Goal: Task Accomplishment & Management: Use online tool/utility

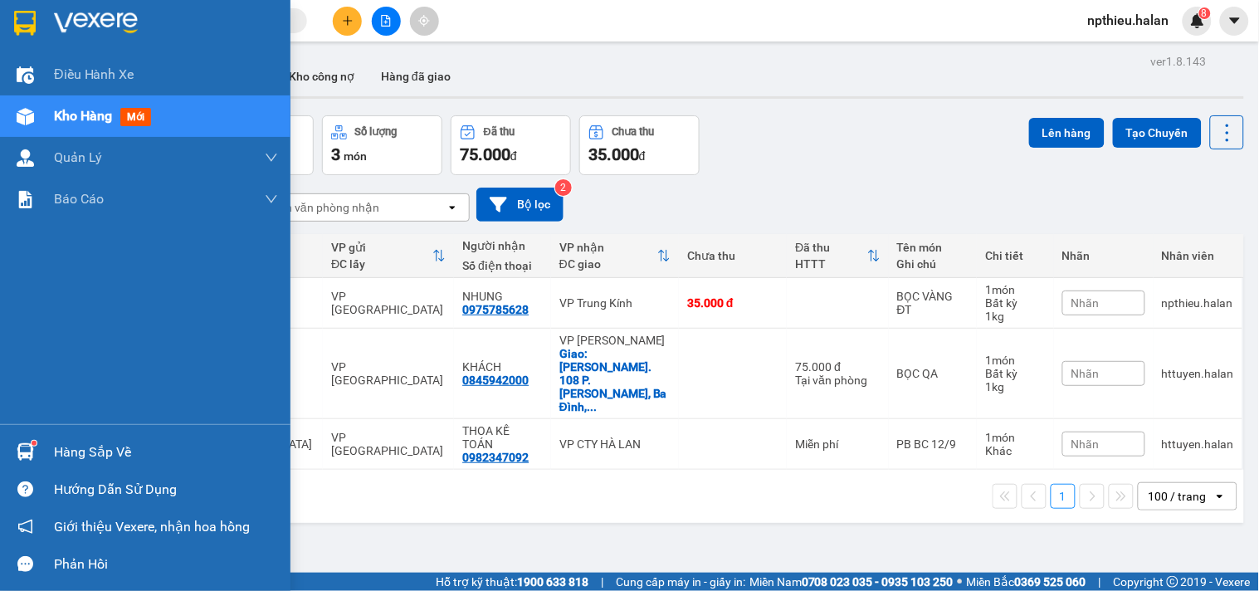
click at [98, 465] on div "Hàng sắp về" at bounding box center [145, 451] width 290 height 37
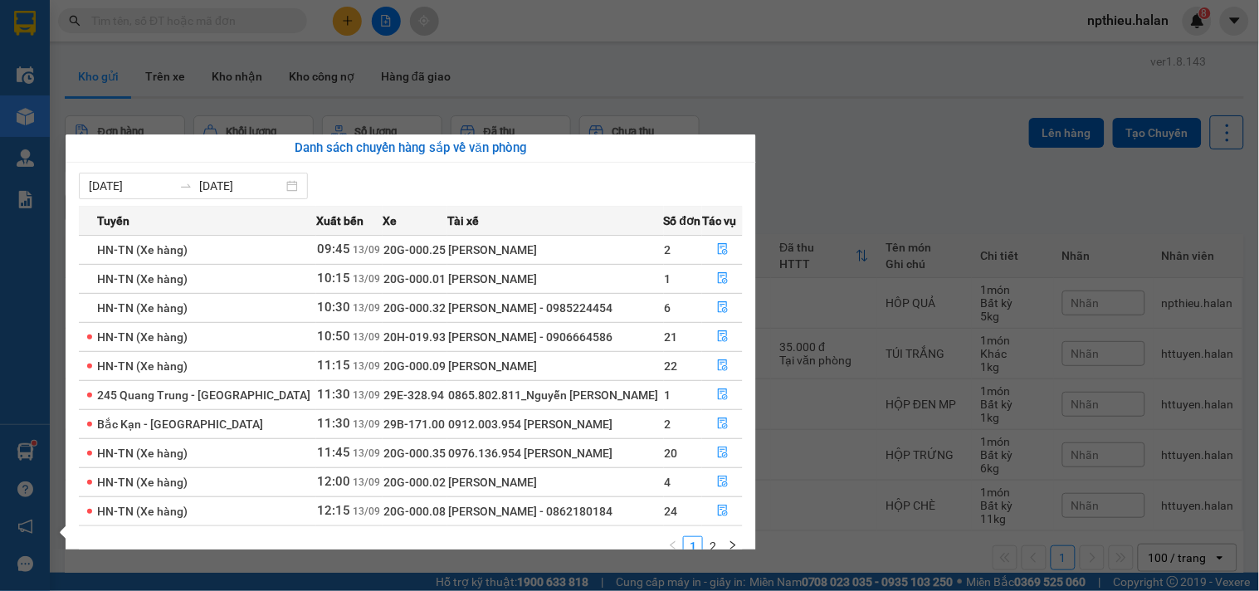
click at [597, 80] on section "Kết quả tìm kiếm ( 230 ) Bộ lọc Mã ĐH Trạng thái Món hàng Thu hộ Tổng cước Chưa…" at bounding box center [629, 295] width 1259 height 591
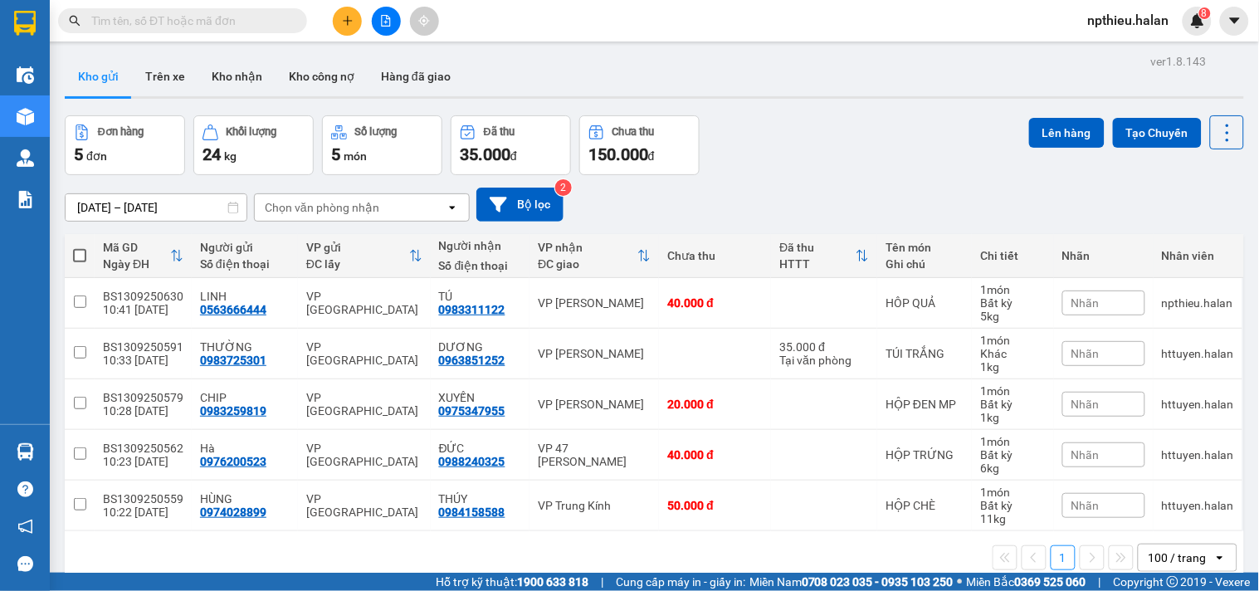
click at [853, 160] on div "Đơn hàng 5 đơn Khối lượng 24 kg Số lượng 5 món Đã thu 35.000 đ Chưa thu 150.000…" at bounding box center [654, 145] width 1179 height 60
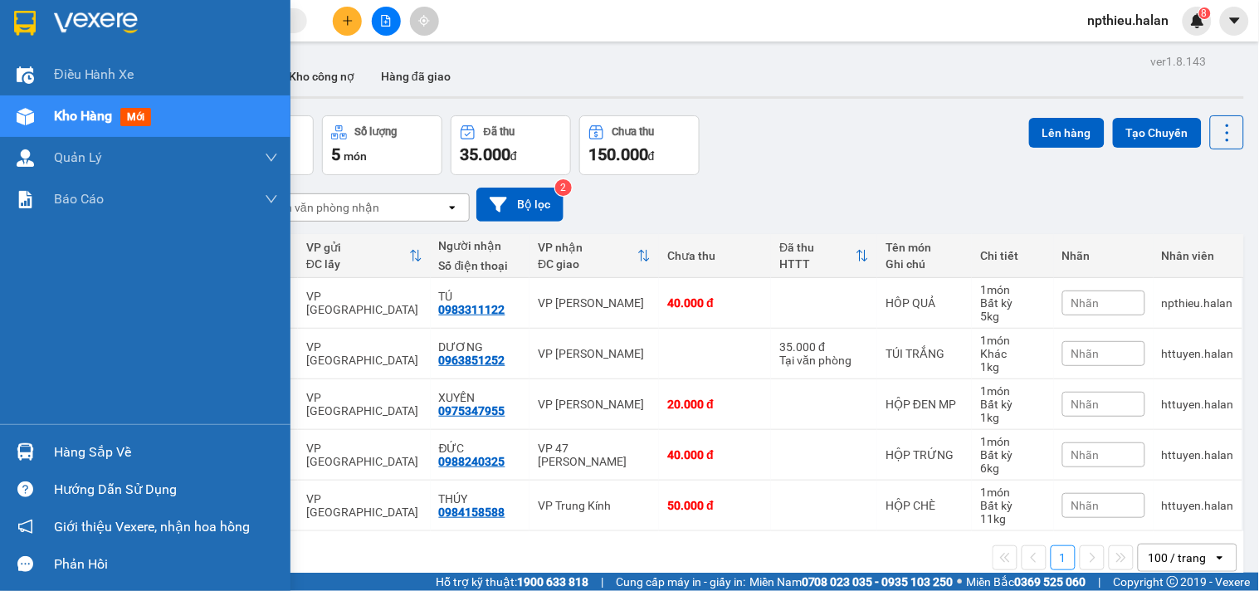
click at [76, 455] on div "Hàng sắp về" at bounding box center [166, 452] width 224 height 25
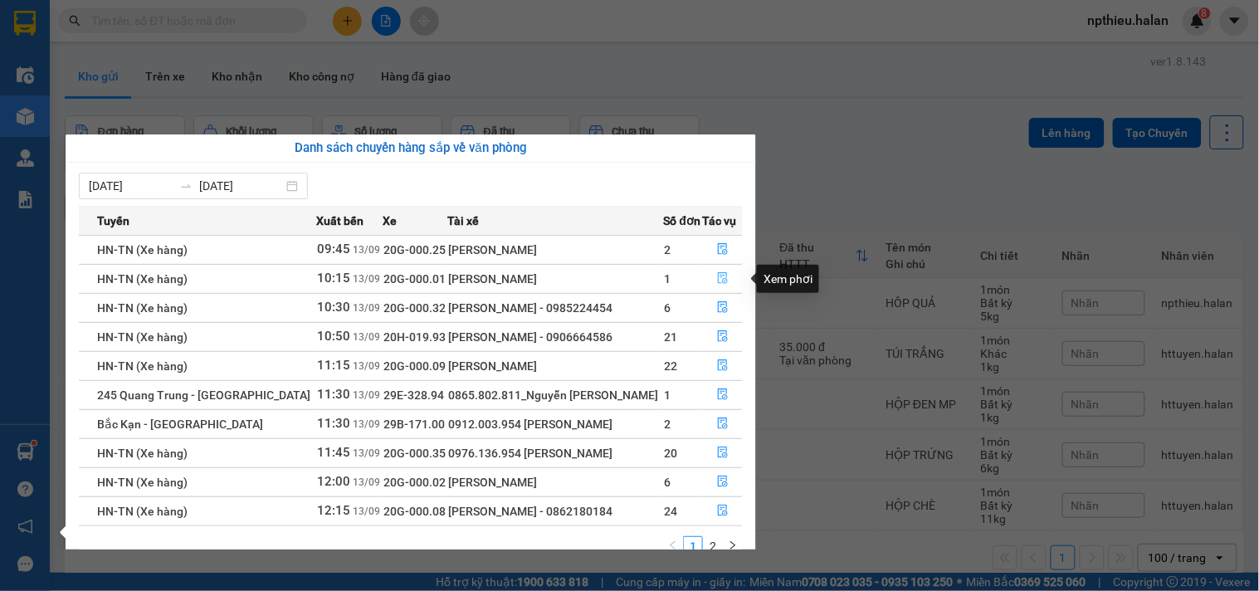
click at [719, 280] on icon "file-done" at bounding box center [723, 278] width 12 height 12
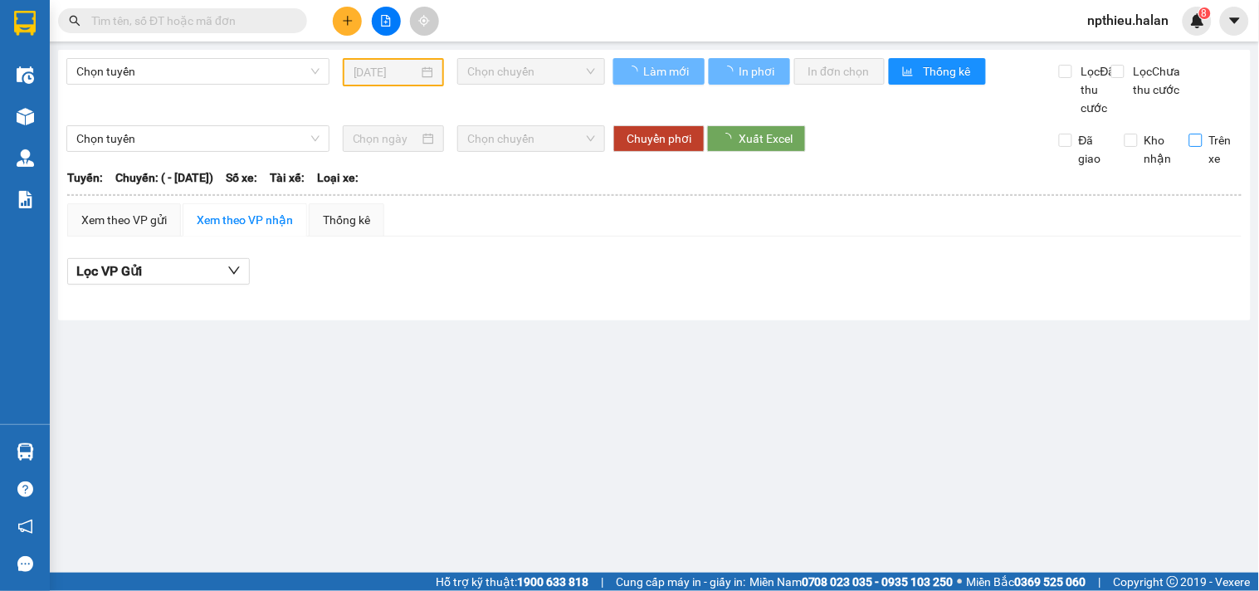
click at [1192, 156] on label "Trên xe" at bounding box center [1215, 149] width 53 height 37
click at [1192, 147] on input "Trên xe" at bounding box center [1195, 140] width 13 height 13
checkbox input "true"
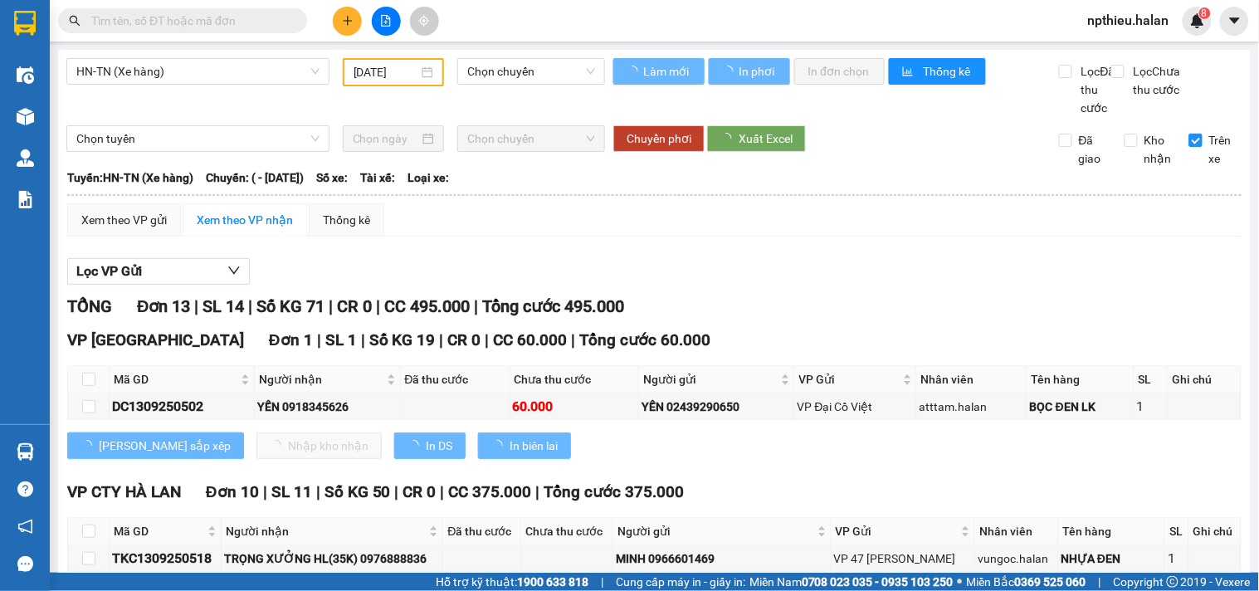
type input "[DATE]"
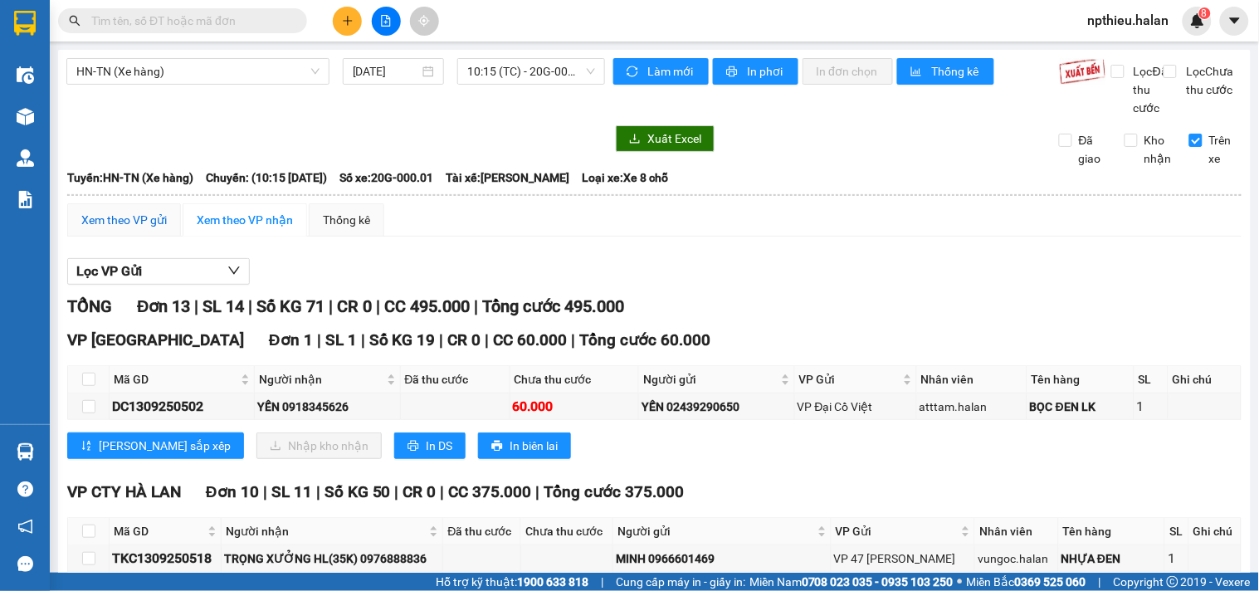
click at [130, 229] on div "Xem theo VP gửi" at bounding box center [123, 220] width 85 height 18
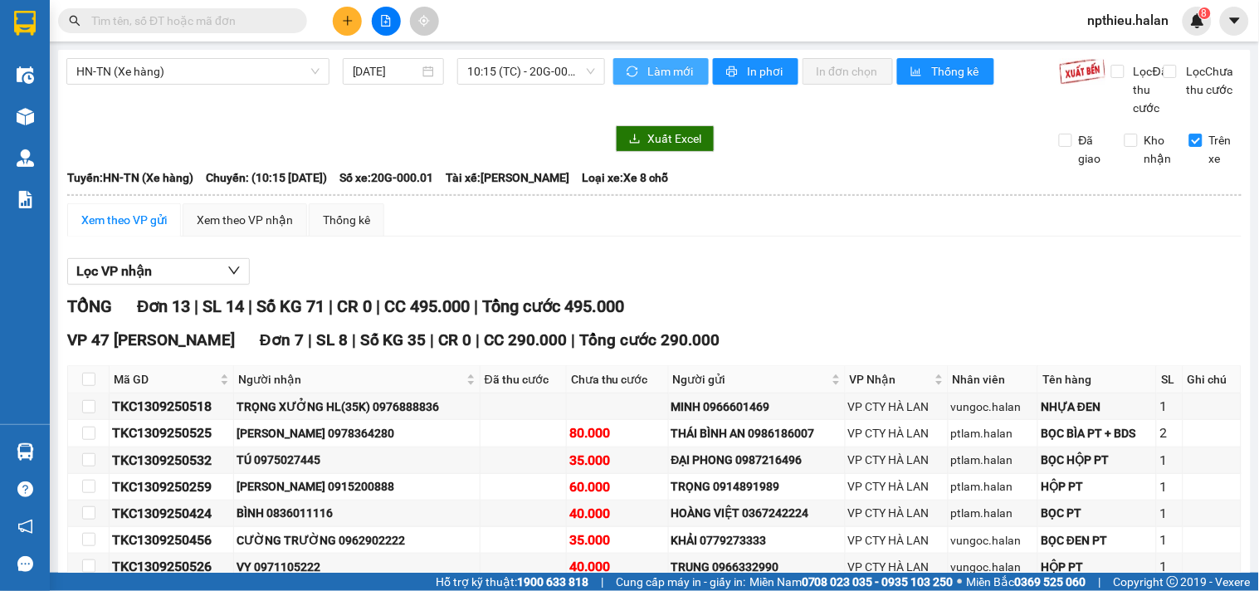
click at [648, 67] on span "Làm mới" at bounding box center [671, 71] width 48 height 18
click at [1088, 236] on div "Xem theo VP gửi Xem theo VP nhận Thống kê" at bounding box center [654, 219] width 1174 height 33
click at [120, 229] on div "Xem theo VP gửi" at bounding box center [123, 220] width 85 height 18
click at [231, 229] on div "Xem theo VP nhận" at bounding box center [245, 220] width 96 height 18
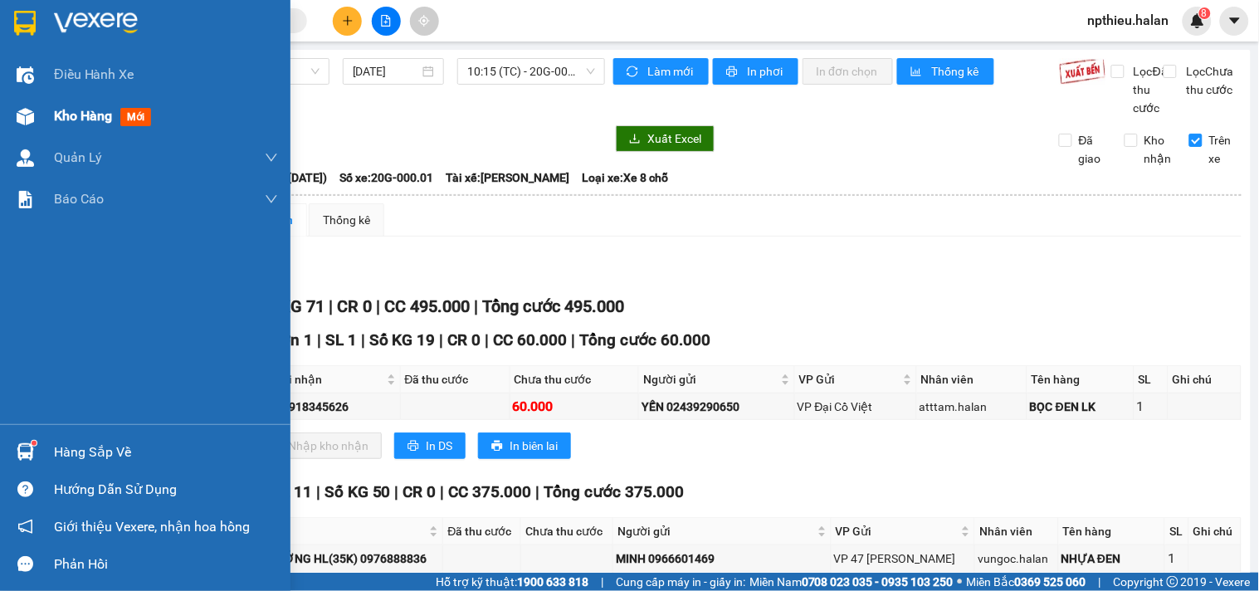
click at [80, 112] on span "Kho hàng" at bounding box center [83, 116] width 58 height 16
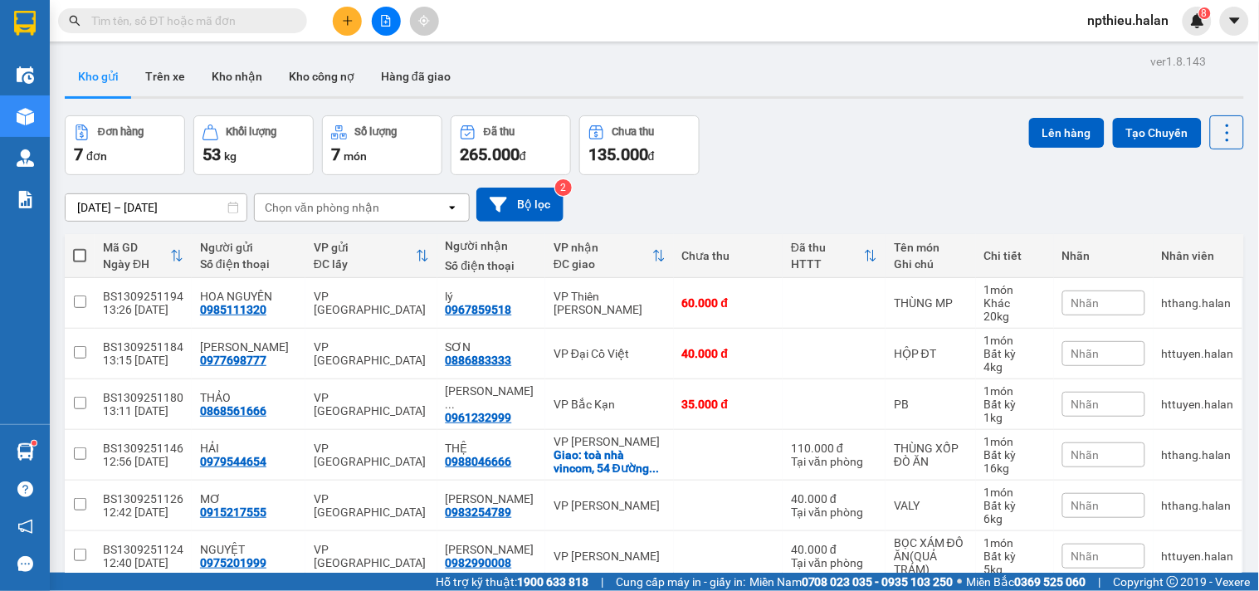
click at [98, 12] on input "text" at bounding box center [189, 21] width 196 height 18
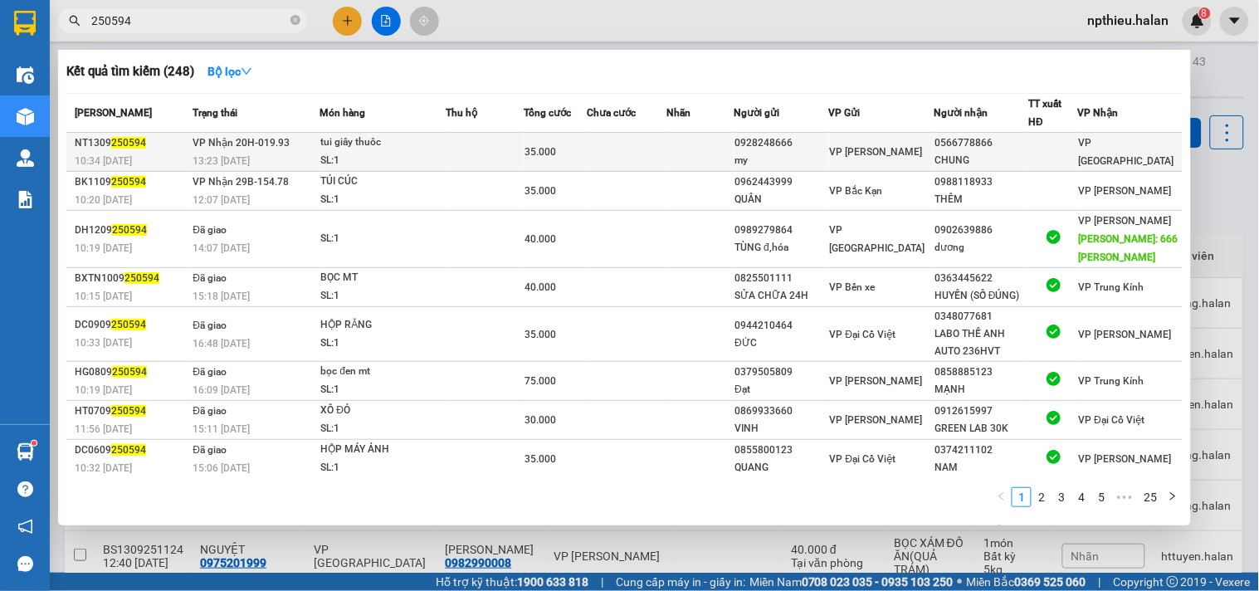
type input "250594"
click at [488, 152] on td at bounding box center [485, 152] width 78 height 39
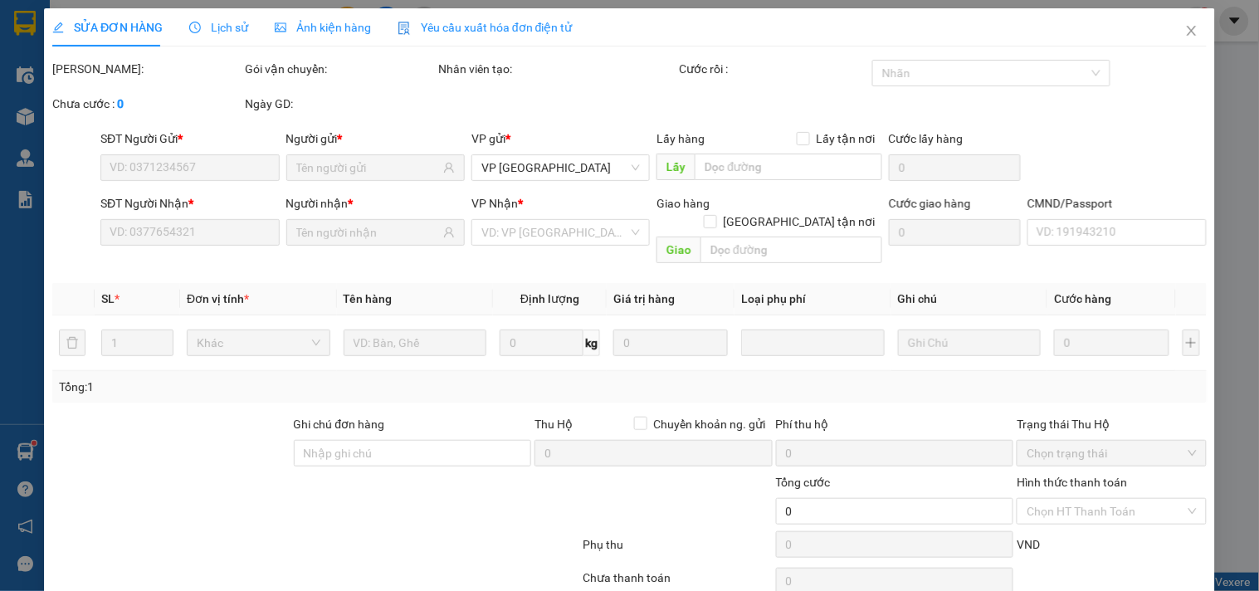
type input "0928248666"
type input "my"
type input "0566778866"
type input "CHUNG"
type input "35.000"
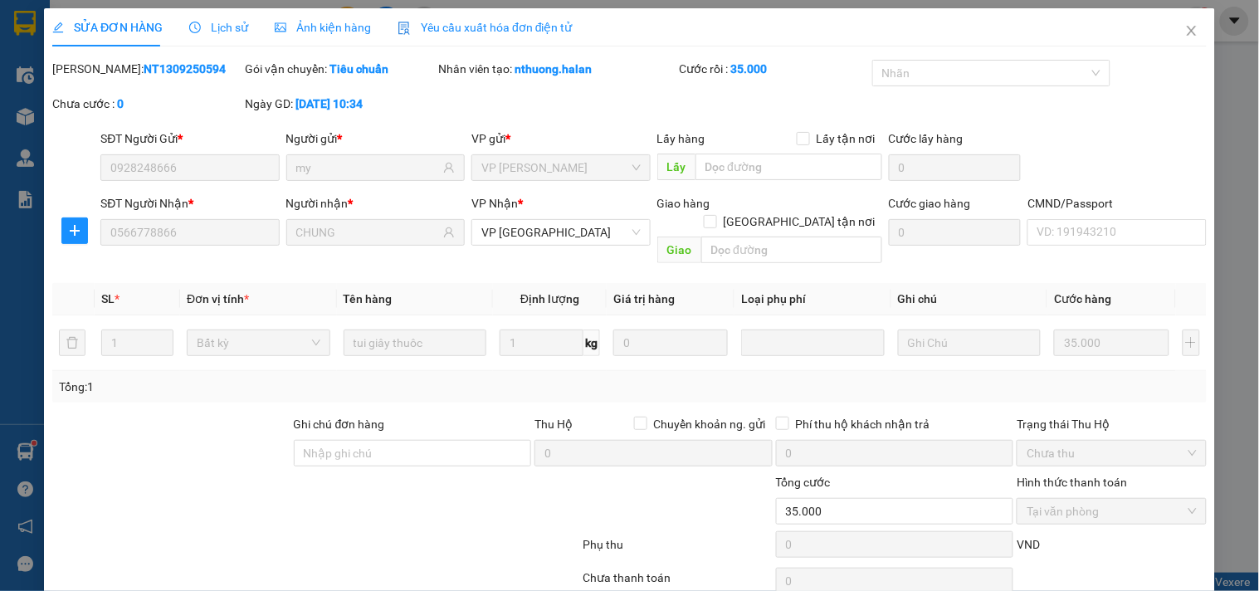
scroll to position [60, 0]
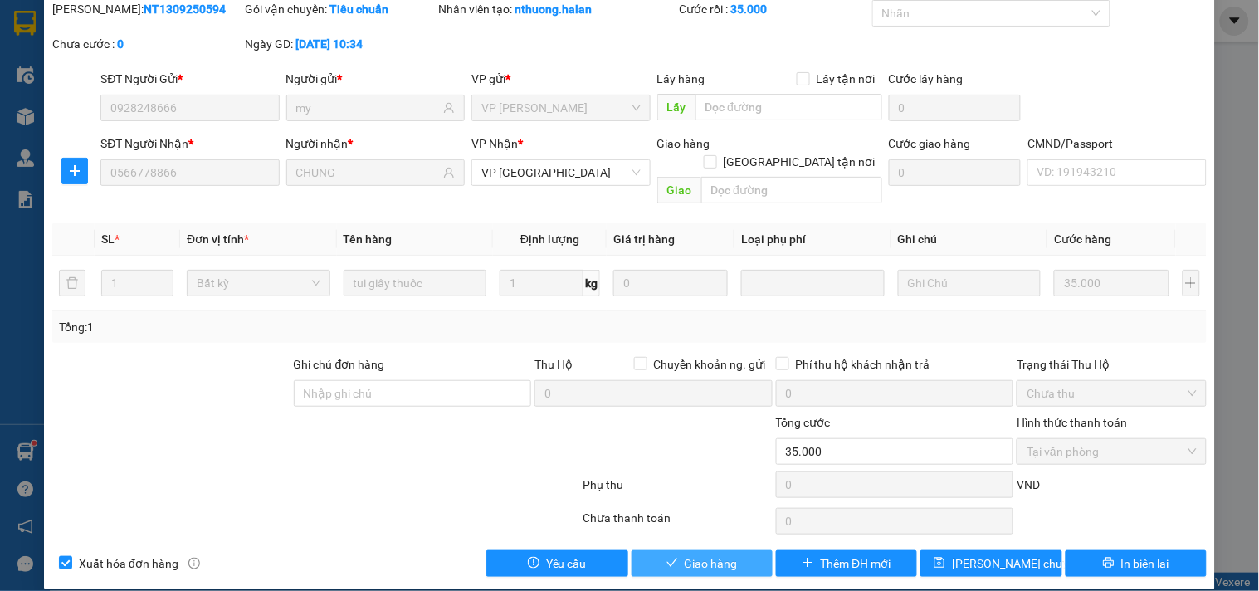
click at [685, 554] on span "Giao hàng" at bounding box center [711, 563] width 53 height 18
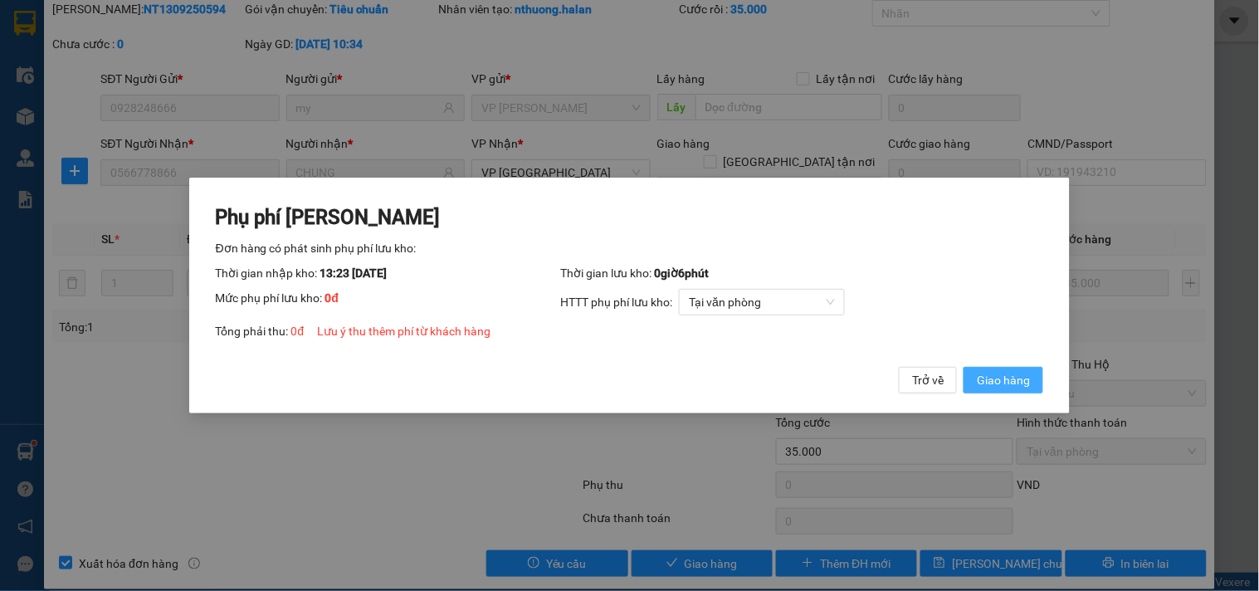
click at [980, 375] on span "Giao hàng" at bounding box center [1003, 380] width 53 height 18
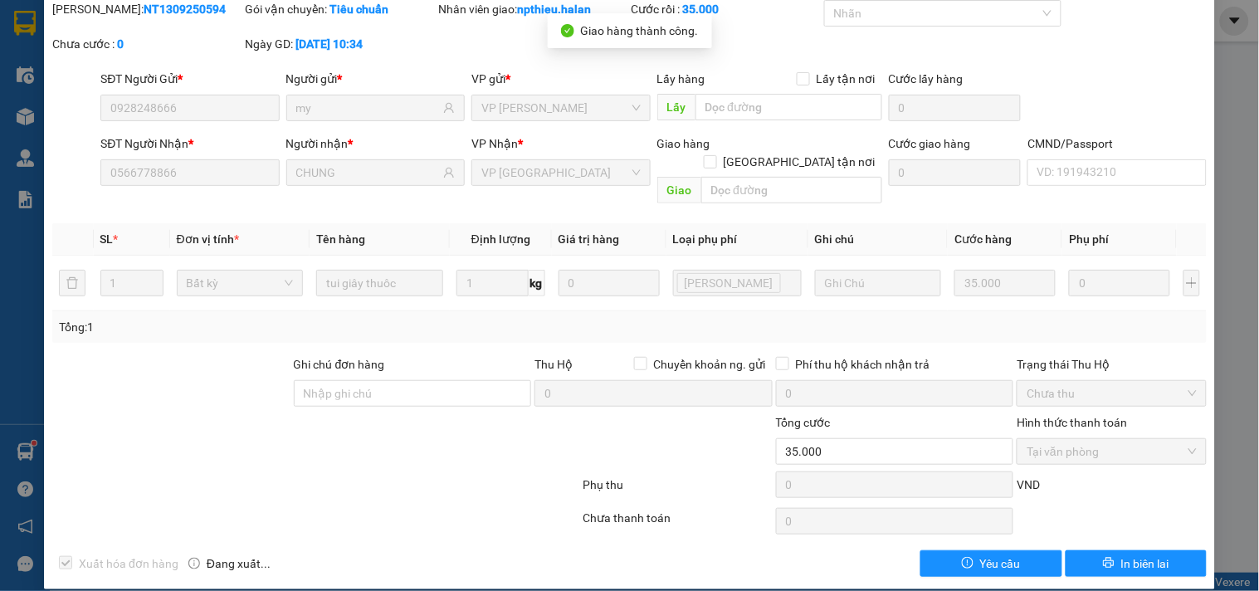
scroll to position [0, 0]
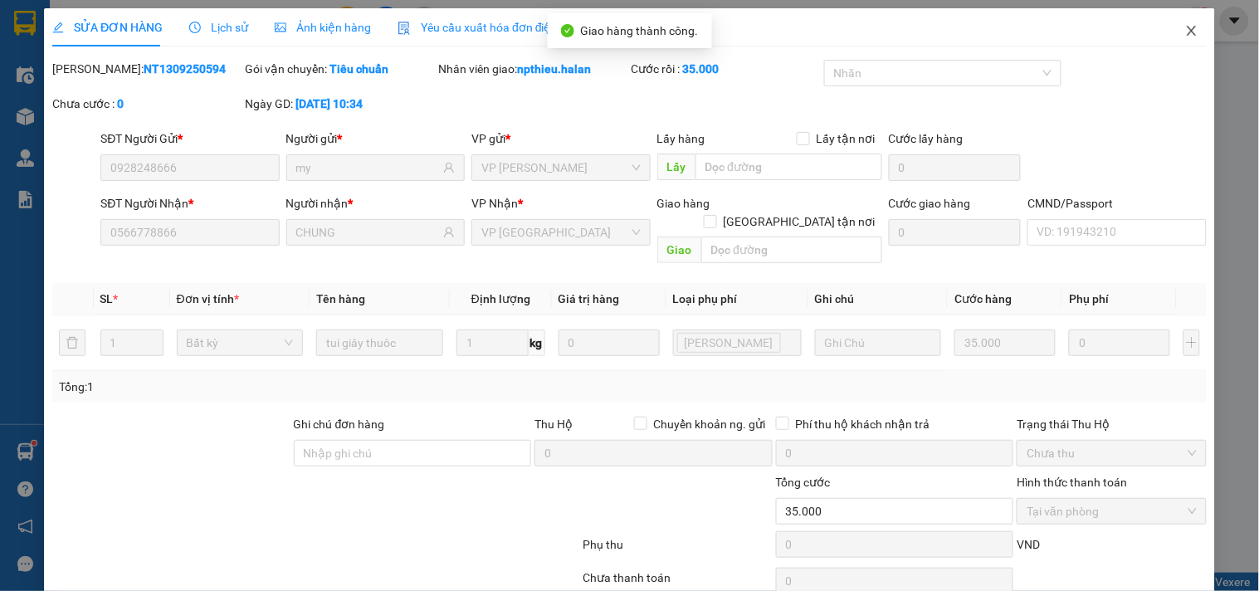
click at [1185, 32] on icon "close" at bounding box center [1191, 30] width 13 height 13
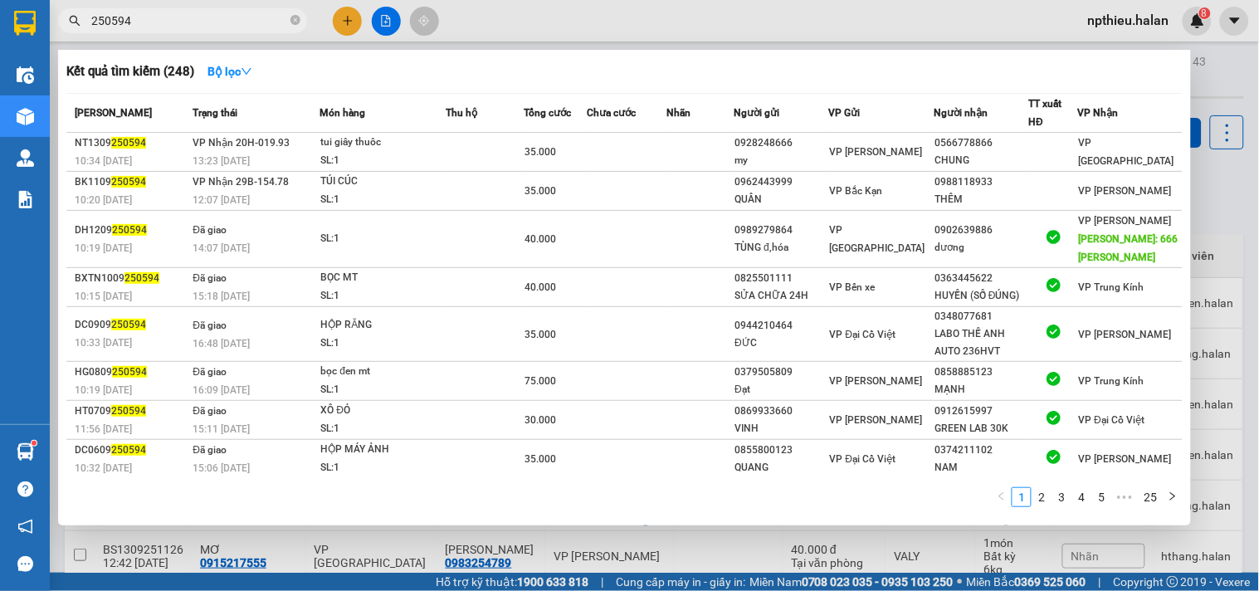
click at [218, 23] on input "250594" at bounding box center [189, 21] width 196 height 18
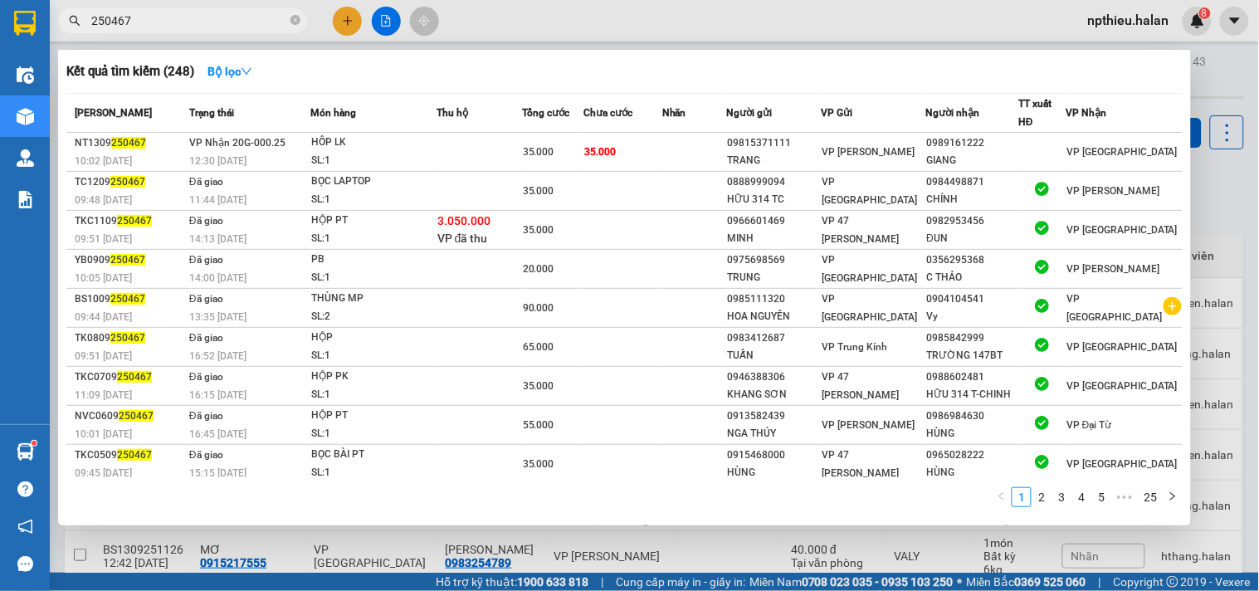
type input "250467"
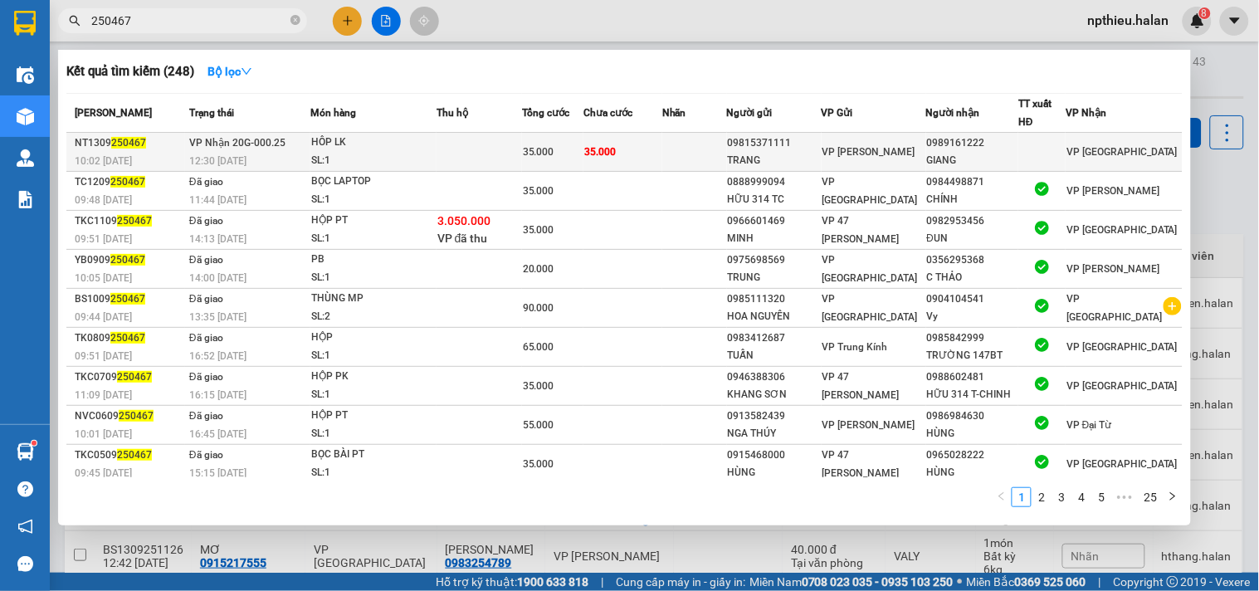
click at [453, 139] on td at bounding box center [478, 152] width 85 height 39
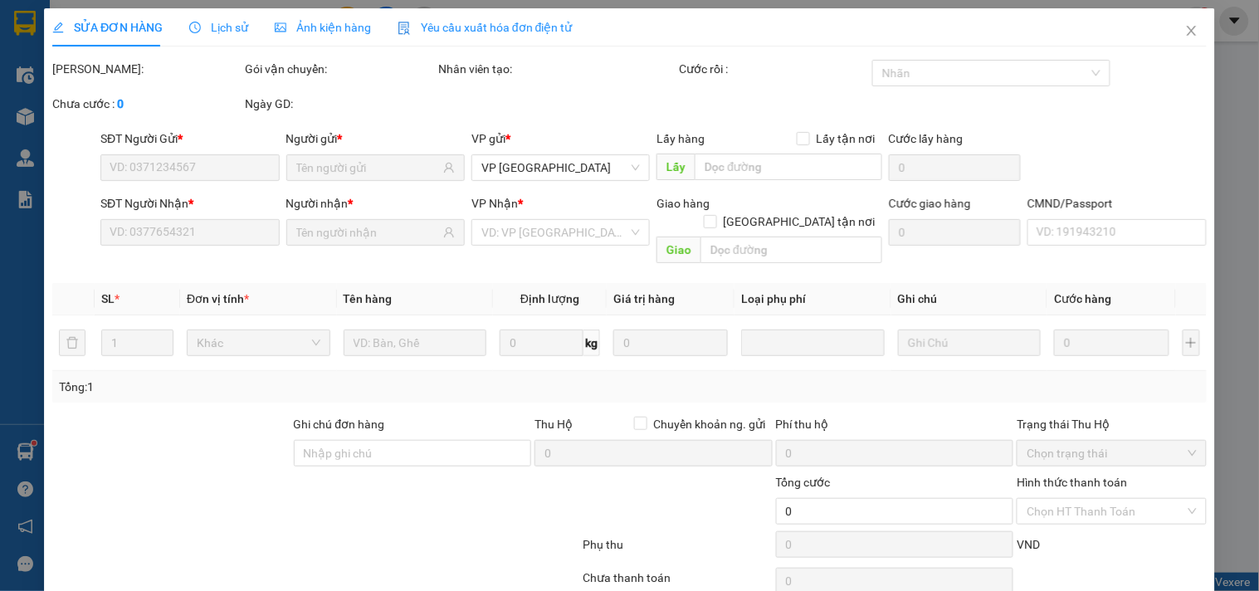
type input "09815371111"
type input "TRANG"
type input "0989161222"
type input "GIANG"
type input "35.000"
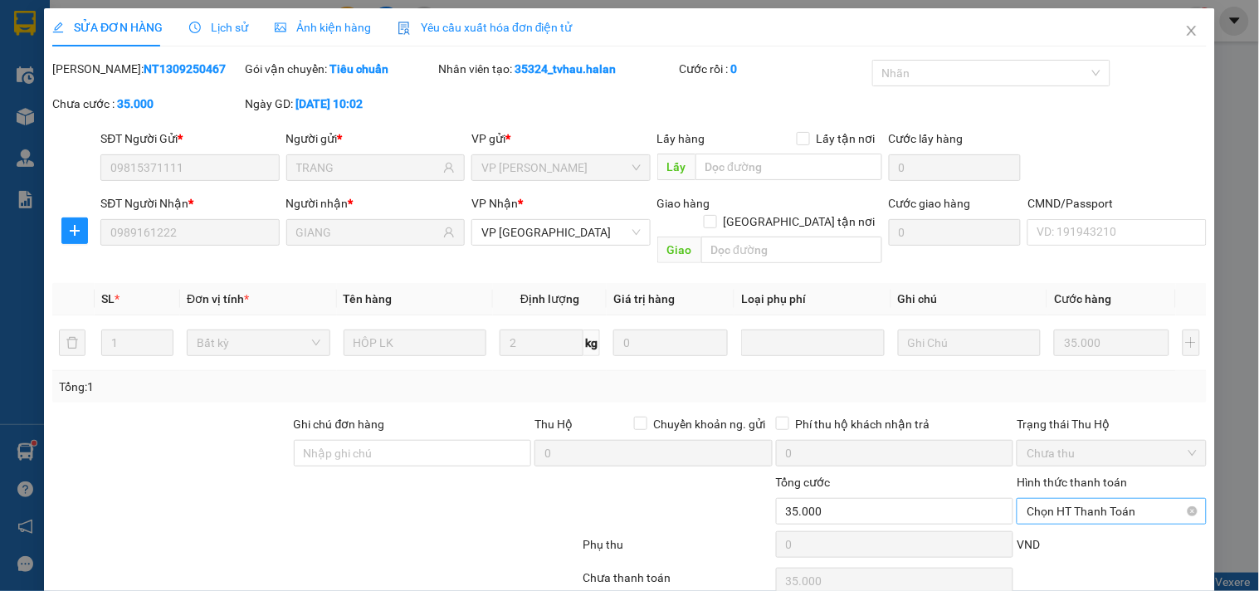
click at [1042, 500] on span "Chọn HT Thanh Toán" at bounding box center [1110, 511] width 169 height 25
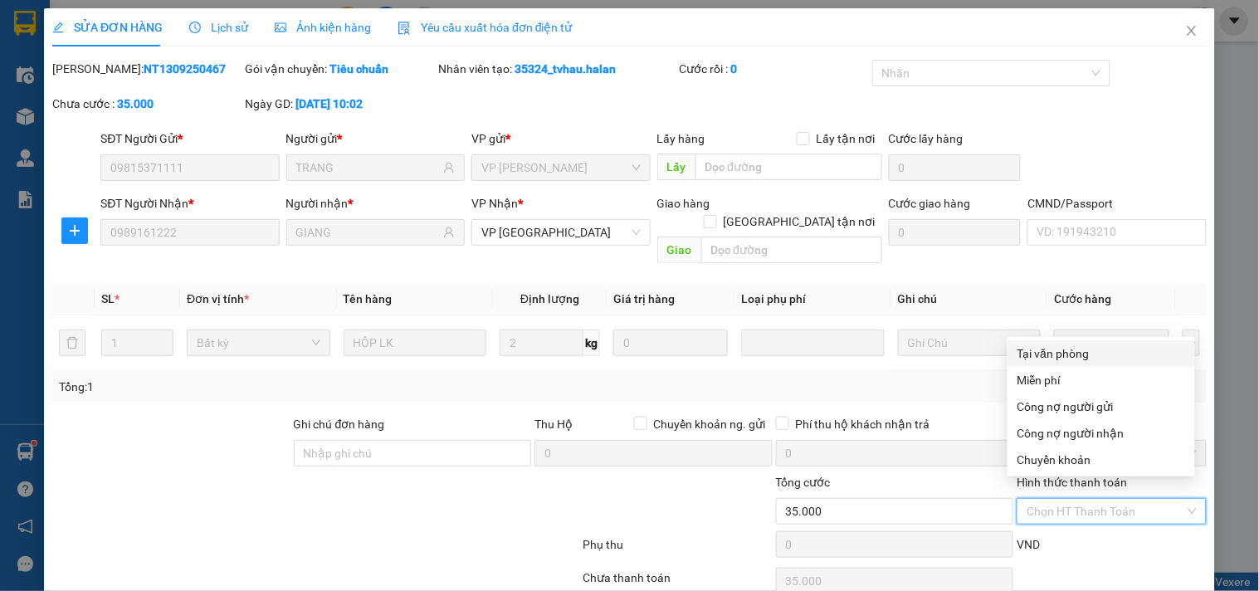
click at [1048, 355] on div "Tại văn phòng" at bounding box center [1101, 353] width 168 height 18
type input "0"
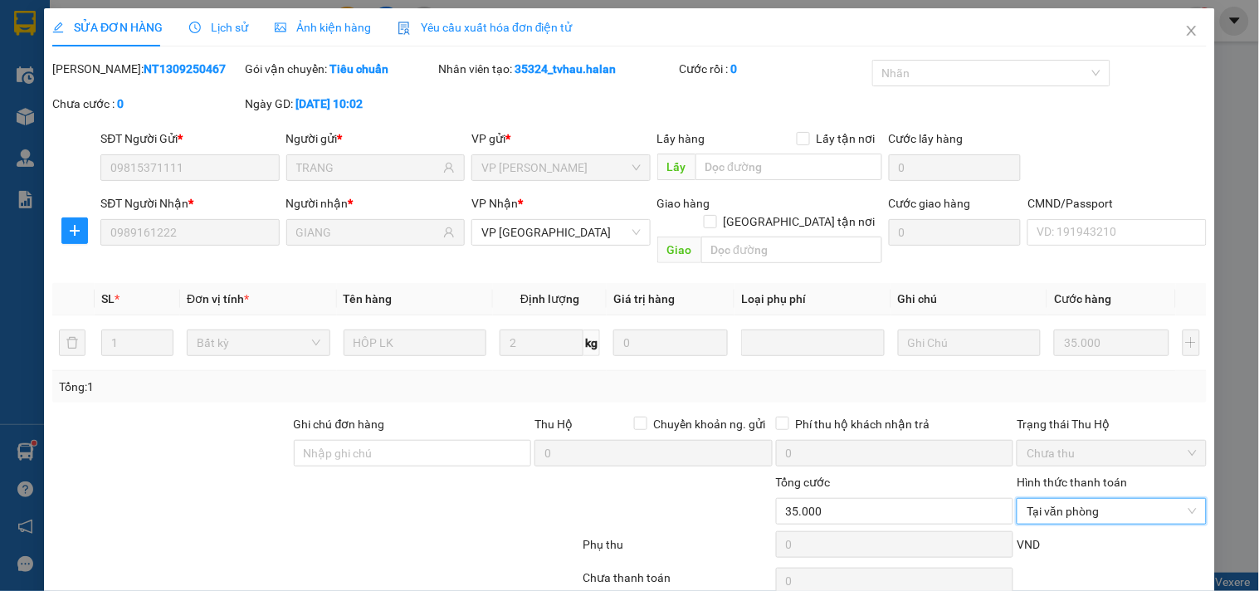
scroll to position [60, 0]
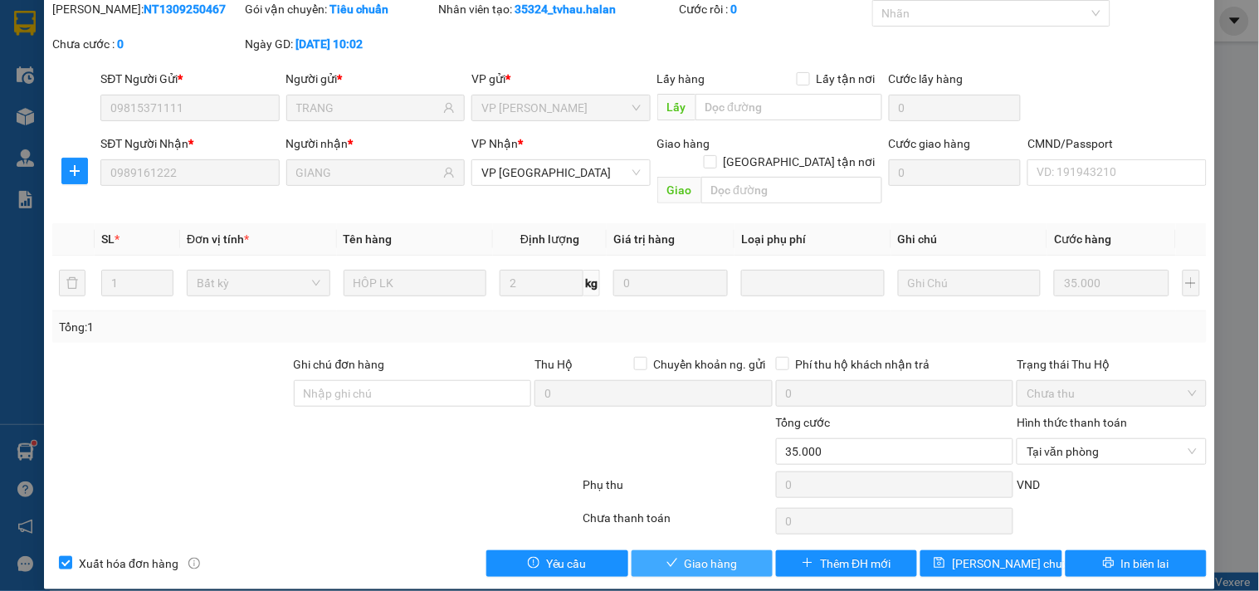
click at [700, 554] on span "Giao hàng" at bounding box center [711, 563] width 53 height 18
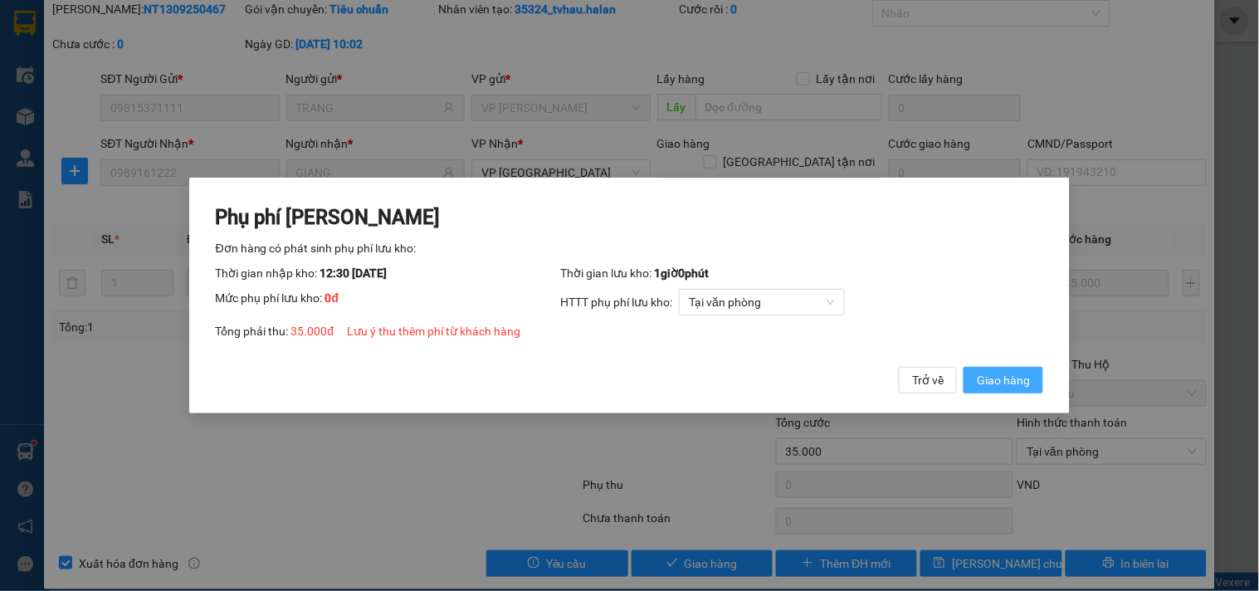
click at [1007, 390] on button "Giao hàng" at bounding box center [1003, 380] width 80 height 27
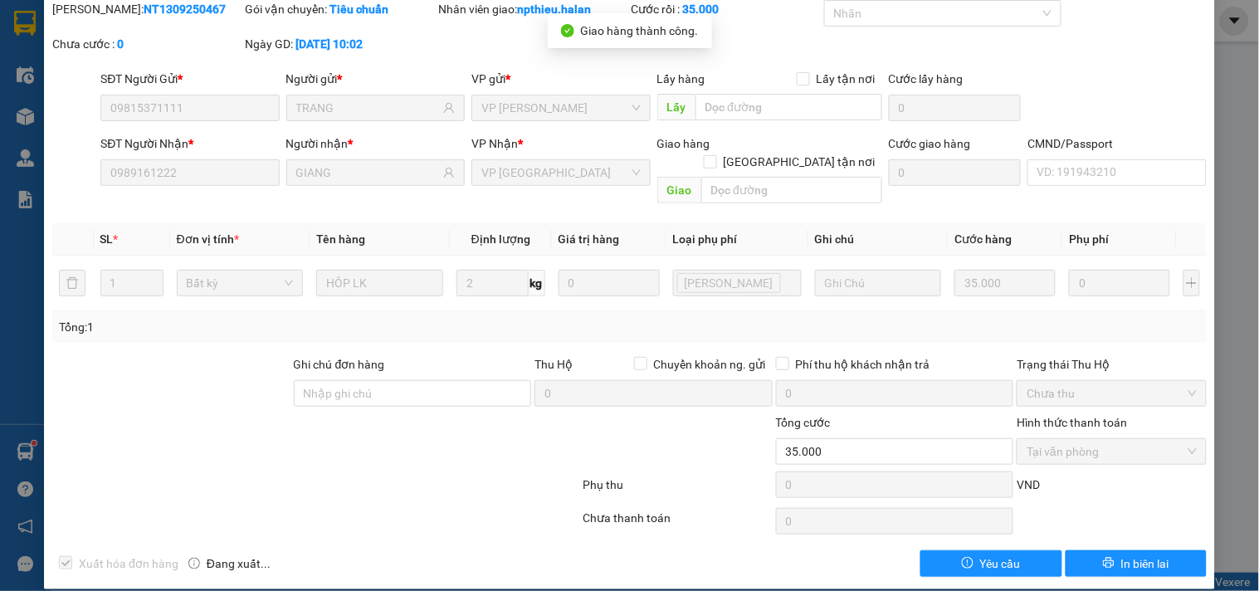
scroll to position [0, 0]
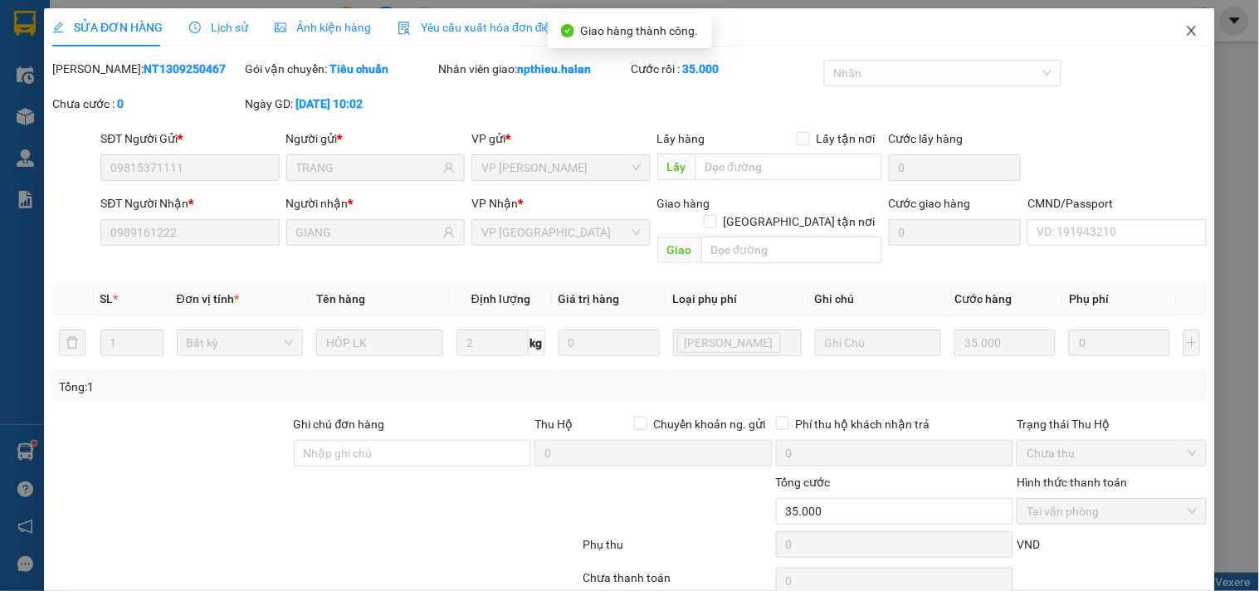
click at [1185, 36] on icon "close" at bounding box center [1191, 30] width 13 height 13
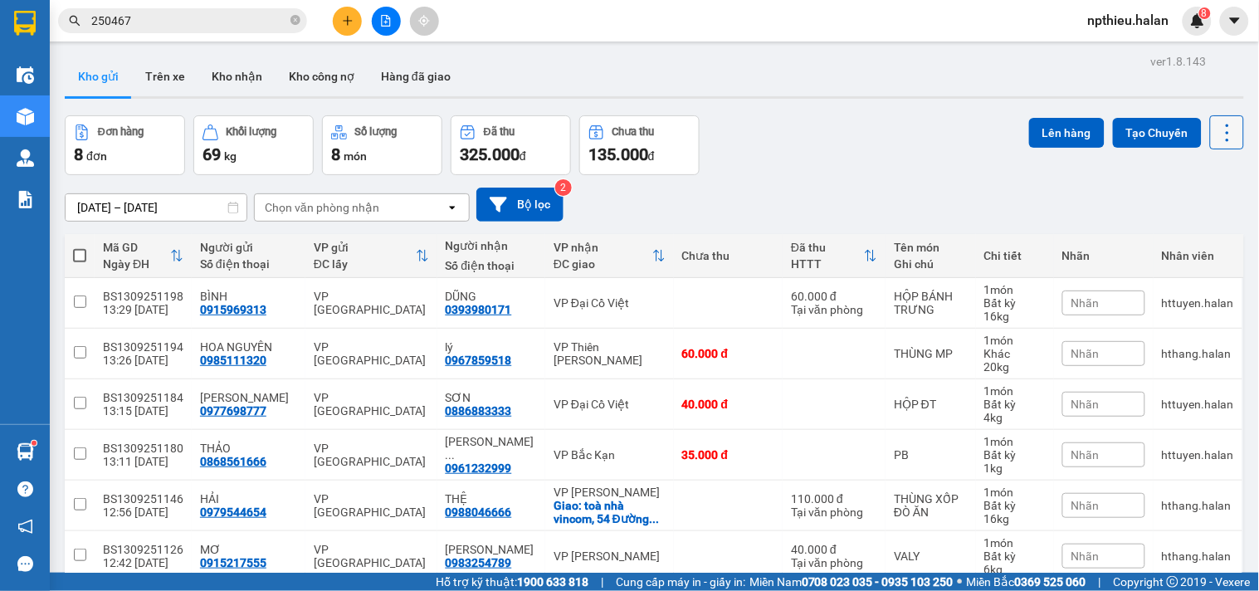
click at [1216, 129] on icon at bounding box center [1227, 132] width 23 height 23
click at [1183, 229] on span "Làm mới" at bounding box center [1190, 237] width 46 height 17
click at [1216, 129] on icon at bounding box center [1227, 132] width 23 height 23
click at [1195, 235] on span "Làm mới" at bounding box center [1190, 237] width 46 height 17
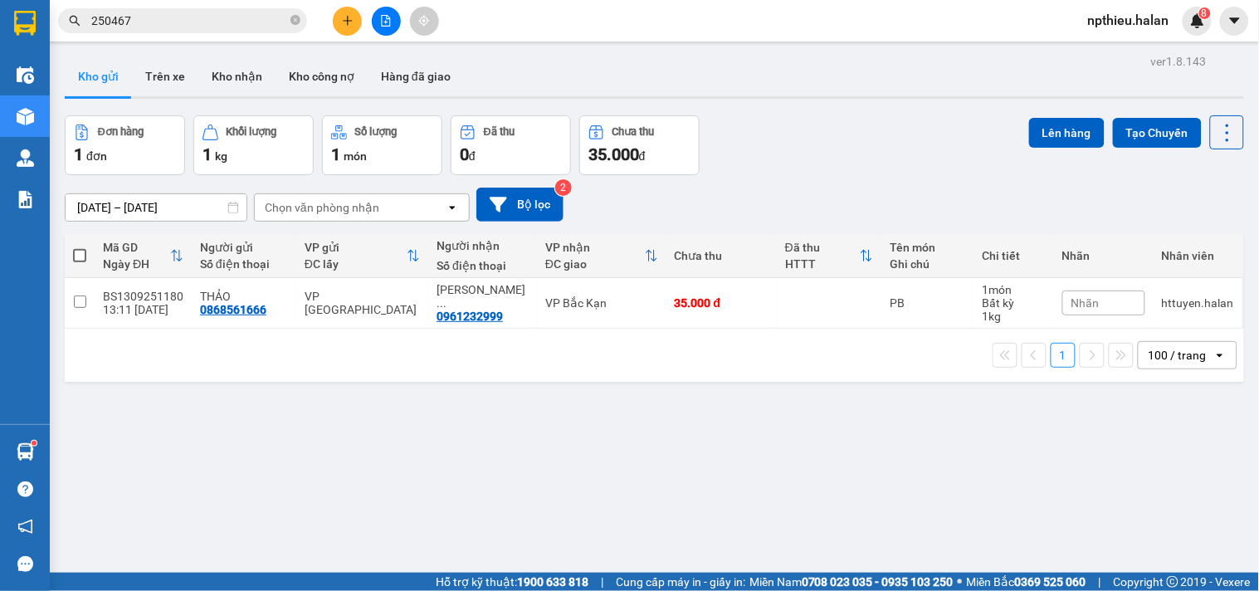
click at [233, 206] on icon at bounding box center [233, 208] width 12 height 12
click at [192, 211] on input "31/07/2025 – 13/09/2025" at bounding box center [156, 207] width 181 height 27
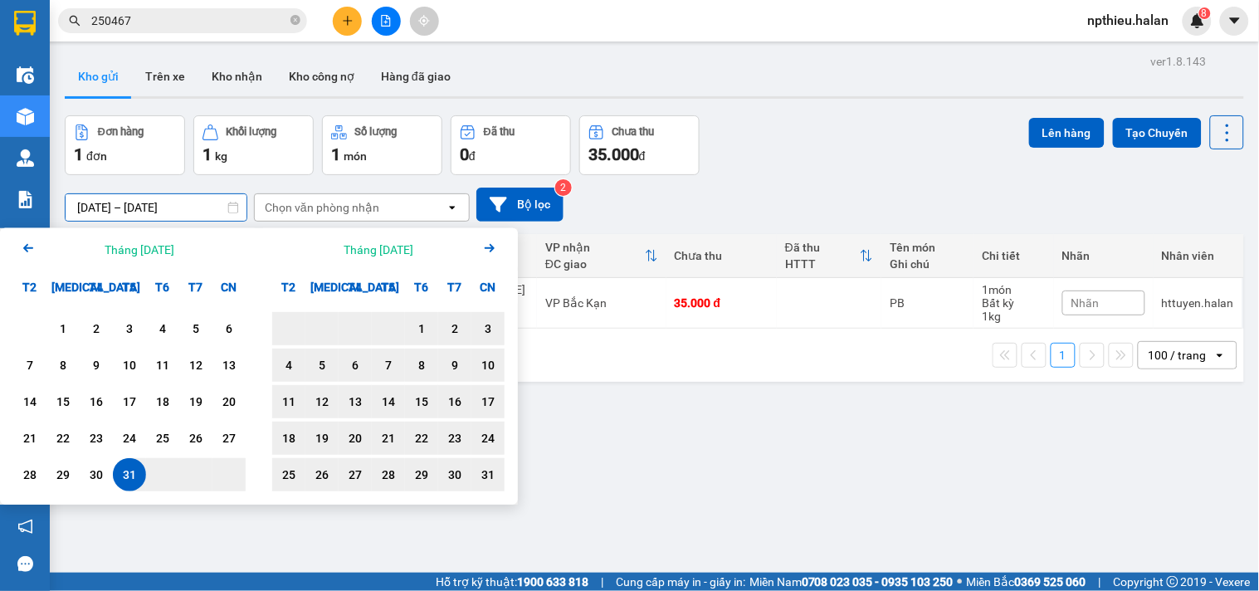
click at [500, 246] on div "Tháng Tám 2025 Arrow Right" at bounding box center [388, 249] width 259 height 42
click at [490, 245] on icon "Arrow Right" at bounding box center [490, 248] width 20 height 20
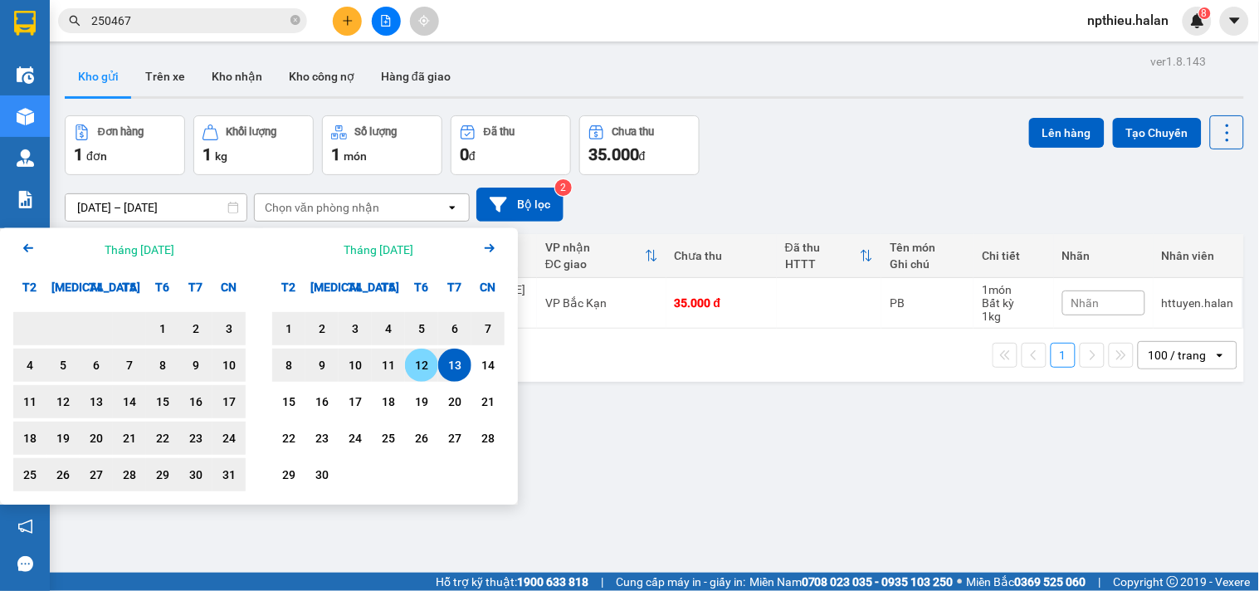
click at [419, 360] on div "12" at bounding box center [421, 365] width 23 height 20
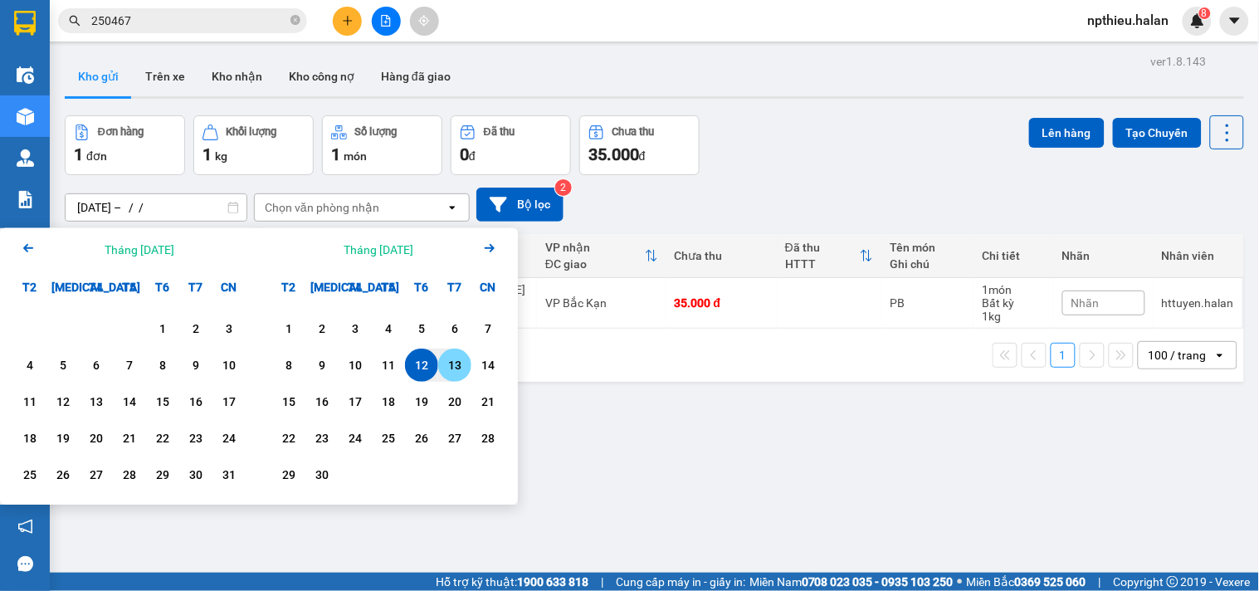
click at [455, 359] on div "13" at bounding box center [454, 365] width 23 height 20
type input "[DATE] – [DATE]"
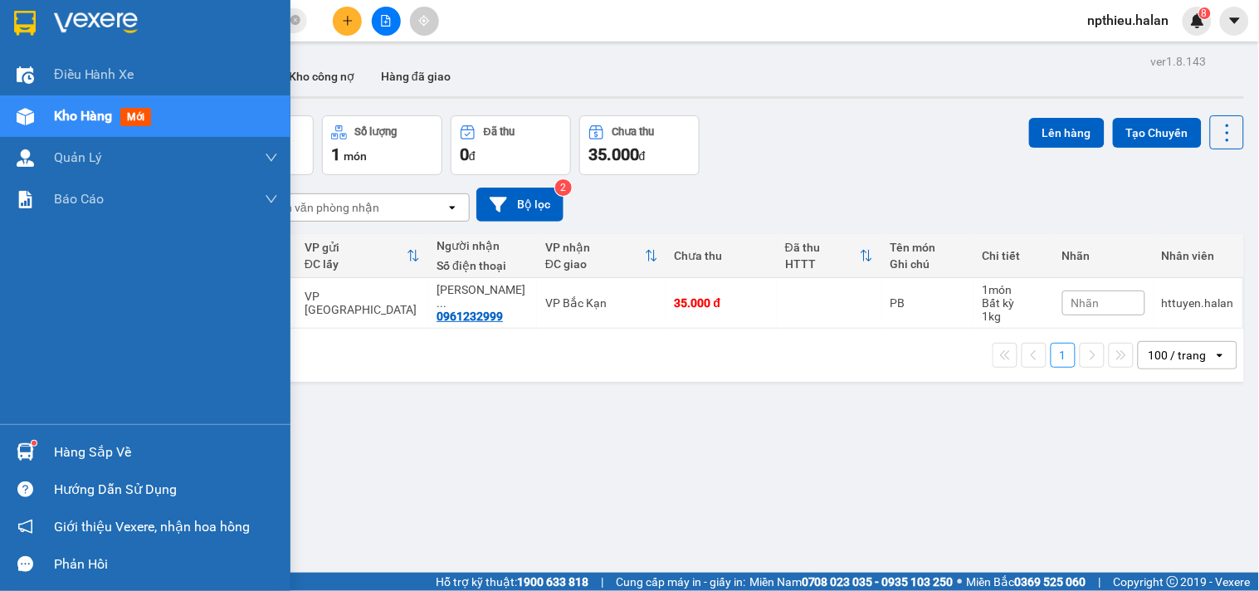
click at [117, 452] on div "Hàng sắp về" at bounding box center [166, 452] width 224 height 25
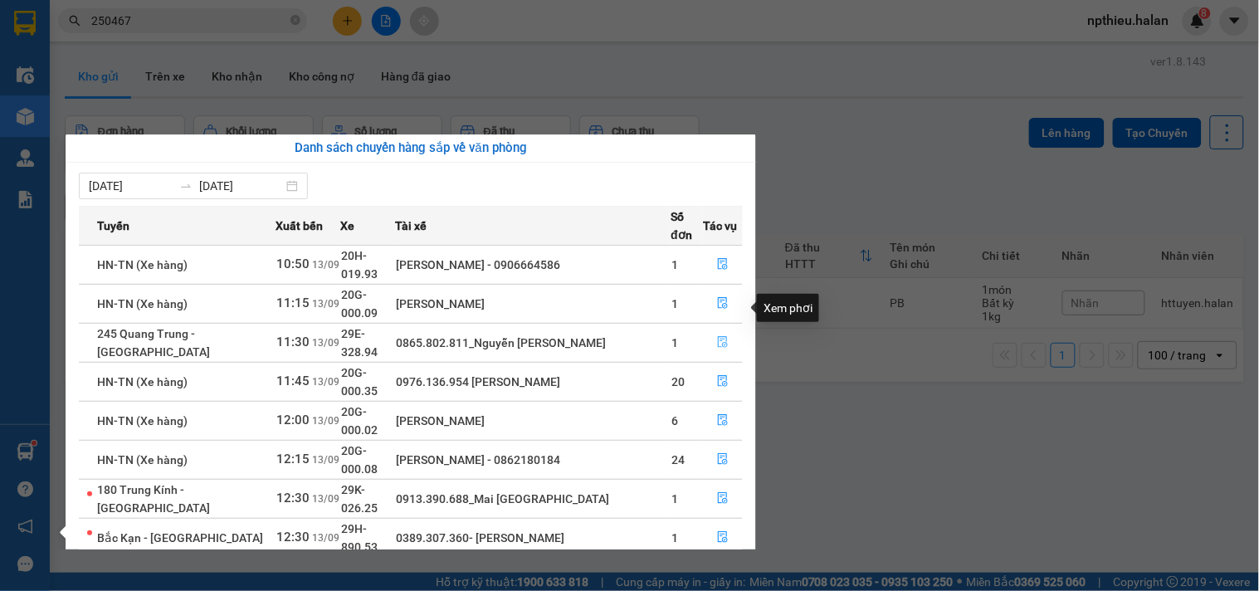
click at [720, 336] on icon "file-done" at bounding box center [723, 342] width 12 height 12
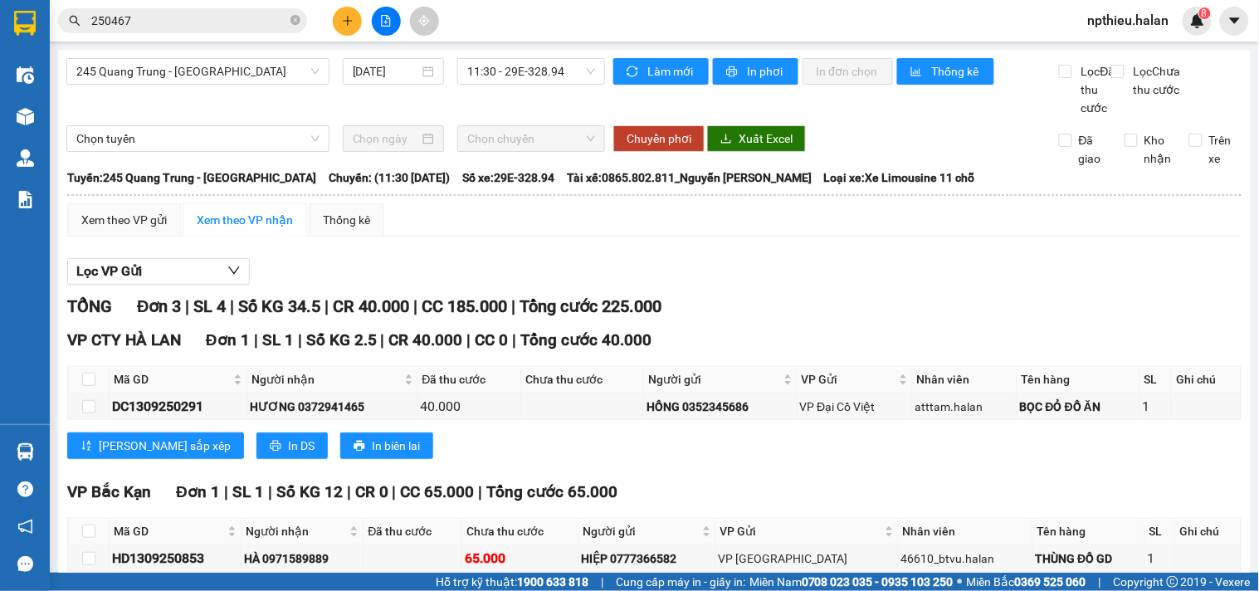
scroll to position [184, 0]
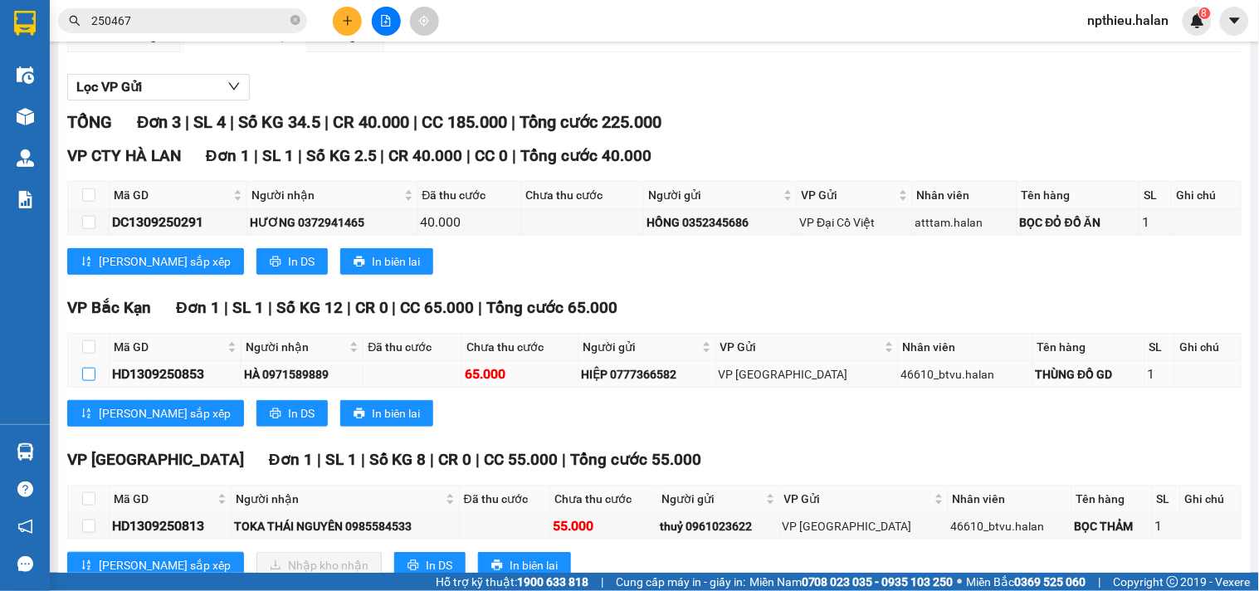
click at [86, 381] on input "checkbox" at bounding box center [88, 374] width 13 height 13
checkbox input "true"
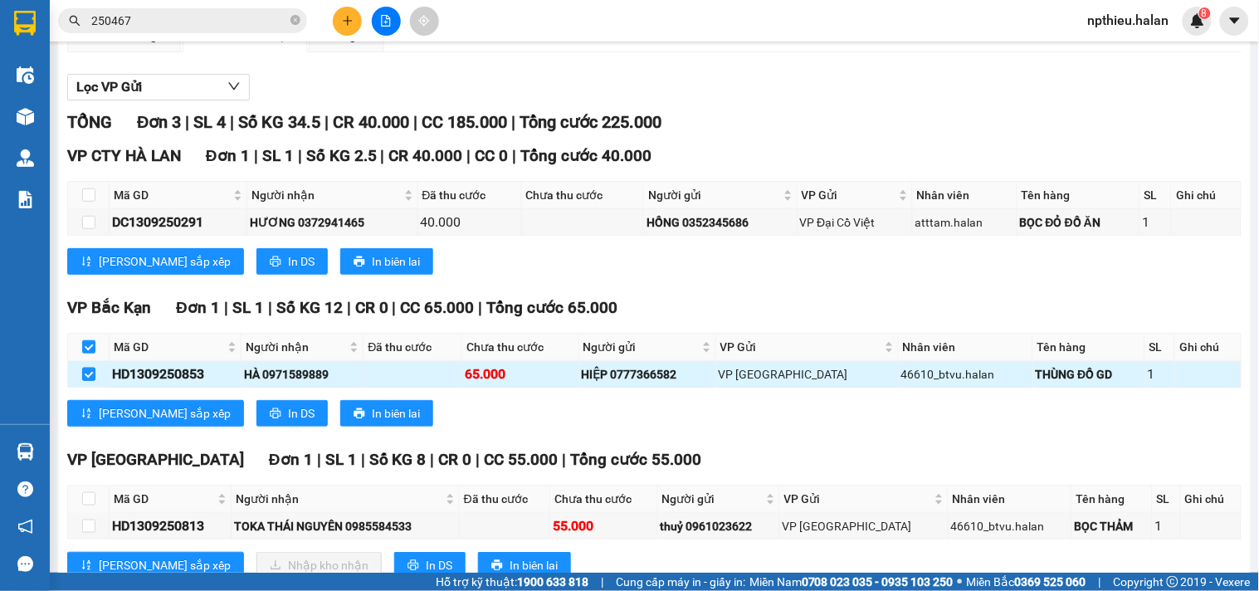
click at [87, 381] on input "checkbox" at bounding box center [88, 374] width 13 height 13
checkbox input "false"
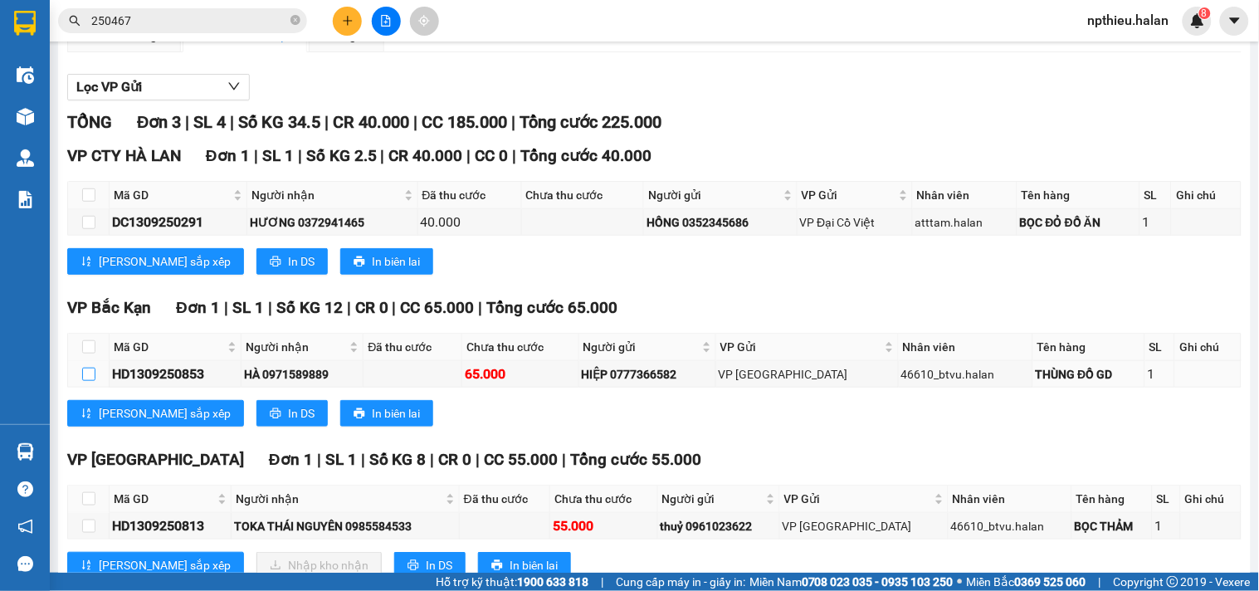
scroll to position [368, 0]
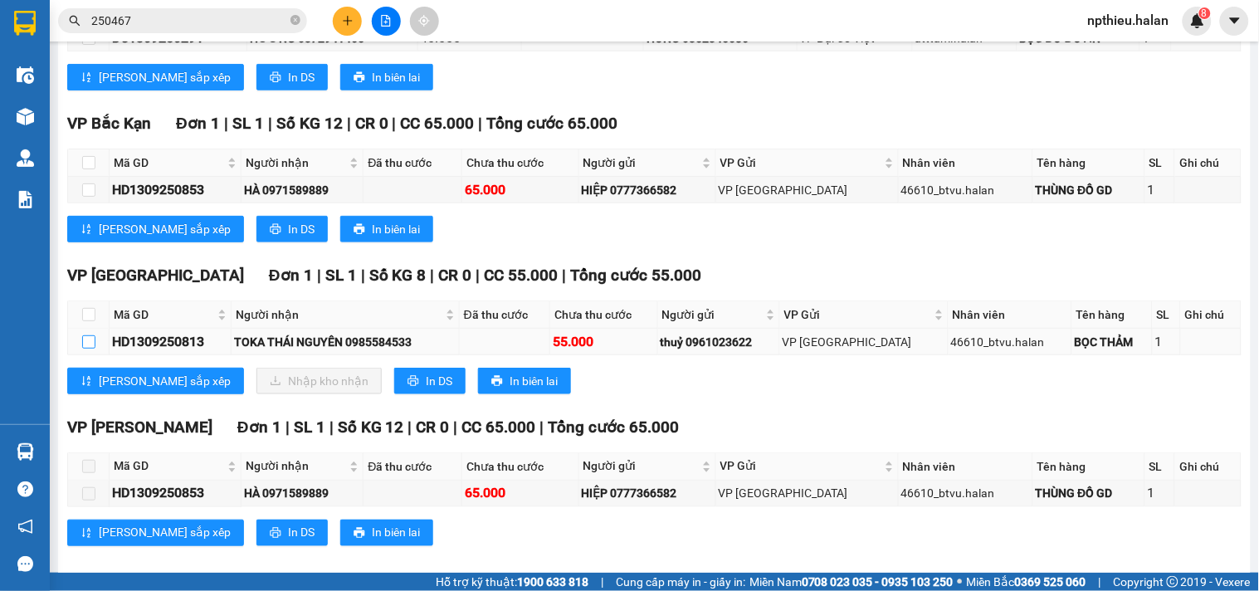
click at [82, 349] on input "checkbox" at bounding box center [88, 341] width 13 height 13
checkbox input "true"
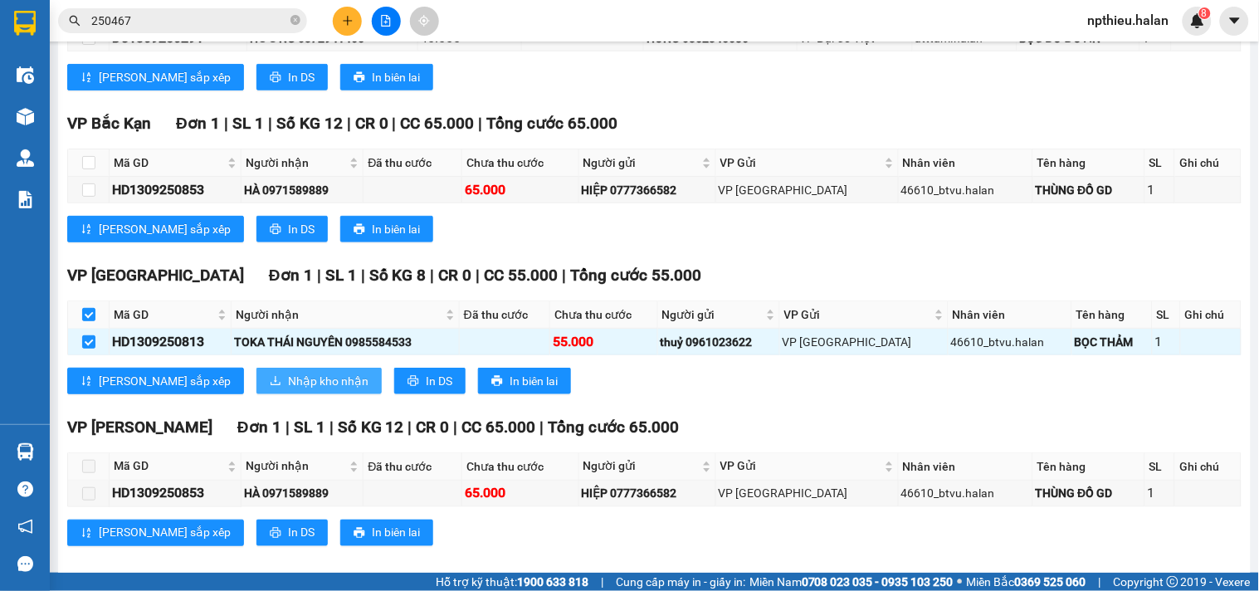
click at [288, 390] on span "Nhập kho nhận" at bounding box center [328, 381] width 80 height 18
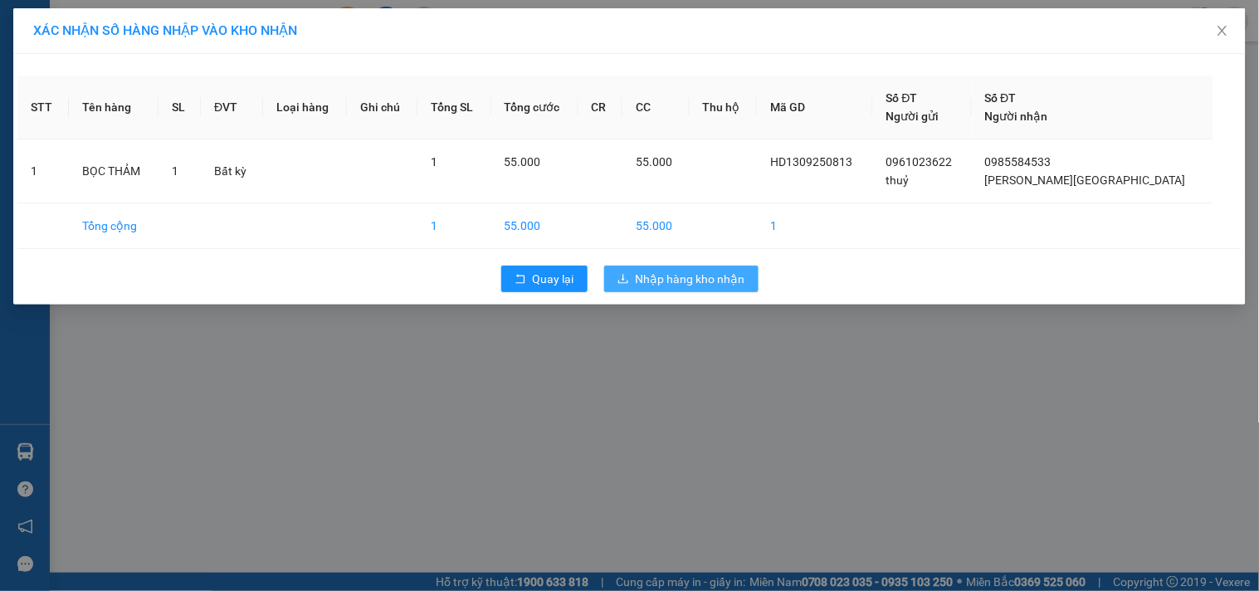
click at [653, 275] on span "Nhập hàng kho nhận" at bounding box center [691, 279] width 110 height 18
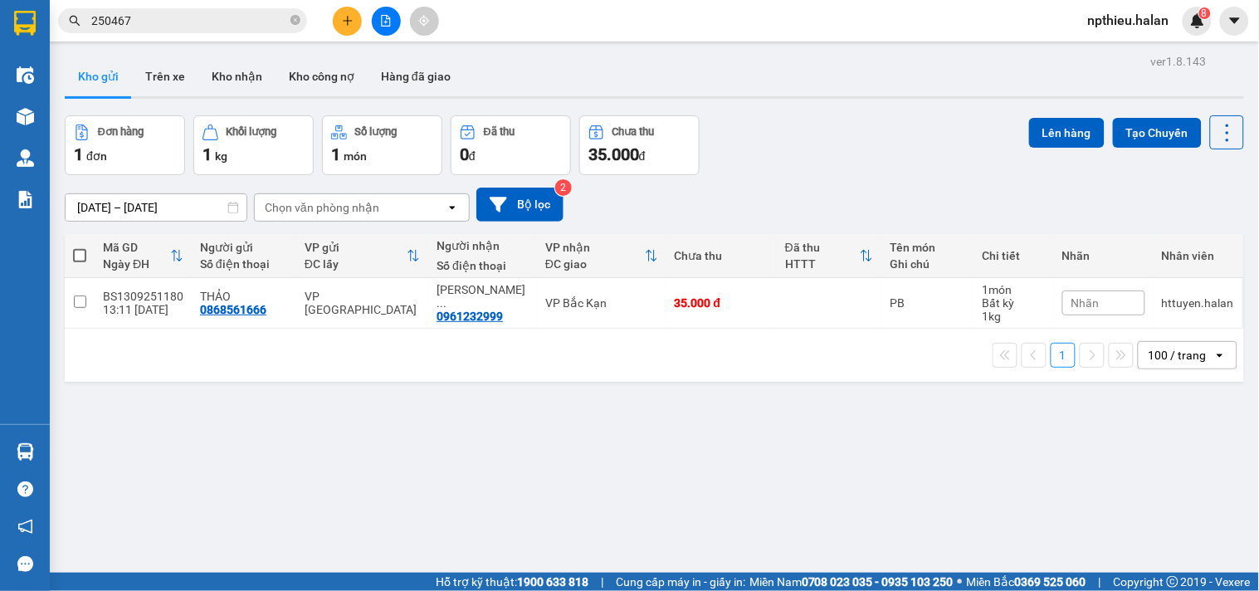
click at [237, 29] on input "250467" at bounding box center [189, 21] width 196 height 18
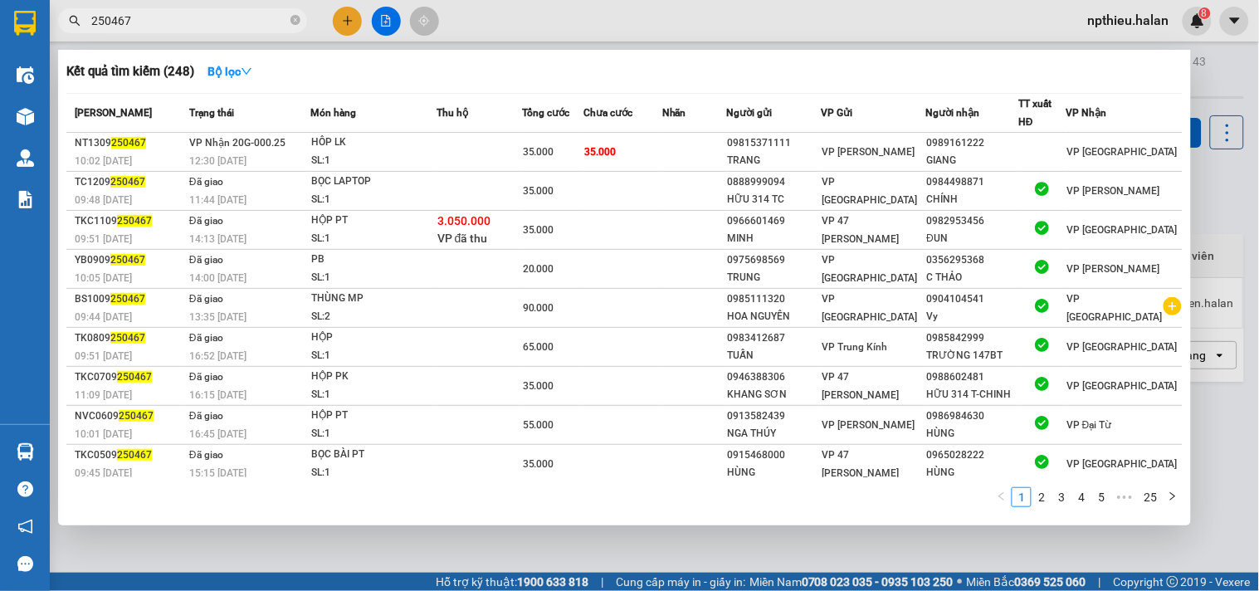
click at [237, 13] on input "250467" at bounding box center [189, 21] width 196 height 18
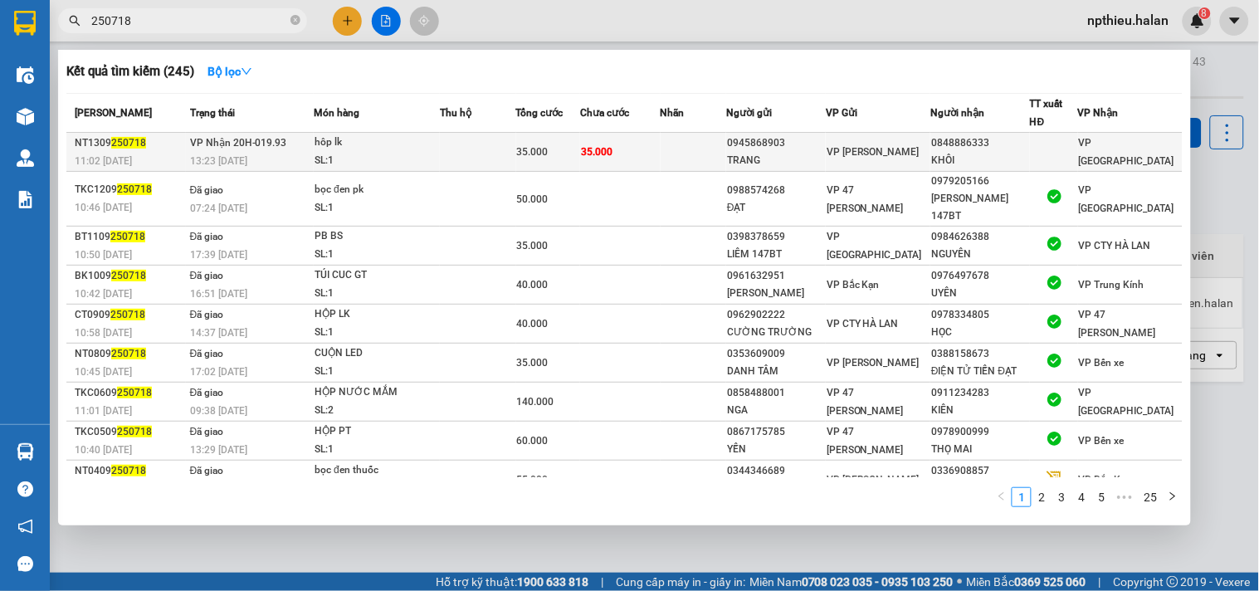
type input "250718"
click at [512, 148] on td at bounding box center [478, 152] width 76 height 39
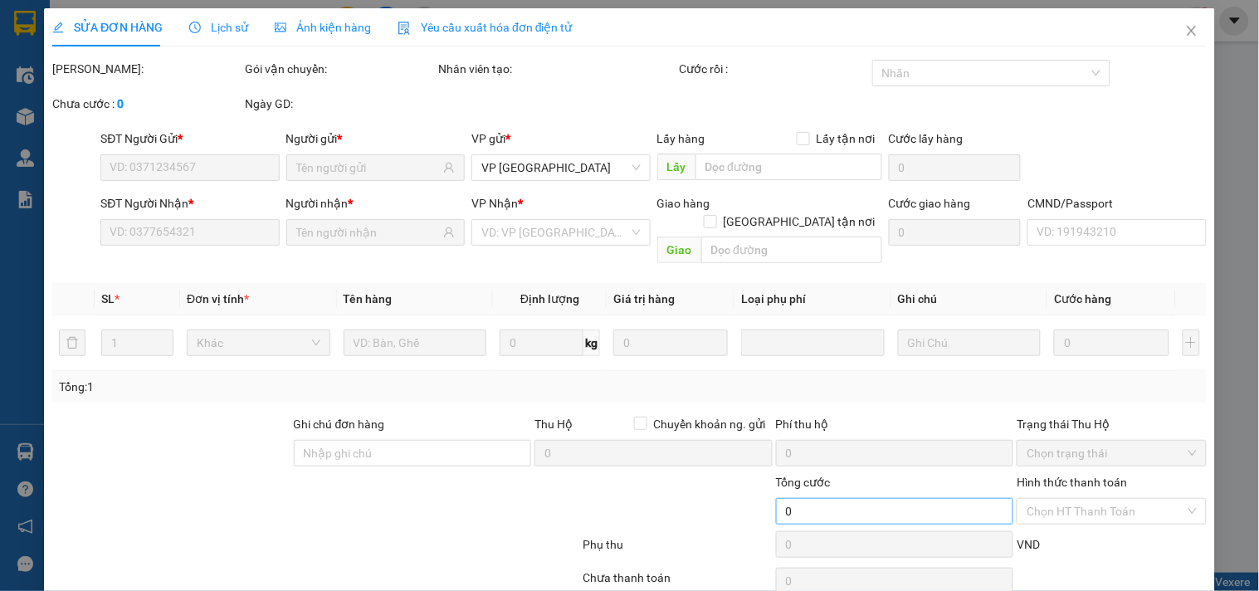
type input "0945868903"
type input "TRANG"
type input "0848886333"
type input "KHÔI"
type input "35.000"
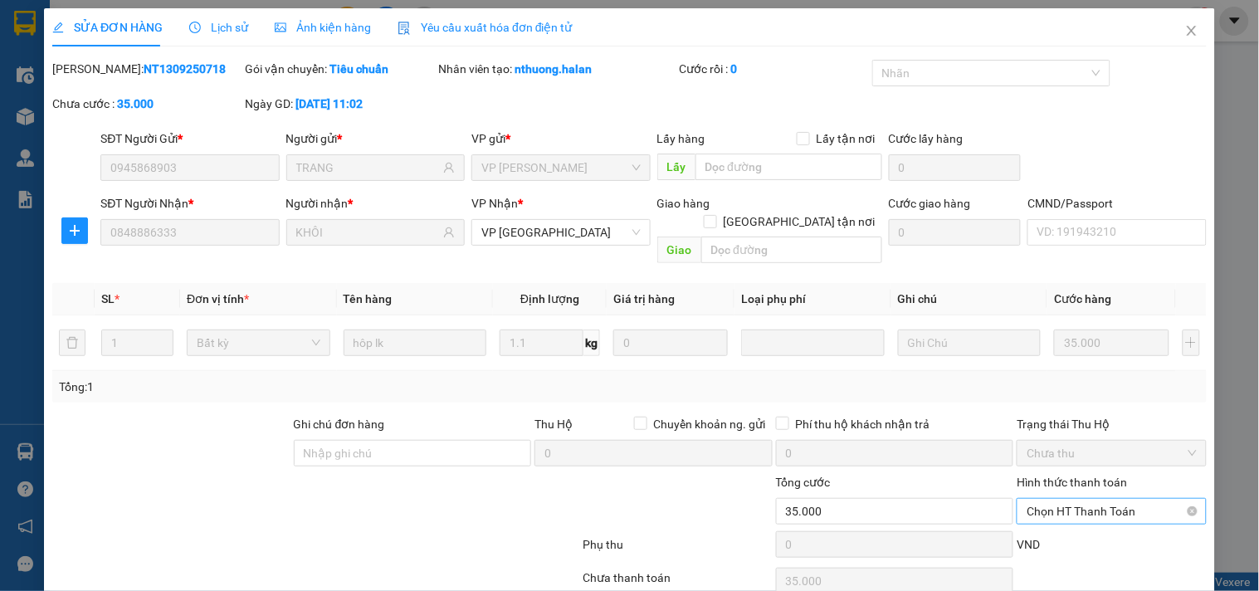
click at [1051, 499] on span "Chọn HT Thanh Toán" at bounding box center [1110, 511] width 169 height 25
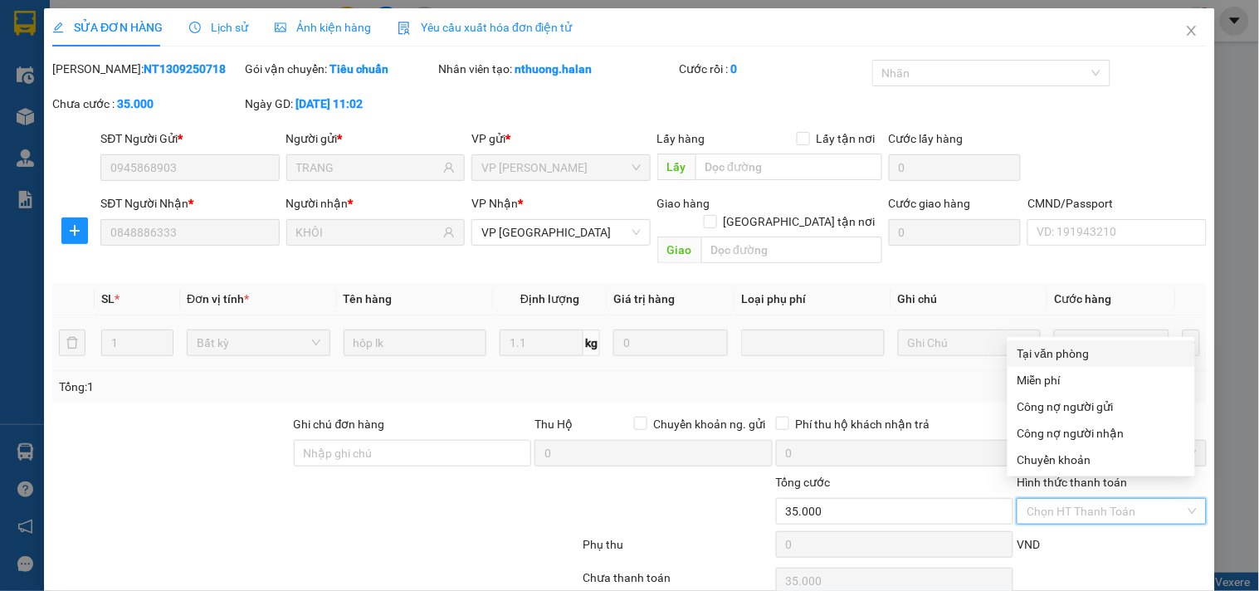
click at [1070, 351] on div "Tại văn phòng" at bounding box center [1101, 353] width 168 height 18
type input "0"
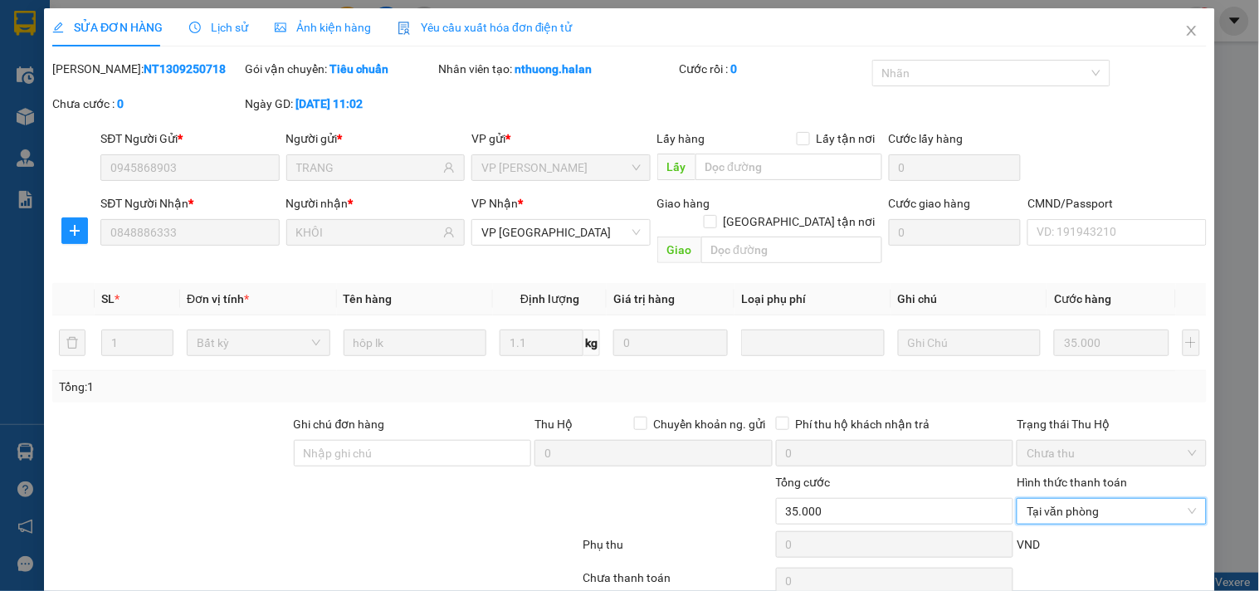
scroll to position [60, 0]
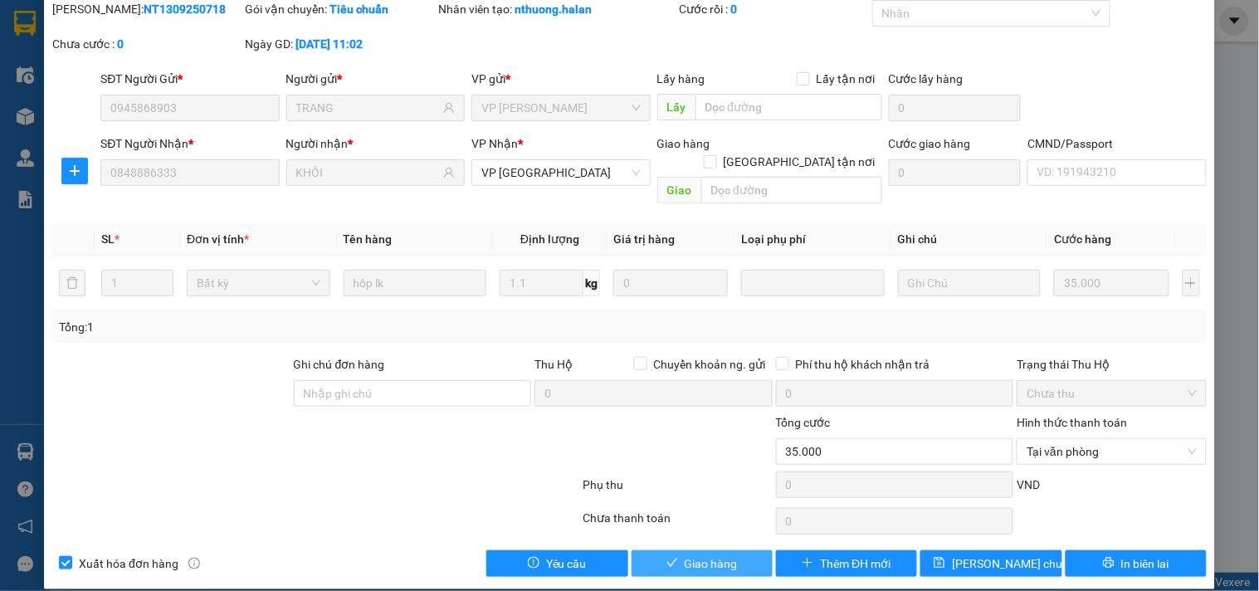
click at [675, 550] on button "Giao hàng" at bounding box center [701, 563] width 141 height 27
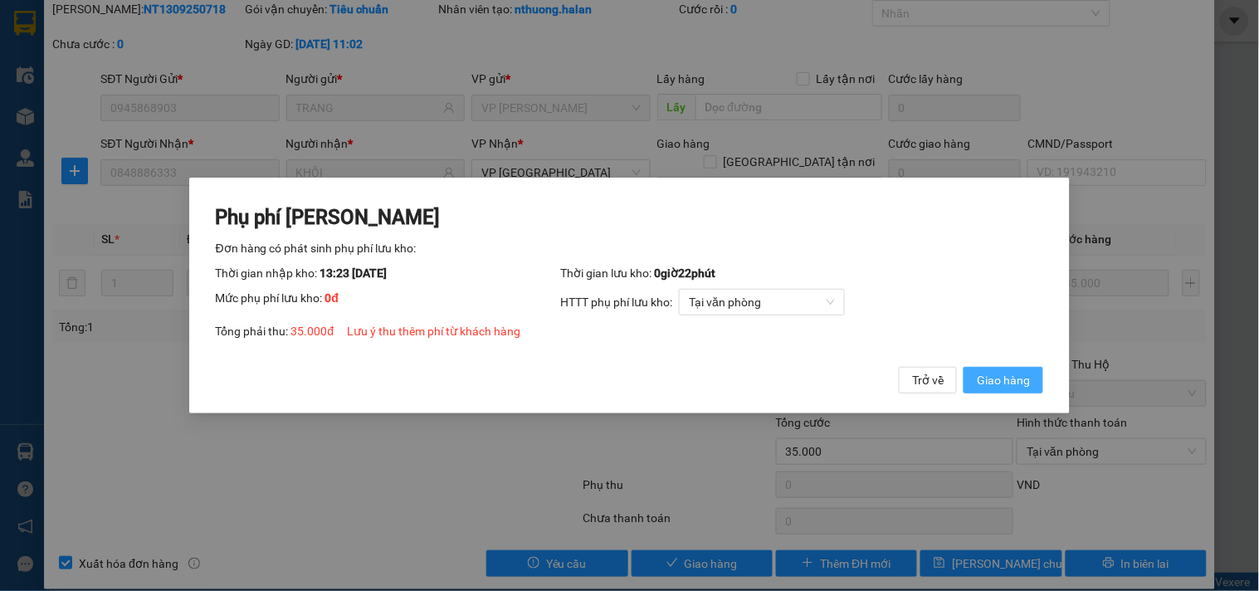
click at [980, 375] on span "Giao hàng" at bounding box center [1003, 380] width 53 height 18
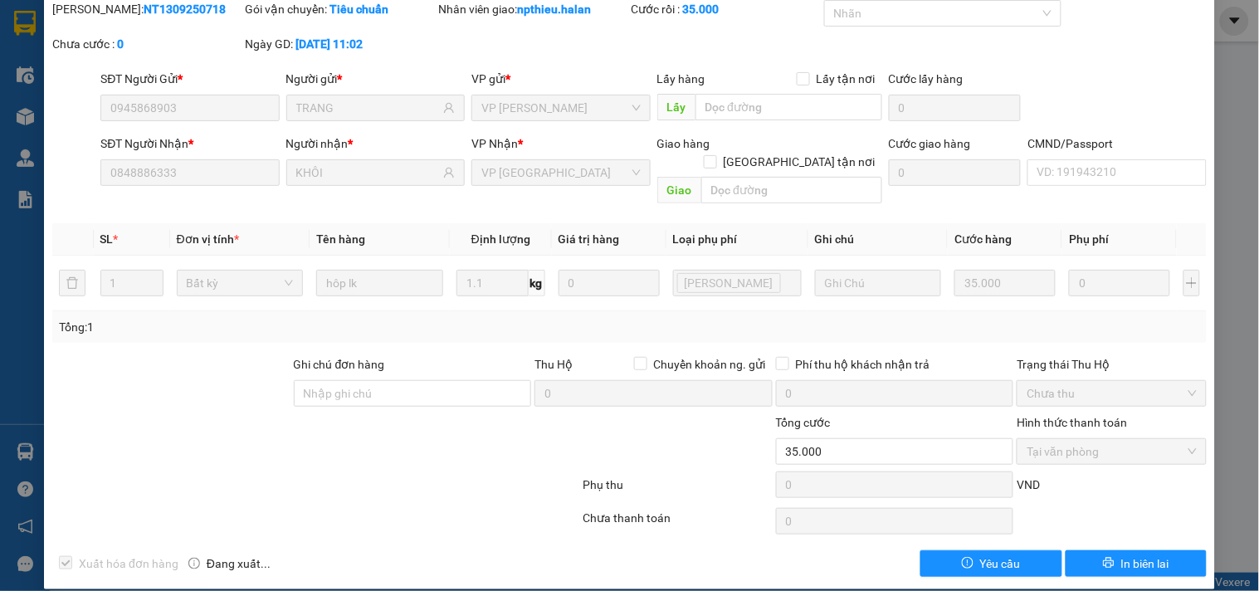
scroll to position [0, 0]
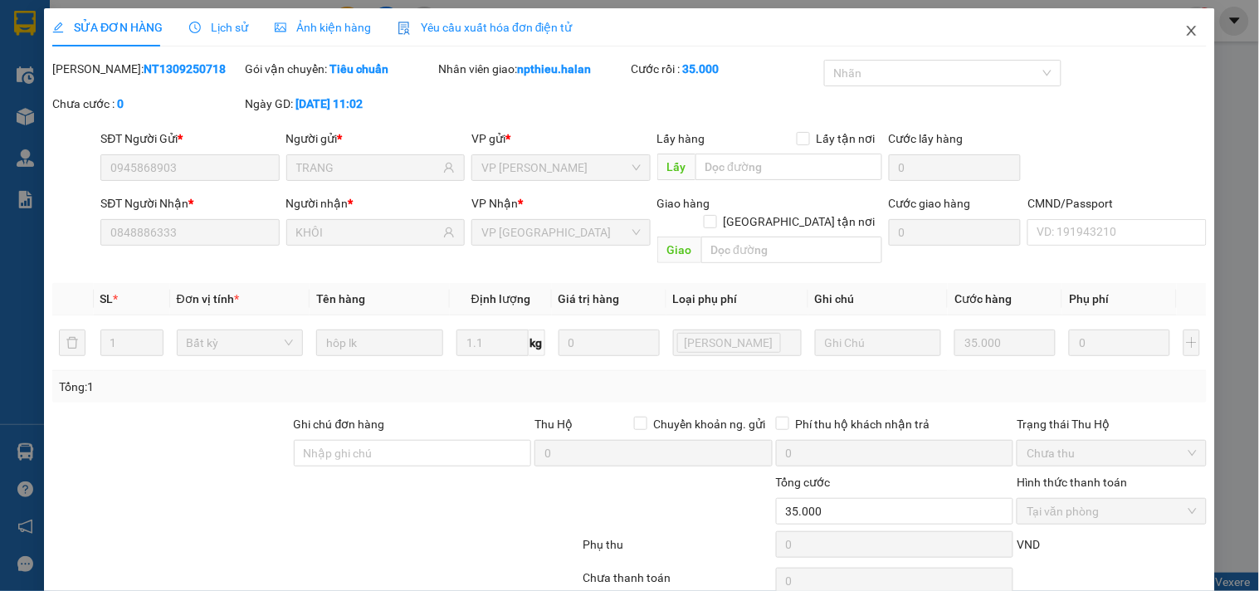
click at [1185, 30] on icon "close" at bounding box center [1191, 30] width 13 height 13
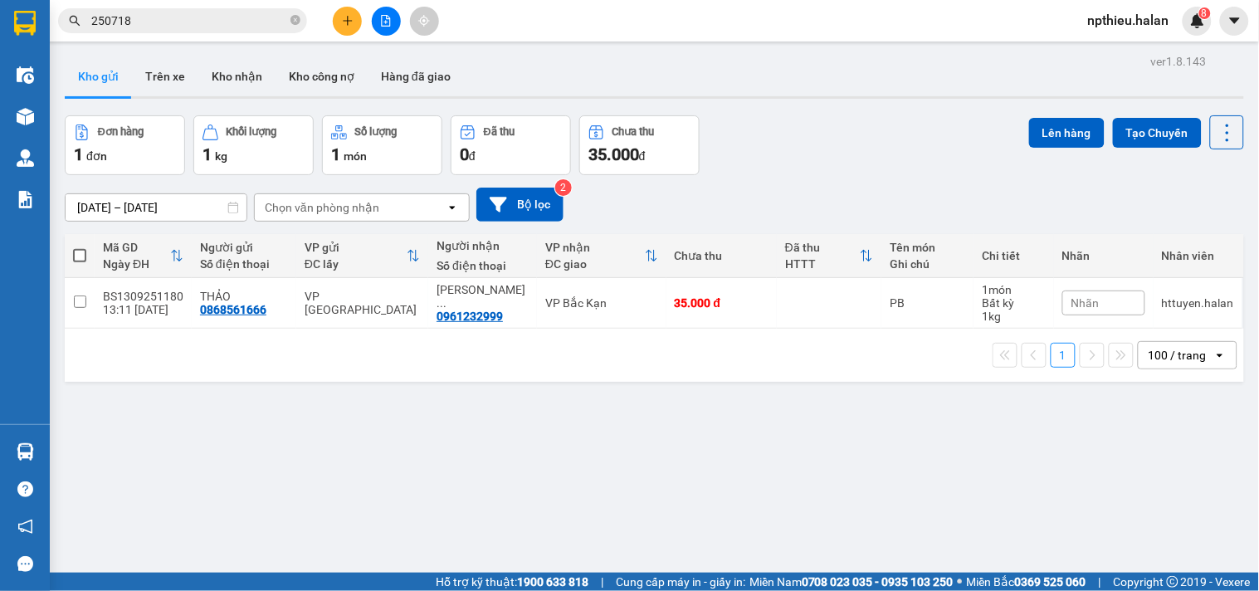
click at [93, 444] on div "ver 1.8.143 Kho gửi Trên xe Kho nhận Kho công nợ Hàng đã giao Đơn hàng 1 đơn Kh…" at bounding box center [654, 345] width 1192 height 591
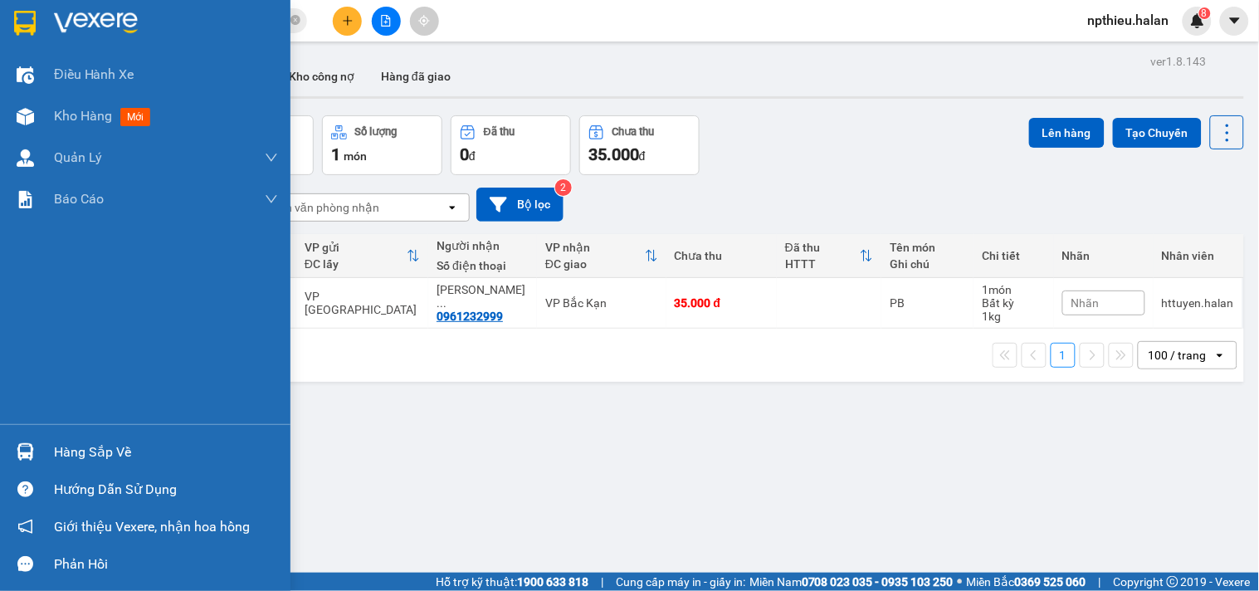
click at [79, 452] on div "Hàng sắp về" at bounding box center [166, 452] width 224 height 25
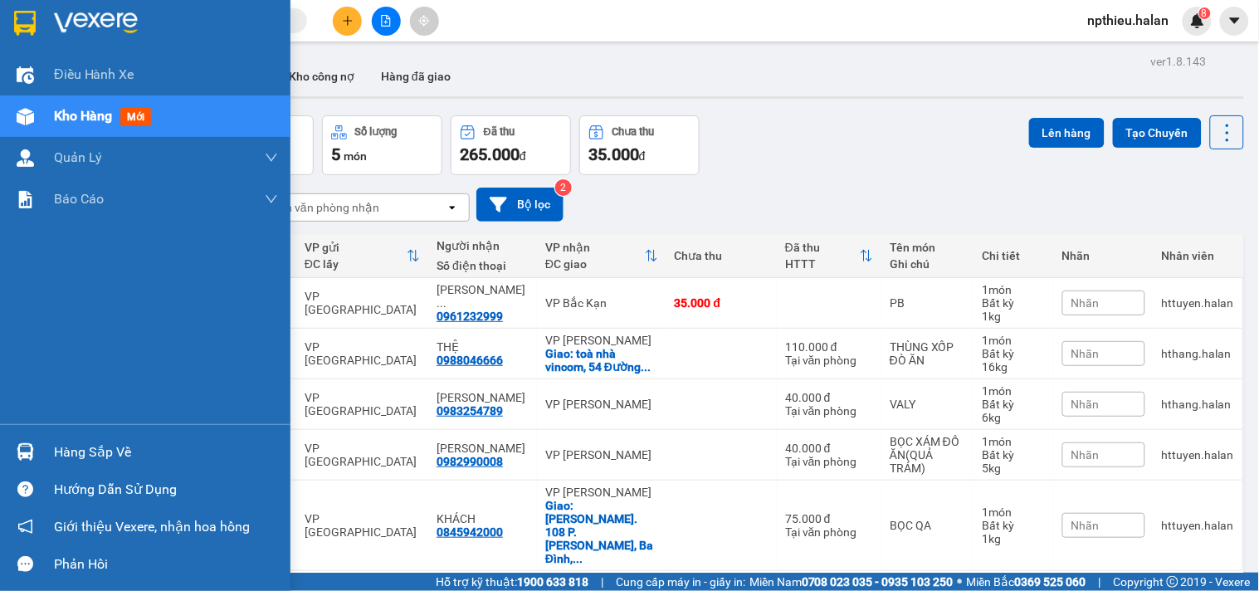
click at [80, 451] on div "Hàng sắp về" at bounding box center [166, 452] width 224 height 25
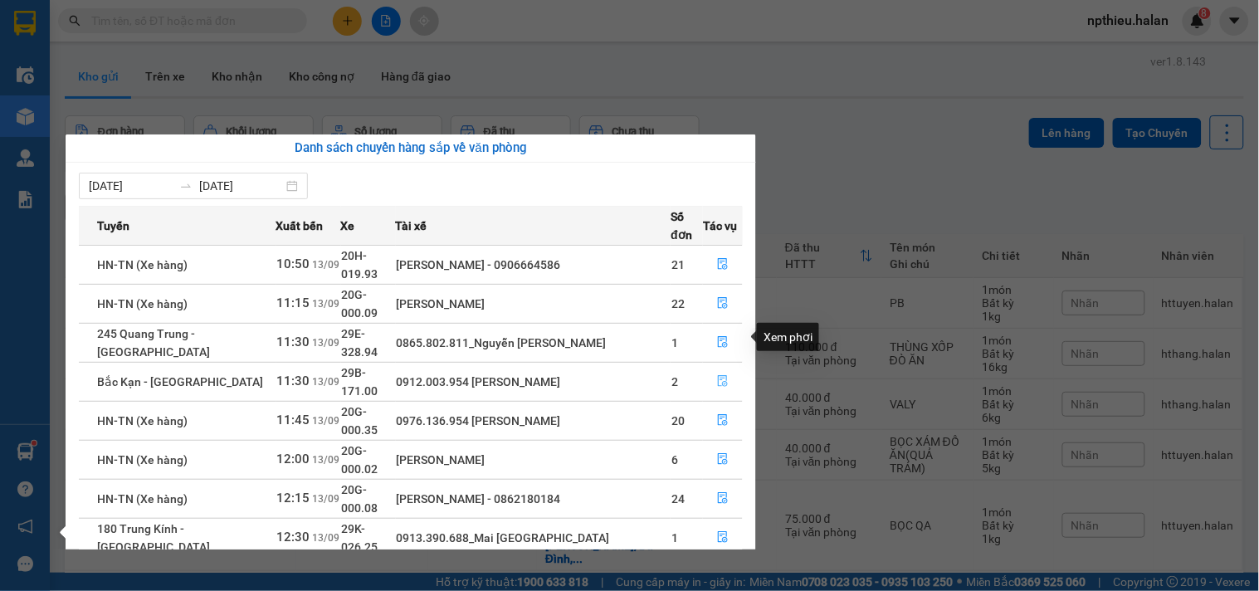
click at [720, 375] on icon "file-done" at bounding box center [723, 381] width 12 height 12
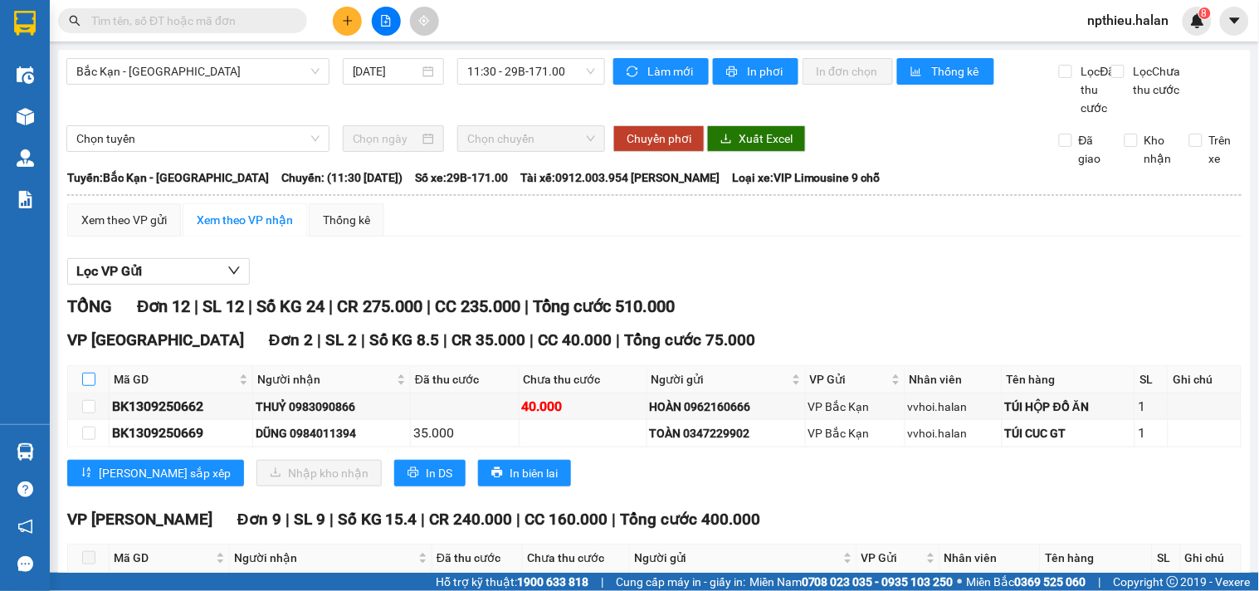
click at [95, 386] on input "checkbox" at bounding box center [88, 379] width 13 height 13
checkbox input "true"
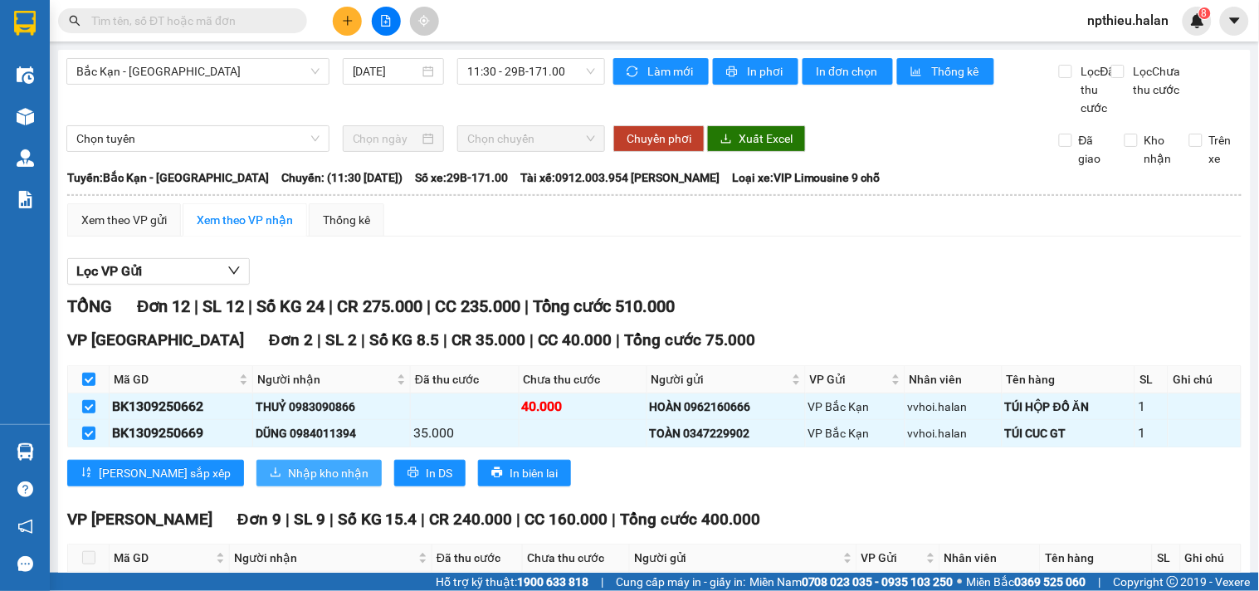
drag, startPoint x: 253, startPoint y: 488, endPoint x: 272, endPoint y: 488, distance: 19.1
click at [288, 482] on span "Nhập kho nhận" at bounding box center [328, 473] width 80 height 18
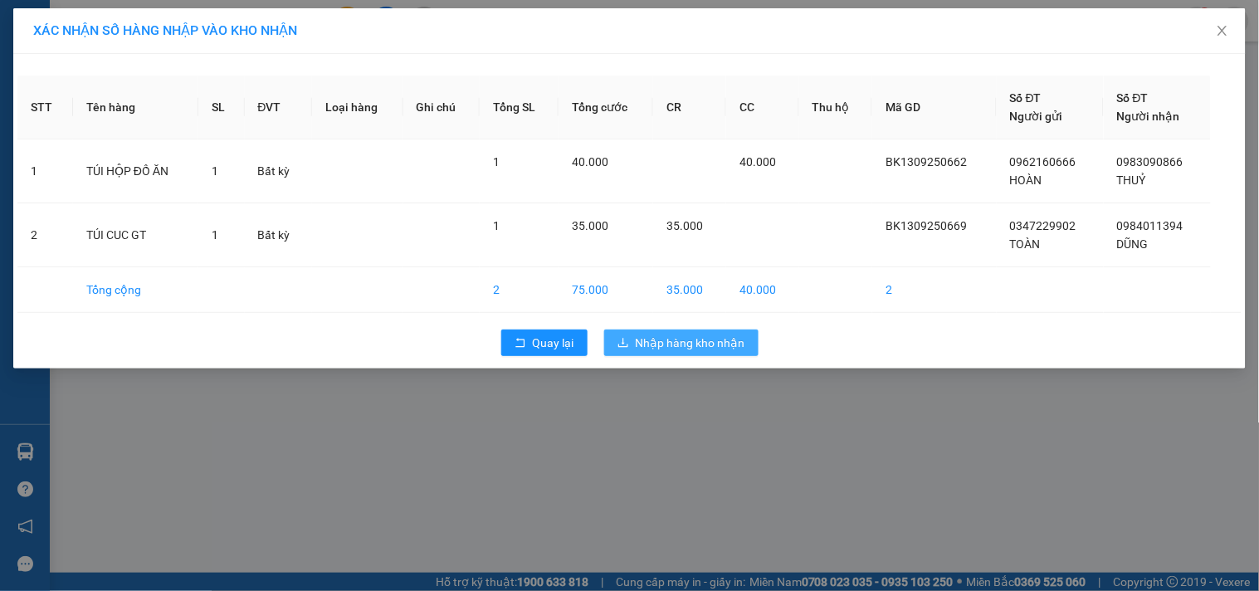
click at [685, 344] on span "Nhập hàng kho nhận" at bounding box center [691, 343] width 110 height 18
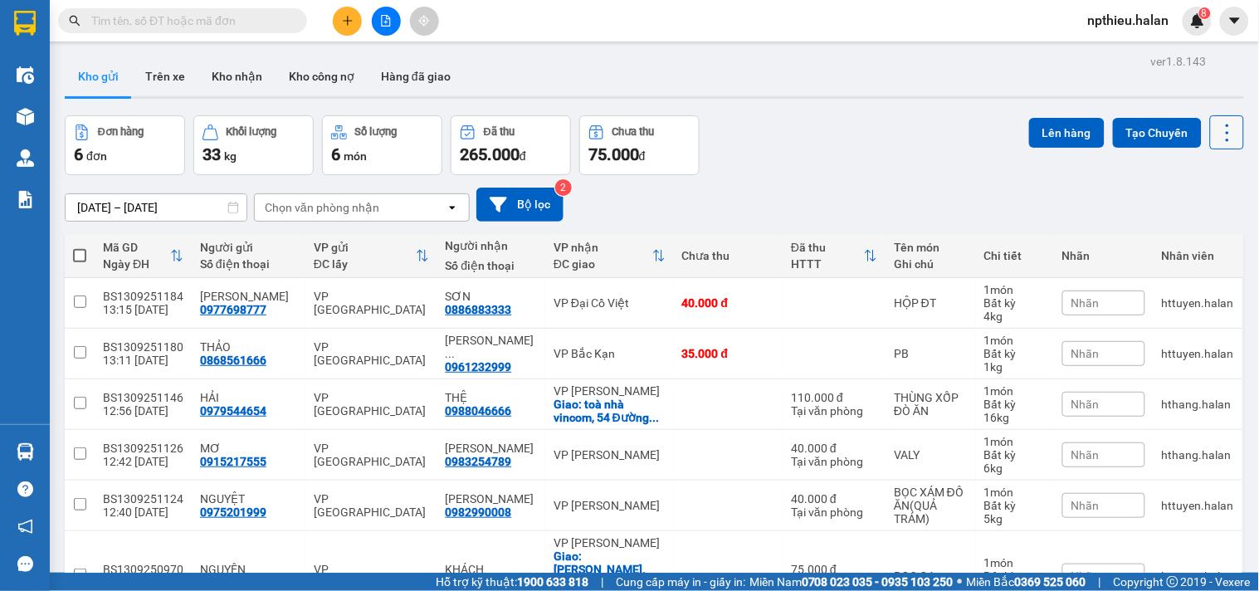
click at [1218, 133] on icon at bounding box center [1227, 132] width 23 height 23
click at [1192, 234] on span "Làm mới" at bounding box center [1190, 237] width 46 height 17
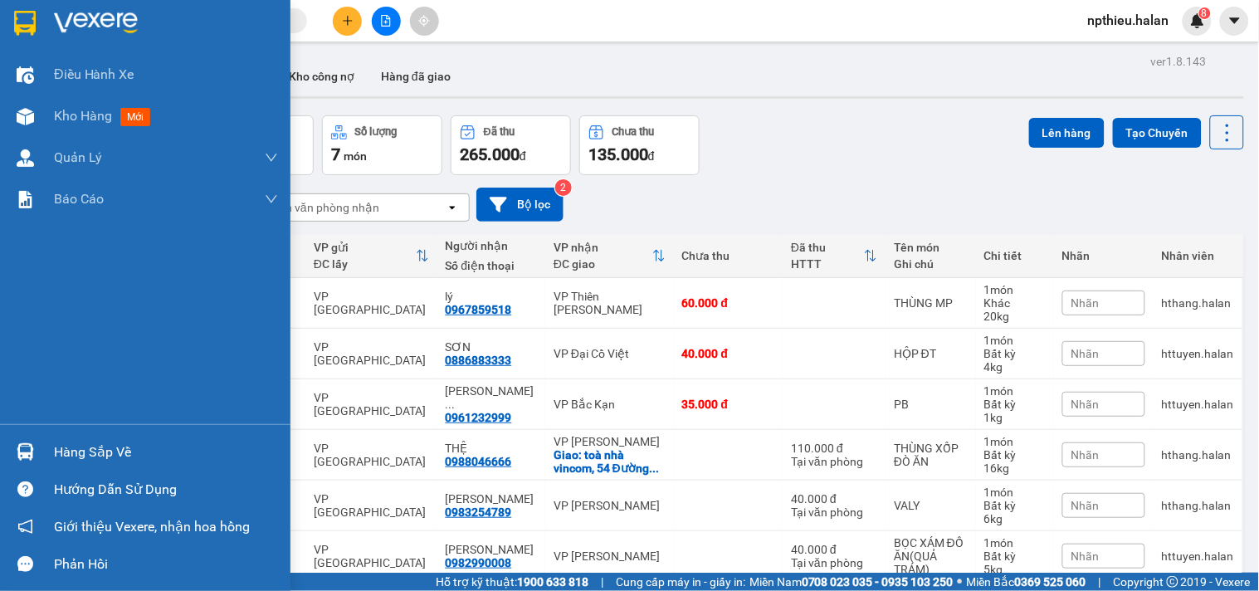
click at [90, 441] on div "Hàng sắp về" at bounding box center [166, 452] width 224 height 25
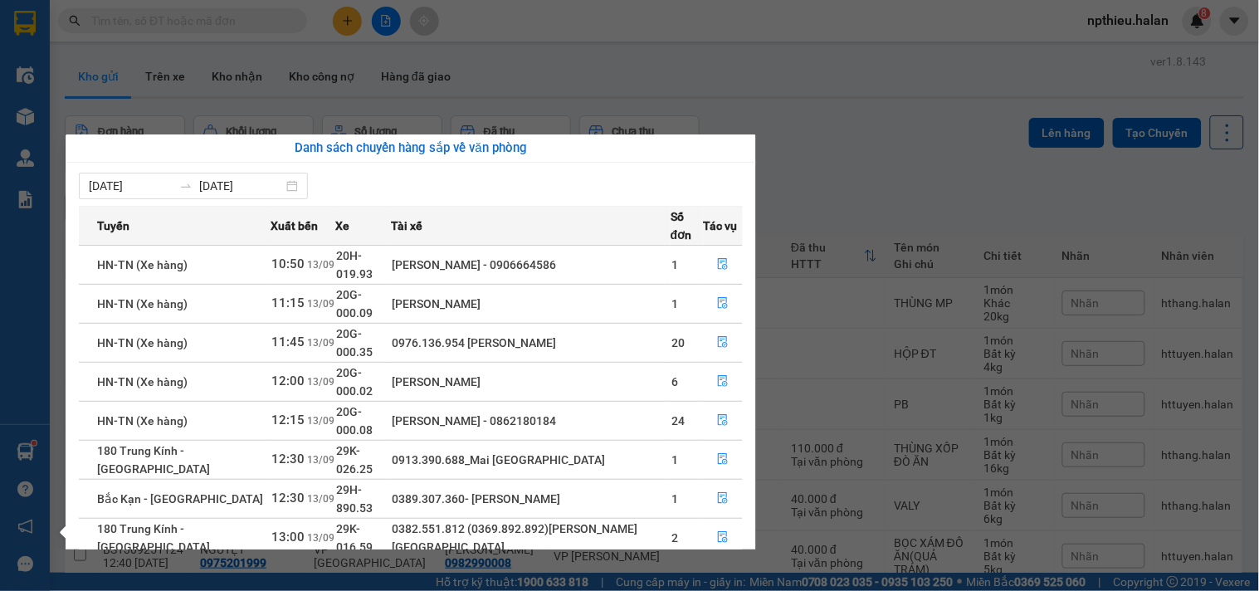
click at [855, 134] on section "Kết quả tìm kiếm ( 0 ) Bộ lọc No Data npthieu.halan 8 Điều hành xe Kho hàng mới…" at bounding box center [629, 295] width 1259 height 591
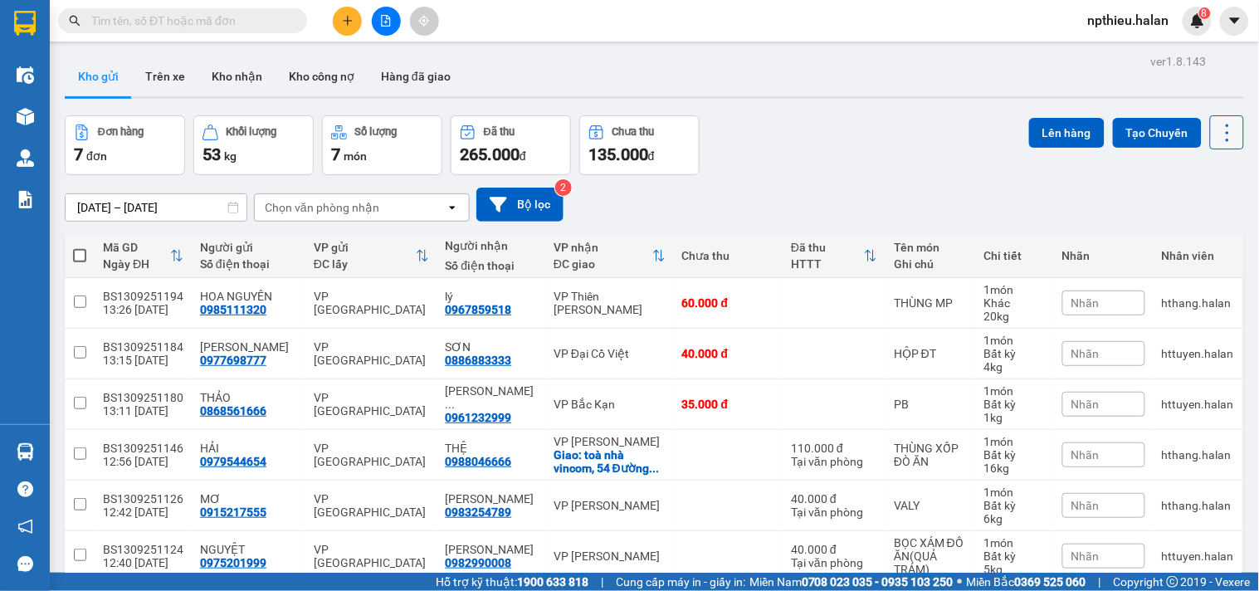
click at [1216, 129] on icon at bounding box center [1227, 132] width 23 height 23
click at [1182, 233] on span "Làm mới" at bounding box center [1190, 237] width 46 height 17
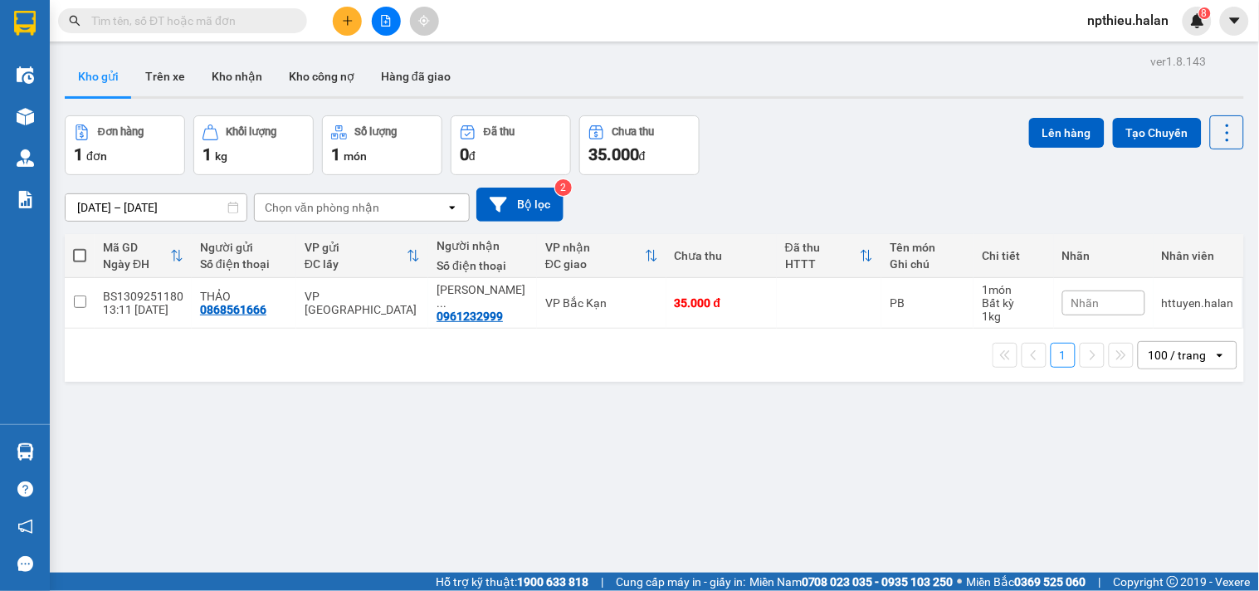
click at [217, 23] on input "text" at bounding box center [189, 21] width 196 height 18
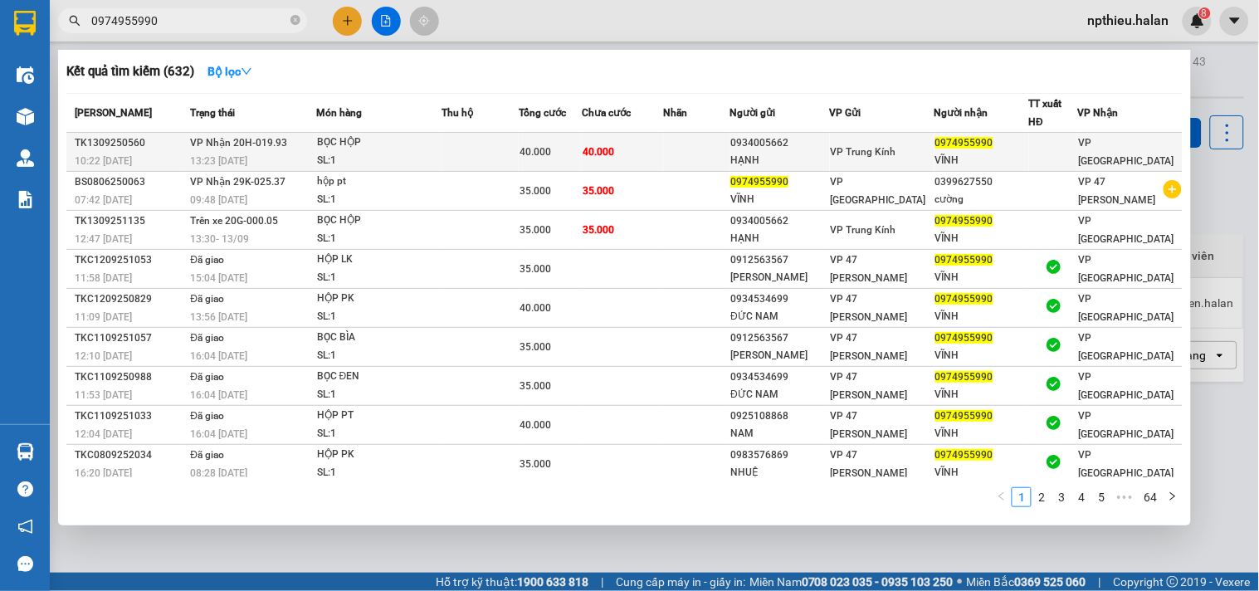
type input "0974955990"
click at [581, 147] on div "40.000" at bounding box center [549, 152] width 61 height 18
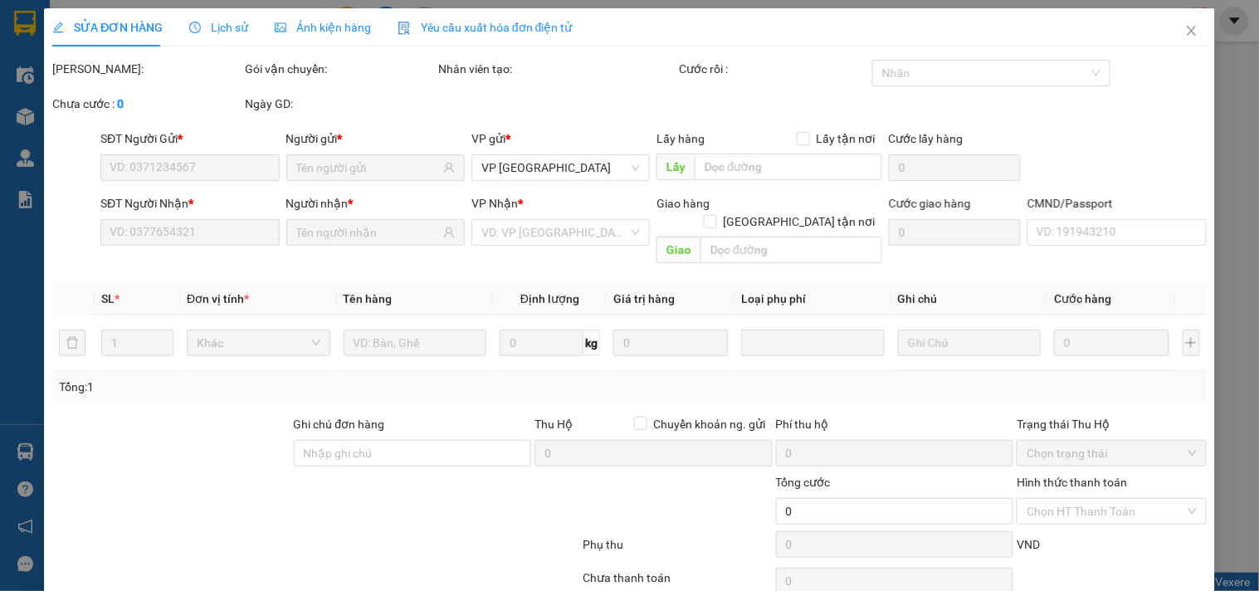
type input "0934005662"
type input "HẠNH"
type input "0974955990"
type input "VĨNH"
type input "40.000"
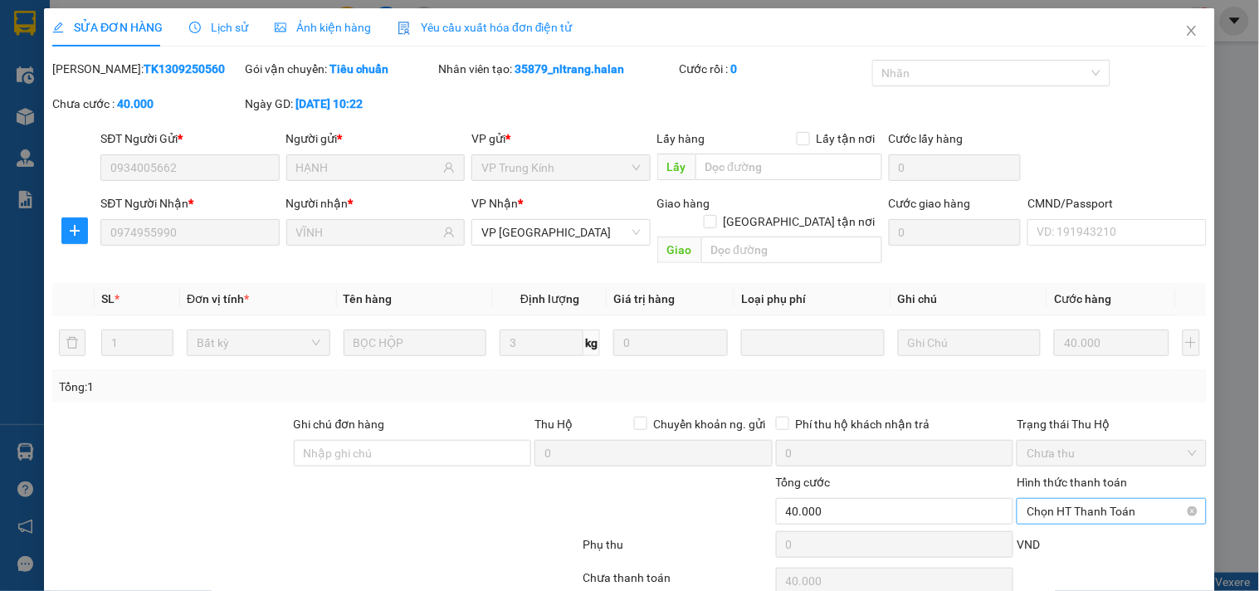
click at [1049, 499] on span "Chọn HT Thanh Toán" at bounding box center [1110, 511] width 169 height 25
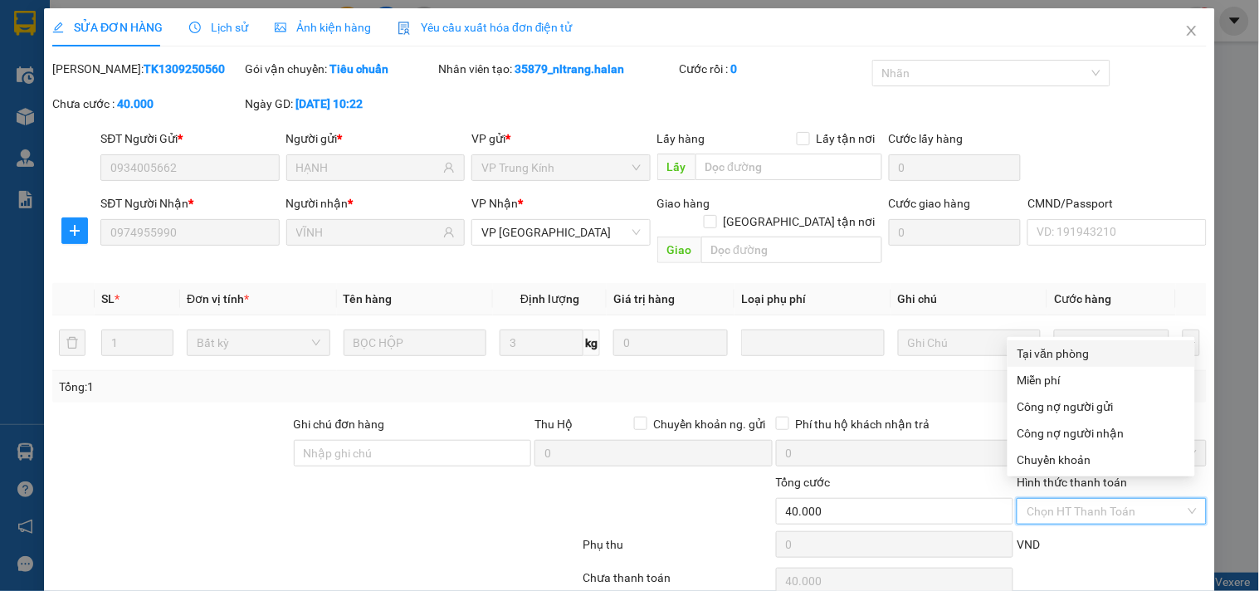
click at [1051, 353] on div "Tại văn phòng" at bounding box center [1101, 353] width 168 height 18
type input "0"
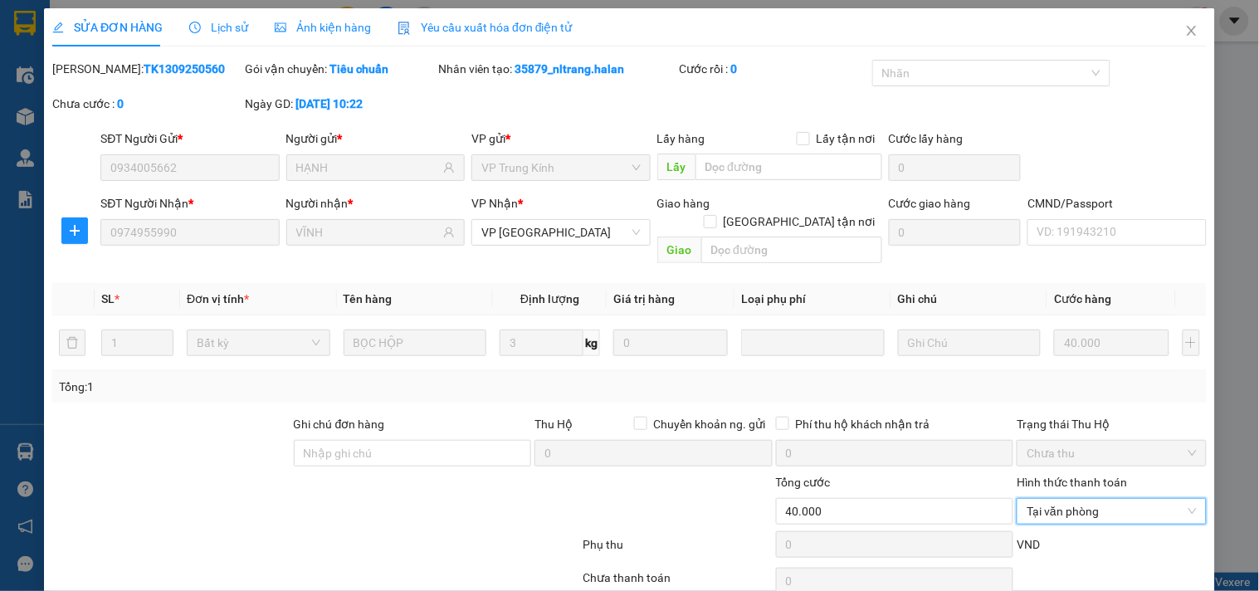
scroll to position [60, 0]
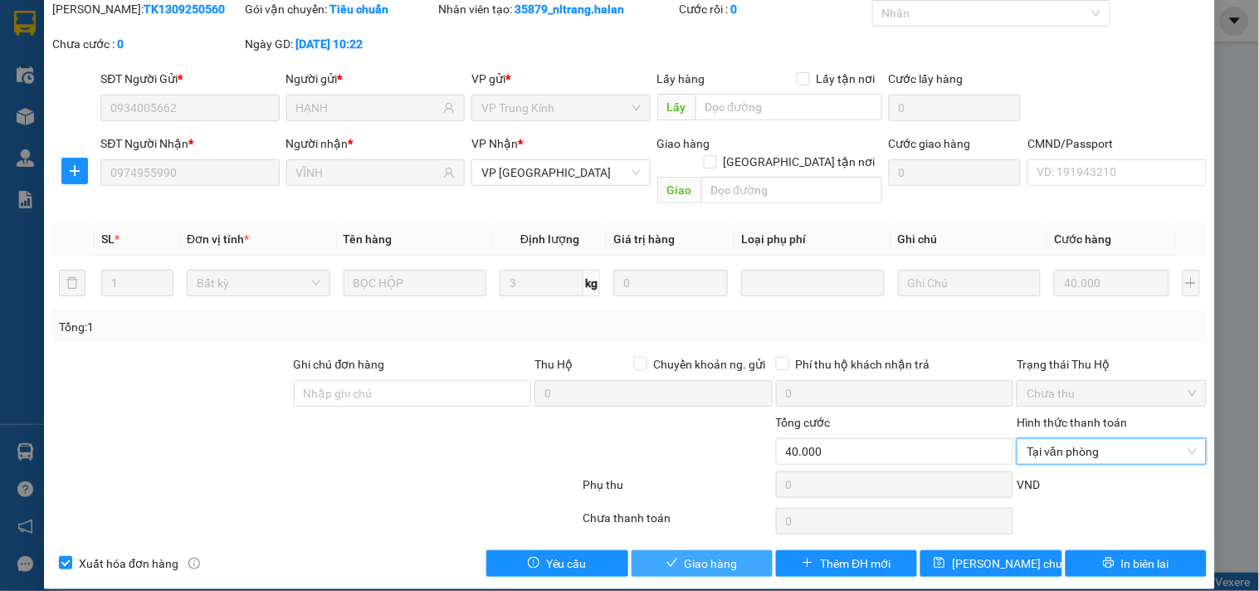
click at [709, 554] on span "Giao hàng" at bounding box center [711, 563] width 53 height 18
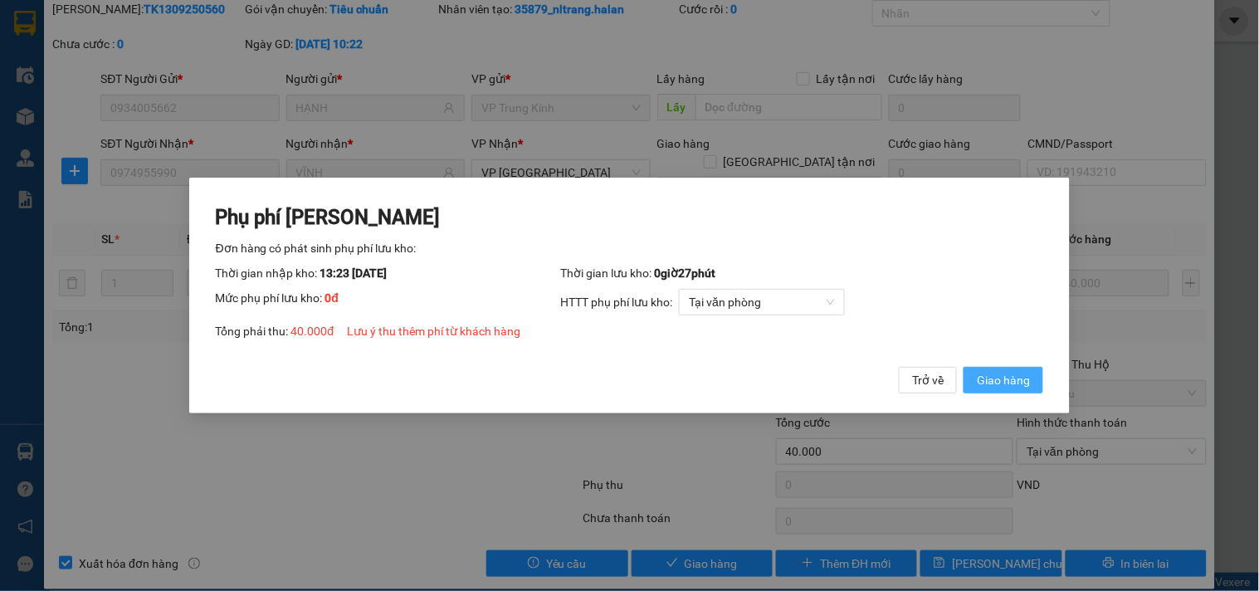
click at [1011, 380] on span "Giao hàng" at bounding box center [1003, 380] width 53 height 18
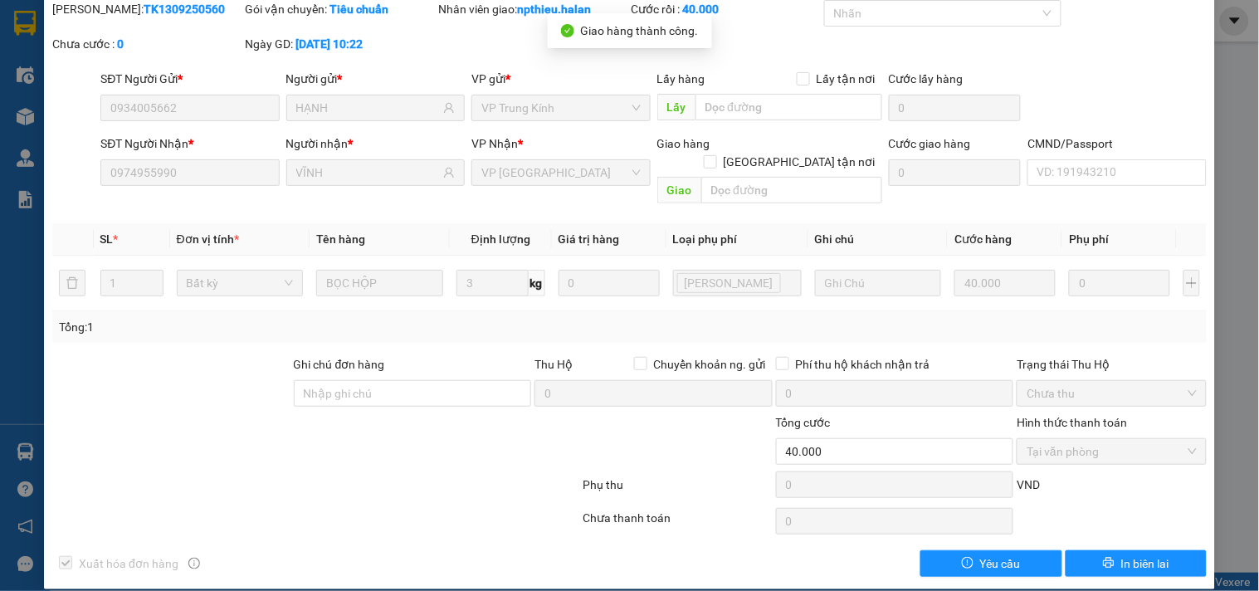
scroll to position [0, 0]
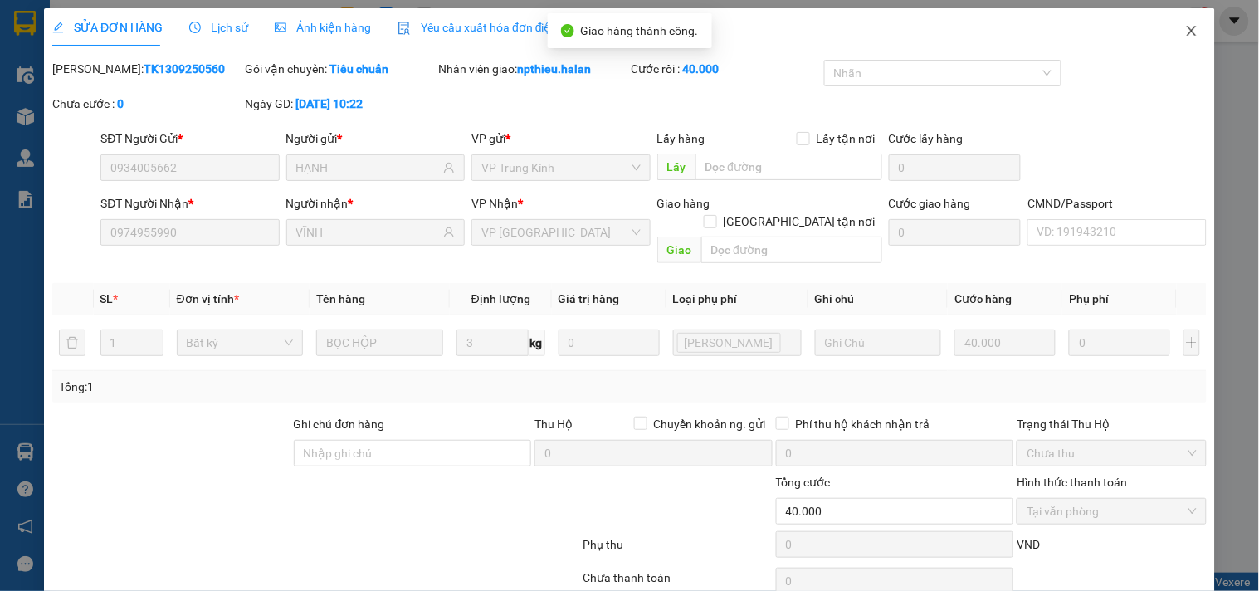
click at [1185, 26] on icon "close" at bounding box center [1191, 30] width 13 height 13
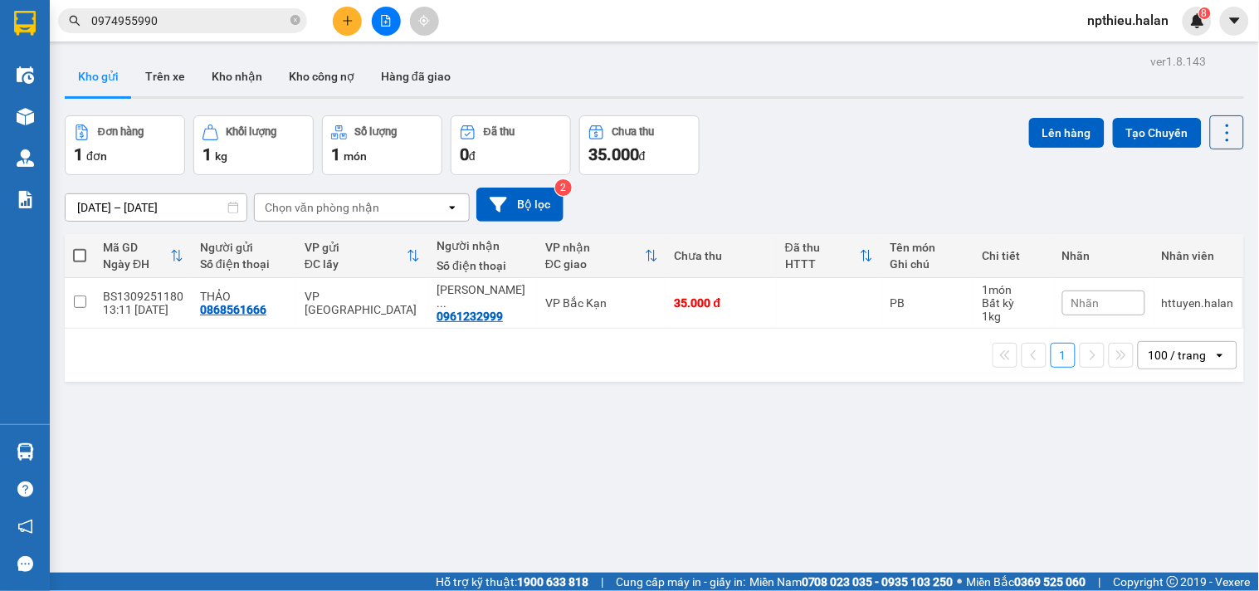
click at [236, 17] on input "0974955990" at bounding box center [189, 21] width 196 height 18
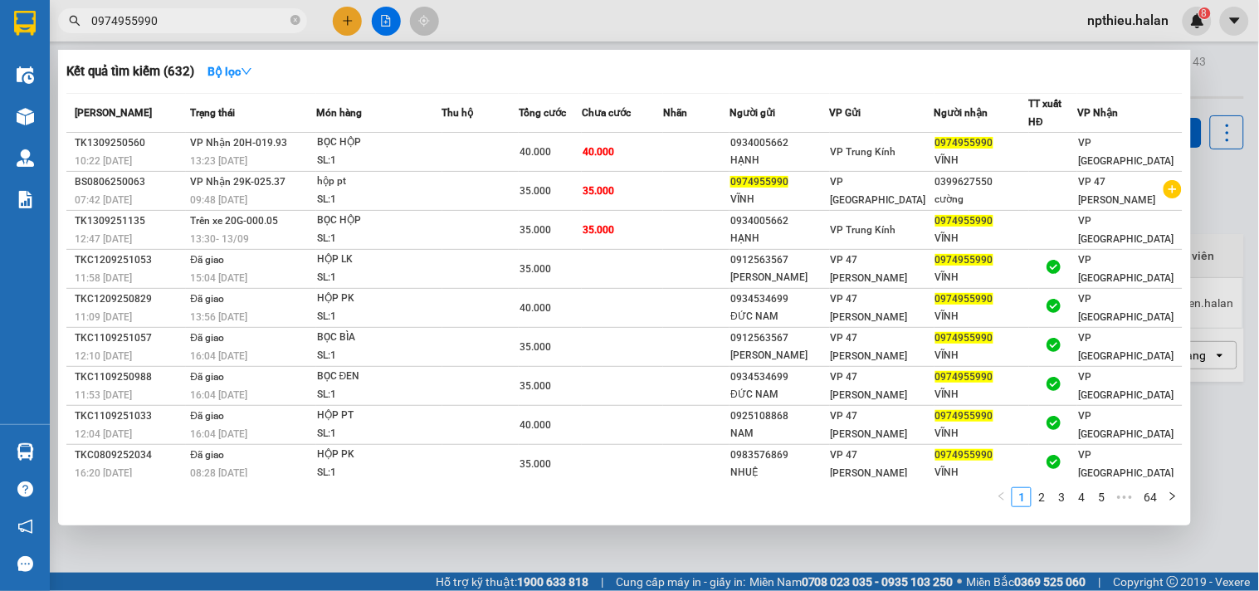
click at [236, 17] on input "0974955990" at bounding box center [189, 21] width 196 height 18
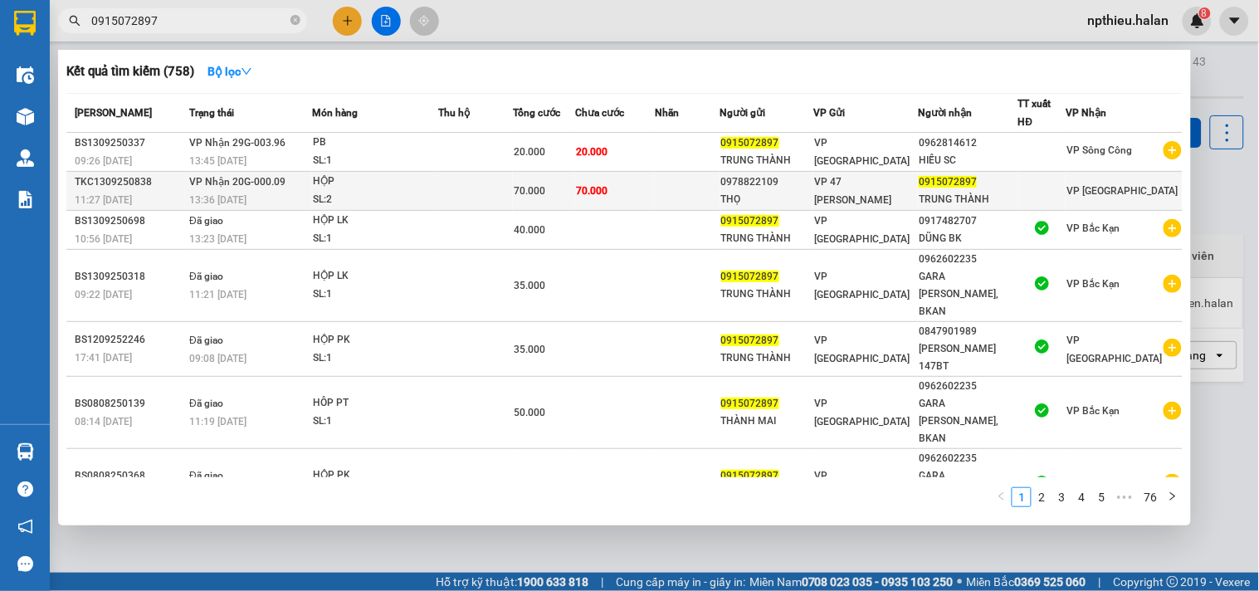
type input "0915072897"
click at [655, 189] on td "70.000" at bounding box center [615, 191] width 80 height 39
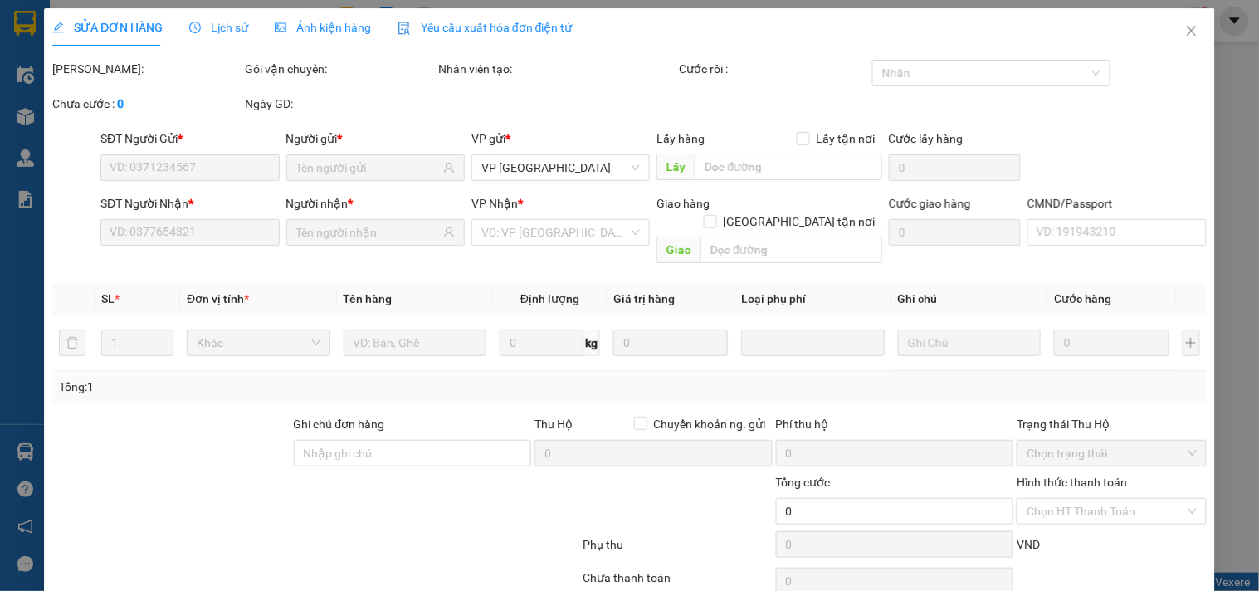
type input "0978822109"
type input "THỌ"
type input "0915072897"
type input "TRUNG THÀNH"
type input "70.000"
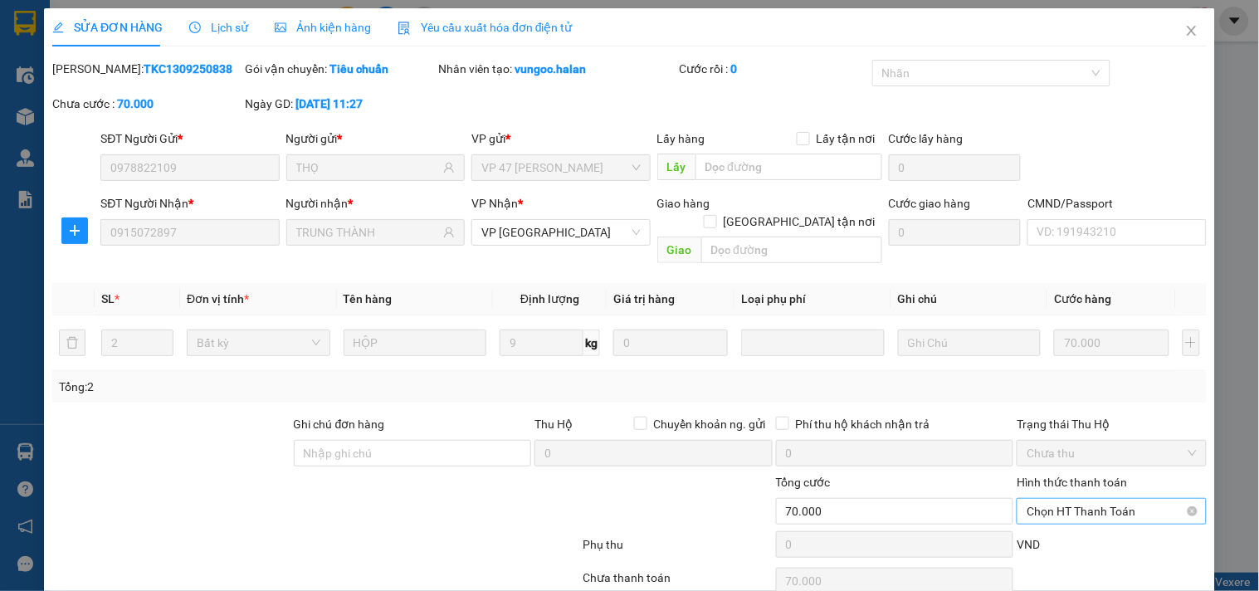
click at [1044, 499] on span "Chọn HT Thanh Toán" at bounding box center [1110, 511] width 169 height 25
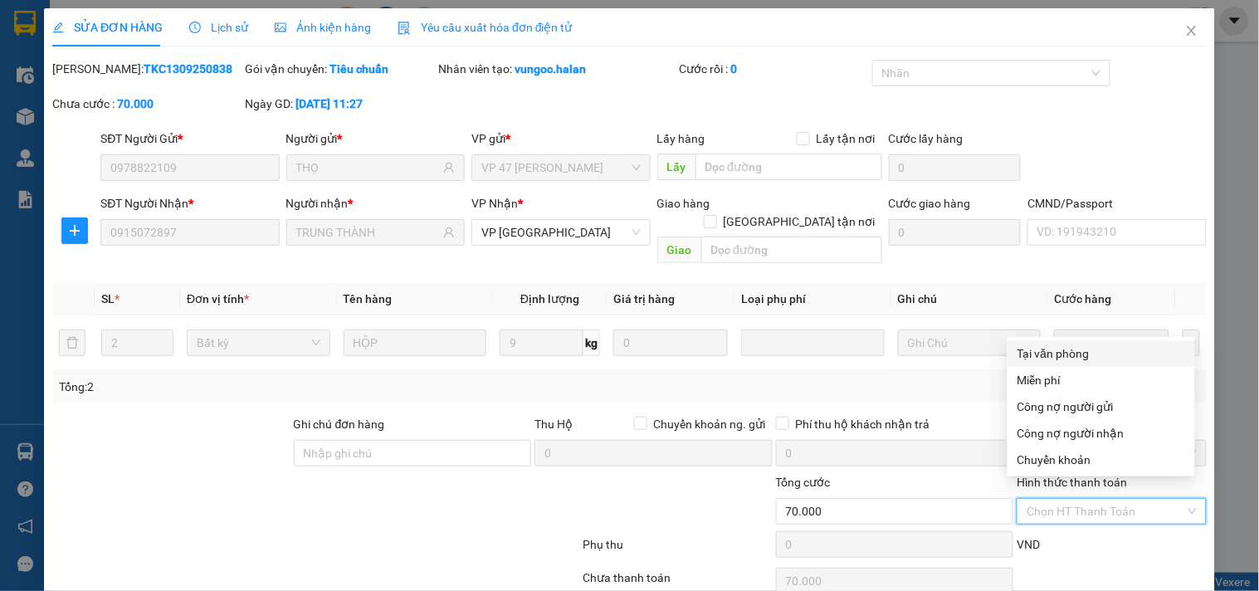
click at [1049, 357] on div "Tại văn phòng" at bounding box center [1101, 353] width 168 height 18
type input "0"
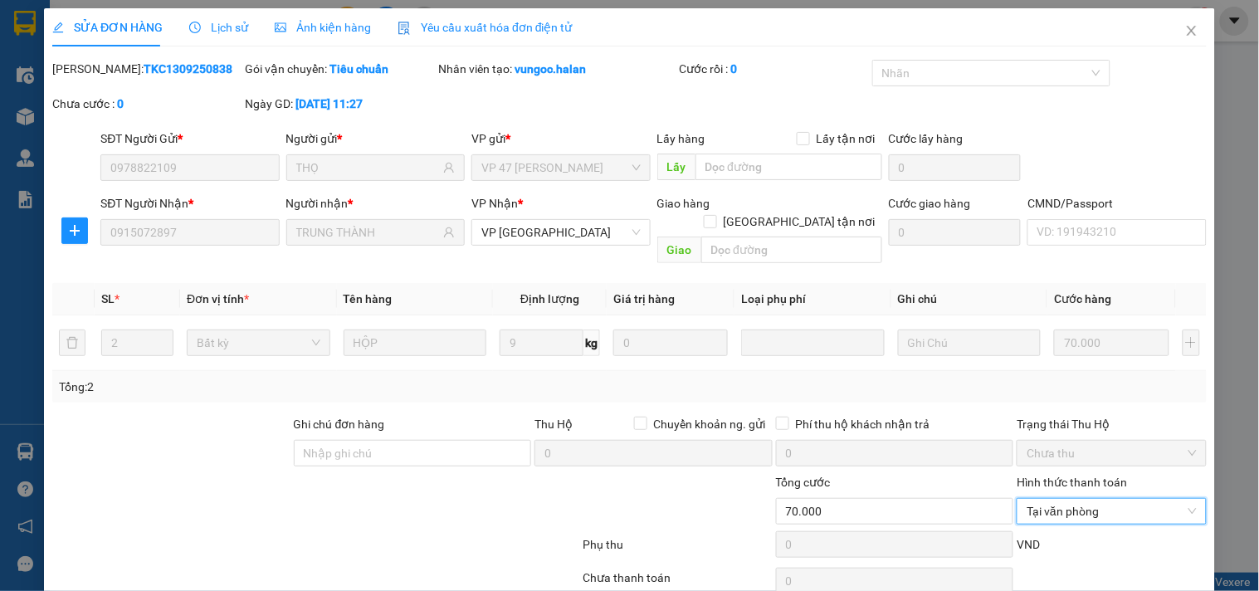
scroll to position [60, 0]
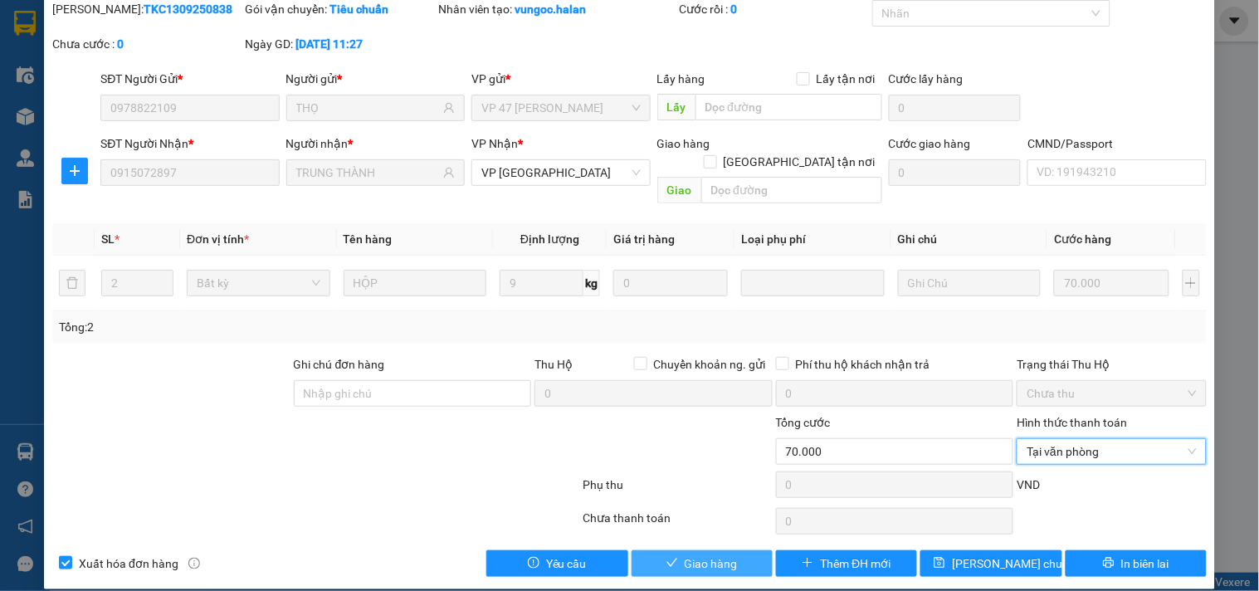
click at [730, 550] on button "Giao hàng" at bounding box center [701, 563] width 141 height 27
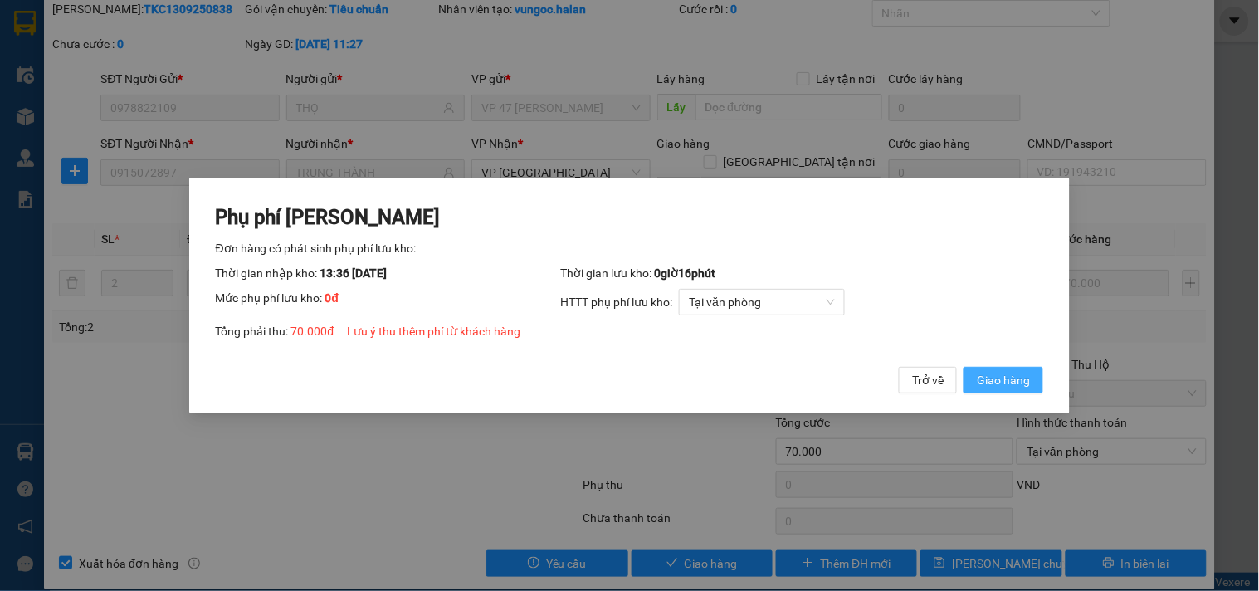
click at [998, 376] on span "Giao hàng" at bounding box center [1003, 380] width 53 height 18
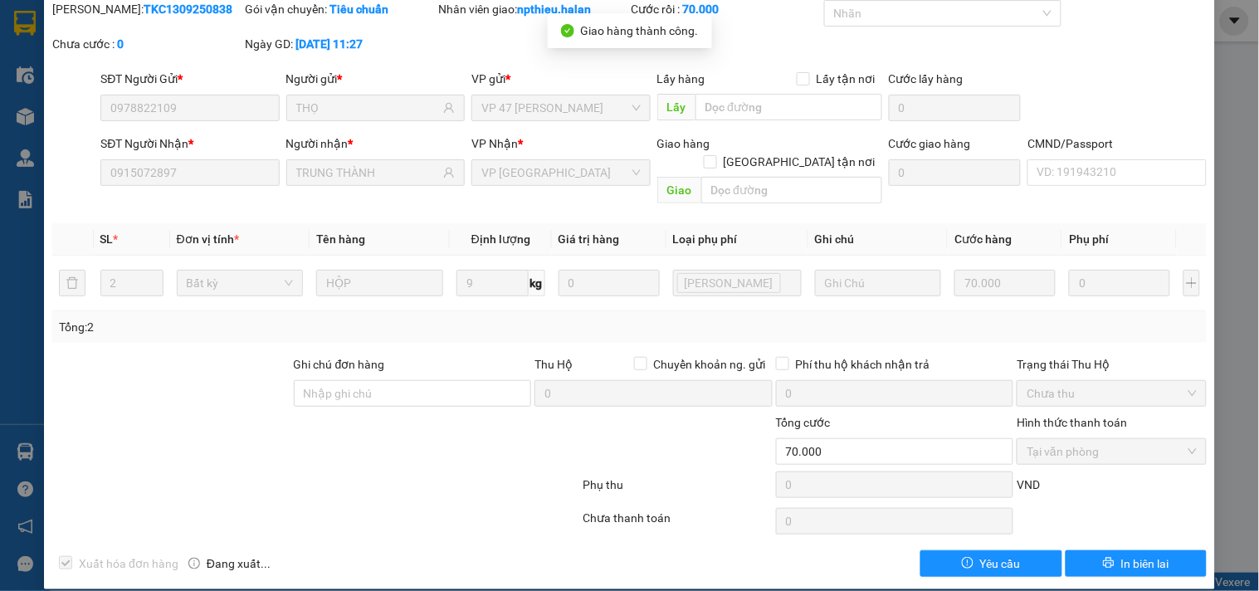
scroll to position [0, 0]
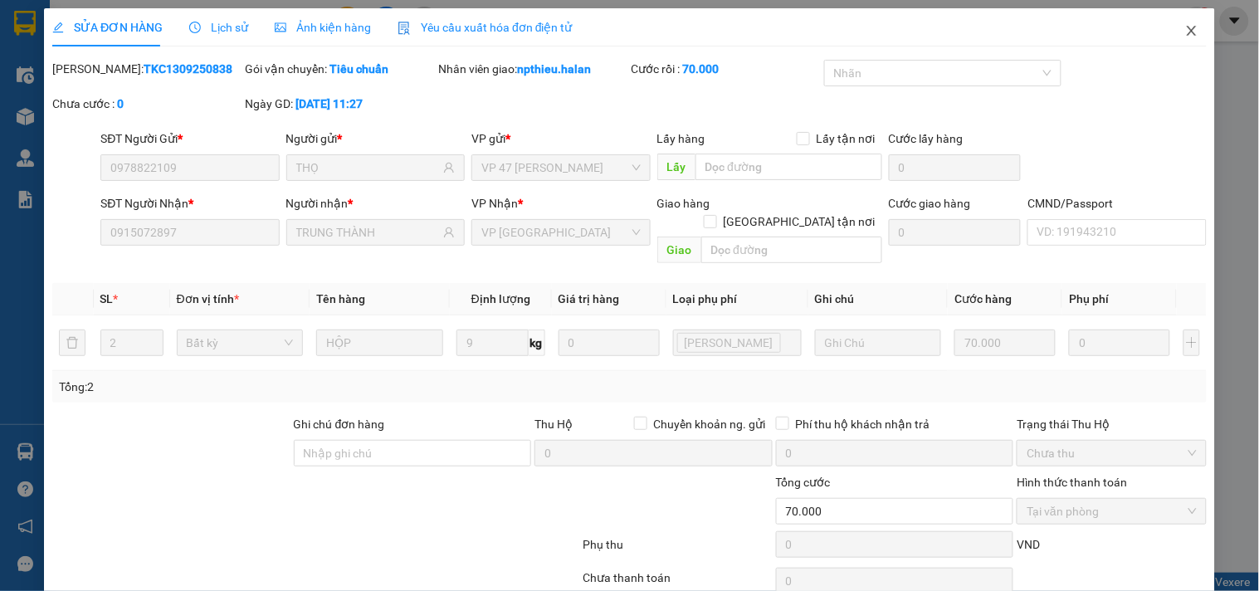
click at [1185, 30] on icon "close" at bounding box center [1191, 30] width 13 height 13
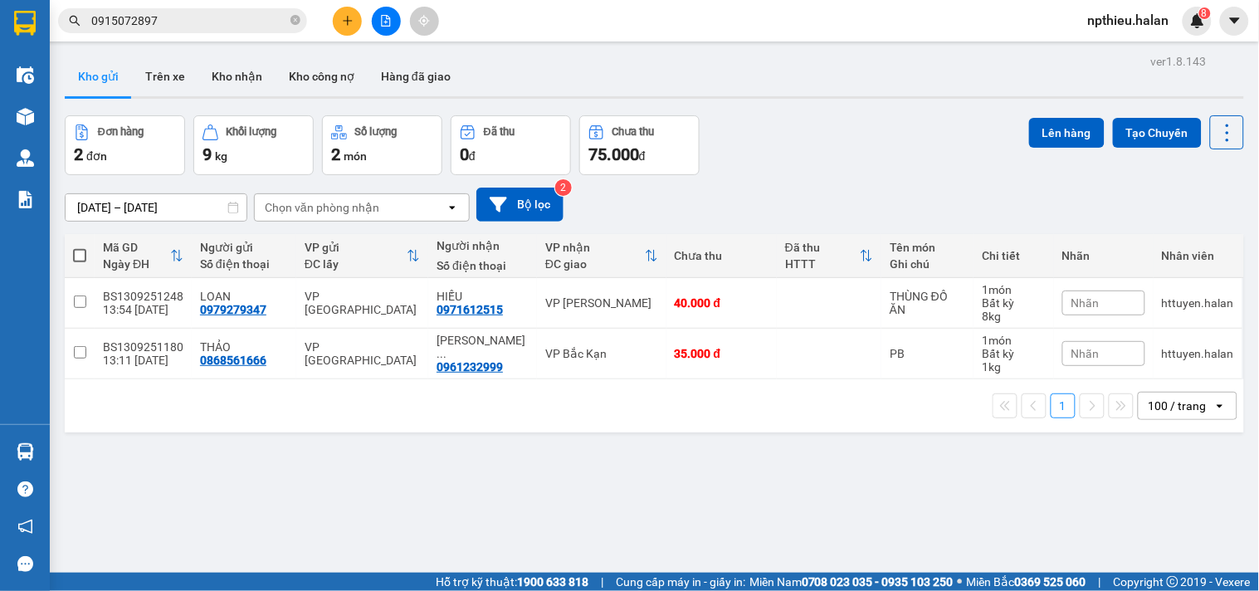
click at [361, 207] on div "Chọn văn phòng nhận" at bounding box center [322, 207] width 115 height 17
type input "NT"
click at [351, 238] on div "VP [PERSON_NAME]" at bounding box center [361, 243] width 216 height 30
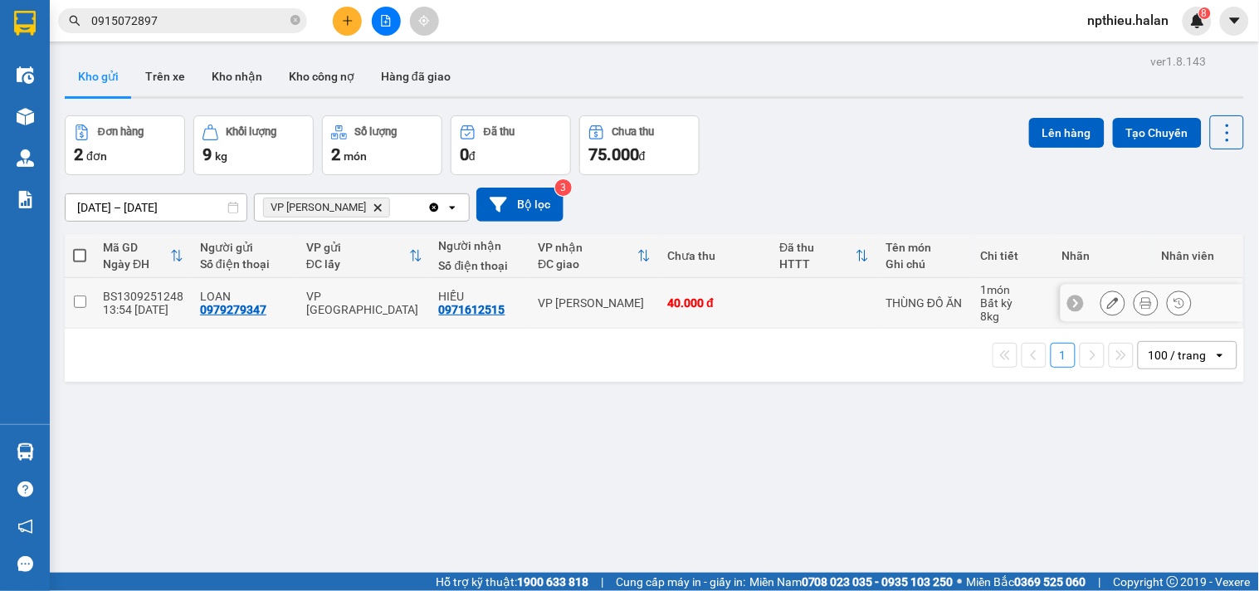
click at [76, 304] on input "checkbox" at bounding box center [80, 301] width 12 height 12
checkbox input "true"
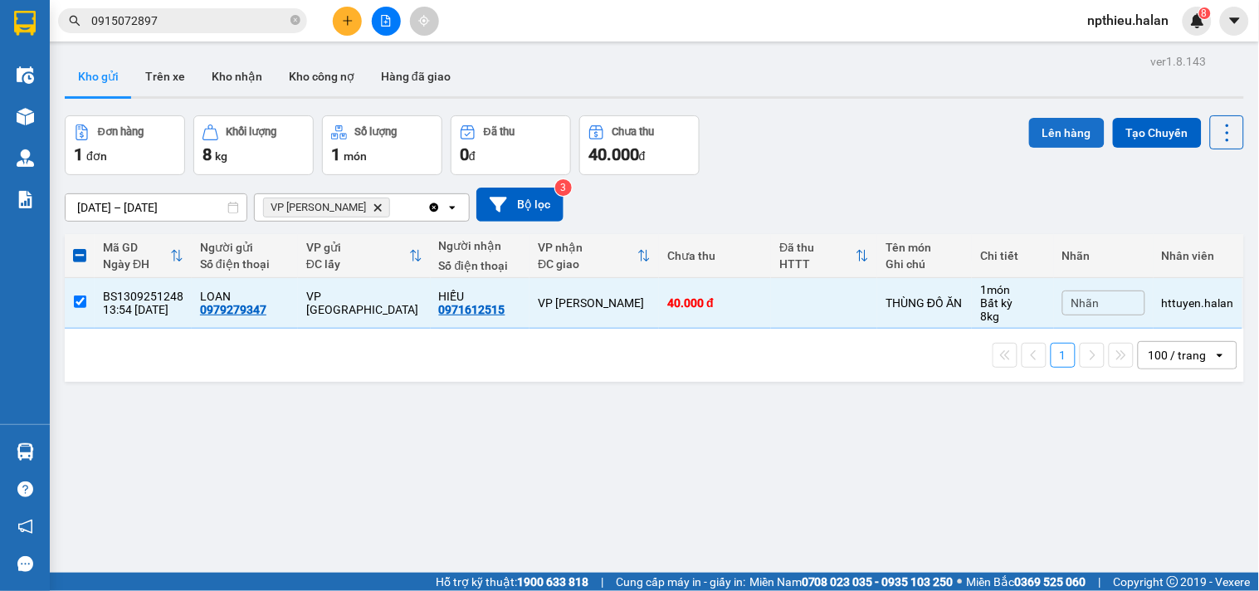
click at [1042, 122] on button "Lên hàng" at bounding box center [1067, 133] width 76 height 30
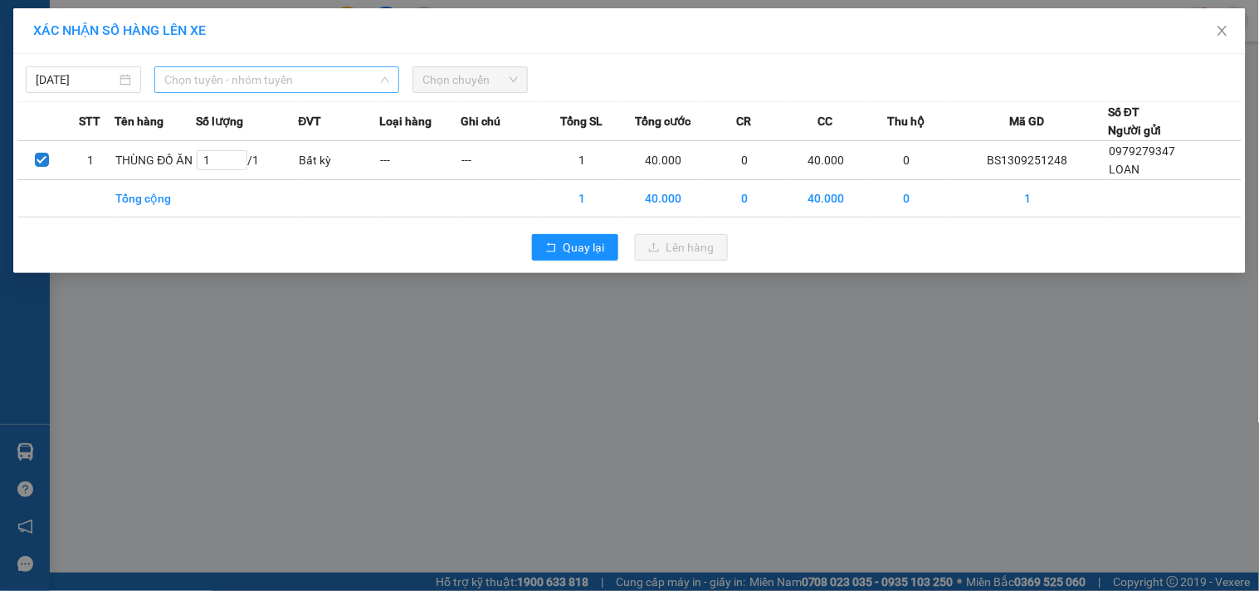
click at [347, 75] on span "Chọn tuyến - nhóm tuyến" at bounding box center [276, 79] width 225 height 25
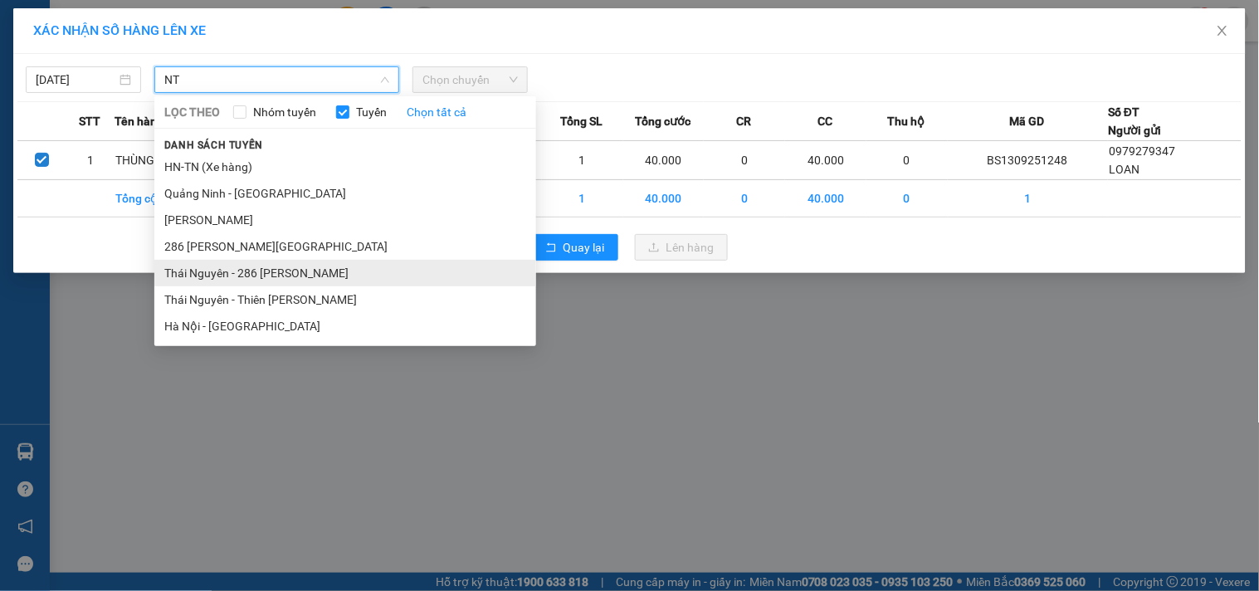
type input "NT"
click at [257, 270] on li "Thái Nguyên - 286 [PERSON_NAME]" at bounding box center [345, 273] width 382 height 27
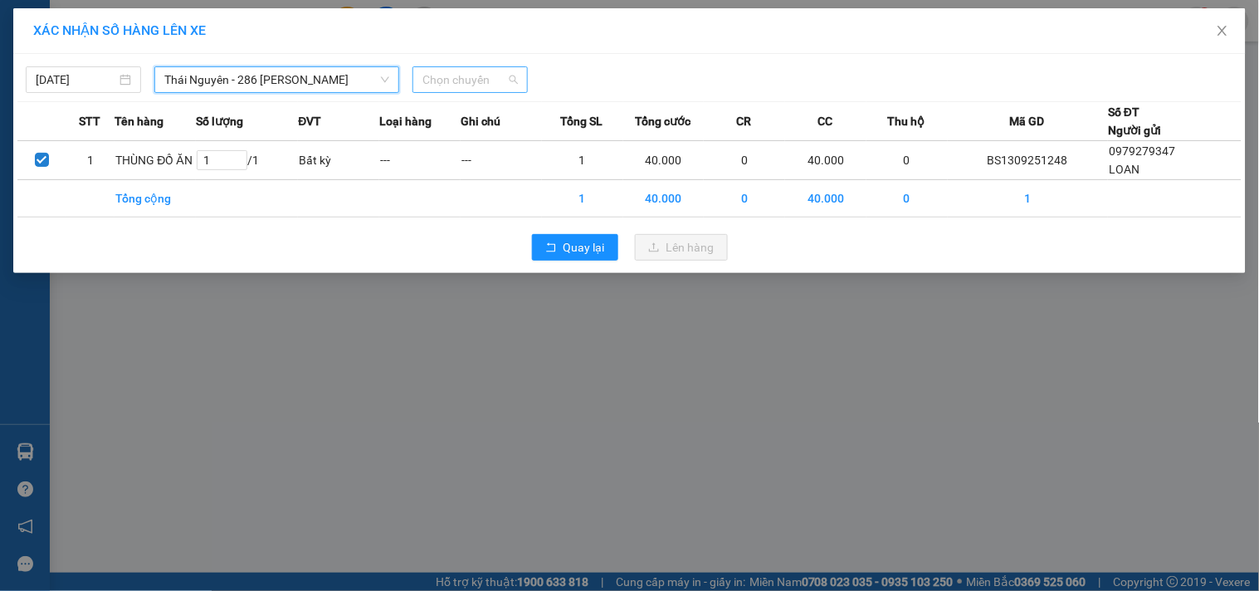
click at [481, 75] on span "Chọn chuyến" at bounding box center [469, 79] width 95 height 25
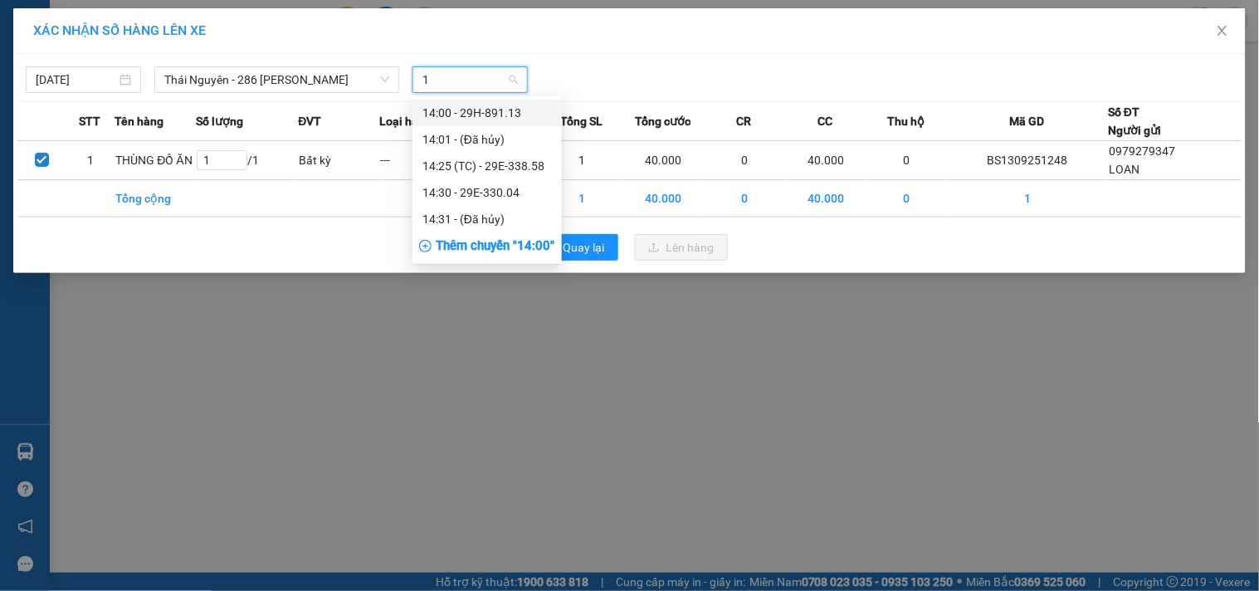
type input "14"
click at [485, 110] on div "14:00 - 29H-891.13" at bounding box center [486, 113] width 129 height 18
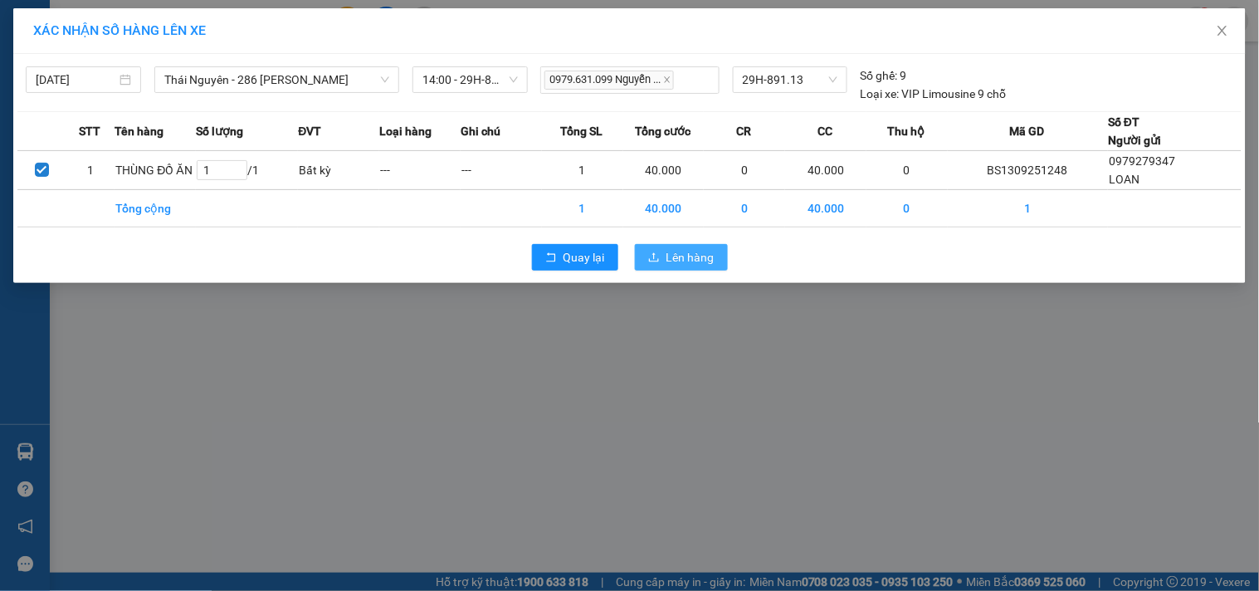
drag, startPoint x: 658, startPoint y: 256, endPoint x: 670, endPoint y: 255, distance: 11.6
click at [660, 256] on icon "upload" at bounding box center [654, 257] width 12 height 12
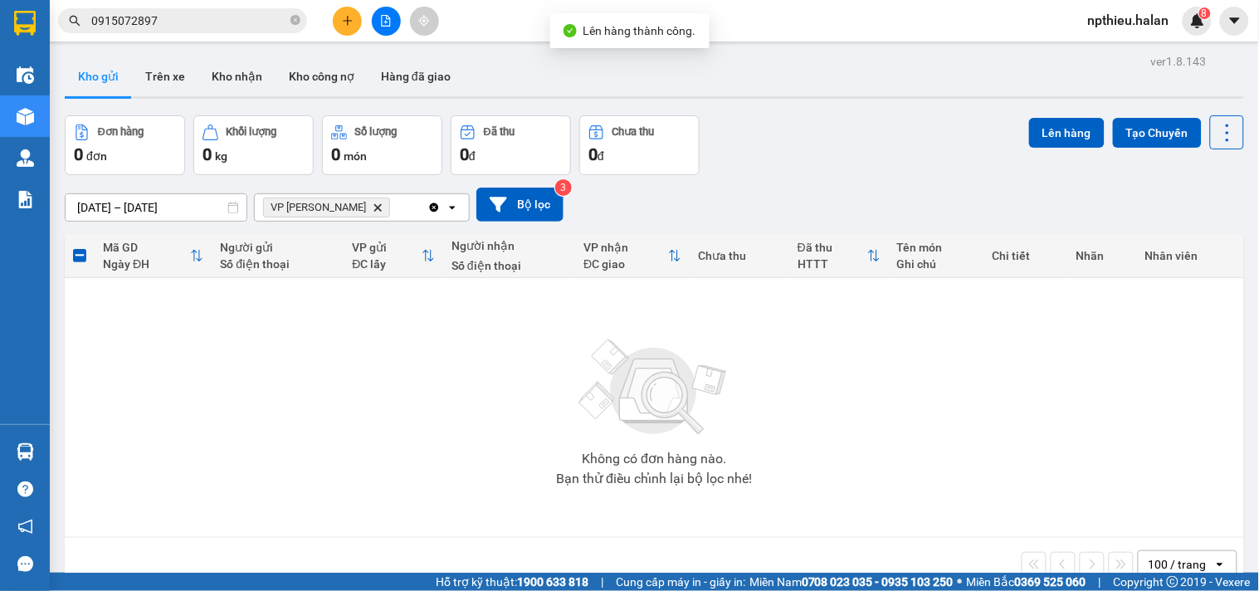
click at [373, 211] on icon "Delete" at bounding box center [378, 207] width 10 height 10
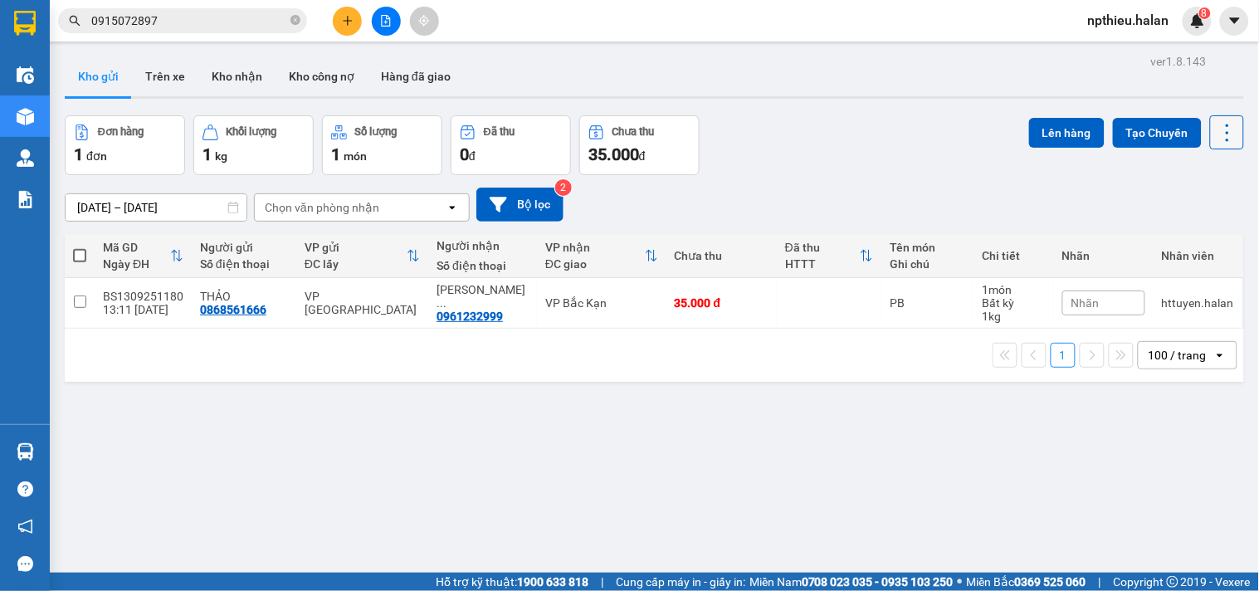
click at [1216, 133] on icon at bounding box center [1227, 132] width 23 height 23
drag, startPoint x: 1183, startPoint y: 236, endPoint x: 1051, endPoint y: 238, distance: 132.8
click at [1182, 236] on span "Làm mới" at bounding box center [1190, 237] width 46 height 17
click at [345, 21] on icon "plus" at bounding box center [347, 20] width 9 height 1
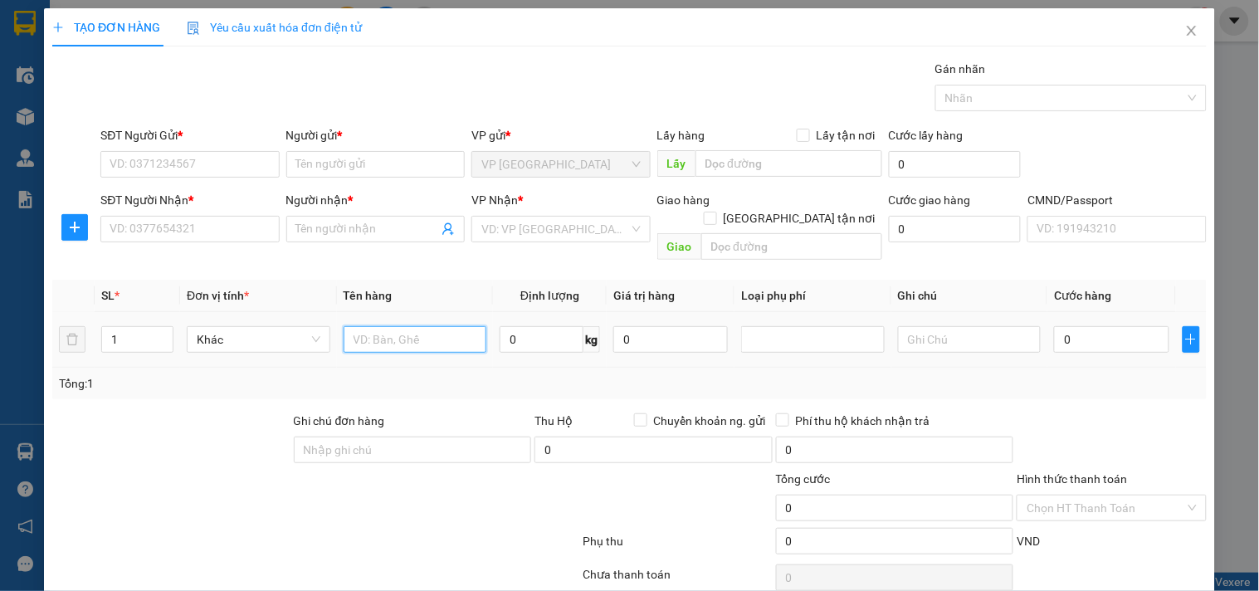
click at [419, 326] on input "text" at bounding box center [416, 339] width 144 height 27
type input "THÙNG ĐỒ ĂN"
click at [209, 163] on input "SĐT Người Gửi *" at bounding box center [189, 164] width 178 height 27
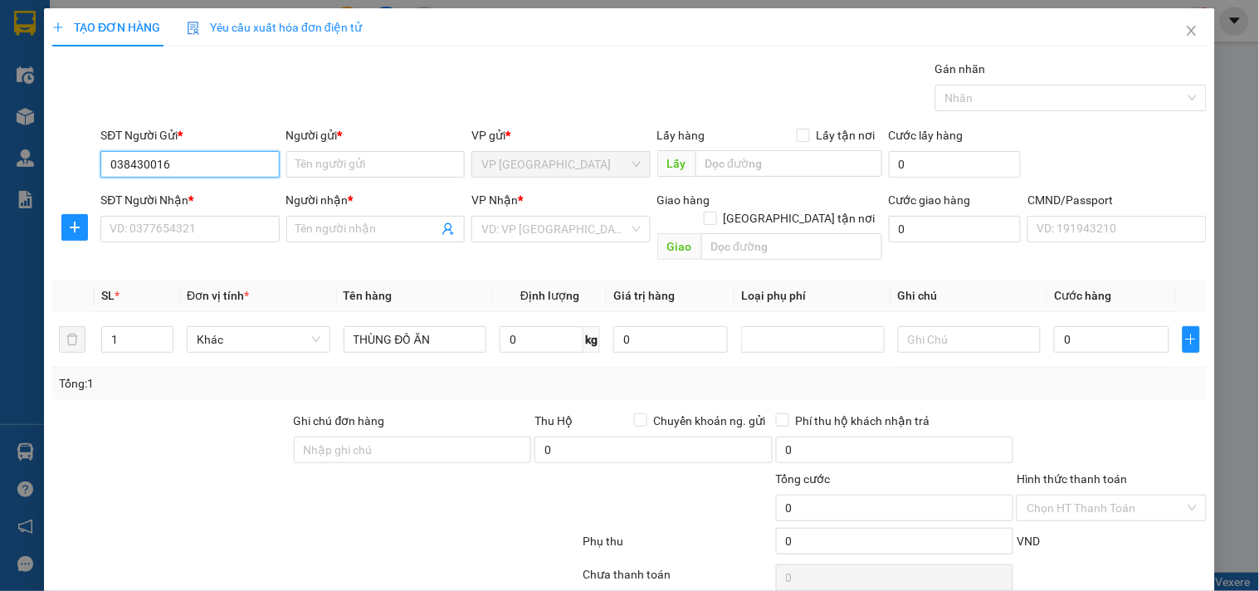
type input "0384300168"
click at [216, 197] on div "0384300168 - THẠNH" at bounding box center [188, 197] width 157 height 18
type input "THẠNH"
type input "0384300168"
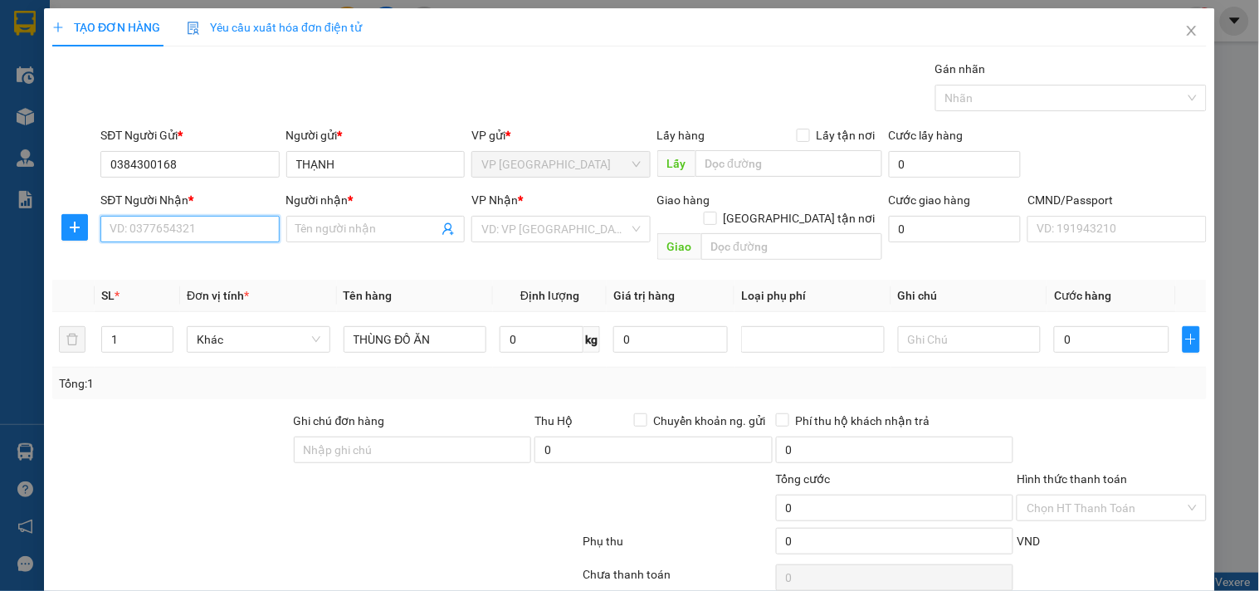
click at [217, 236] on input "SĐT Người Nhận *" at bounding box center [189, 229] width 178 height 27
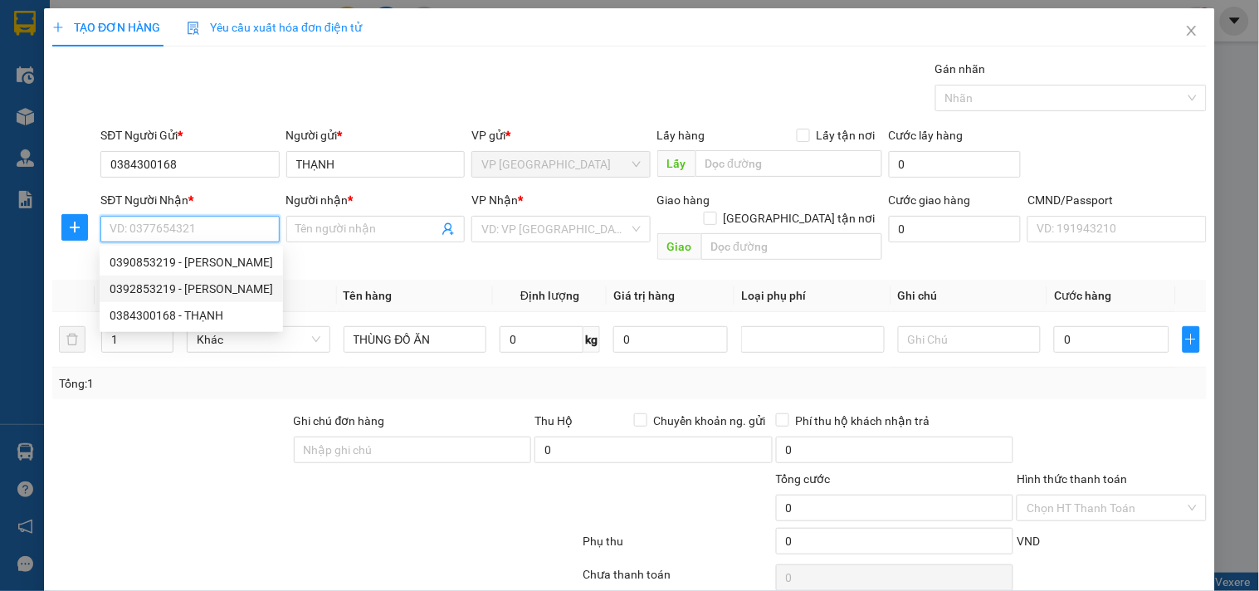
click at [210, 292] on div "0392853219 - KIỀU VÂN" at bounding box center [191, 289] width 163 height 18
type input "0392853219"
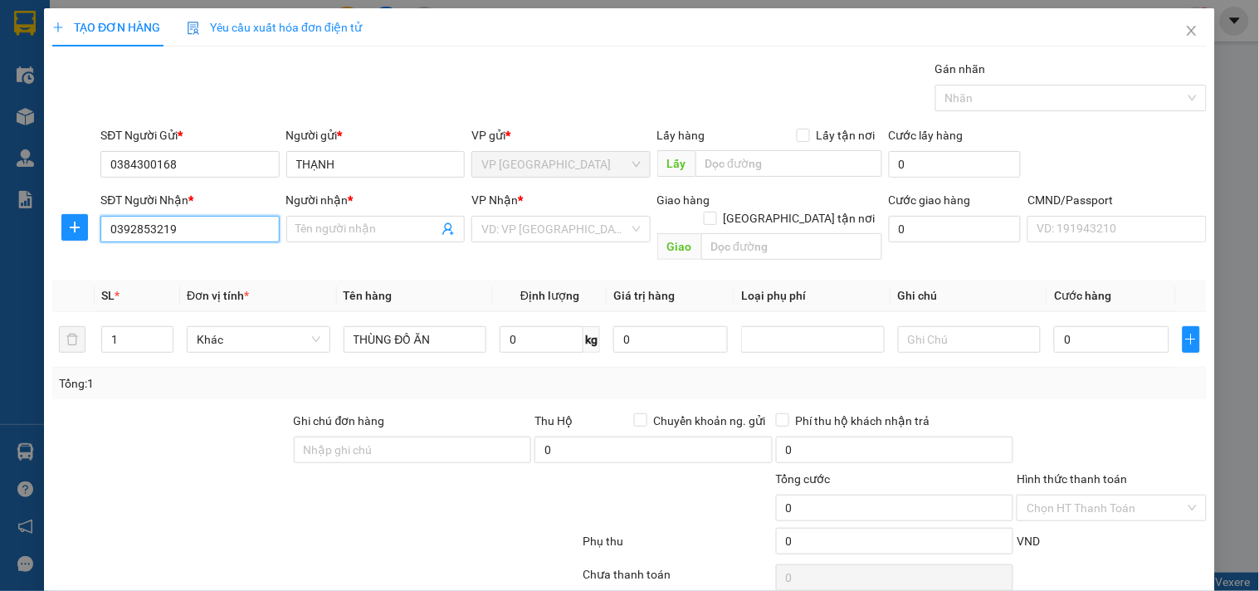
type input "KIỀU VÂN"
checkbox input "true"
type input "Thaki - Tiếng Anh GiSỐ 29 NGÁCH 141/1194 Đ. Láng, Láng Thượng, Đống Đa, Hà Nội,…"
type input "35.000"
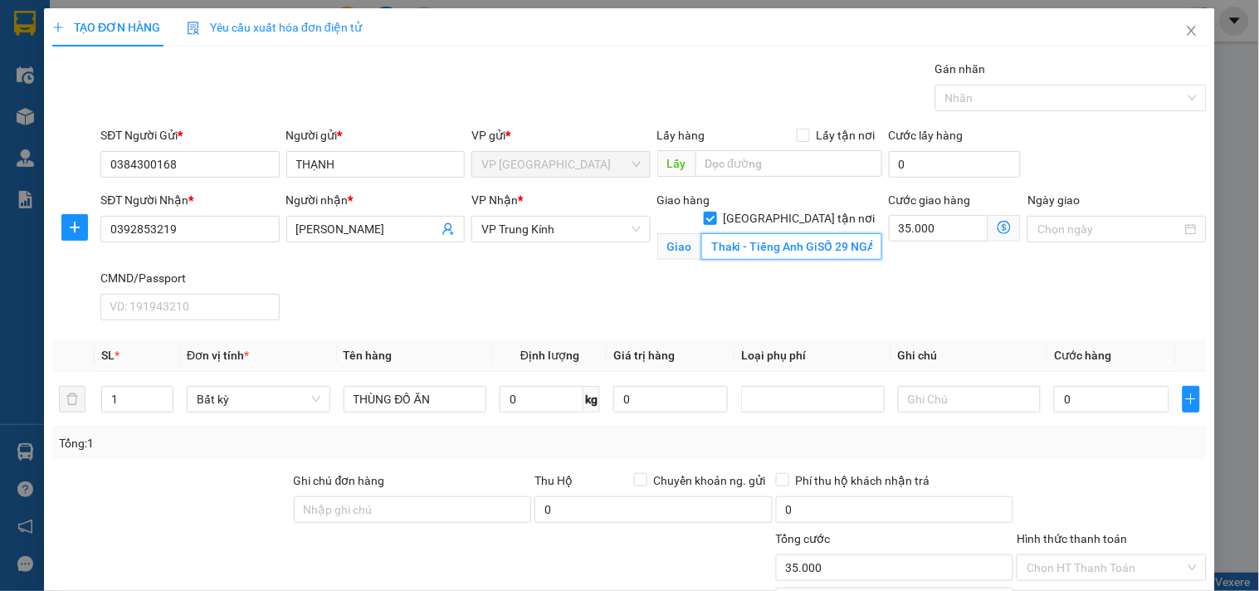
click at [778, 233] on input "Thaki - Tiếng Anh GiSỐ 29 NGÁCH 141/1194 Đ. Láng, Láng Thượng, Đống Đa, Hà Nội,…" at bounding box center [791, 246] width 181 height 27
click at [773, 233] on input "Thaki - Tiếng Anh GiSỐ 29 NGÁCH 141/1194 Đ. Láng, Láng Thượng, Đống Đa, Hà Nội,…" at bounding box center [791, 246] width 181 height 27
click at [715, 212] on input "[GEOGRAPHIC_DATA] tận nơi" at bounding box center [710, 218] width 12 height 12
checkbox input "false"
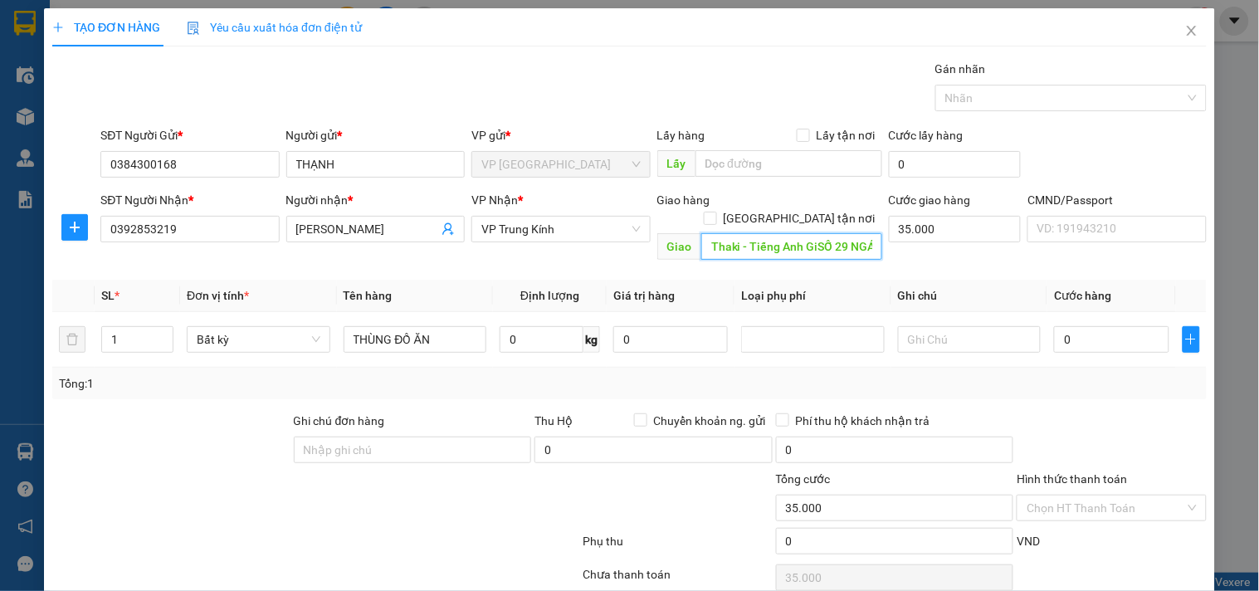
click at [775, 233] on input "Thaki - Tiếng Anh GiSỐ 29 NGÁCH 141/1194 Đ. Láng, Láng Thượng, Đống Đa, Hà Nội,…" at bounding box center [791, 246] width 181 height 27
paste input "Ng. 211 P. Khương Trung, Thanh Xuân"
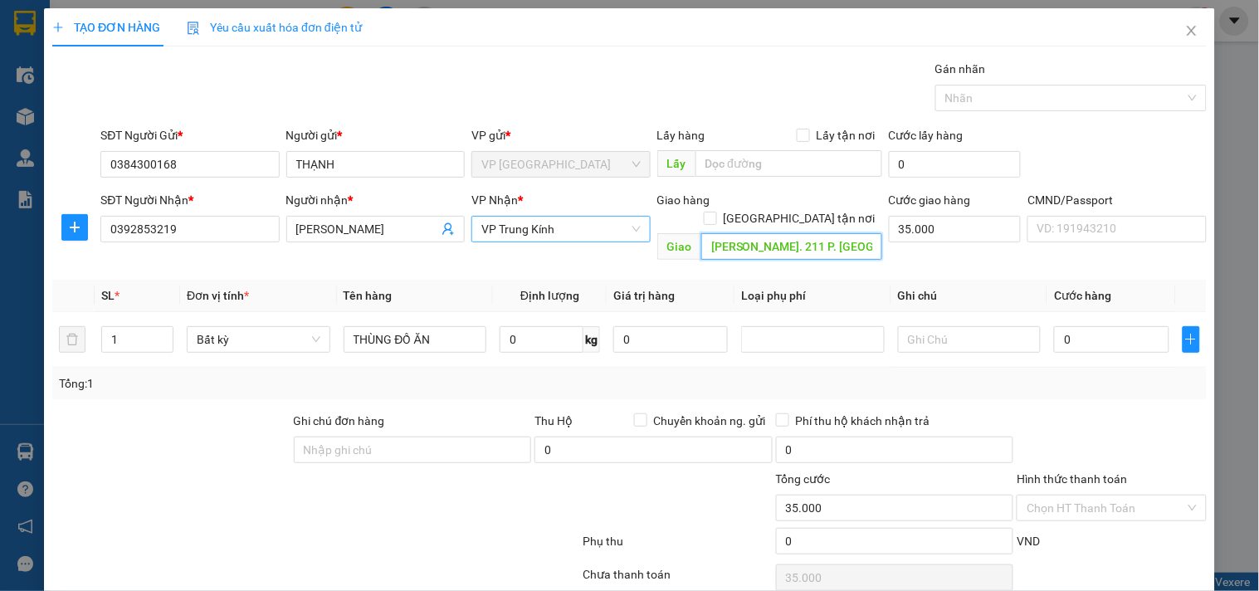
scroll to position [0, 137]
click at [562, 227] on span "VP Trung Kính" at bounding box center [560, 229] width 158 height 25
type input "Ng. 211 P. Khương Trung, Thanh Xuân, Hà Nội, Việt Nam"
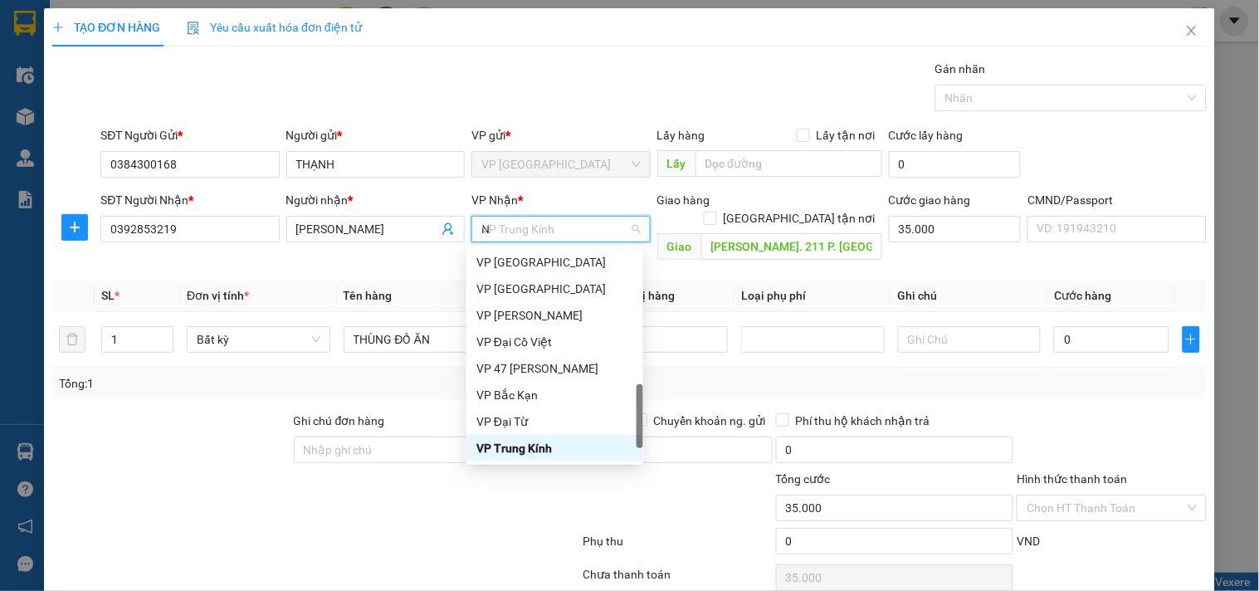
scroll to position [504, 0]
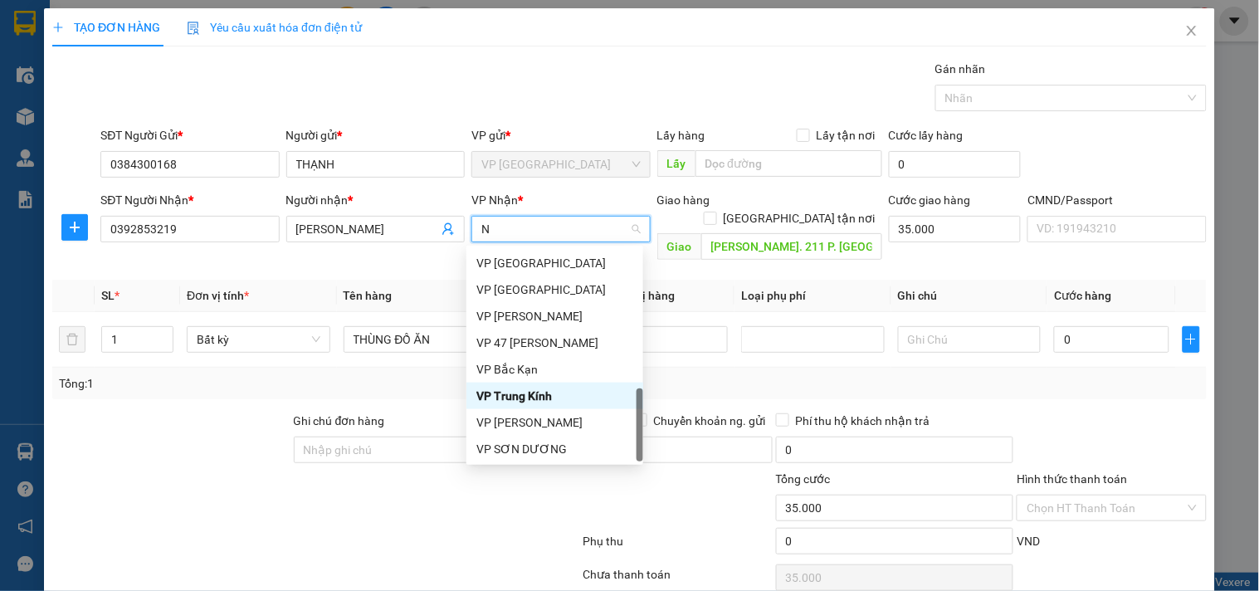
type input "NT"
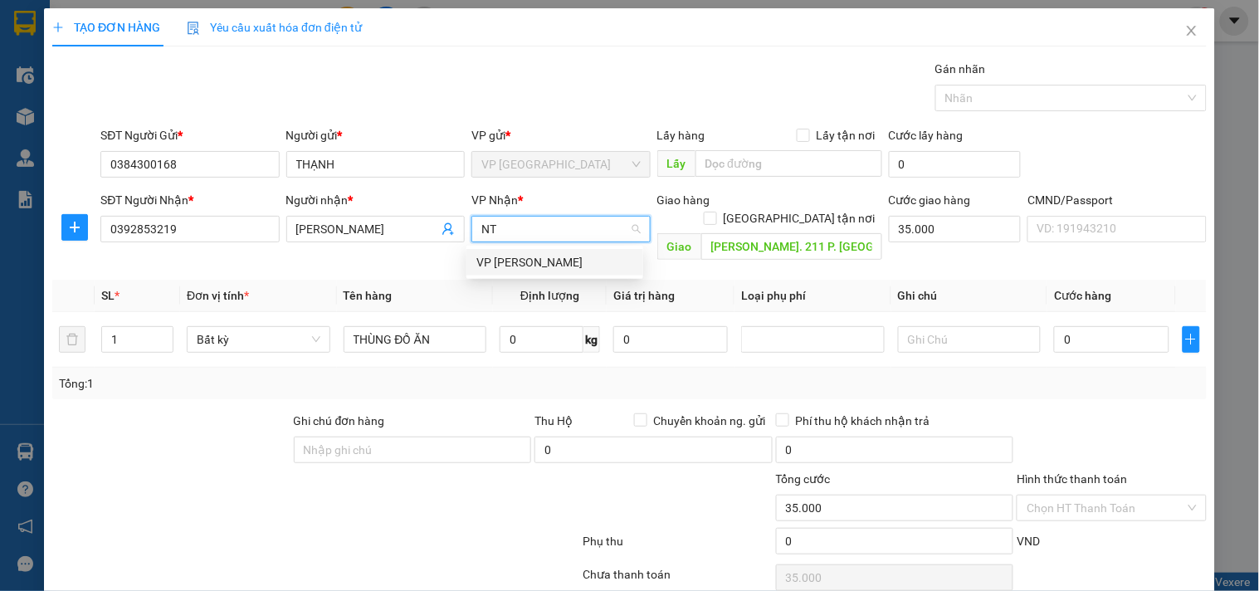
click at [550, 255] on div "VP [PERSON_NAME]" at bounding box center [554, 262] width 157 height 18
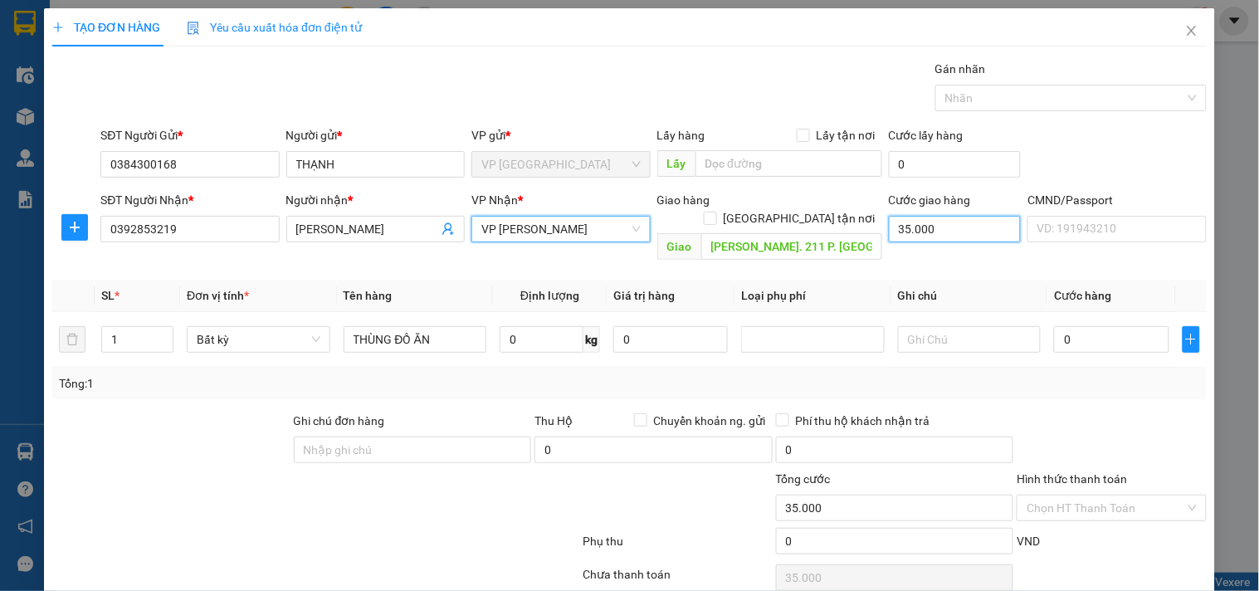
click at [923, 227] on input "35.000" at bounding box center [955, 229] width 133 height 27
type input "0"
click at [715, 212] on input "[GEOGRAPHIC_DATA] tận nơi" at bounding box center [710, 218] width 12 height 12
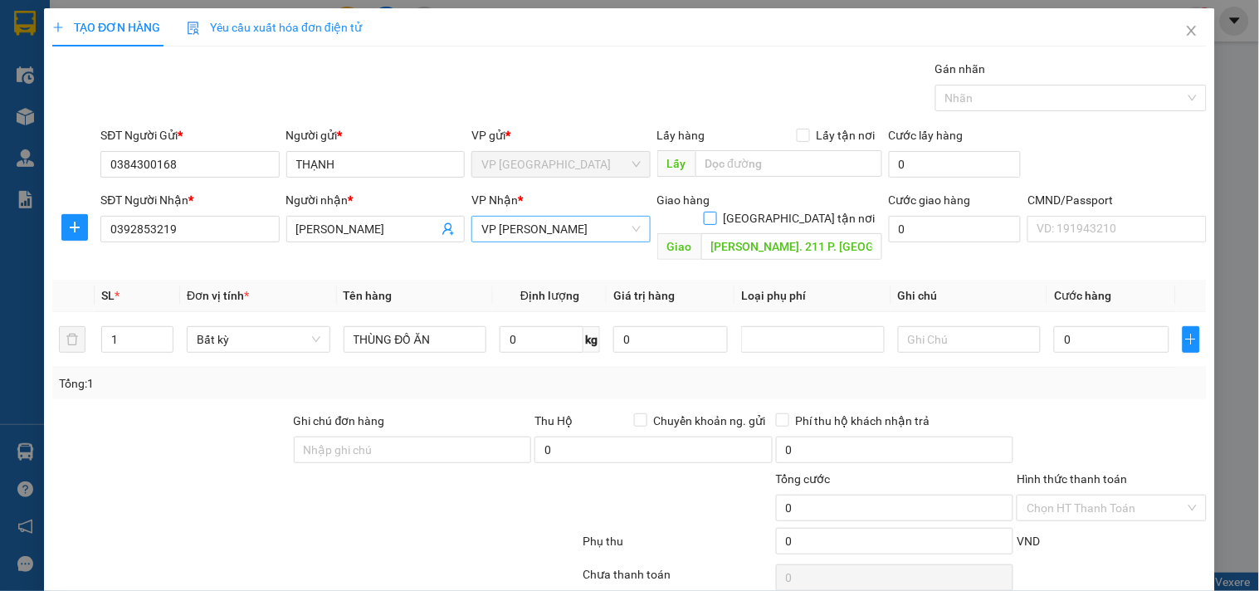
checkbox input "true"
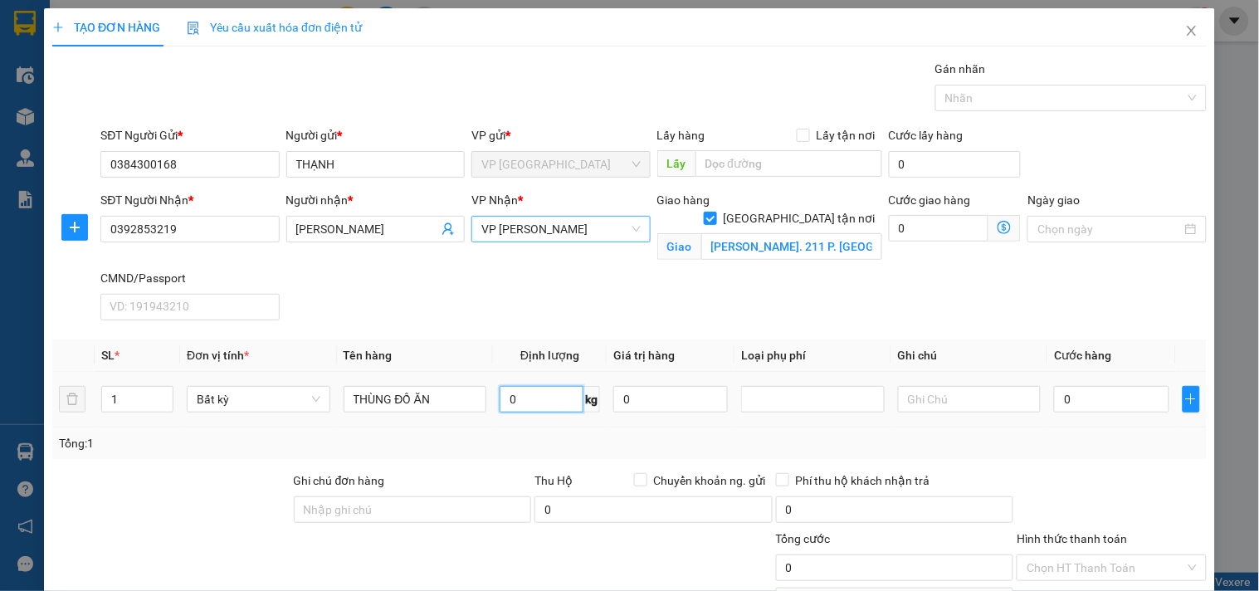
click at [520, 400] on input "0" at bounding box center [542, 399] width 84 height 27
type input "7"
click at [997, 230] on icon "dollar-circle" at bounding box center [1003, 227] width 13 height 13
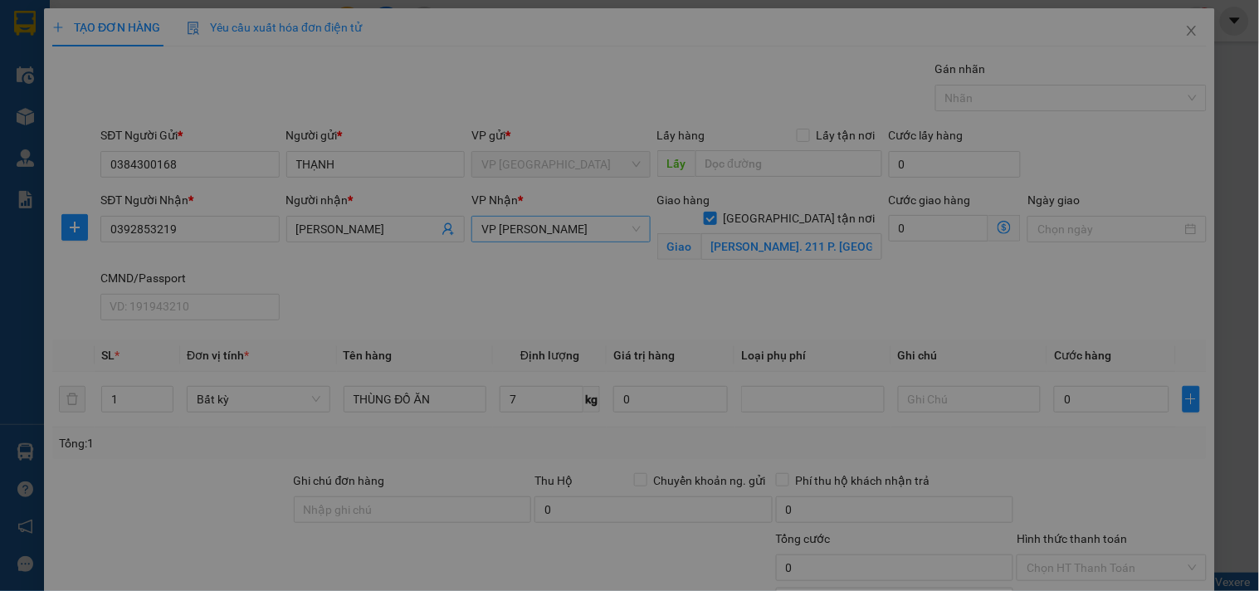
type input "40.000"
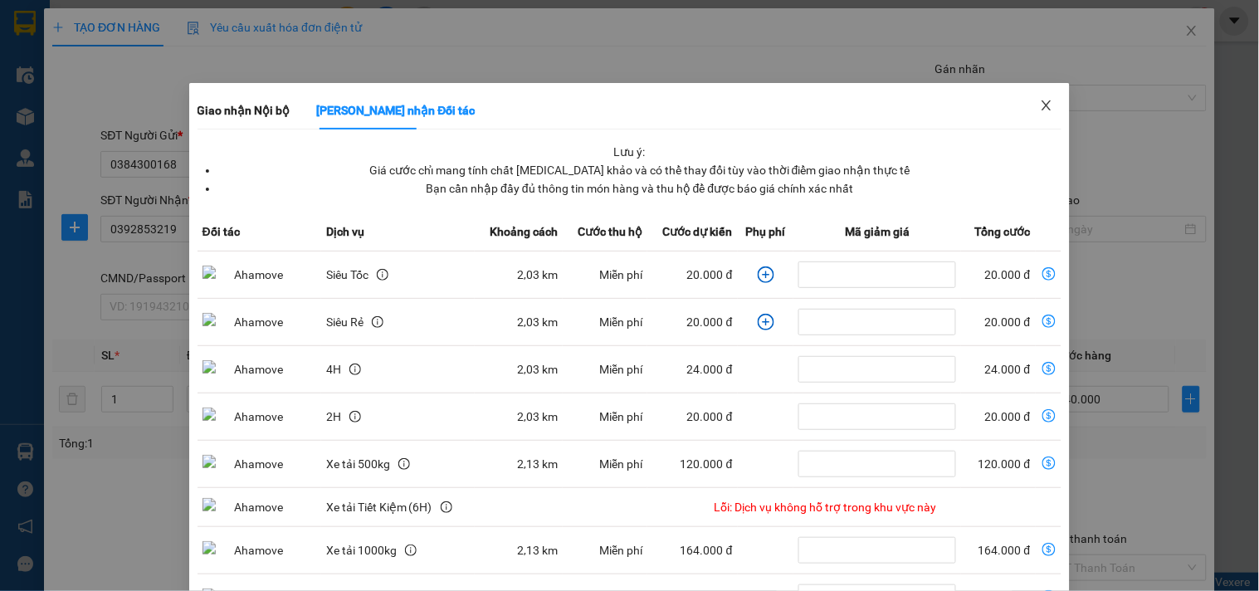
click at [1040, 105] on icon "close" at bounding box center [1046, 105] width 13 height 13
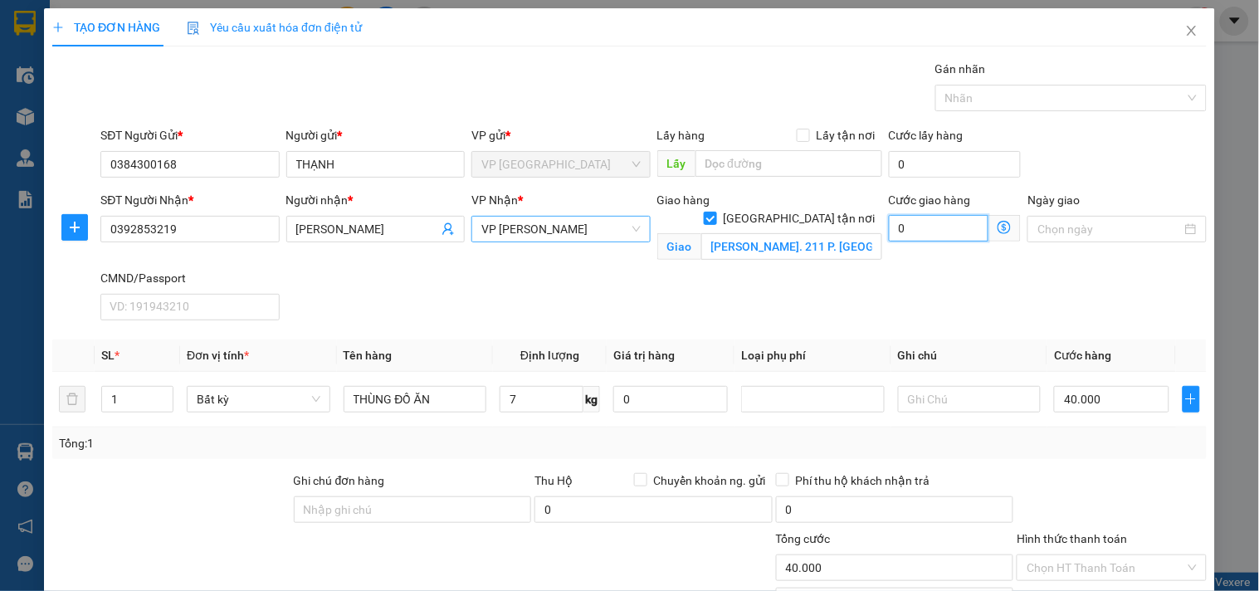
click at [904, 229] on input "0" at bounding box center [939, 228] width 100 height 27
type input "40.003"
type input "3"
type input "40.035"
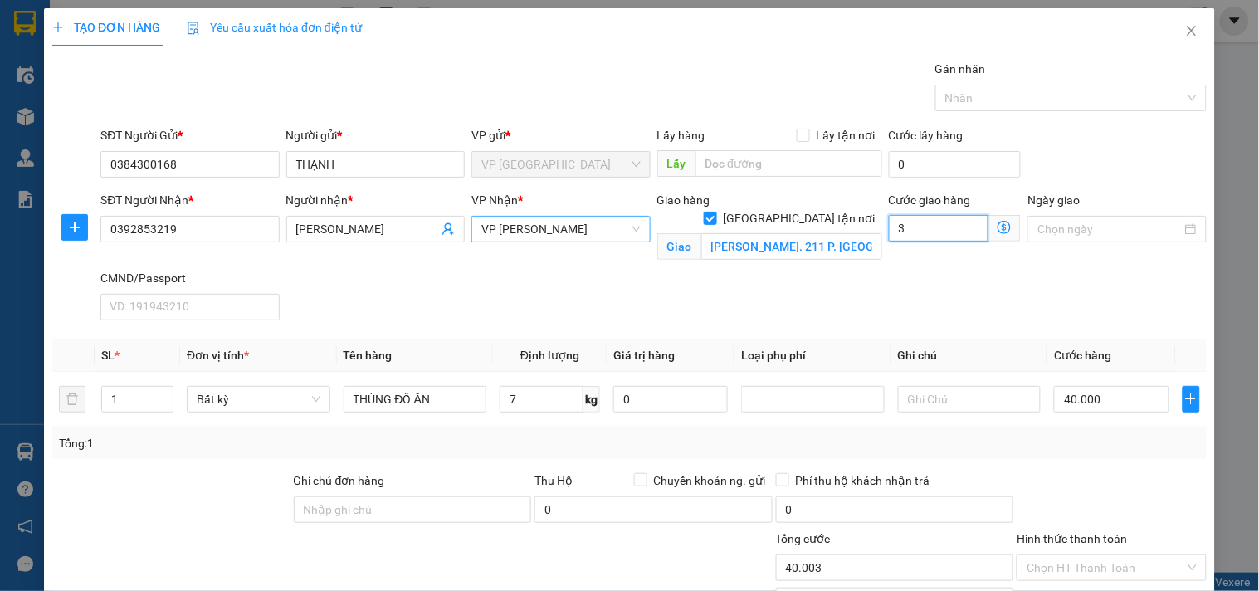
type input "40.035"
type input "35"
click at [831, 282] on div "SĐT Người Nhận * 0392853219 Người nhận * KIỀU VÂN VP Nhận * VP Nguyễn Trãi Giao…" at bounding box center [653, 259] width 1113 height 136
type input "75.000"
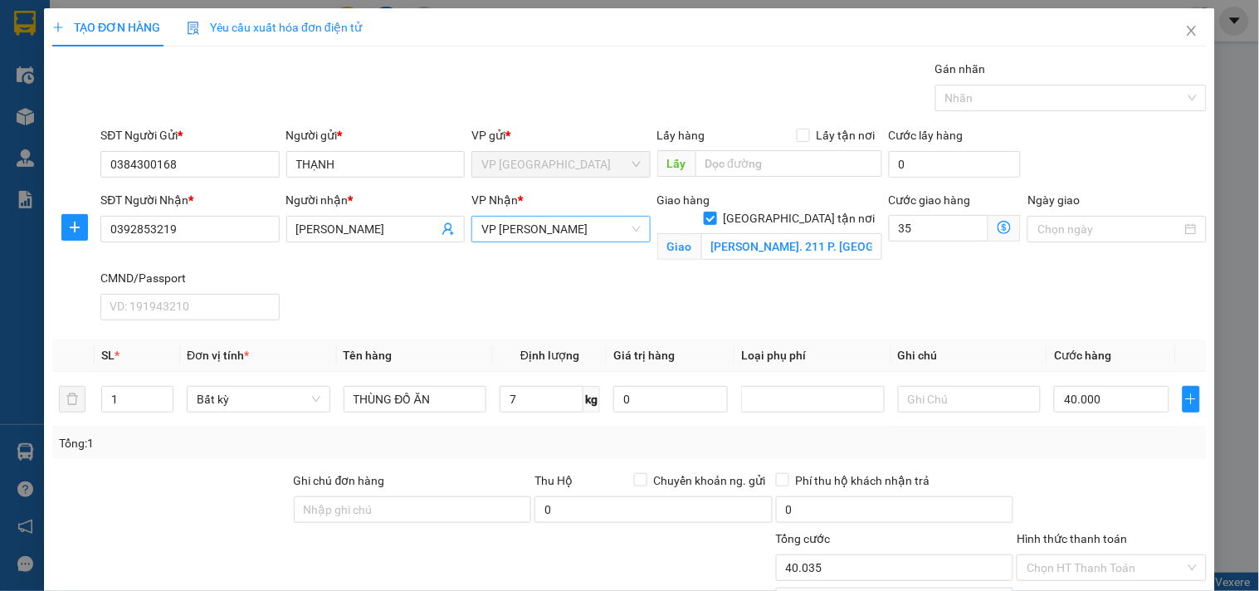
type input "35.000"
click at [1062, 568] on input "Hình thức thanh toán" at bounding box center [1105, 567] width 158 height 25
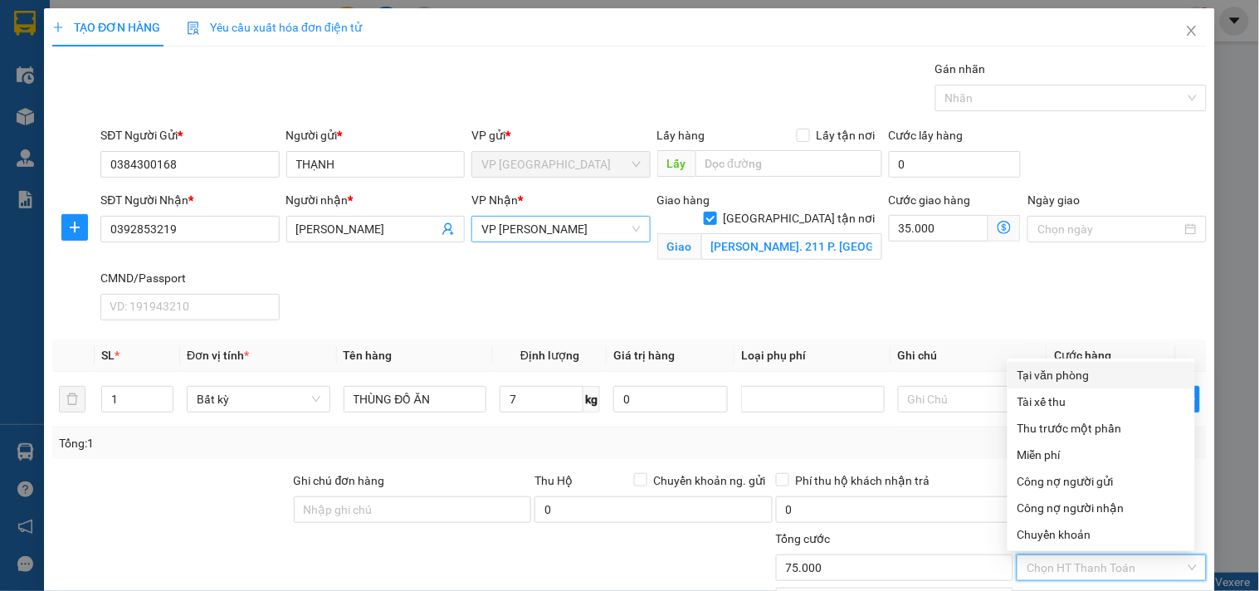
click at [1037, 371] on div "Tại văn phòng" at bounding box center [1101, 375] width 168 height 18
type input "0"
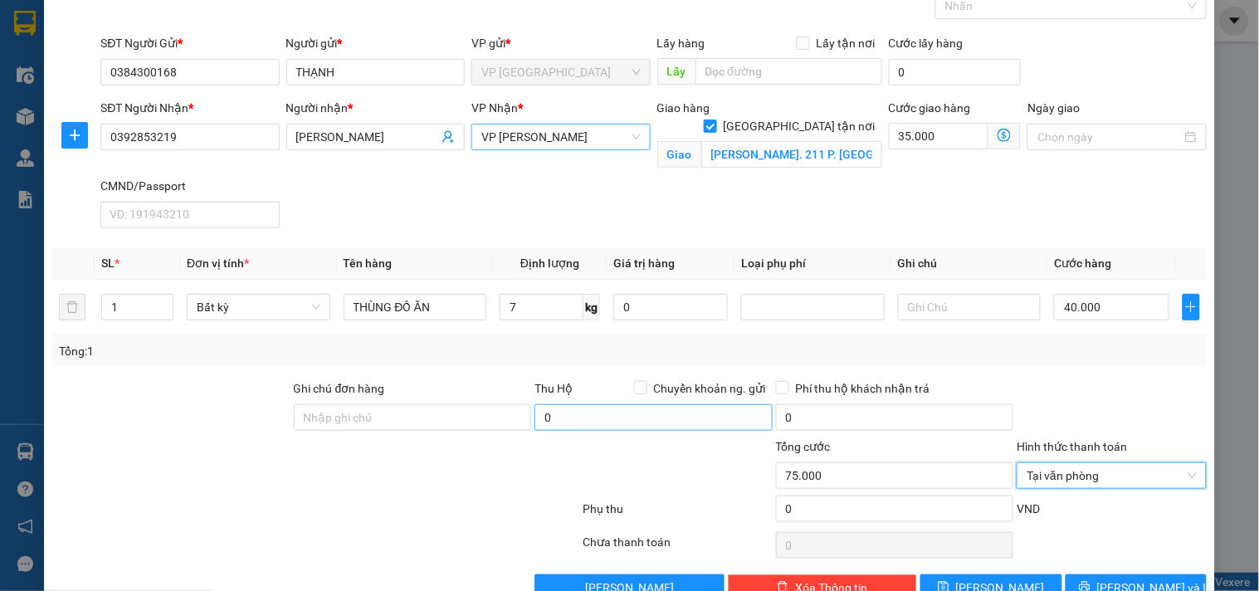
scroll to position [134, 0]
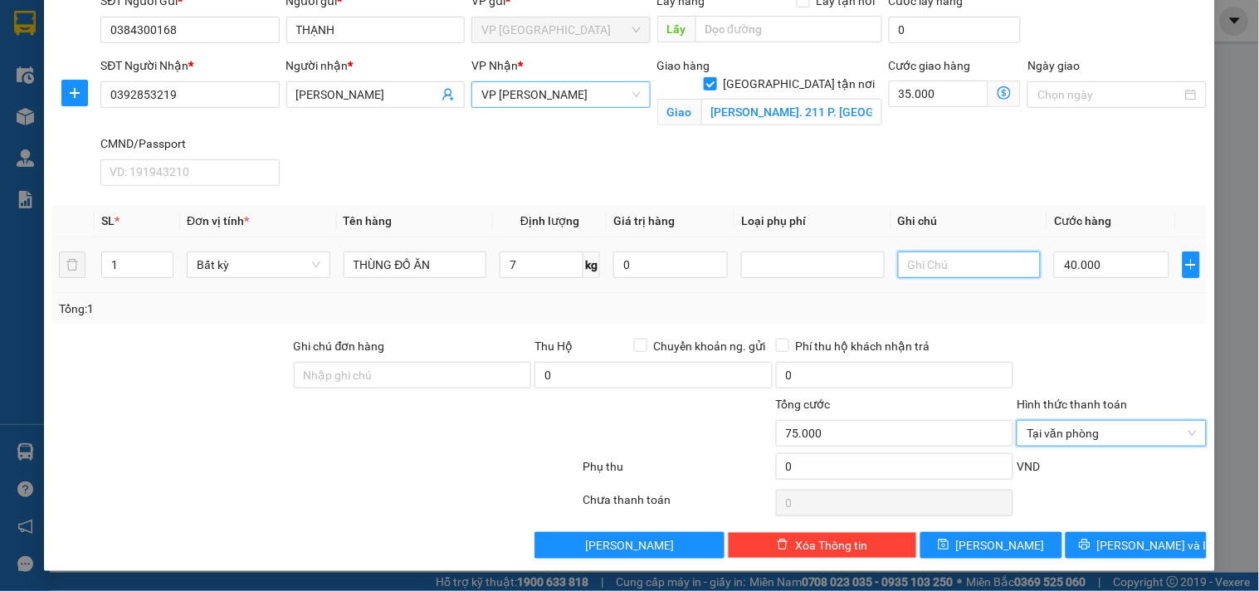
click at [925, 253] on input "text" at bounding box center [970, 264] width 144 height 27
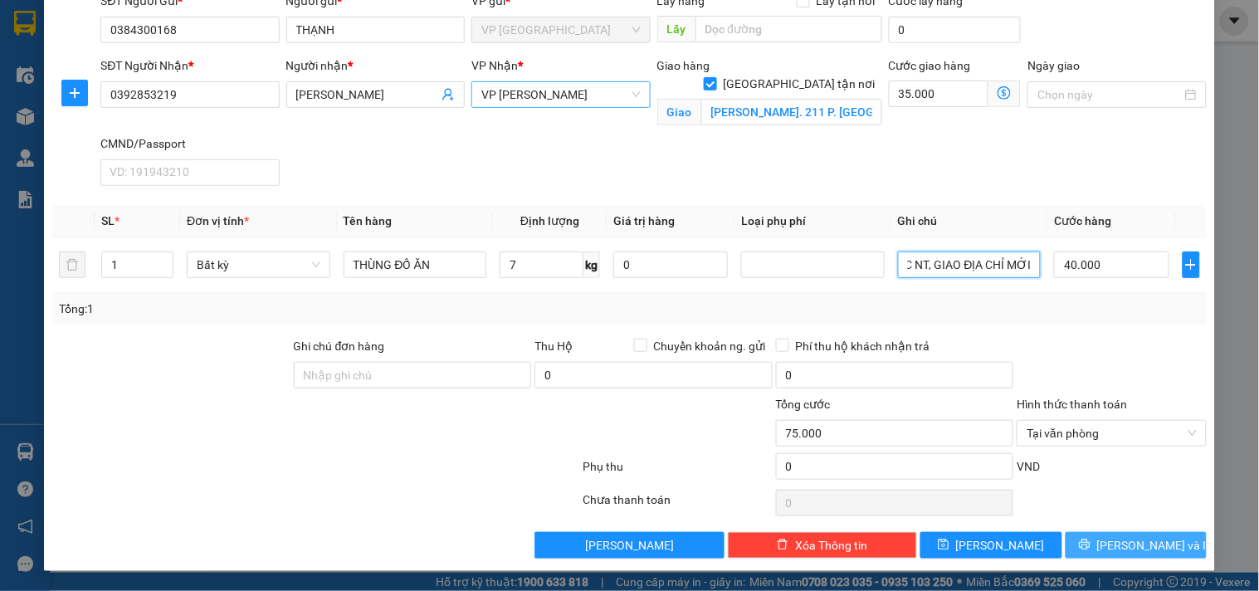
type input "YC NT, GIAO ĐỊA CHỈ MỚI"
click at [1087, 538] on button "[PERSON_NAME] và In" at bounding box center [1135, 545] width 141 height 27
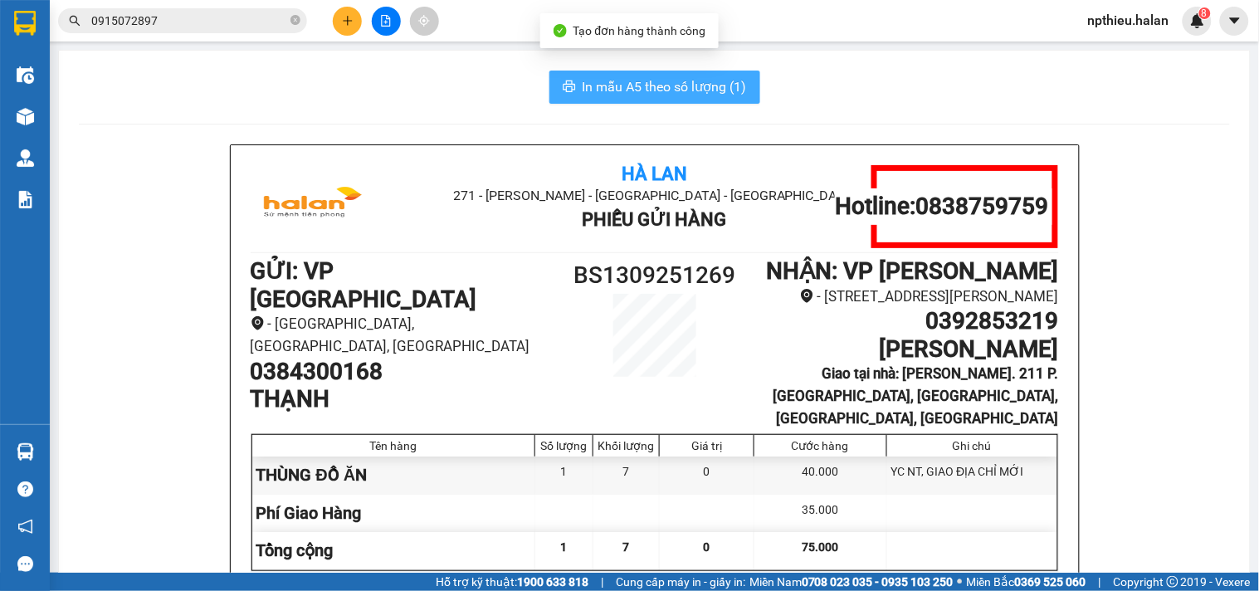
click at [646, 77] on span "In mẫu A5 theo số lượng (1)" at bounding box center [665, 86] width 164 height 21
click at [677, 84] on span "In mẫu A5 theo số lượng (1)" at bounding box center [665, 86] width 164 height 21
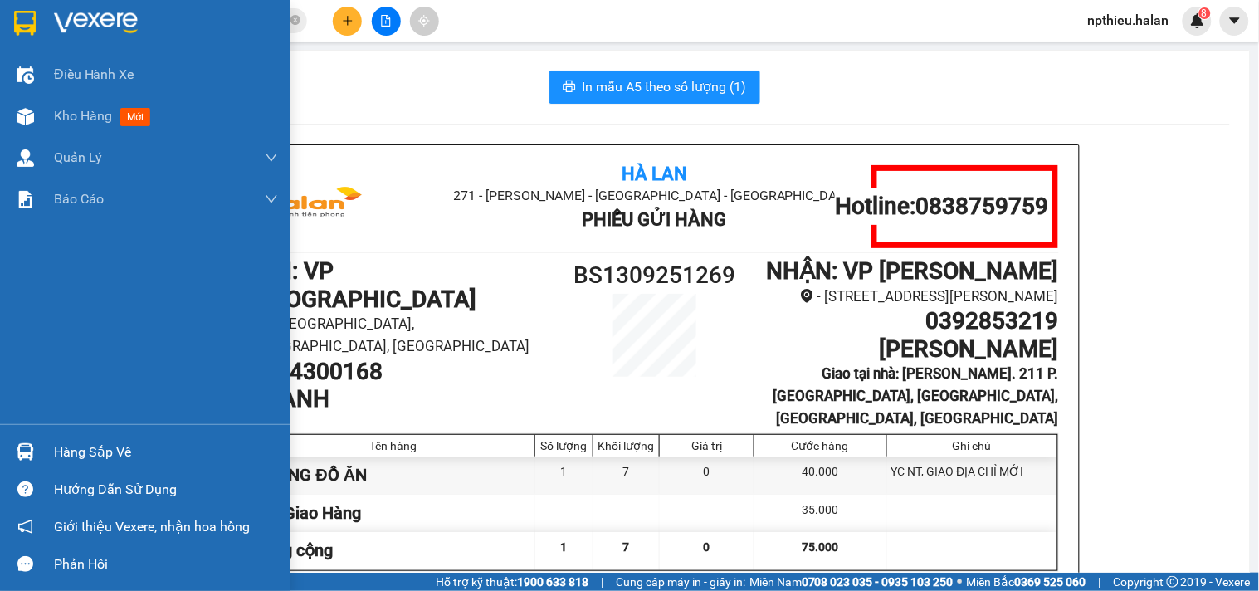
click at [97, 457] on div "Hàng sắp về" at bounding box center [166, 452] width 224 height 25
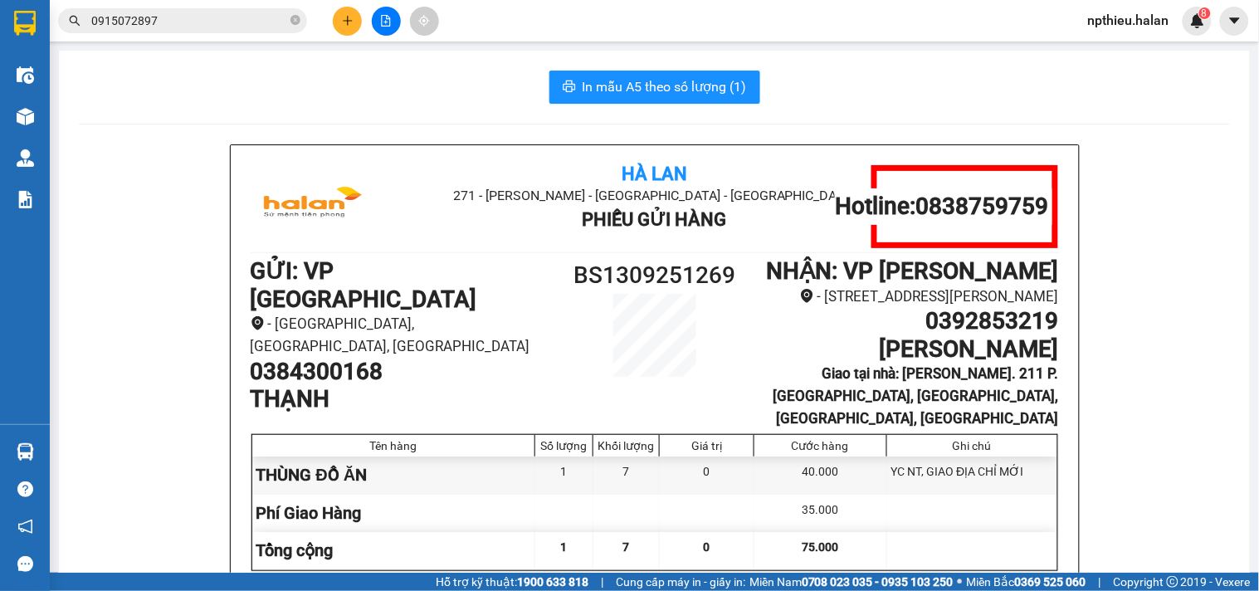
click at [176, 23] on section "Kết quả tìm kiếm ( 758 ) Bộ lọc Mã ĐH Trạng thái Món hàng Thu hộ Tổng cước Chưa…" at bounding box center [629, 295] width 1259 height 591
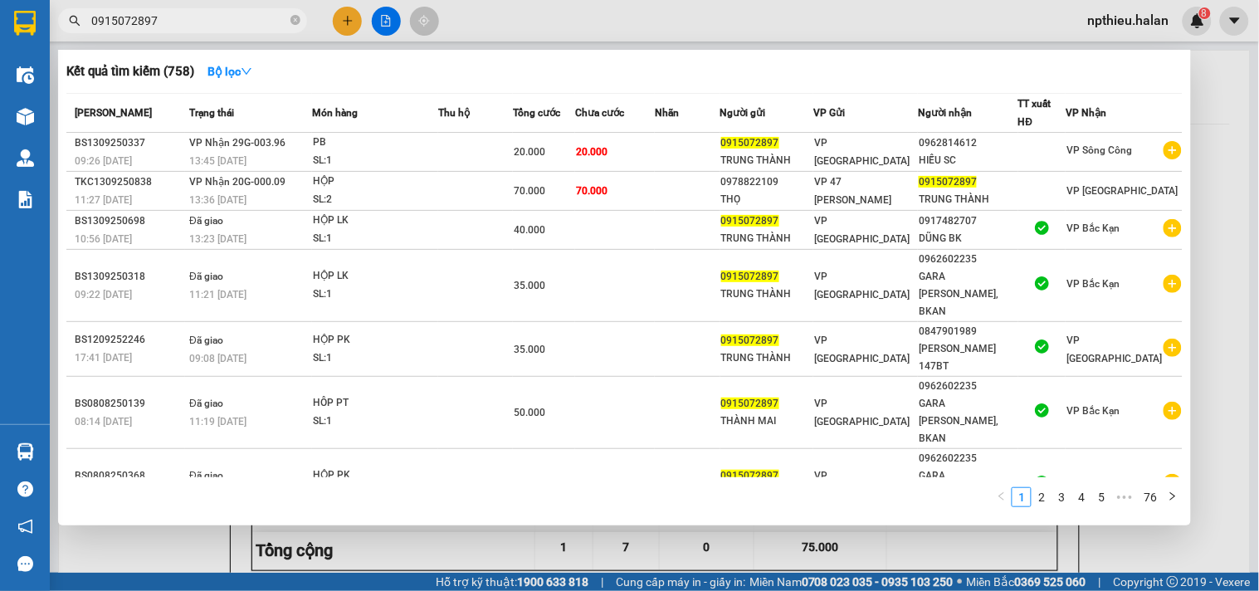
click at [183, 17] on input "0915072897" at bounding box center [189, 21] width 196 height 18
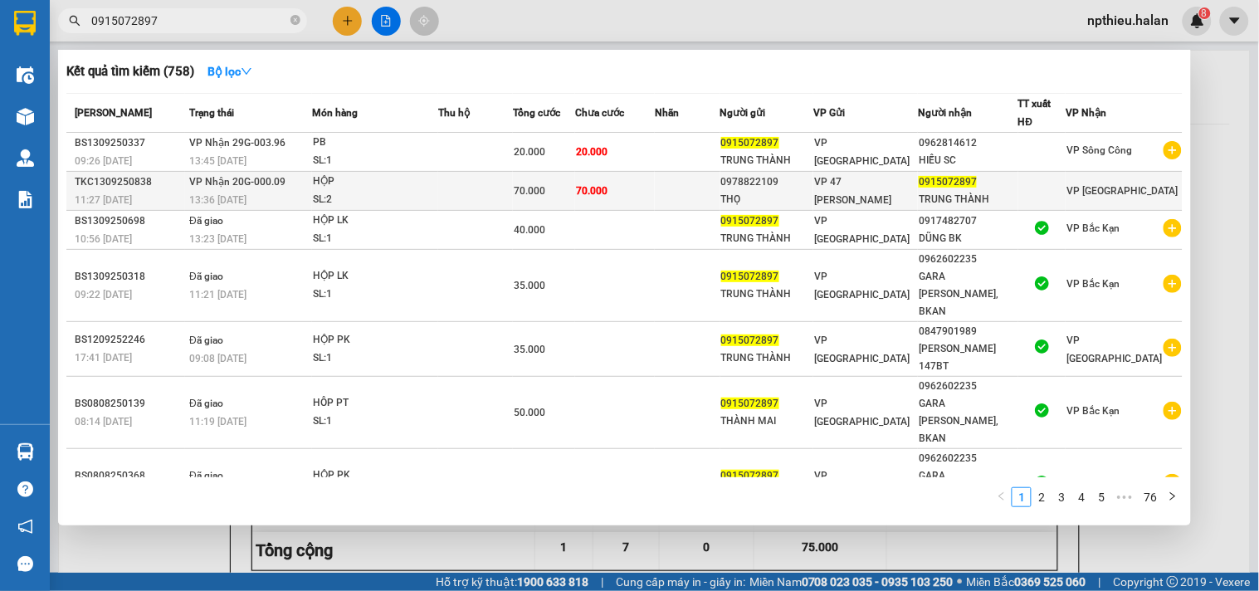
click at [396, 180] on div "HỘP" at bounding box center [375, 182] width 124 height 18
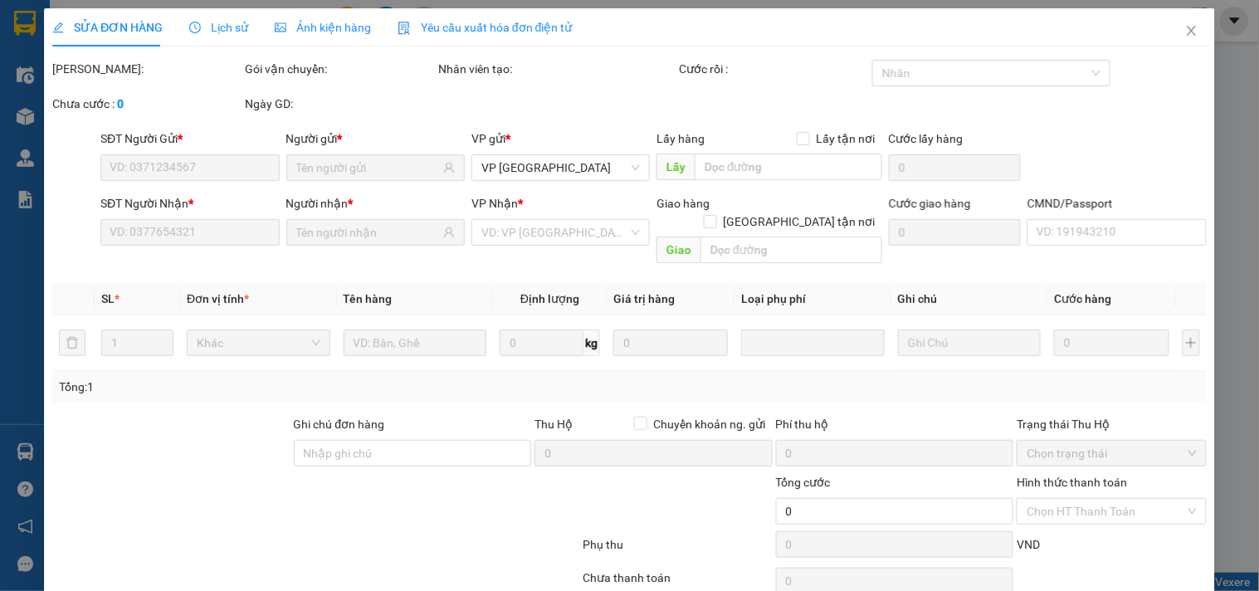
type input "0978822109"
type input "THỌ"
type input "0915072897"
type input "TRUNG THÀNH"
type input "70.000"
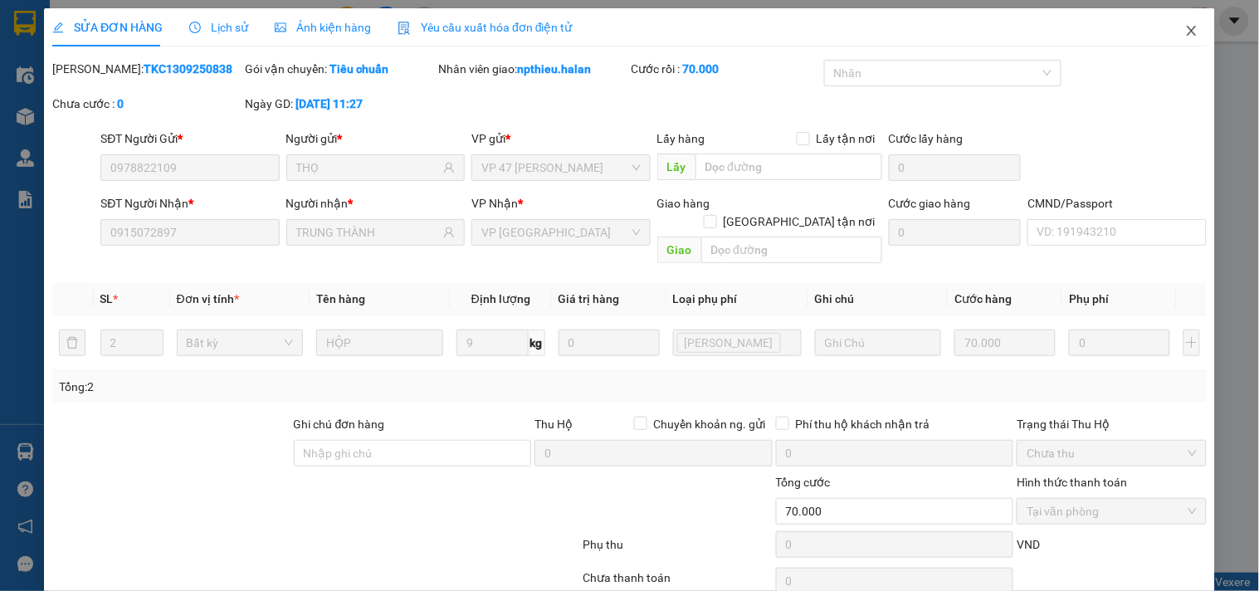
click at [1185, 31] on icon "close" at bounding box center [1191, 30] width 13 height 13
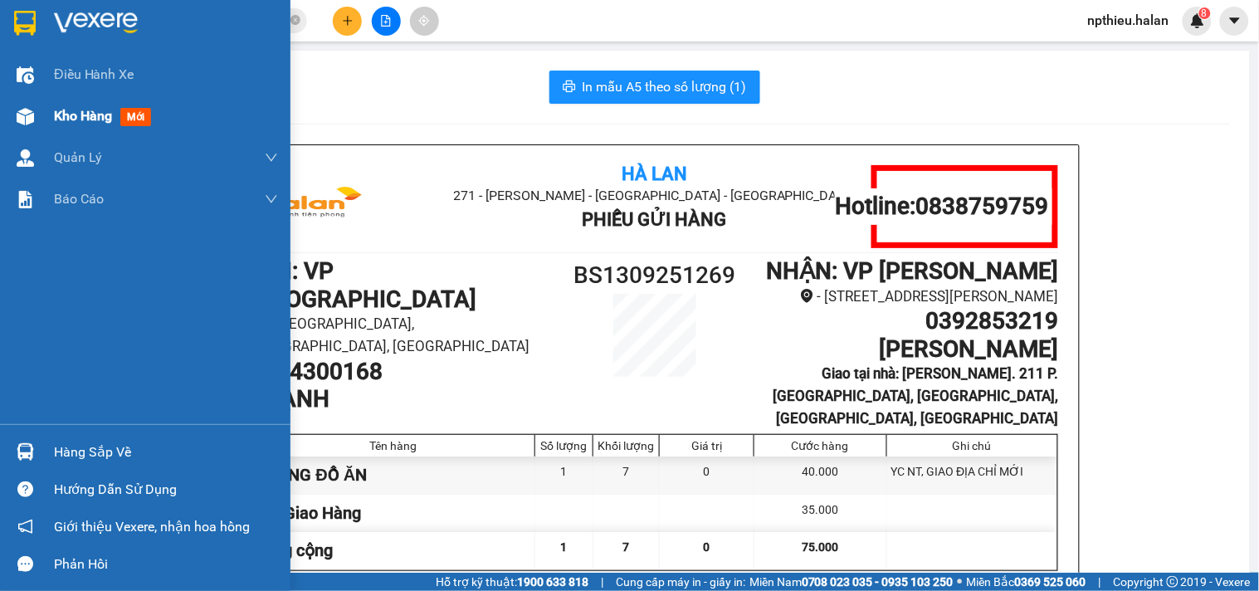
click at [75, 113] on span "Kho hàng" at bounding box center [83, 116] width 58 height 16
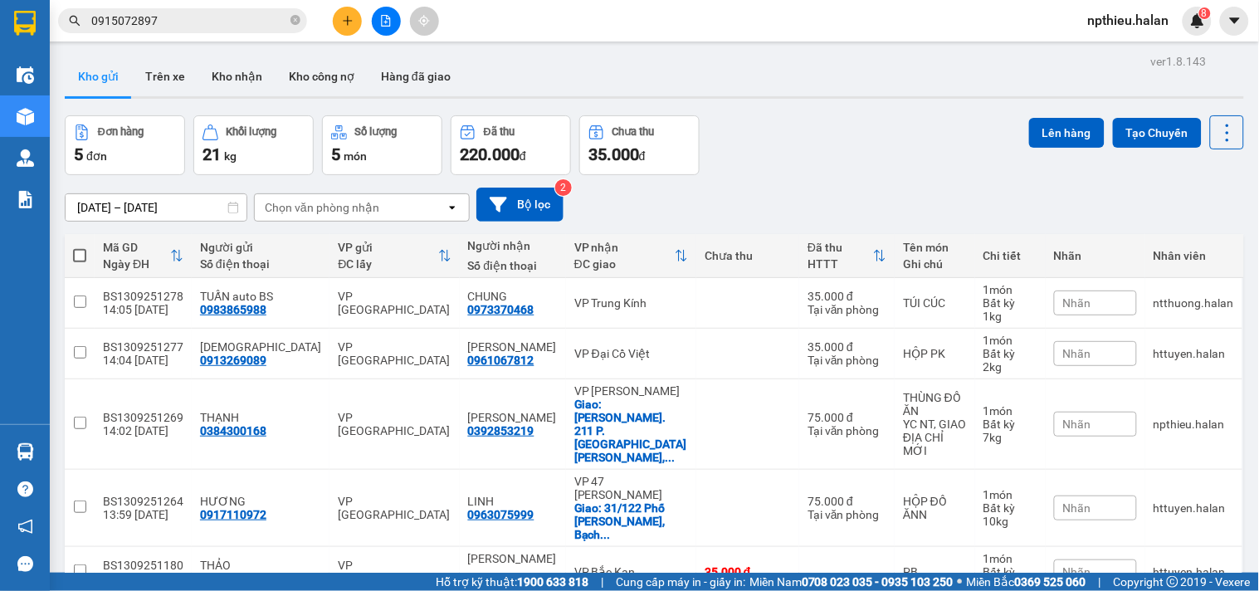
scroll to position [76, 0]
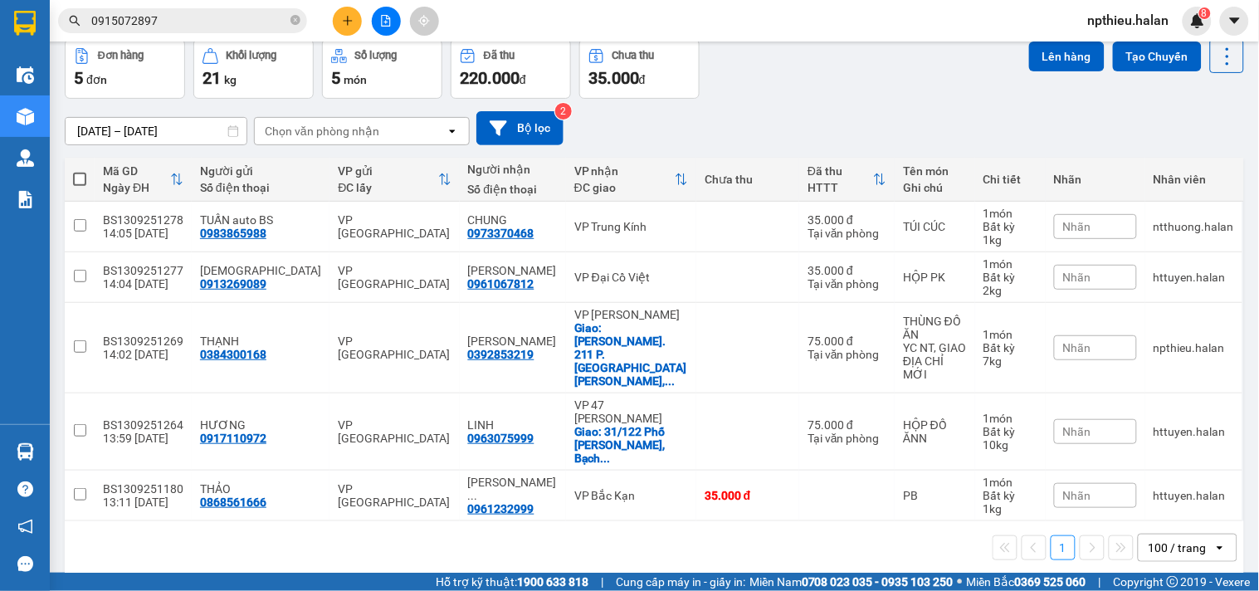
click at [212, 21] on input "0915072897" at bounding box center [189, 21] width 196 height 18
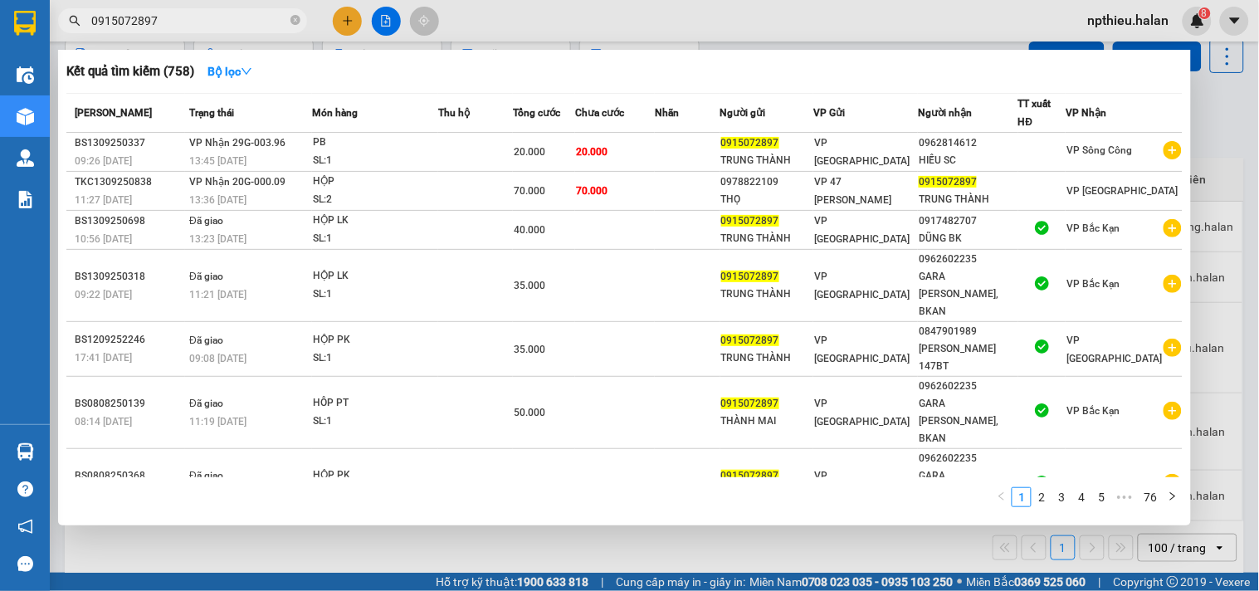
click at [212, 21] on input "0915072897" at bounding box center [189, 21] width 196 height 18
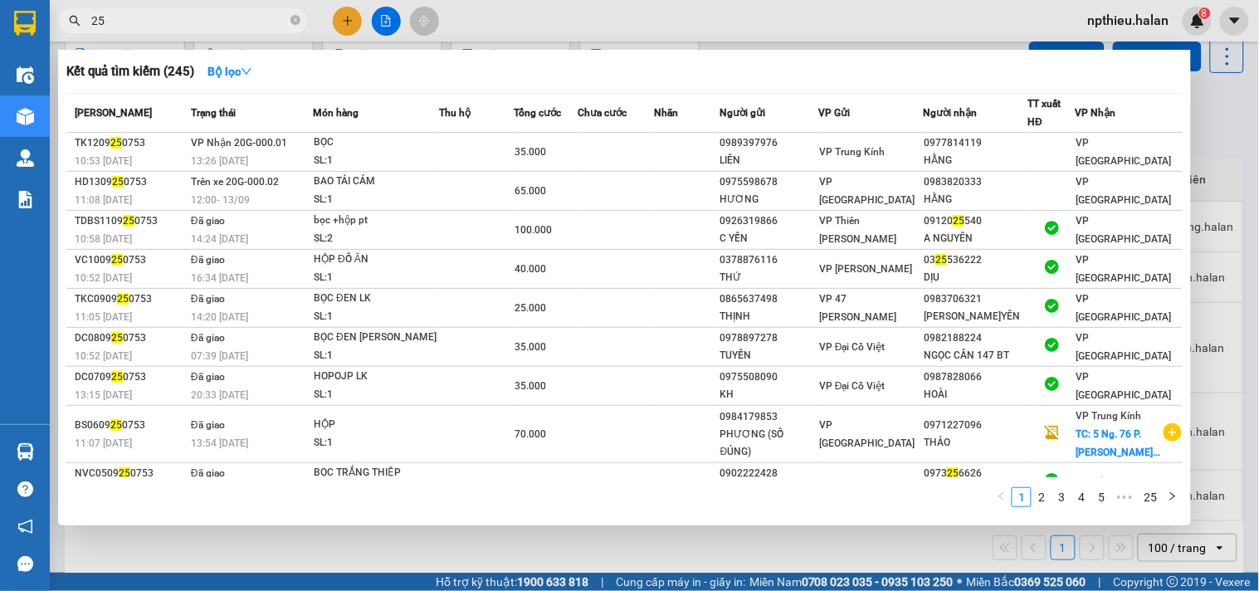
type input "2"
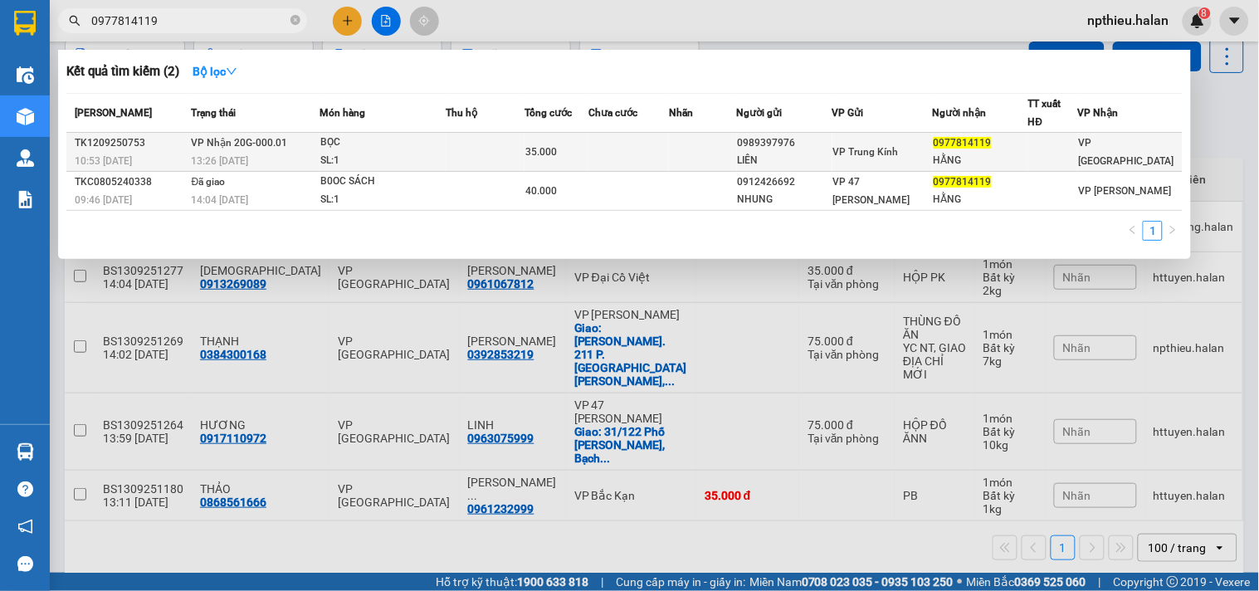
type input "0977814119"
click at [368, 144] on div "BỌC" at bounding box center [382, 143] width 124 height 18
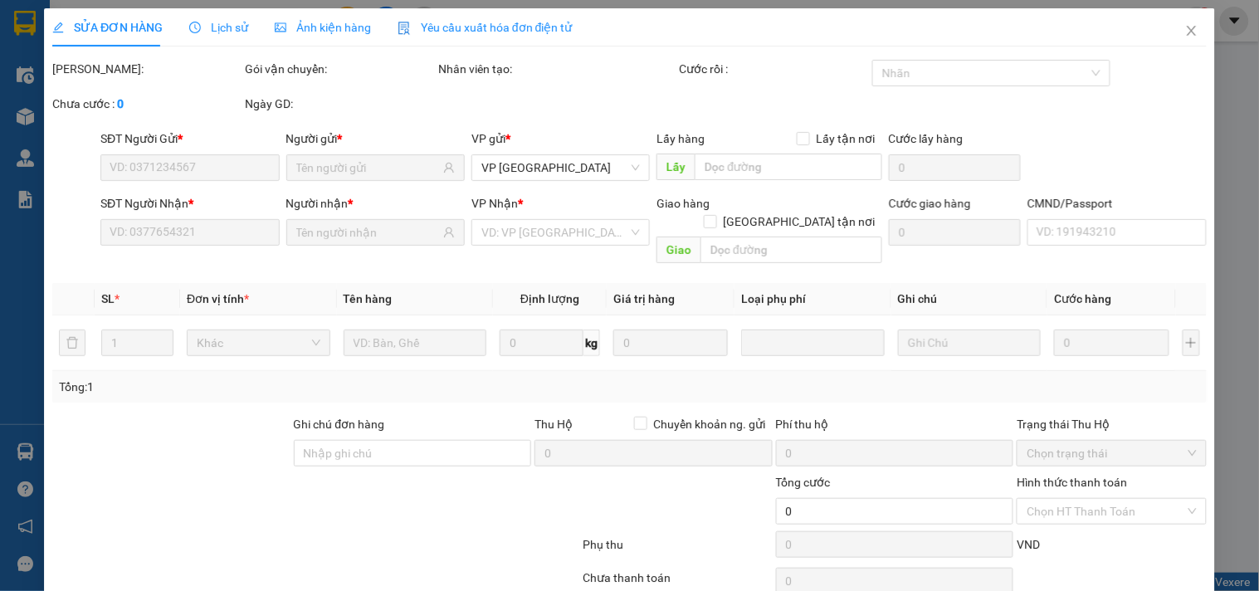
type input "0989397976"
type input "LIÊN"
type input "0977814119"
type input "HẰNG"
type input "35.000"
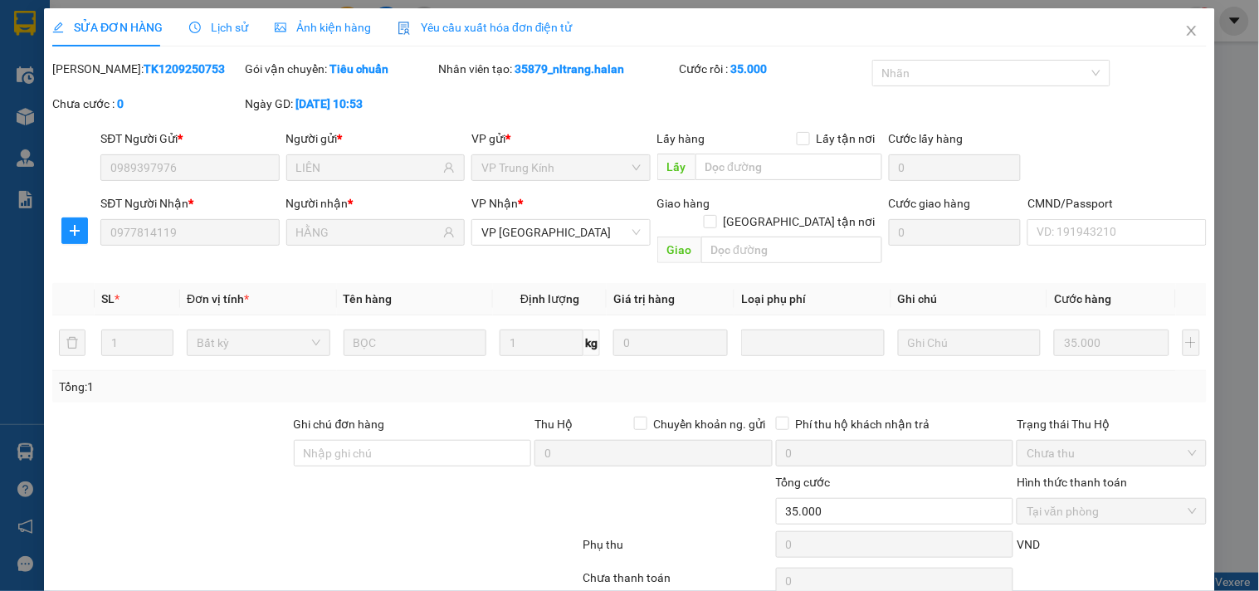
scroll to position [60, 0]
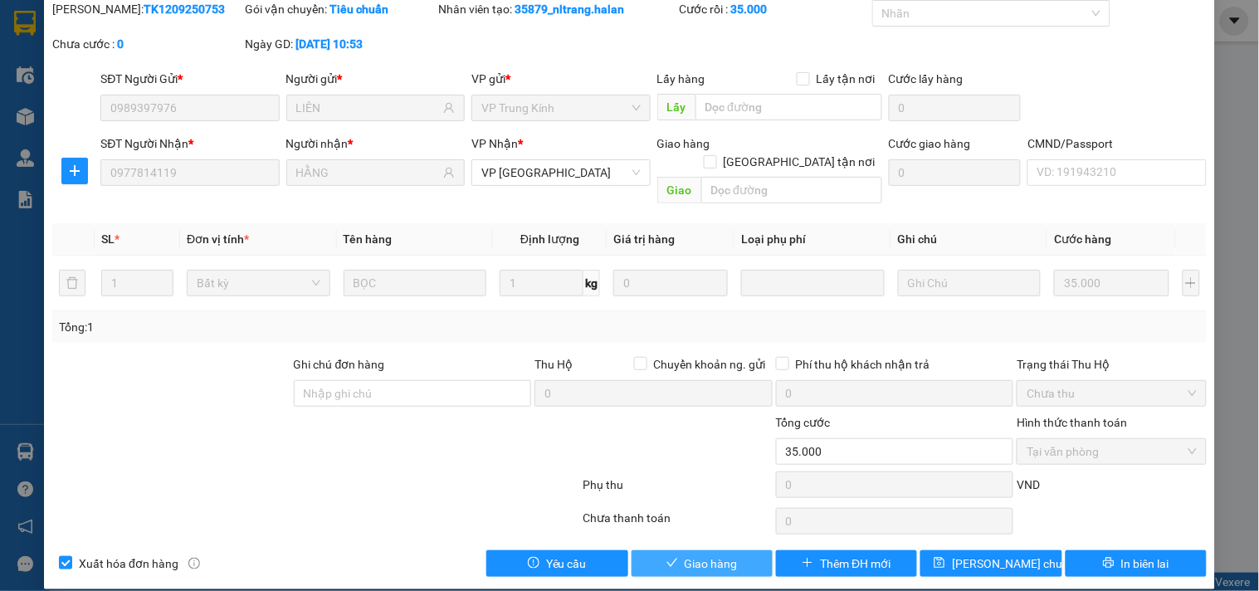
click at [674, 550] on button "Giao hàng" at bounding box center [701, 563] width 141 height 27
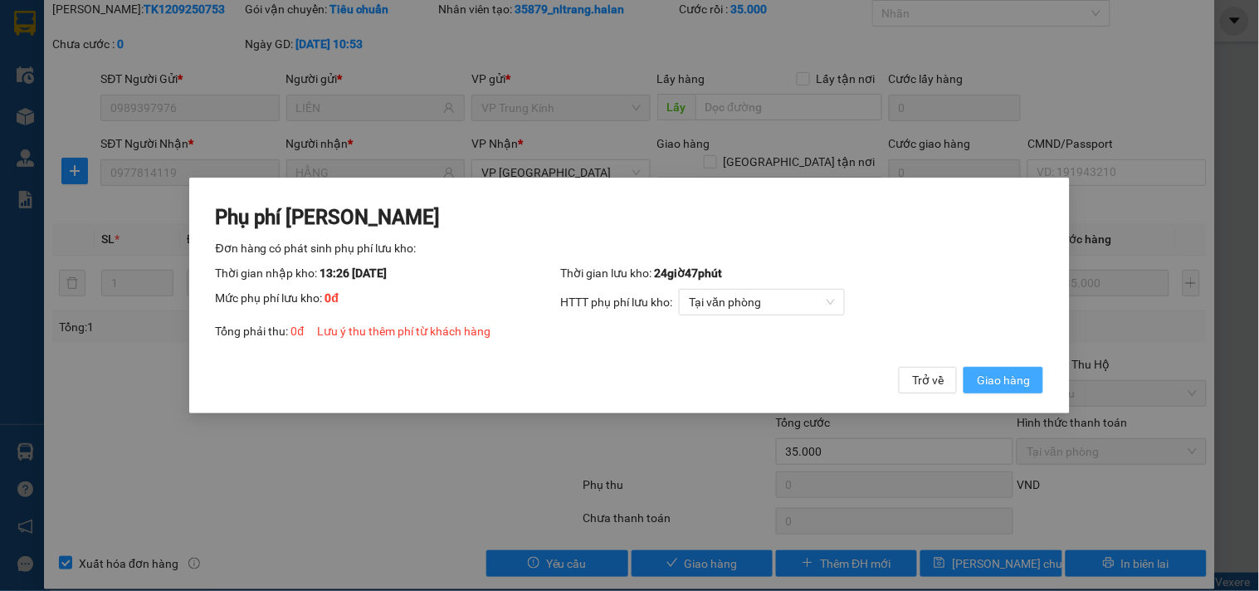
click at [997, 383] on span "Giao hàng" at bounding box center [1003, 380] width 53 height 18
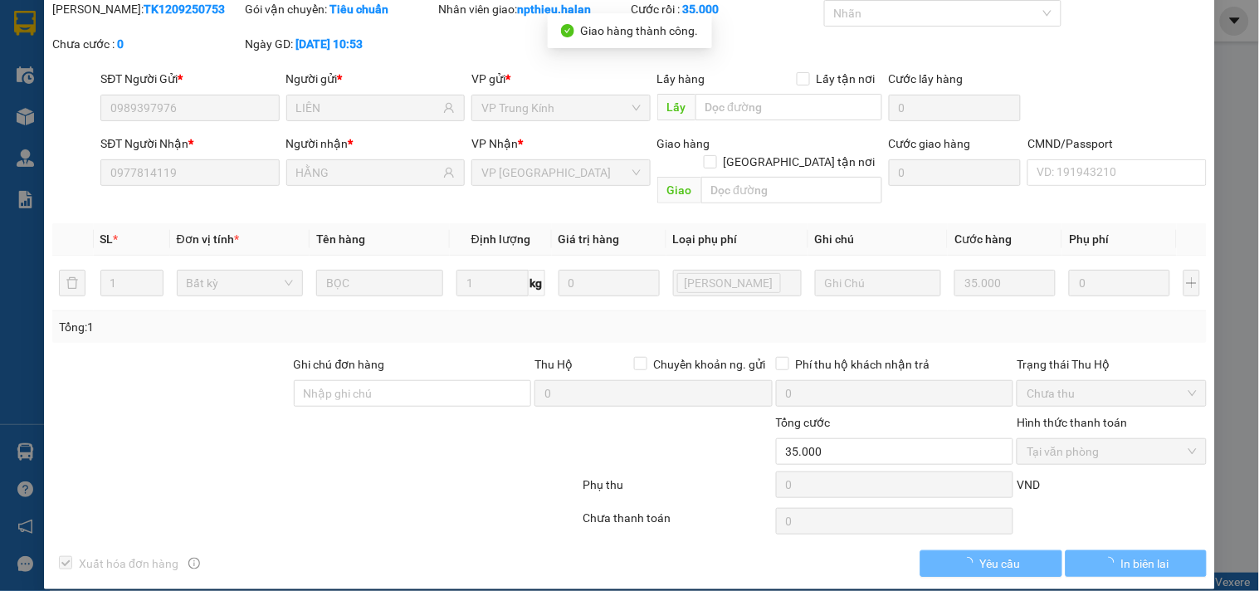
scroll to position [0, 0]
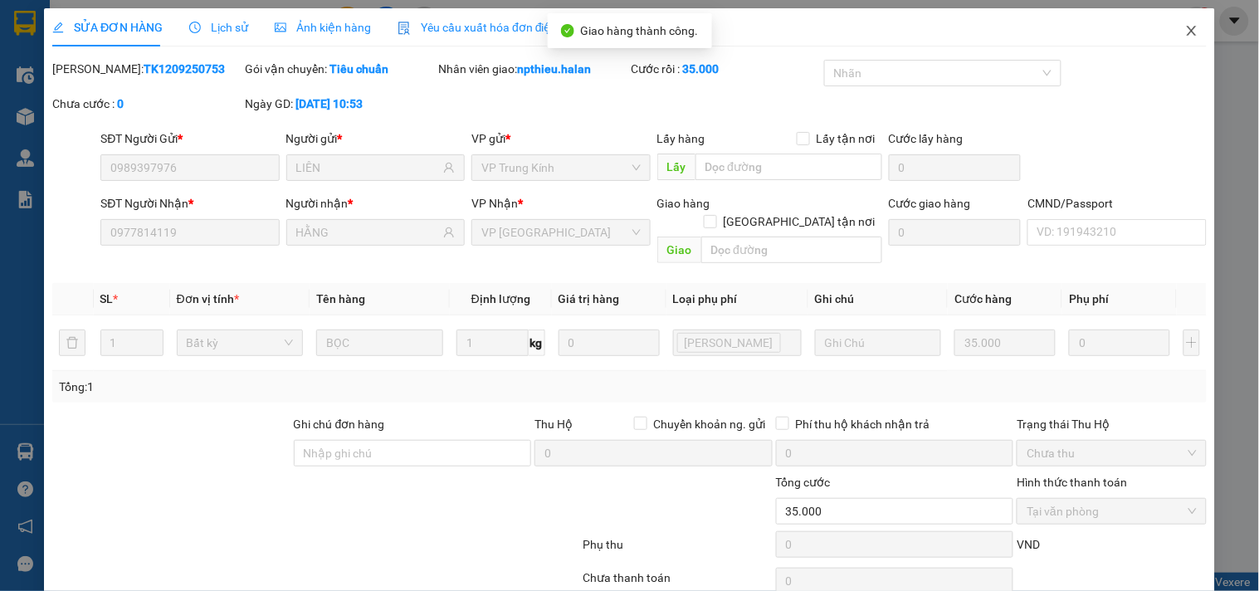
click at [1187, 28] on icon "close" at bounding box center [1191, 31] width 9 height 10
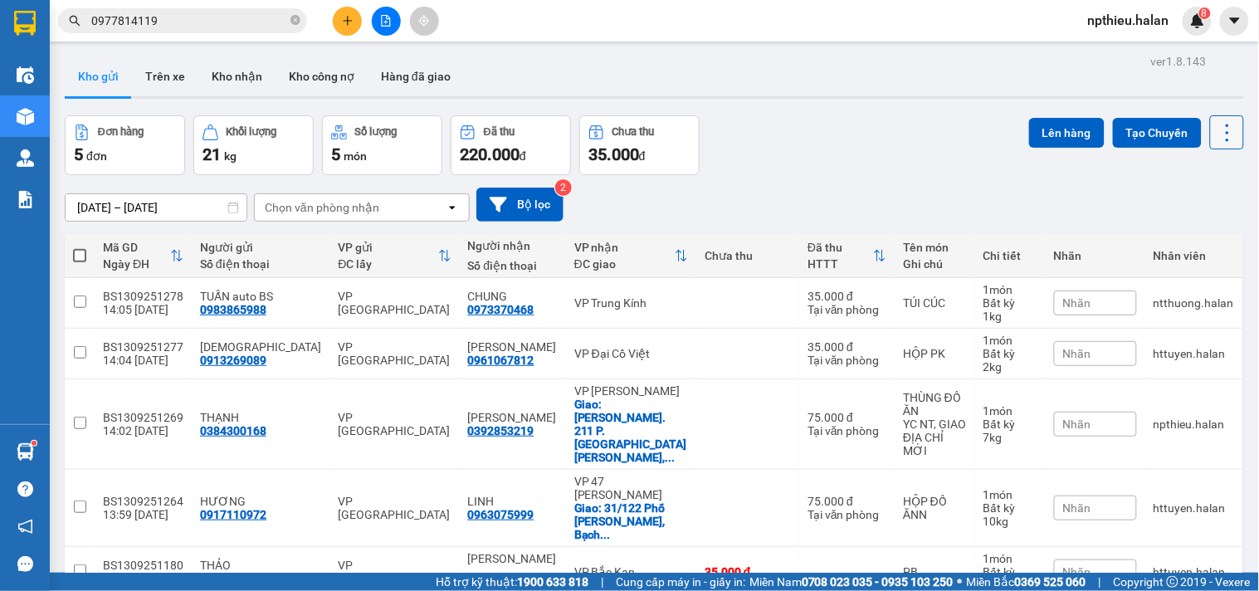
click at [1216, 138] on icon at bounding box center [1227, 132] width 23 height 23
drag, startPoint x: 1185, startPoint y: 231, endPoint x: 1135, endPoint y: 232, distance: 49.8
click at [1185, 232] on span "Làm mới" at bounding box center [1190, 237] width 46 height 17
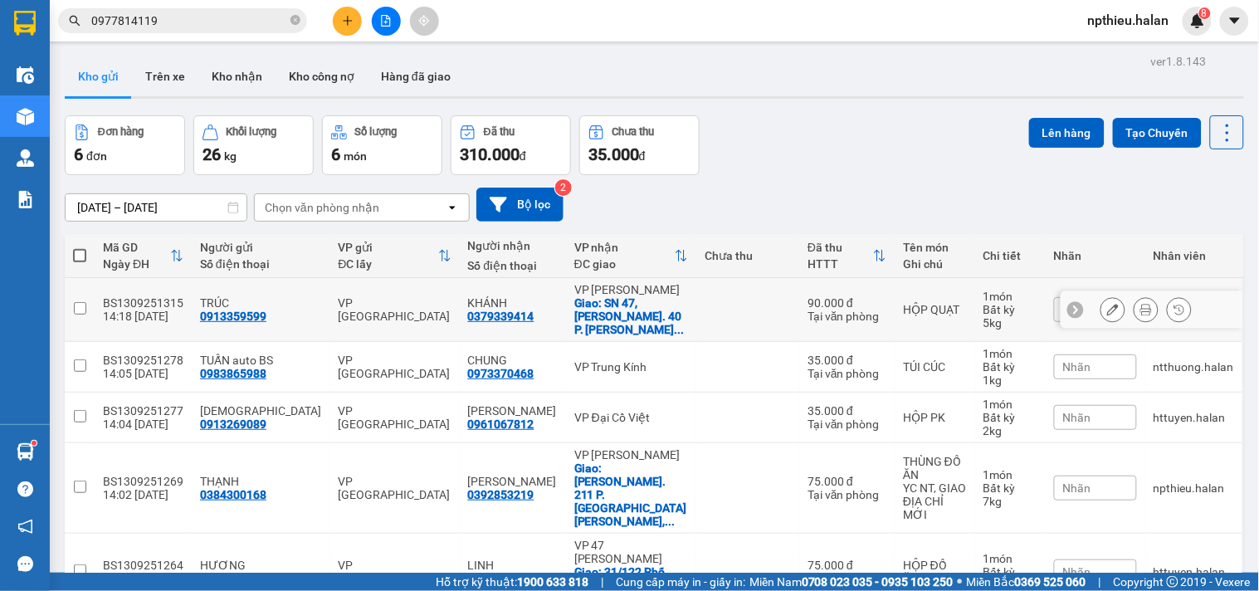
click at [741, 305] on td at bounding box center [747, 310] width 103 height 64
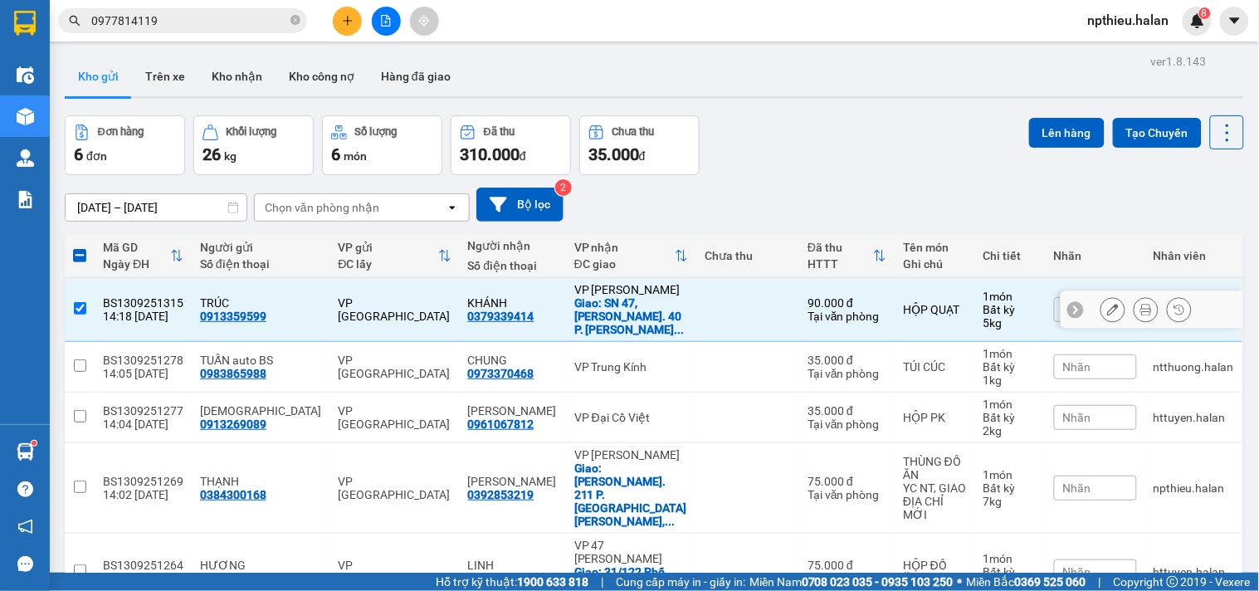
click at [741, 305] on td at bounding box center [747, 310] width 103 height 64
checkbox input "false"
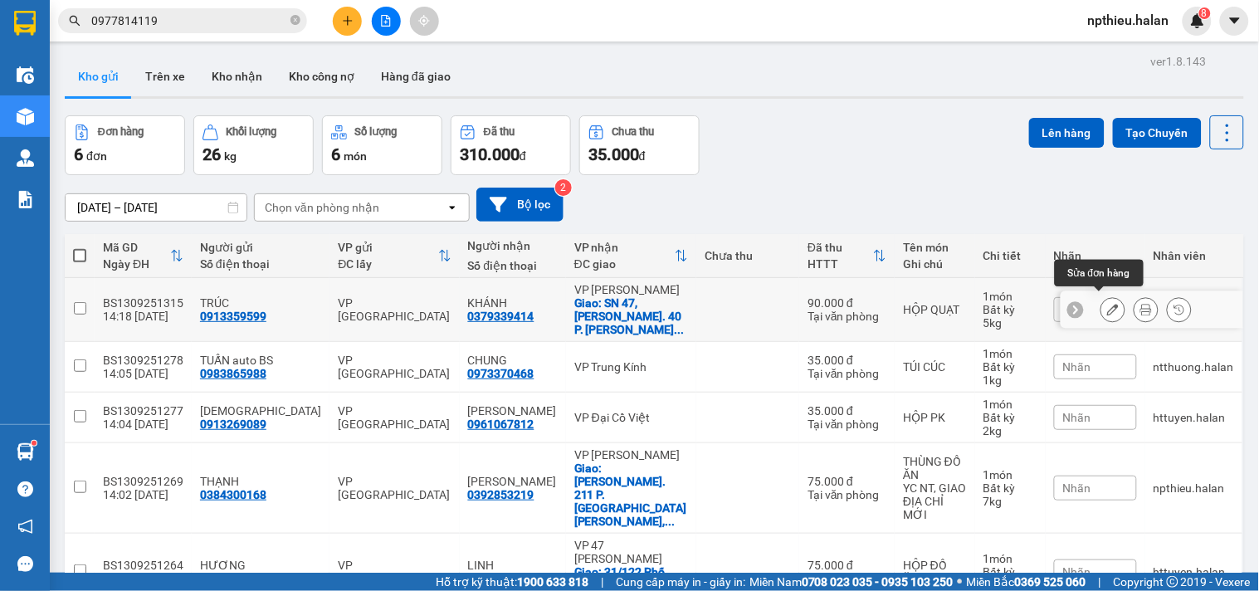
click at [1107, 304] on icon at bounding box center [1113, 310] width 12 height 12
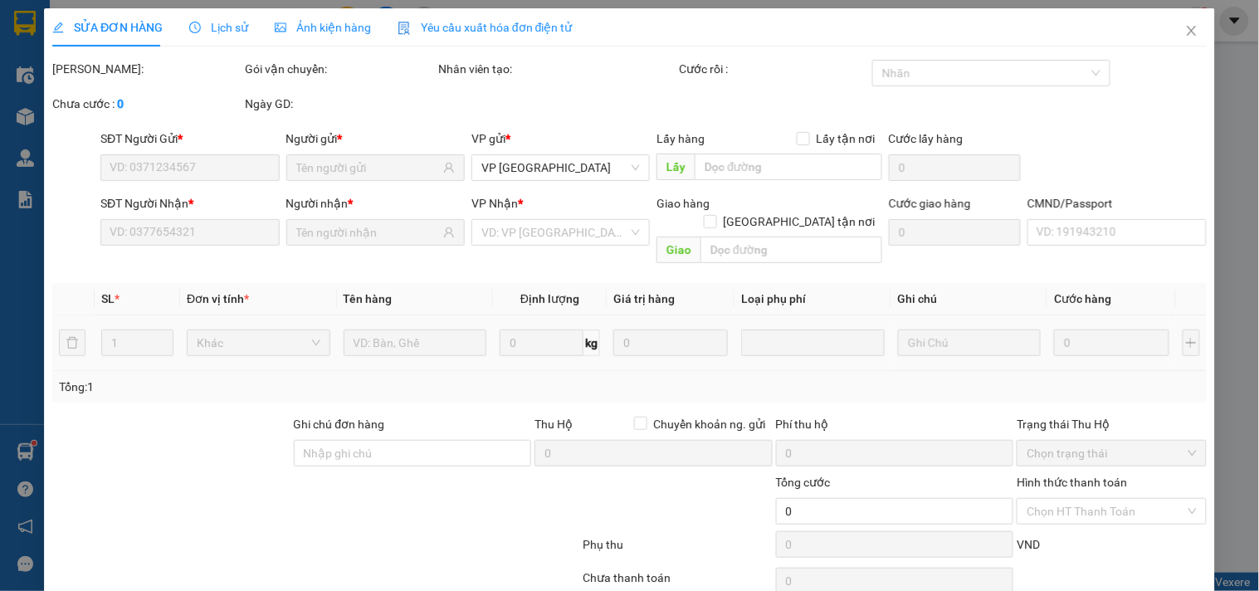
type input "0913359599"
type input "0379339414"
checkbox input "true"
type input "SN 47, Ng. 40 P. Phan Đình Giót ,Phương Liệt, Thanh Xuân, Hà Nội, Việt Nam"
type input "90.000"
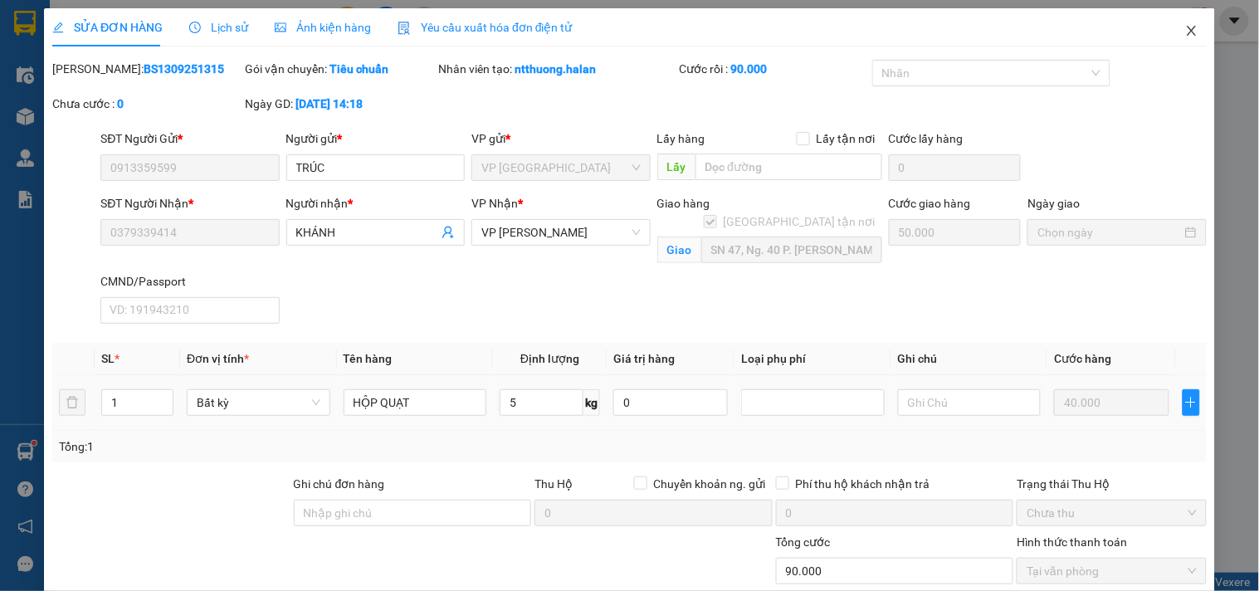
click at [1185, 29] on icon "close" at bounding box center [1191, 30] width 13 height 13
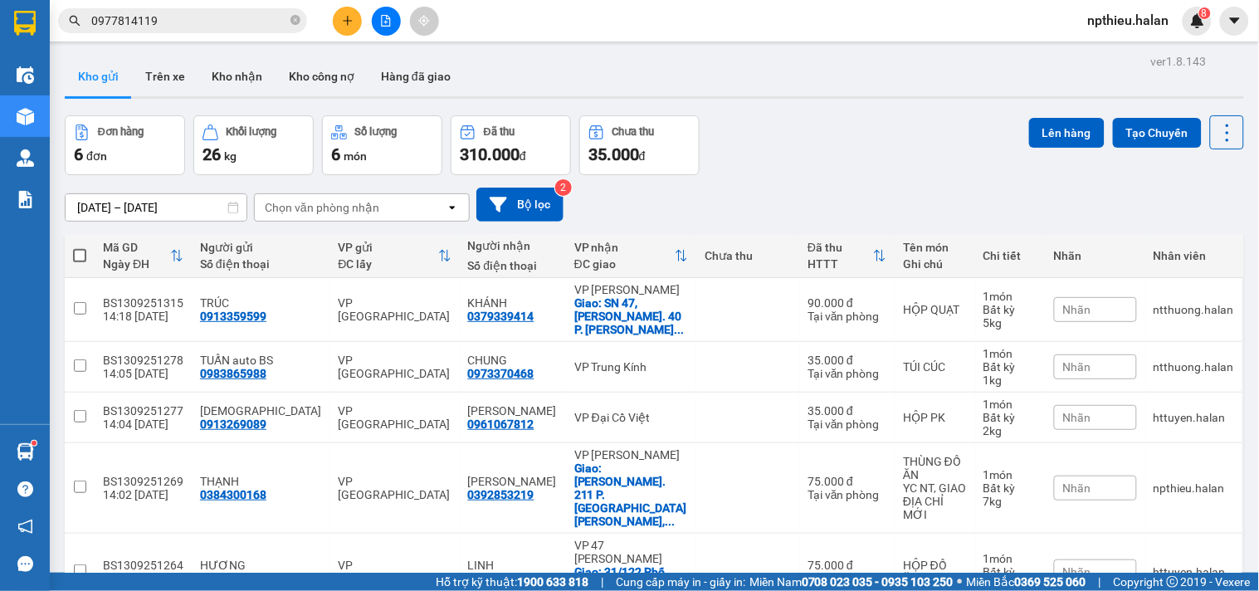
click at [345, 23] on icon "plus" at bounding box center [348, 21] width 12 height 12
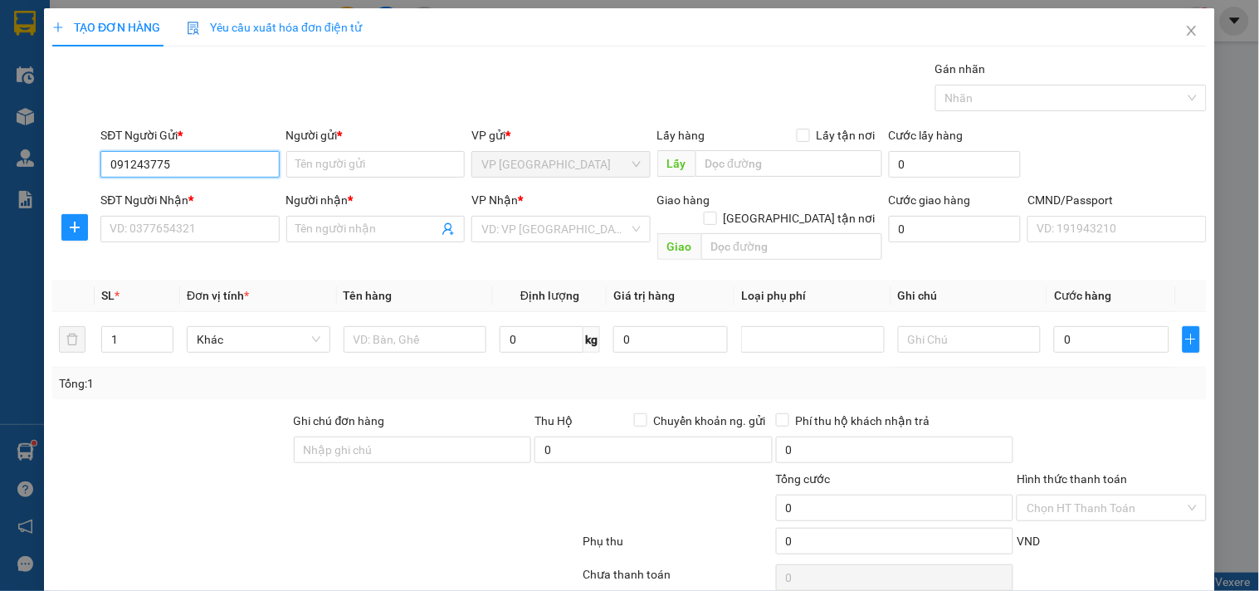
type input "0912437755"
click at [186, 199] on div "0912437755 - VÂN" at bounding box center [191, 197] width 163 height 18
type input "VÂN"
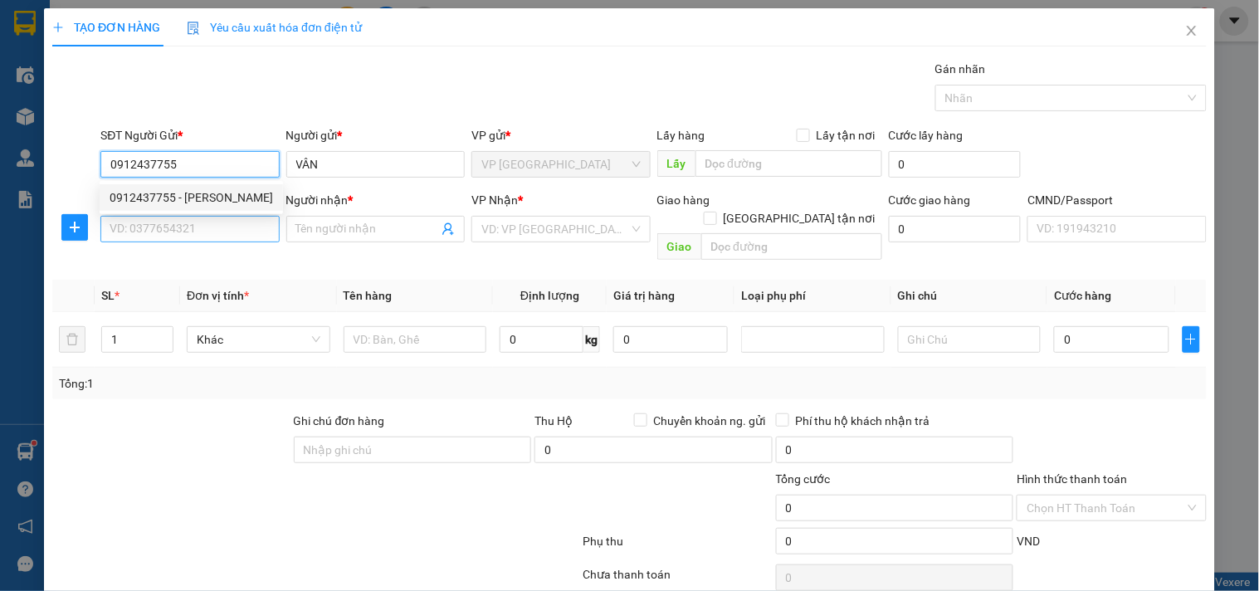
type input "0912437755"
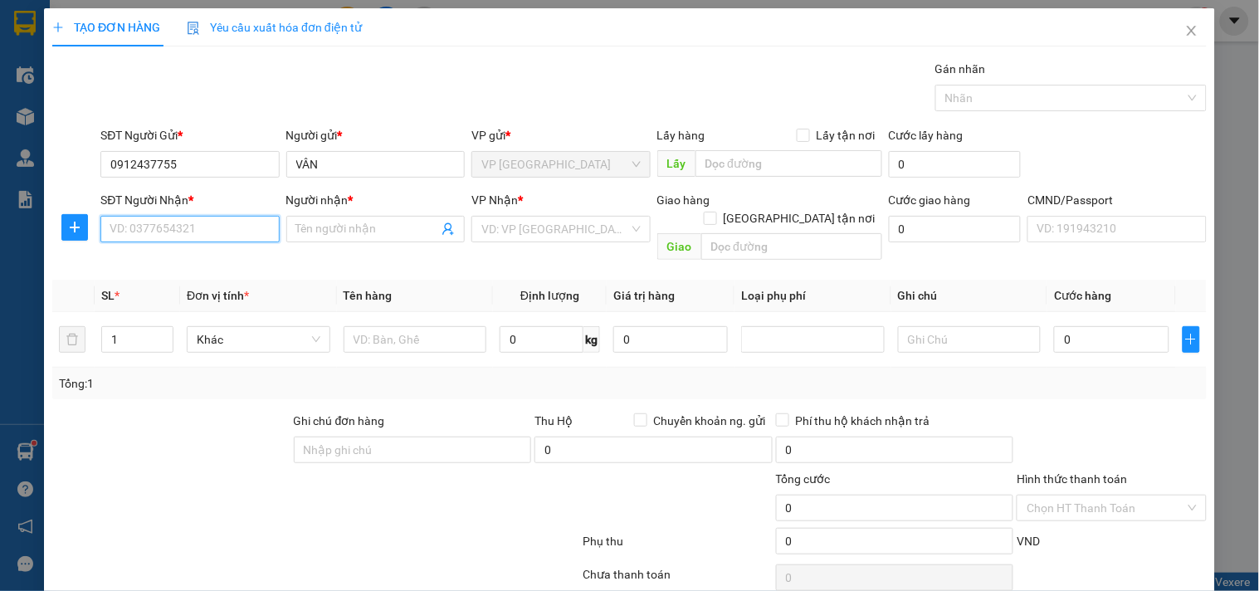
click at [168, 237] on input "SĐT Người Nhận *" at bounding box center [189, 229] width 178 height 27
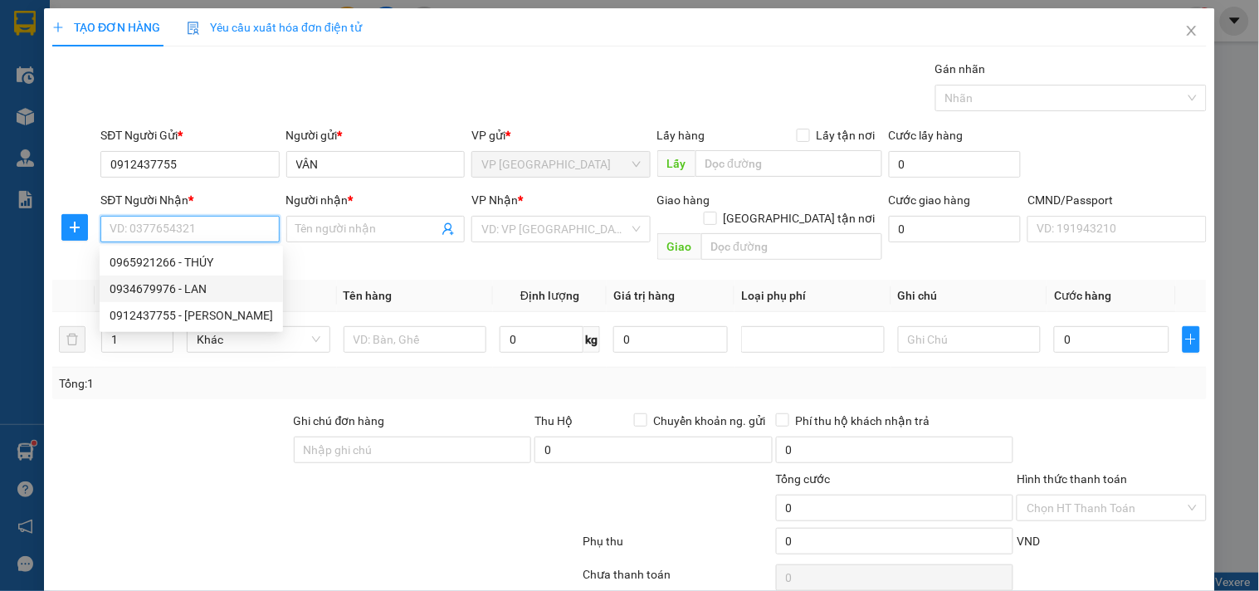
click at [206, 283] on div "0934679976 - LAN" at bounding box center [191, 289] width 163 height 18
type input "0934679976"
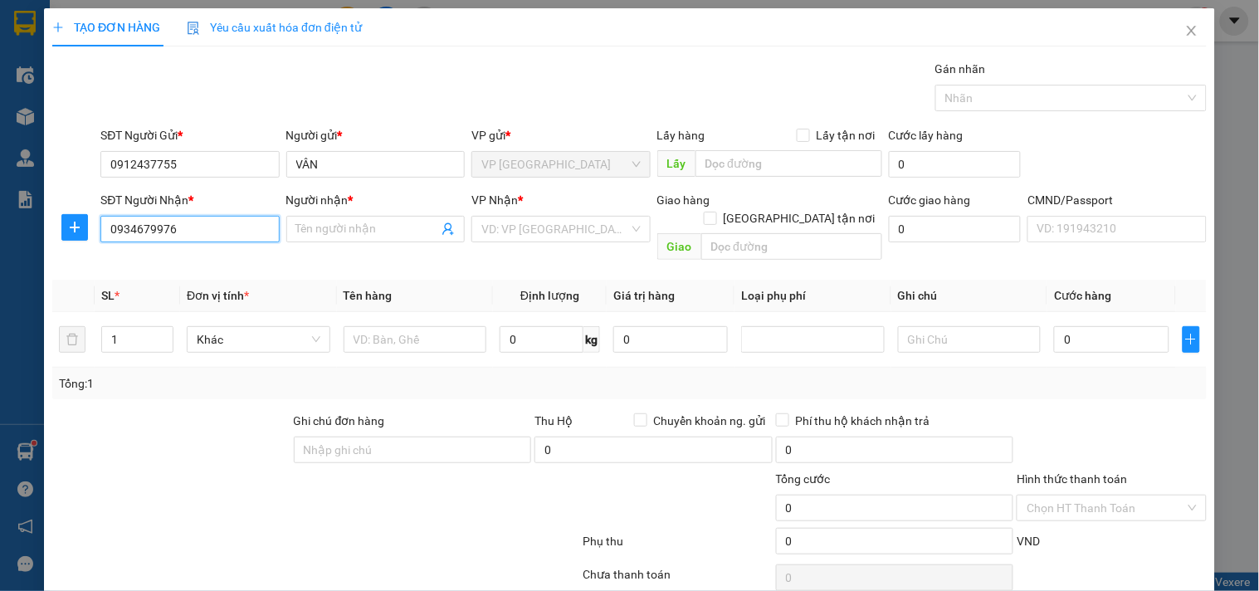
type input "LAN"
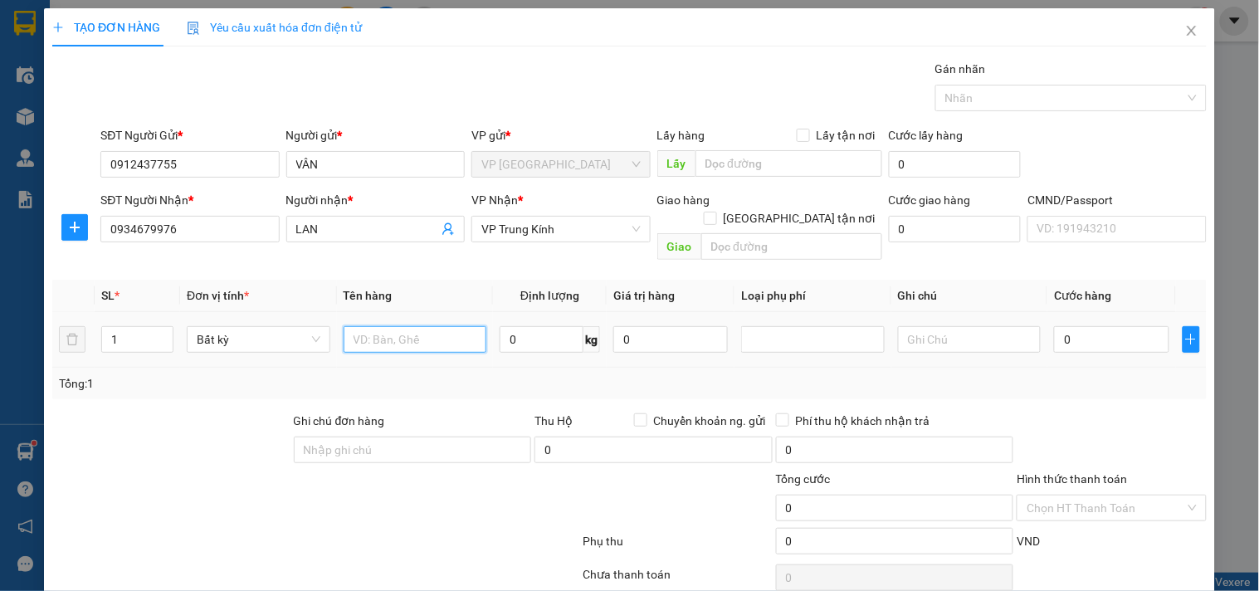
click at [424, 327] on input "text" at bounding box center [416, 339] width 144 height 27
type input "BỌC HOA QUẢ"
type input "20"
type input "60.000"
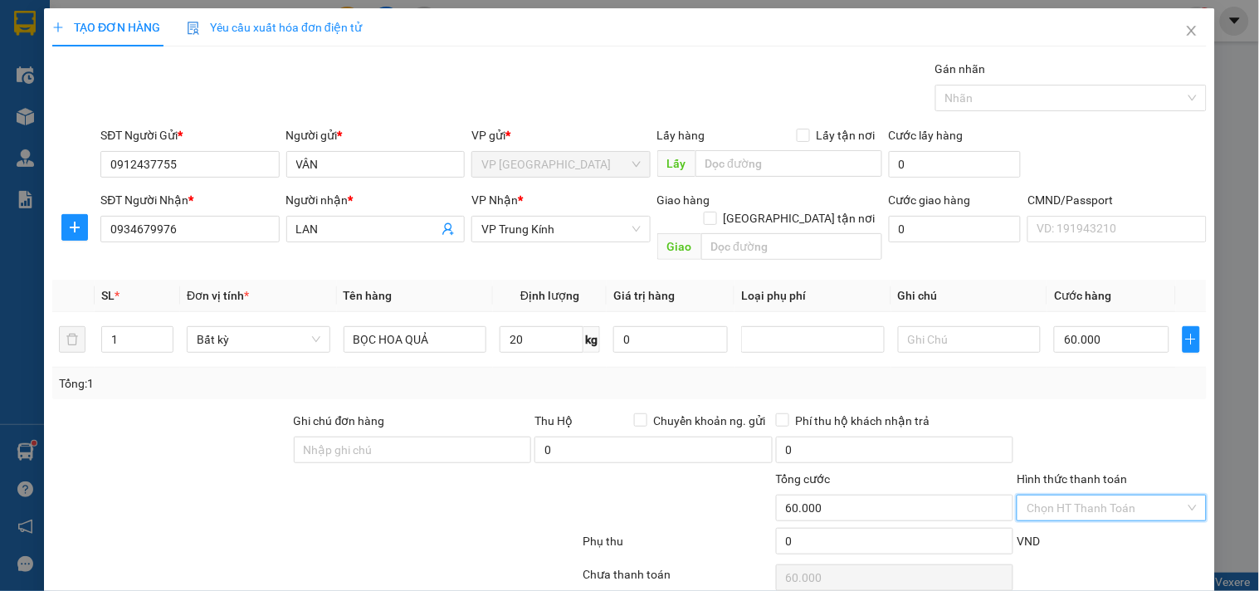
click at [1079, 495] on input "Hình thức thanh toán" at bounding box center [1105, 507] width 158 height 25
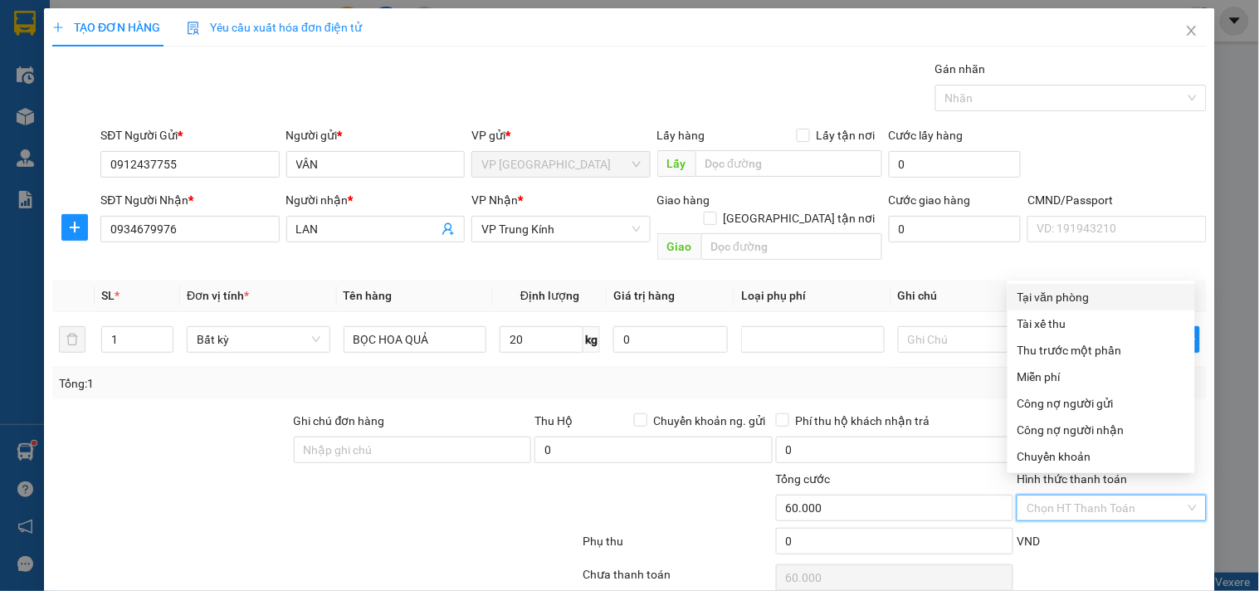
click at [1074, 294] on div "Tại văn phòng" at bounding box center [1101, 297] width 168 height 18
type input "0"
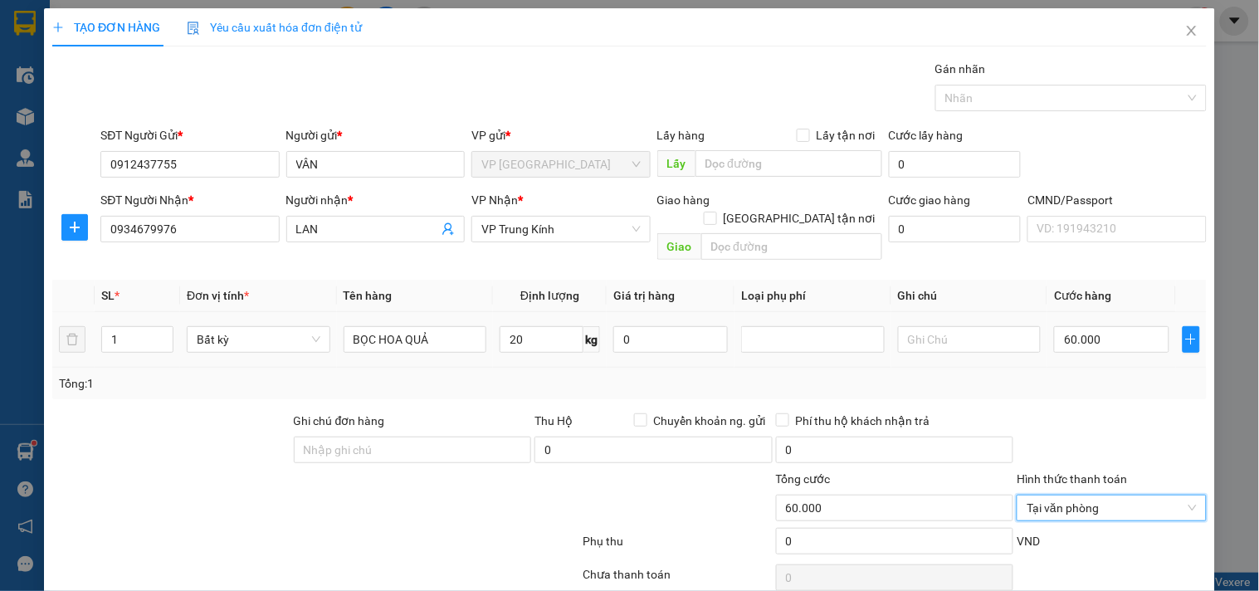
scroll to position [56, 0]
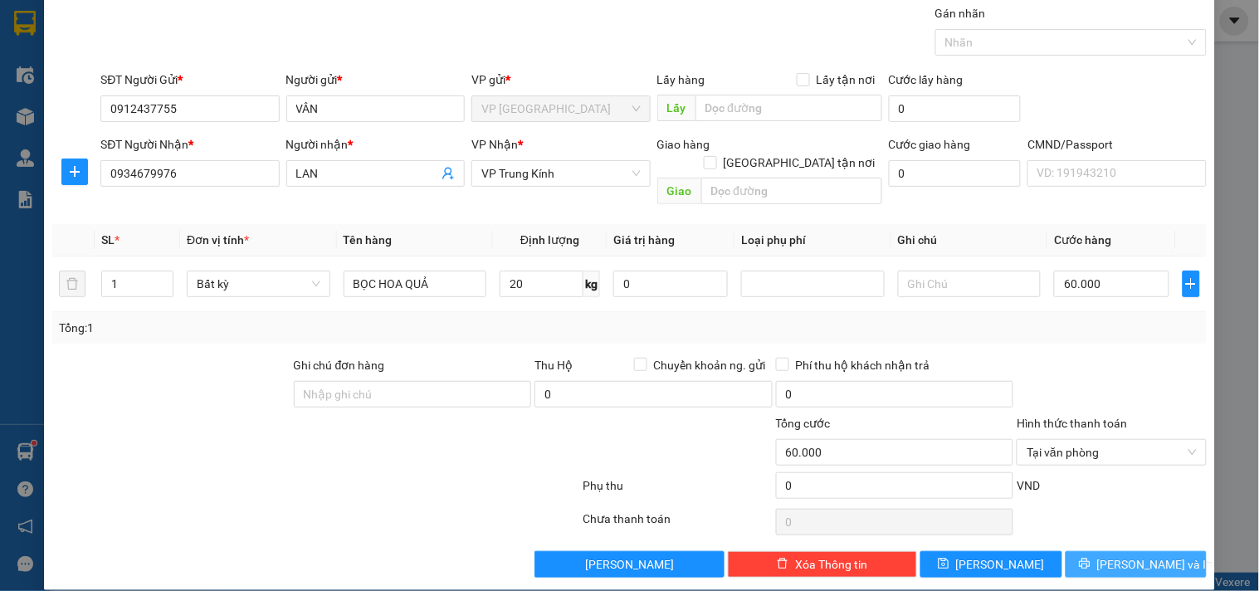
click at [1099, 551] on button "[PERSON_NAME] và In" at bounding box center [1135, 564] width 141 height 27
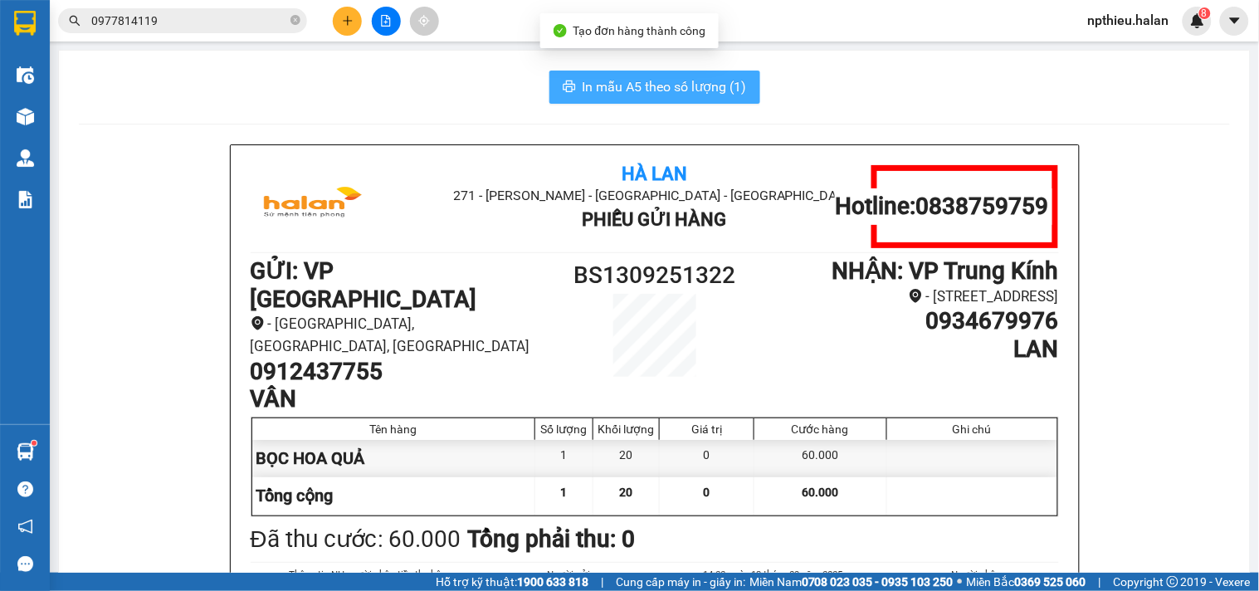
click at [694, 80] on span "In mẫu A5 theo số lượng (1)" at bounding box center [665, 86] width 164 height 21
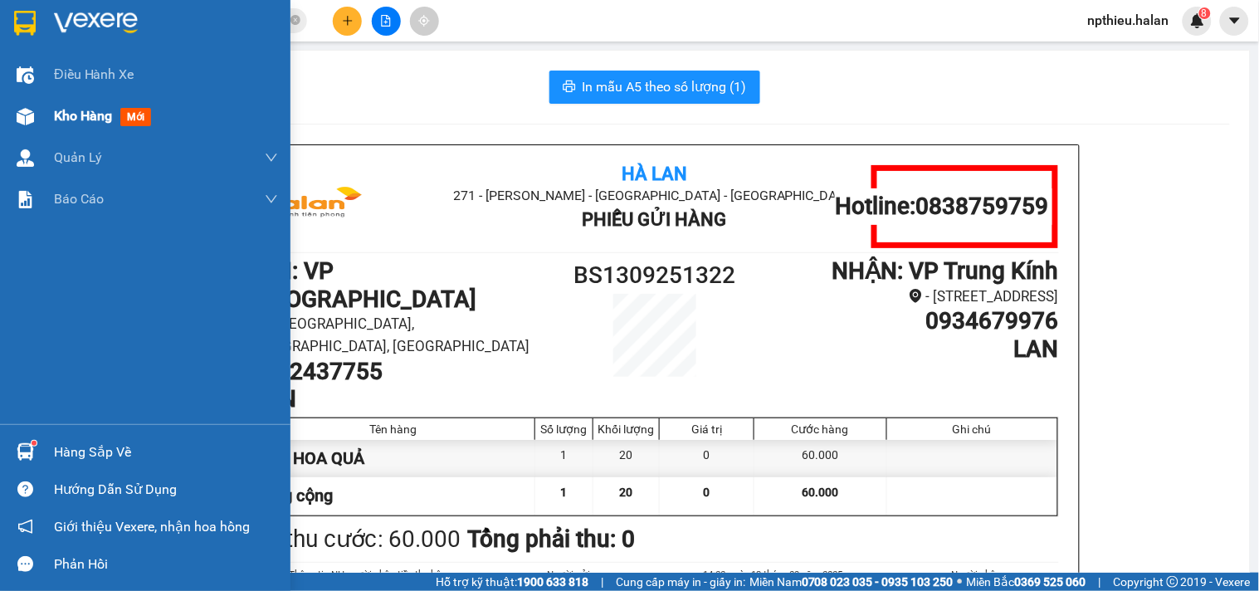
click at [89, 108] on span "Kho hàng" at bounding box center [83, 116] width 58 height 16
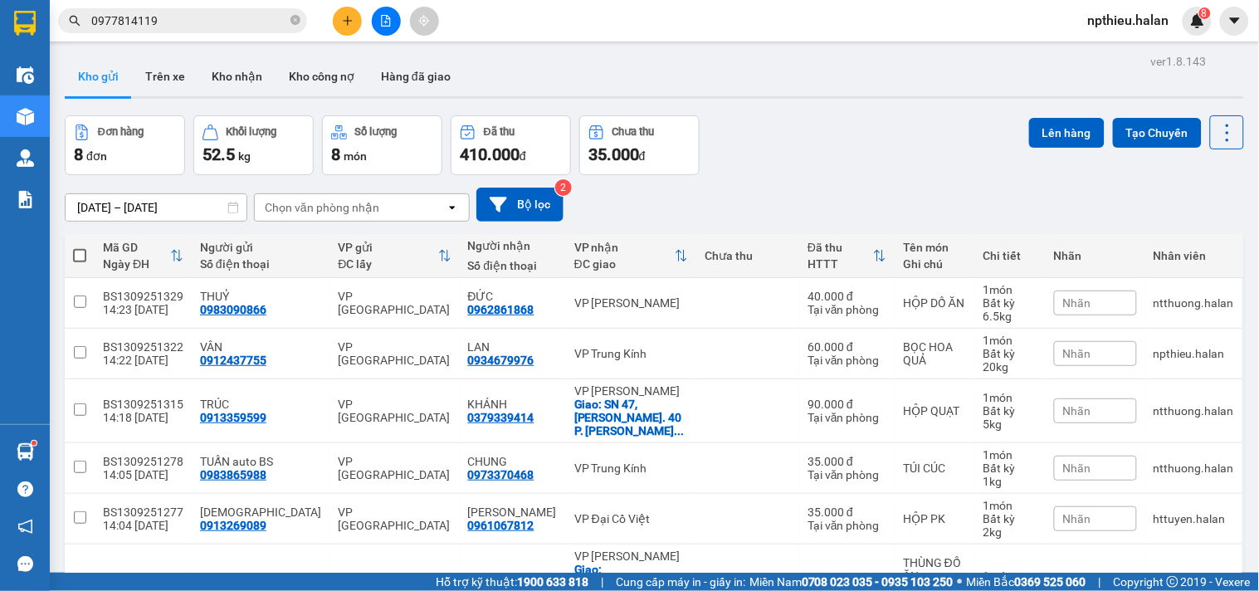
click at [300, 197] on div "Chọn văn phòng nhận" at bounding box center [350, 207] width 191 height 27
type input "NT"
click at [388, 237] on div "VP [PERSON_NAME]" at bounding box center [361, 243] width 216 height 30
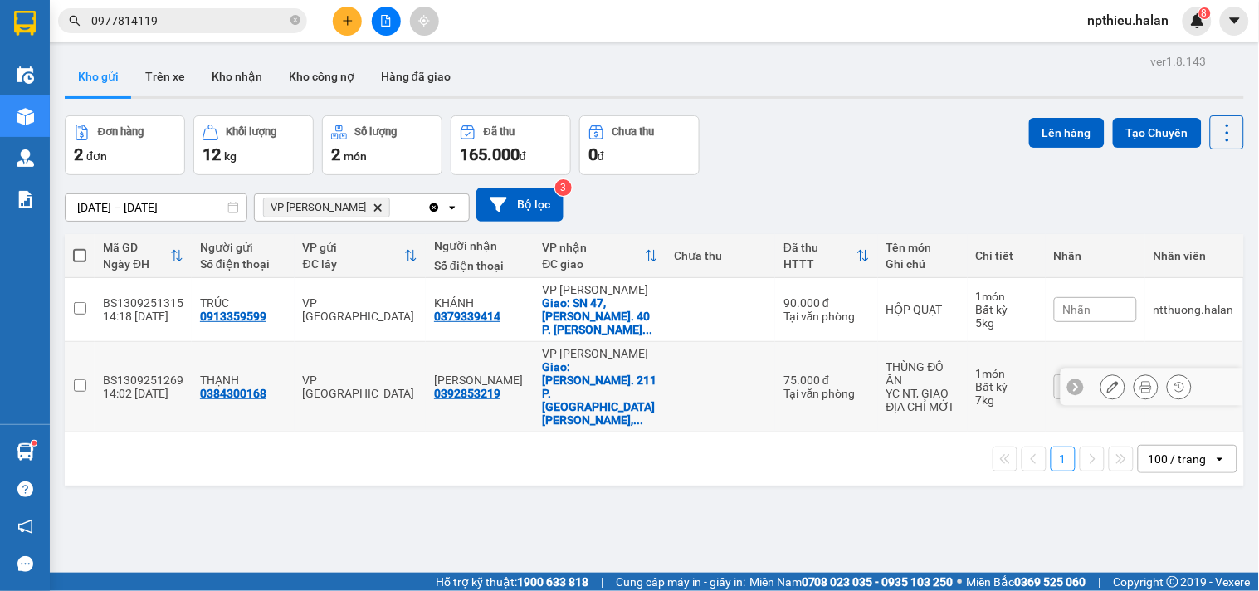
click at [79, 379] on input "checkbox" at bounding box center [80, 385] width 12 height 12
checkbox input "true"
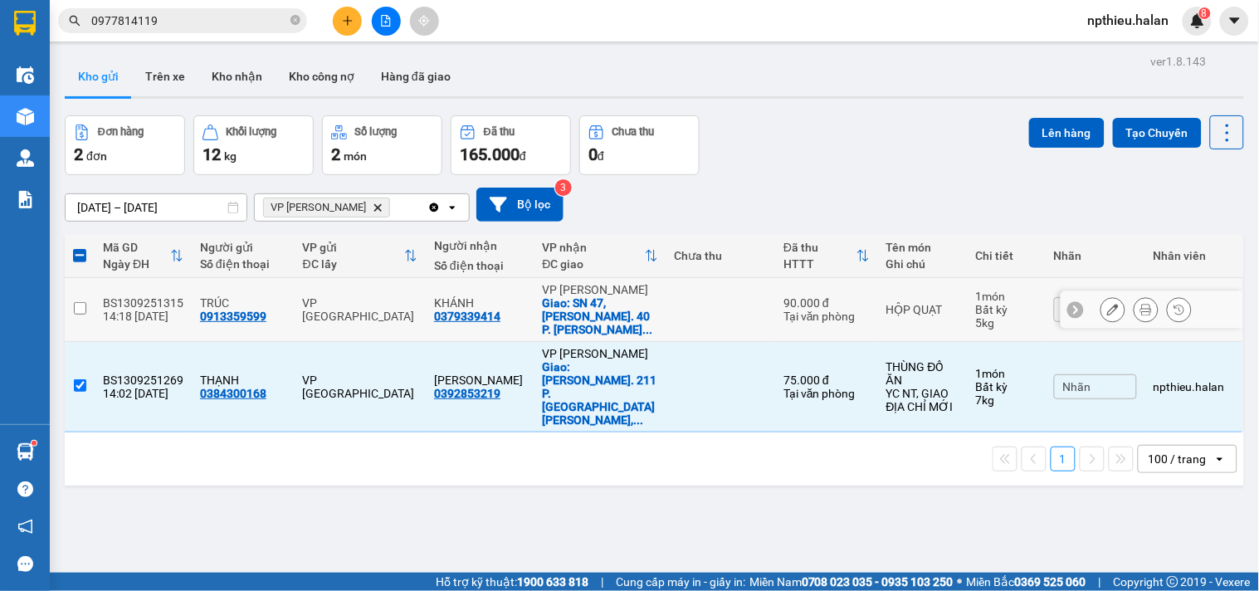
click at [80, 302] on input "checkbox" at bounding box center [80, 308] width 12 height 12
checkbox input "true"
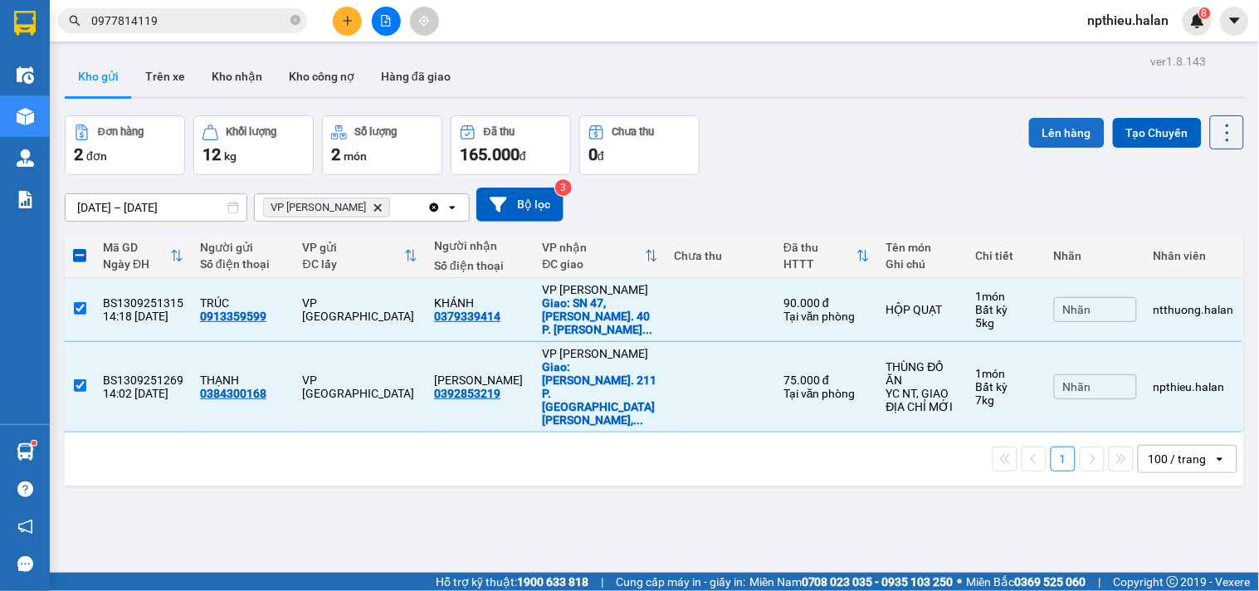
click at [1044, 124] on button "Lên hàng" at bounding box center [1067, 133] width 76 height 30
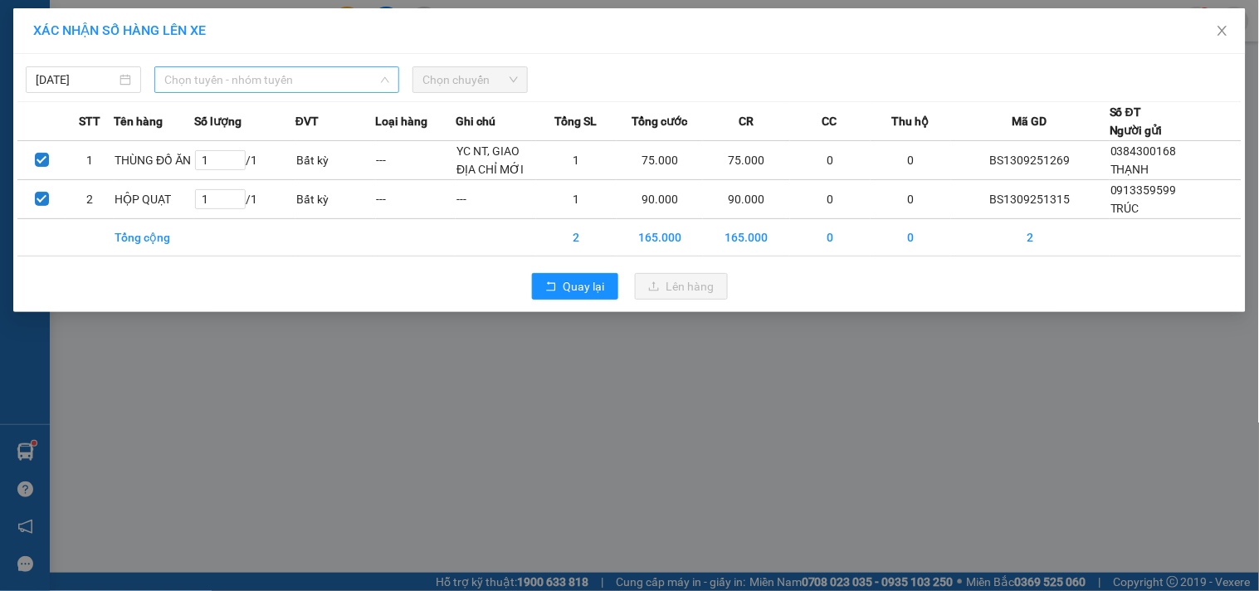
click at [309, 80] on span "Chọn tuyến - nhóm tuyến" at bounding box center [276, 79] width 225 height 25
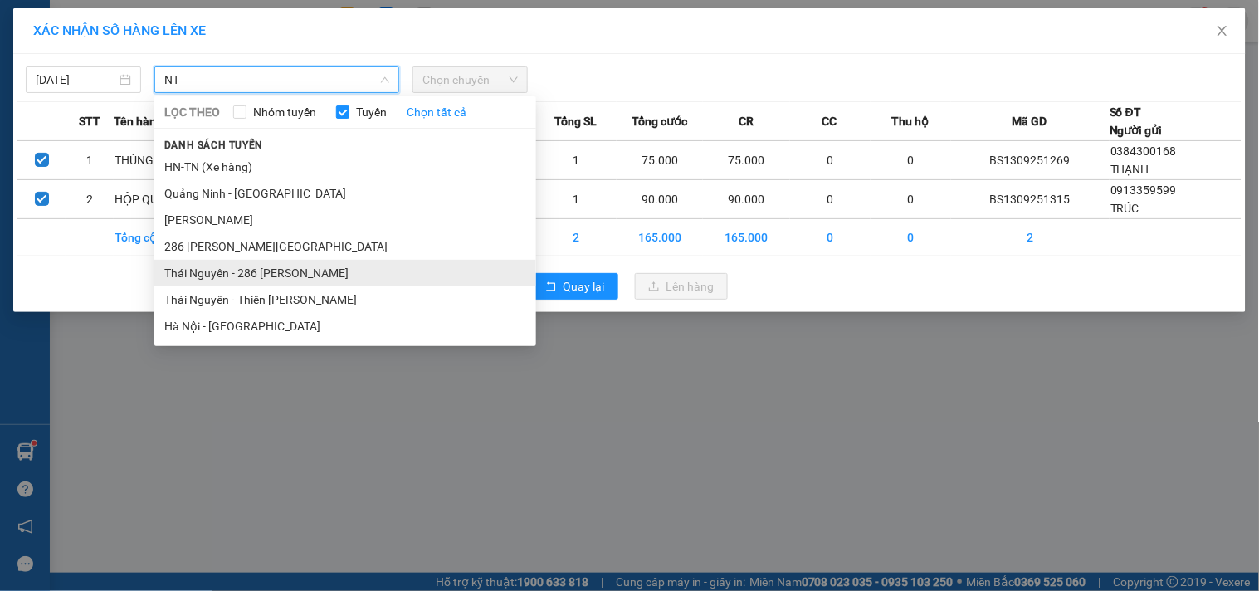
type input "NT"
click at [222, 266] on li "Thái [PERSON_NAME] - 286 [PERSON_NAME]" at bounding box center [345, 273] width 382 height 27
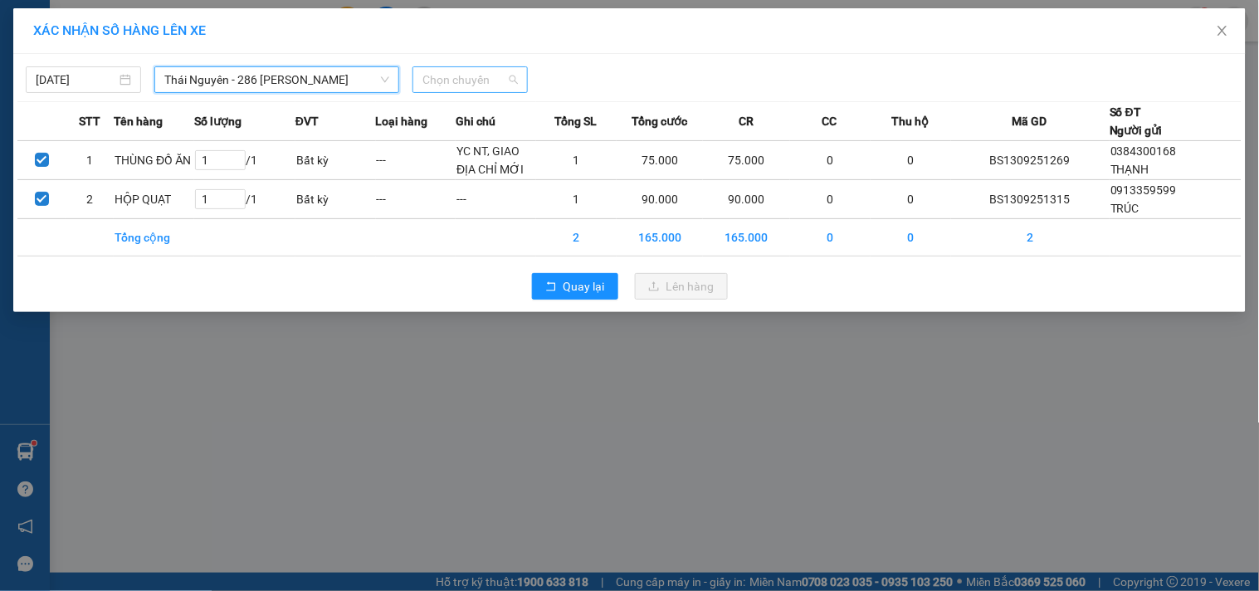
click at [474, 86] on span "Chọn chuyến" at bounding box center [469, 79] width 95 height 25
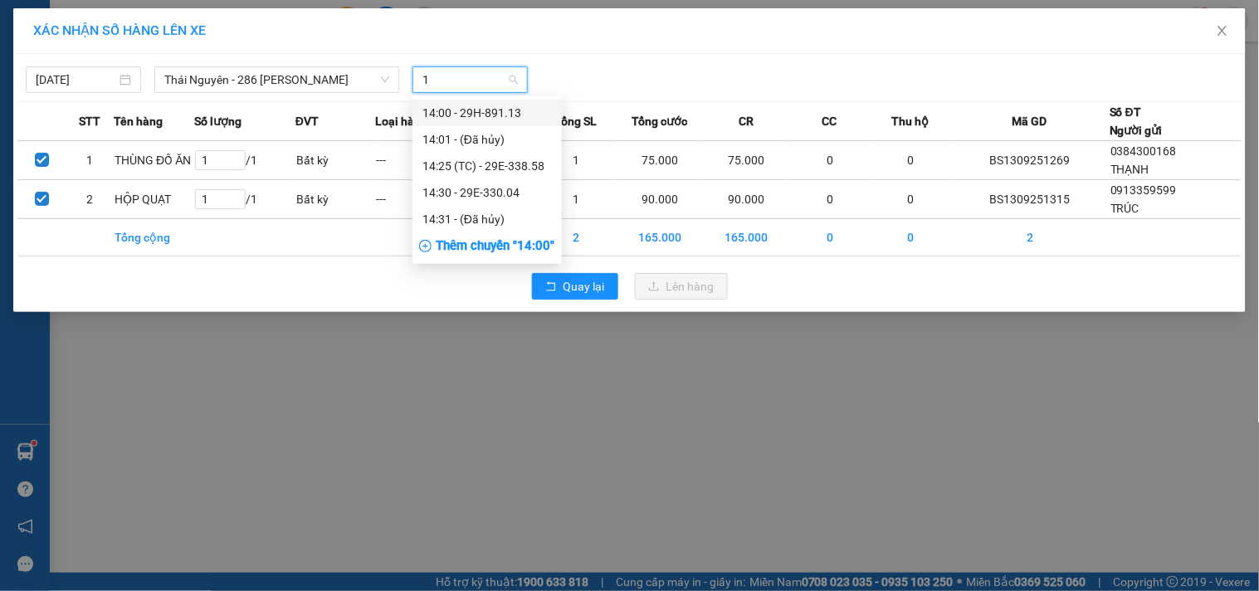
type input "14"
click at [475, 188] on div "14:30 - 29E-330.04" at bounding box center [486, 192] width 129 height 18
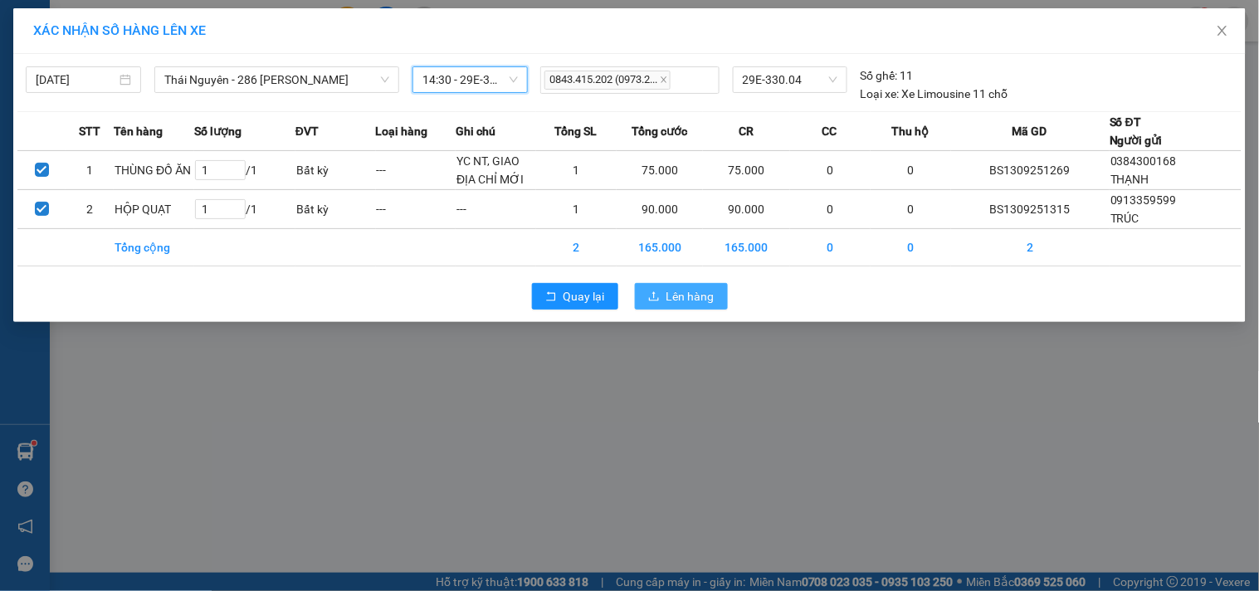
click at [690, 296] on span "Lên hàng" at bounding box center [690, 296] width 48 height 18
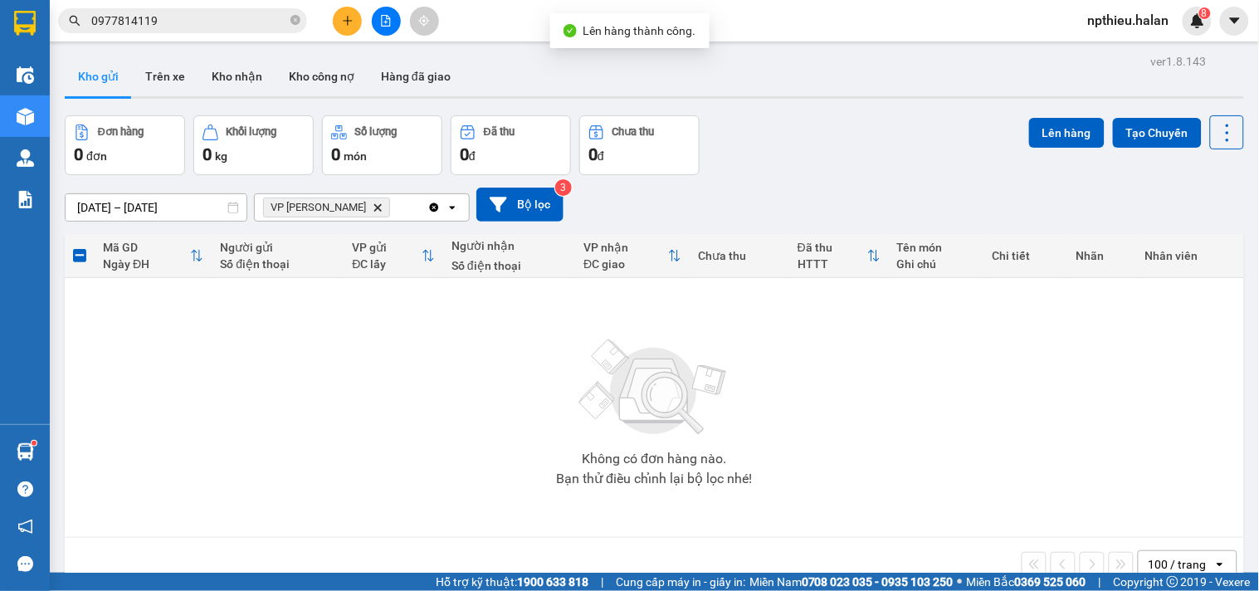
click at [374, 209] on icon "VP Nguyễn Trãi, close by backspace" at bounding box center [377, 206] width 7 height 7
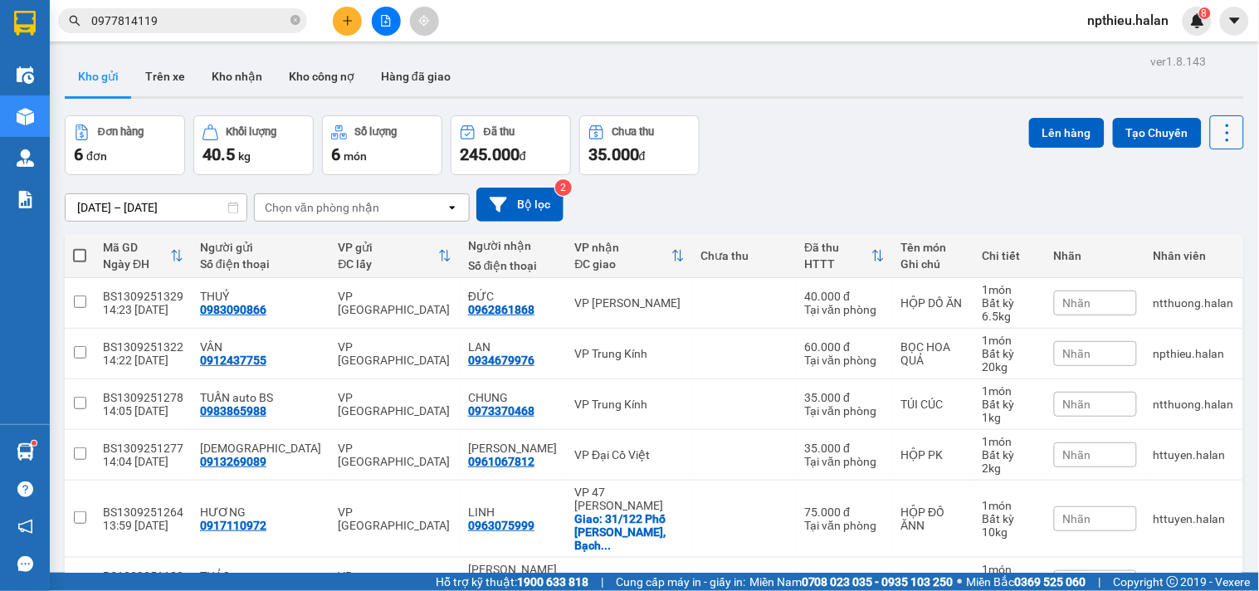
click at [1216, 134] on icon at bounding box center [1227, 132] width 23 height 23
click at [1165, 233] on div "Làm mới" at bounding box center [1183, 237] width 98 height 17
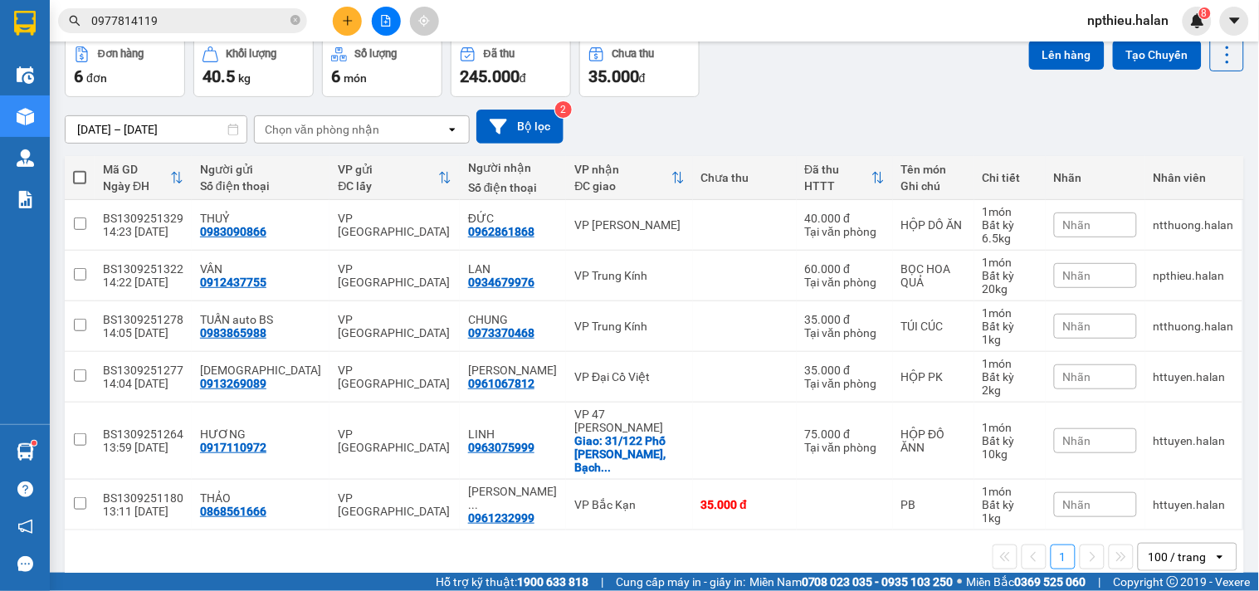
click at [144, 22] on input "0977814119" at bounding box center [189, 21] width 196 height 18
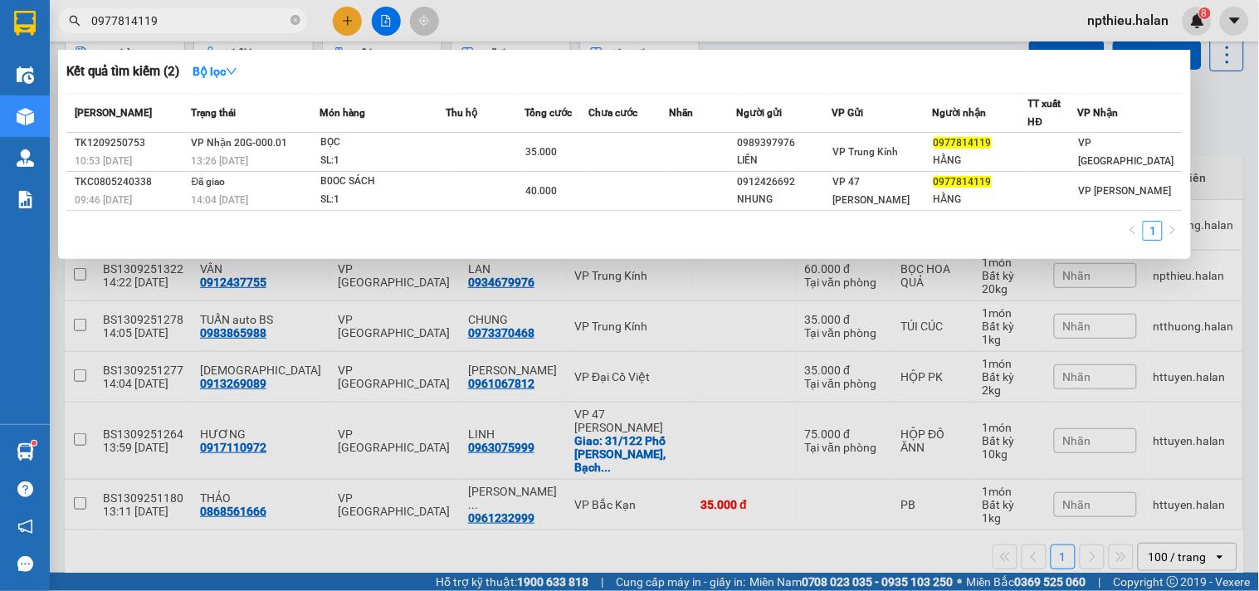
click at [144, 22] on input "0977814119" at bounding box center [189, 21] width 196 height 18
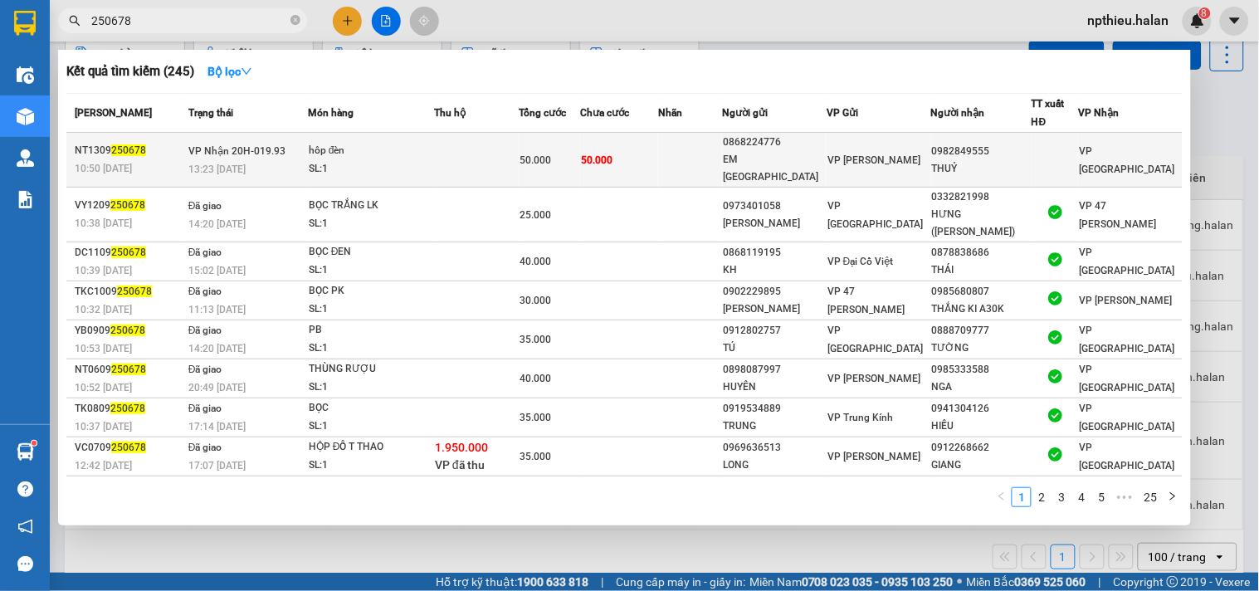
type input "250678"
click at [519, 144] on td at bounding box center [476, 160] width 85 height 55
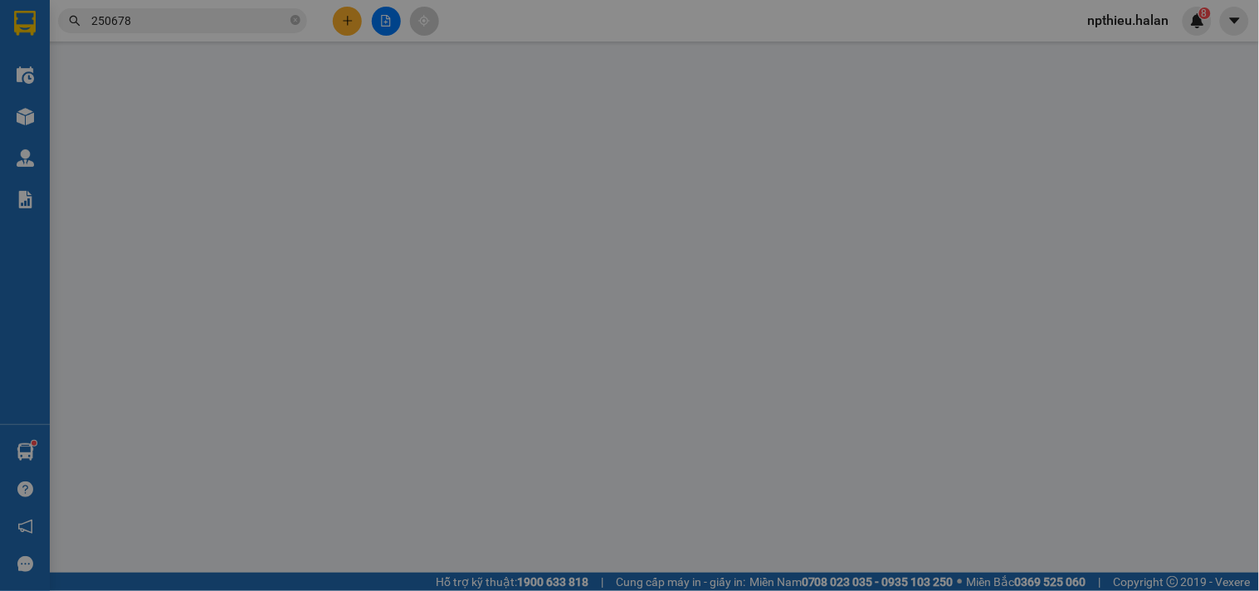
type input "0868224776"
type input "EM ANH"
type input "0982849555"
type input "THUỶ"
type input "50.000"
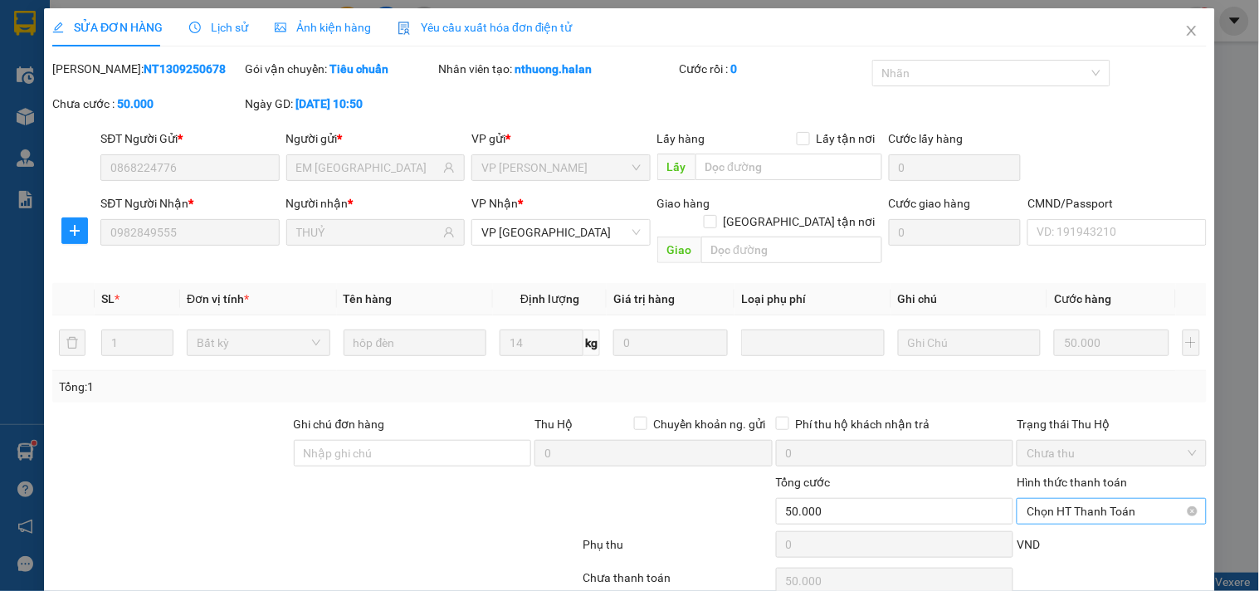
click at [1054, 499] on span "Chọn HT Thanh Toán" at bounding box center [1110, 511] width 169 height 25
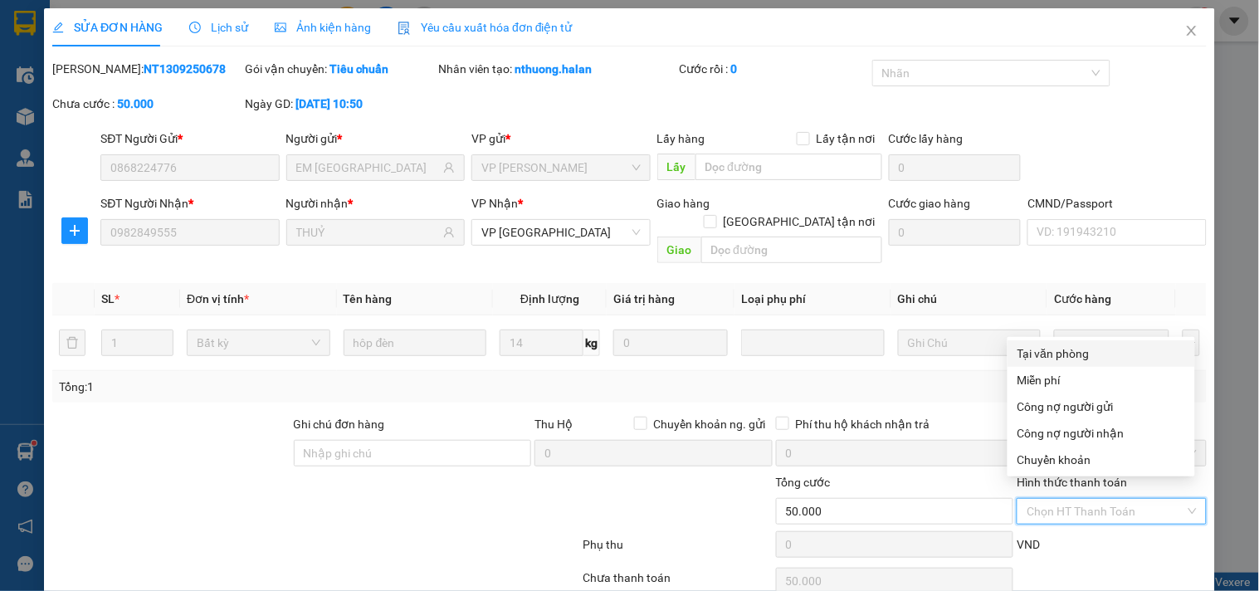
click at [1068, 353] on div "Tại văn phòng" at bounding box center [1101, 353] width 168 height 18
type input "0"
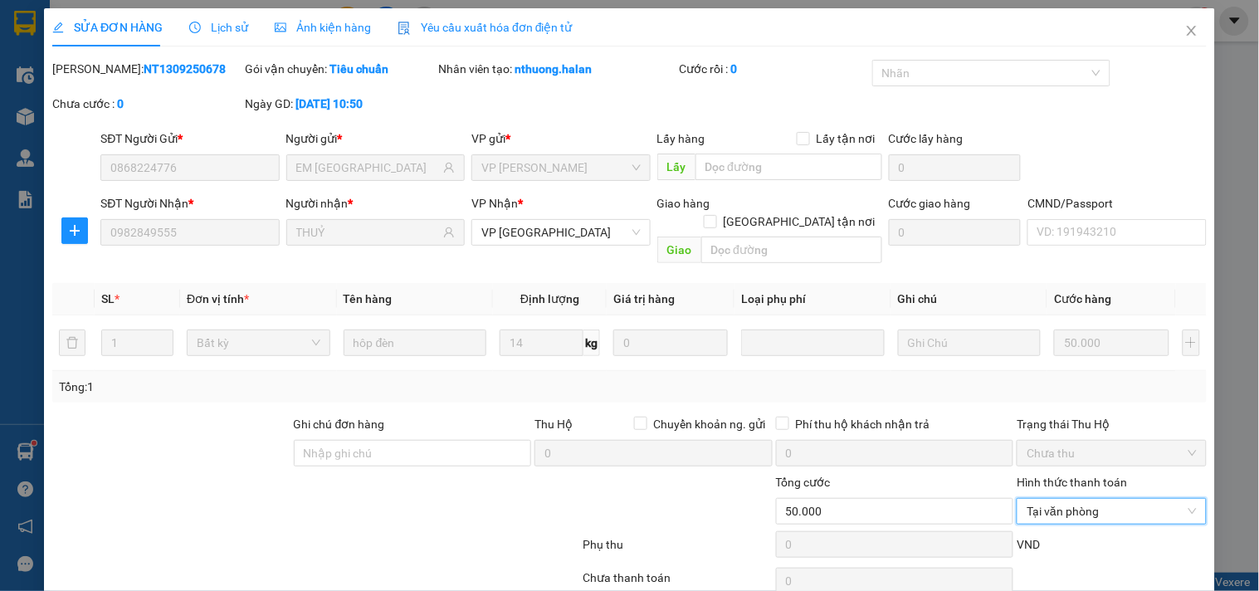
scroll to position [60, 0]
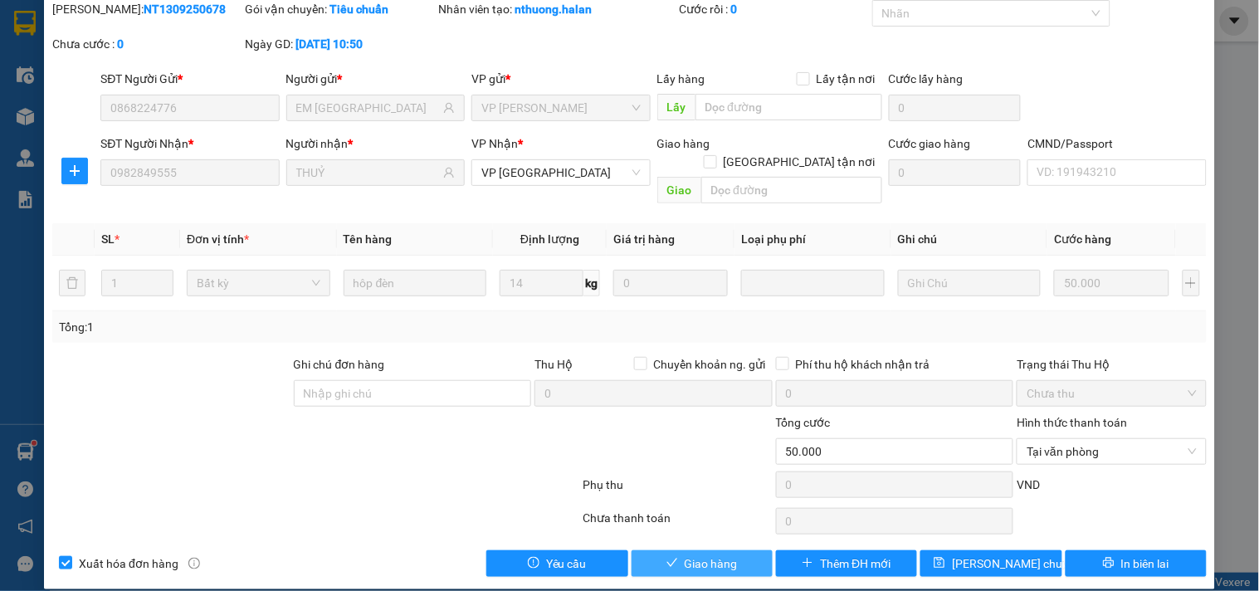
click at [708, 554] on span "Giao hàng" at bounding box center [711, 563] width 53 height 18
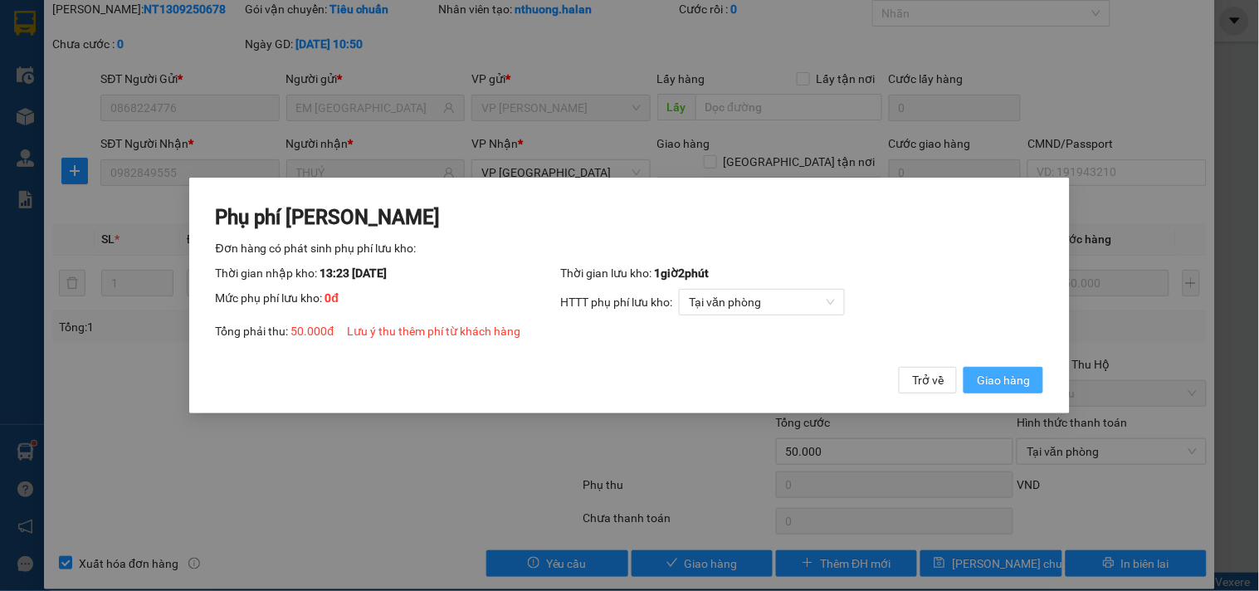
click at [992, 386] on span "Giao hàng" at bounding box center [1003, 380] width 53 height 18
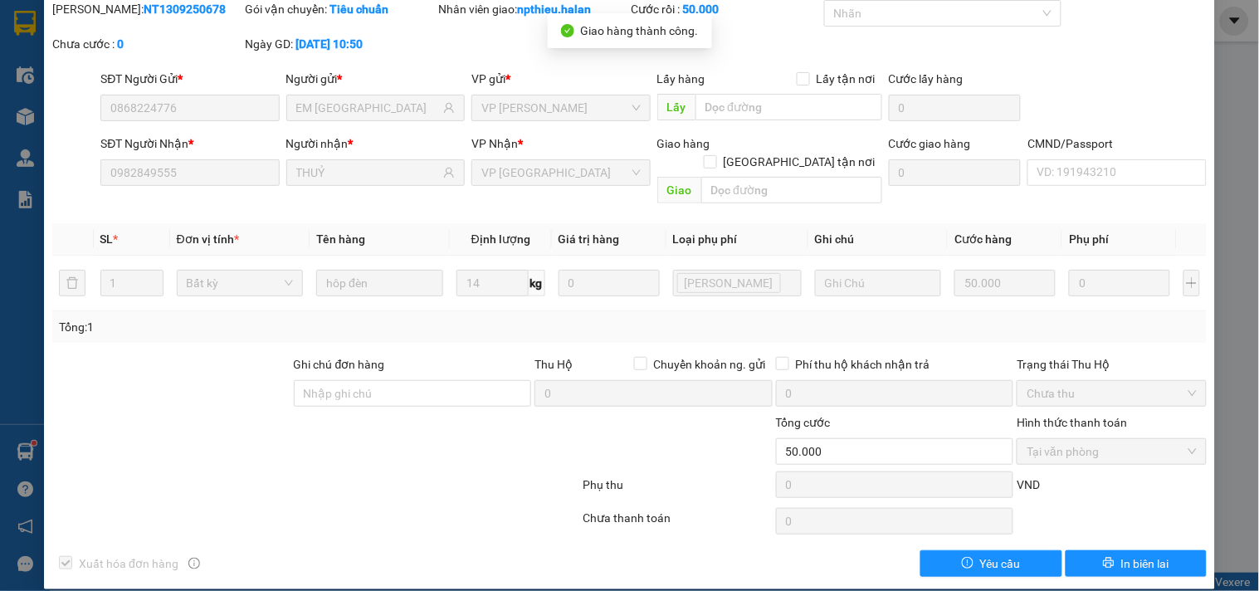
scroll to position [0, 0]
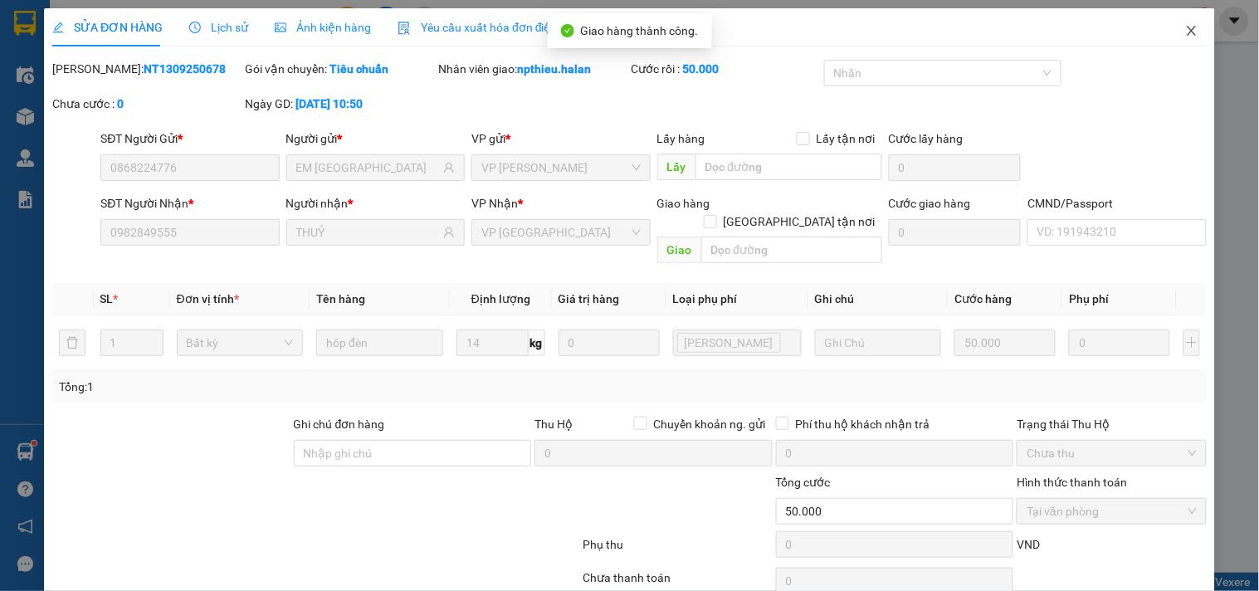
click at [1187, 29] on icon "close" at bounding box center [1191, 31] width 9 height 10
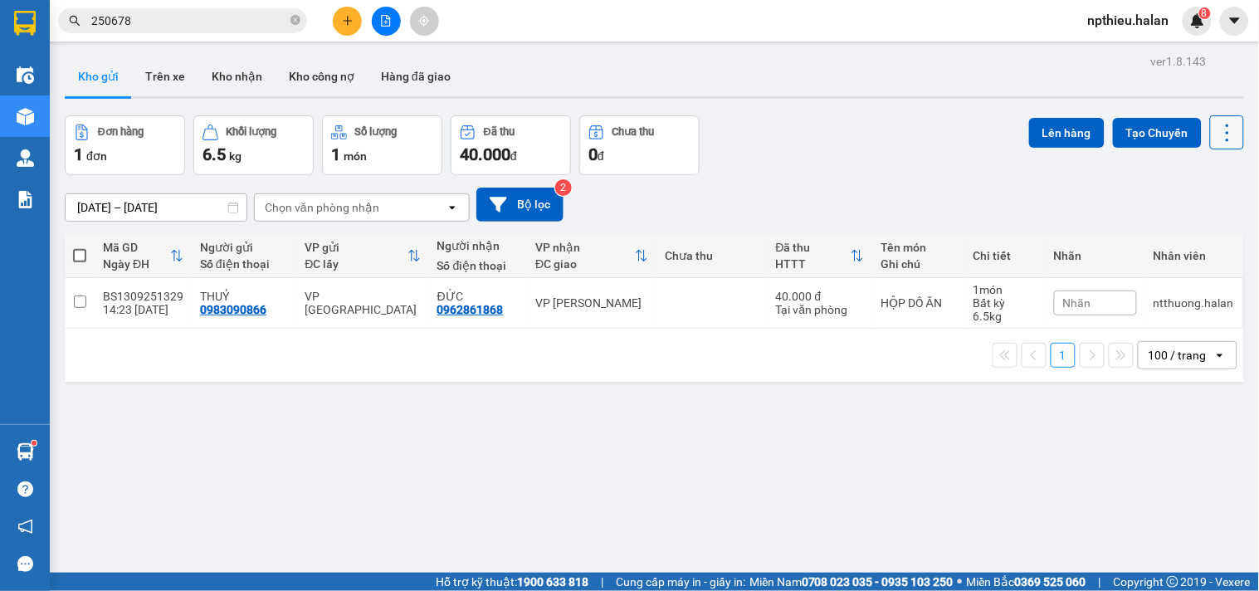
click at [1222, 121] on icon at bounding box center [1227, 132] width 23 height 23
click at [1157, 231] on div "Menu" at bounding box center [1146, 238] width 25 height 16
click at [1224, 124] on icon at bounding box center [1227, 132] width 23 height 23
click at [1190, 235] on span "Làm mới" at bounding box center [1190, 237] width 46 height 17
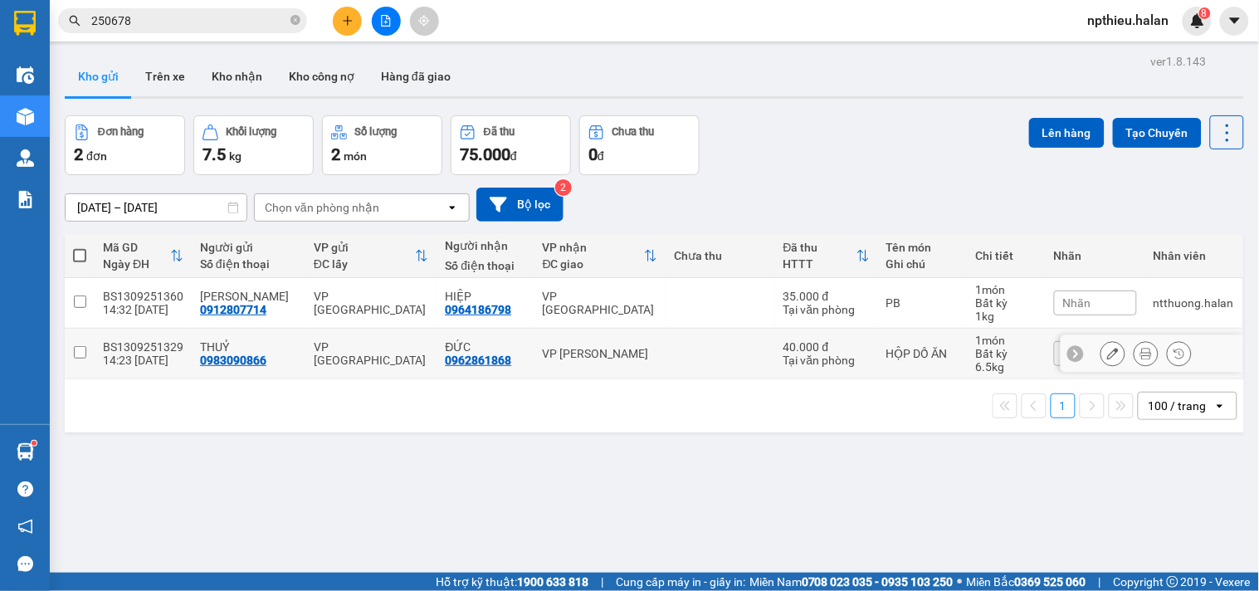
click at [81, 353] on input "checkbox" at bounding box center [80, 352] width 12 height 12
checkbox input "true"
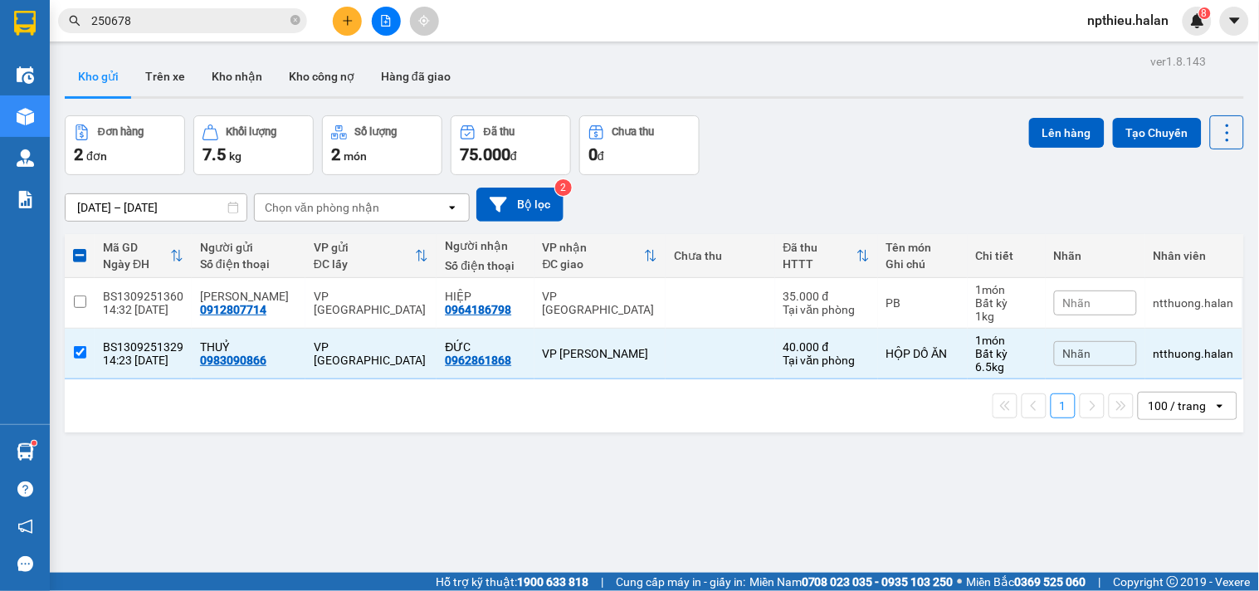
click at [317, 210] on div "Chọn văn phòng nhận" at bounding box center [322, 207] width 115 height 17
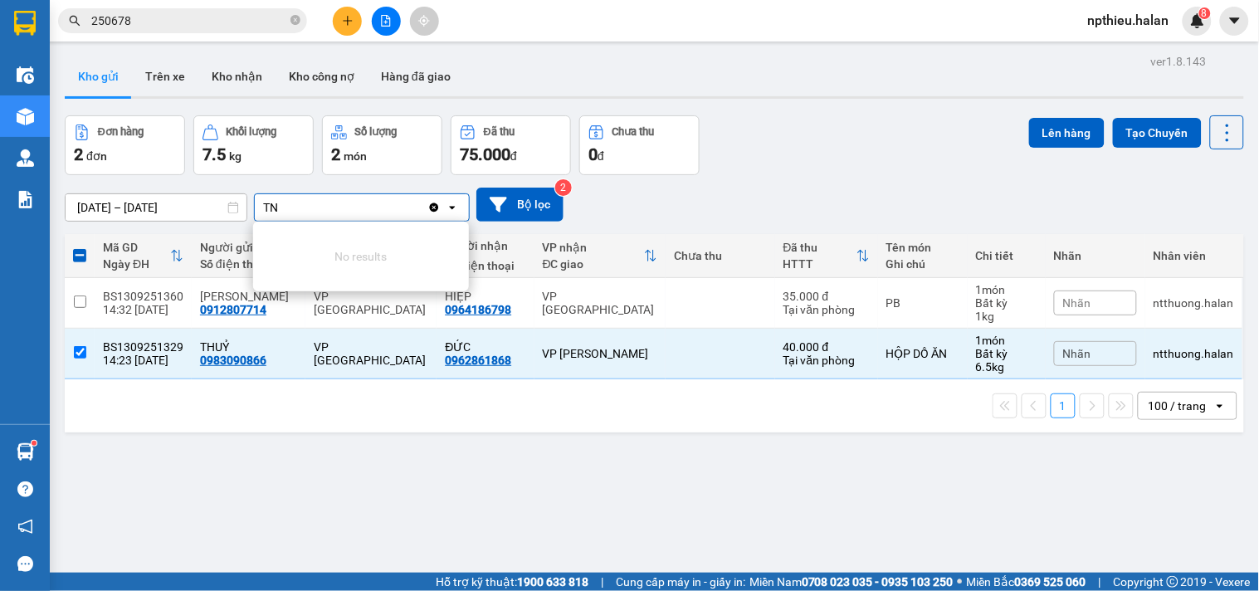
type input "T"
type input "H"
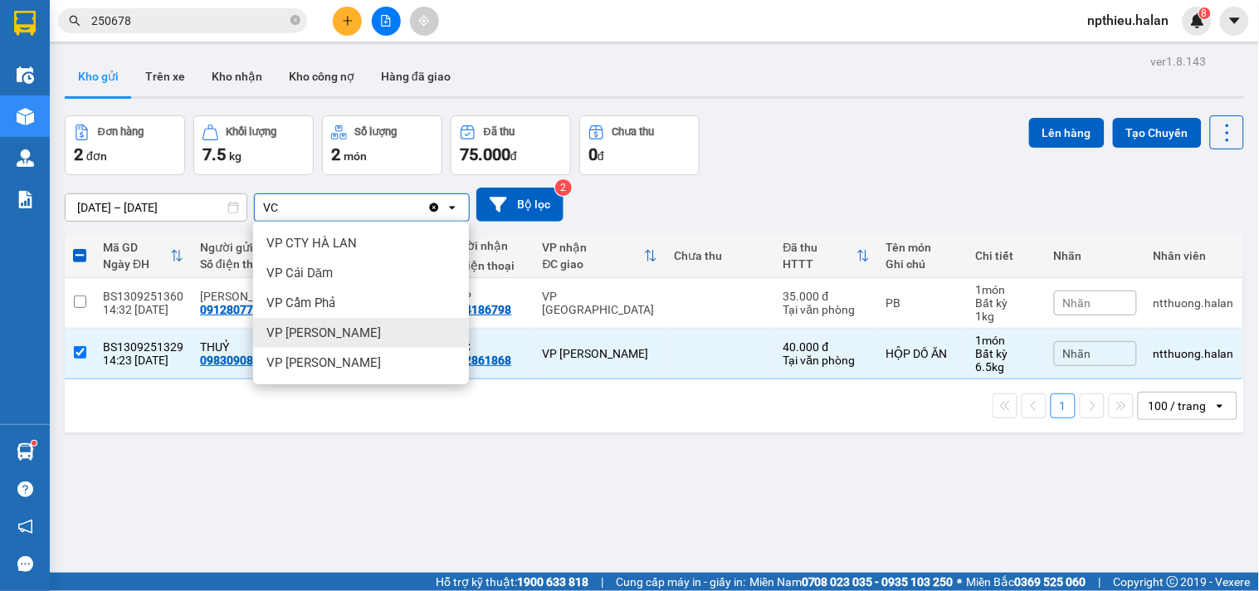
type input "VC"
click at [350, 329] on span "[PERSON_NAME]" at bounding box center [323, 332] width 115 height 17
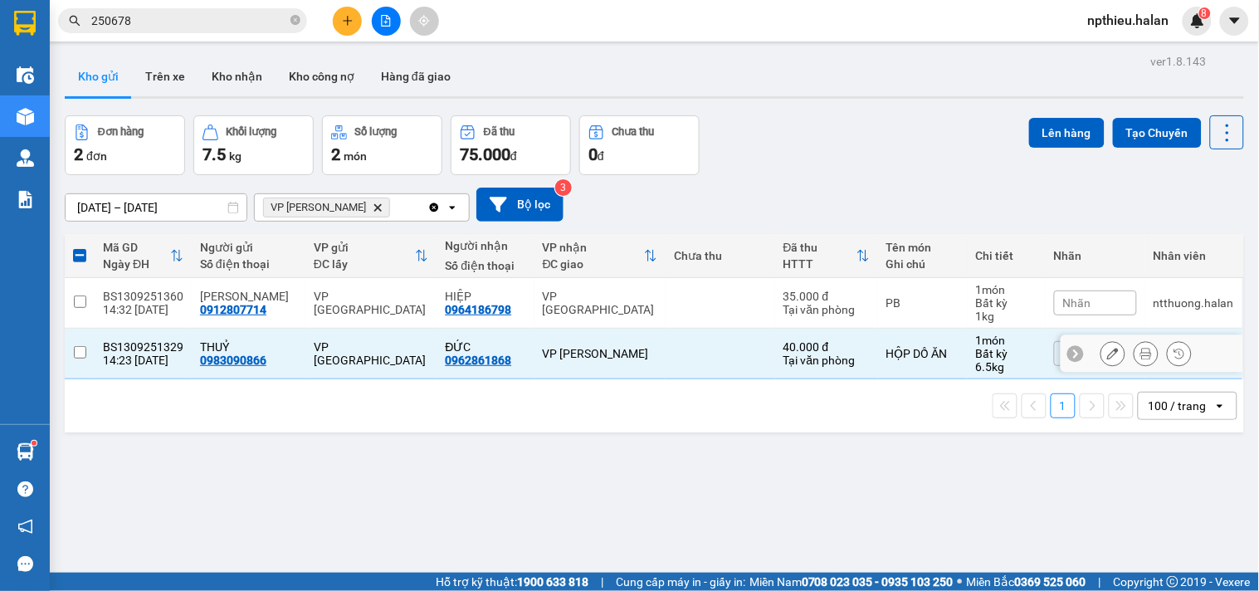
checkbox input "false"
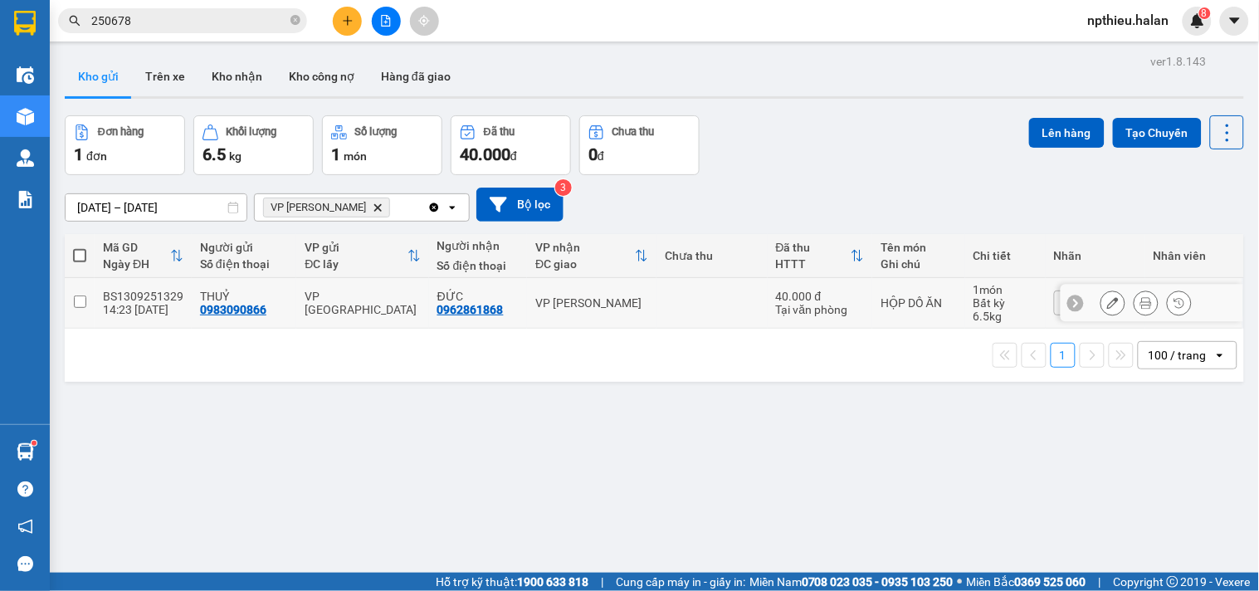
click at [76, 305] on input "checkbox" at bounding box center [80, 301] width 12 height 12
checkbox input "true"
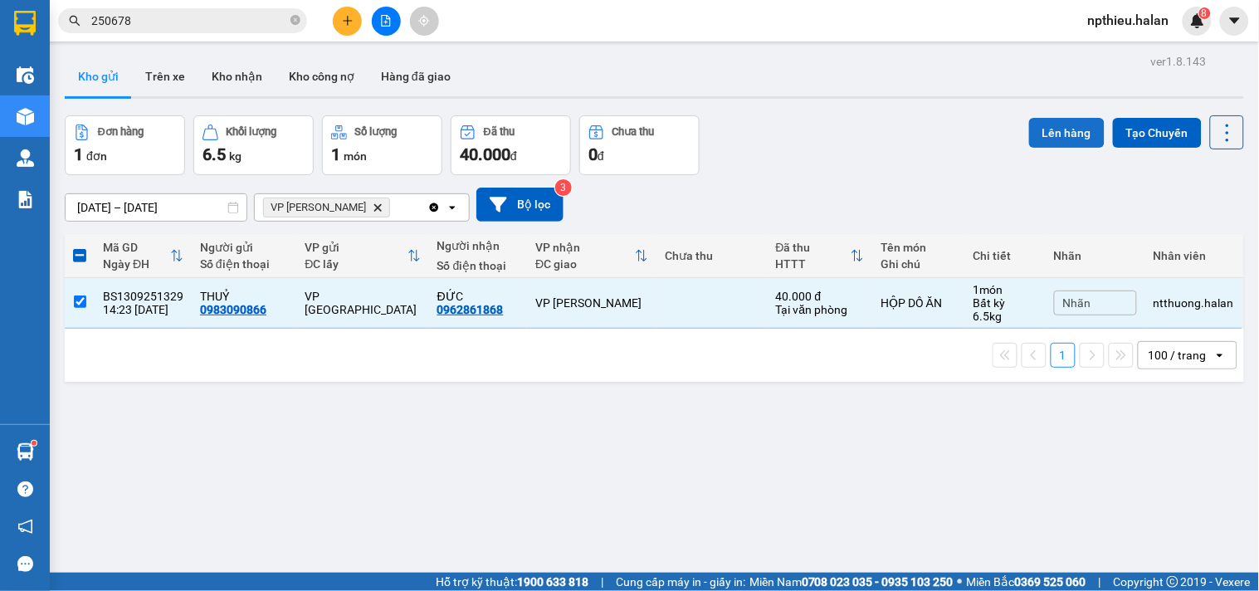
click at [1065, 120] on button "Lên hàng" at bounding box center [1067, 133] width 76 height 30
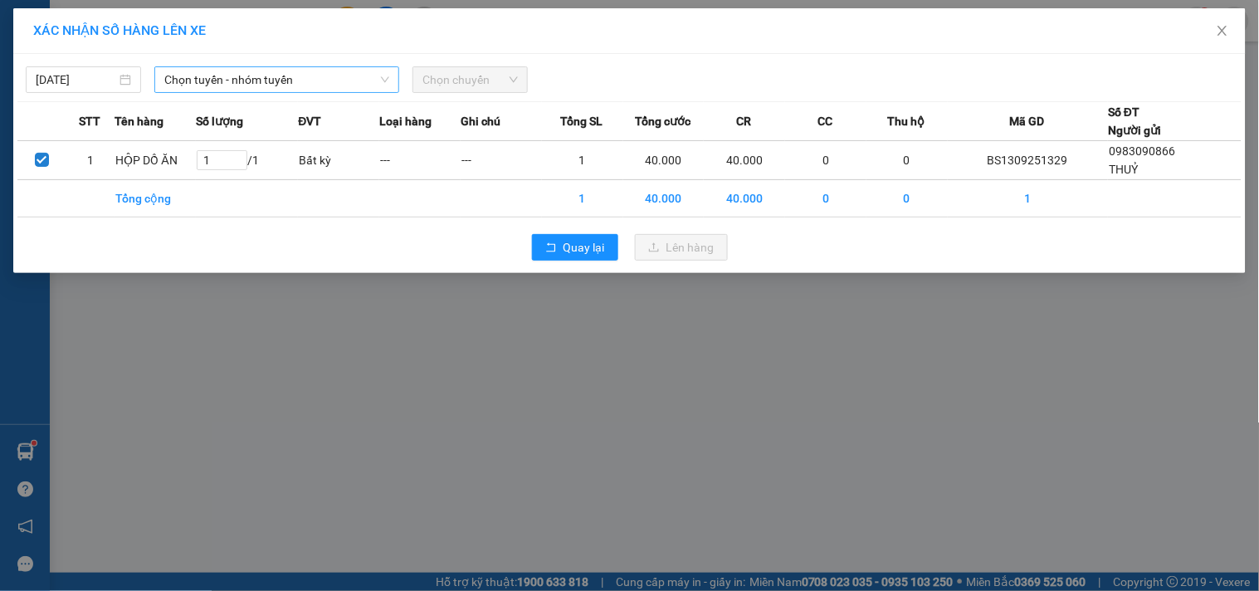
click at [317, 75] on span "Chọn tuyến - nhóm tuyến" at bounding box center [276, 79] width 225 height 25
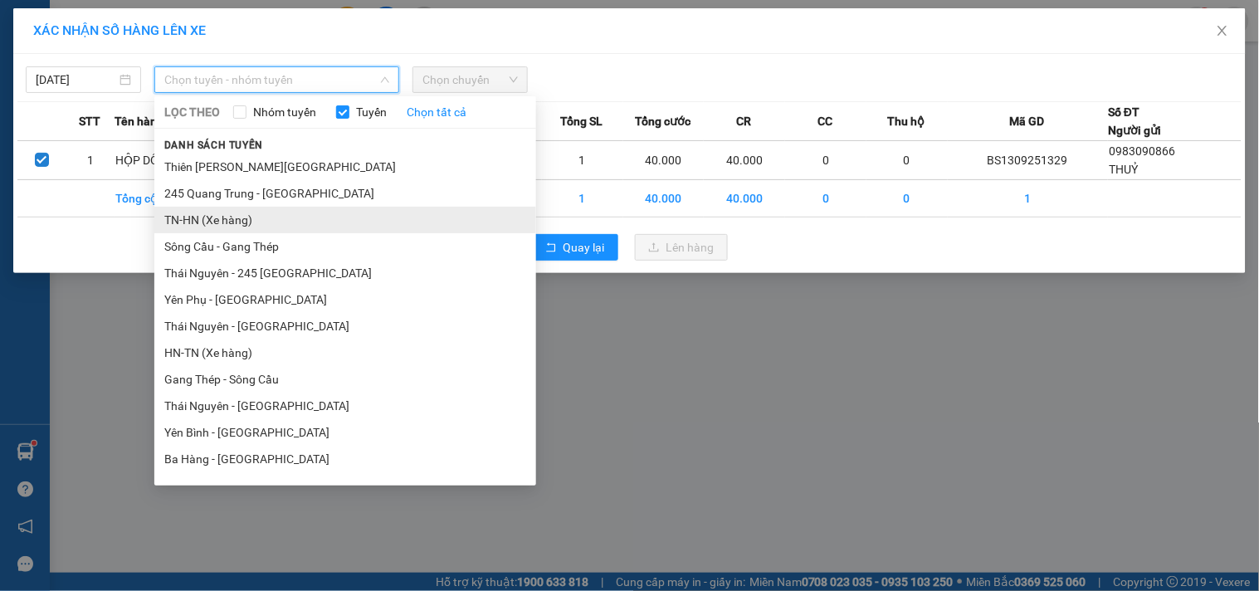
click at [257, 208] on li "TN-HN (Xe hàng)" at bounding box center [345, 220] width 382 height 27
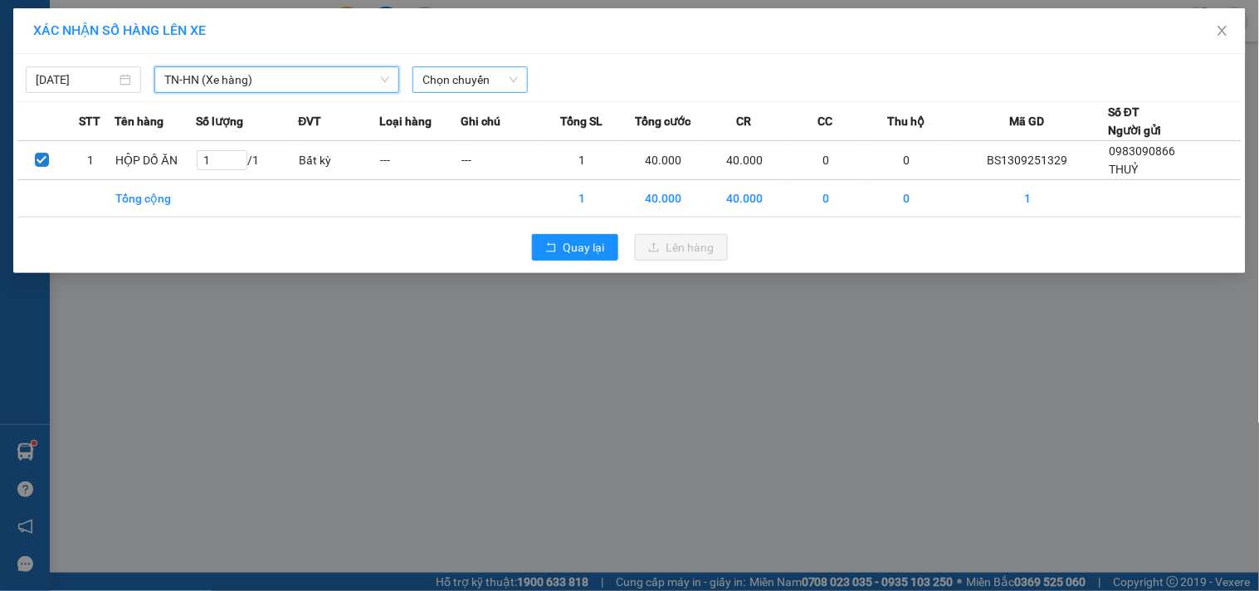
click at [477, 81] on span "Chọn chuyến" at bounding box center [469, 79] width 95 height 25
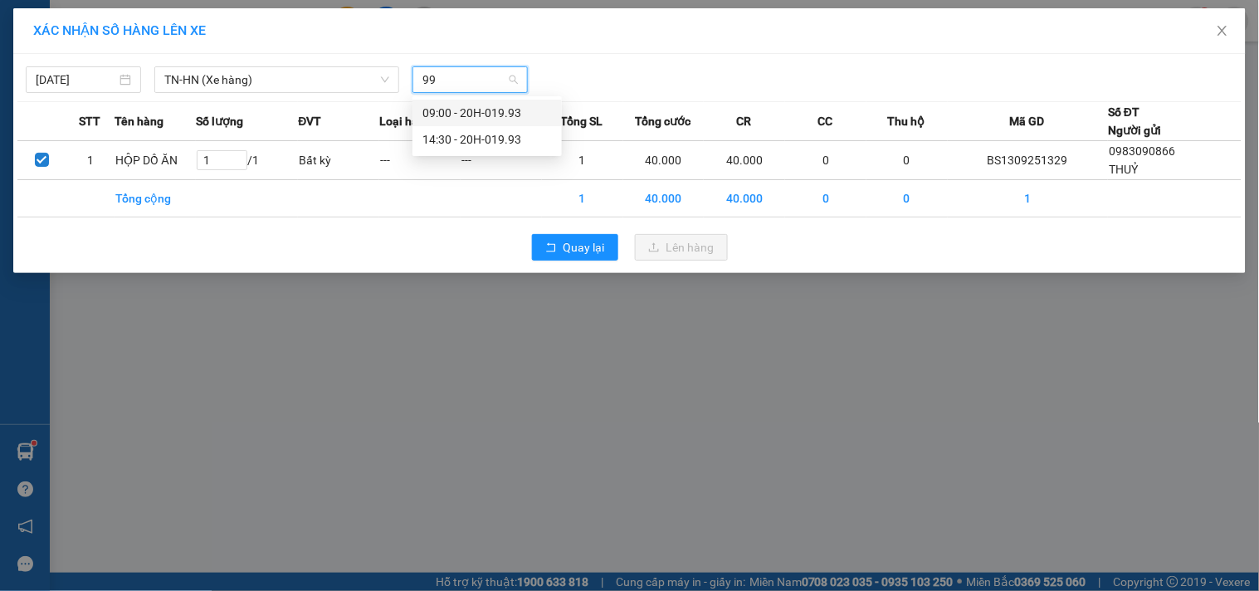
type input "993"
click at [469, 130] on div "14:30 - 20H-019.93" at bounding box center [486, 139] width 129 height 18
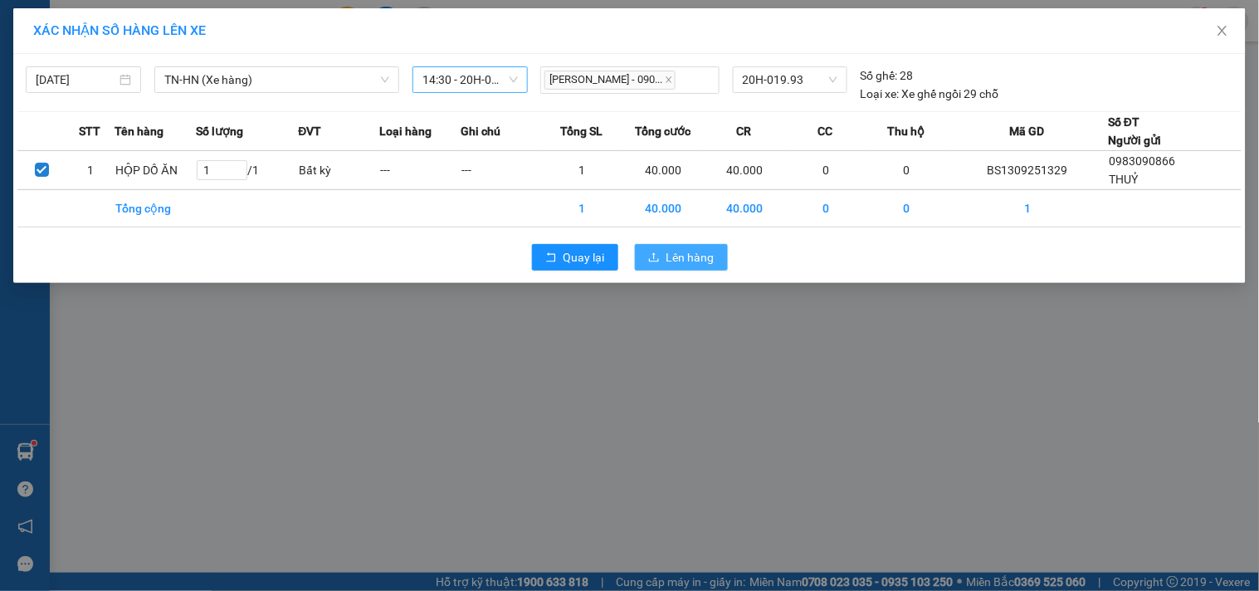
click at [664, 257] on button "Lên hàng" at bounding box center [681, 257] width 93 height 27
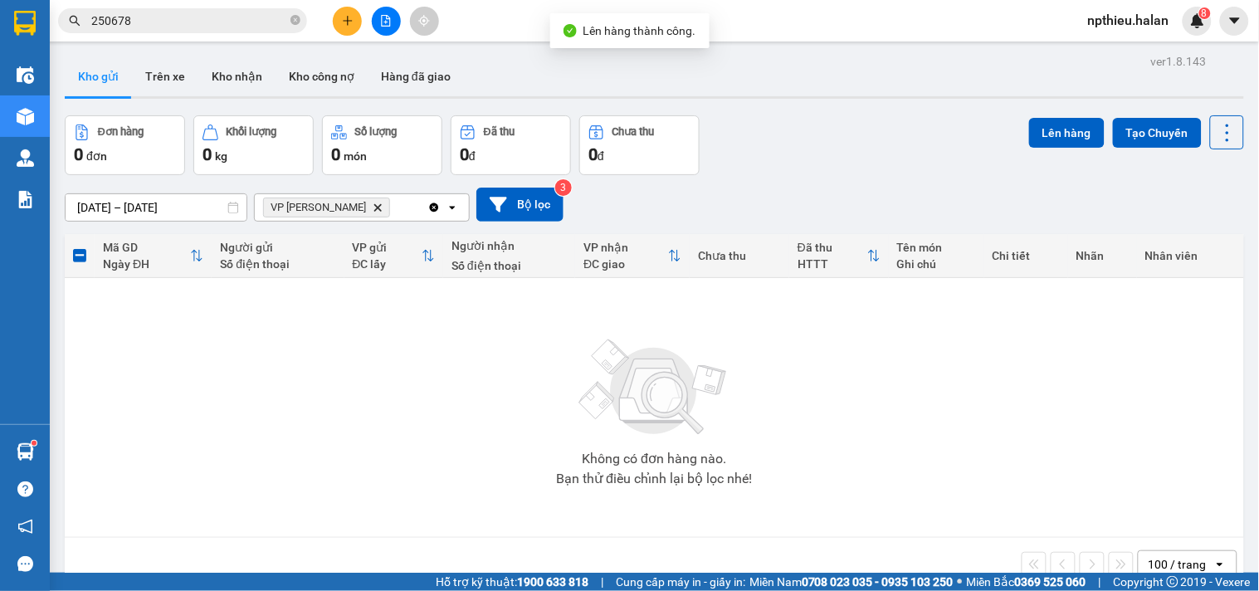
click at [373, 205] on icon "Delete" at bounding box center [378, 207] width 10 height 10
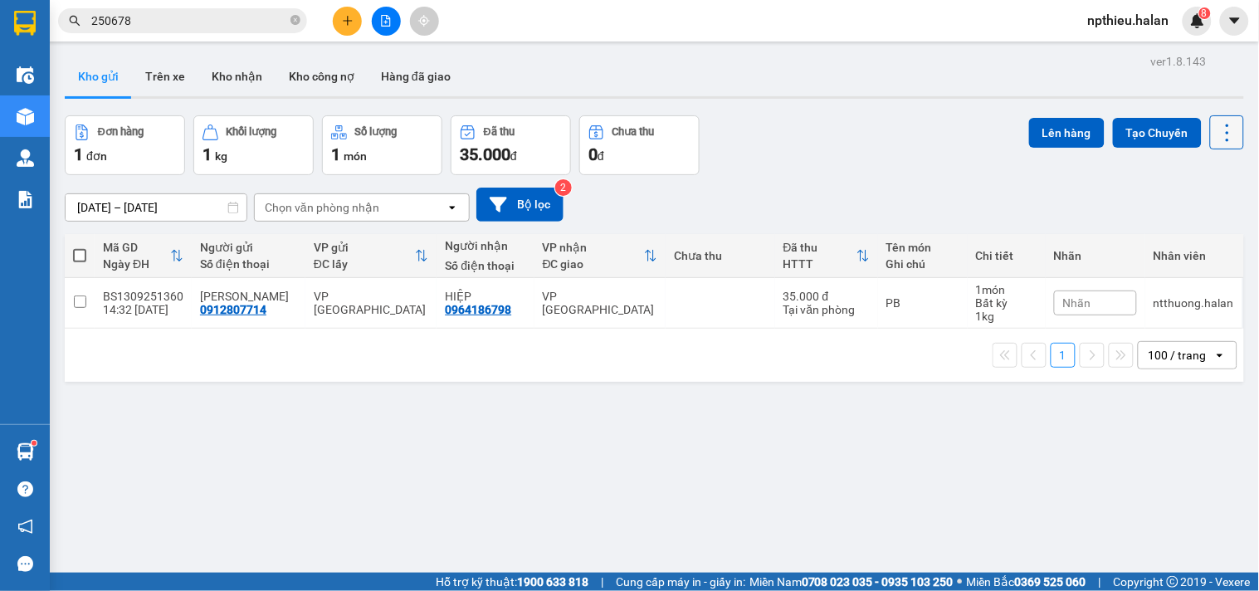
click at [1225, 119] on button at bounding box center [1227, 132] width 34 height 34
drag, startPoint x: 1184, startPoint y: 235, endPoint x: 1132, endPoint y: 237, distance: 52.3
click at [1184, 234] on span "Làm mới" at bounding box center [1190, 237] width 46 height 17
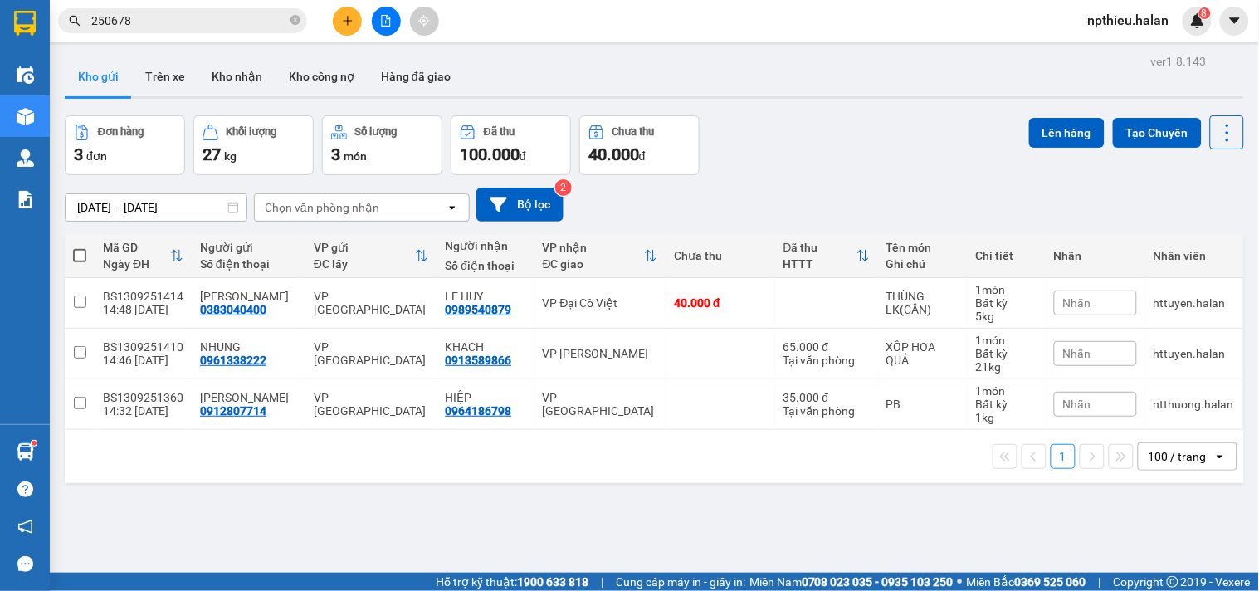
click at [345, 19] on icon "plus" at bounding box center [348, 21] width 12 height 12
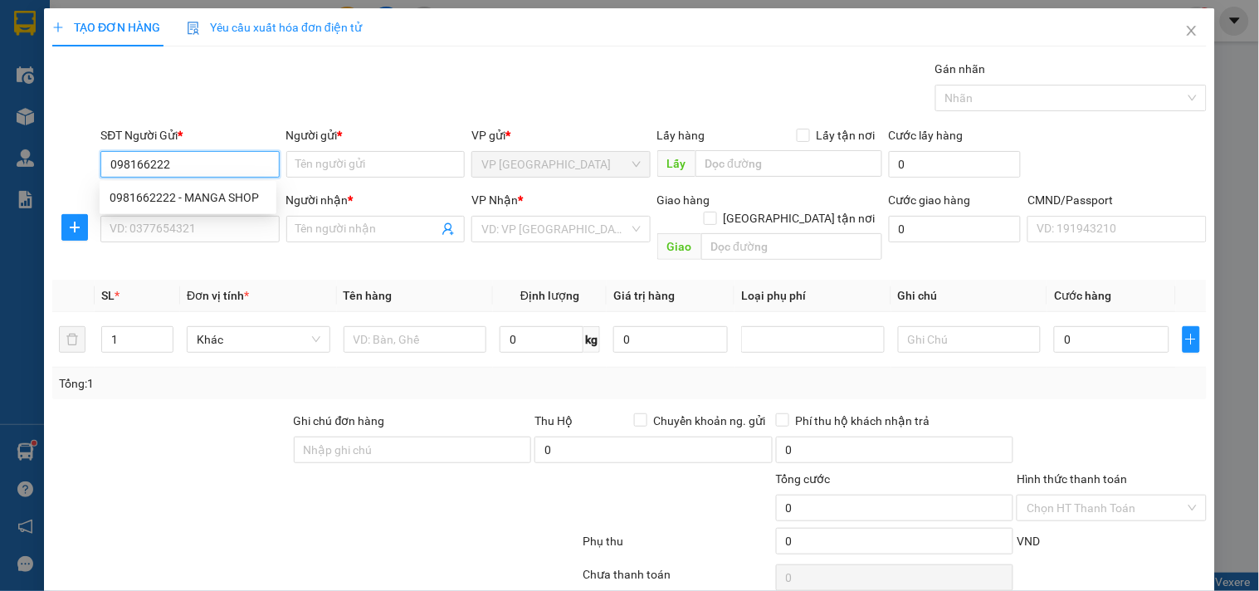
type input "0981662222"
click at [242, 189] on div "0981662222 - MANGA SHOP" at bounding box center [188, 197] width 157 height 18
type input "MANGA SHOP"
type input "0981662222"
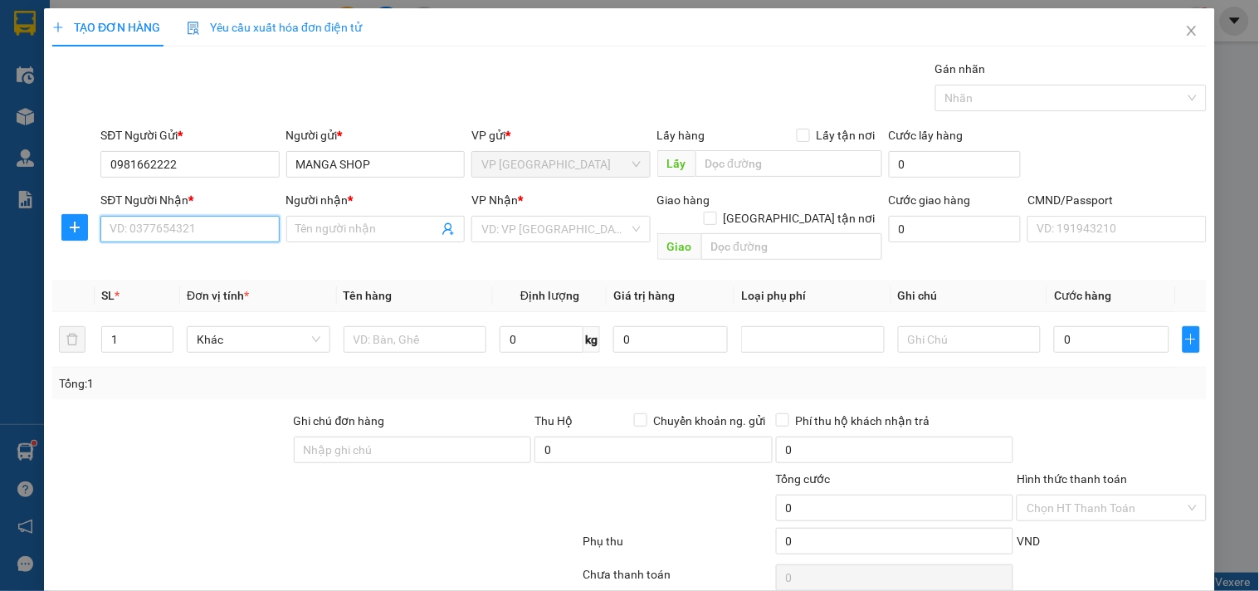
click at [205, 234] on input "SĐT Người Nhận *" at bounding box center [189, 229] width 178 height 27
click at [234, 239] on input "0979450848" at bounding box center [189, 229] width 178 height 27
type input "0979450848"
click at [296, 227] on input "Người nhận *" at bounding box center [367, 229] width 142 height 18
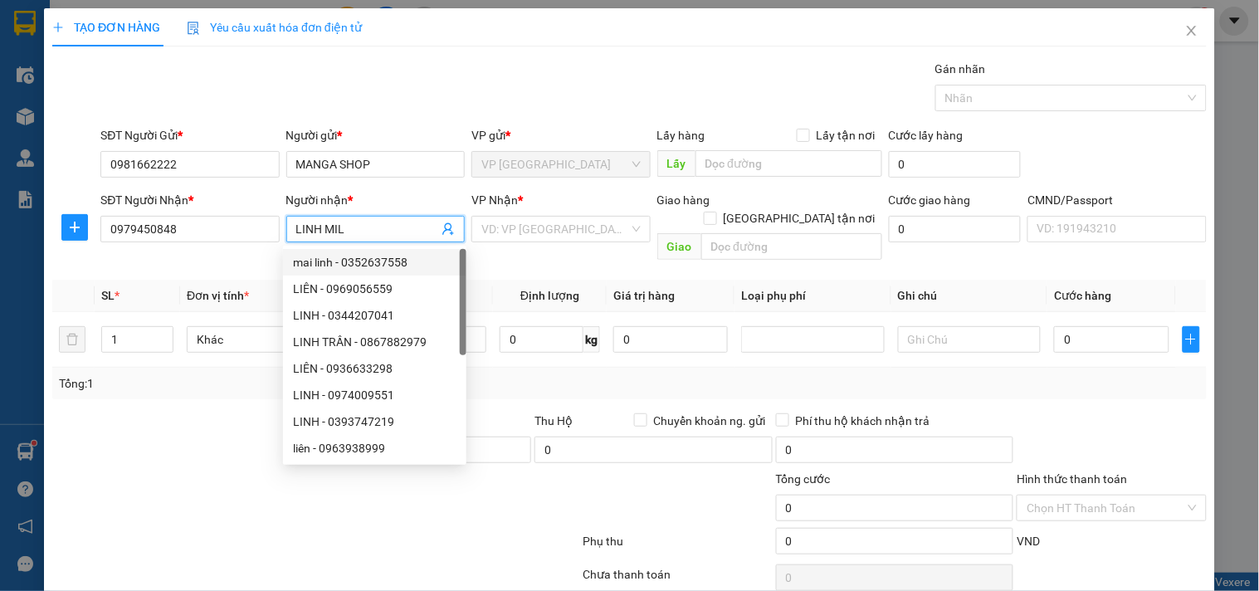
type input "LINH MIL"
click at [529, 249] on div "VP Nhận * VD: VP Sài Gòn" at bounding box center [560, 220] width 178 height 58
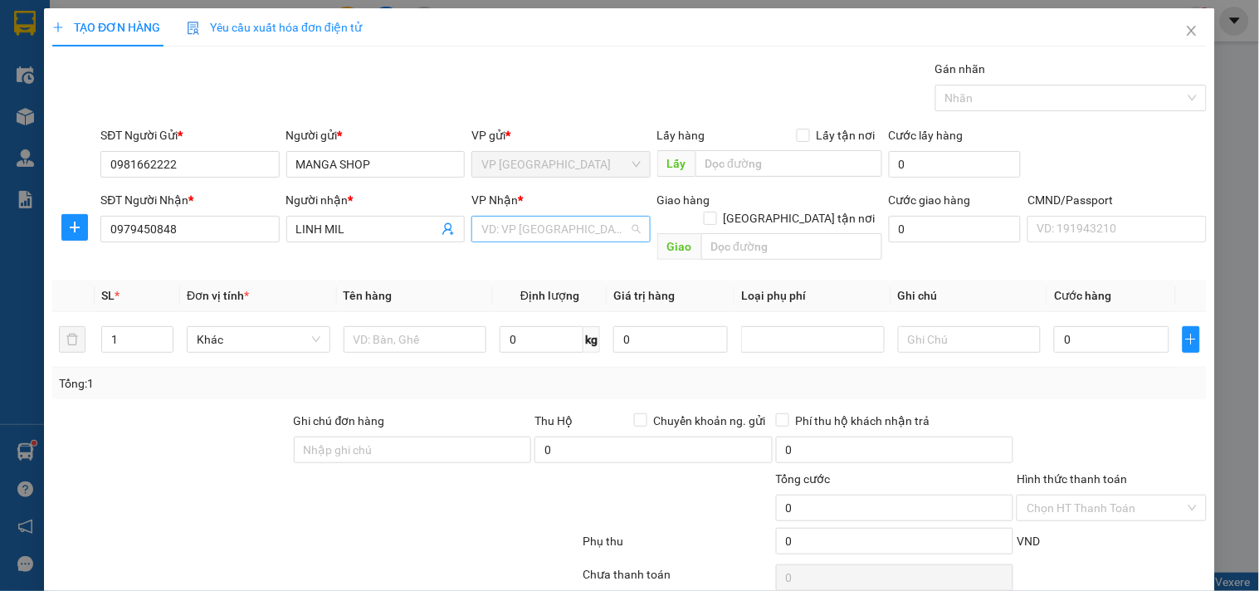
click at [568, 234] on input "search" at bounding box center [554, 229] width 147 height 25
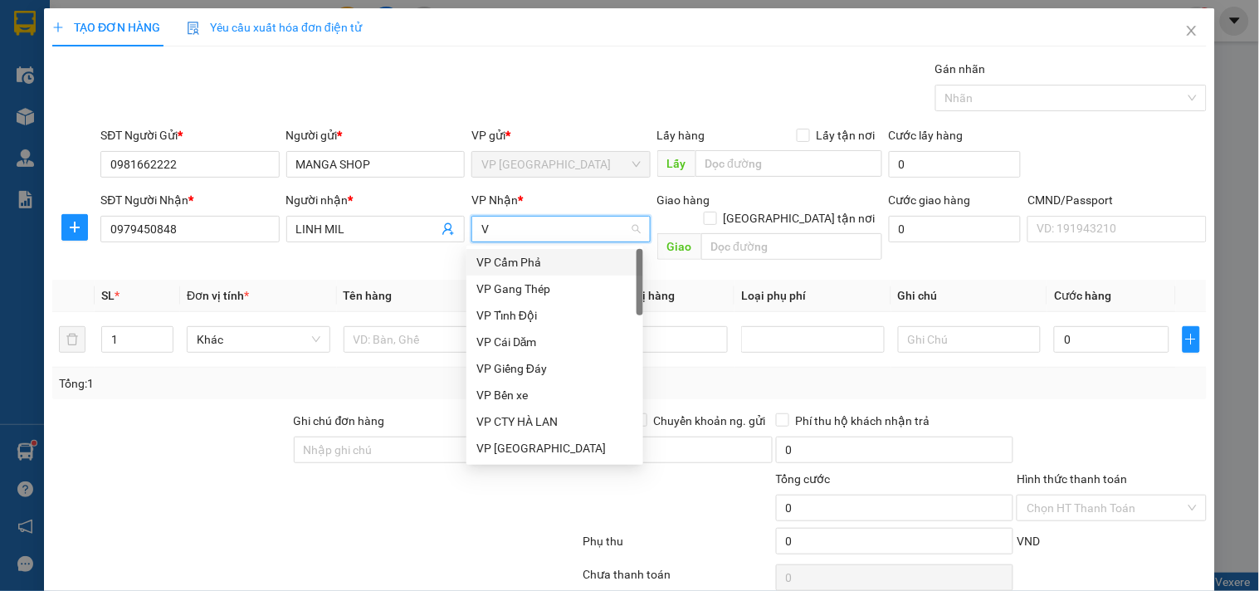
type input "VC"
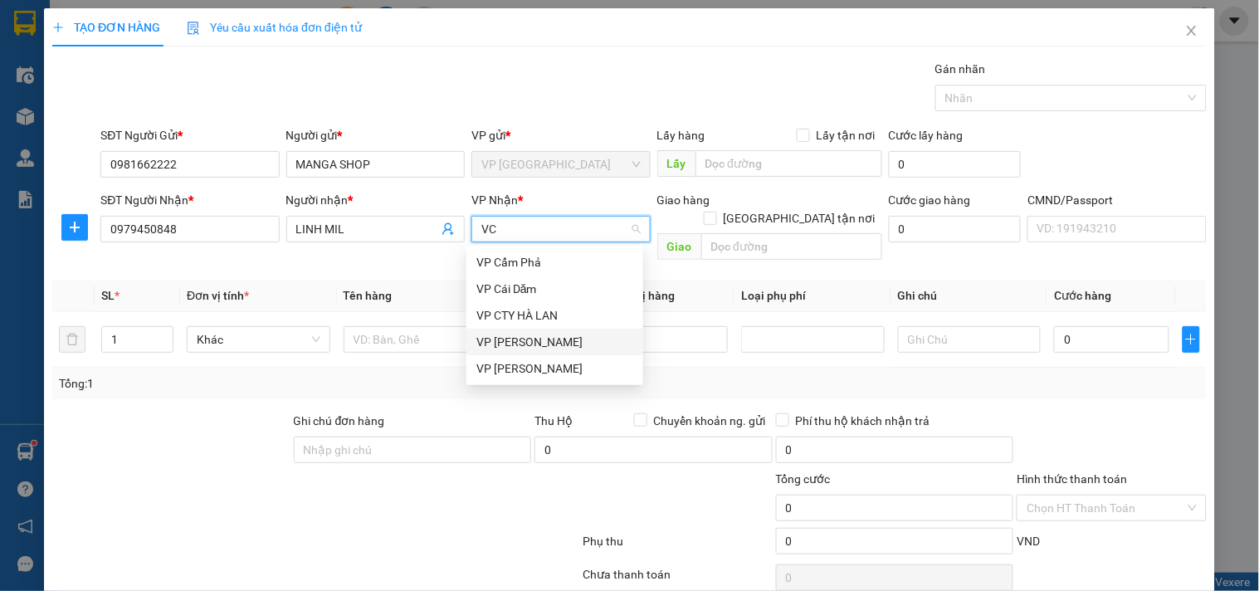
click at [537, 335] on div "[PERSON_NAME]" at bounding box center [554, 342] width 157 height 18
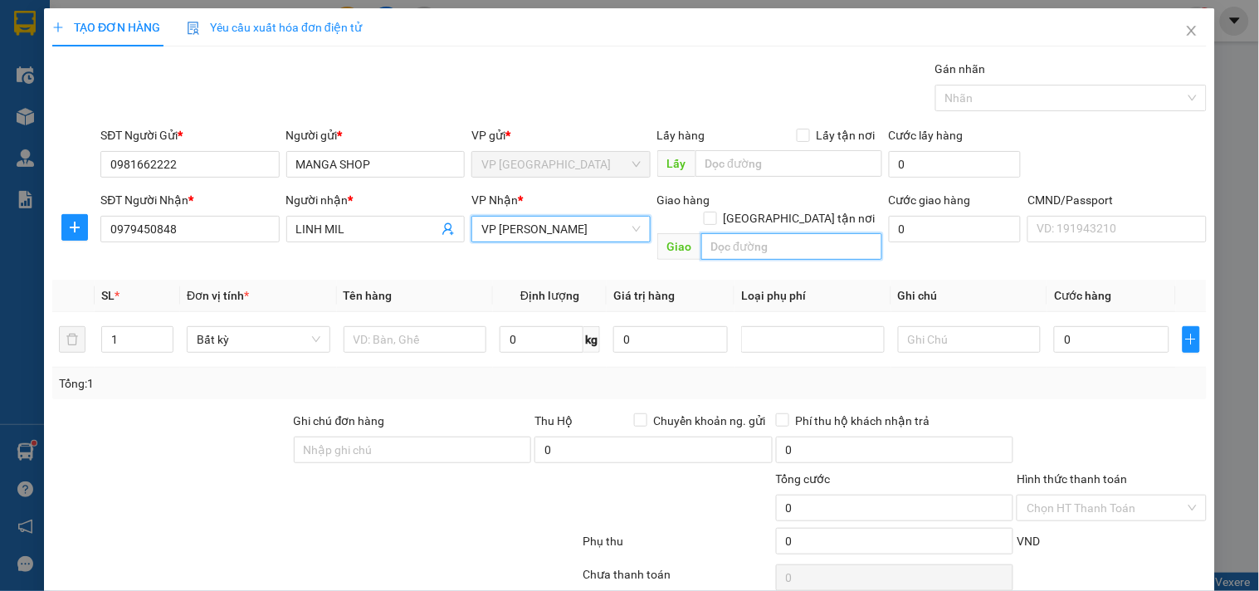
click at [736, 233] on input "text" at bounding box center [791, 246] width 181 height 27
paste input "Ngõ 166 Kim Mã, Kim Mã, Ba Đình, Hà Nội, Việt Nam"
type input "Ngõ 166 Kim Mã, Kim Mã, Ba Đình, Hà Nội, Việt Nam"
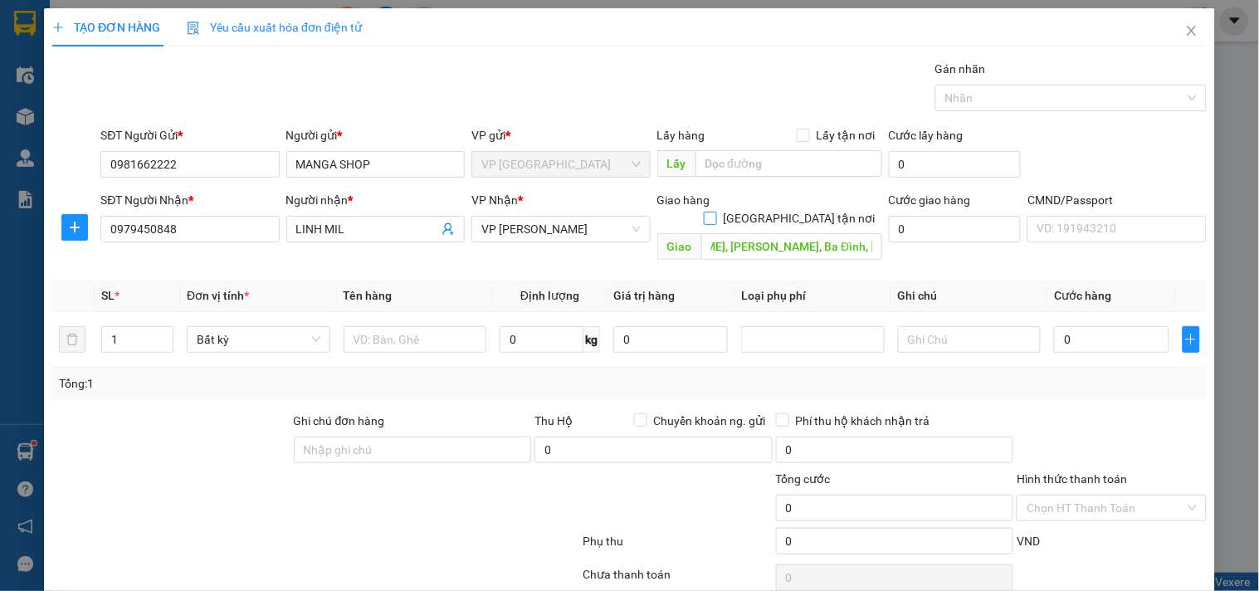
click at [715, 212] on input "[GEOGRAPHIC_DATA][PERSON_NAME] nơi" at bounding box center [710, 218] width 12 height 12
checkbox input "true"
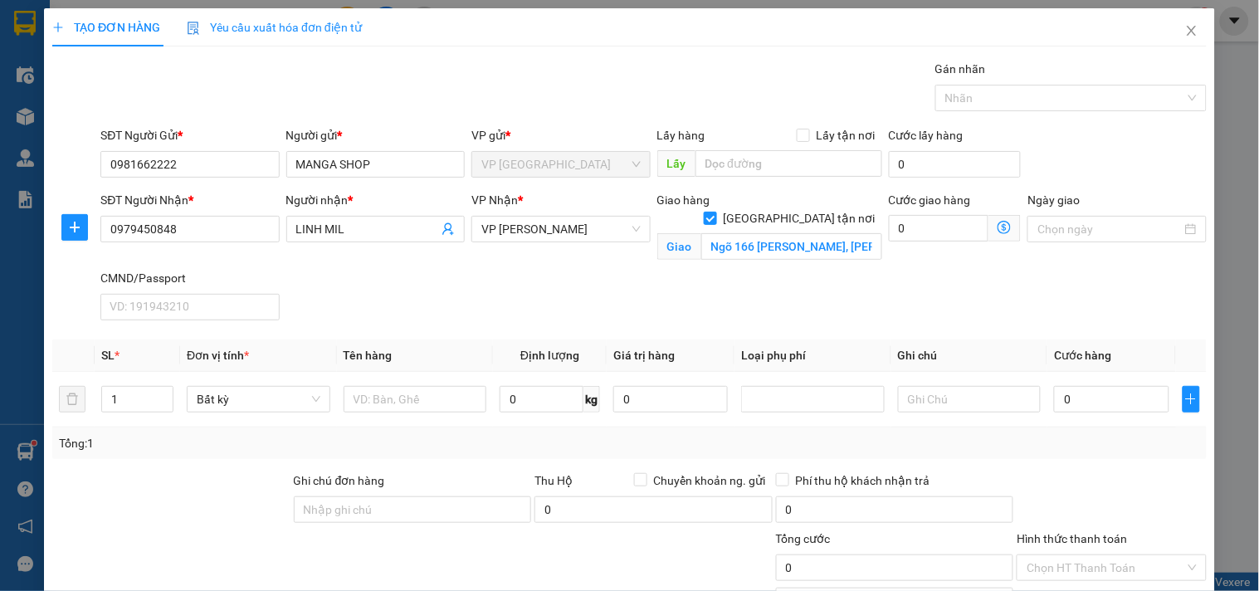
click at [997, 227] on icon "dollar-circle" at bounding box center [1003, 227] width 13 height 13
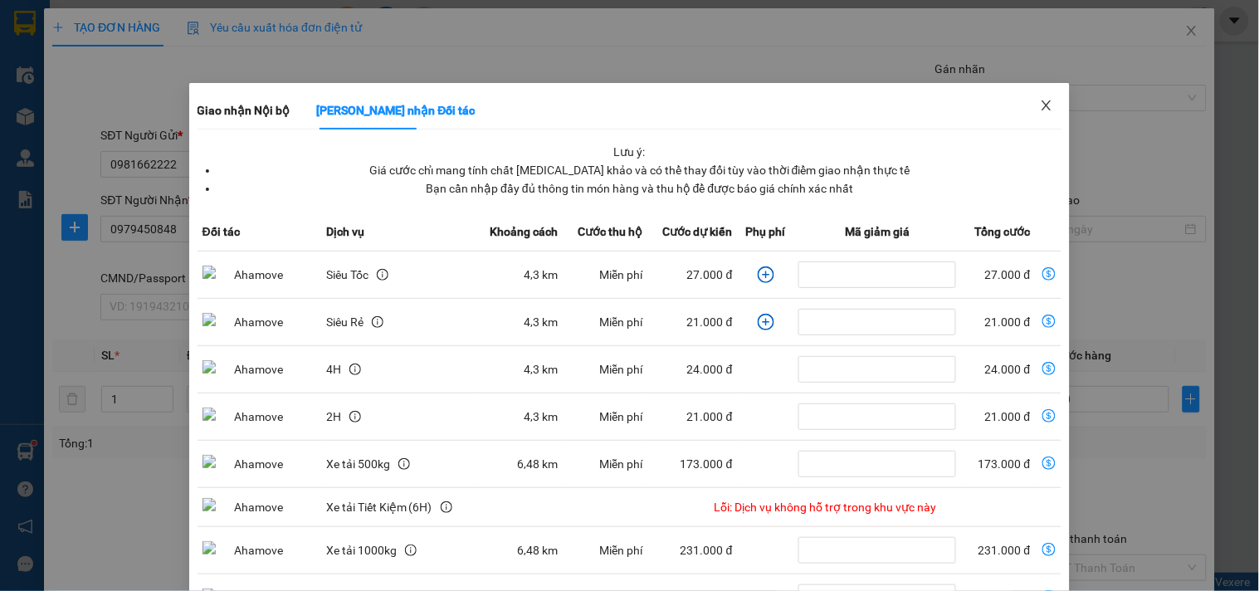
click at [1040, 106] on icon "close" at bounding box center [1046, 105] width 13 height 13
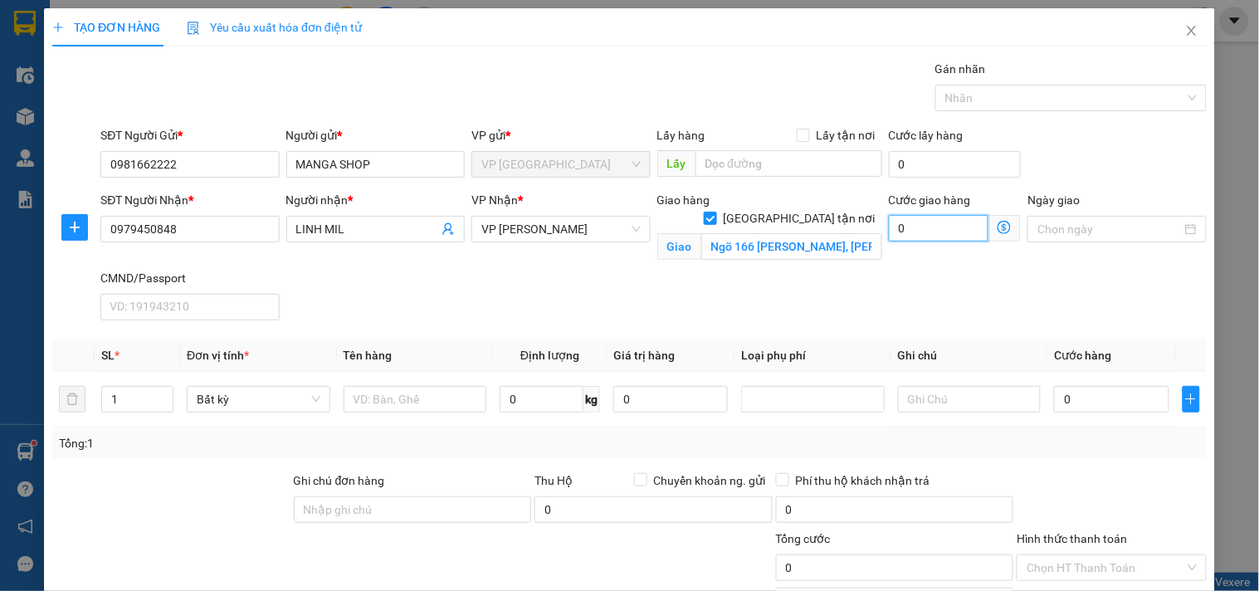
click at [924, 228] on input "0" at bounding box center [939, 228] width 100 height 27
type input "4"
type input "45"
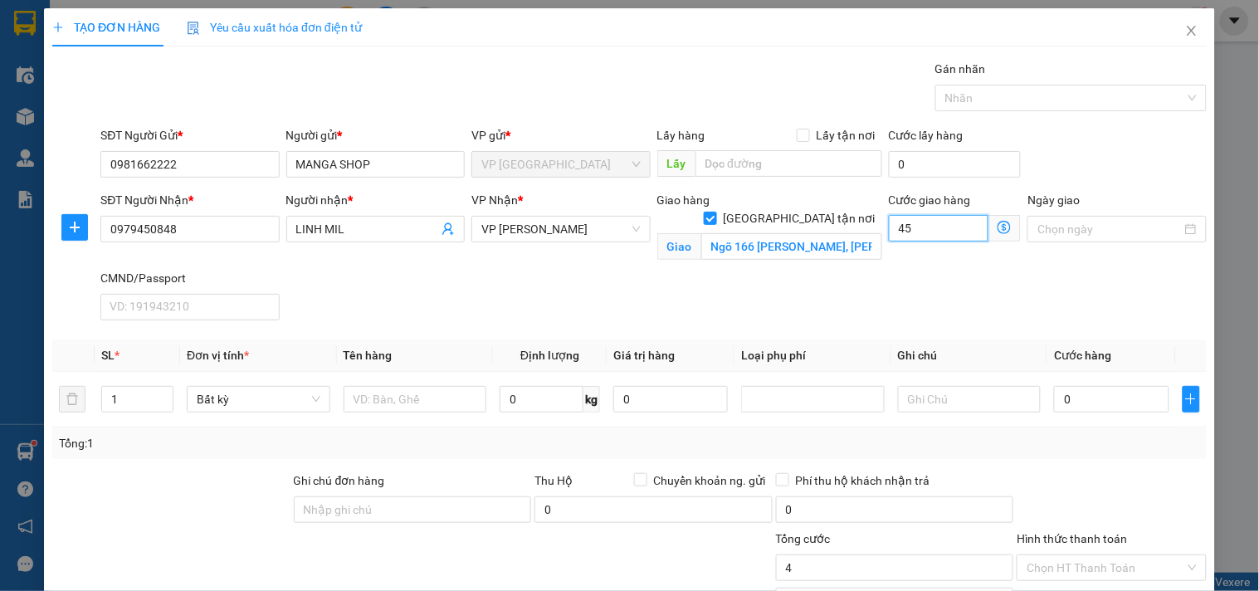
type input "45"
type input "45.000"
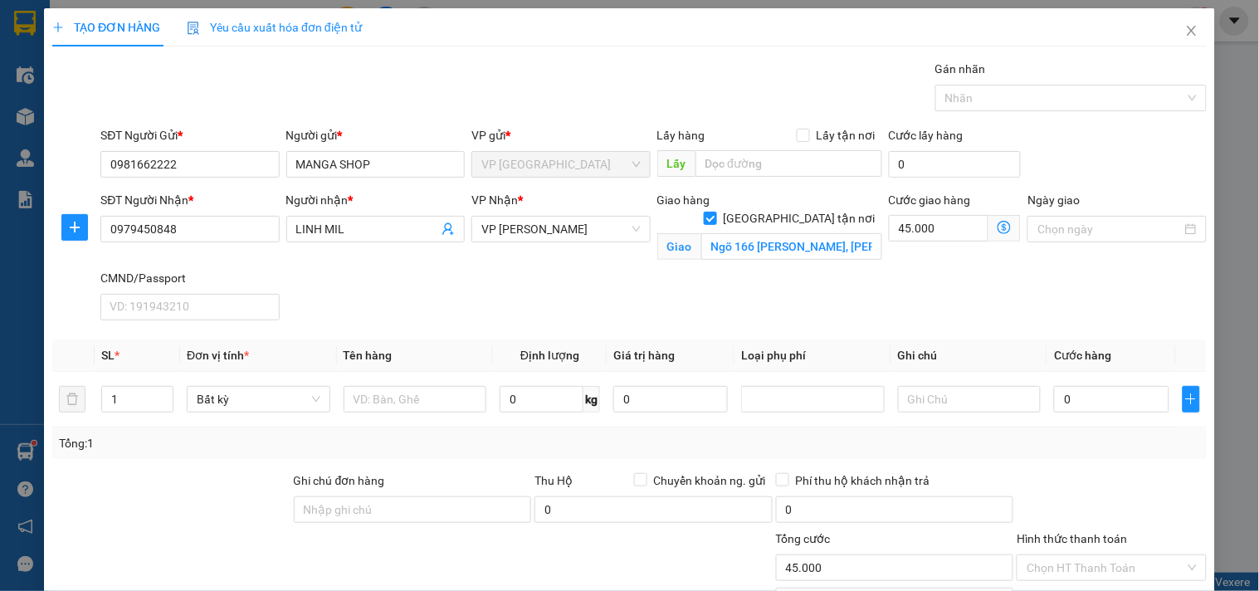
click at [885, 268] on div "Cước giao hàng 45.000 Giao nhận Nội bộ Giao nhận Đối tác Lưu ý: Giá cước chỉ ma…" at bounding box center [954, 230] width 139 height 78
click at [418, 405] on input "text" at bounding box center [416, 399] width 144 height 27
type input "BỌC HỒNG QA"
click at [521, 399] on input "0" at bounding box center [542, 399] width 84 height 27
type input "2"
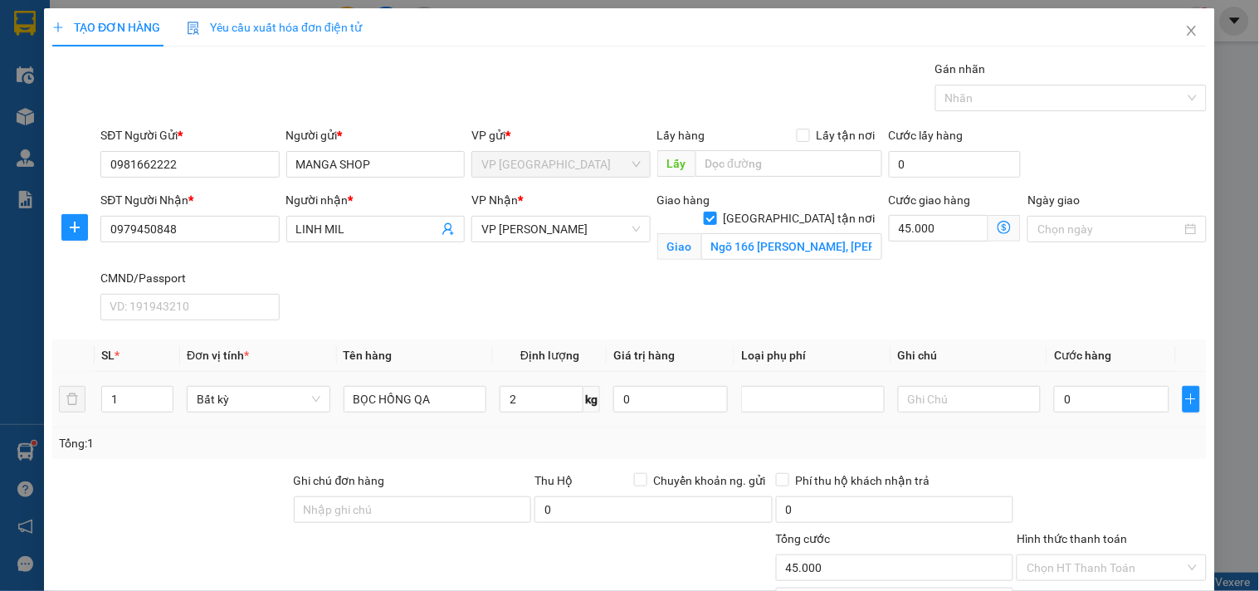
type input "35.000"
type input "80.000"
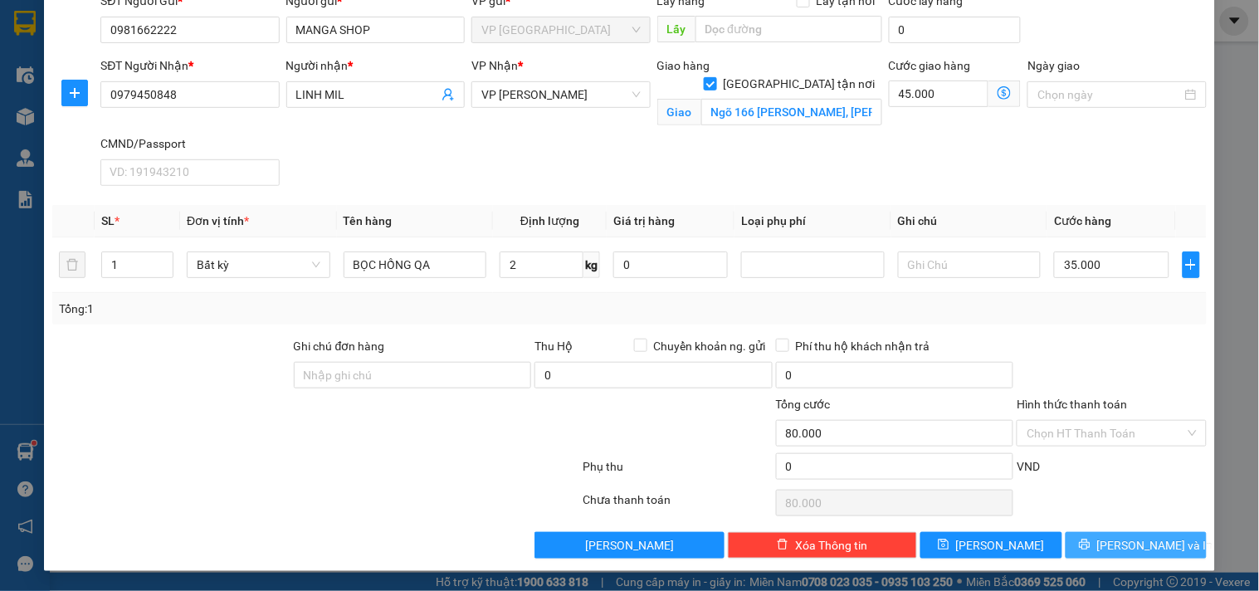
click at [1126, 537] on span "[PERSON_NAME] và In" at bounding box center [1155, 545] width 116 height 18
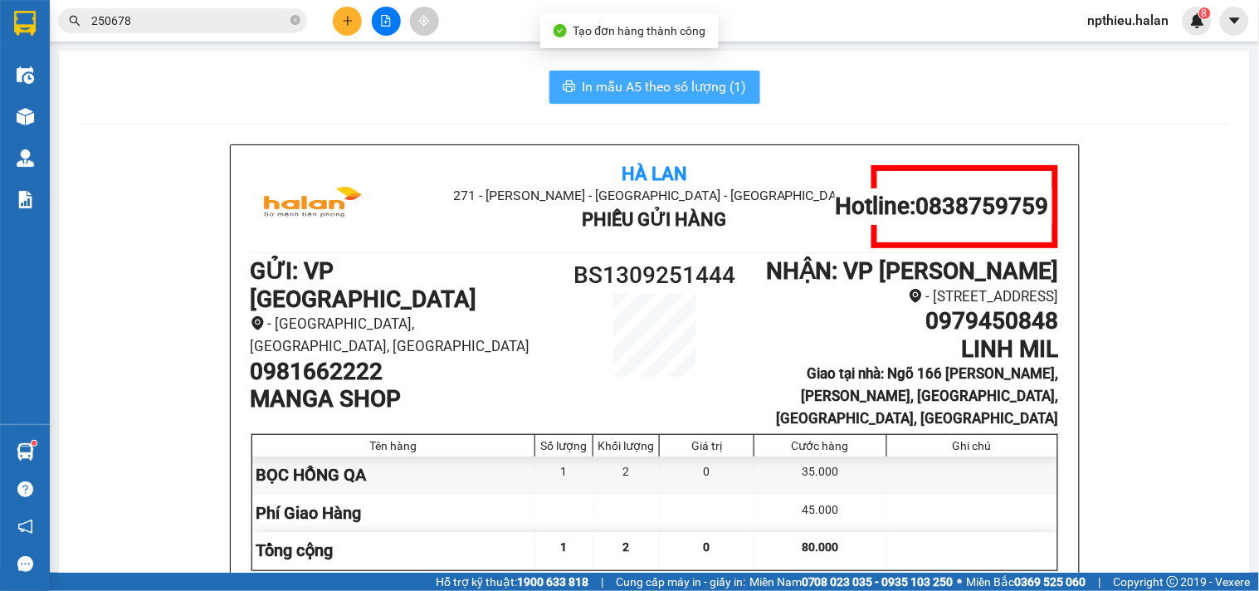
click at [636, 80] on span "In mẫu A5 theo số lượng (1)" at bounding box center [665, 86] width 164 height 21
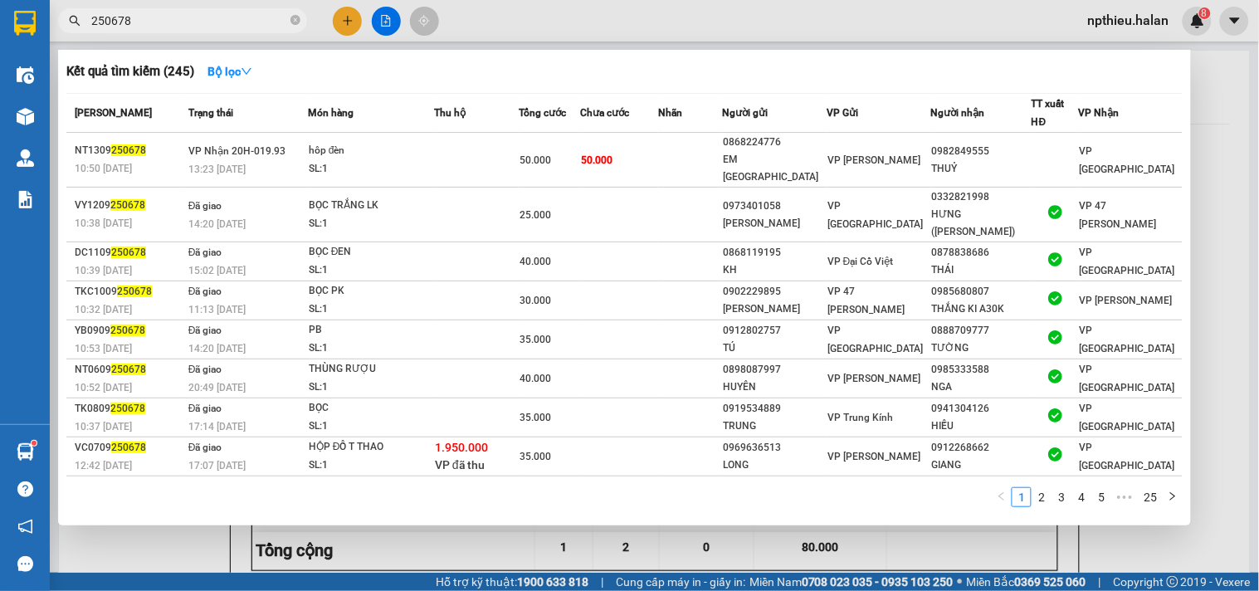
click at [210, 23] on input "250678" at bounding box center [189, 21] width 196 height 18
click at [209, 23] on input "250678" at bounding box center [189, 21] width 196 height 18
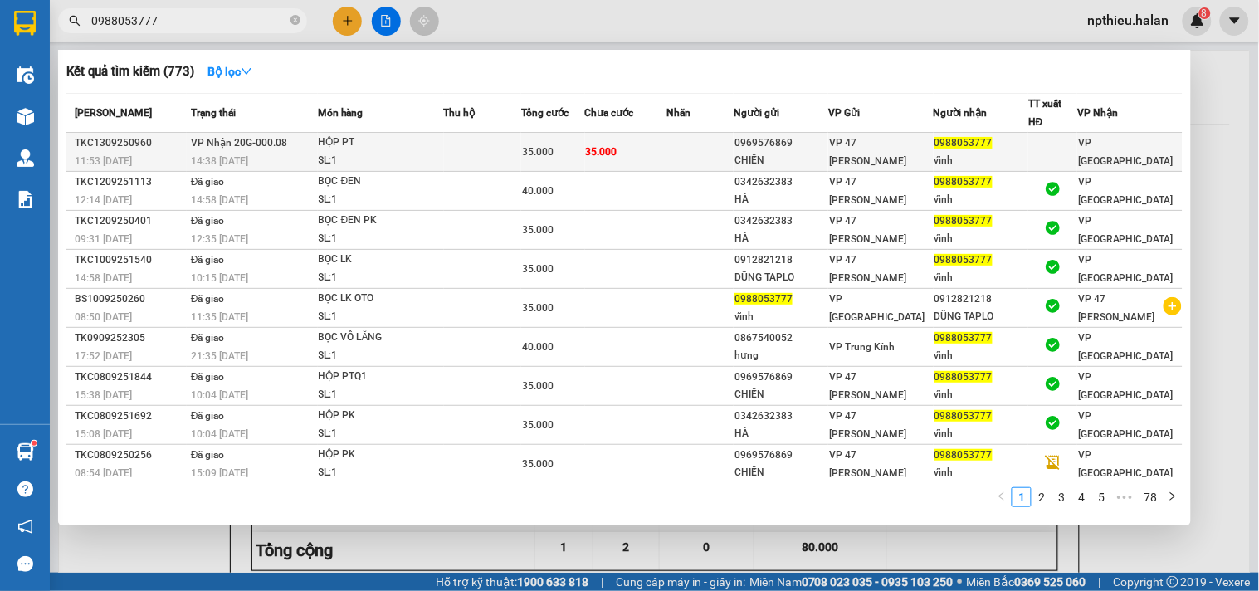
type input "0988053777"
click at [687, 153] on td at bounding box center [699, 152] width 67 height 39
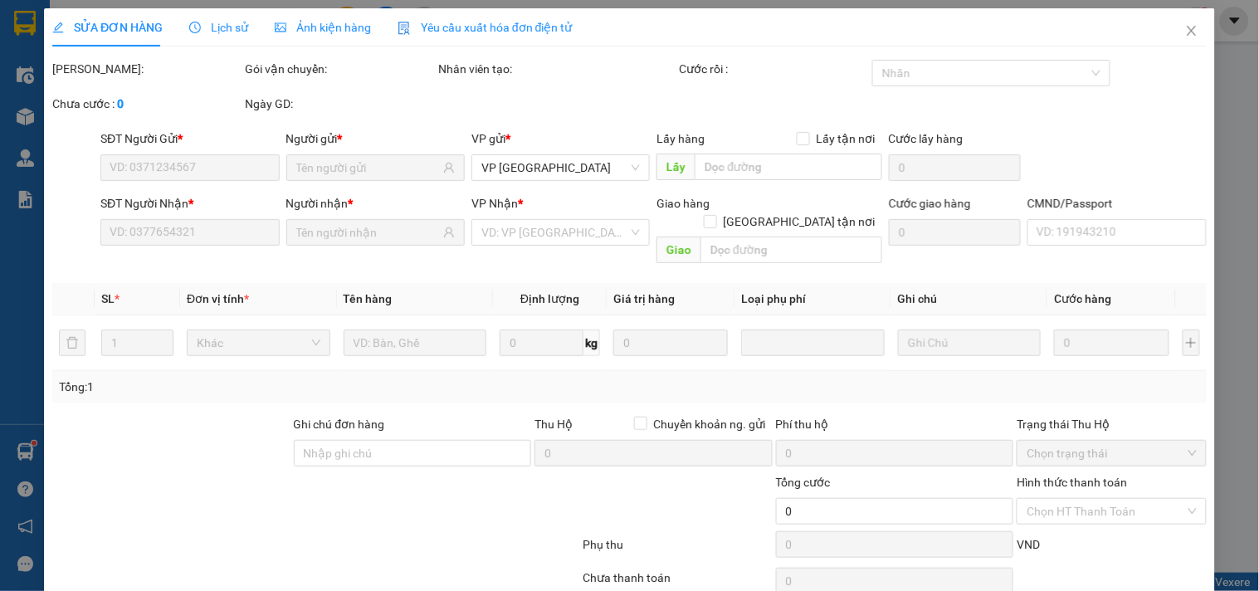
type input "0969576869"
type input "CHIẾN"
type input "0988053777"
type input "vĩnh"
type input "35.000"
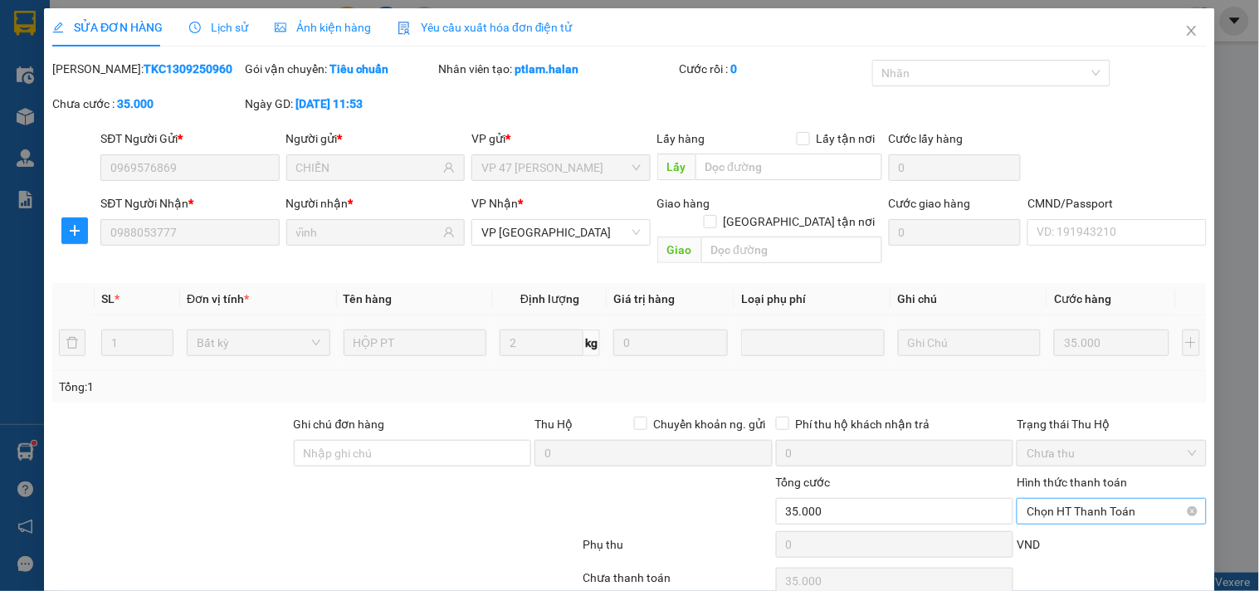
click at [1065, 499] on span "Chọn HT Thanh Toán" at bounding box center [1110, 511] width 169 height 25
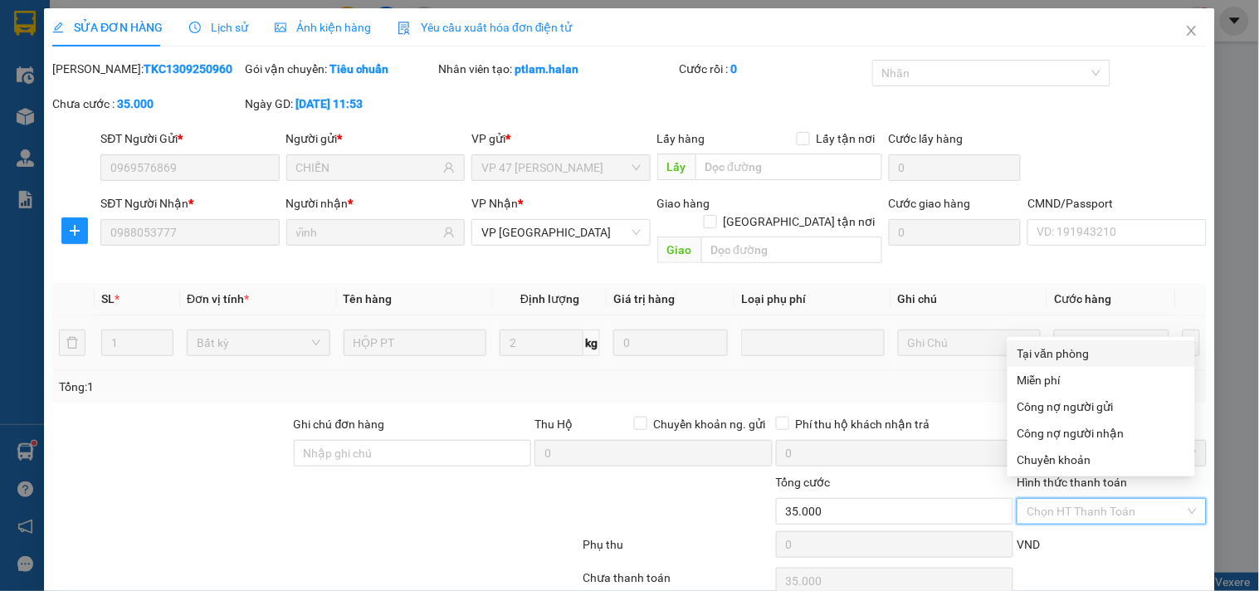
click at [1051, 345] on div "Tại văn phòng" at bounding box center [1101, 353] width 168 height 18
type input "0"
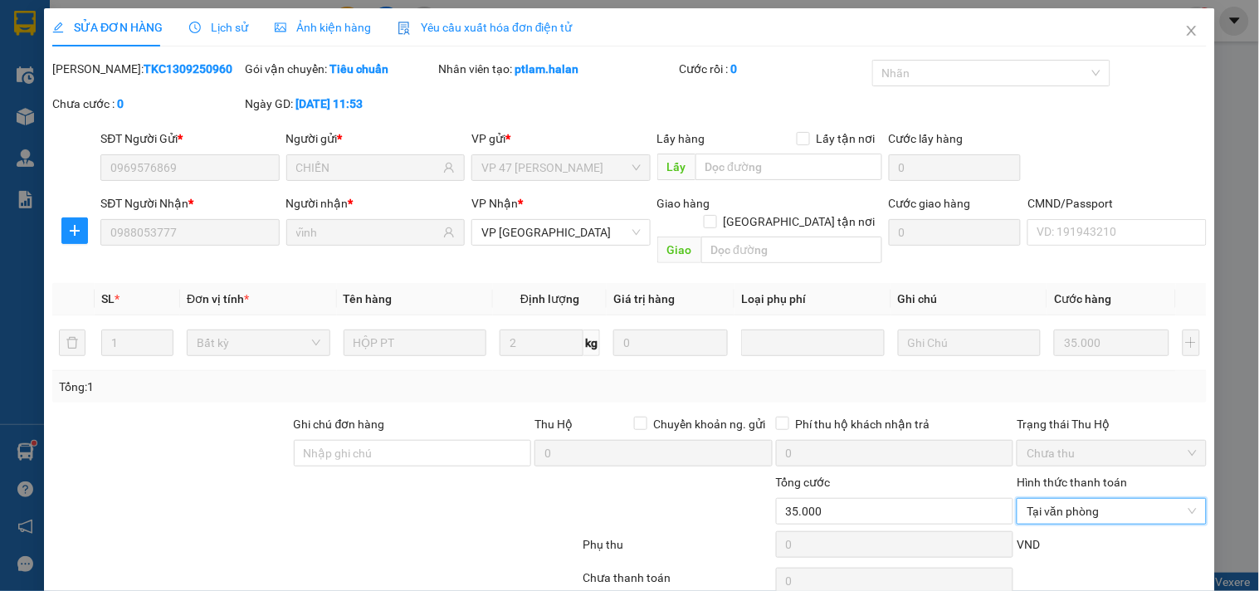
scroll to position [60, 0]
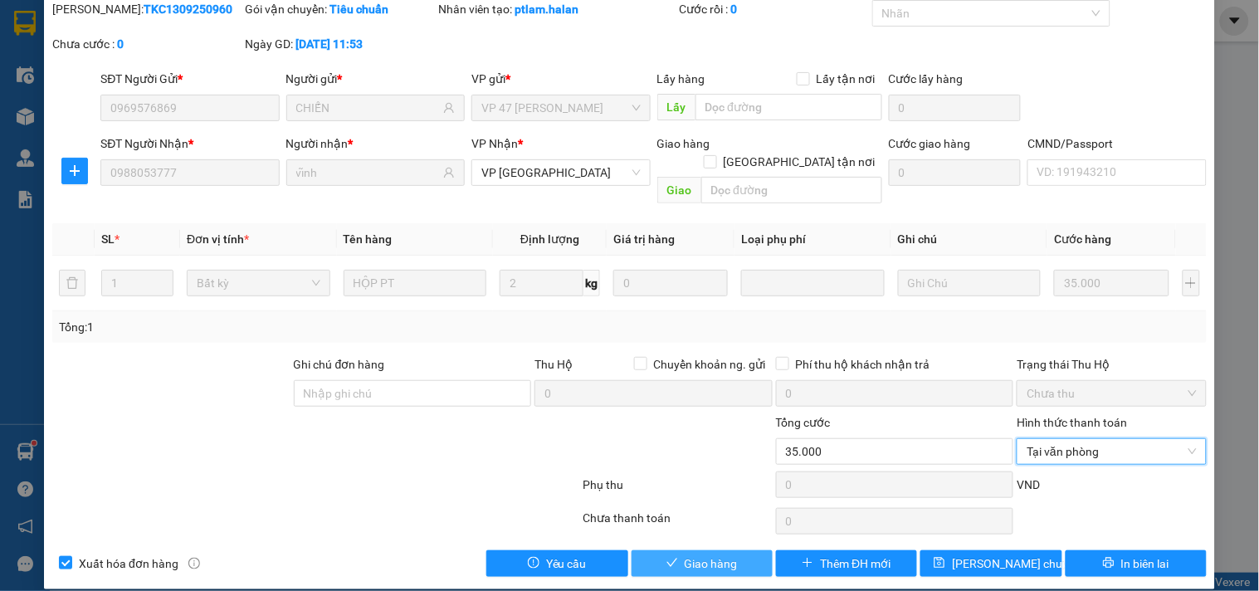
click at [695, 554] on span "Giao hàng" at bounding box center [711, 563] width 53 height 18
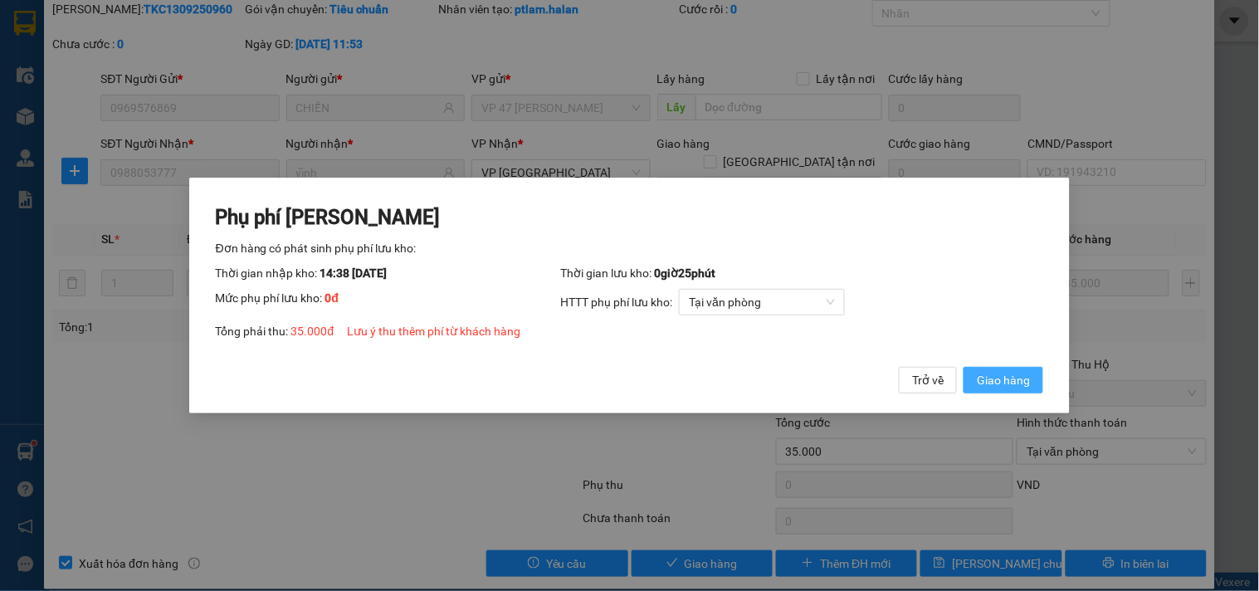
click at [1008, 378] on span "Giao hàng" at bounding box center [1003, 380] width 53 height 18
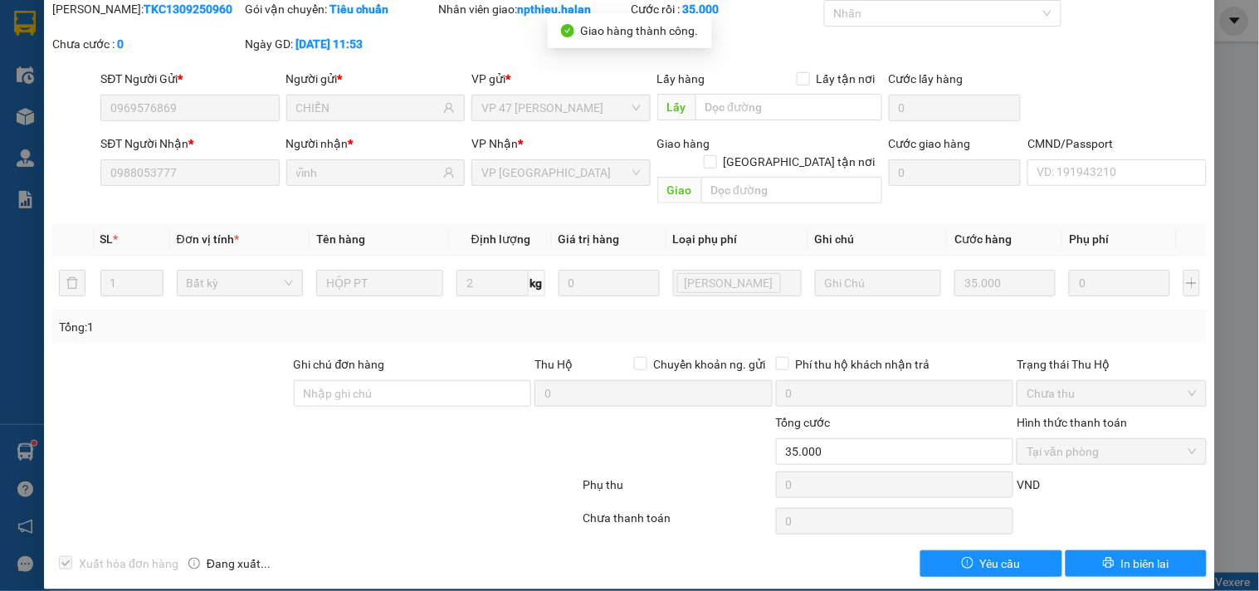
scroll to position [0, 0]
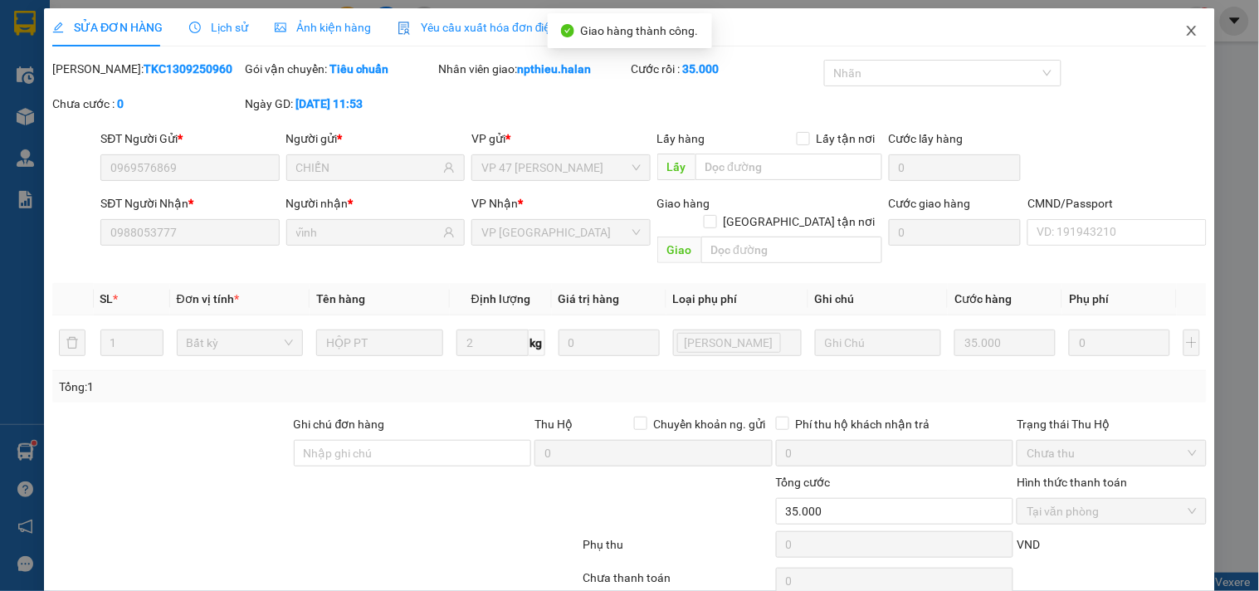
click at [1185, 29] on icon "close" at bounding box center [1191, 30] width 13 height 13
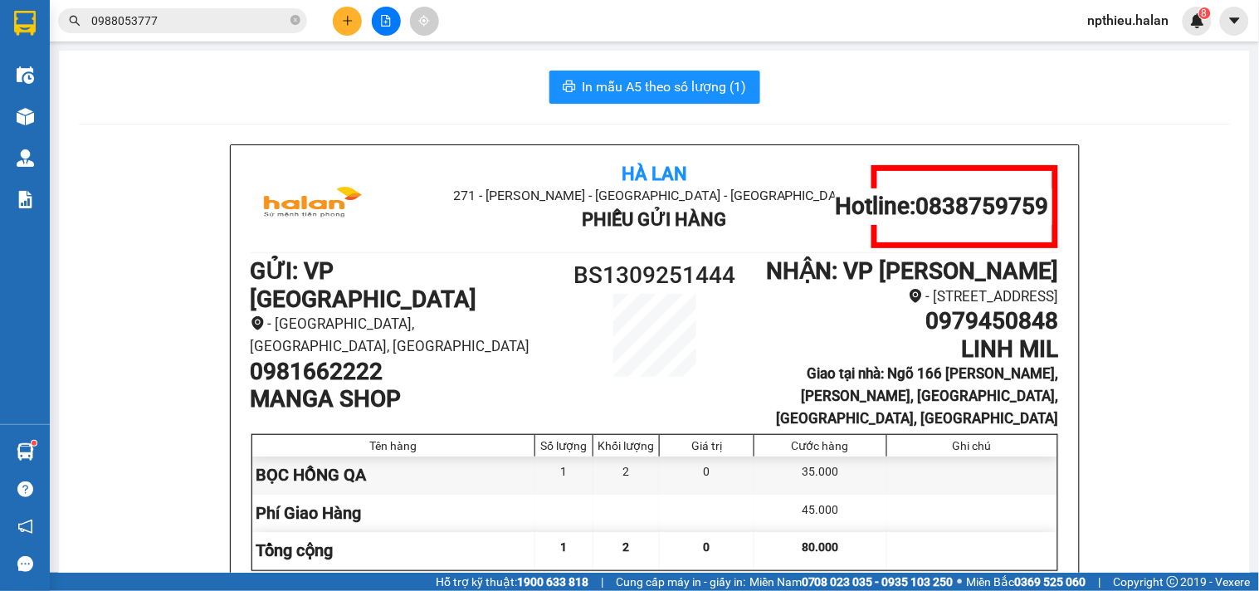
scroll to position [92, 0]
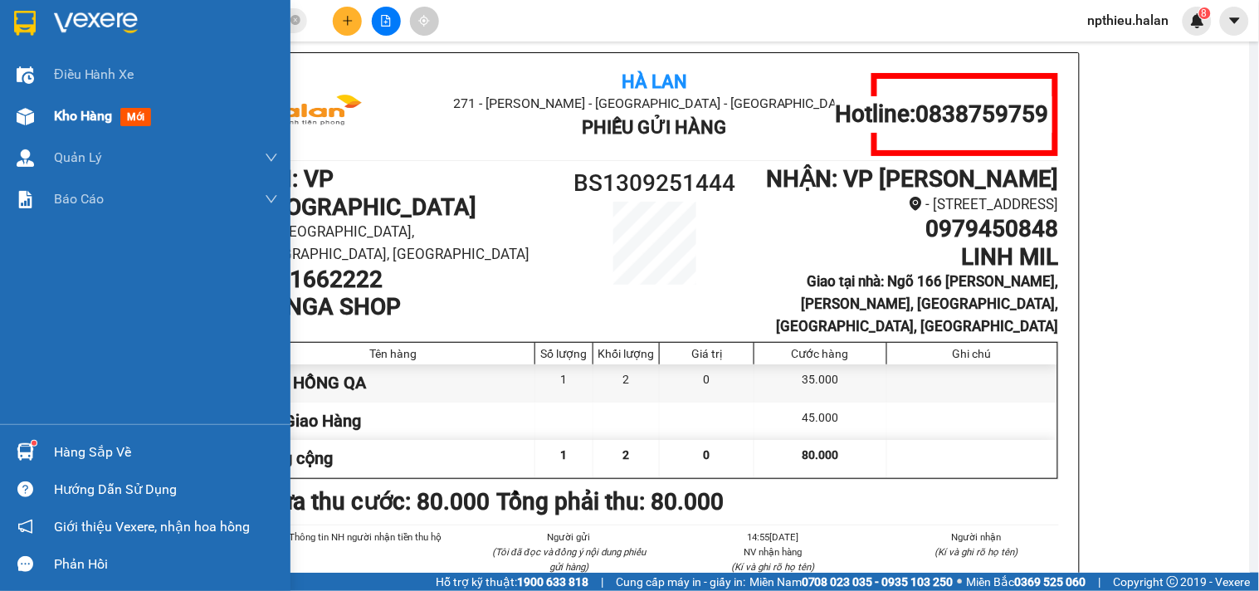
click at [80, 112] on span "Kho hàng" at bounding box center [83, 116] width 58 height 16
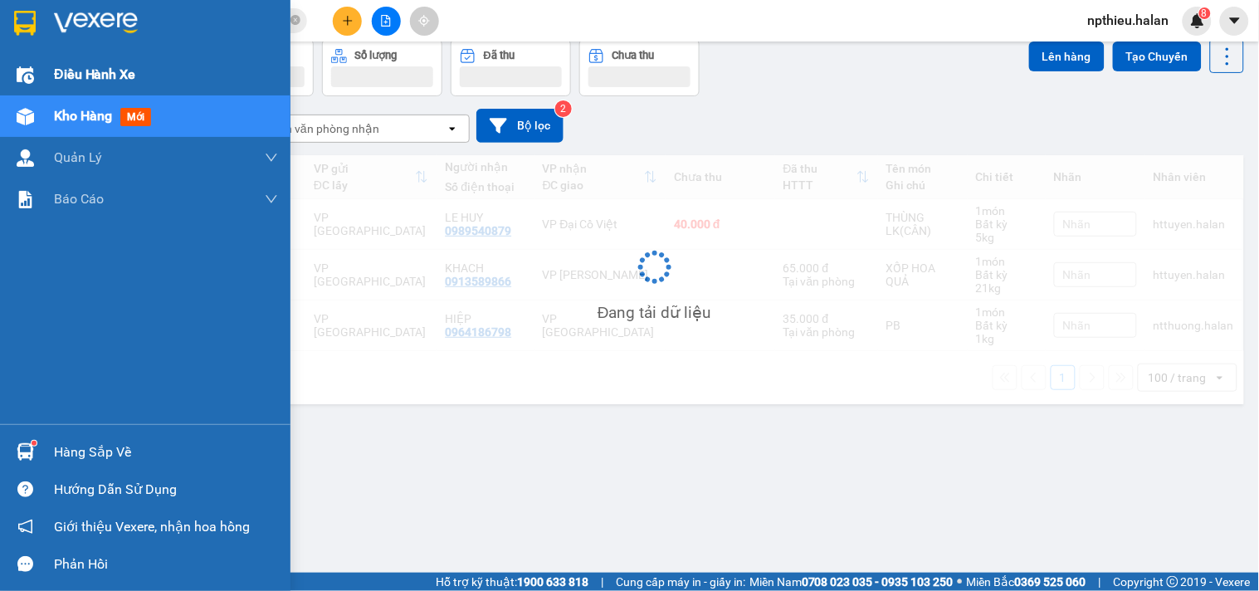
scroll to position [76, 0]
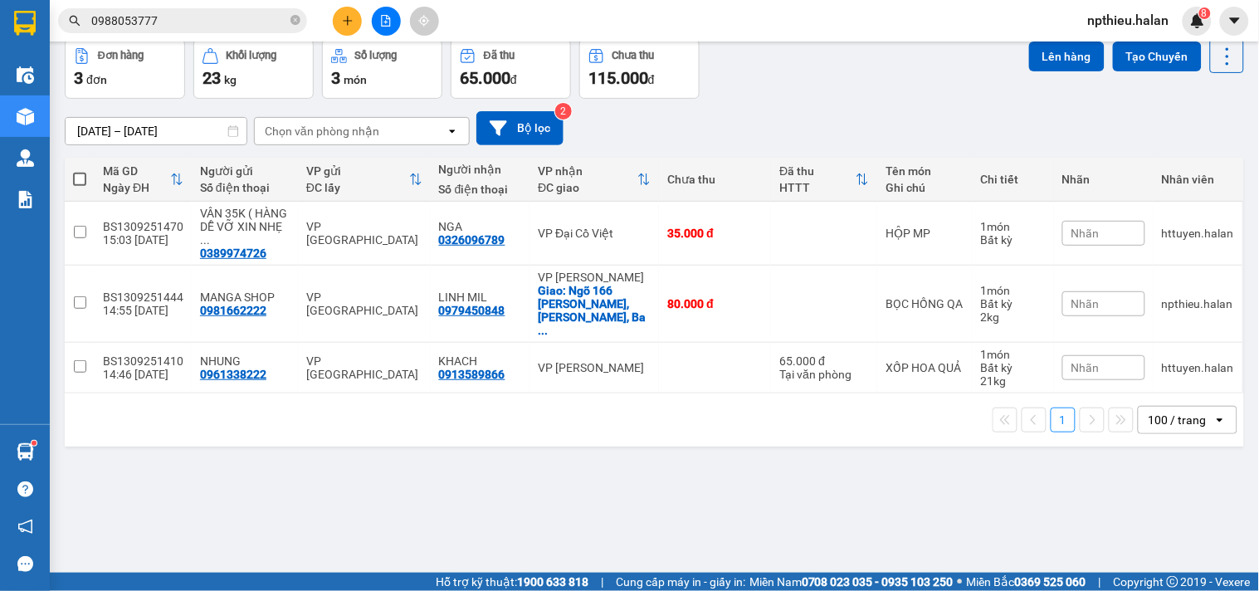
click at [233, 126] on icon at bounding box center [233, 131] width 12 height 12
click at [188, 130] on input "31/07/2025 – 13/09/2025" at bounding box center [156, 131] width 181 height 27
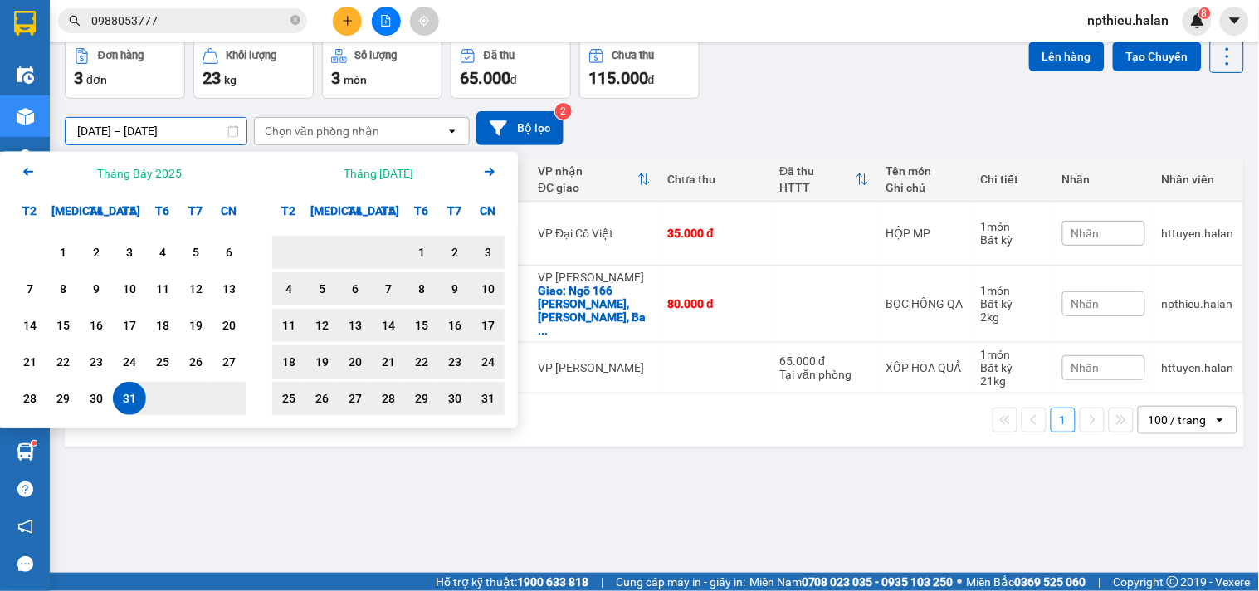
click at [490, 176] on icon "Arrow Right" at bounding box center [490, 172] width 20 height 20
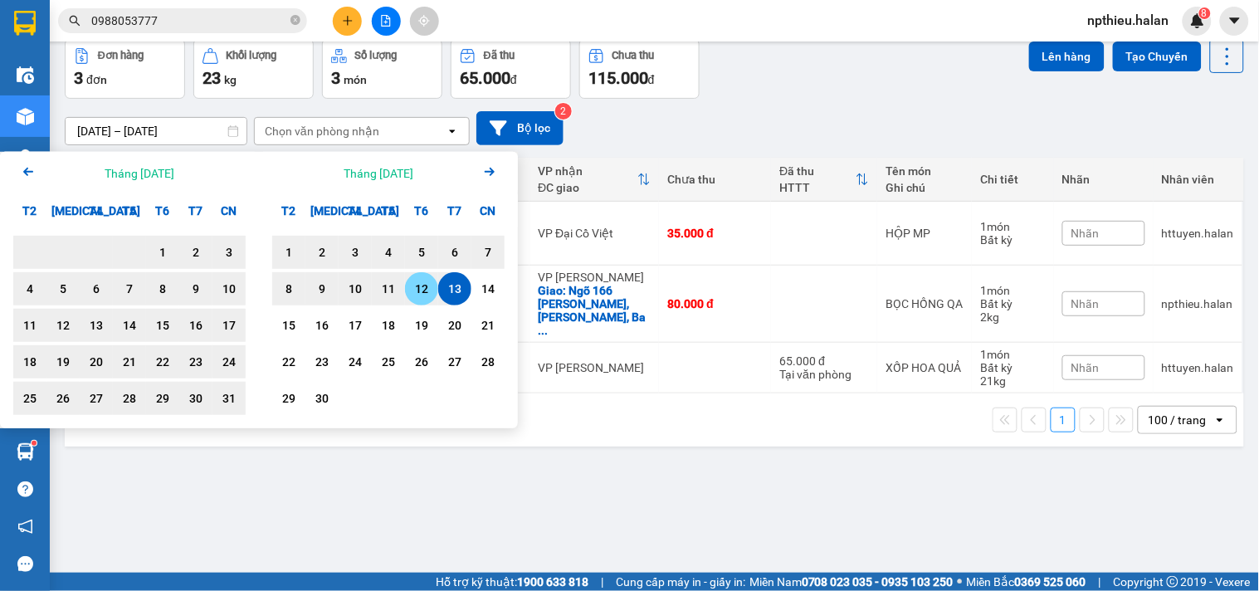
click at [425, 286] on div "12" at bounding box center [421, 289] width 23 height 20
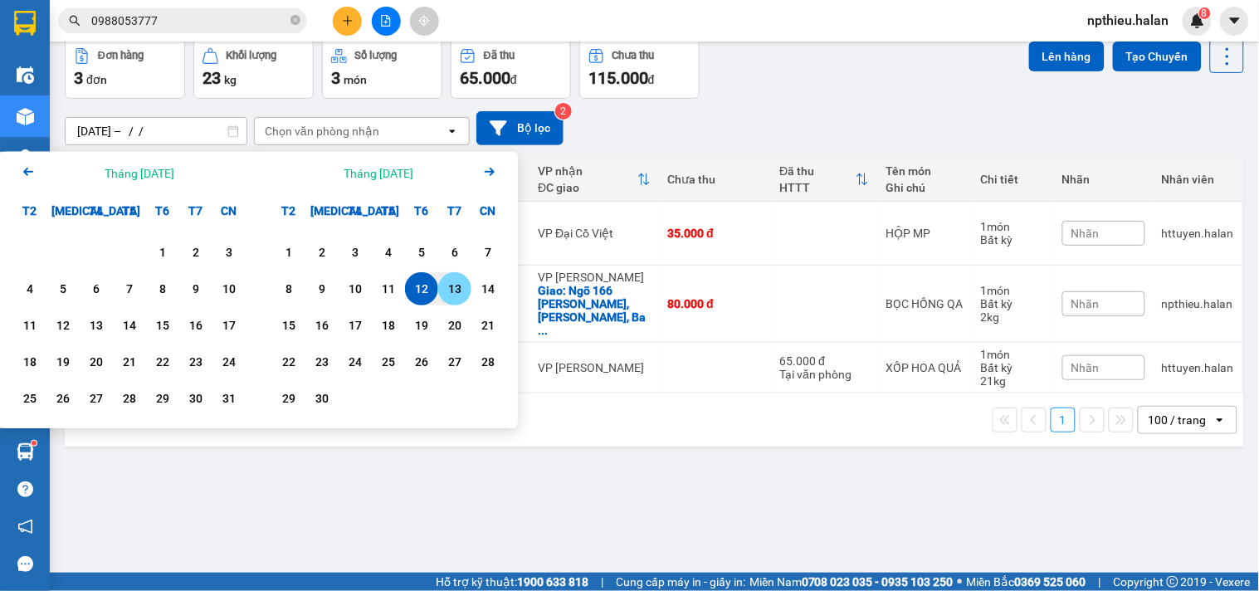
click at [452, 285] on div "13" at bounding box center [454, 289] width 23 height 20
type input "[DATE] – [DATE]"
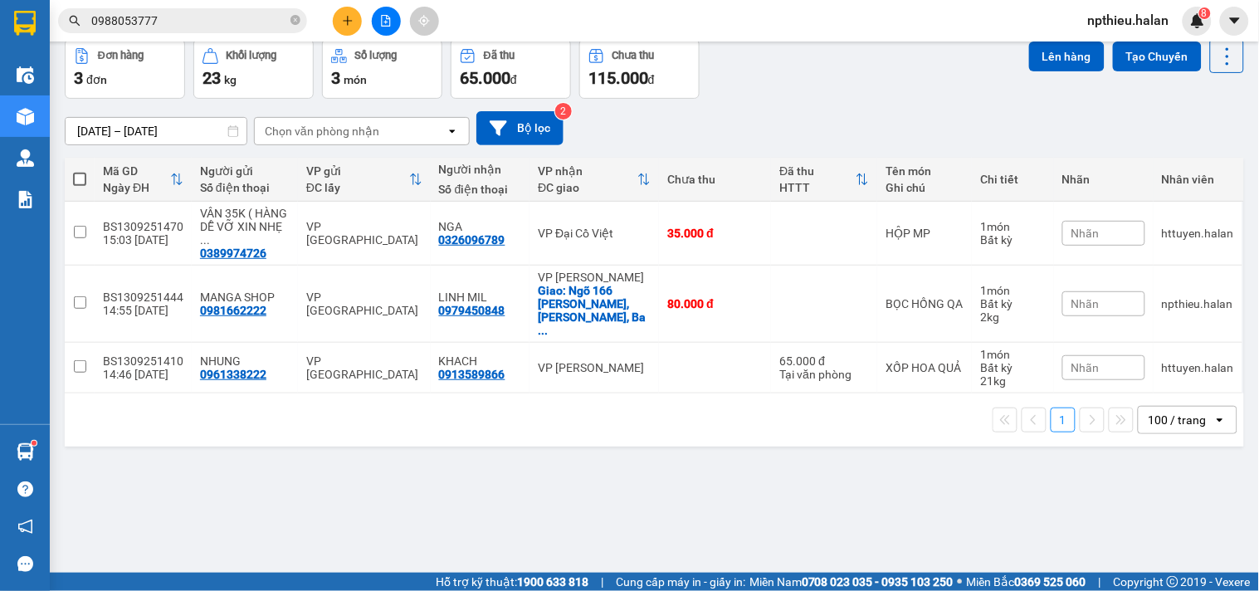
click at [202, 18] on input "0988053777" at bounding box center [189, 21] width 196 height 18
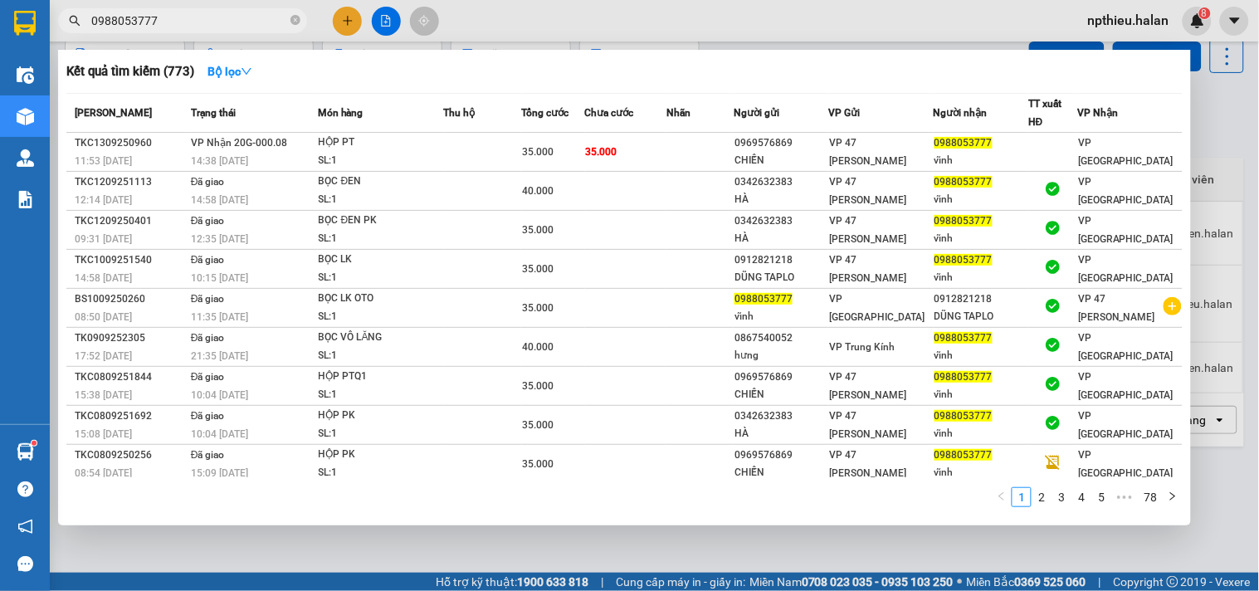
click at [202, 18] on input "0988053777" at bounding box center [189, 21] width 196 height 18
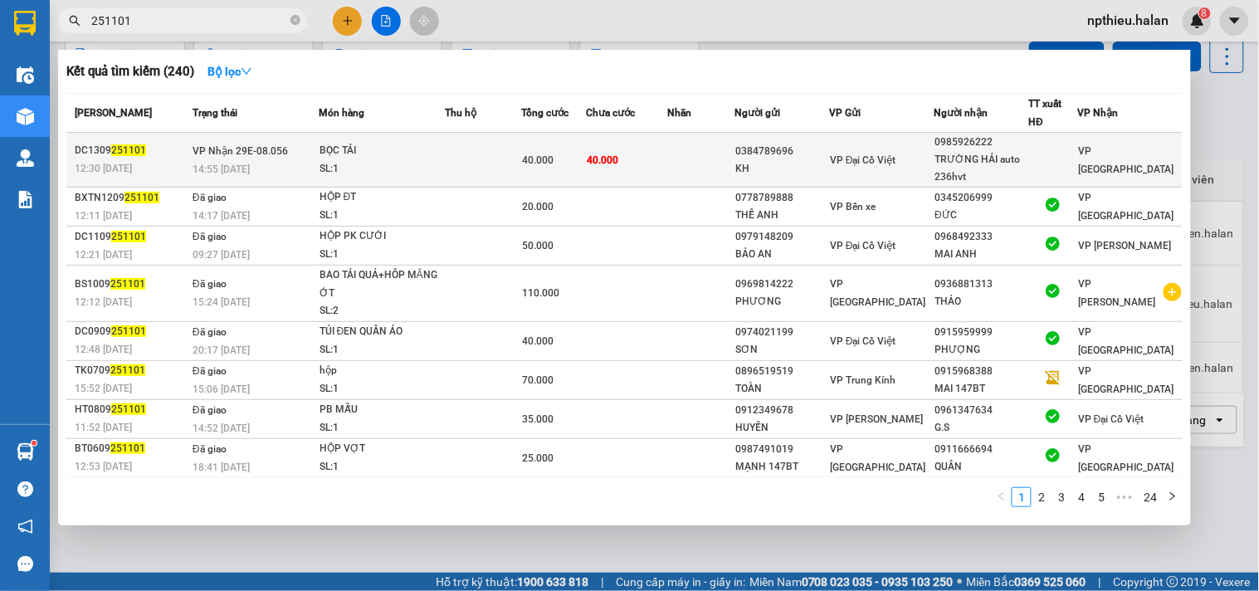
type input "251101"
click at [650, 166] on td "40.000" at bounding box center [627, 160] width 81 height 55
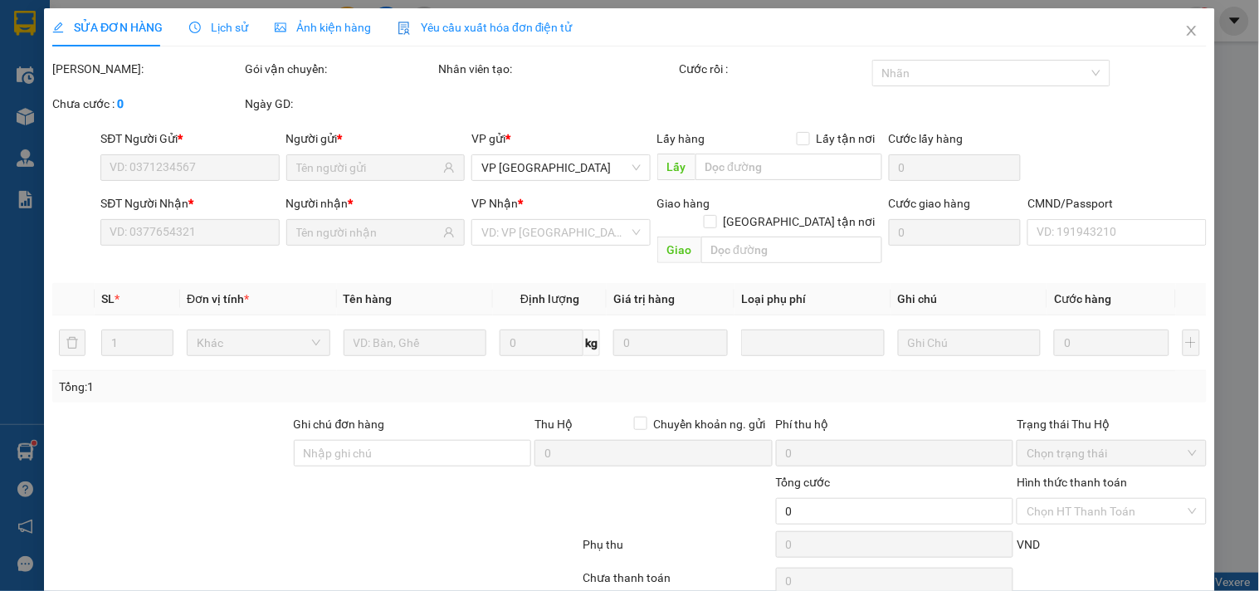
type input "0384789696"
type input "KH"
type input "0985926222"
type input "TRƯỜNG HẢI auto 236hvt"
type input "40.000"
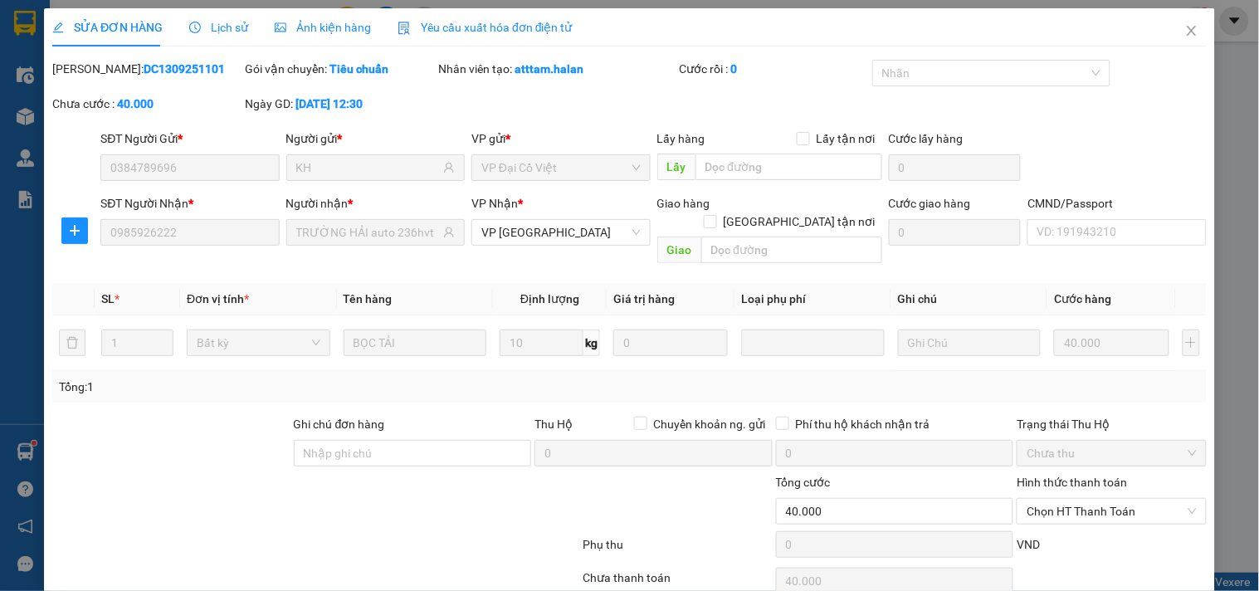
scroll to position [60, 0]
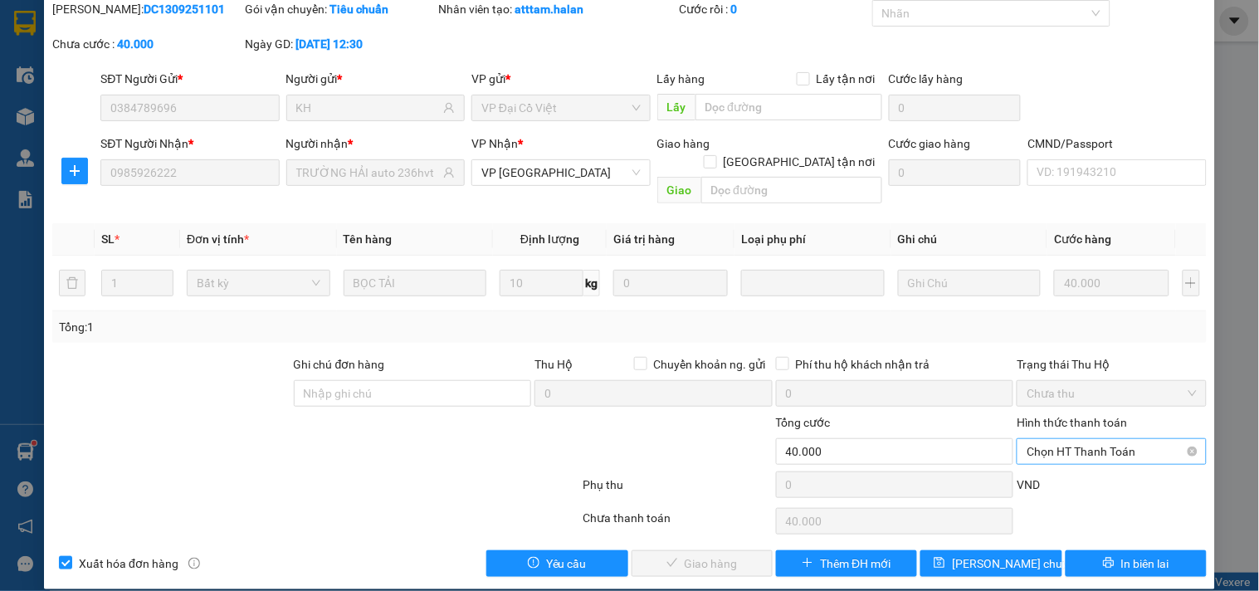
click at [1052, 439] on span "Chọn HT Thanh Toán" at bounding box center [1110, 451] width 169 height 25
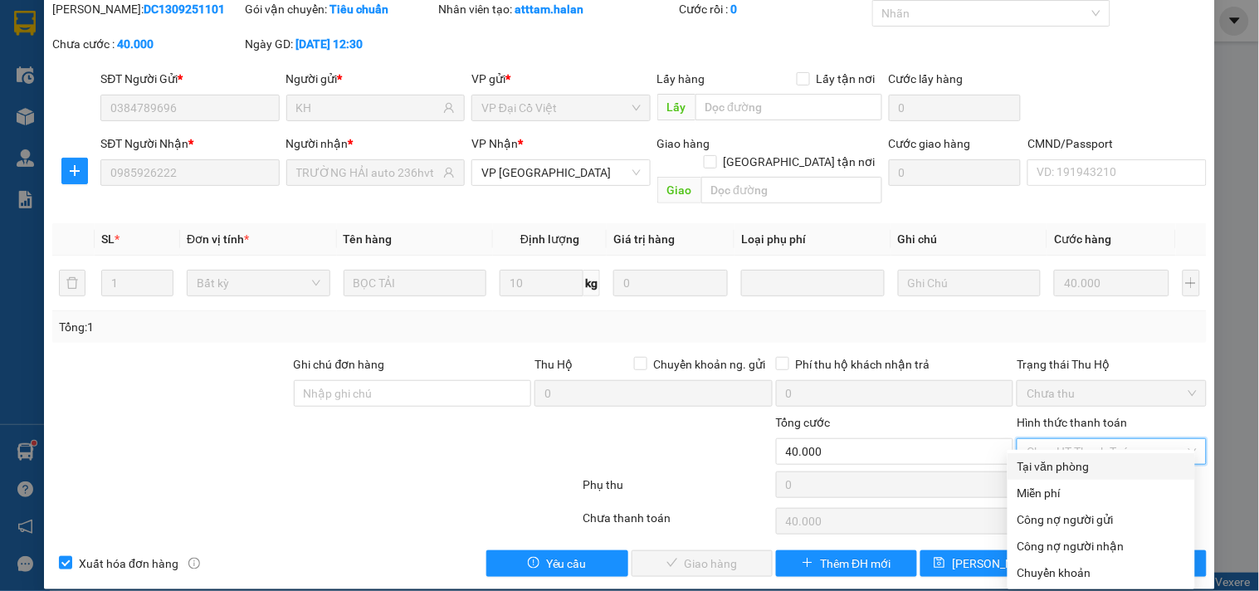
click at [1062, 458] on div "Tại văn phòng" at bounding box center [1101, 466] width 168 height 18
type input "0"
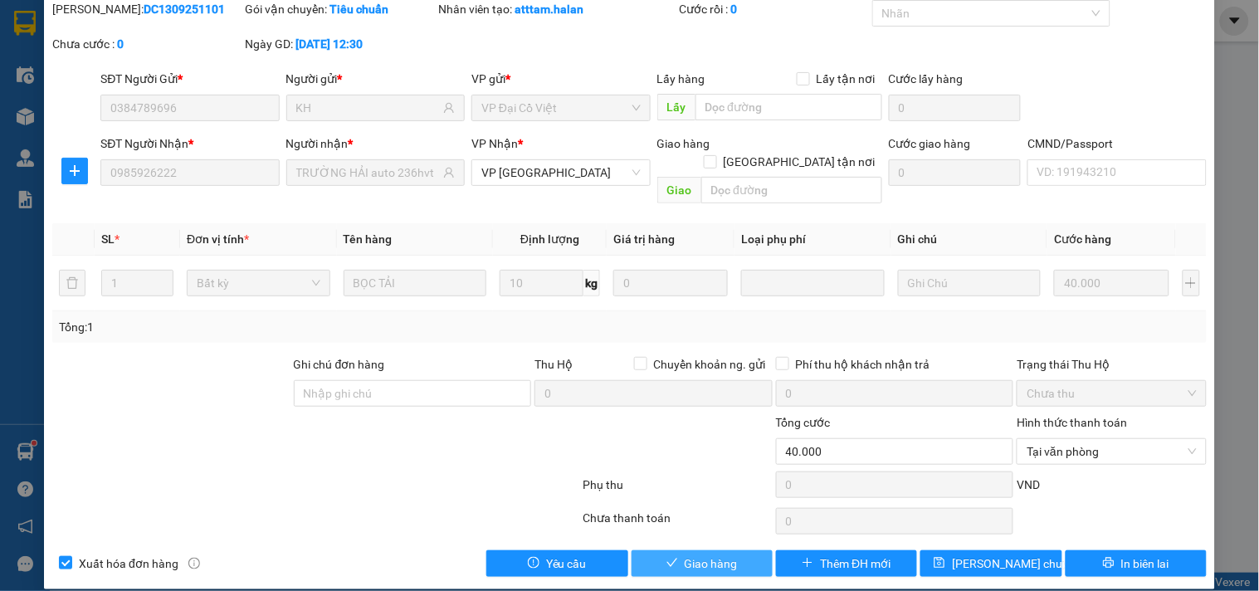
drag, startPoint x: 700, startPoint y: 542, endPoint x: 766, endPoint y: 525, distance: 67.6
click at [703, 554] on span "Giao hàng" at bounding box center [711, 563] width 53 height 18
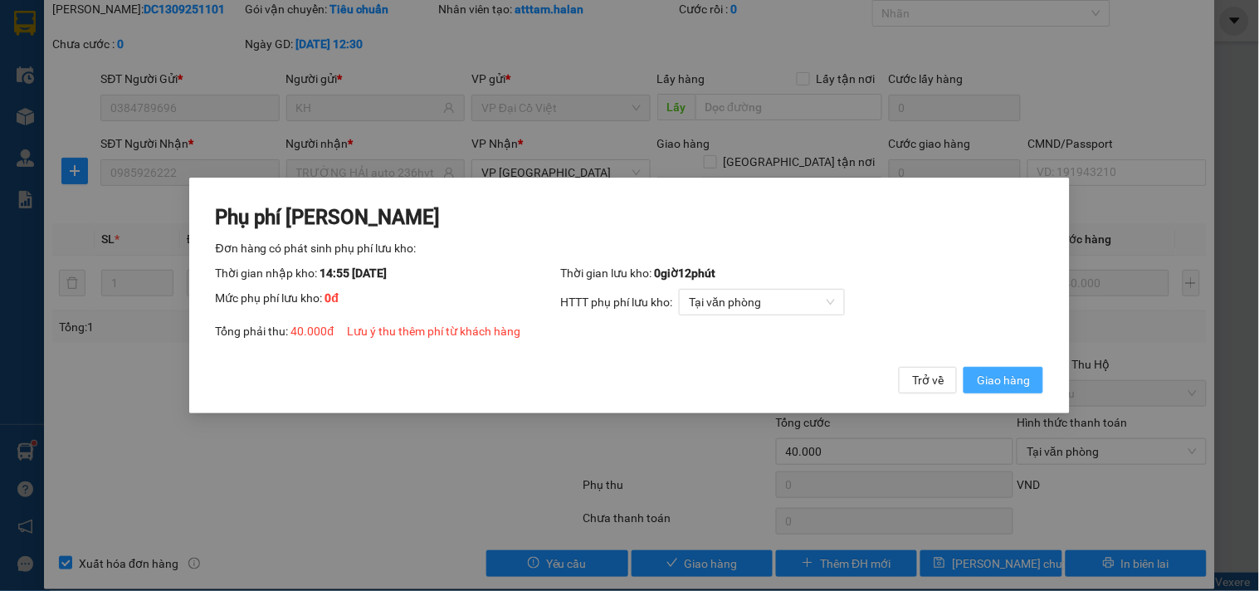
click at [983, 379] on span "Giao hàng" at bounding box center [1003, 380] width 53 height 18
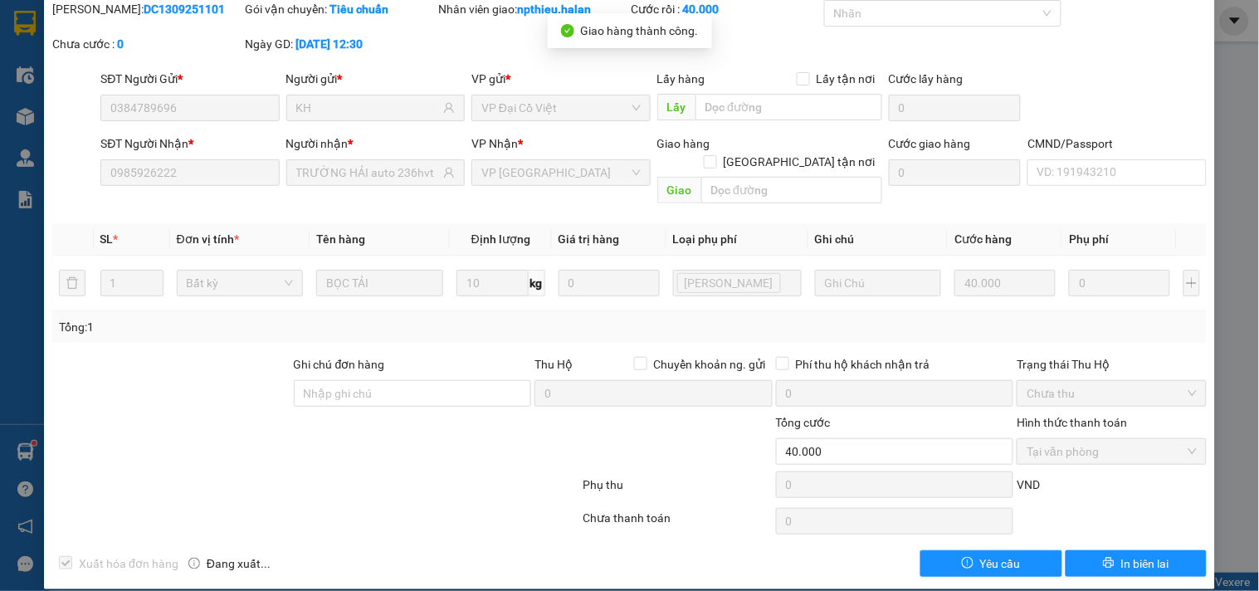
scroll to position [0, 0]
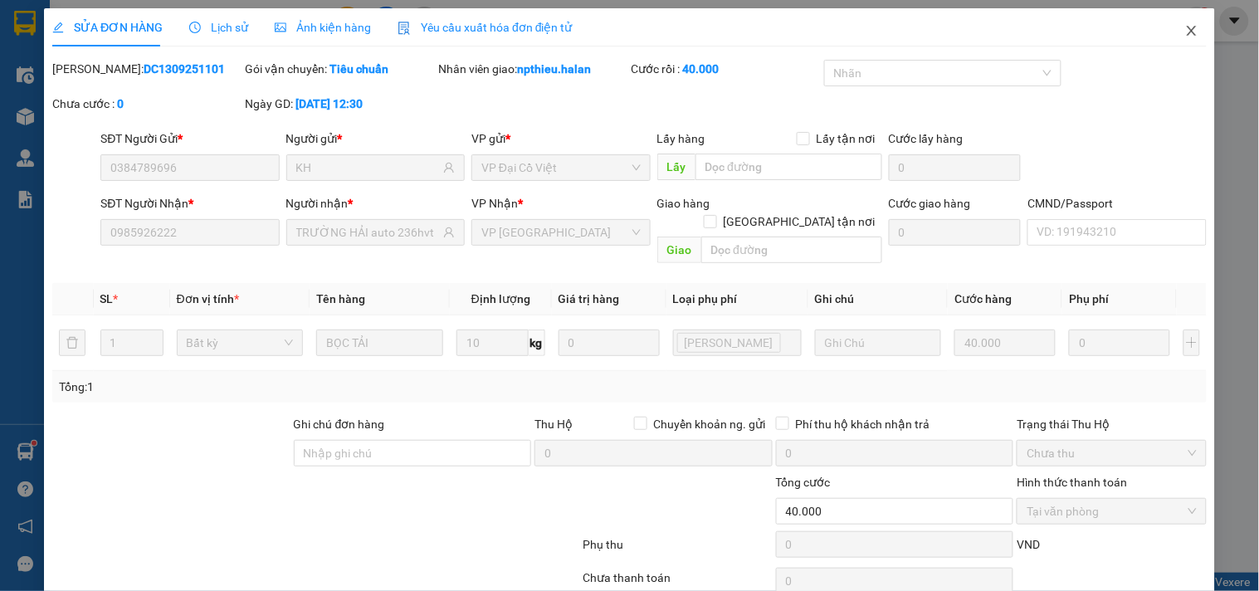
click at [1185, 32] on icon "close" at bounding box center [1191, 30] width 13 height 13
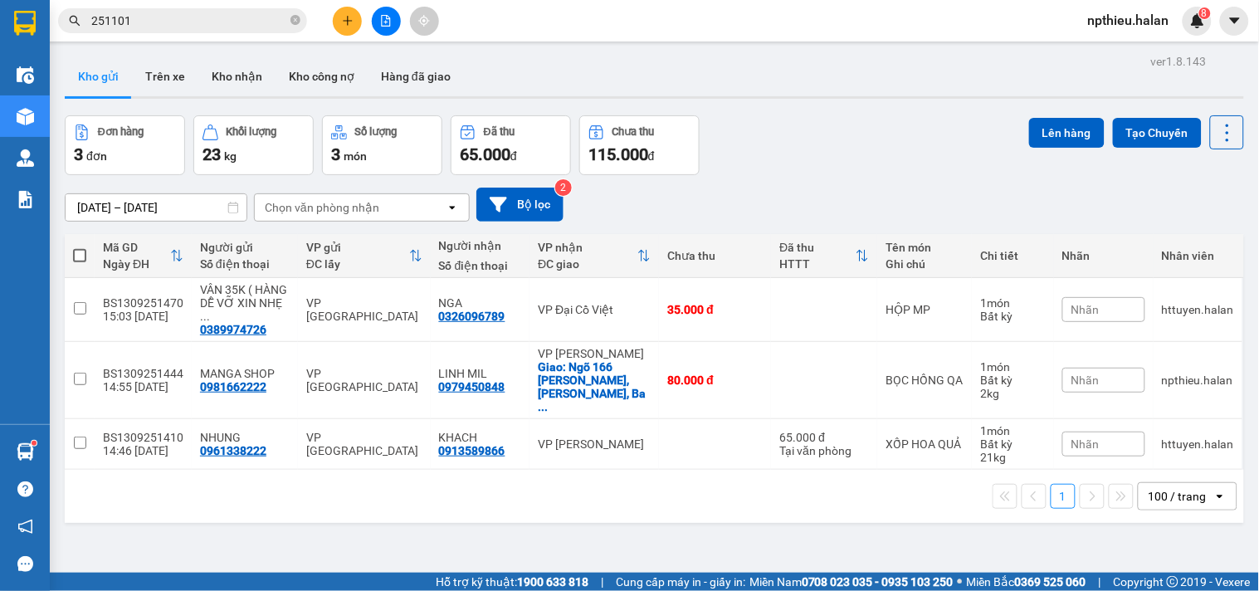
click at [232, 27] on input "251101" at bounding box center [189, 21] width 196 height 18
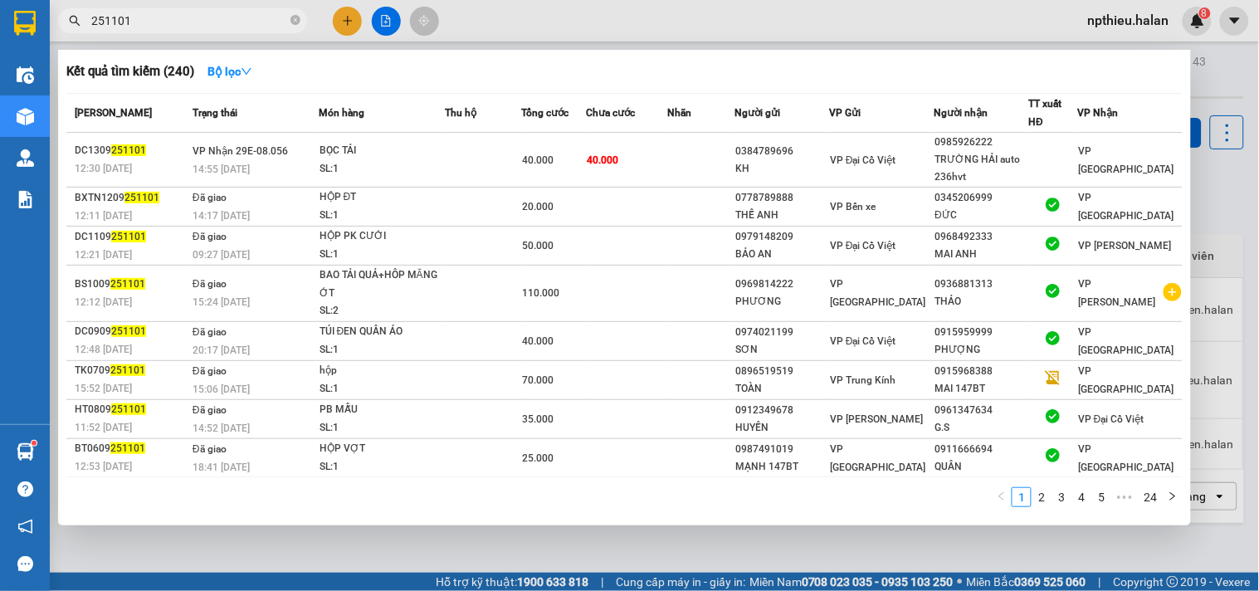
click at [232, 26] on input "251101" at bounding box center [189, 21] width 196 height 18
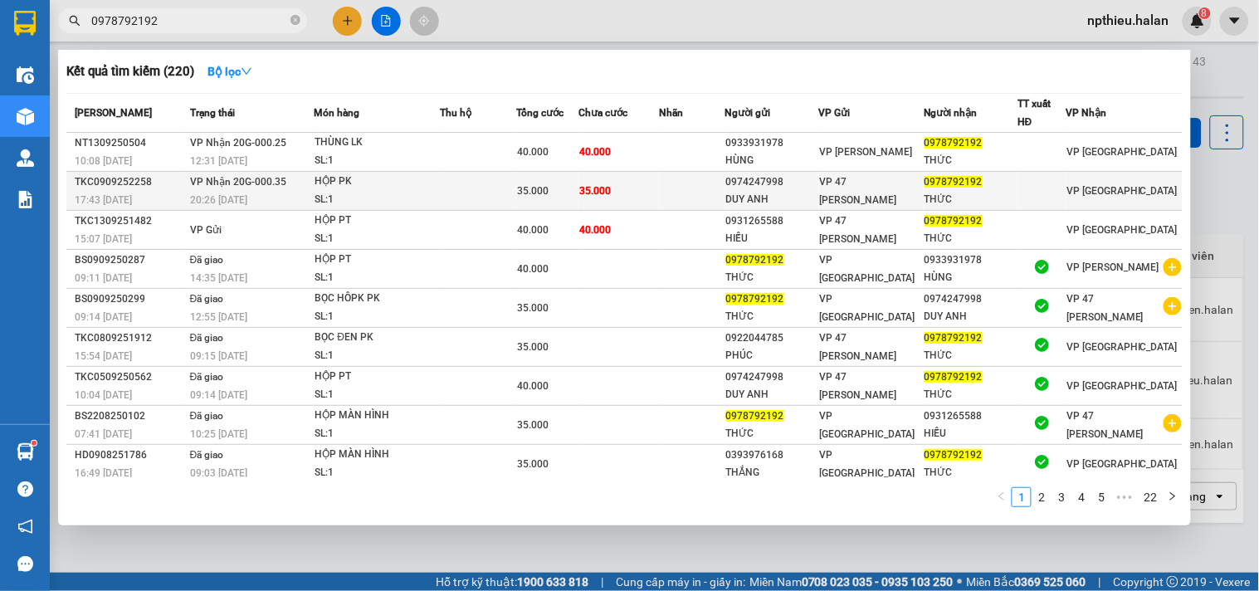
type input "0978792192"
click at [818, 192] on div "DUY ANH" at bounding box center [772, 199] width 92 height 17
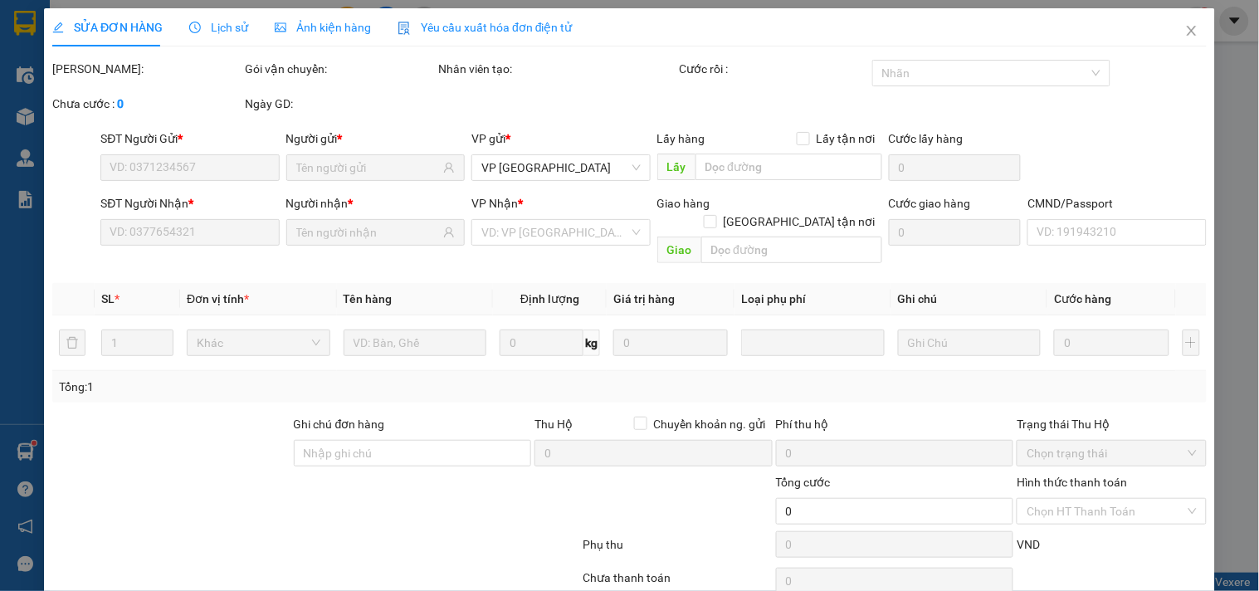
type input "0974247998"
type input "DUY ANH"
type input "0978792192"
type input "THỨC"
type input "35.000"
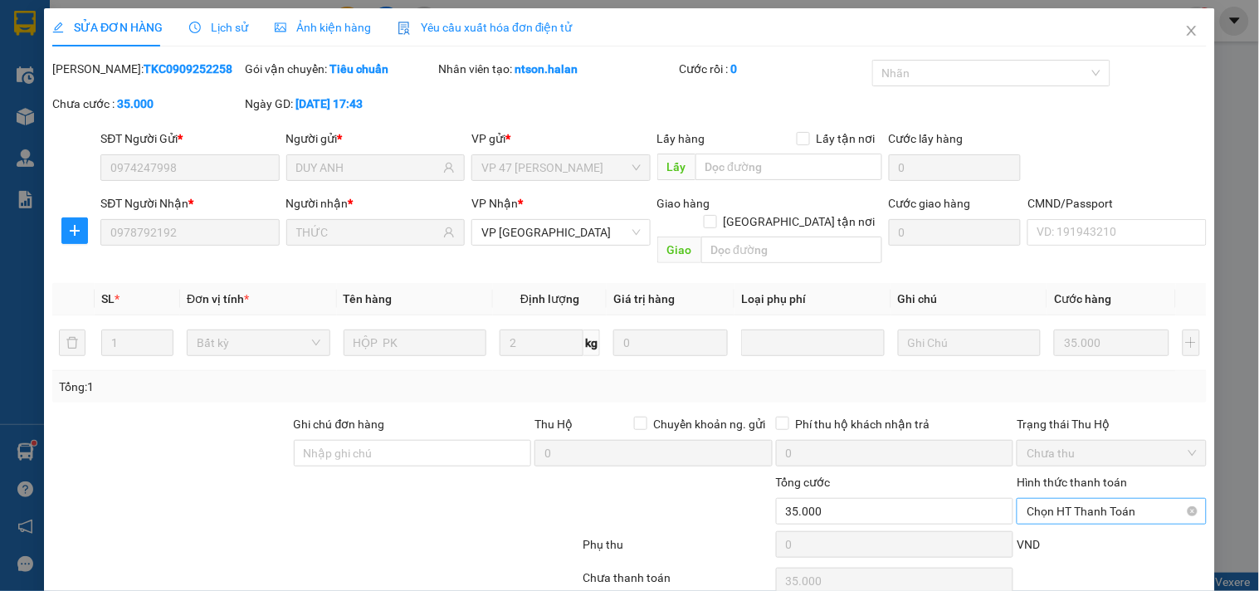
click at [1055, 499] on span "Chọn HT Thanh Toán" at bounding box center [1110, 511] width 169 height 25
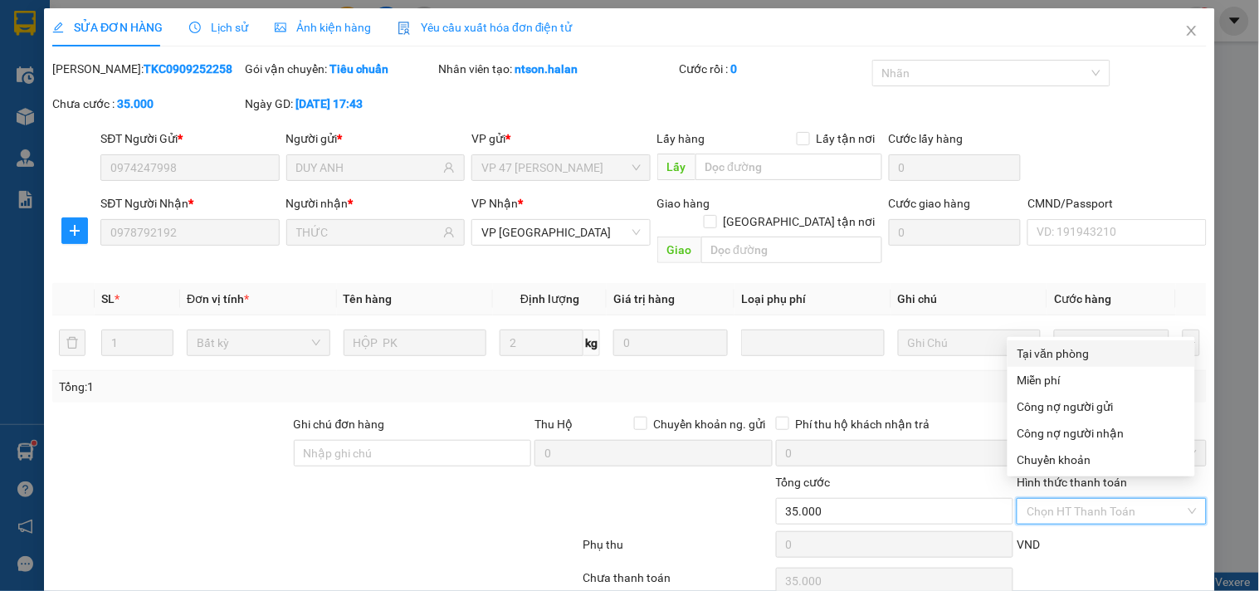
click at [1066, 357] on div "Tại văn phòng" at bounding box center [1101, 353] width 168 height 18
type input "0"
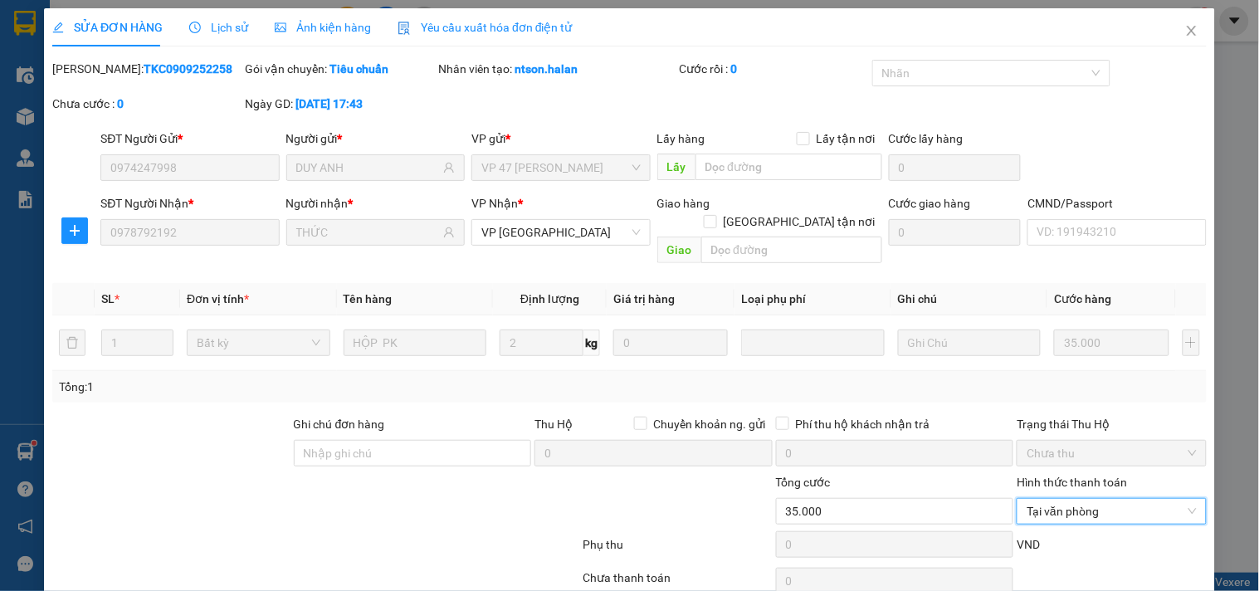
scroll to position [60, 0]
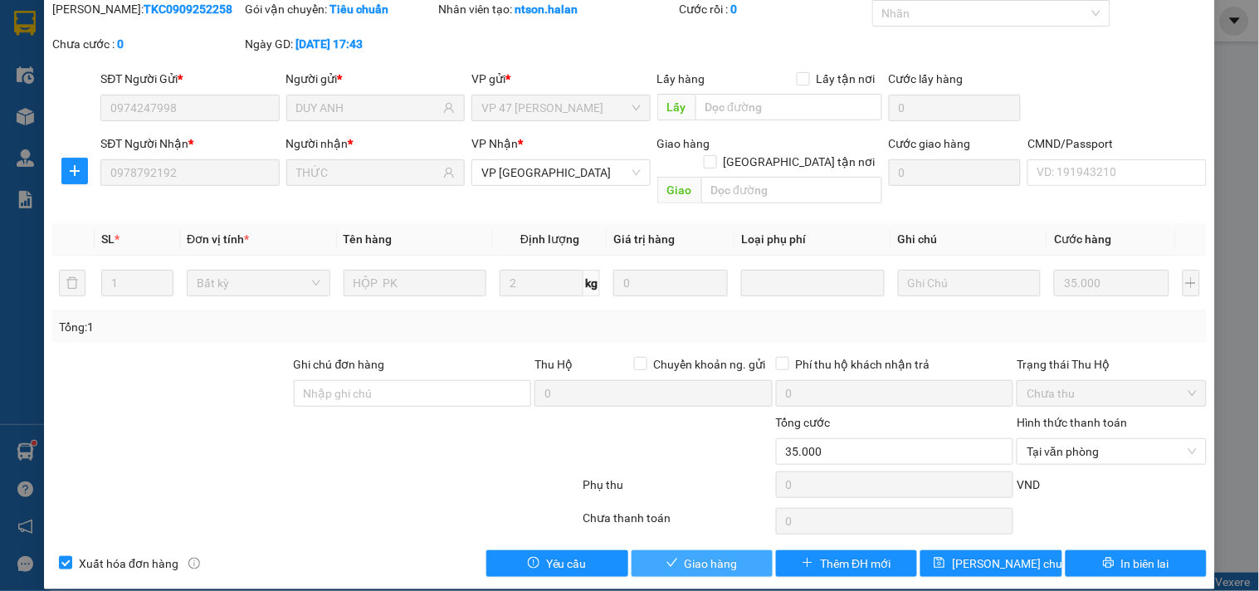
drag, startPoint x: 687, startPoint y: 539, endPoint x: 709, endPoint y: 512, distance: 34.9
click at [689, 554] on span "Giao hàng" at bounding box center [711, 563] width 53 height 18
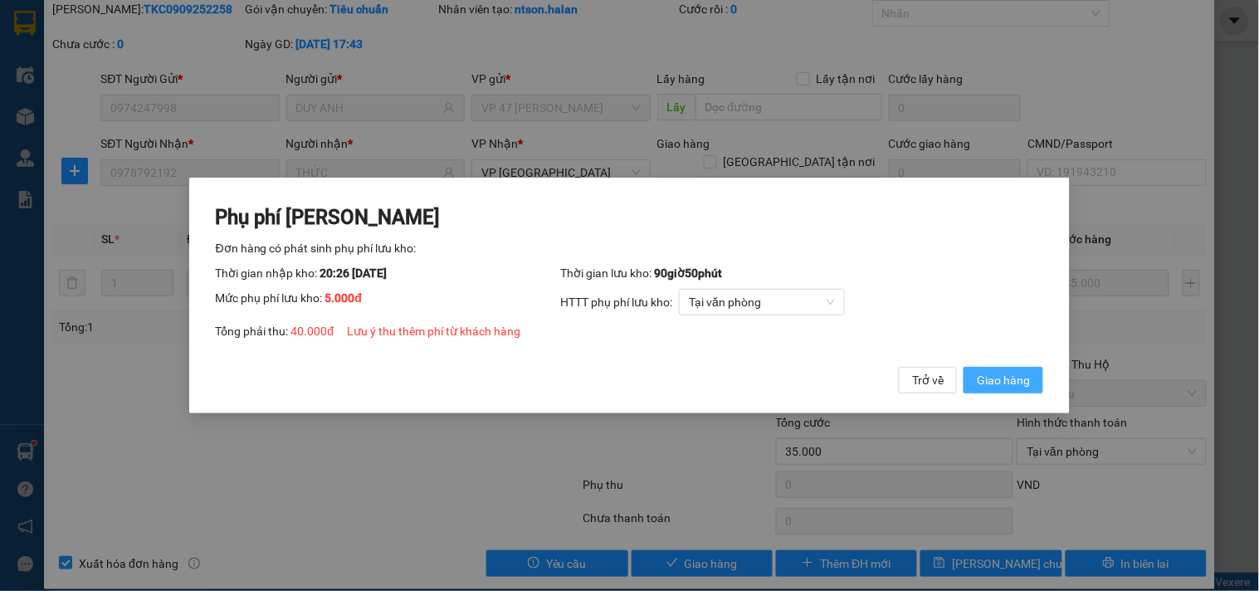
click at [1010, 379] on span "Giao hàng" at bounding box center [1003, 380] width 53 height 18
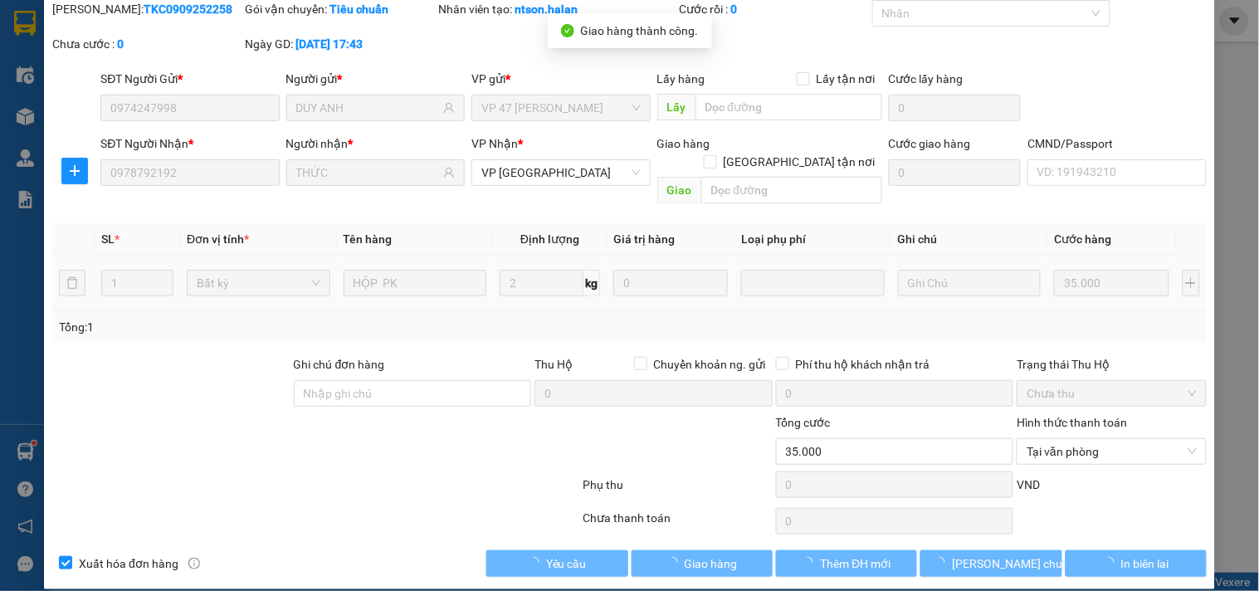
type input "40.000"
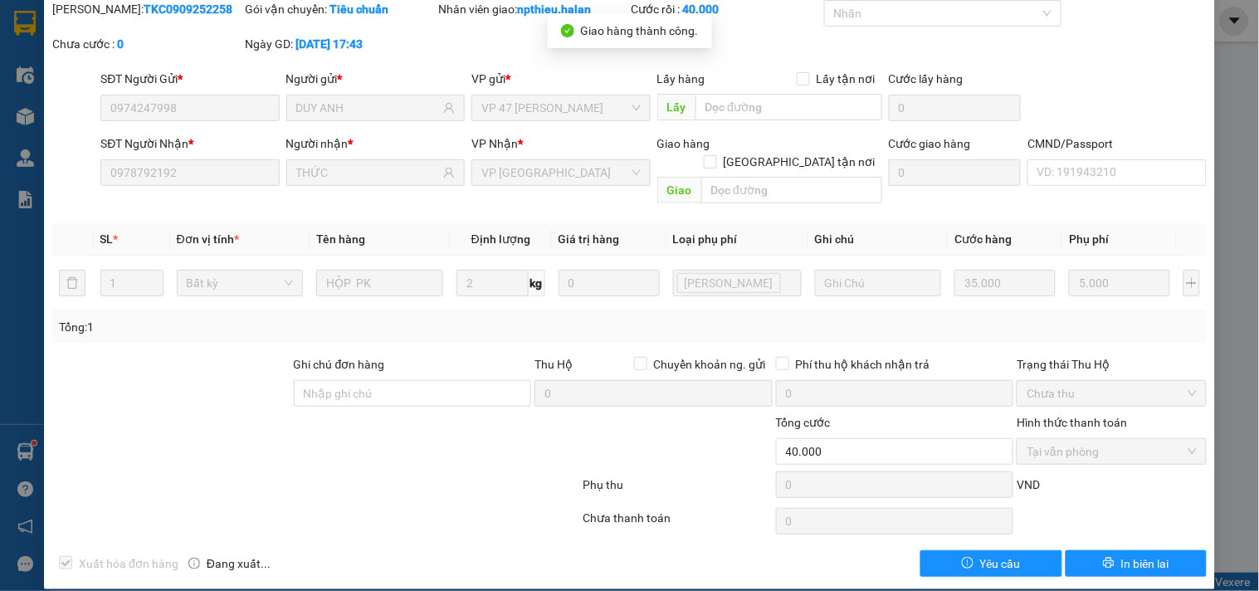
scroll to position [0, 0]
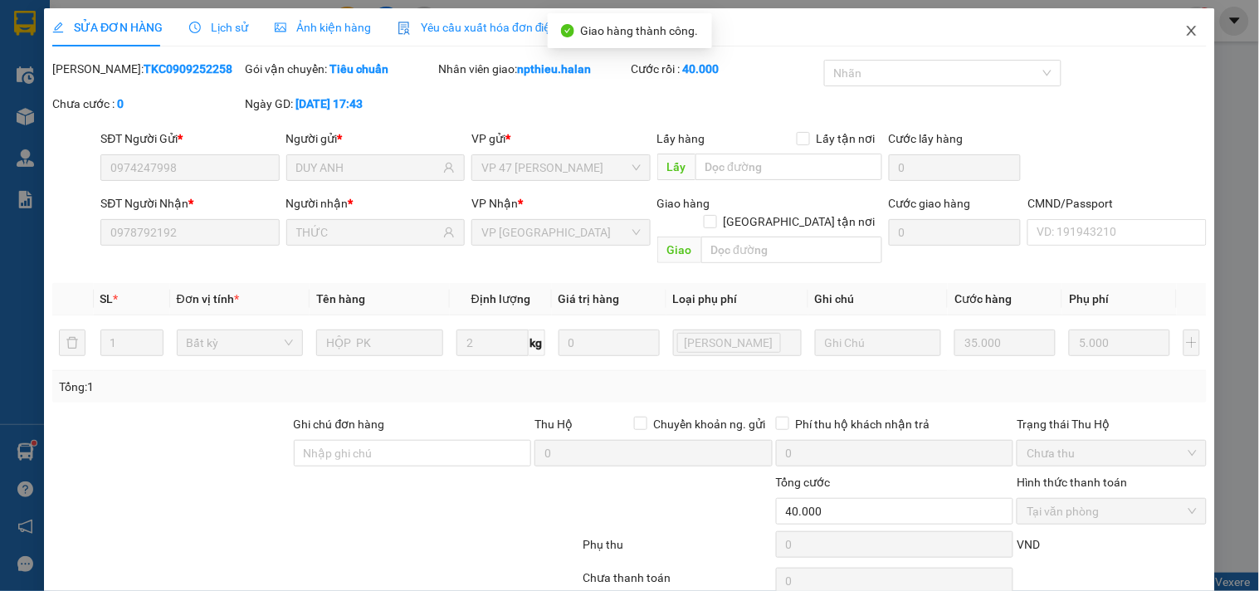
click at [1187, 28] on icon "close" at bounding box center [1191, 31] width 9 height 10
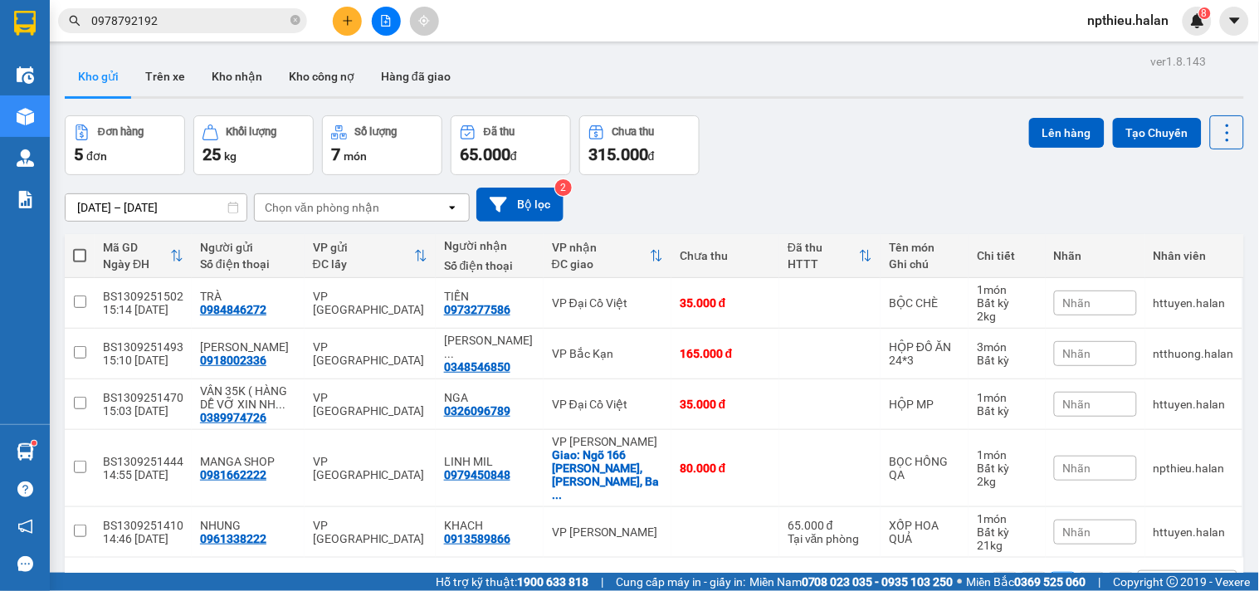
click at [225, 22] on input "0978792192" at bounding box center [189, 21] width 196 height 18
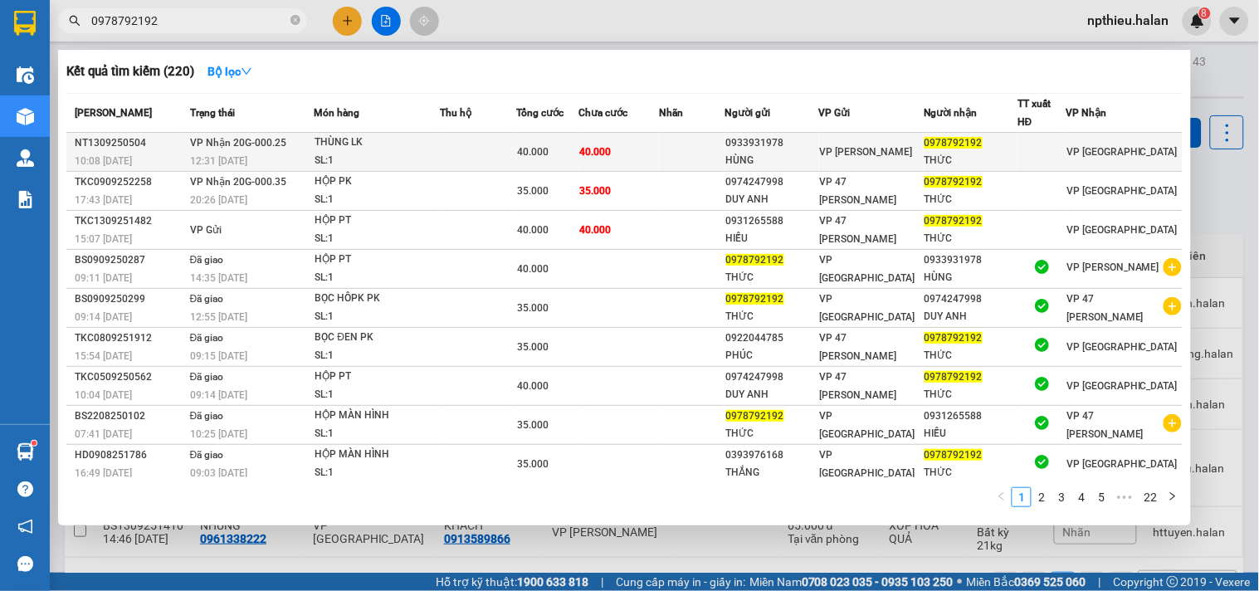
click at [531, 146] on span "40.000" at bounding box center [533, 152] width 32 height 12
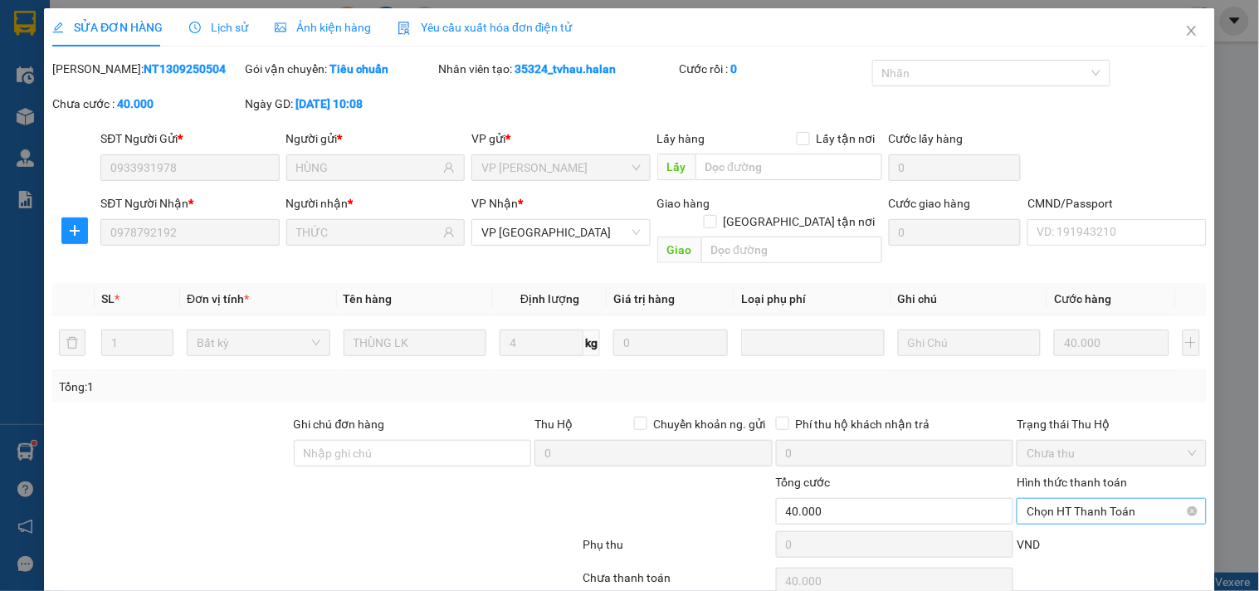
click at [1039, 499] on span "Chọn HT Thanh Toán" at bounding box center [1110, 511] width 169 height 25
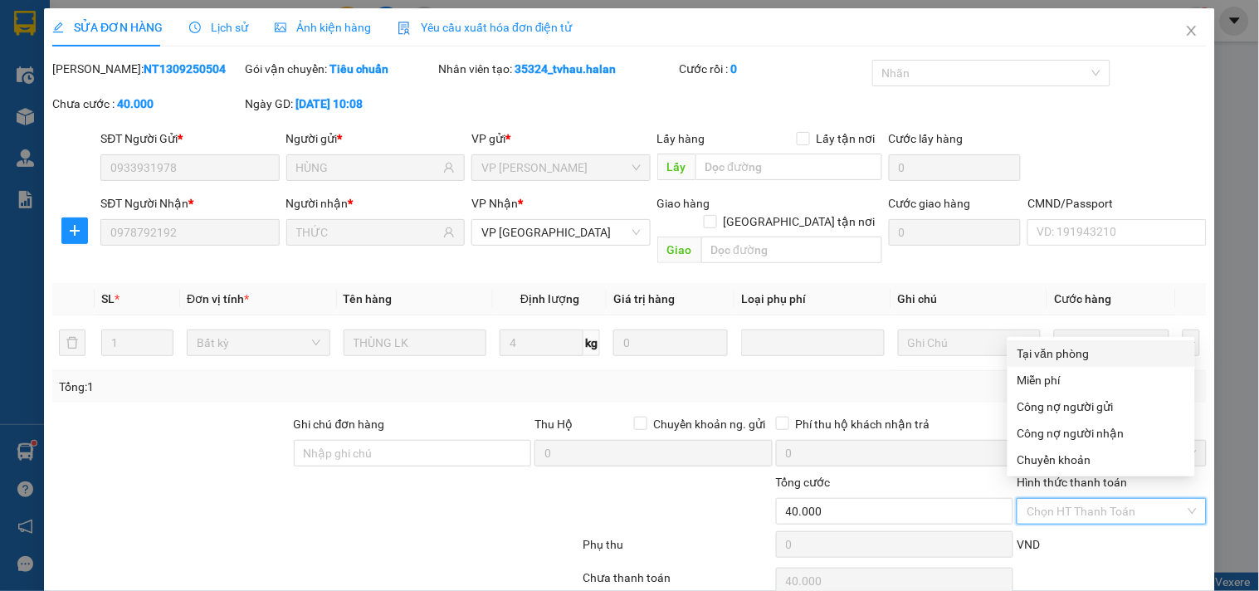
click at [1043, 352] on div "Tại văn phòng" at bounding box center [1101, 353] width 168 height 18
type input "0"
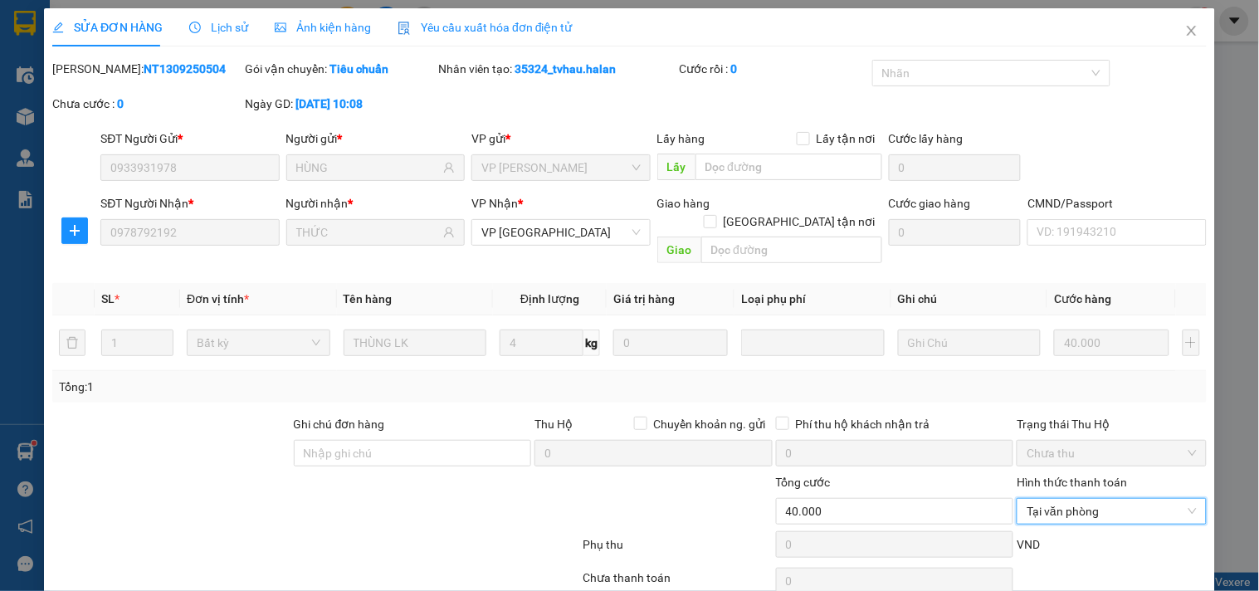
scroll to position [60, 0]
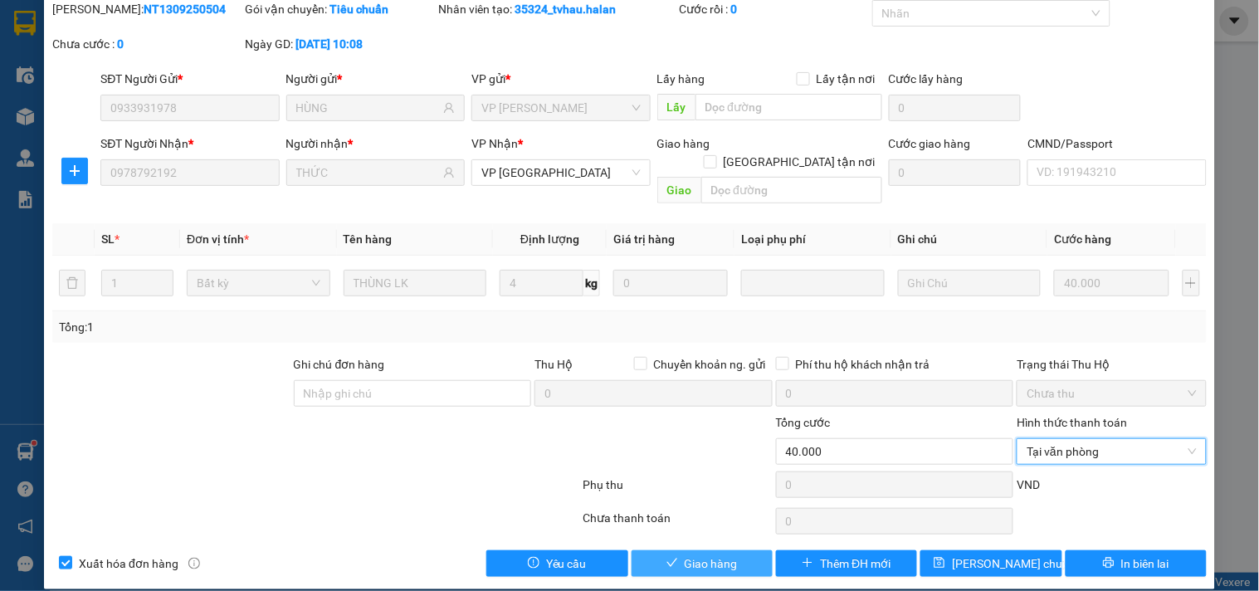
click at [699, 550] on button "Giao hàng" at bounding box center [701, 563] width 141 height 27
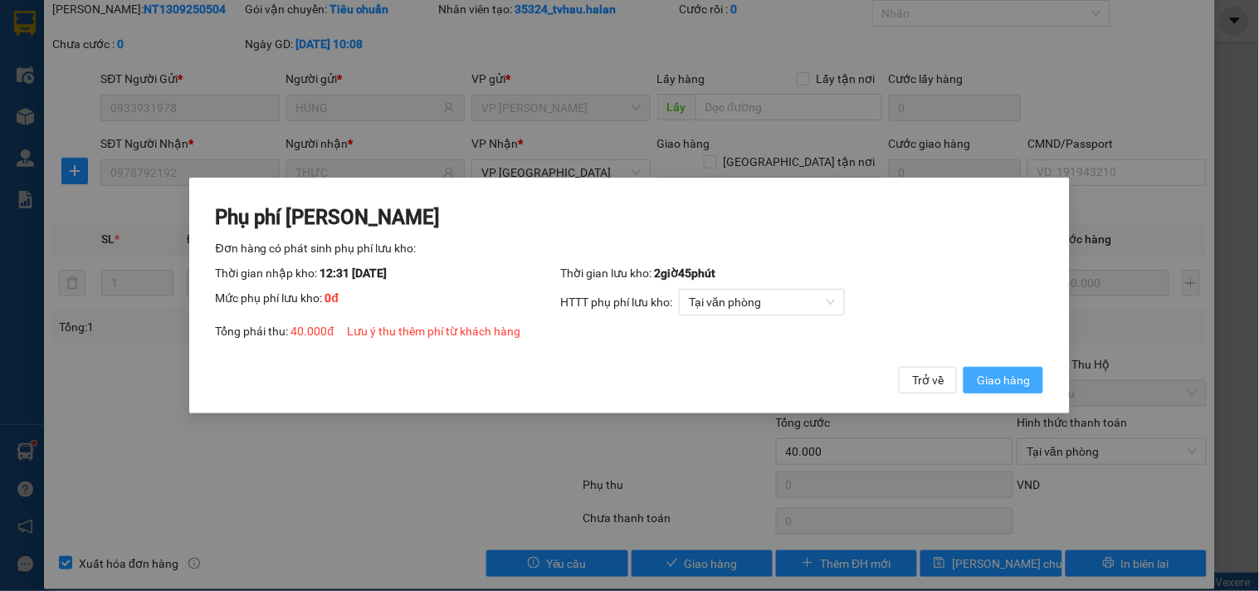
click at [1010, 382] on span "Giao hàng" at bounding box center [1003, 380] width 53 height 18
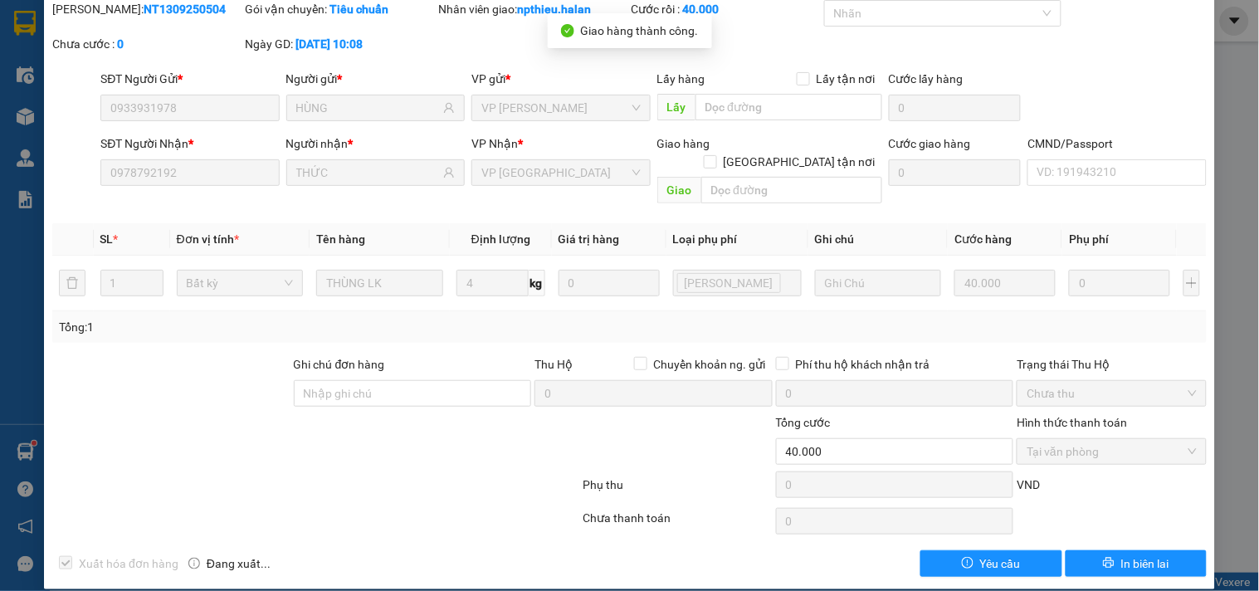
scroll to position [0, 0]
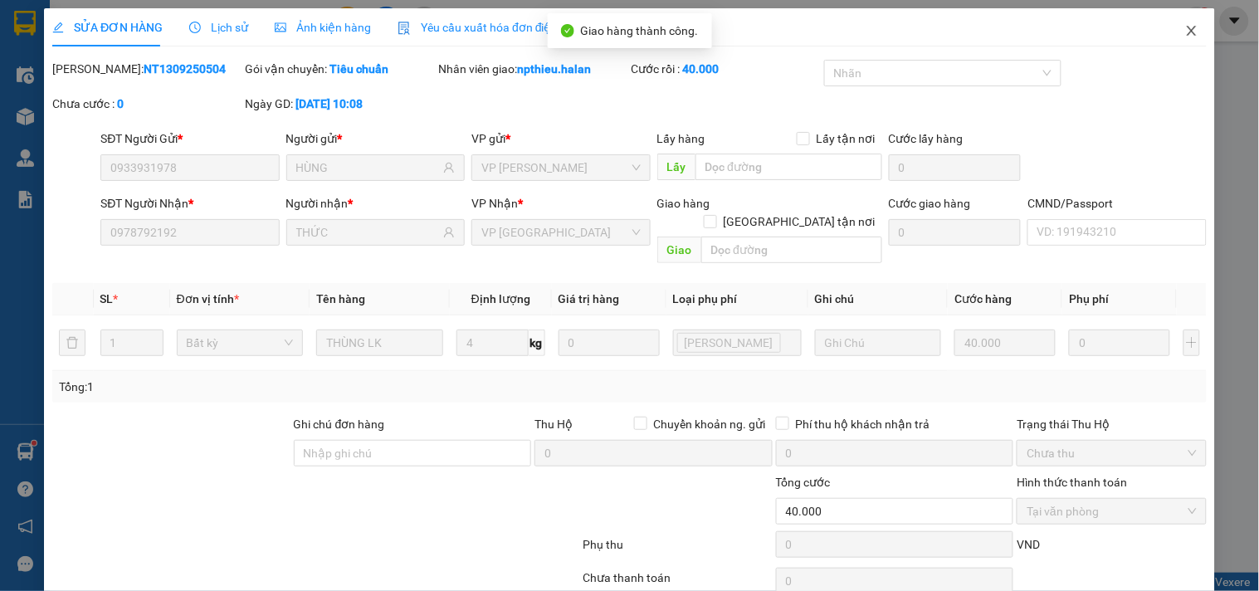
click at [1185, 27] on icon "close" at bounding box center [1191, 30] width 13 height 13
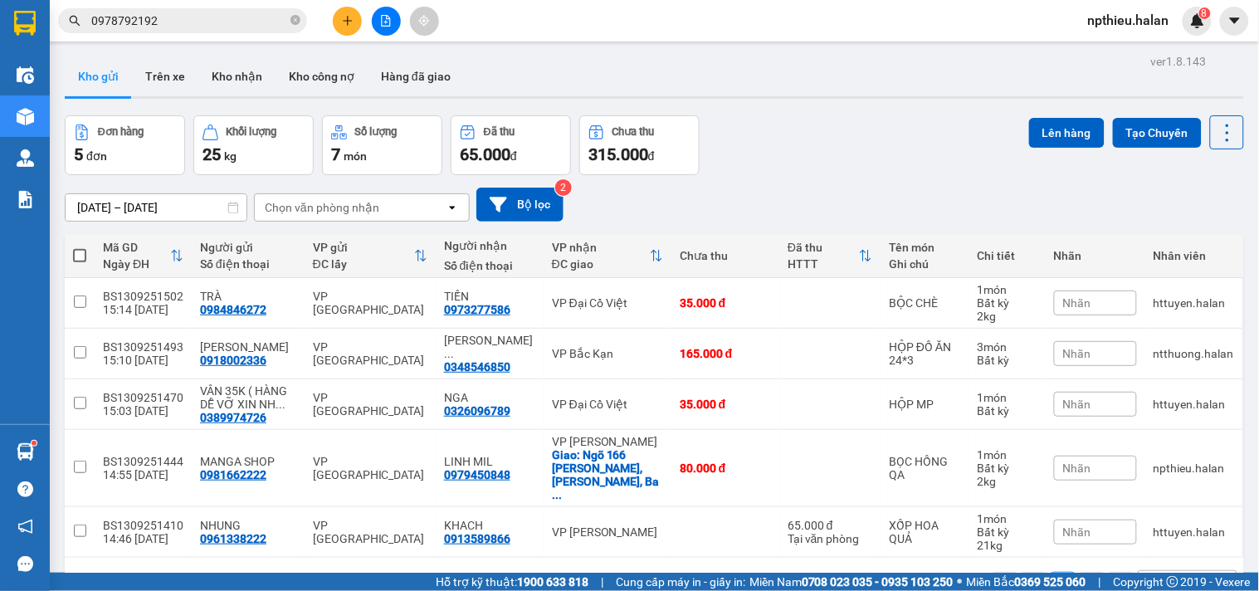
click at [340, 20] on button at bounding box center [347, 21] width 29 height 29
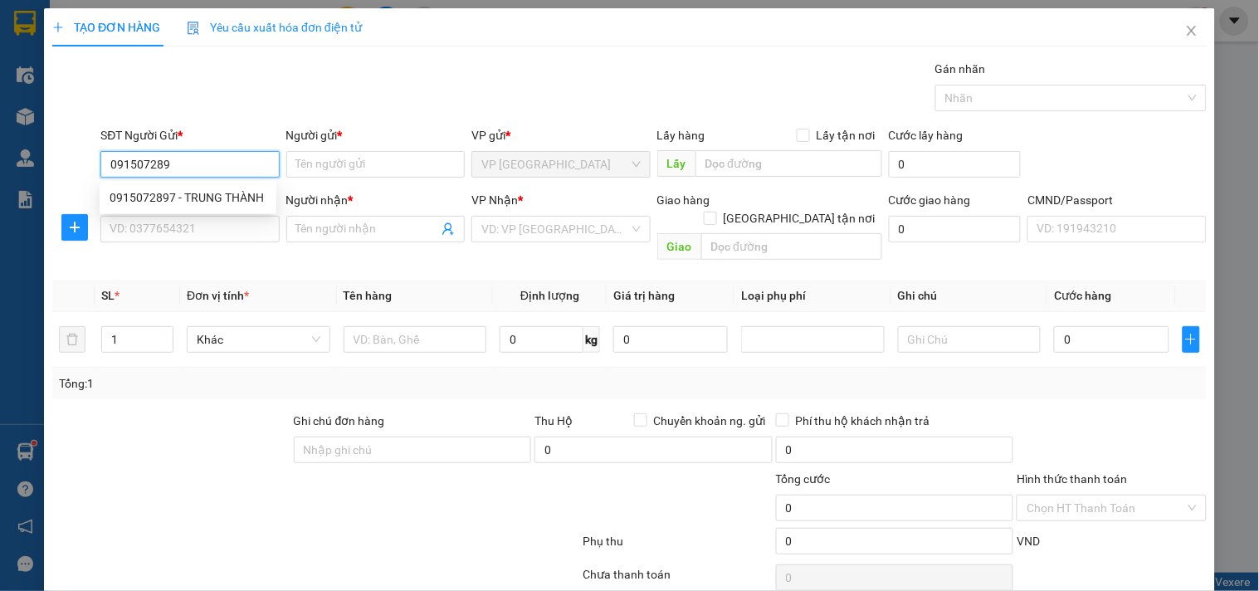
type input "0915072897"
click at [212, 194] on div "0915072897 - TRUNG THÀNH" at bounding box center [188, 197] width 157 height 18
type input "TRUNG THÀNH"
type input "0915072897"
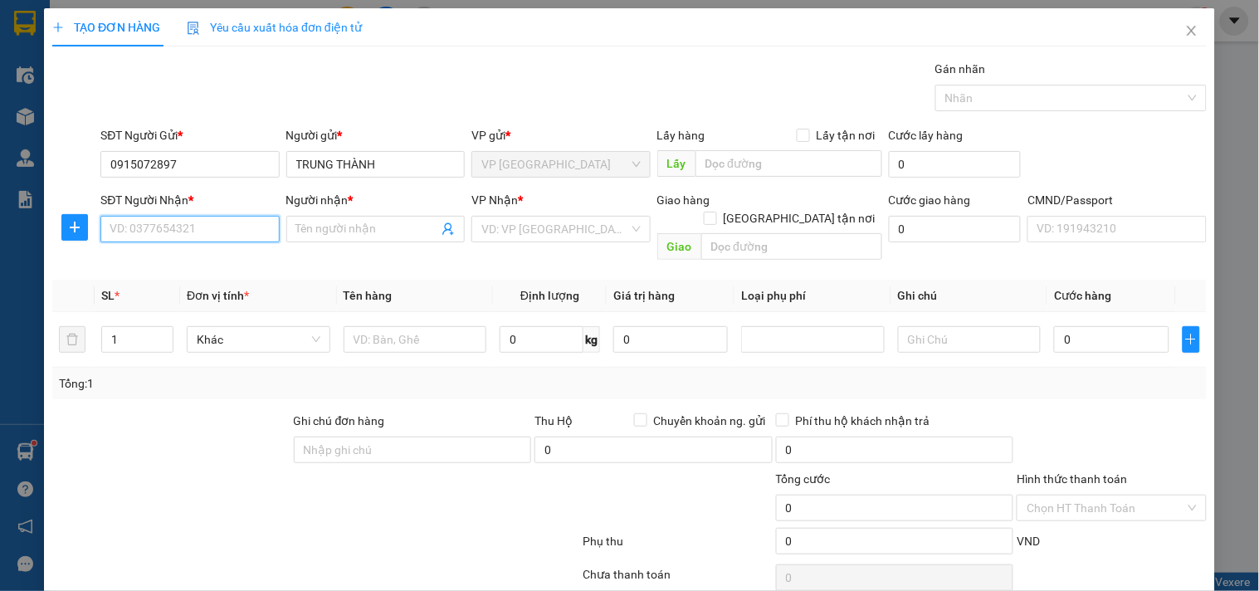
click at [202, 234] on input "SĐT Người Nhận *" at bounding box center [189, 229] width 178 height 27
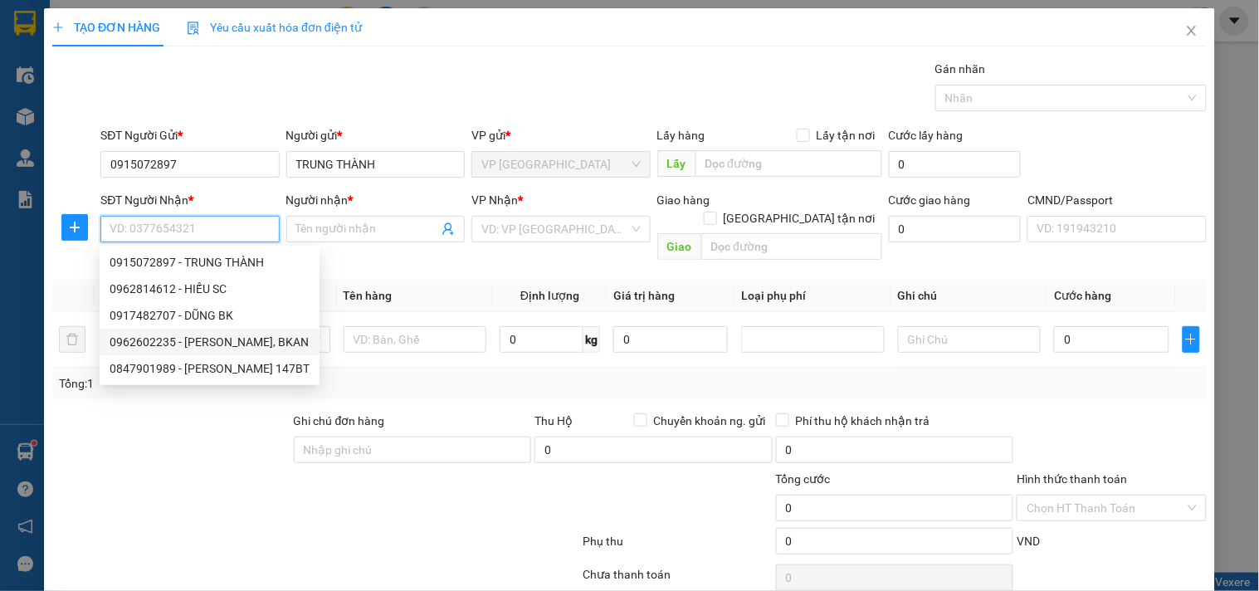
click at [175, 345] on div "0962602235 - GARA MẠNH TUẤN, BKAN" at bounding box center [210, 342] width 200 height 18
type input "0962602235"
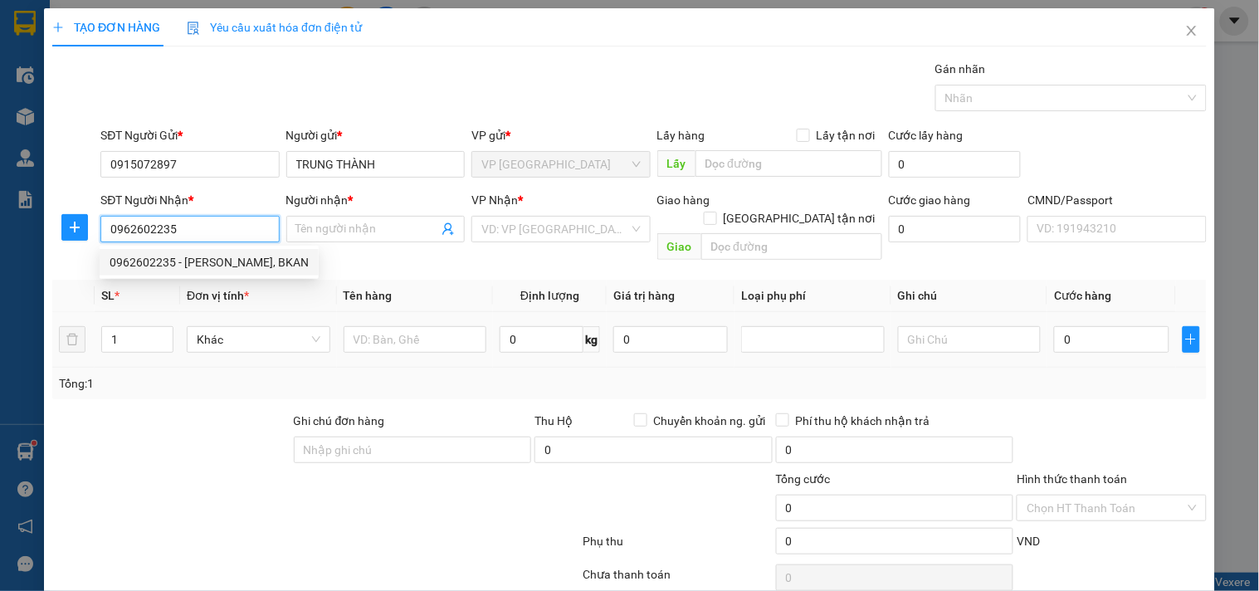
type input "GARA MẠNH TUẤN, BKAN"
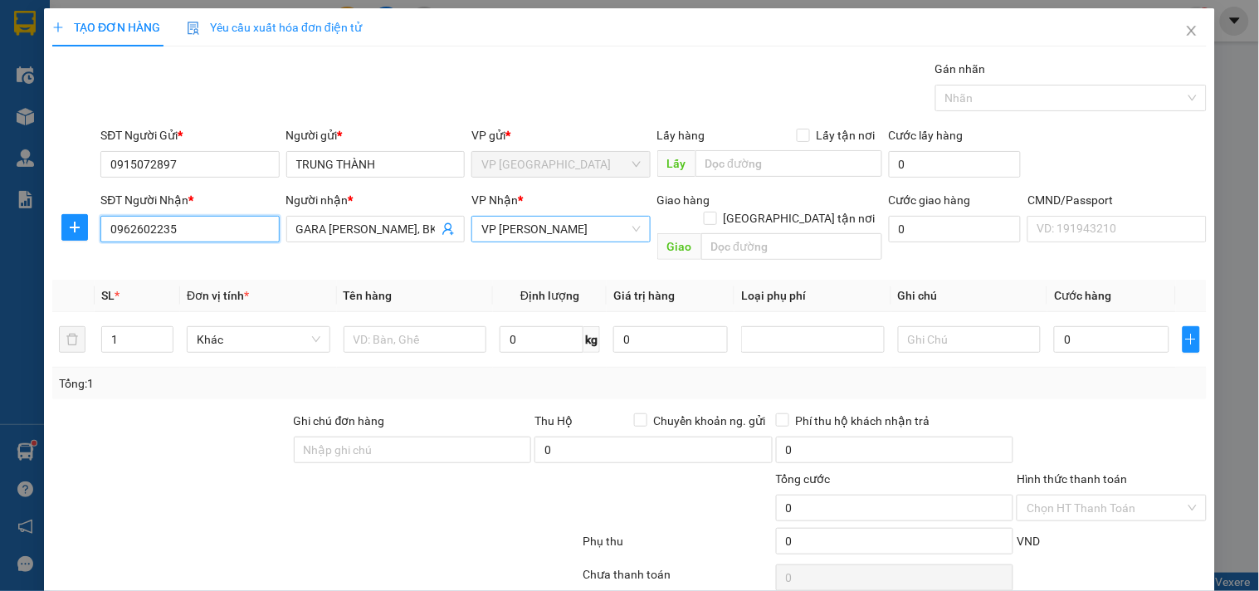
click at [502, 230] on span "[PERSON_NAME]" at bounding box center [560, 229] width 158 height 25
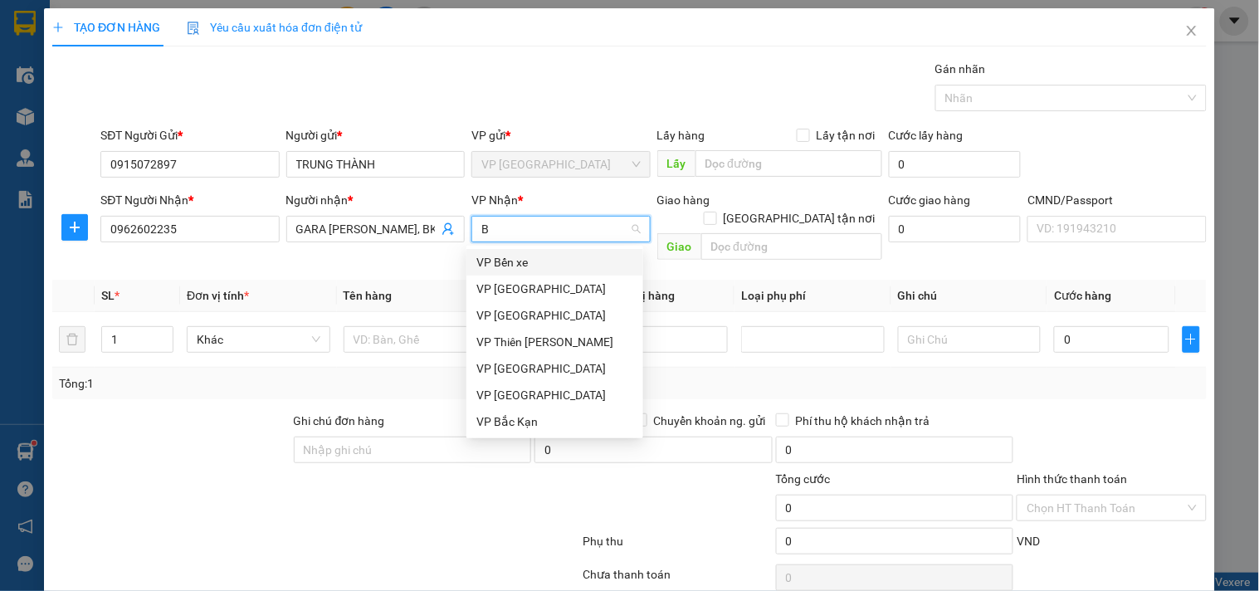
type input "BK"
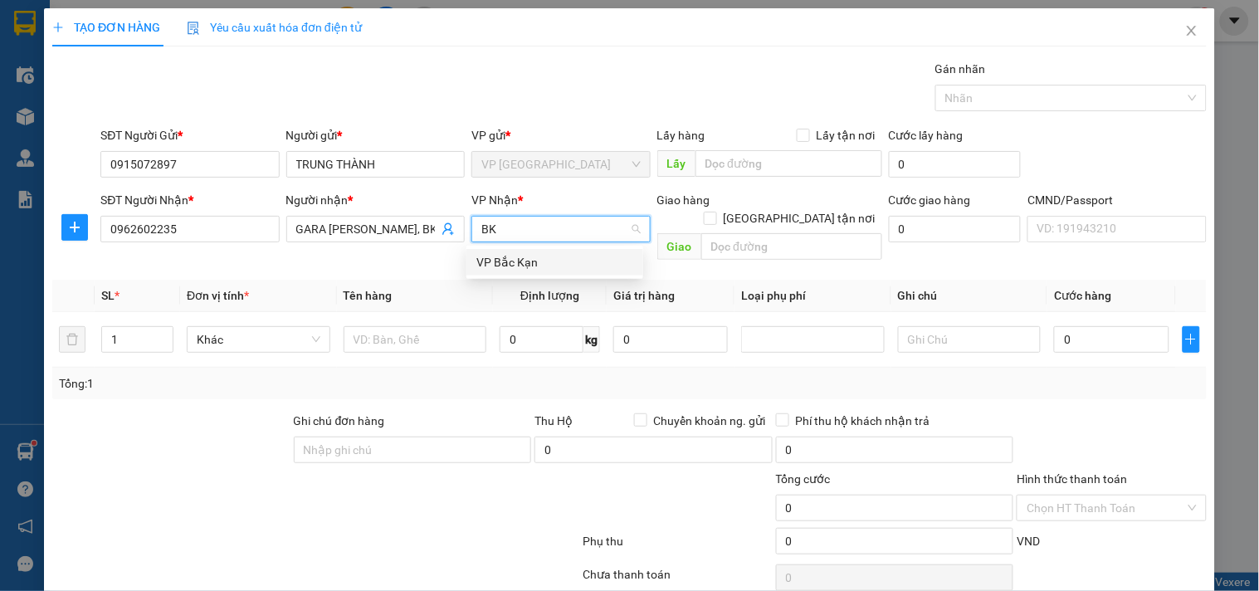
click at [506, 256] on div "VP Bắc Kạn" at bounding box center [554, 262] width 157 height 18
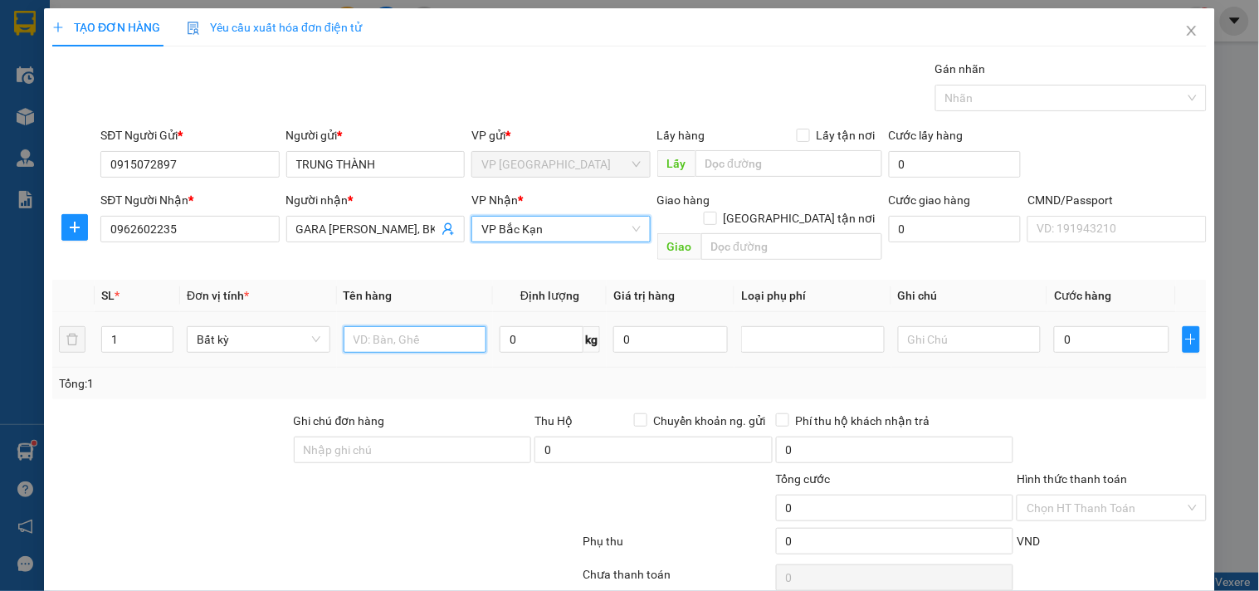
click at [374, 326] on input "text" at bounding box center [416, 339] width 144 height 27
type input "HỘP LK"
type input "6"
type input "40.000"
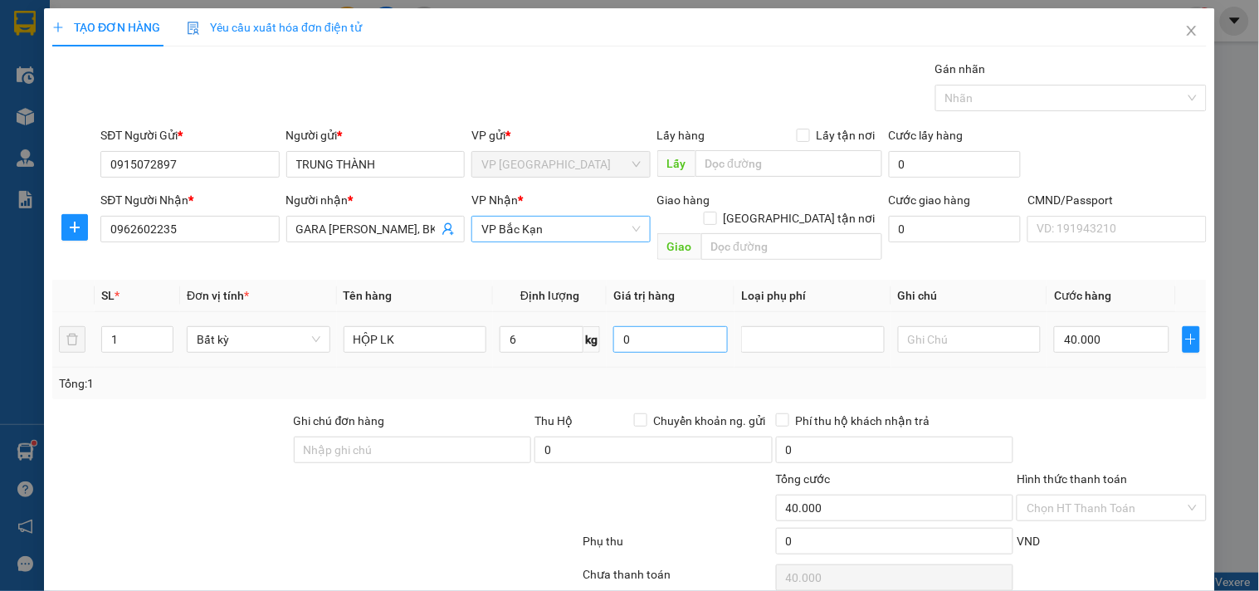
type input "40.000"
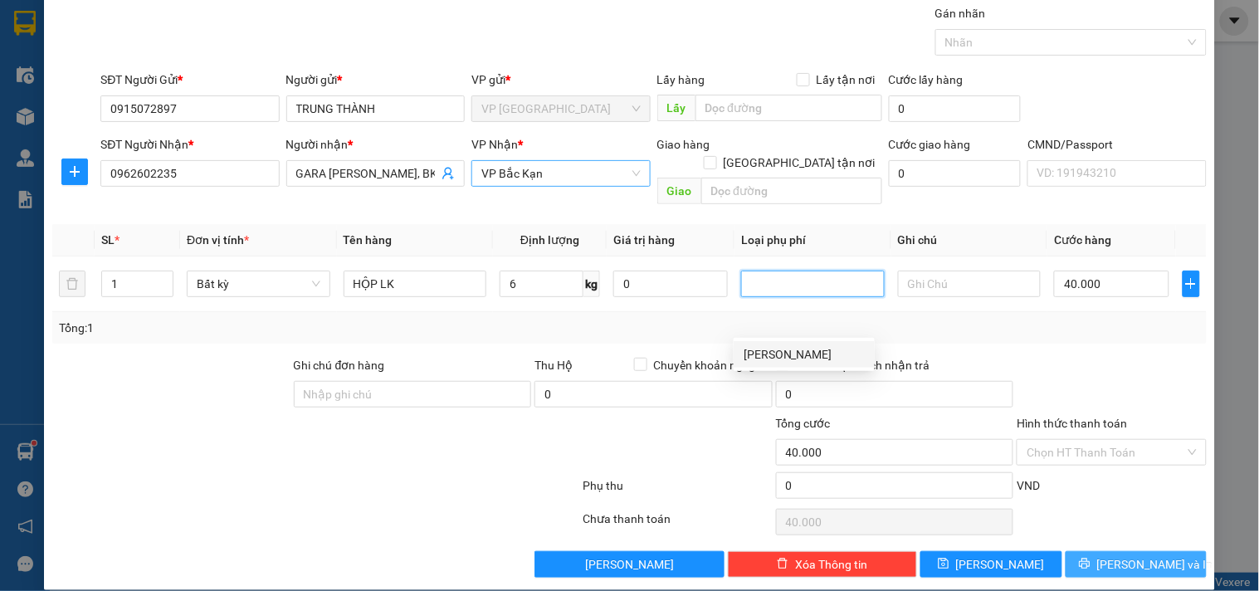
click at [1090, 558] on icon "printer" at bounding box center [1085, 564] width 12 height 12
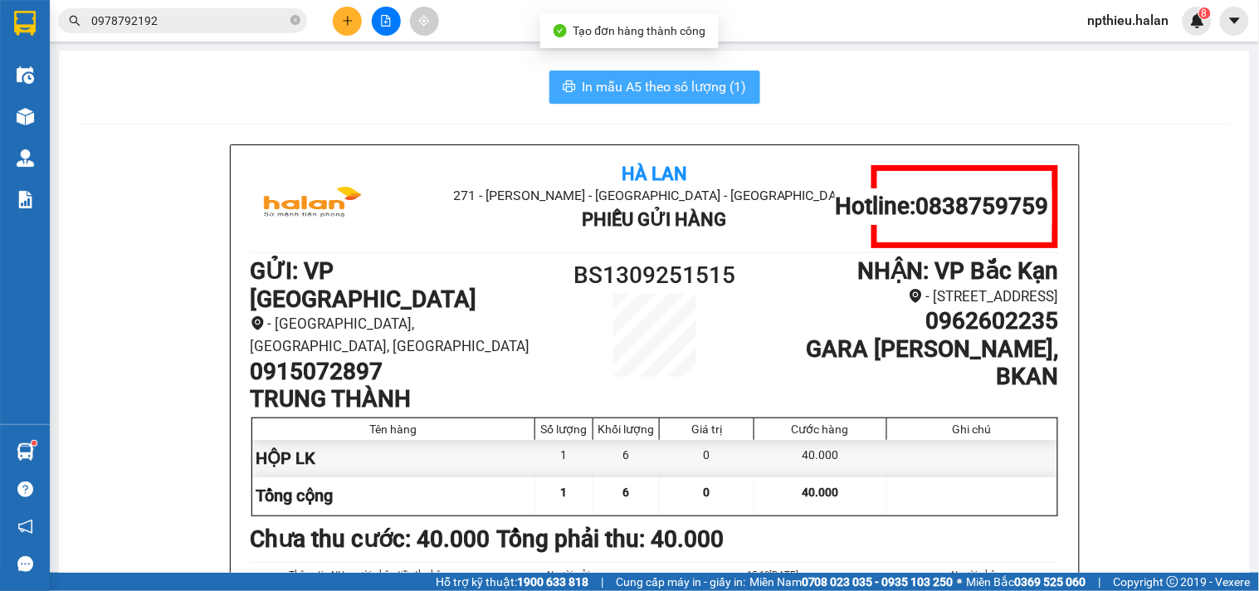
click at [657, 84] on span "In mẫu A5 theo số lượng (1)" at bounding box center [665, 86] width 164 height 21
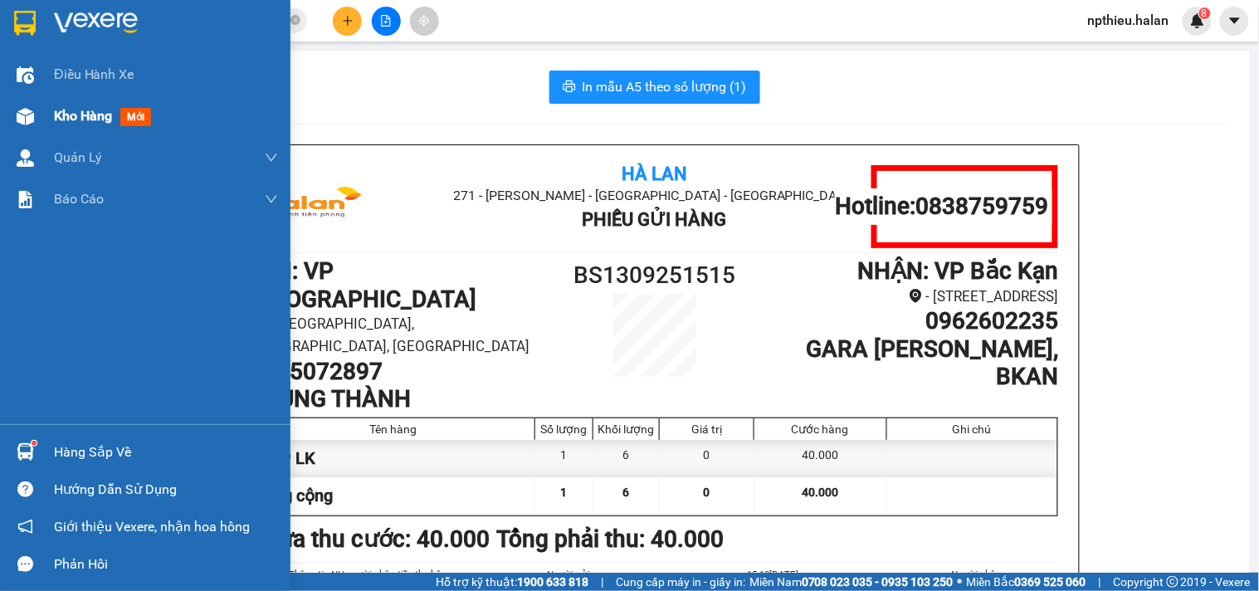
click at [81, 110] on span "Kho hàng" at bounding box center [83, 116] width 58 height 16
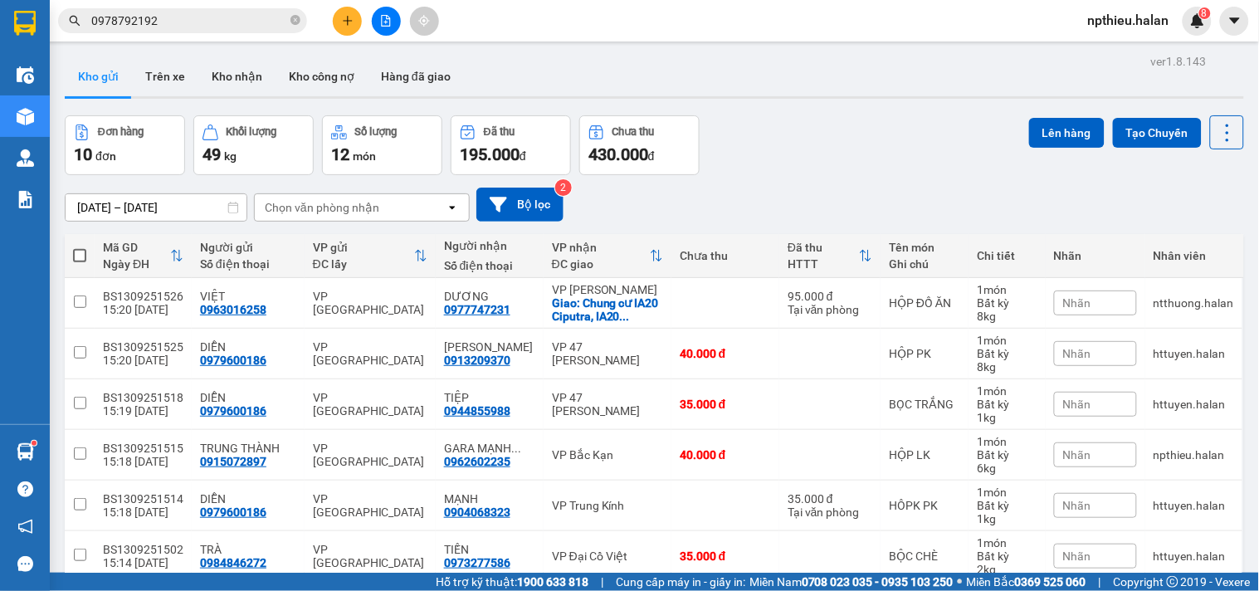
click at [377, 203] on div "Chọn văn phòng nhận" at bounding box center [350, 207] width 191 height 27
type input "BK"
click at [357, 239] on div "VP Bắc Kạn" at bounding box center [361, 243] width 216 height 30
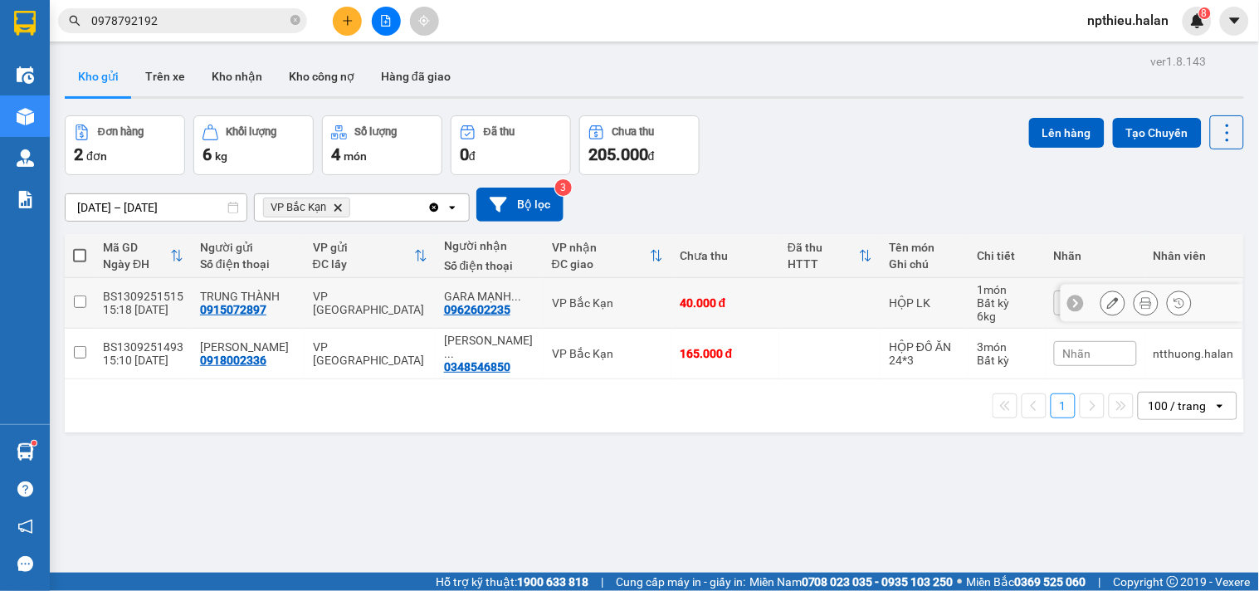
click at [84, 299] on input "checkbox" at bounding box center [80, 301] width 12 height 12
checkbox input "true"
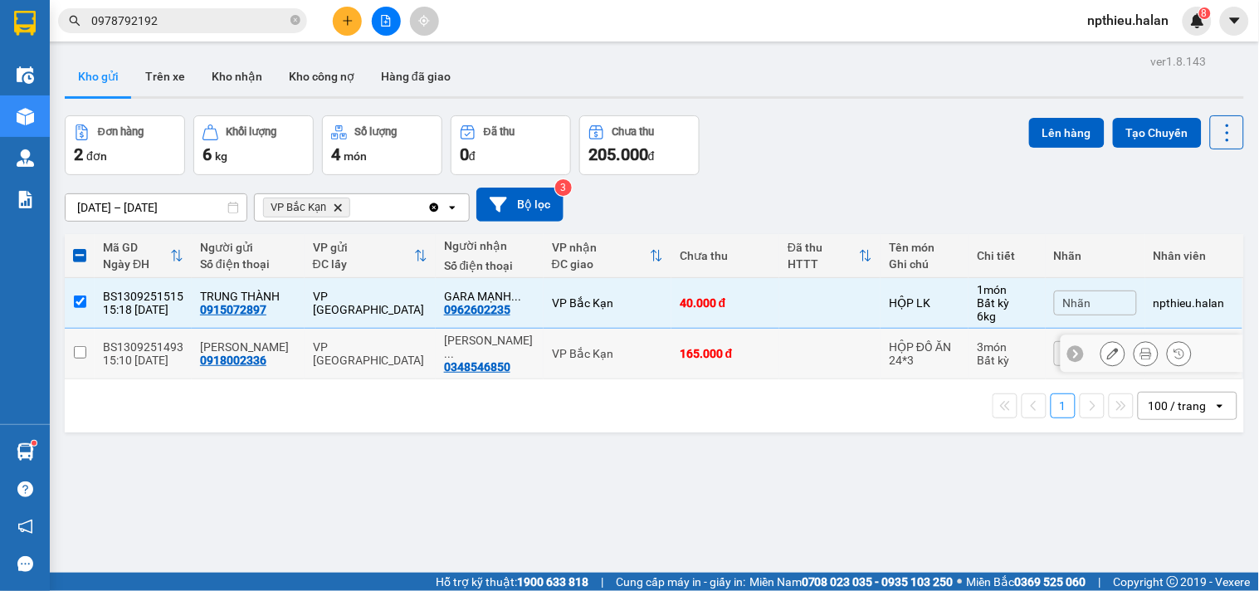
click at [80, 346] on input "checkbox" at bounding box center [80, 352] width 12 height 12
checkbox input "true"
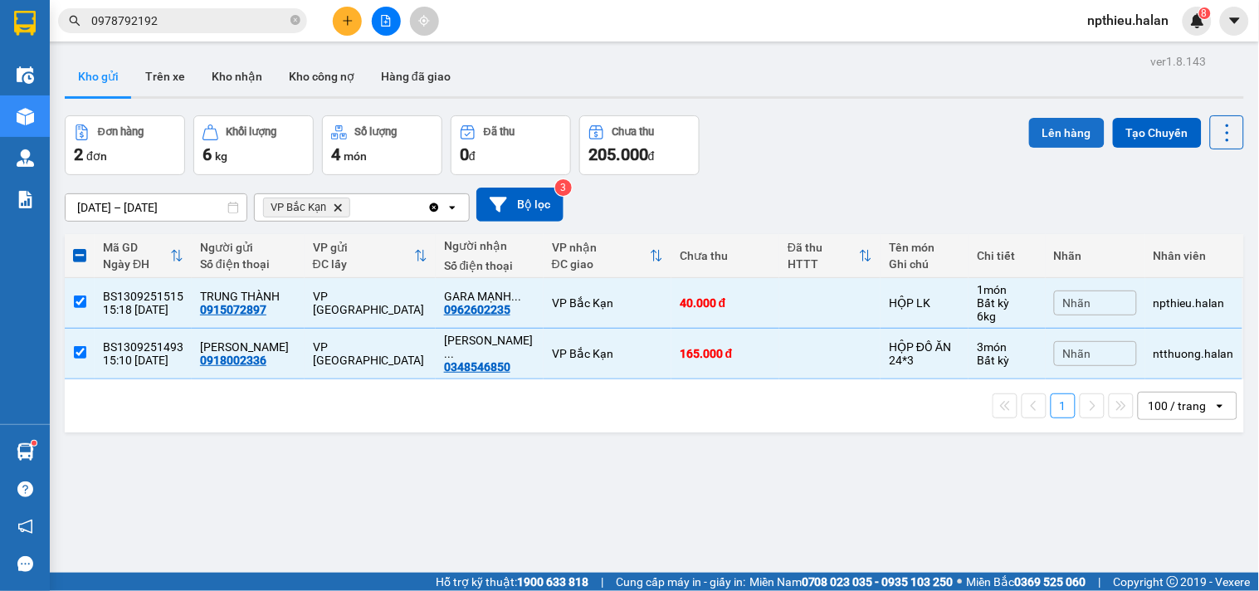
click at [1060, 122] on button "Lên hàng" at bounding box center [1067, 133] width 76 height 30
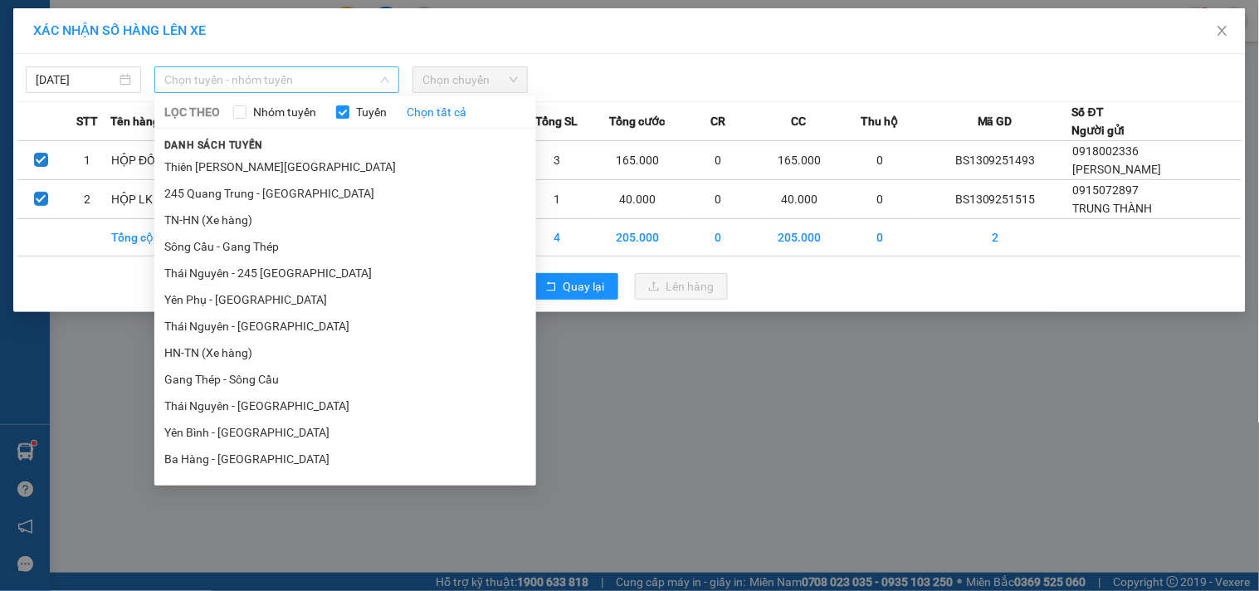
click at [333, 83] on span "Chọn tuyến - nhóm tuyến" at bounding box center [276, 79] width 225 height 25
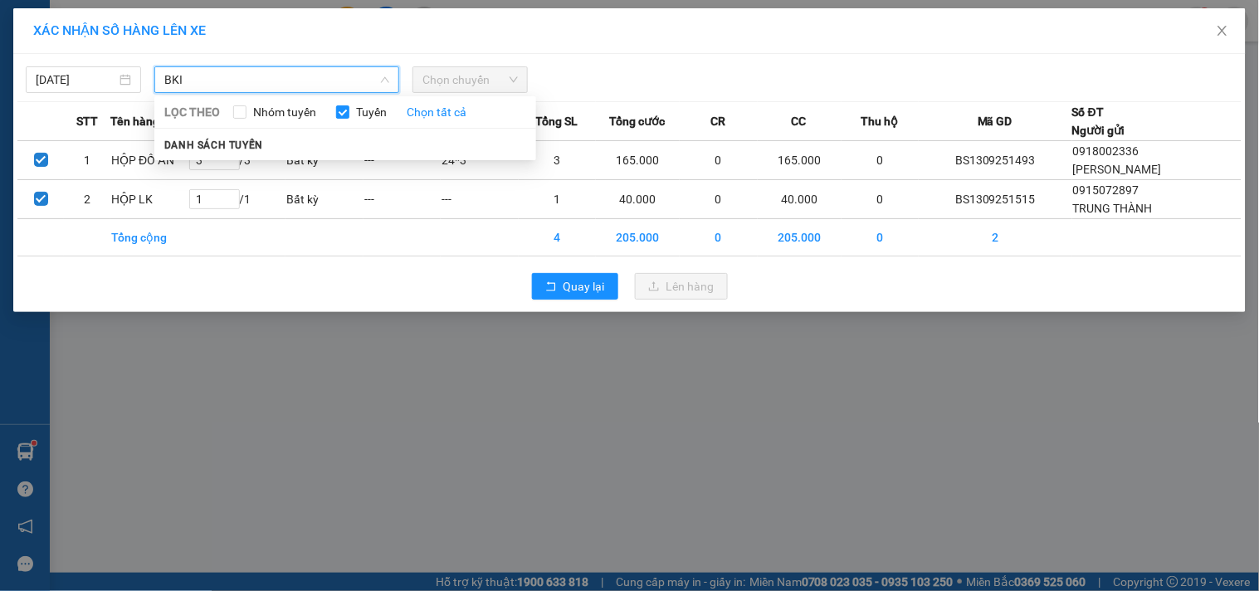
drag, startPoint x: 251, startPoint y: 146, endPoint x: 252, endPoint y: 63, distance: 83.0
click at [252, 85] on div "BKI LỌC THEO Nhóm tuyến Tuyến Chọn tất cả Danh sách tuyến" at bounding box center [276, 79] width 245 height 27
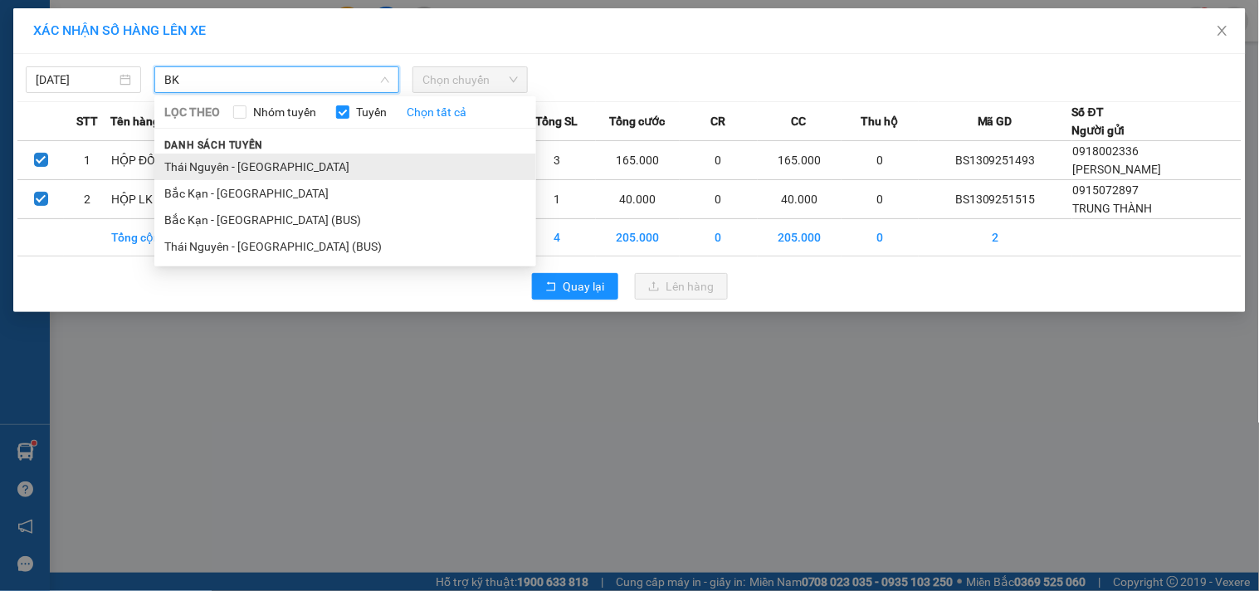
type input "BK"
click at [245, 161] on li "Thái [PERSON_NAME] - [GEOGRAPHIC_DATA]" at bounding box center [345, 167] width 382 height 27
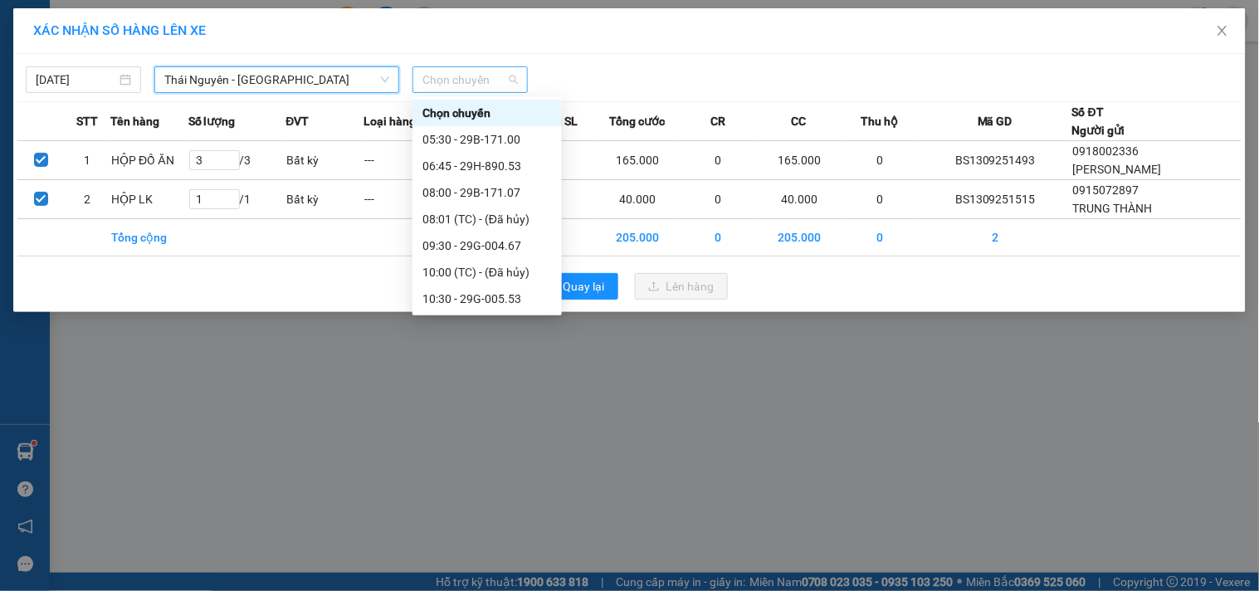
click at [474, 80] on span "Chọn chuyến" at bounding box center [469, 79] width 95 height 25
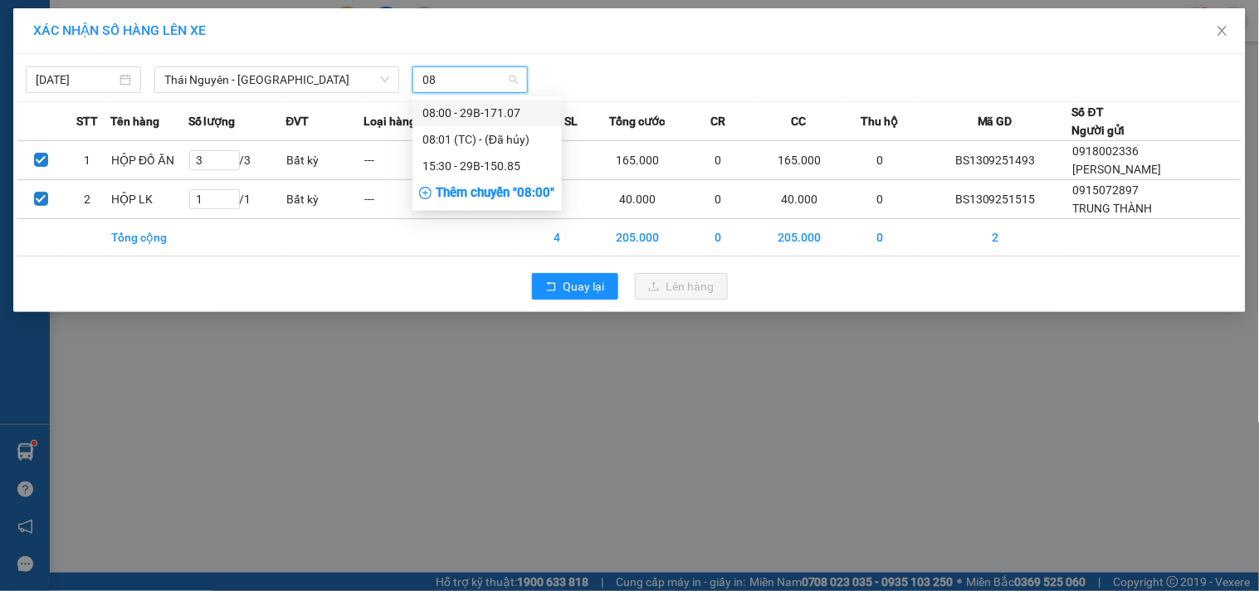
type input "085"
click at [485, 105] on div "15:30 - 29B-150.85" at bounding box center [486, 113] width 129 height 18
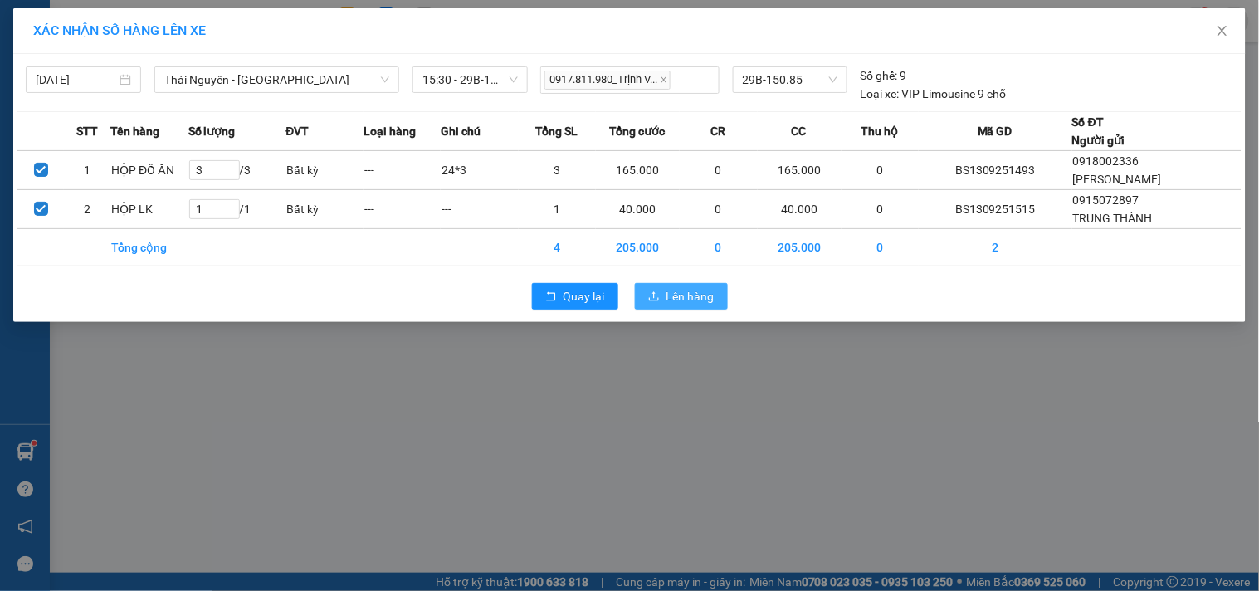
click at [675, 287] on span "Lên hàng" at bounding box center [690, 296] width 48 height 18
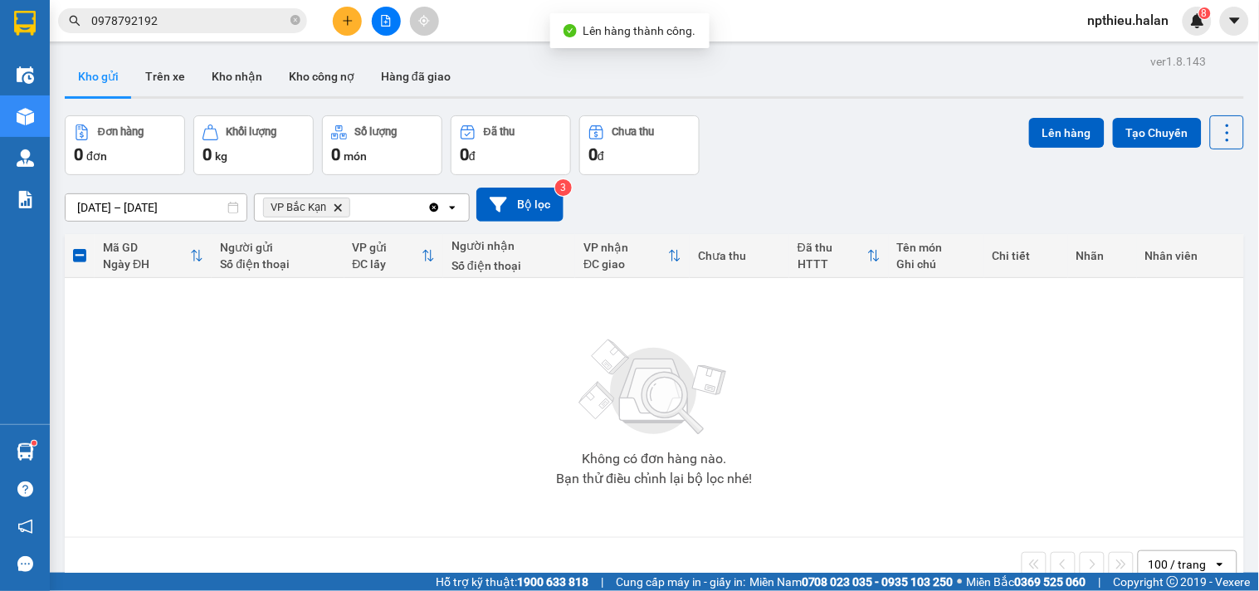
click at [335, 206] on icon "Delete" at bounding box center [338, 207] width 10 height 10
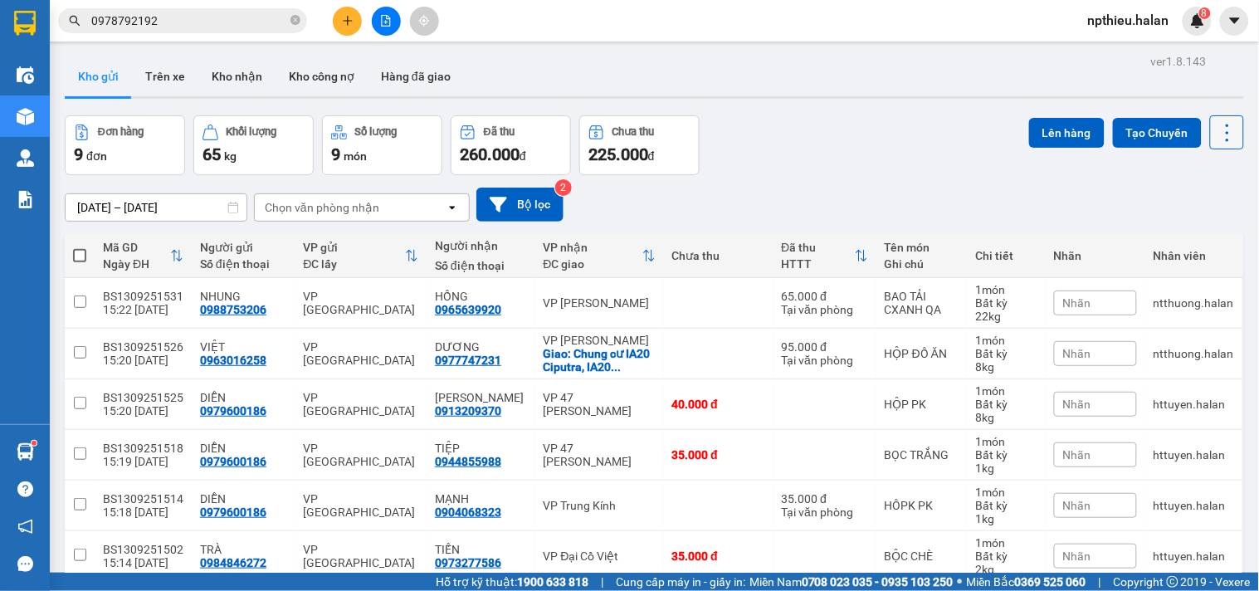
click at [1223, 134] on icon at bounding box center [1227, 132] width 23 height 23
click at [1168, 232] on span "Làm mới" at bounding box center [1190, 237] width 46 height 17
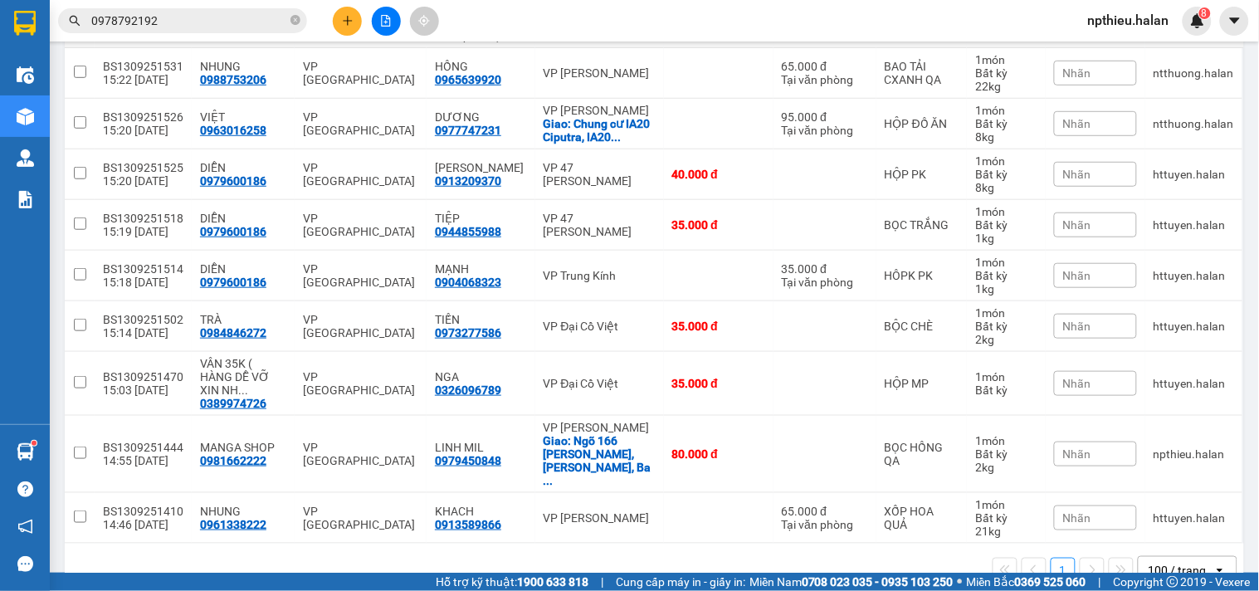
scroll to position [46, 0]
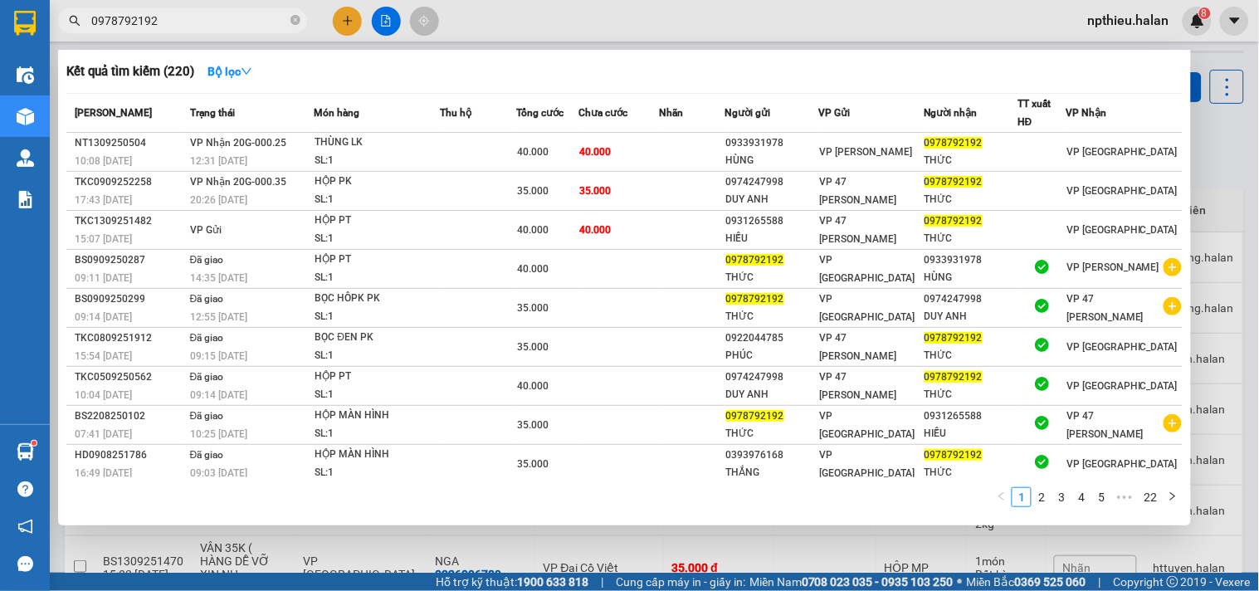
click at [201, 26] on input "0978792192" at bounding box center [189, 21] width 196 height 18
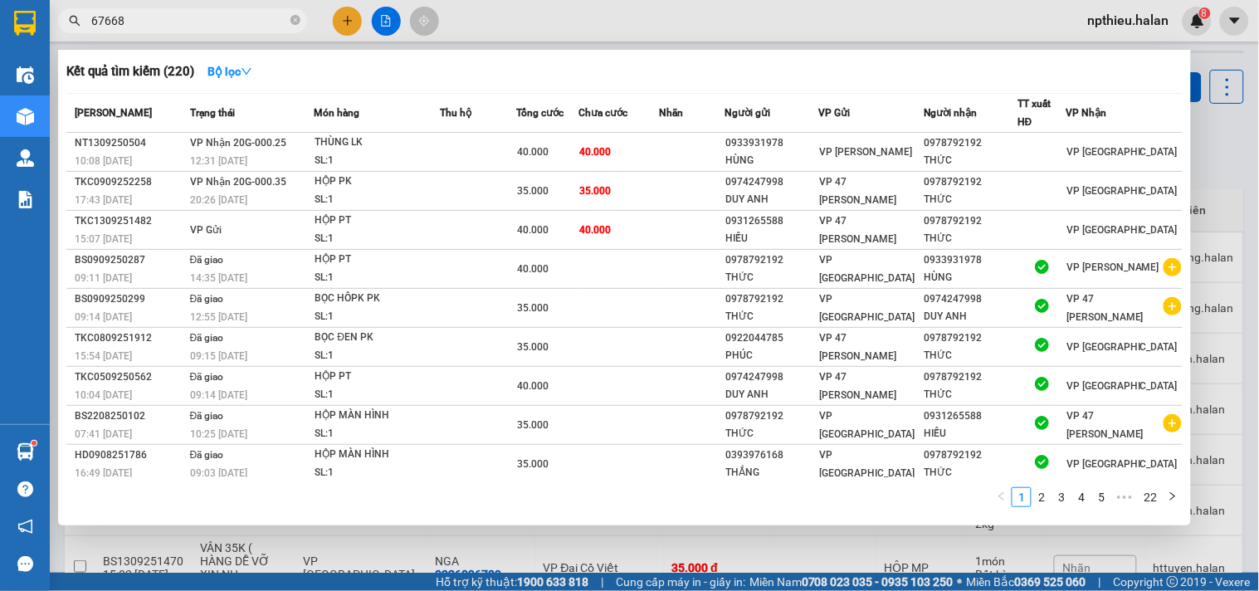
type input "676686"
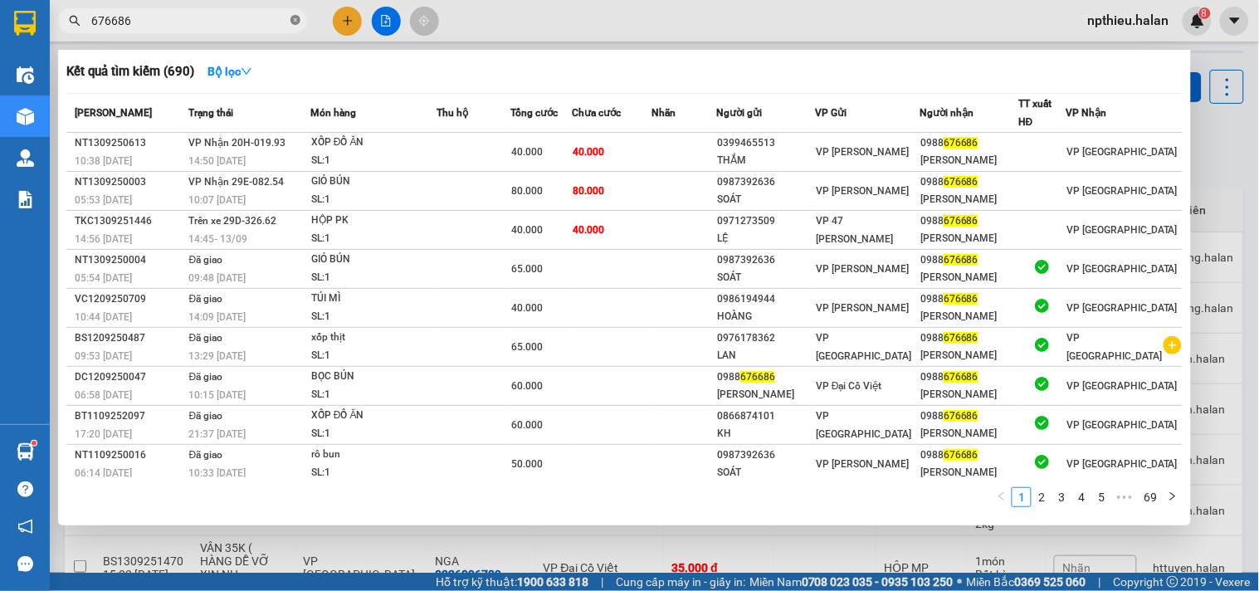
click at [295, 22] on icon "close-circle" at bounding box center [295, 20] width 10 height 10
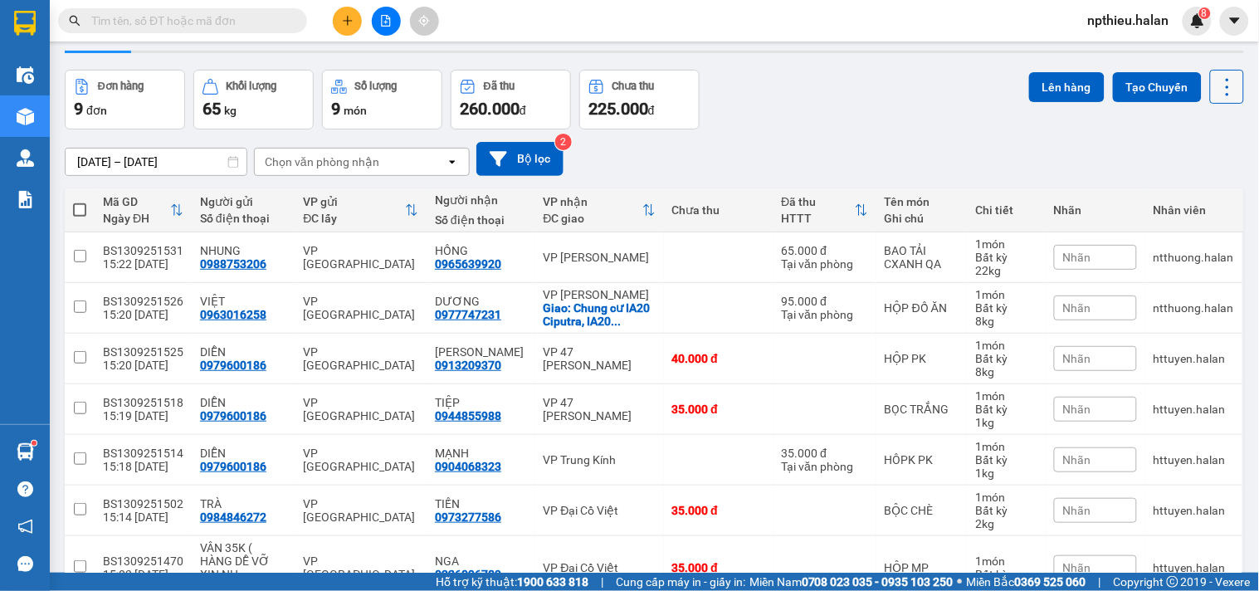
click at [1216, 80] on icon at bounding box center [1227, 87] width 23 height 23
click at [1168, 194] on span "Làm mới" at bounding box center [1190, 191] width 46 height 17
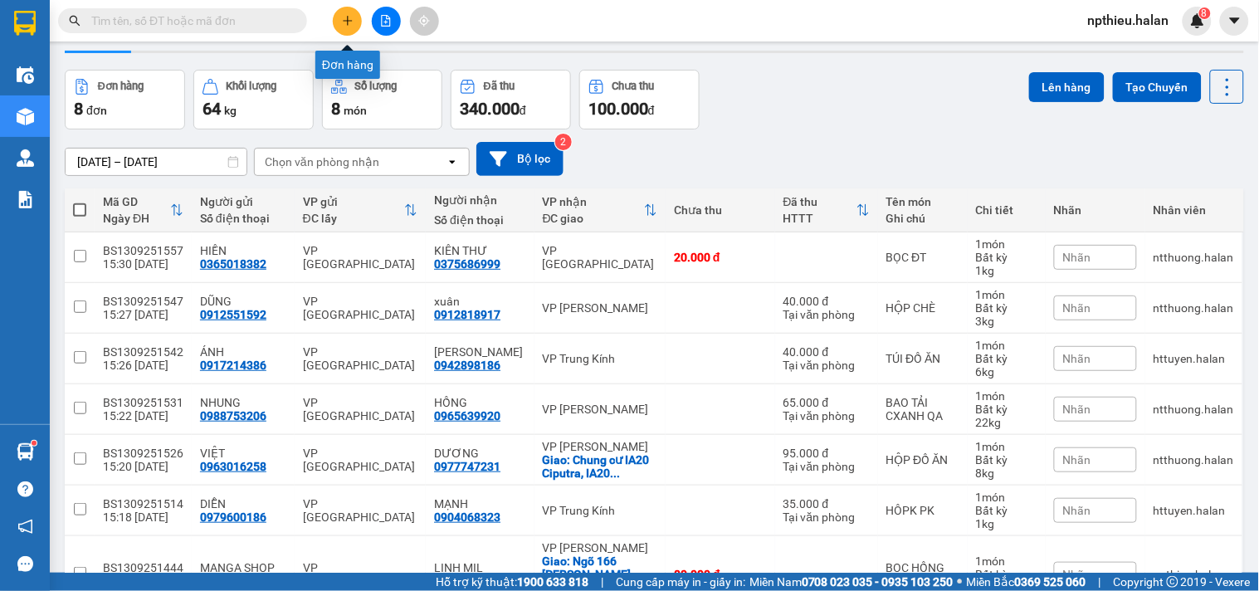
click at [344, 10] on button at bounding box center [347, 21] width 29 height 29
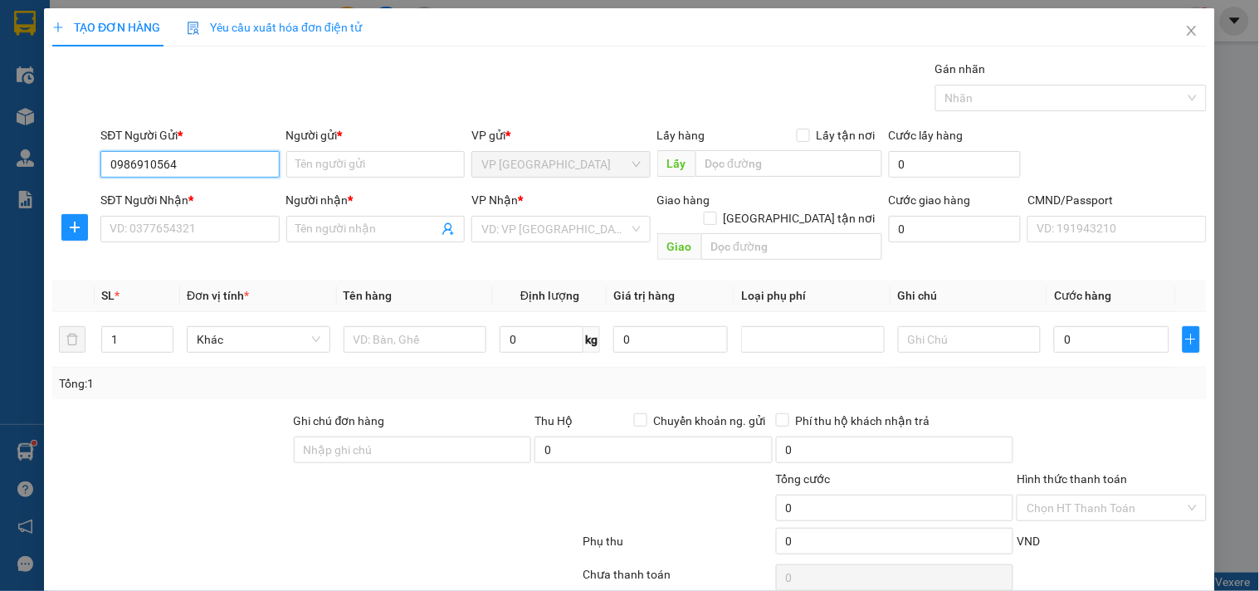
click at [227, 164] on input "0986910564" at bounding box center [189, 164] width 178 height 27
click at [233, 164] on input "0986910564" at bounding box center [189, 164] width 178 height 27
type input "0986910564"
click at [310, 166] on input "Người gửi *" at bounding box center [375, 164] width 178 height 27
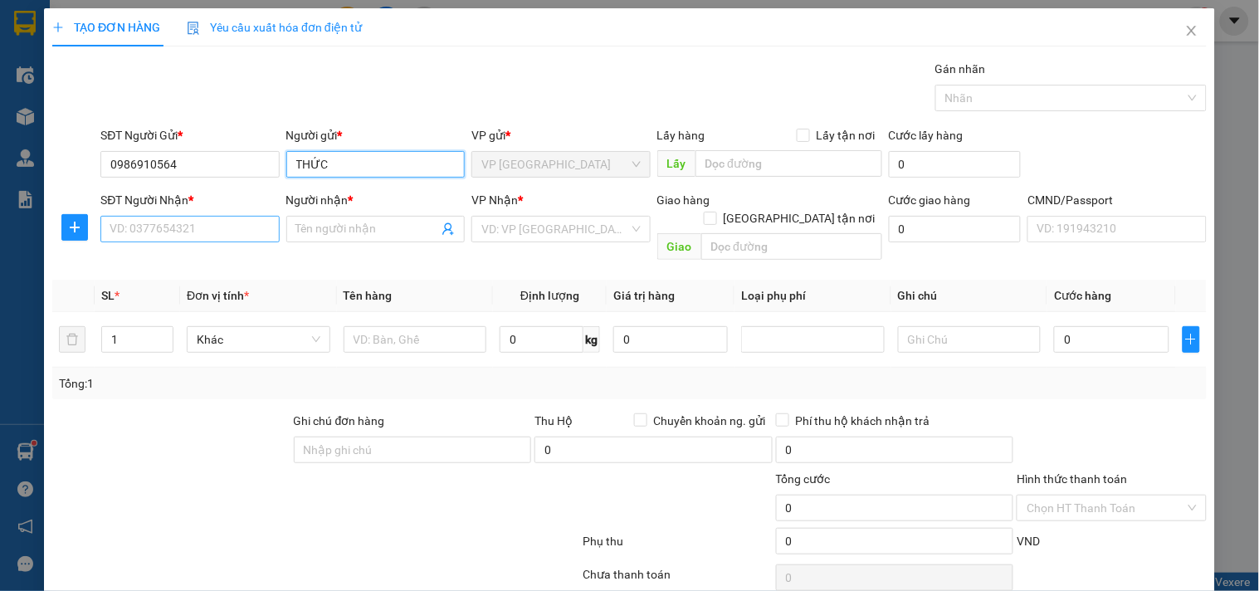
type input "THỨC"
click at [209, 227] on input "SĐT Người Nhận *" at bounding box center [189, 229] width 178 height 27
click at [154, 229] on input "09787756999" at bounding box center [189, 229] width 178 height 27
type input "0978775999"
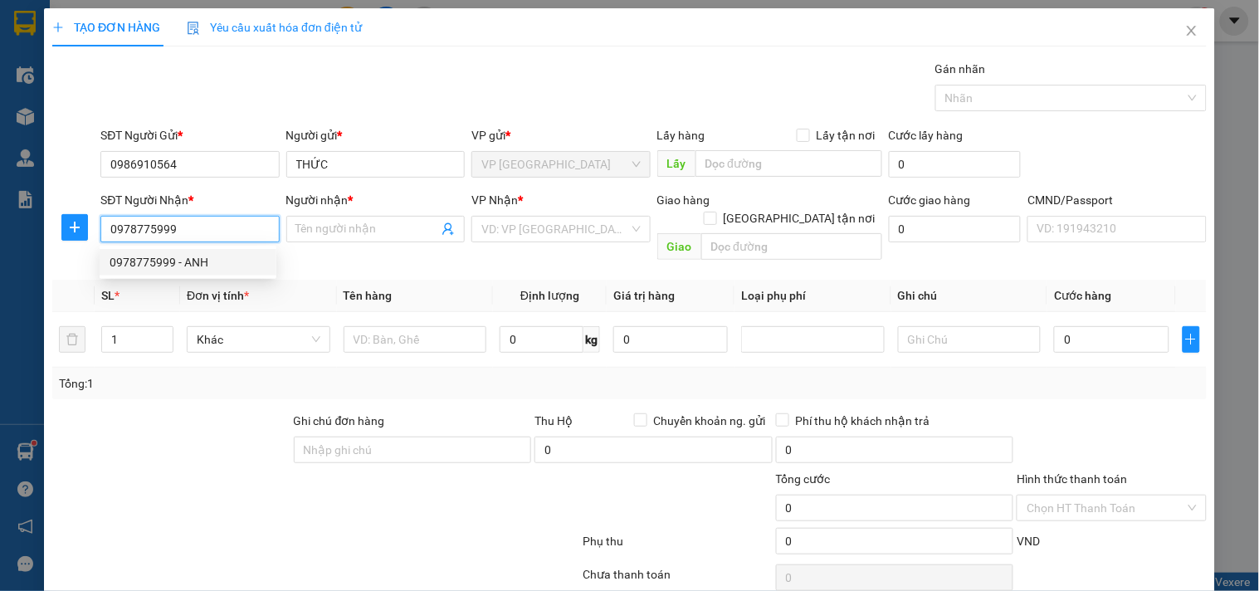
click at [194, 263] on div "0978775999 - ANH" at bounding box center [188, 262] width 157 height 18
type input "ANH"
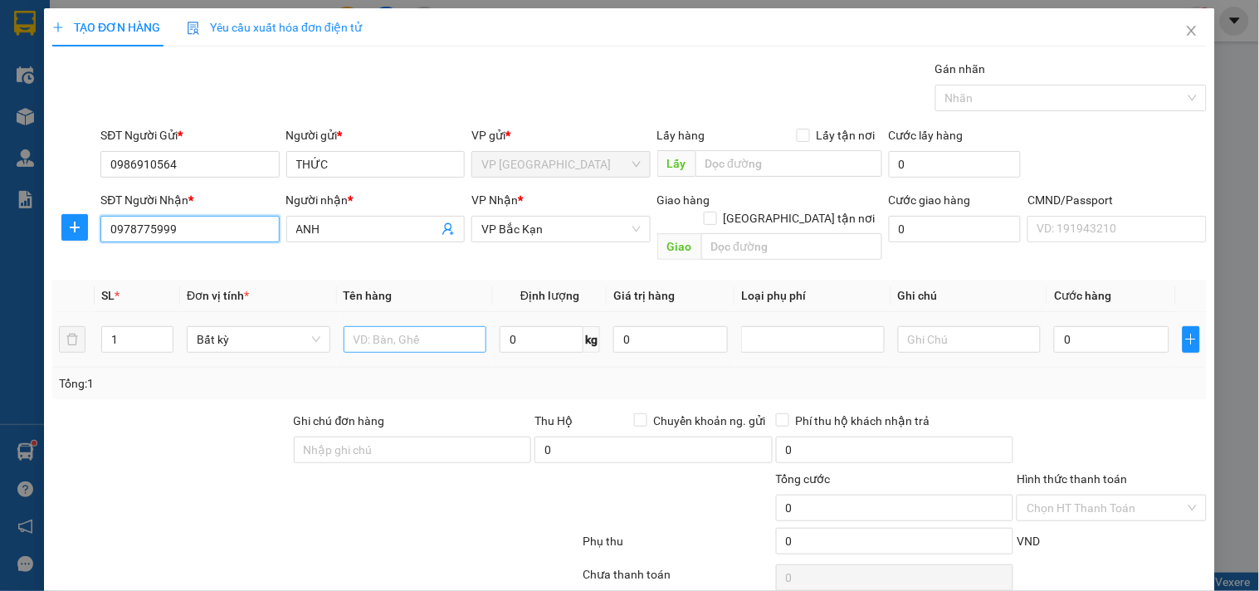
type input "0978775999"
click at [397, 326] on input "text" at bounding box center [416, 339] width 144 height 27
type input "BỌC DÀI LK"
type input "3"
type input "40.000"
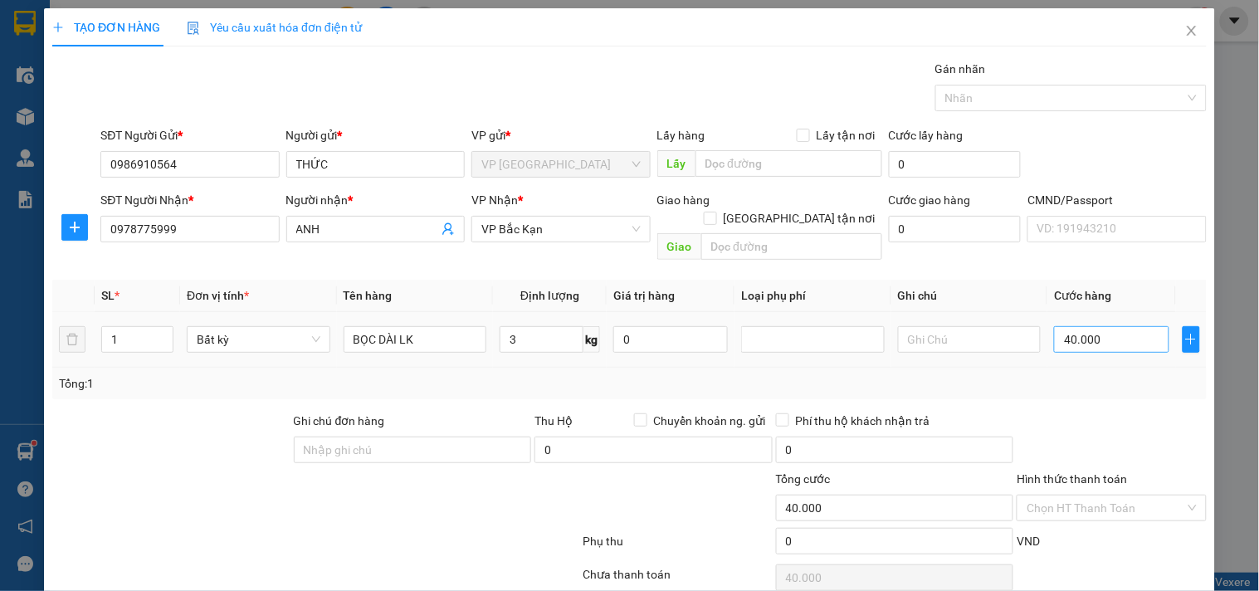
type input "40.000"
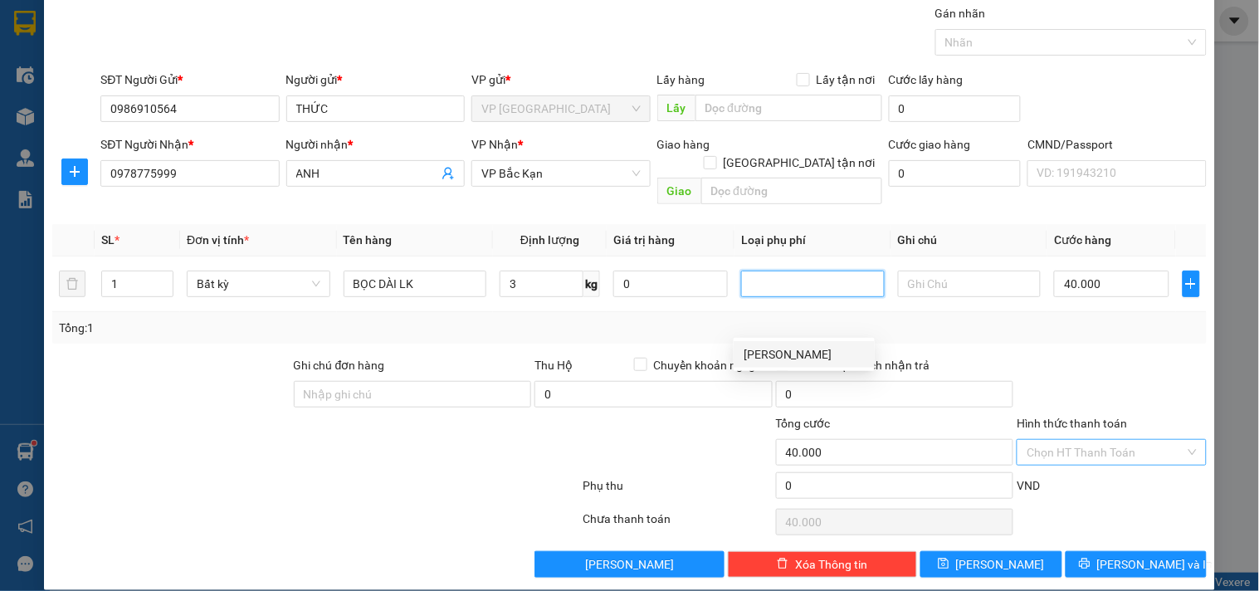
click at [1069, 440] on input "Hình thức thanh toán" at bounding box center [1105, 452] width 158 height 25
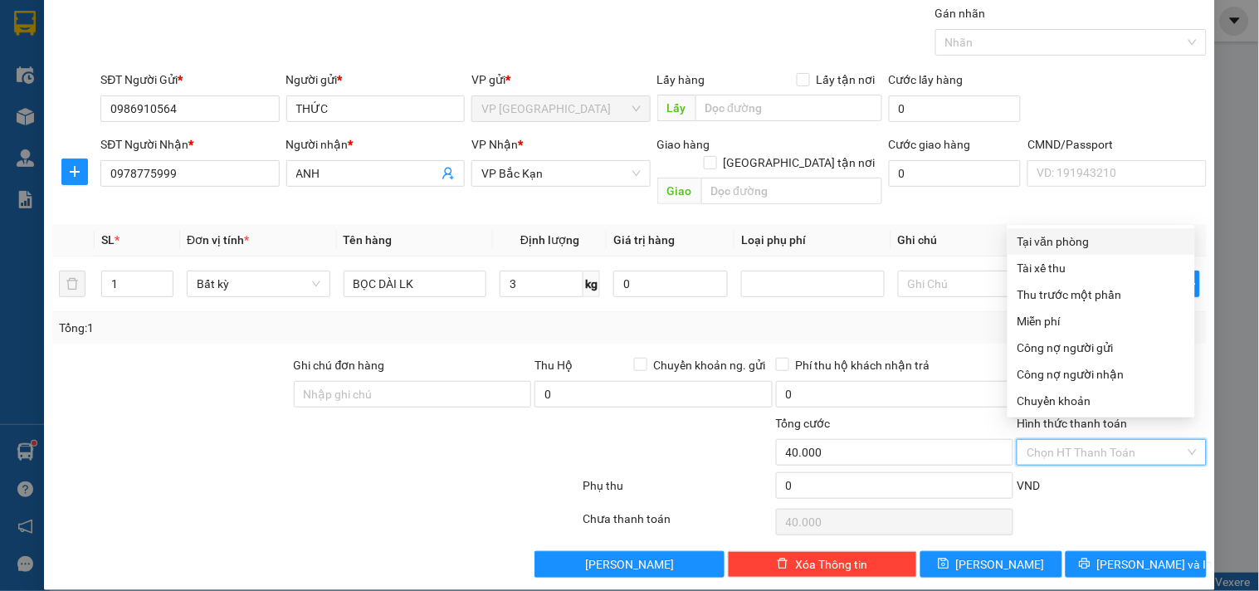
click at [1051, 238] on div "Tại văn phòng" at bounding box center [1101, 241] width 168 height 18
type input "0"
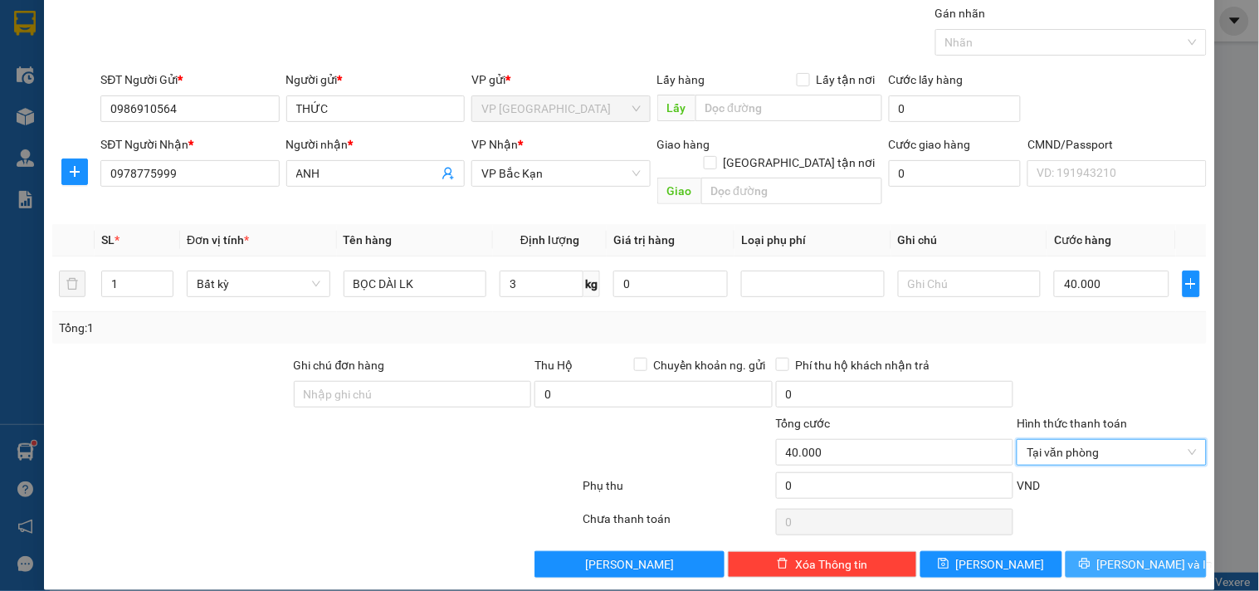
click at [1109, 551] on button "[PERSON_NAME] và In" at bounding box center [1135, 564] width 141 height 27
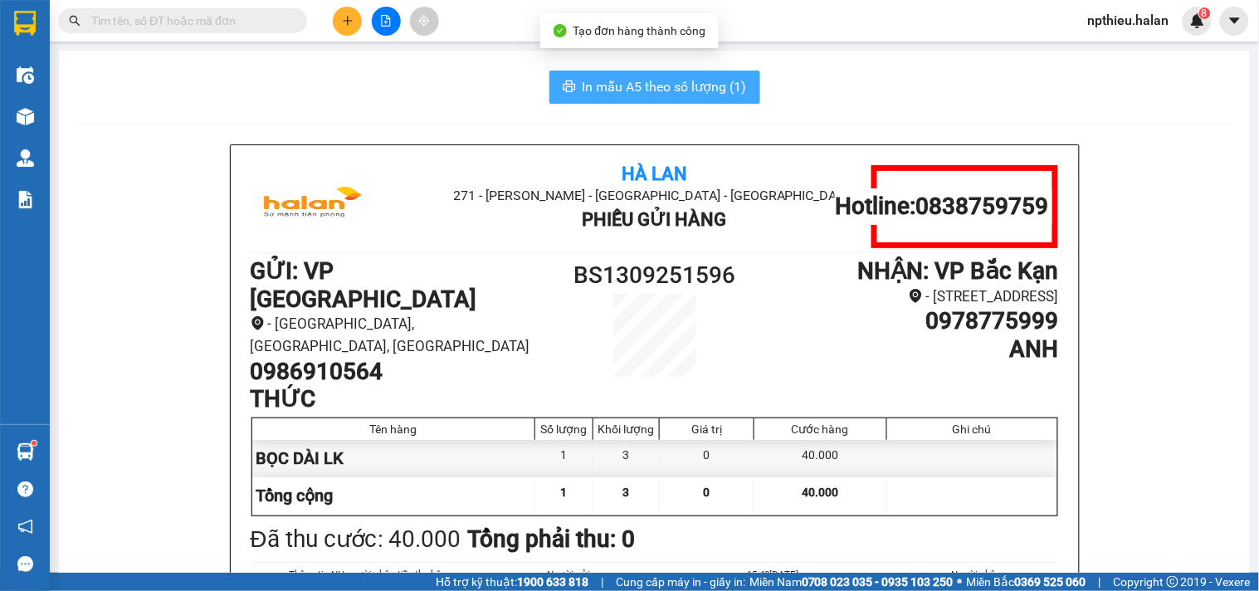
click at [636, 89] on span "In mẫu A5 theo số lượng (1)" at bounding box center [665, 86] width 164 height 21
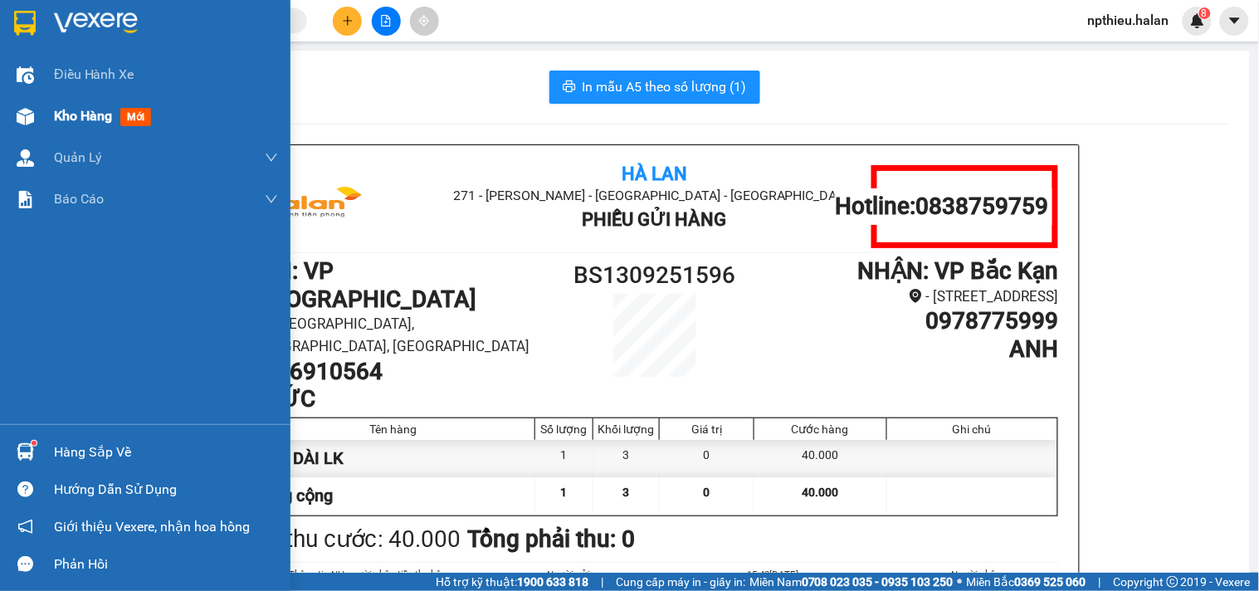
click at [62, 114] on span "Kho hàng" at bounding box center [83, 116] width 58 height 16
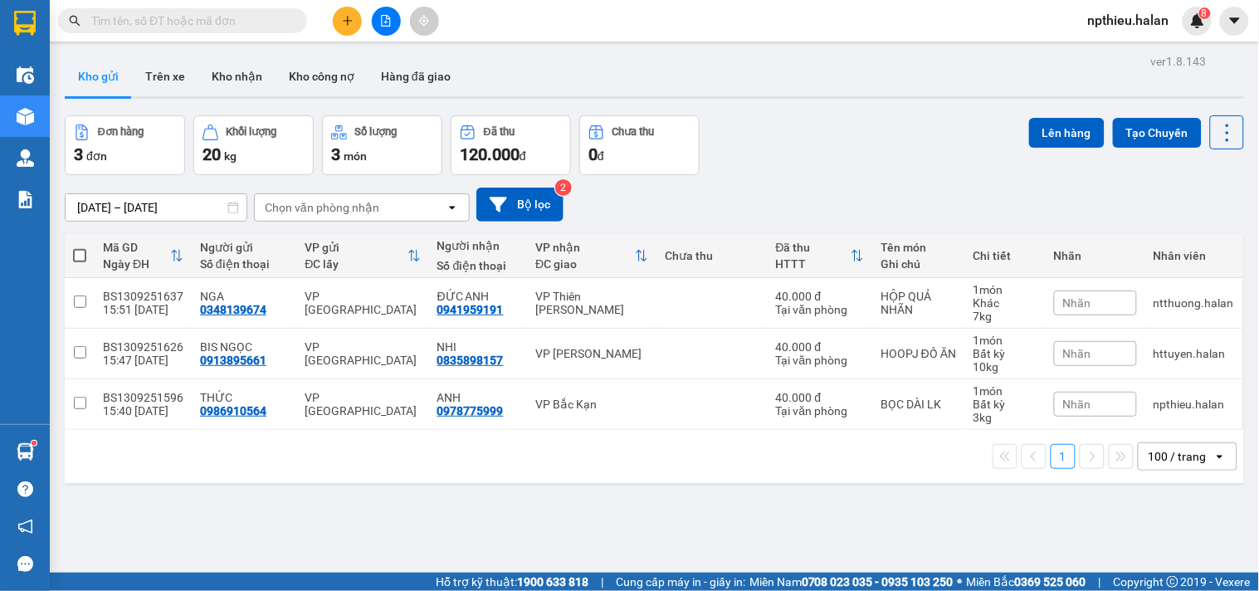
click at [193, 22] on input "text" at bounding box center [189, 21] width 196 height 18
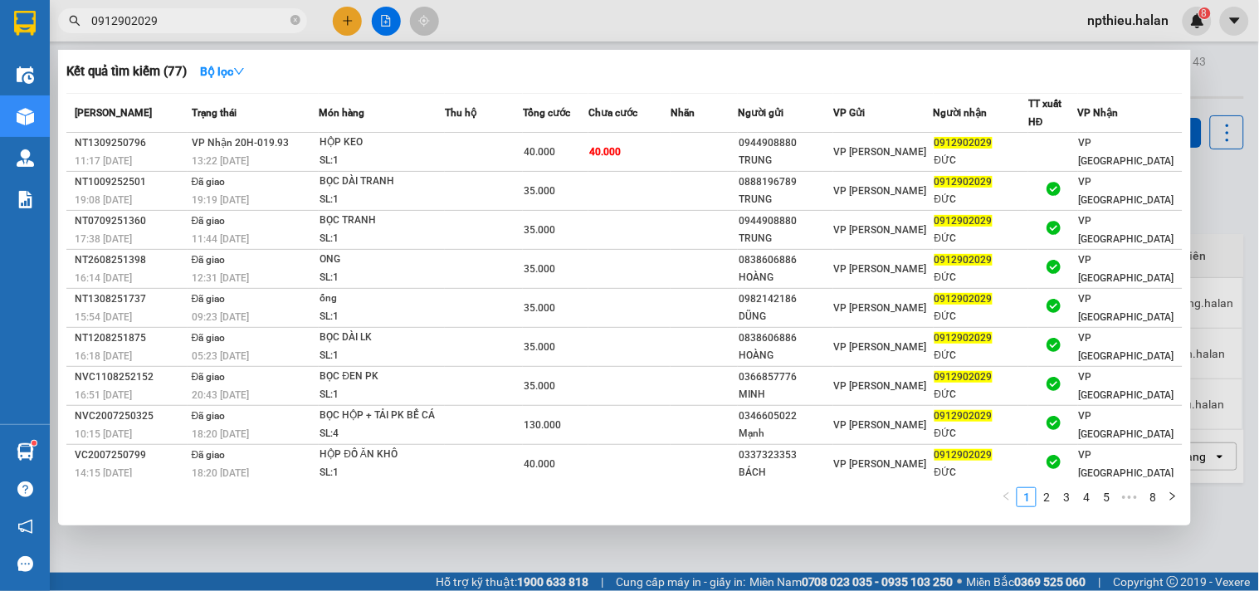
type input "0912902029"
click at [272, 543] on div at bounding box center [629, 295] width 1259 height 591
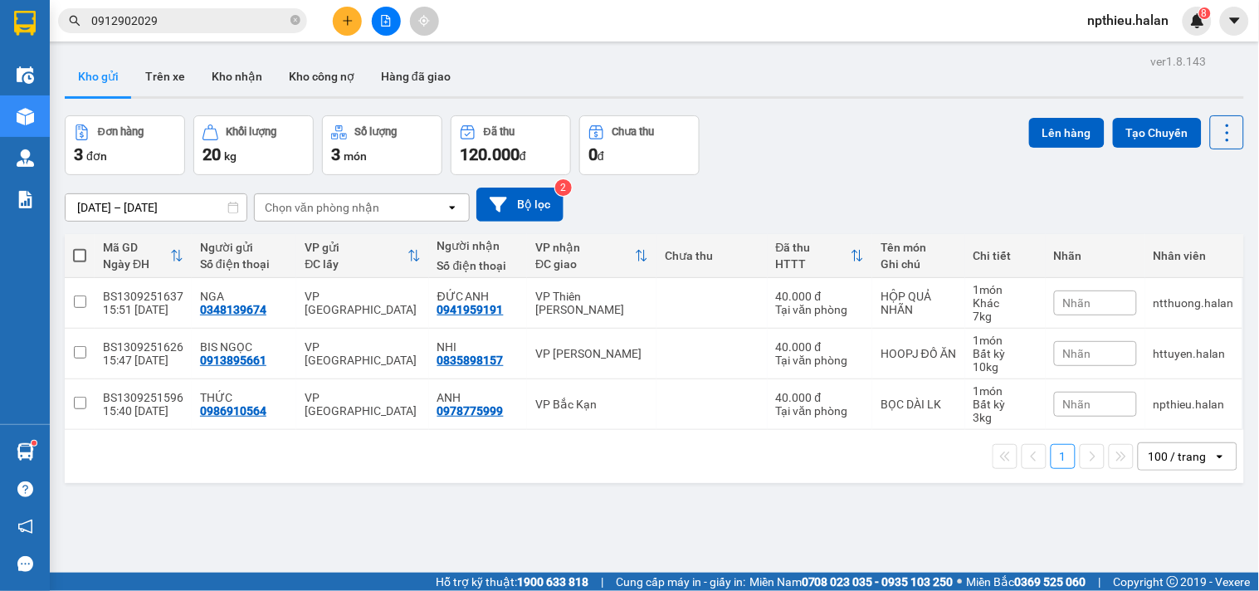
click at [309, 211] on div "Chọn văn phòng nhận" at bounding box center [322, 207] width 115 height 17
type input "HD"
click at [322, 237] on span "VP [GEOGRAPHIC_DATA]" at bounding box center [335, 243] width 139 height 17
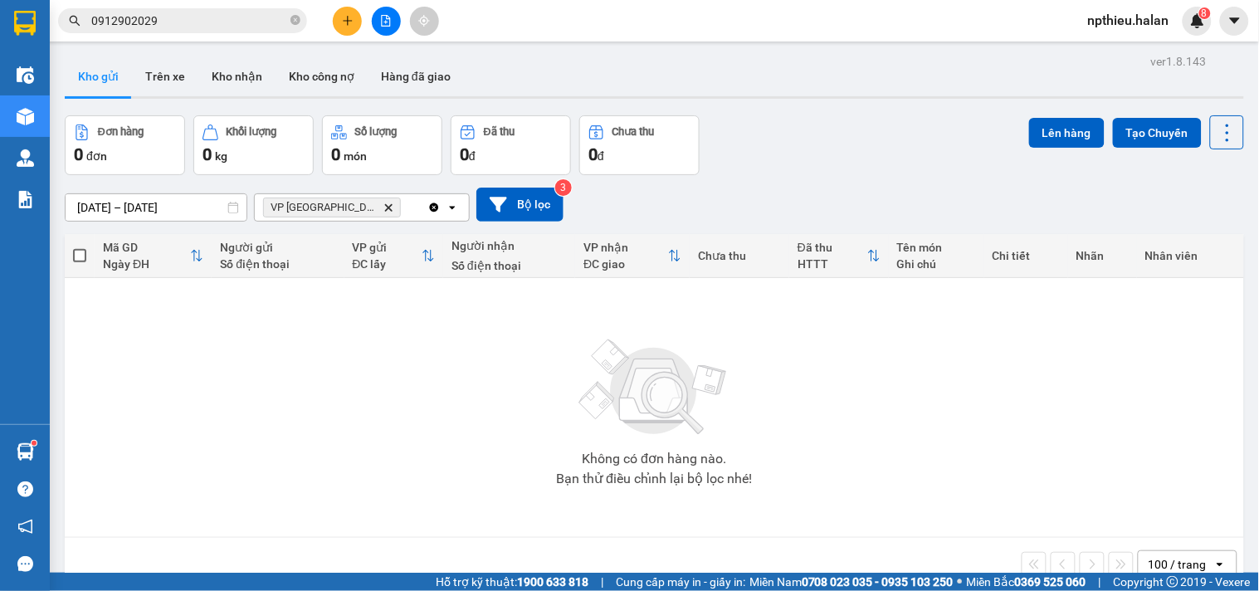
click at [385, 206] on icon "VP Hà Đông, close by backspace" at bounding box center [388, 206] width 7 height 7
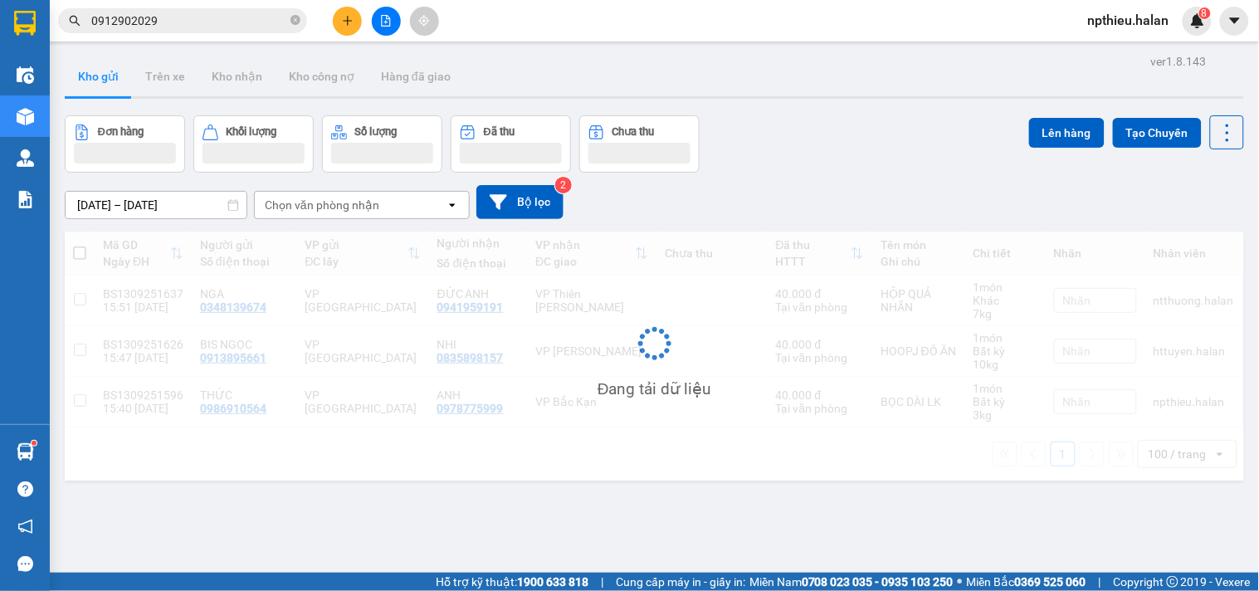
click at [338, 207] on div "Chọn văn phòng nhận" at bounding box center [322, 205] width 115 height 17
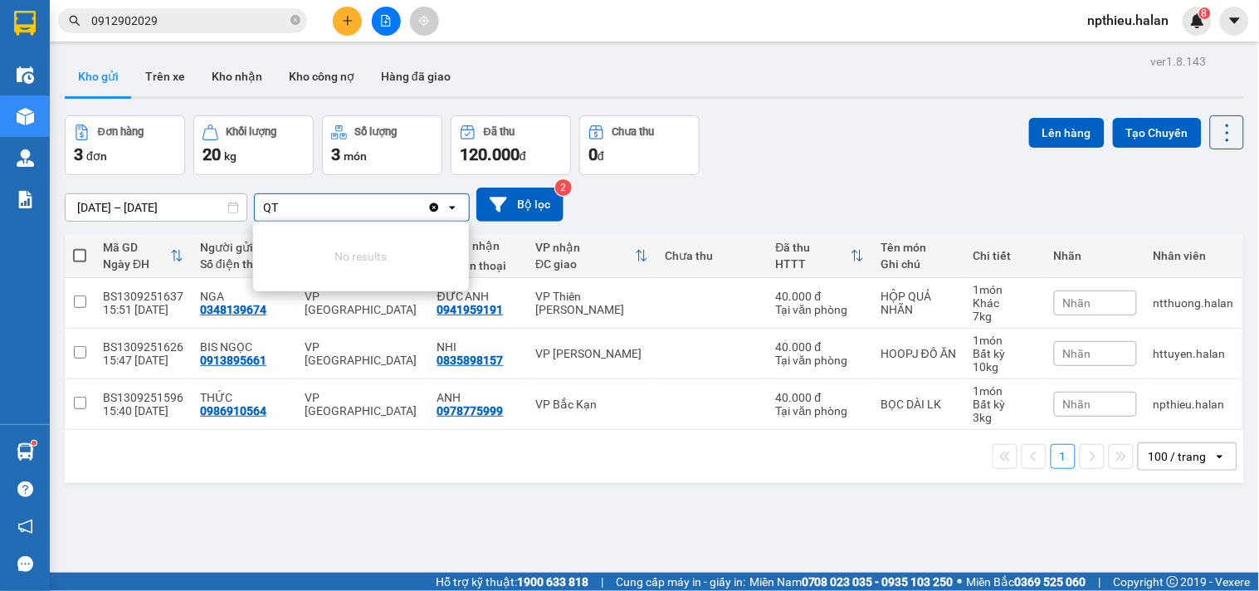
type input "Q"
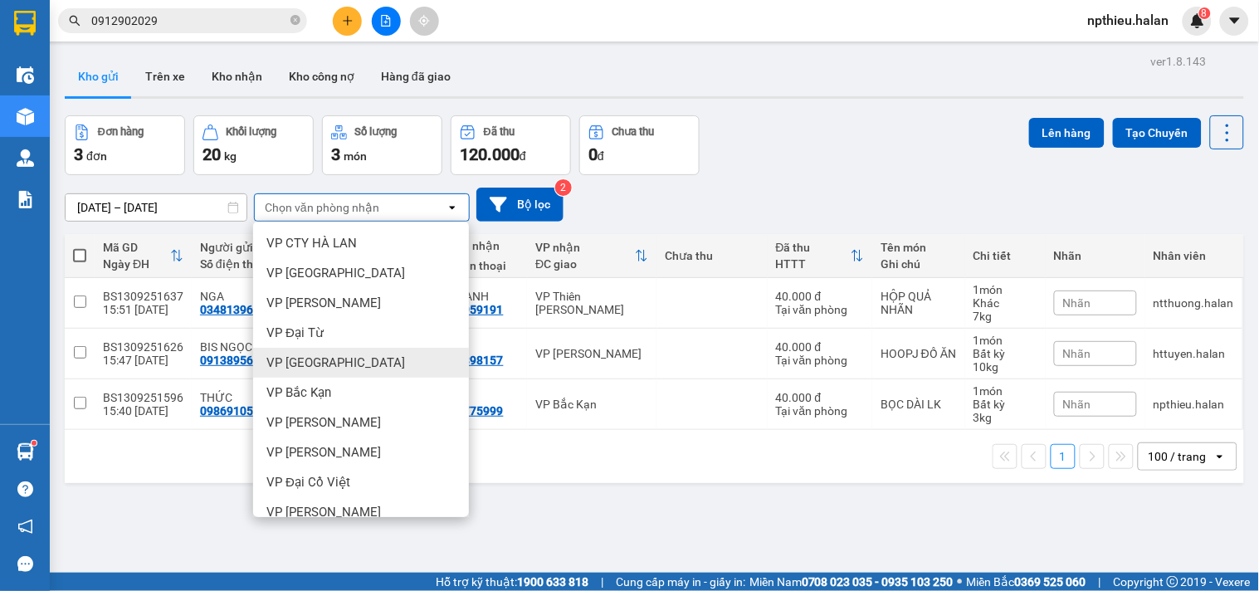
drag, startPoint x: 578, startPoint y: 494, endPoint x: 508, endPoint y: 473, distance: 72.7
click at [578, 494] on div "ver 1.8.143 Kho gửi Trên xe Kho nhận Kho công nợ Hàng đã giao Đơn hàng 3 đơn Kh…" at bounding box center [654, 345] width 1192 height 591
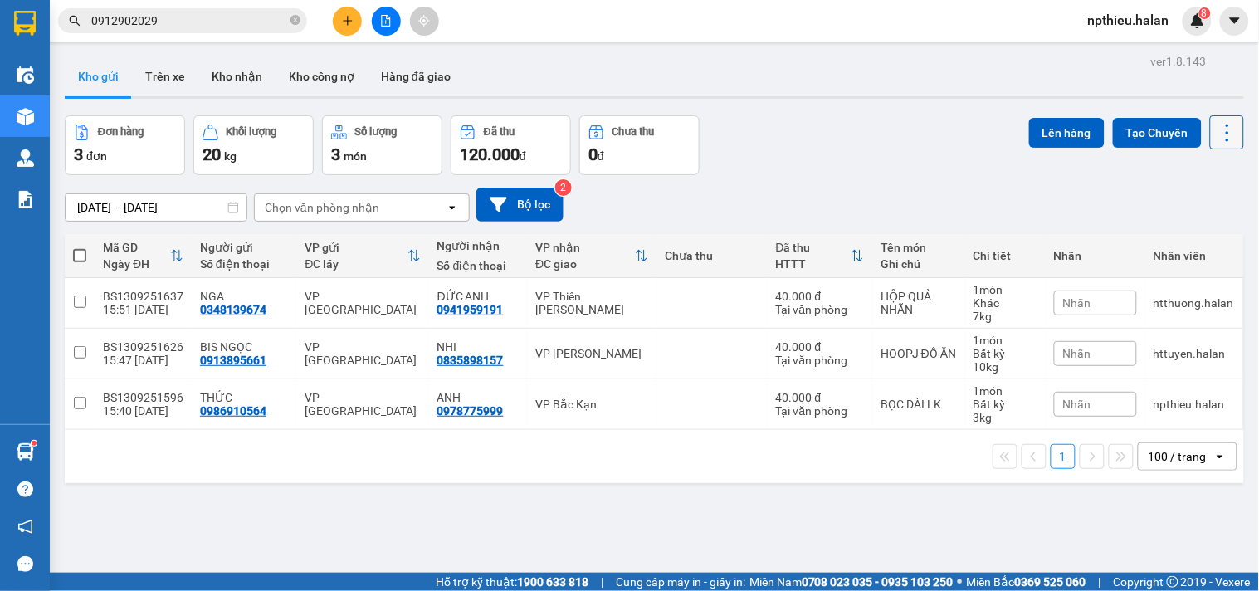
click at [1217, 134] on icon at bounding box center [1227, 132] width 23 height 23
click at [1182, 241] on span "Làm mới" at bounding box center [1190, 237] width 46 height 17
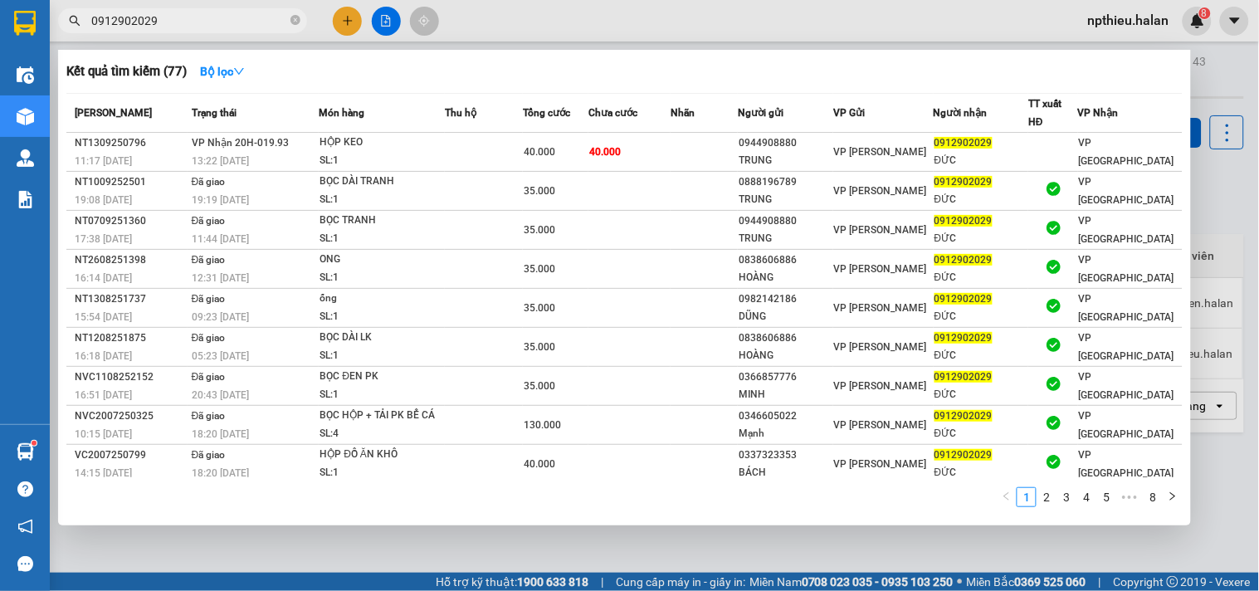
click at [221, 22] on input "0912902029" at bounding box center [189, 21] width 196 height 18
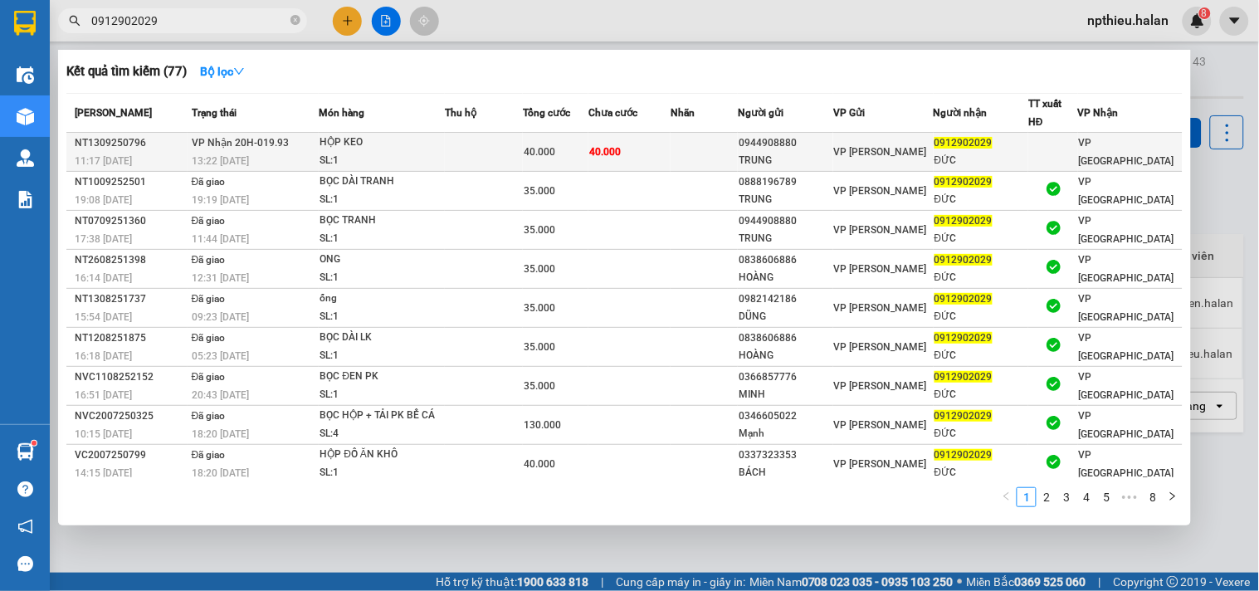
click at [422, 136] on div "HỘP KEO" at bounding box center [381, 143] width 124 height 18
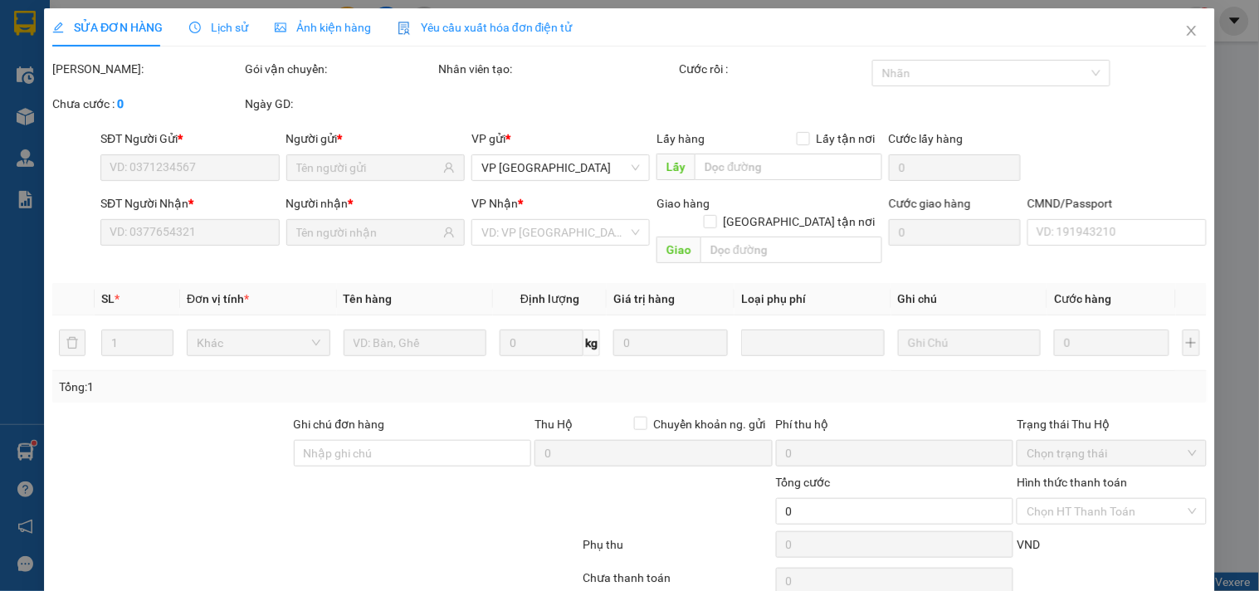
type input "0944908880"
type input "TRUNG"
type input "0912902029"
type input "ĐỨC"
type input "40.000"
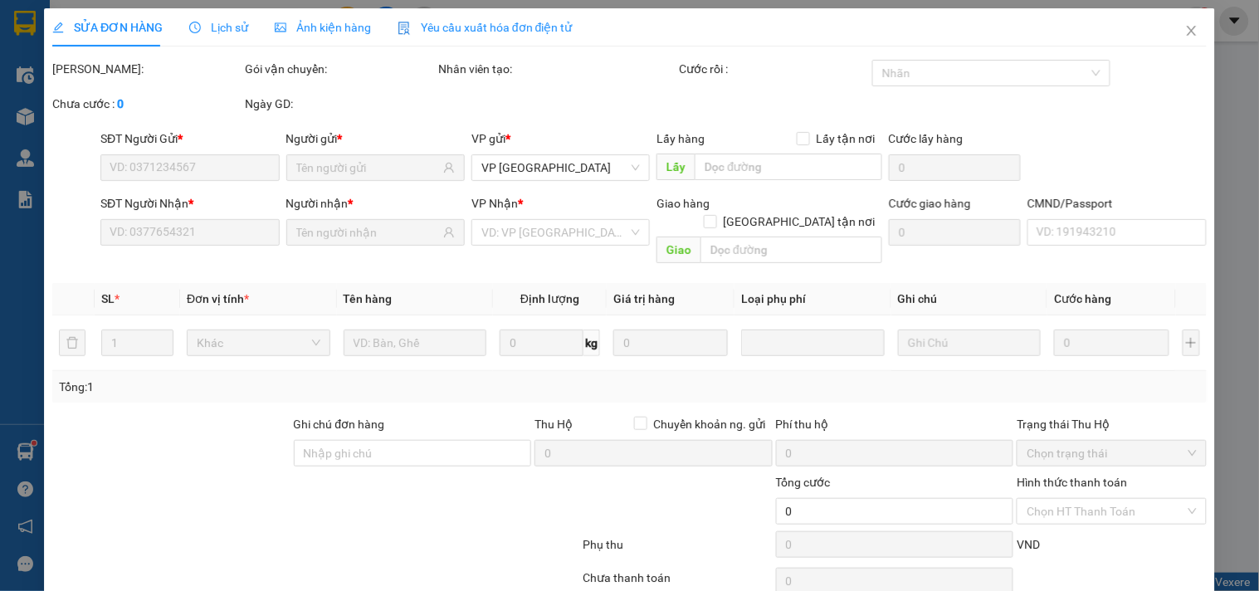
type input "40.000"
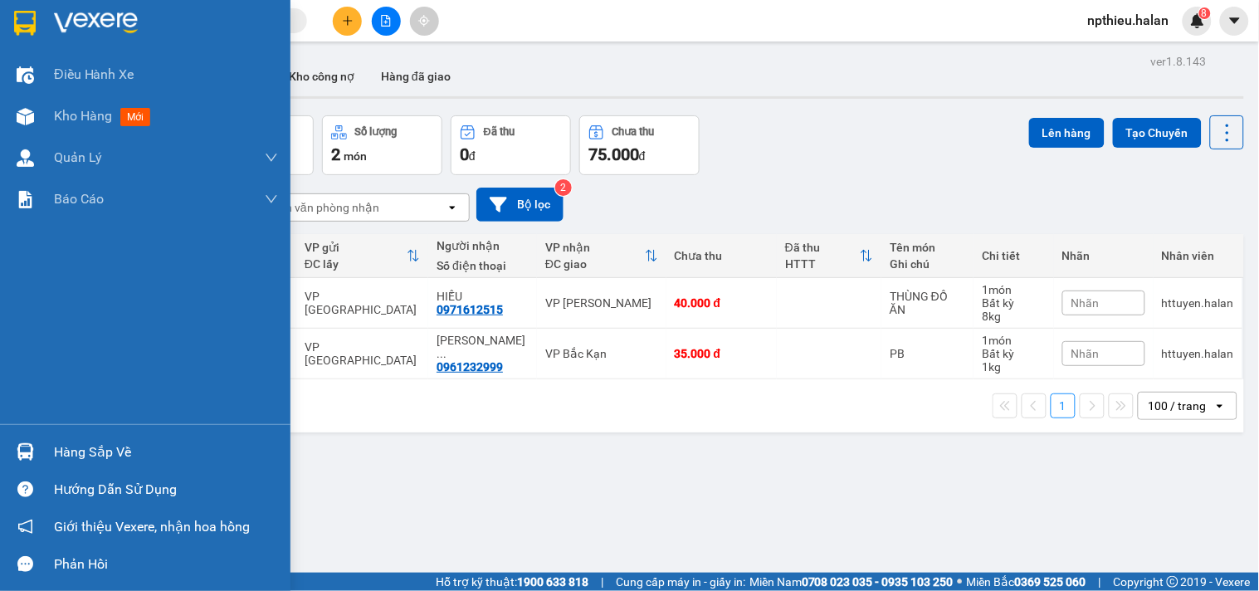
click at [100, 451] on div "Hàng sắp về" at bounding box center [166, 452] width 224 height 25
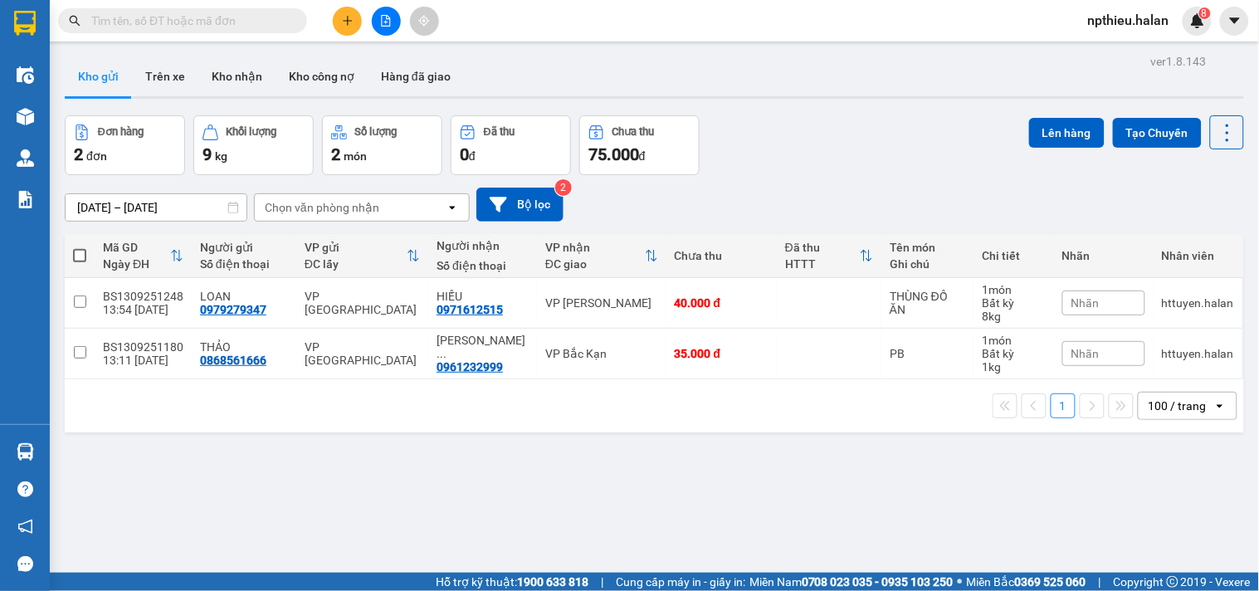
drag, startPoint x: 724, startPoint y: 65, endPoint x: 1044, endPoint y: 129, distance: 326.6
click at [725, 65] on section "Kết quả tìm kiếm ( 0 ) Bộ lọc No Data npthieu.halan 8 Điều hành xe Kho hàng mới…" at bounding box center [629, 295] width 1259 height 591
click at [1216, 134] on icon at bounding box center [1227, 132] width 23 height 23
click at [1188, 233] on span "Làm mới" at bounding box center [1190, 237] width 46 height 17
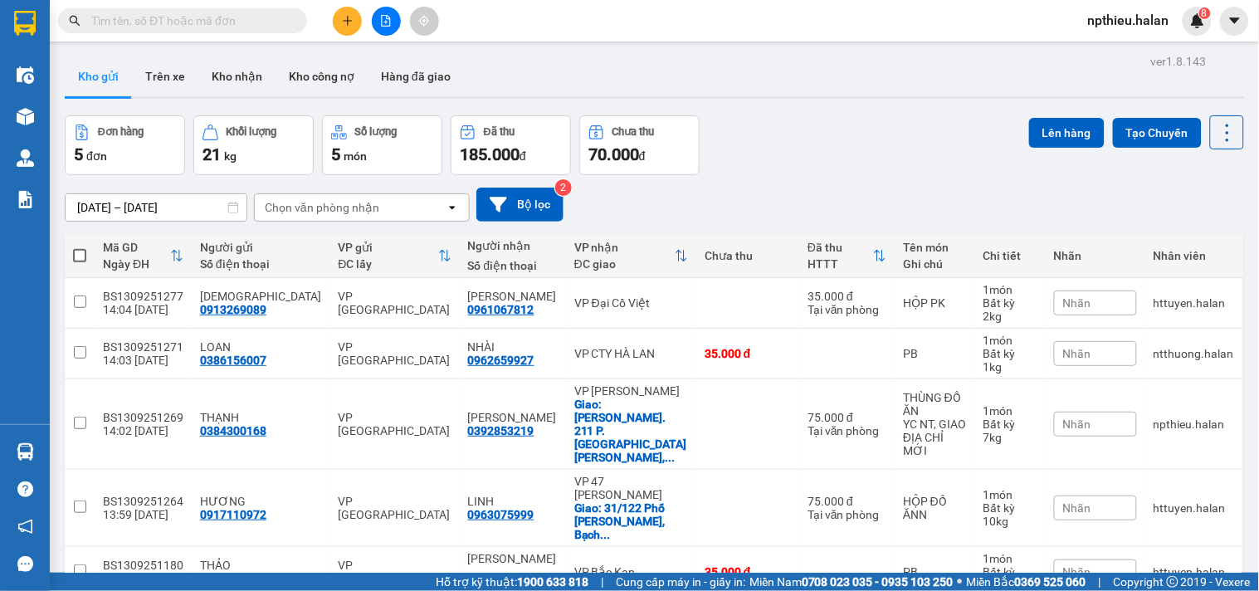
scroll to position [76, 0]
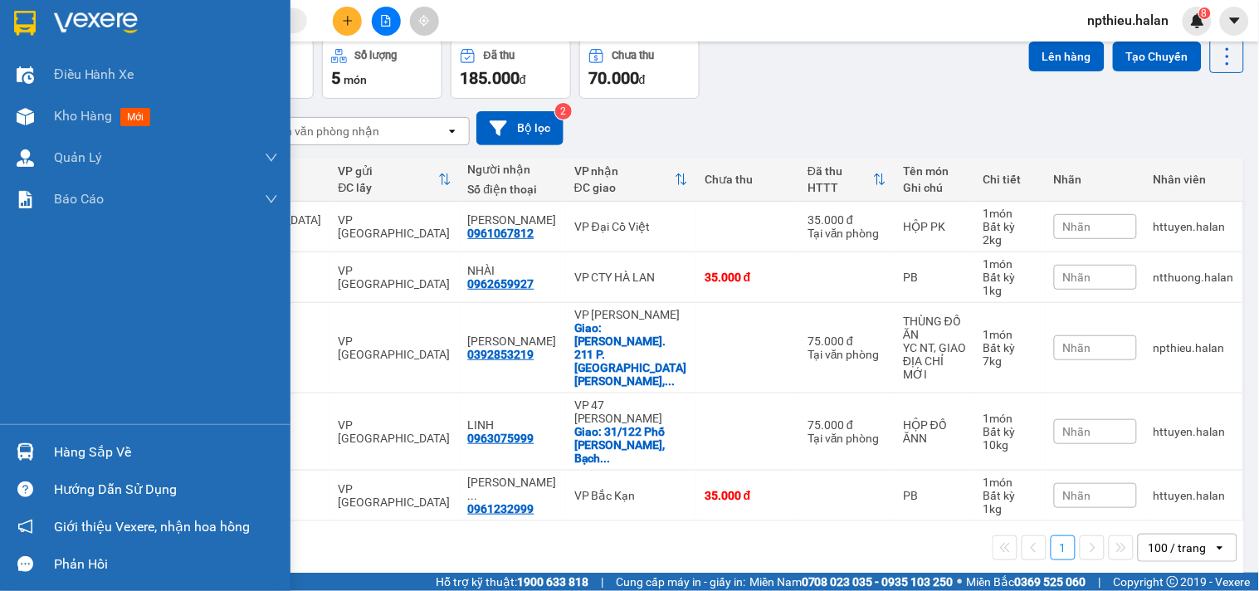
click at [87, 452] on div "Hàng sắp về" at bounding box center [166, 452] width 224 height 25
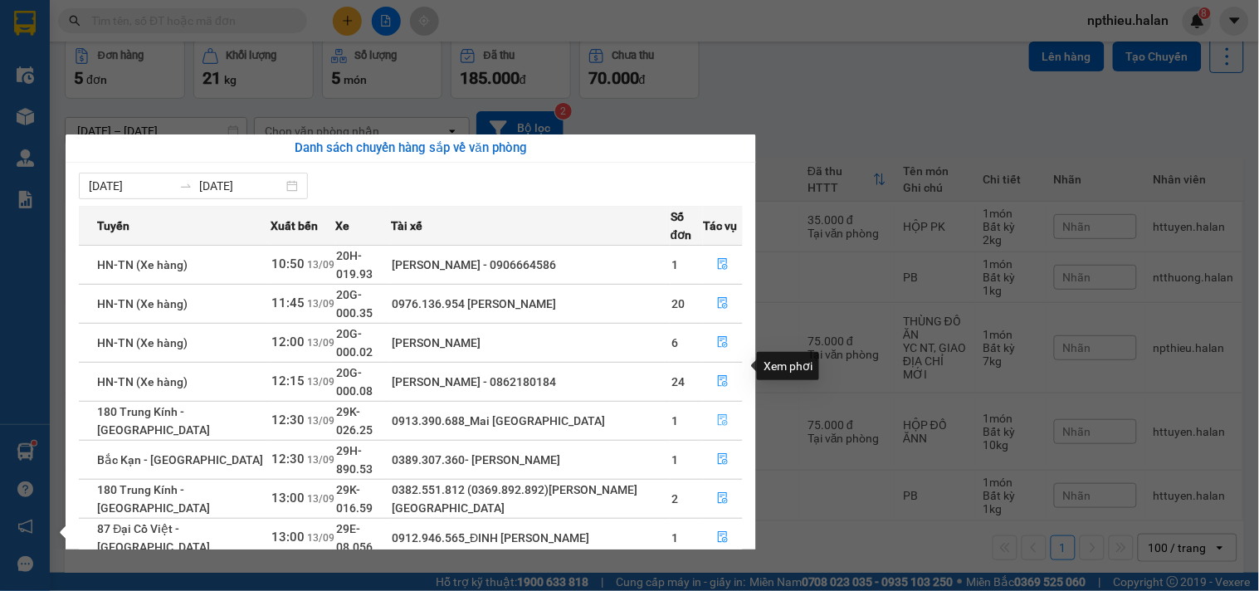
click at [718, 414] on icon "file-done" at bounding box center [723, 420] width 10 height 12
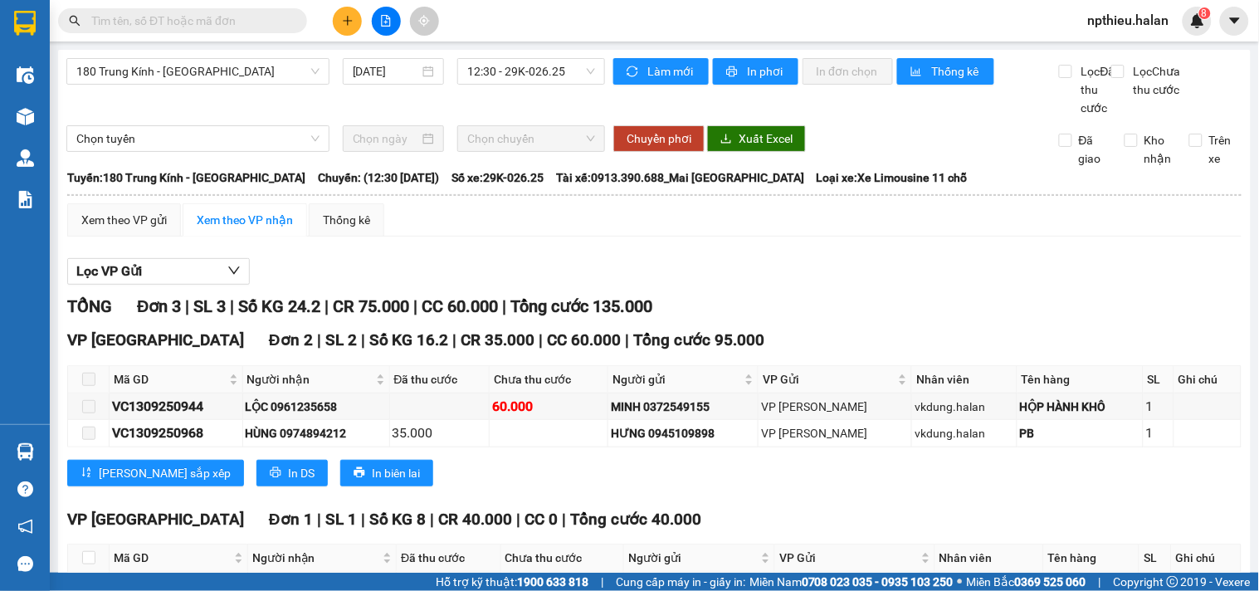
scroll to position [130, 0]
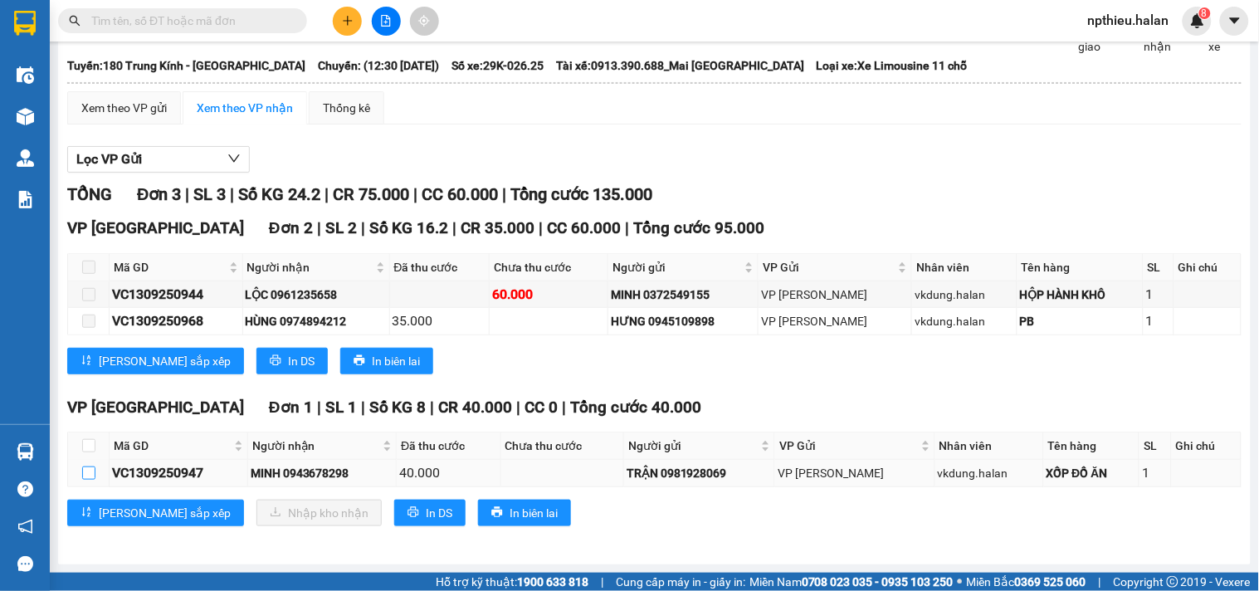
click at [85, 473] on input "checkbox" at bounding box center [88, 472] width 13 height 13
checkbox input "true"
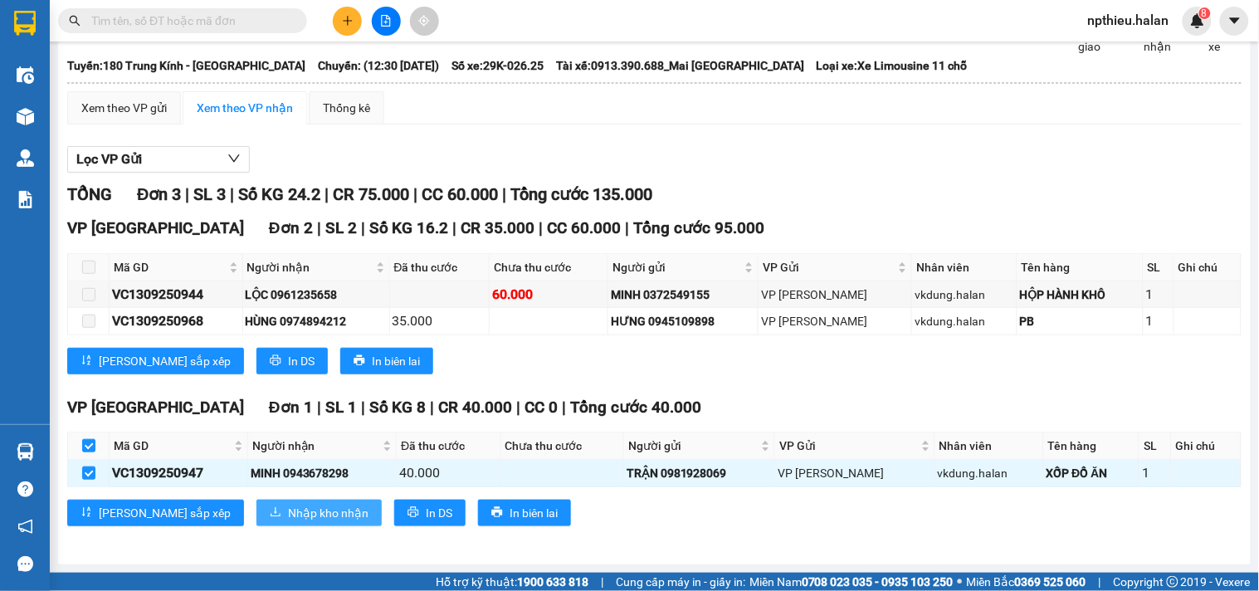
click at [288, 504] on span "Nhập kho nhận" at bounding box center [328, 513] width 80 height 18
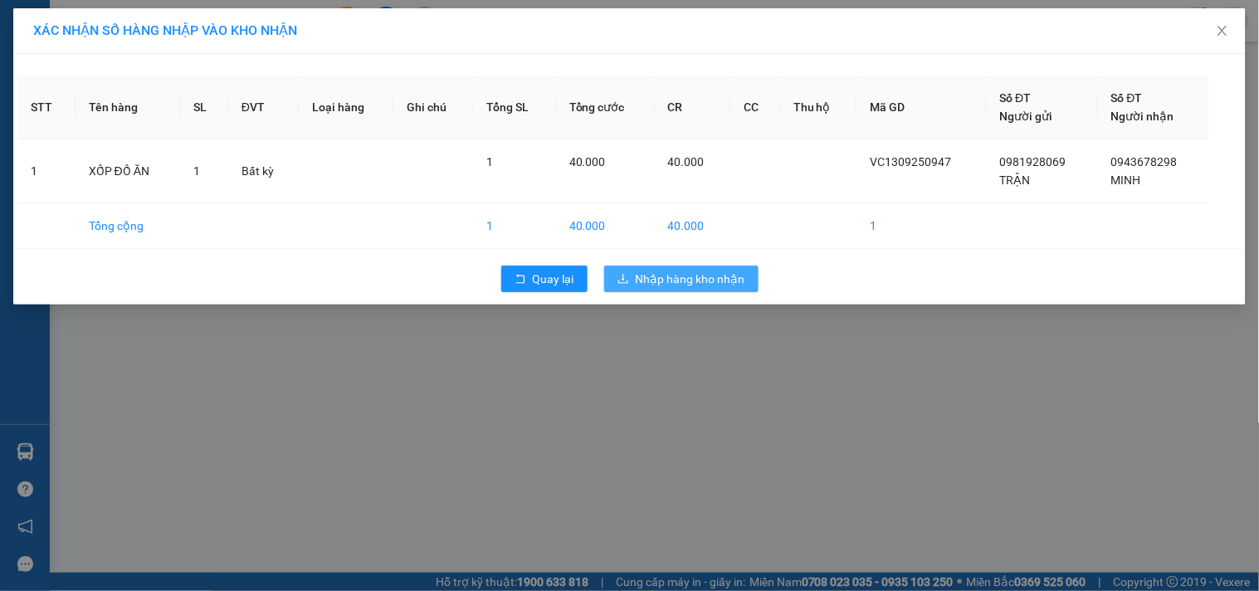
click at [683, 278] on span "Nhập hàng kho nhận" at bounding box center [691, 279] width 110 height 18
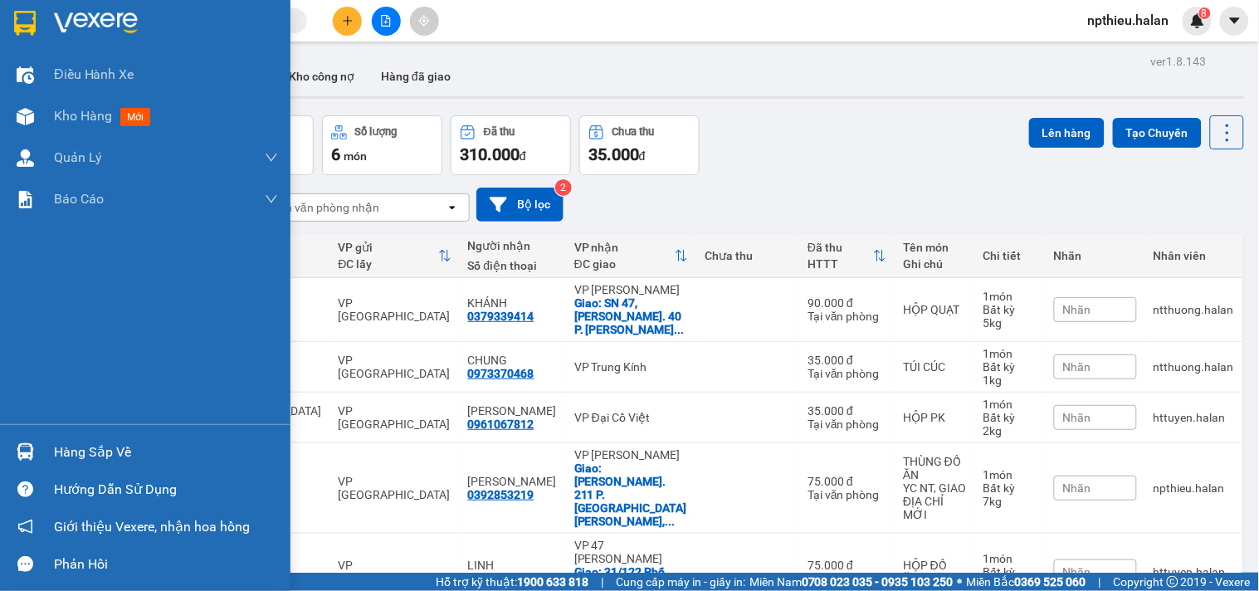
click at [86, 446] on div "Hàng sắp về" at bounding box center [166, 452] width 224 height 25
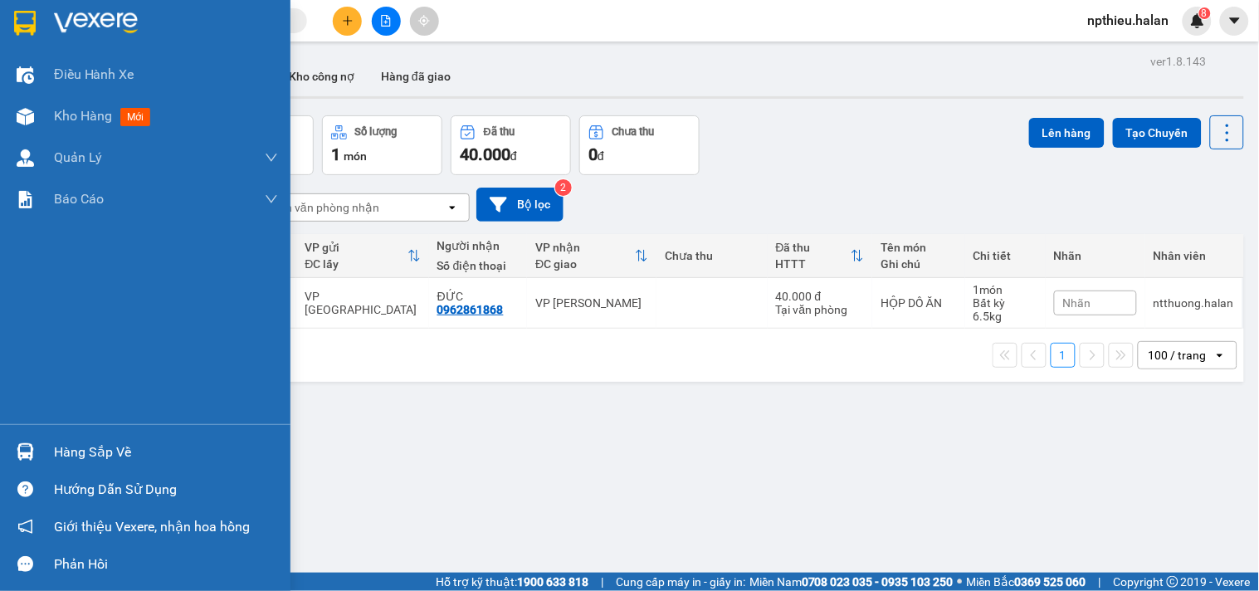
click at [116, 450] on div "Hàng sắp về" at bounding box center [166, 452] width 224 height 25
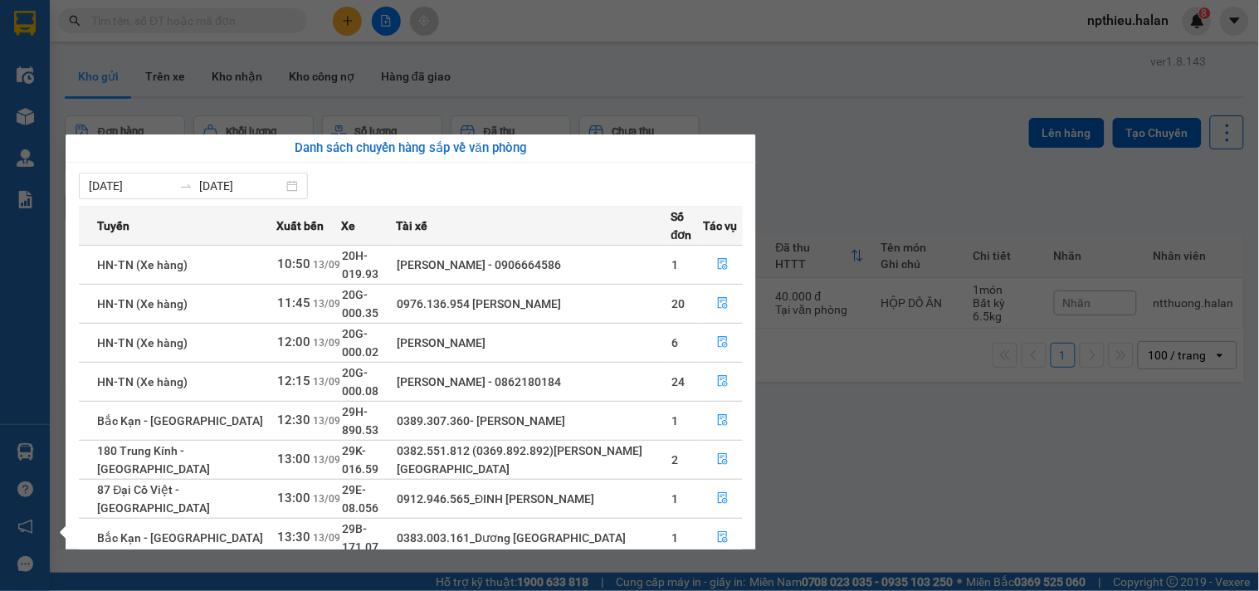
click at [928, 117] on section "Kết quả tìm kiếm ( 0 ) Bộ lọc No Data npthieu.halan 8 Điều hành xe Kho hàng mới…" at bounding box center [629, 295] width 1259 height 591
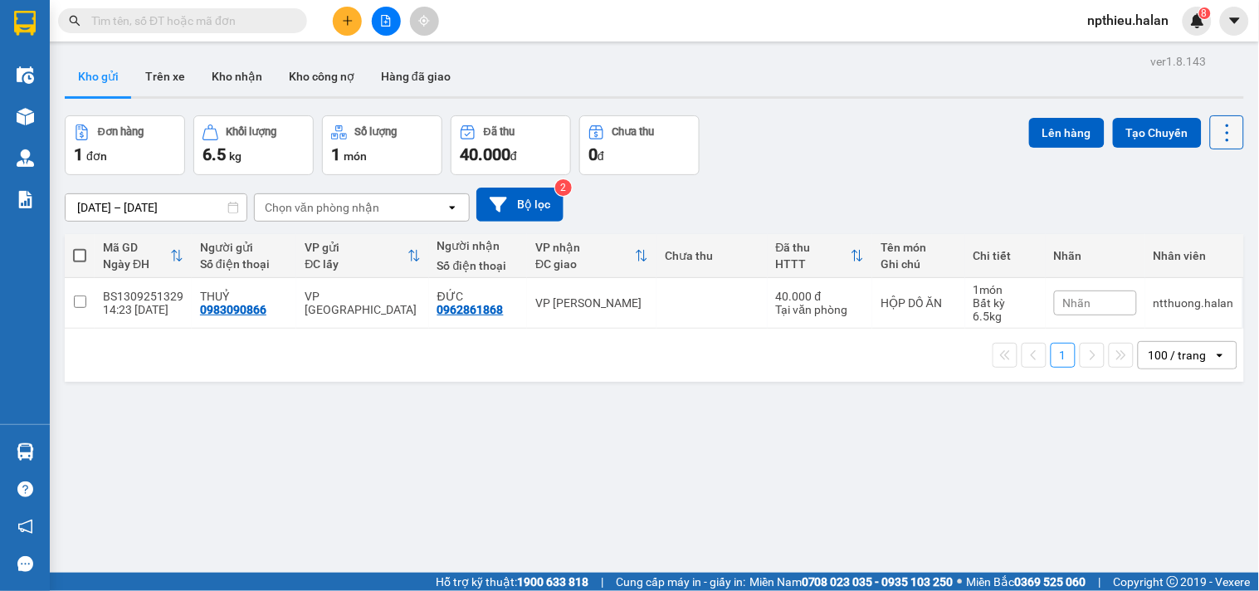
click at [1216, 129] on icon at bounding box center [1227, 132] width 23 height 23
click at [1181, 231] on span "Làm mới" at bounding box center [1190, 237] width 46 height 17
click at [1216, 128] on icon at bounding box center [1227, 132] width 23 height 23
click at [1193, 241] on span "Làm mới" at bounding box center [1190, 237] width 46 height 17
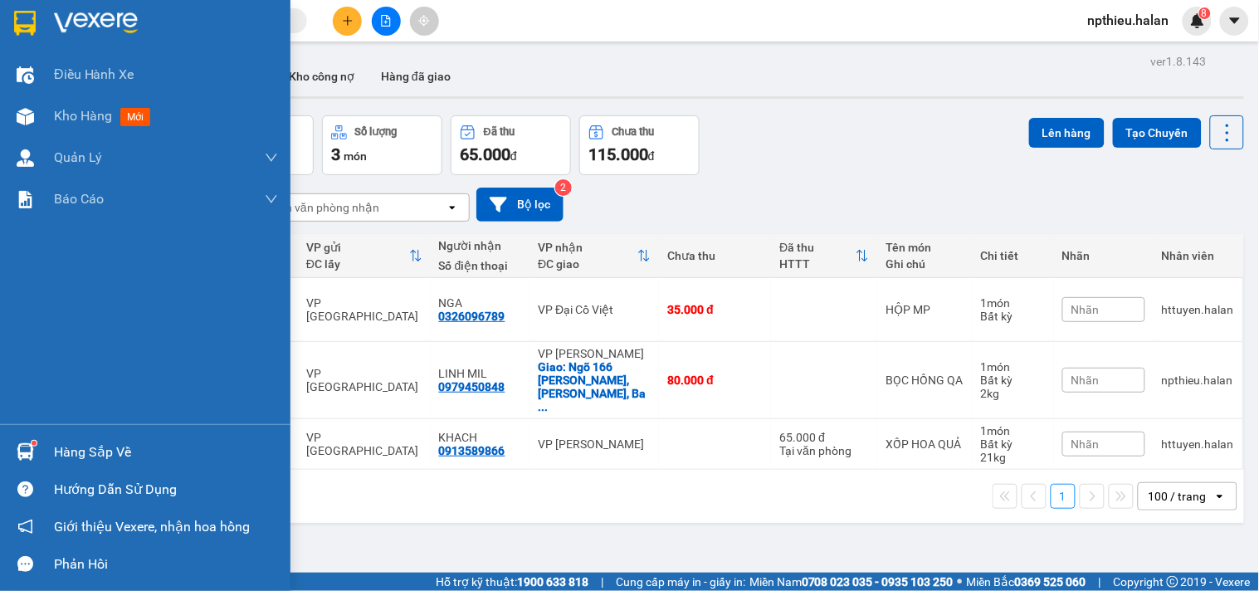
click at [79, 443] on div "Hàng sắp về" at bounding box center [166, 452] width 224 height 25
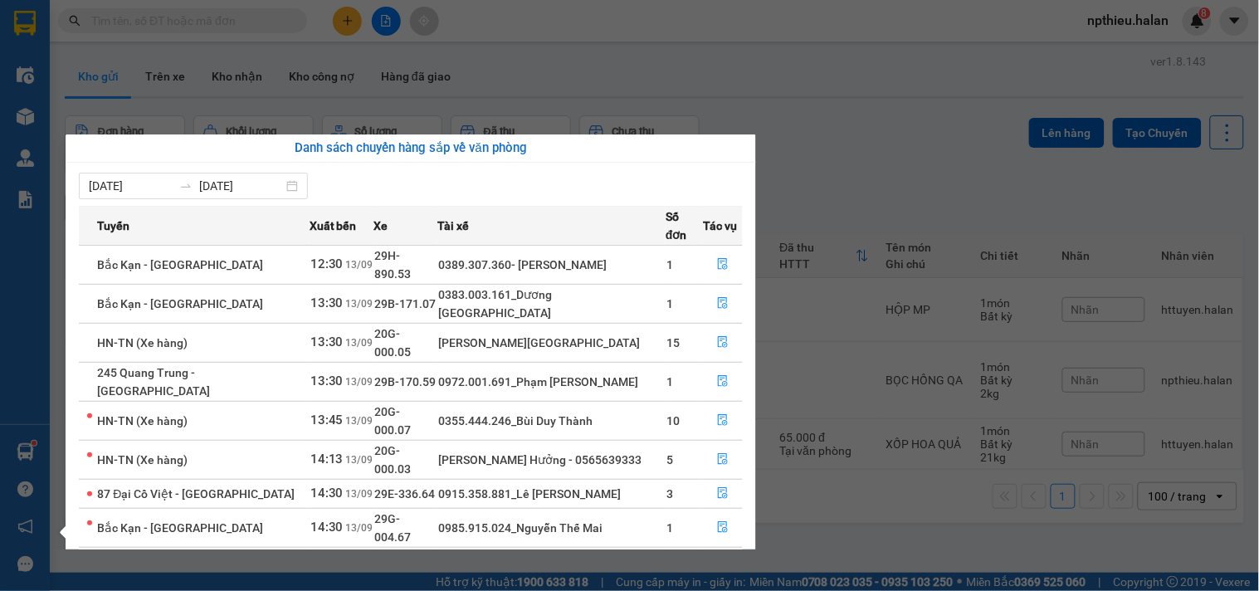
scroll to position [27, 0]
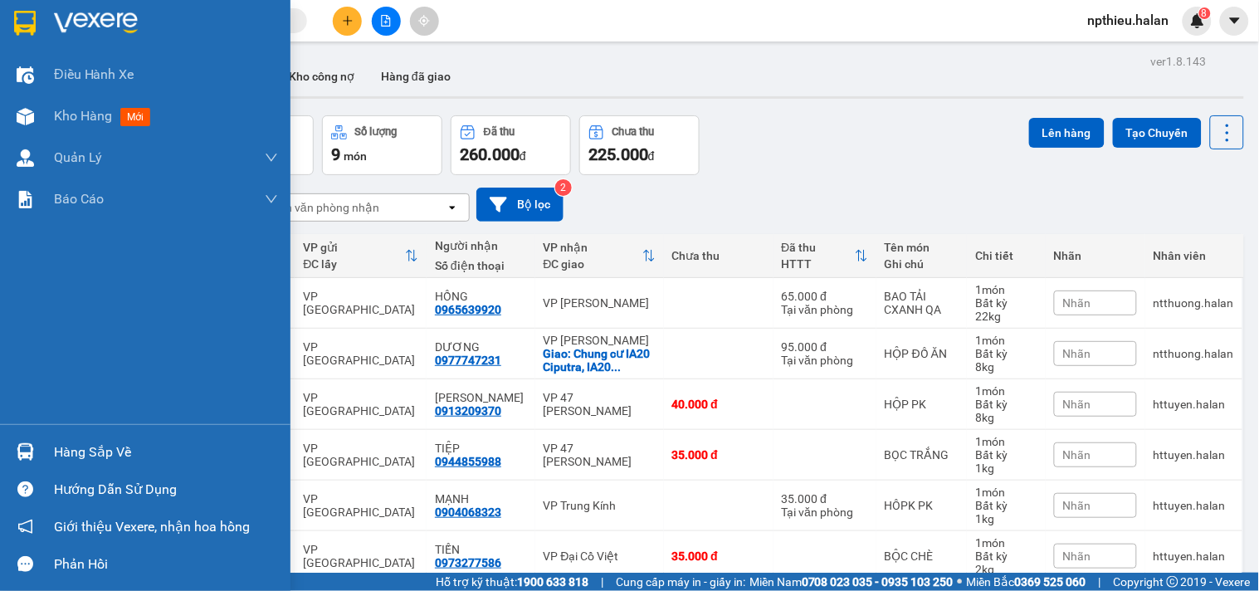
click at [102, 451] on div "Hàng sắp về" at bounding box center [166, 452] width 224 height 25
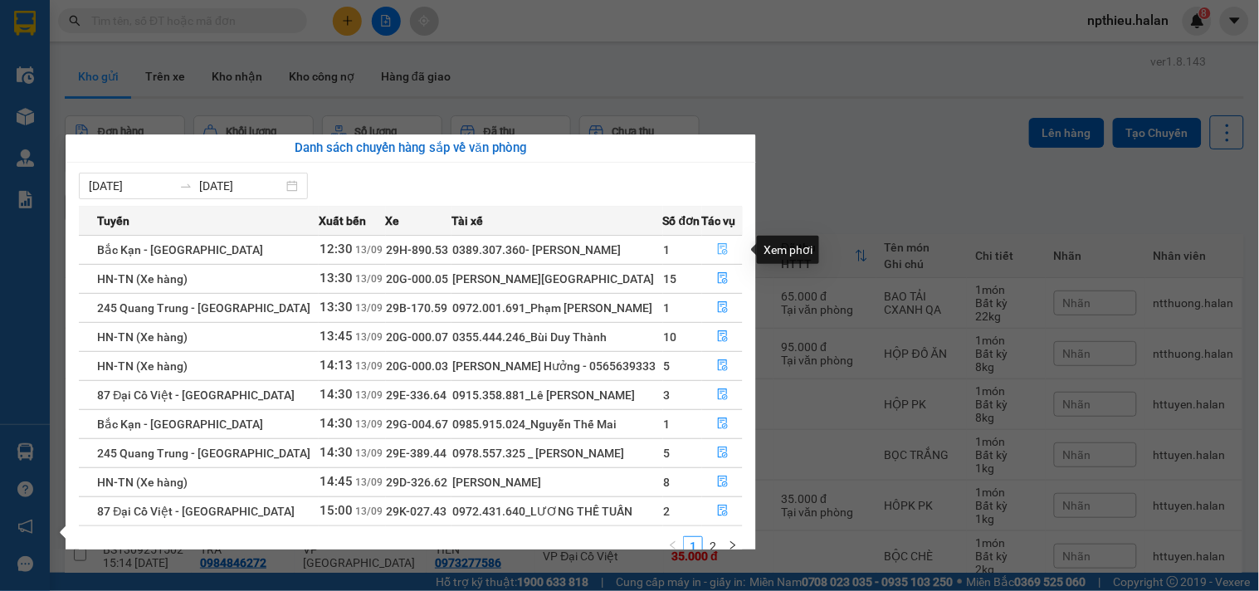
click at [719, 250] on icon "file-done" at bounding box center [723, 249] width 12 height 12
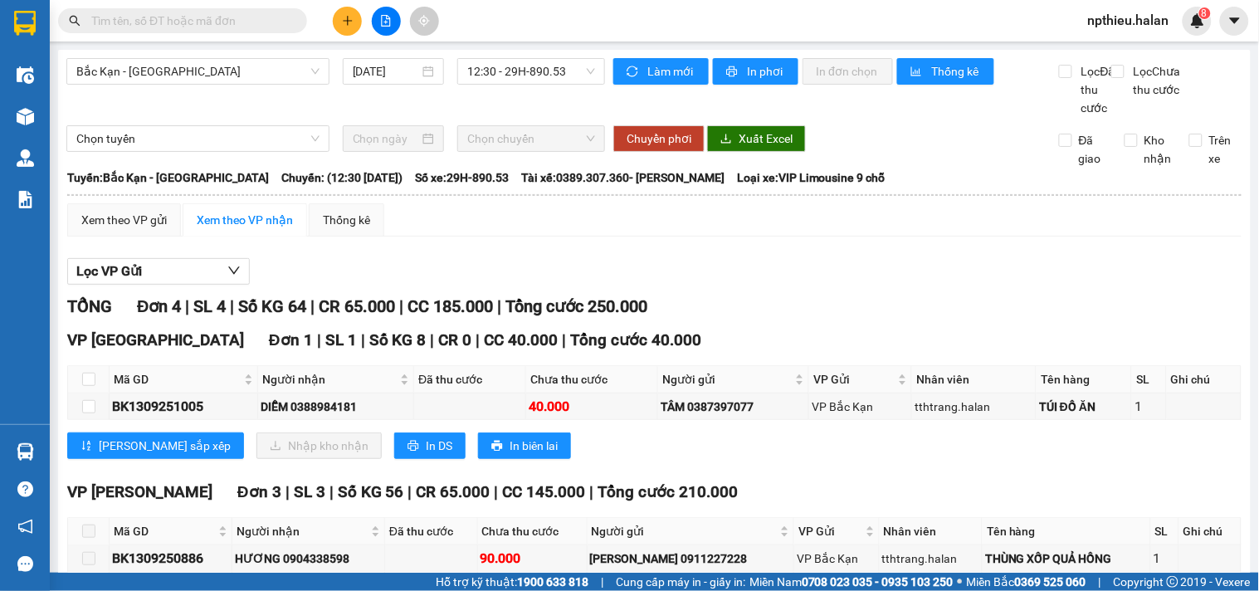
scroll to position [92, 0]
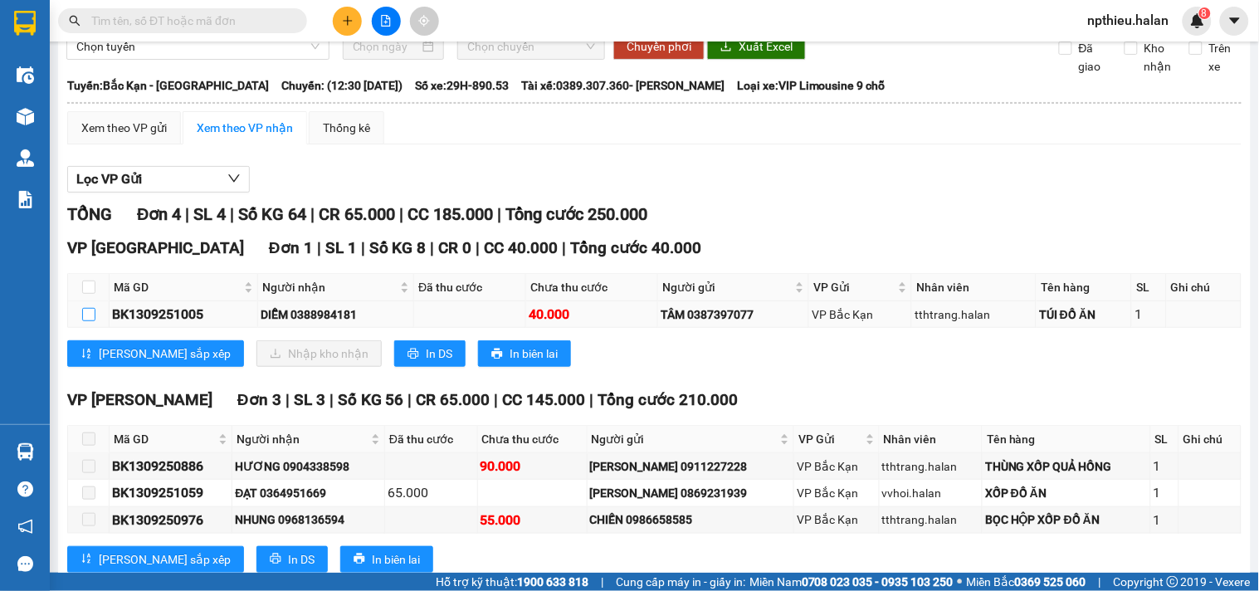
click at [85, 321] on input "checkbox" at bounding box center [88, 314] width 13 height 13
checkbox input "true"
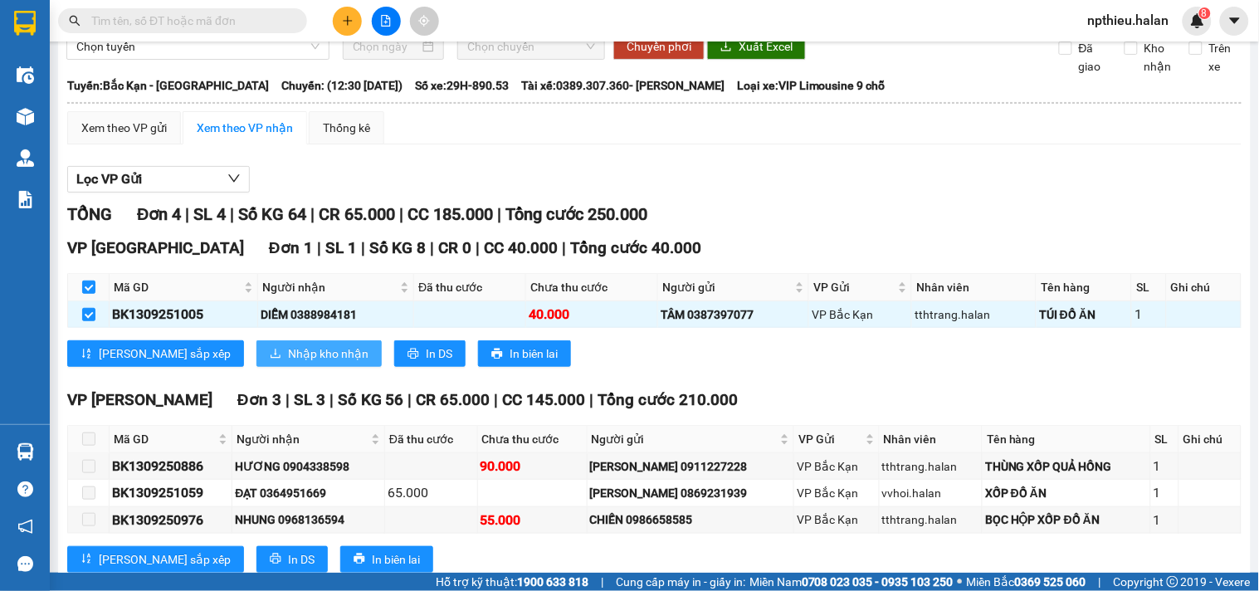
click at [288, 363] on span "Nhập kho nhận" at bounding box center [328, 353] width 80 height 18
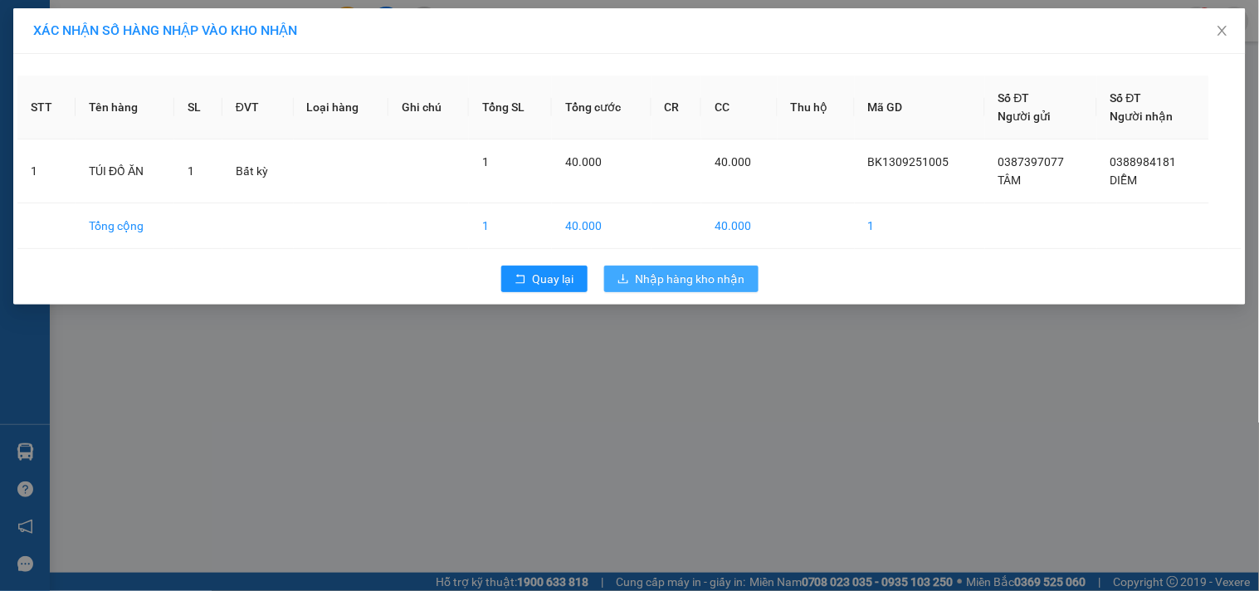
click at [678, 275] on span "Nhập hàng kho nhận" at bounding box center [691, 279] width 110 height 18
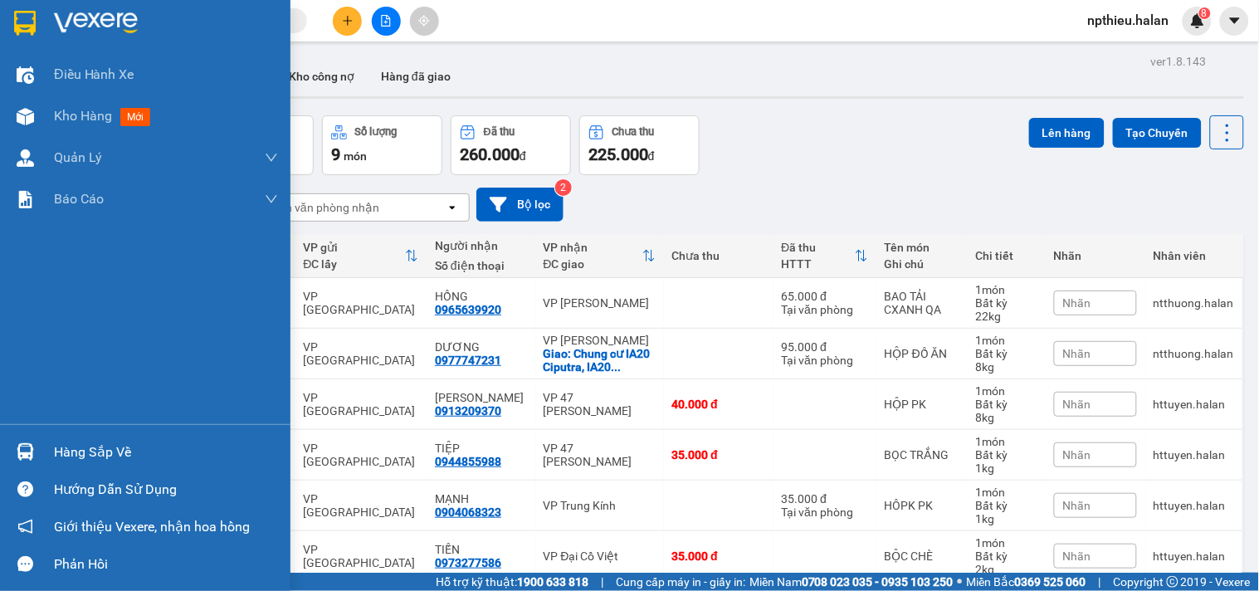
click at [104, 451] on div "Hàng sắp về" at bounding box center [166, 452] width 224 height 25
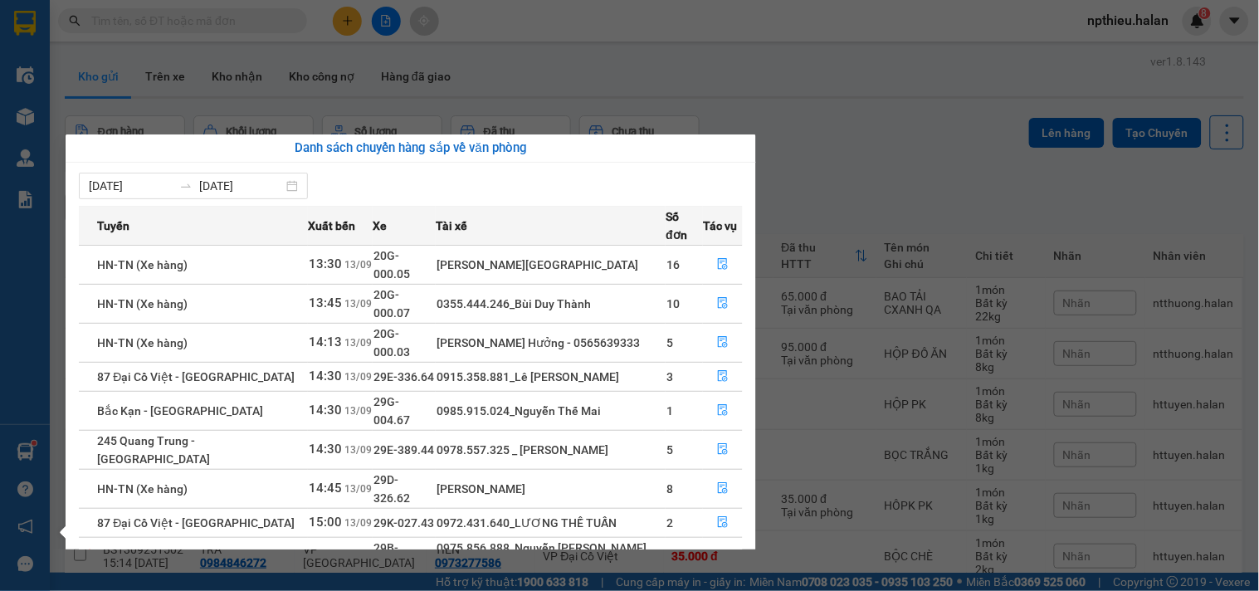
click at [344, 20] on section "Kết quả tìm kiếm ( 0 ) Bộ lọc No Data npthieu.halan 8 Điều hành xe Kho hàng mới…" at bounding box center [629, 295] width 1259 height 591
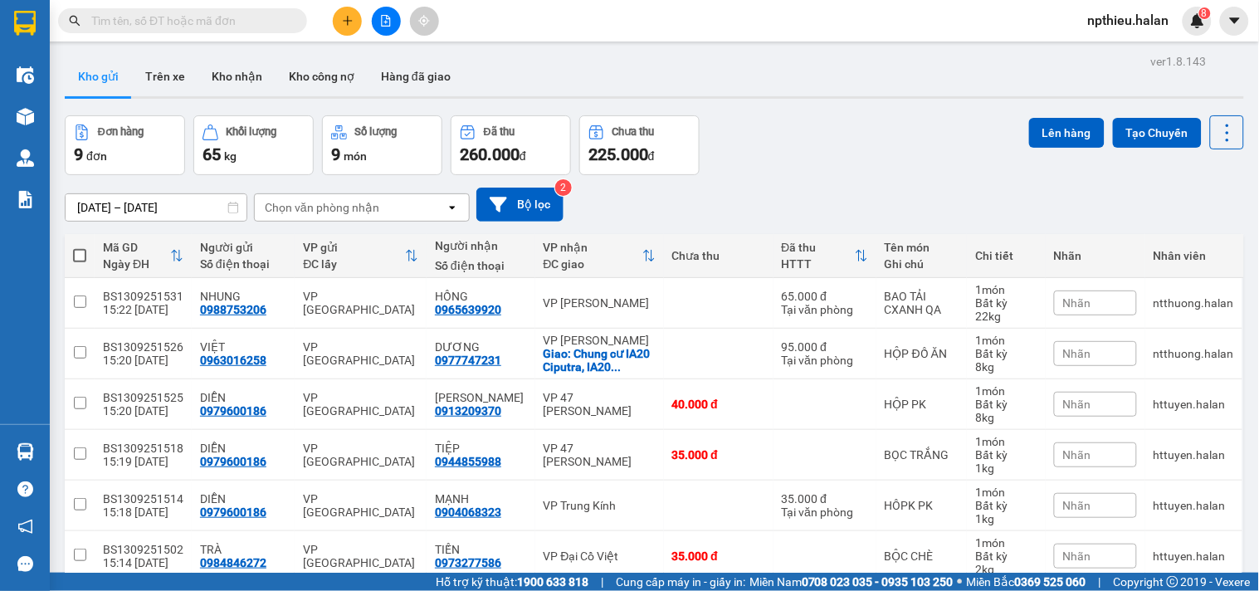
click at [344, 20] on icon "plus" at bounding box center [347, 20] width 9 height 1
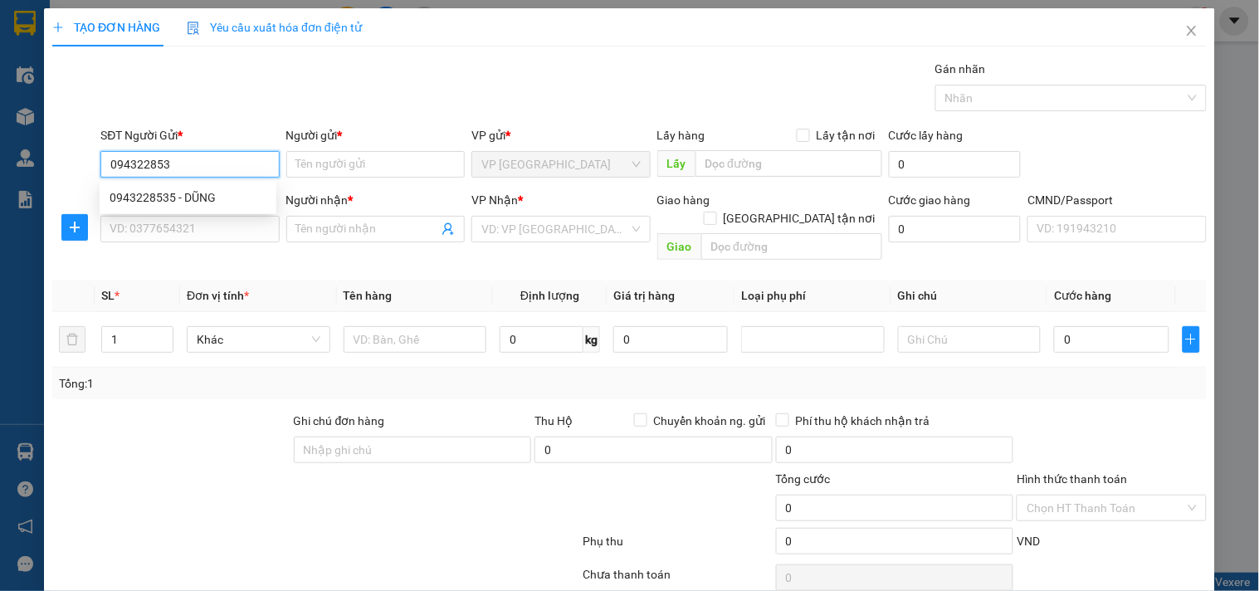
type input "0943228535"
click at [199, 191] on div "0943228535 - DŨNG" at bounding box center [188, 197] width 157 height 18
type input "DŨNG"
type input "0943228535"
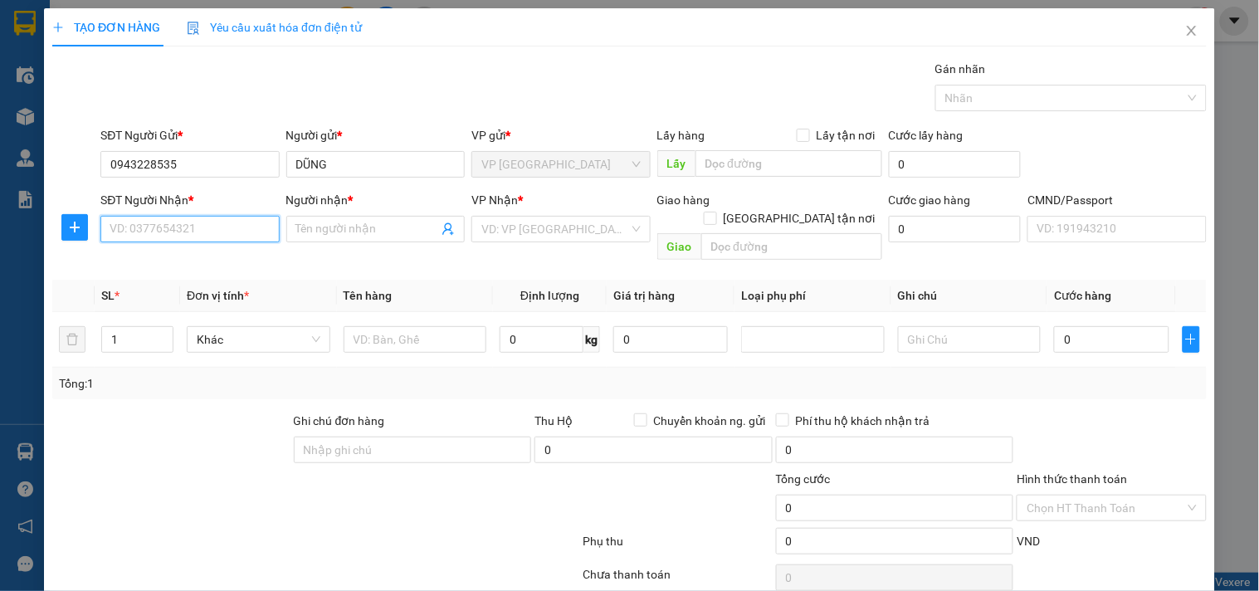
click at [193, 231] on input "SĐT Người Nhận *" at bounding box center [189, 229] width 178 height 27
click at [202, 261] on div "0922273826 - VY" at bounding box center [188, 262] width 157 height 18
type input "0922273826"
type input "VY"
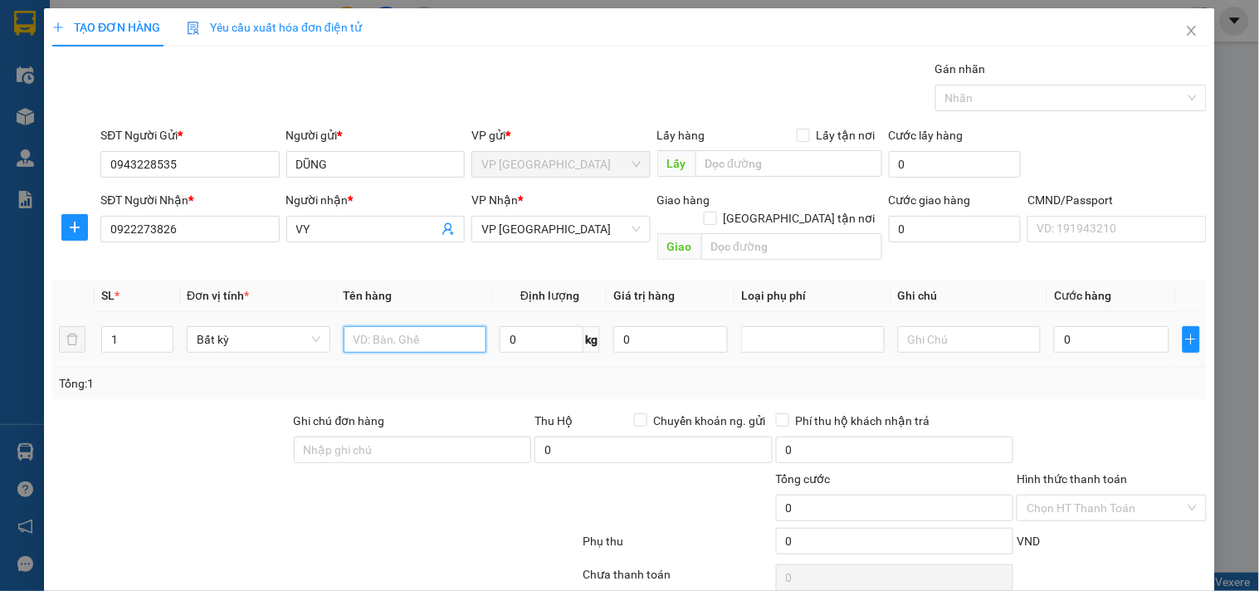
click at [408, 326] on input "text" at bounding box center [416, 339] width 144 height 27
type input "TÚI ĐỒ ĂN(LẠNH)"
type input "2"
type input "35.000"
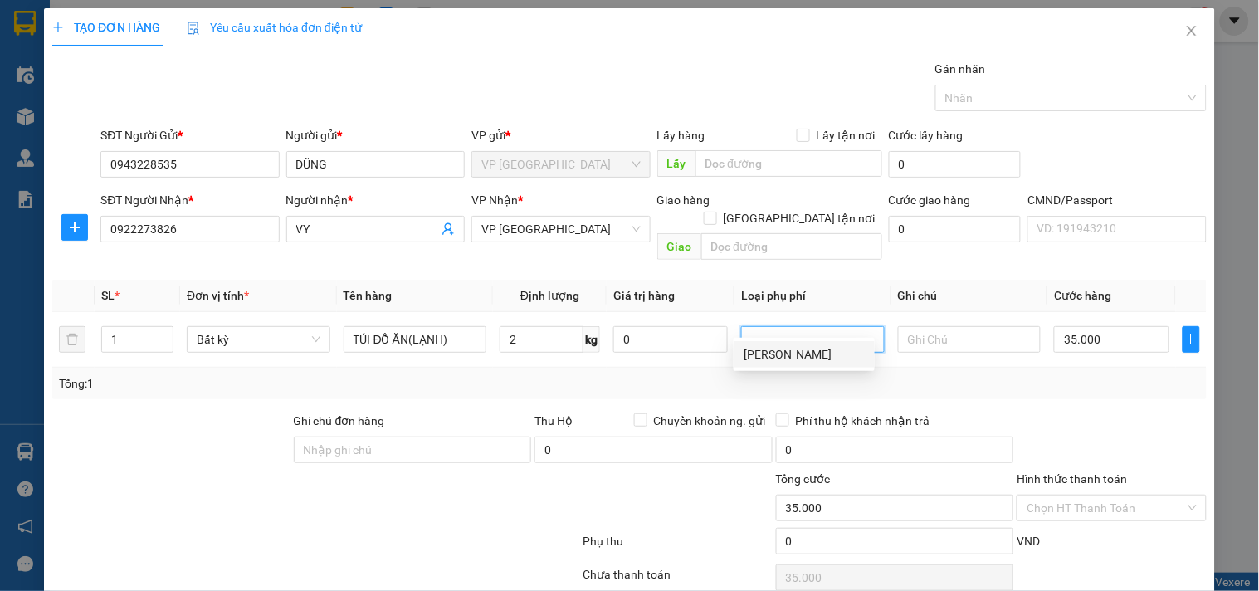
scroll to position [56, 0]
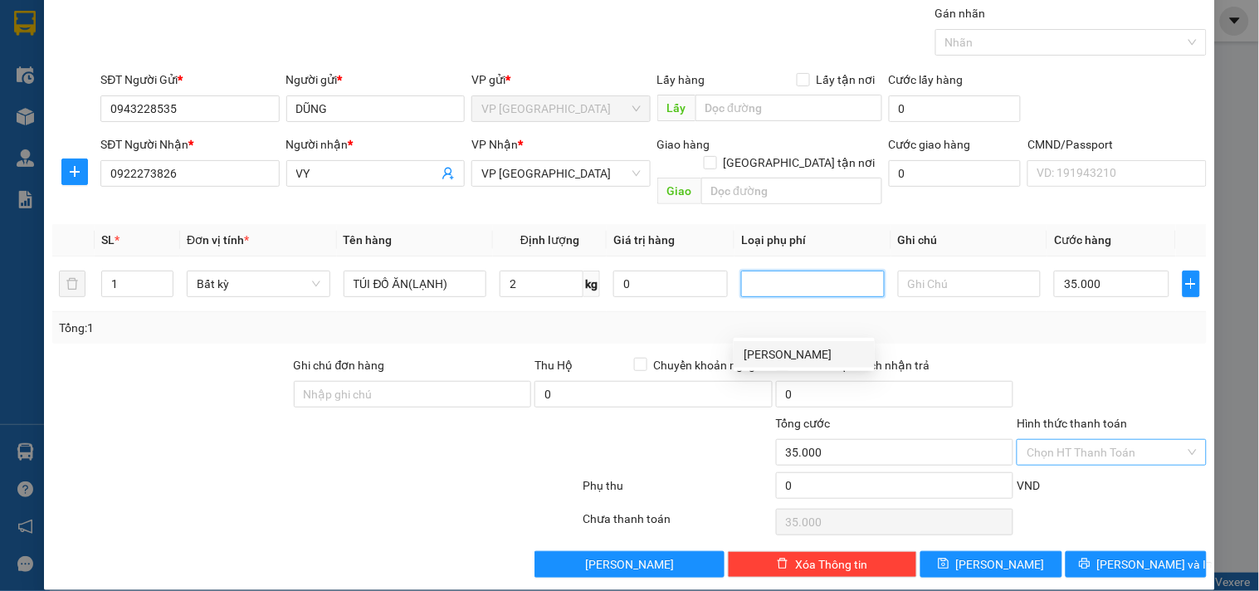
click at [1071, 440] on input "Hình thức thanh toán" at bounding box center [1105, 452] width 158 height 25
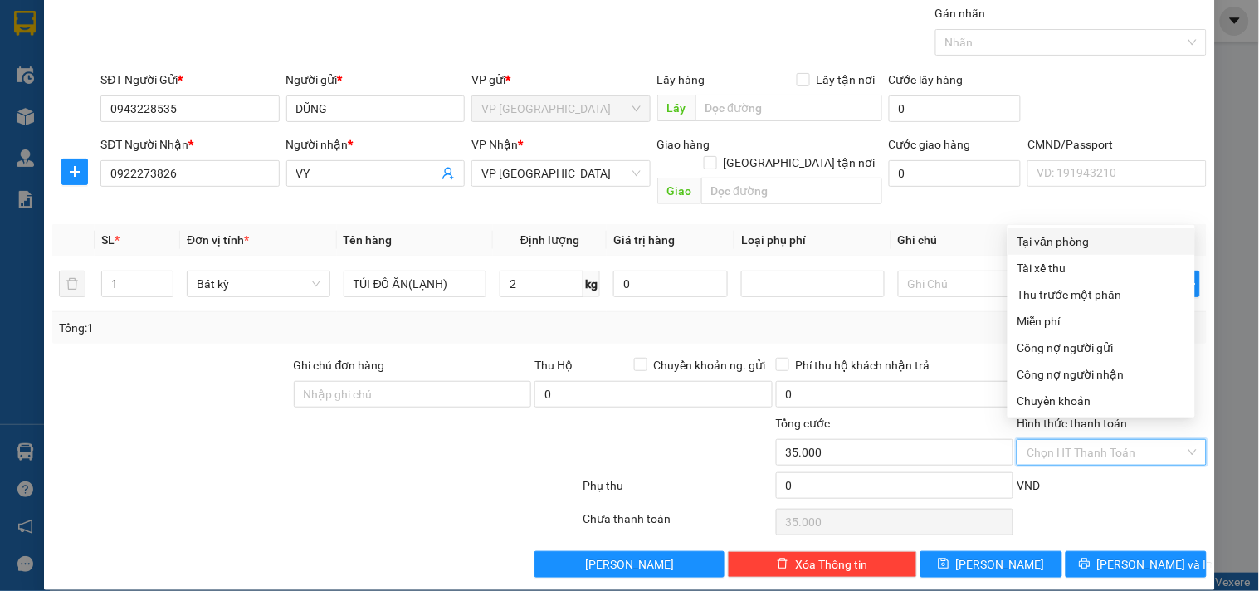
click at [1046, 245] on div "Tại văn phòng" at bounding box center [1101, 241] width 168 height 18
type input "0"
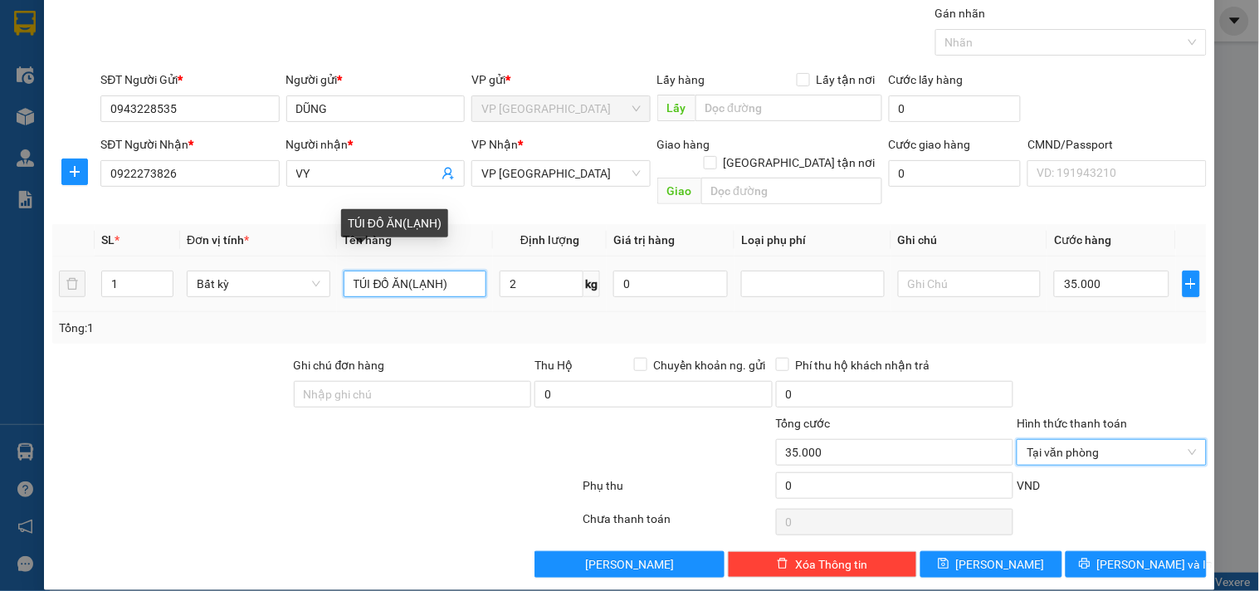
click at [363, 271] on input "TÚI ĐỒ ĂN(LẠNH)" at bounding box center [416, 284] width 144 height 27
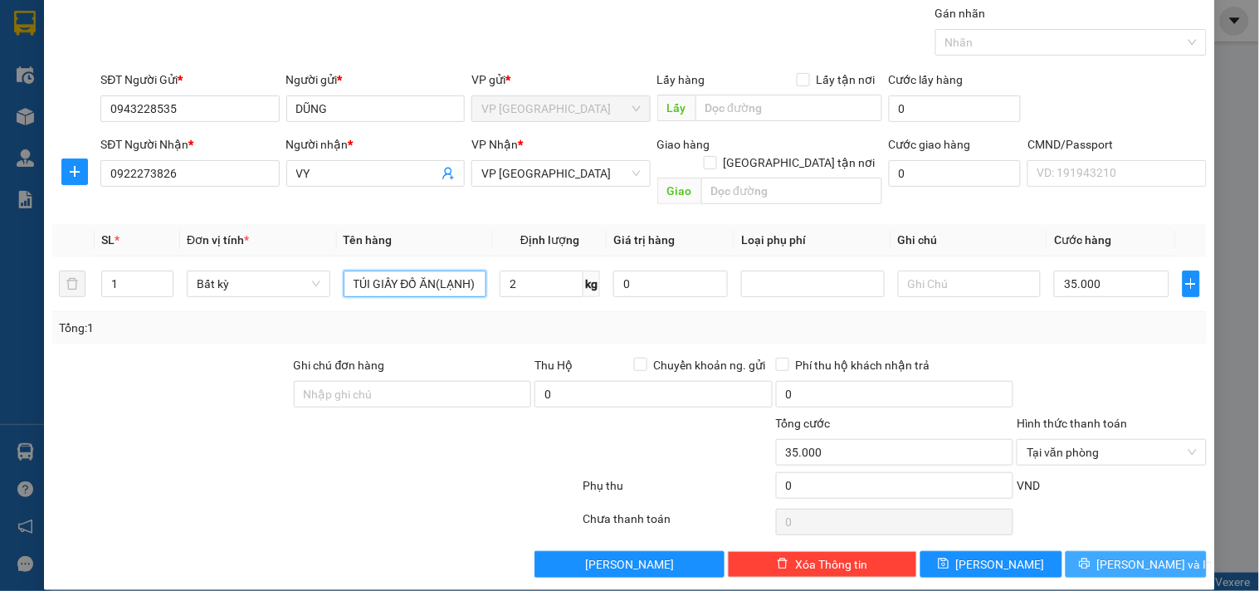
type input "TÚI GIẤY ĐỒ ĂN(LẠNH)"
click at [1096, 551] on button "[PERSON_NAME] và In" at bounding box center [1135, 564] width 141 height 27
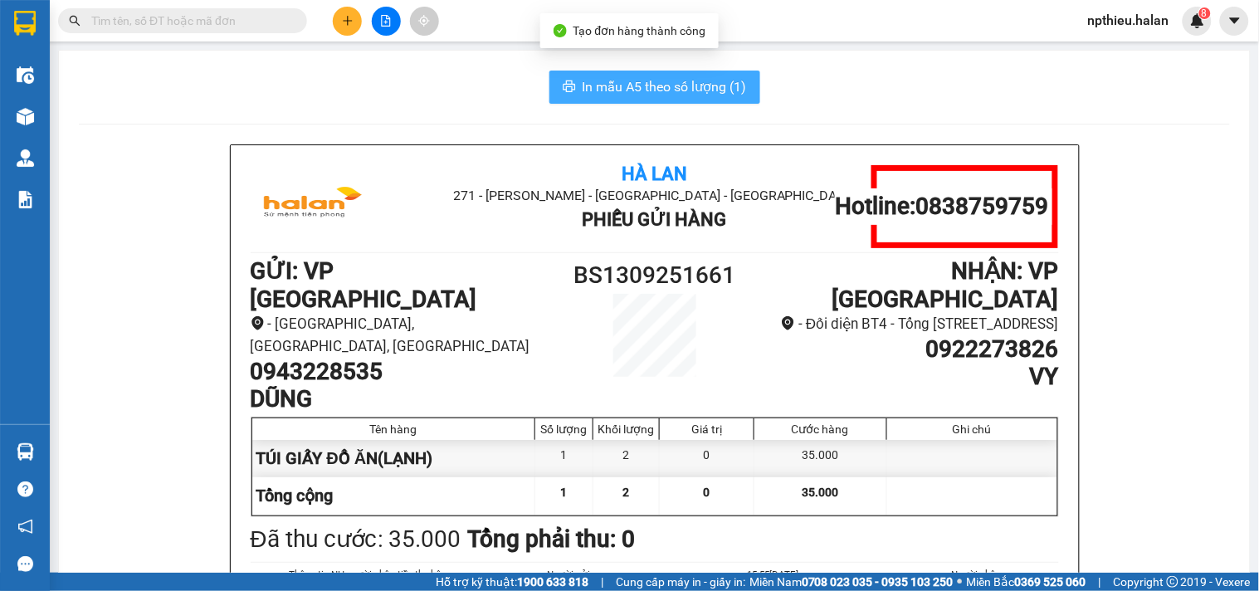
click at [653, 77] on span "In mẫu A5 theo số lượng (1)" at bounding box center [665, 86] width 164 height 21
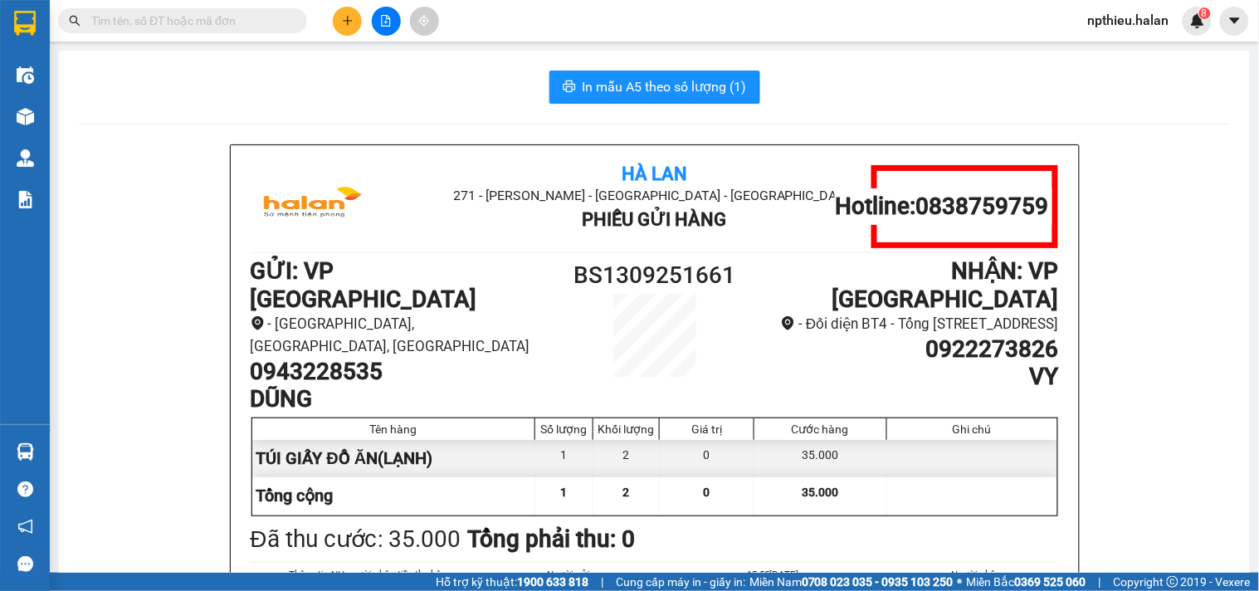
scroll to position [233, 0]
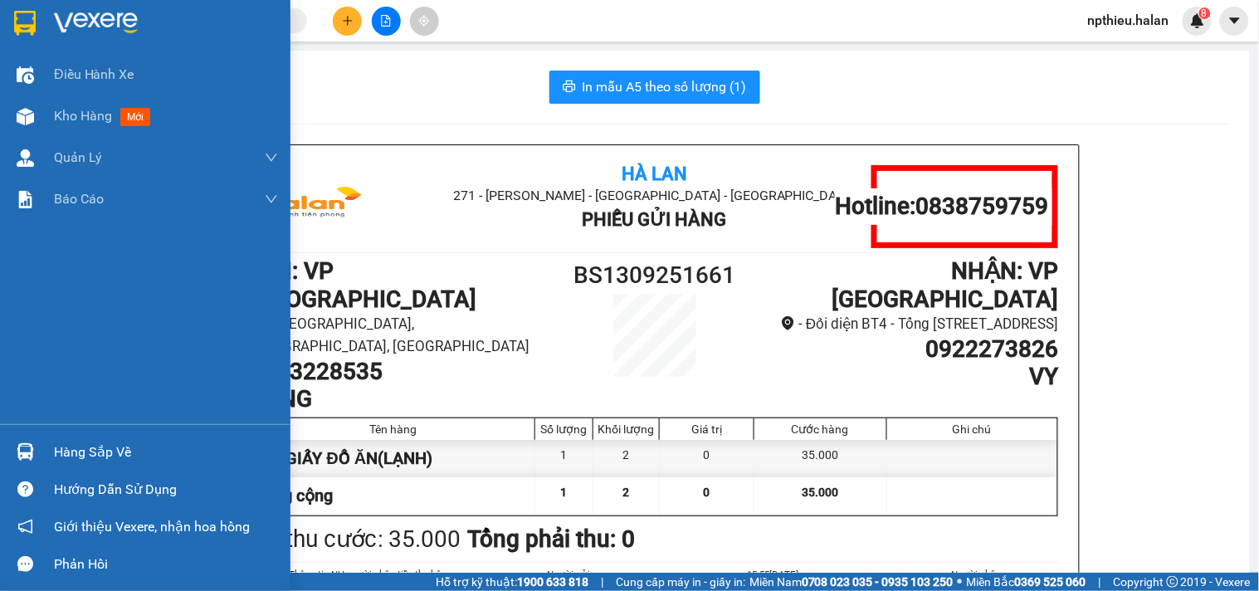
click at [85, 453] on div "Hàng sắp về" at bounding box center [166, 452] width 224 height 25
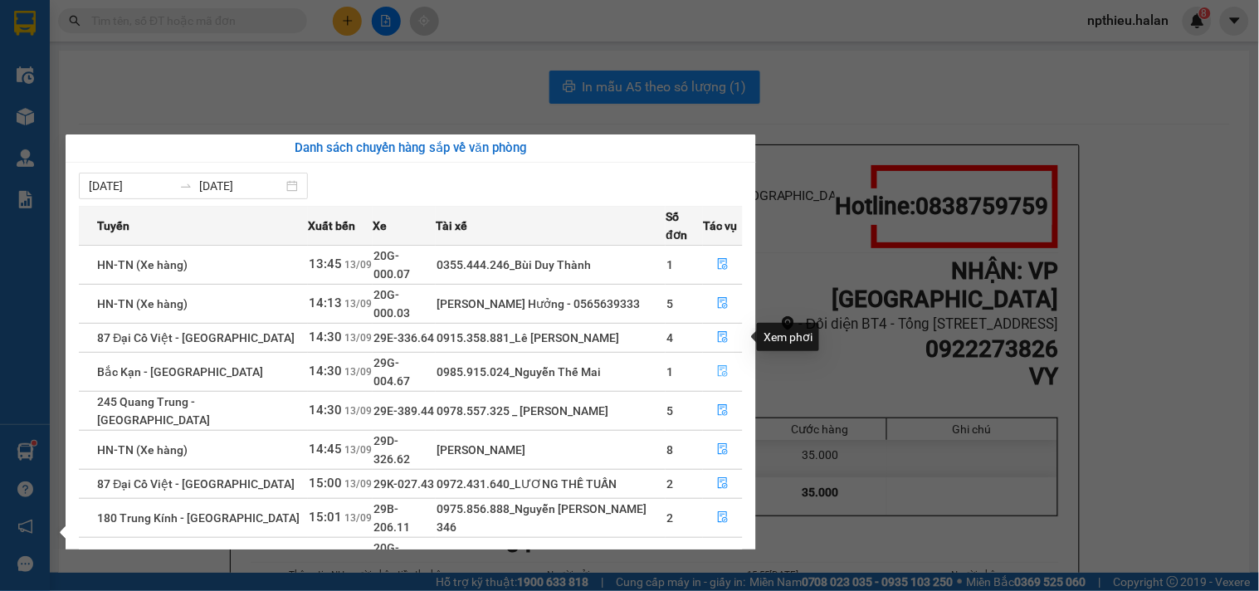
click at [717, 365] on icon "file-done" at bounding box center [723, 371] width 12 height 12
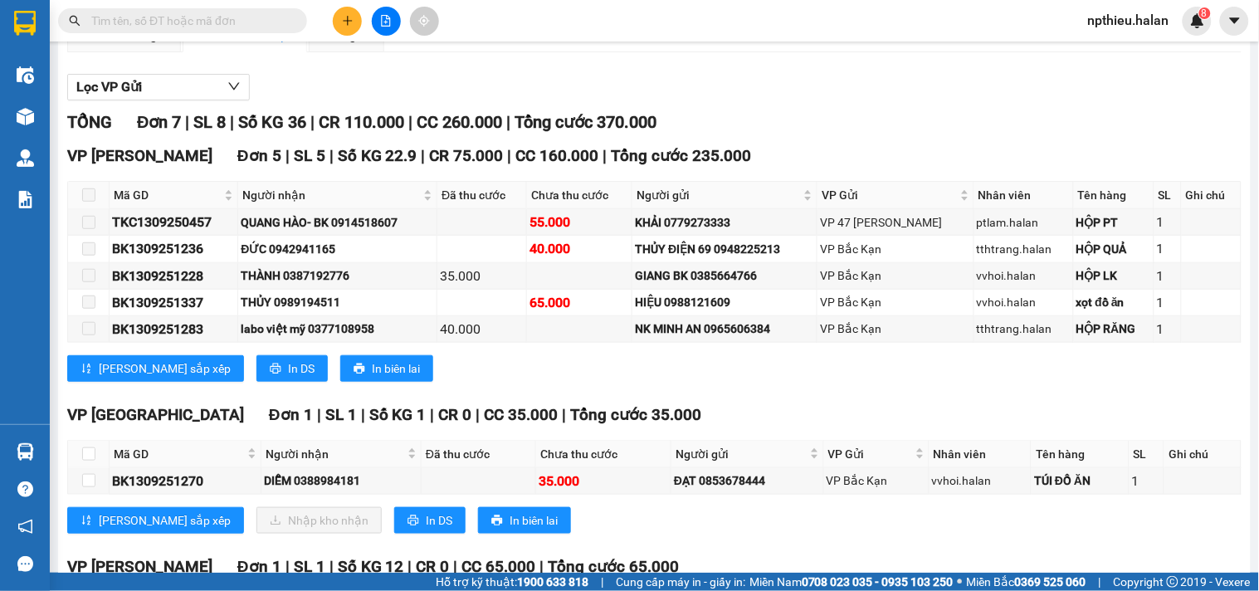
scroll to position [276, 0]
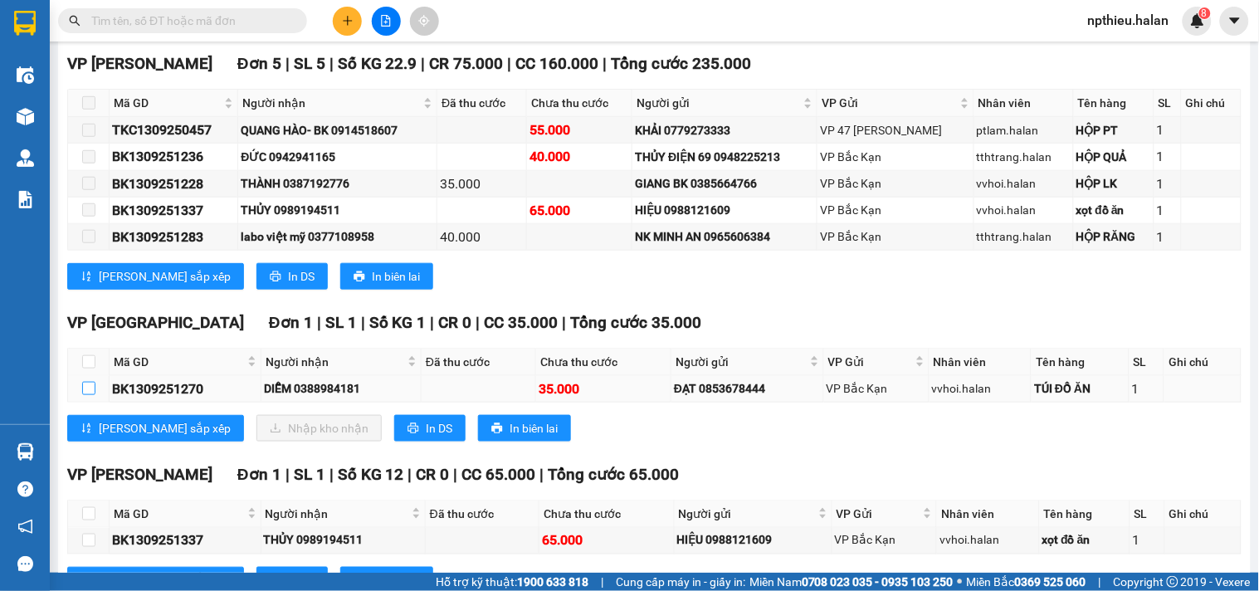
click at [88, 395] on input "checkbox" at bounding box center [88, 388] width 13 height 13
checkbox input "true"
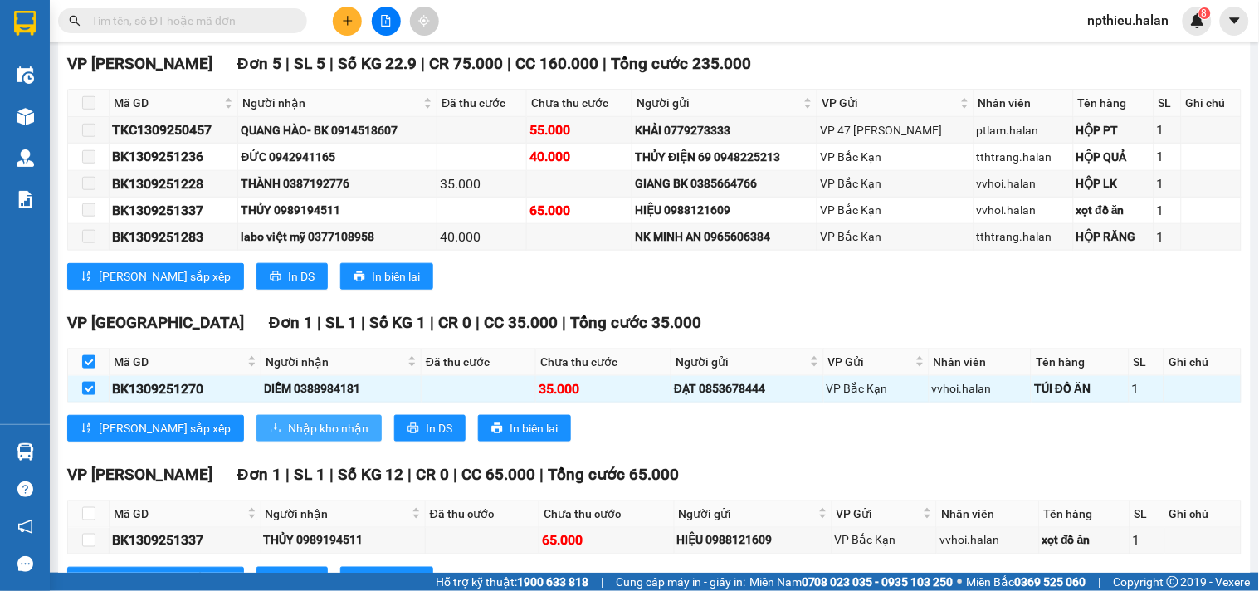
click at [288, 437] on span "Nhập kho nhận" at bounding box center [328, 428] width 80 height 18
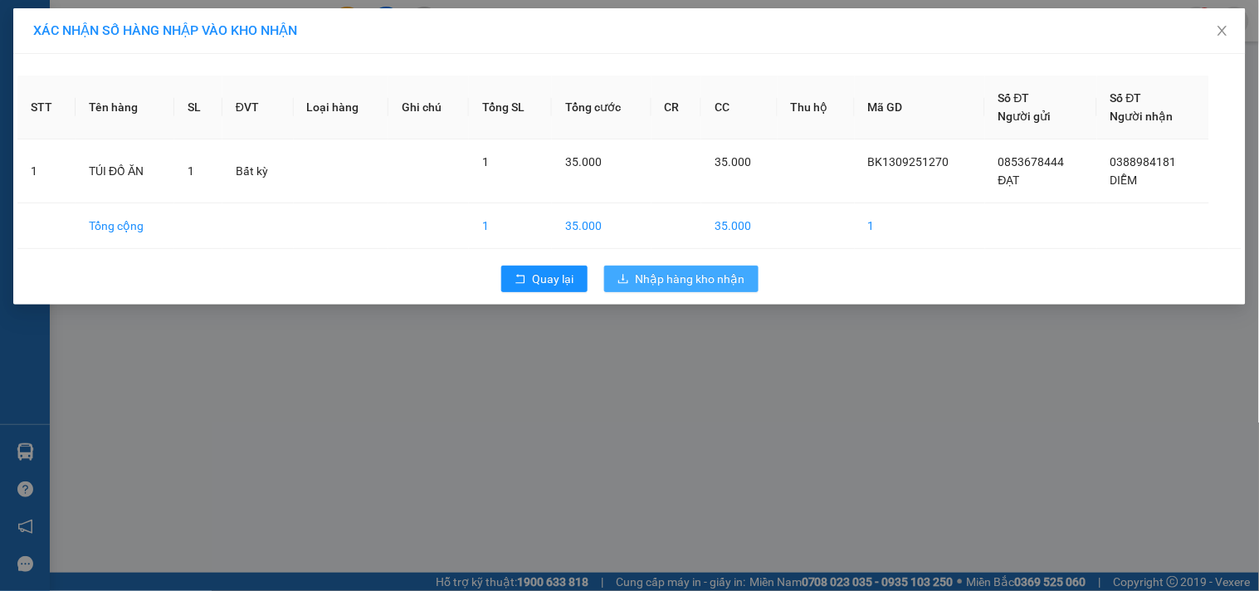
click at [665, 277] on span "Nhập hàng kho nhận" at bounding box center [691, 279] width 110 height 18
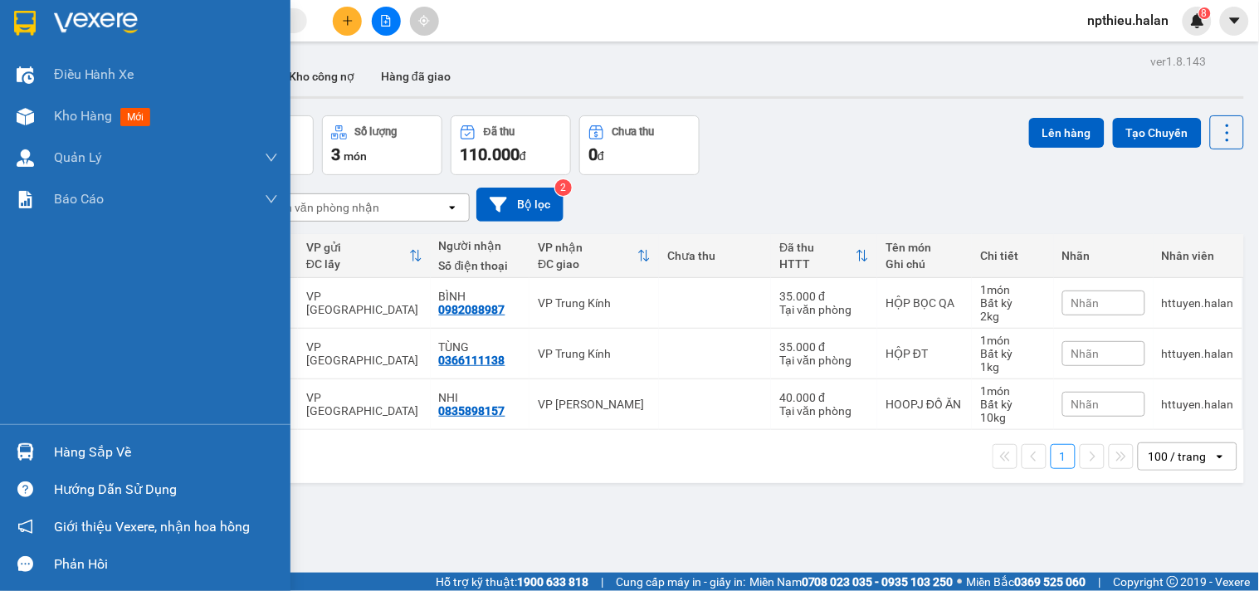
click at [100, 452] on div "Hàng sắp về" at bounding box center [166, 452] width 224 height 25
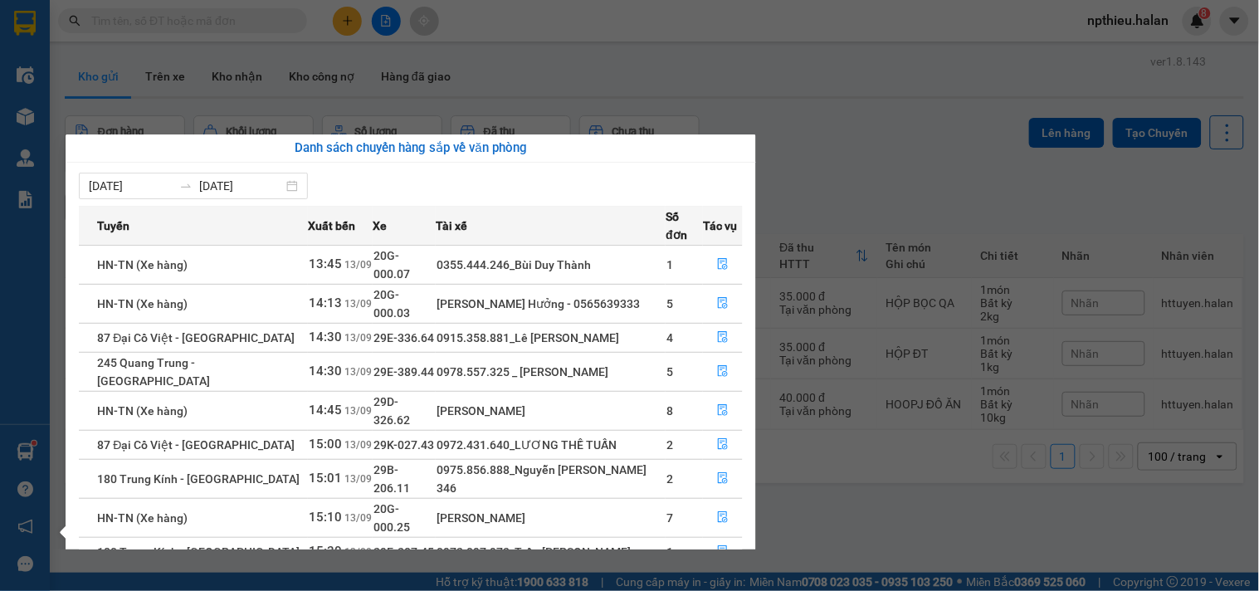
click at [176, 8] on section "Kết quả tìm kiếm ( 0 ) Bộ lọc No Data npthieu.halan 8 Điều hành xe Kho hàng mới…" at bounding box center [629, 295] width 1259 height 591
click at [176, 8] on span at bounding box center [182, 20] width 249 height 25
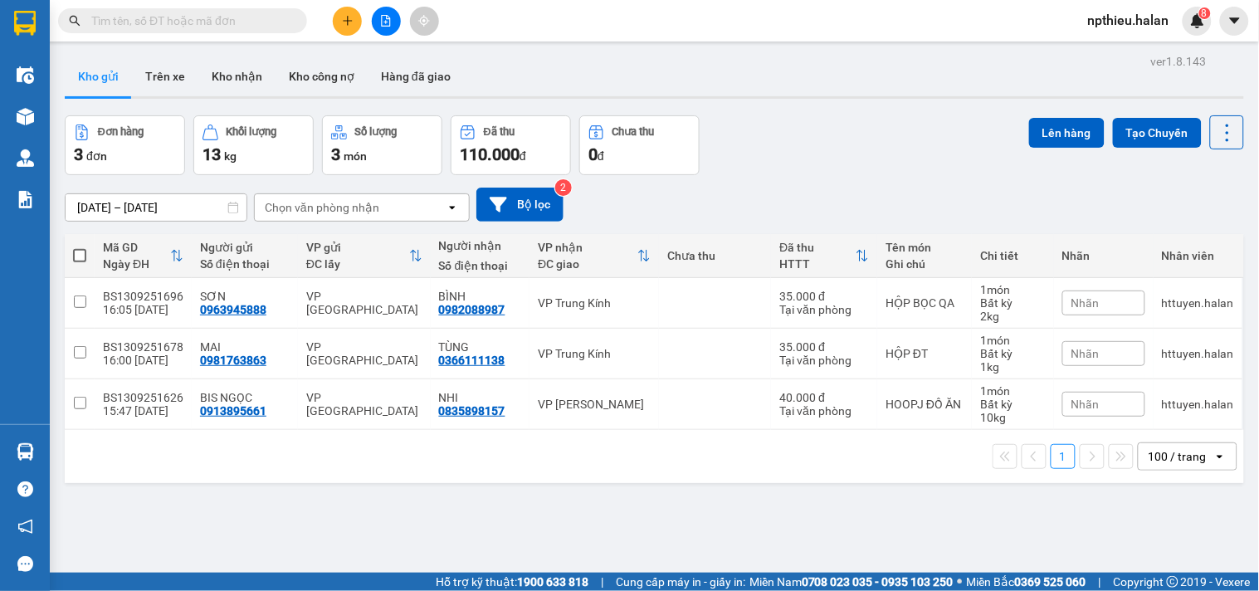
click at [184, 14] on input "text" at bounding box center [189, 21] width 196 height 18
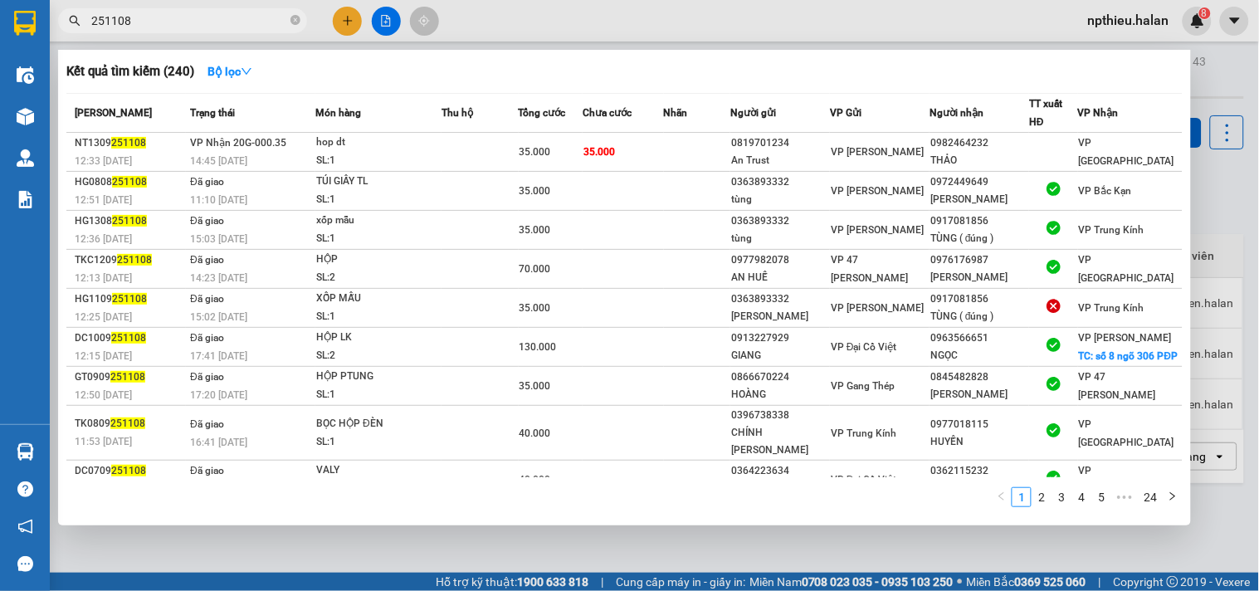
type input "251108"
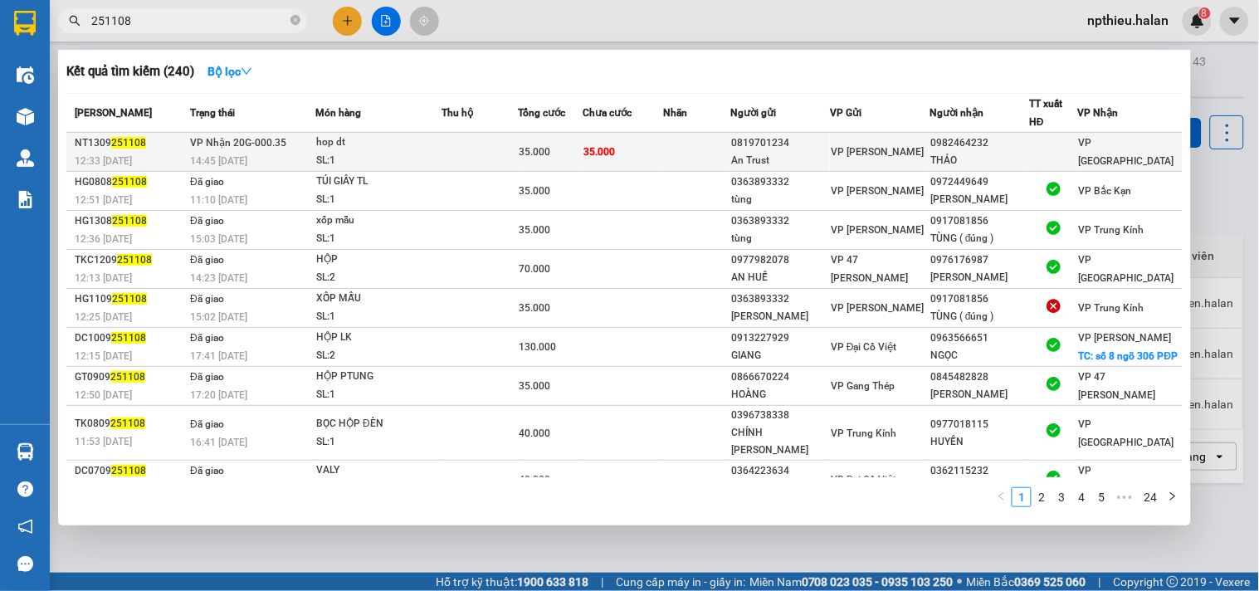
click at [663, 141] on td "35.000" at bounding box center [623, 152] width 80 height 39
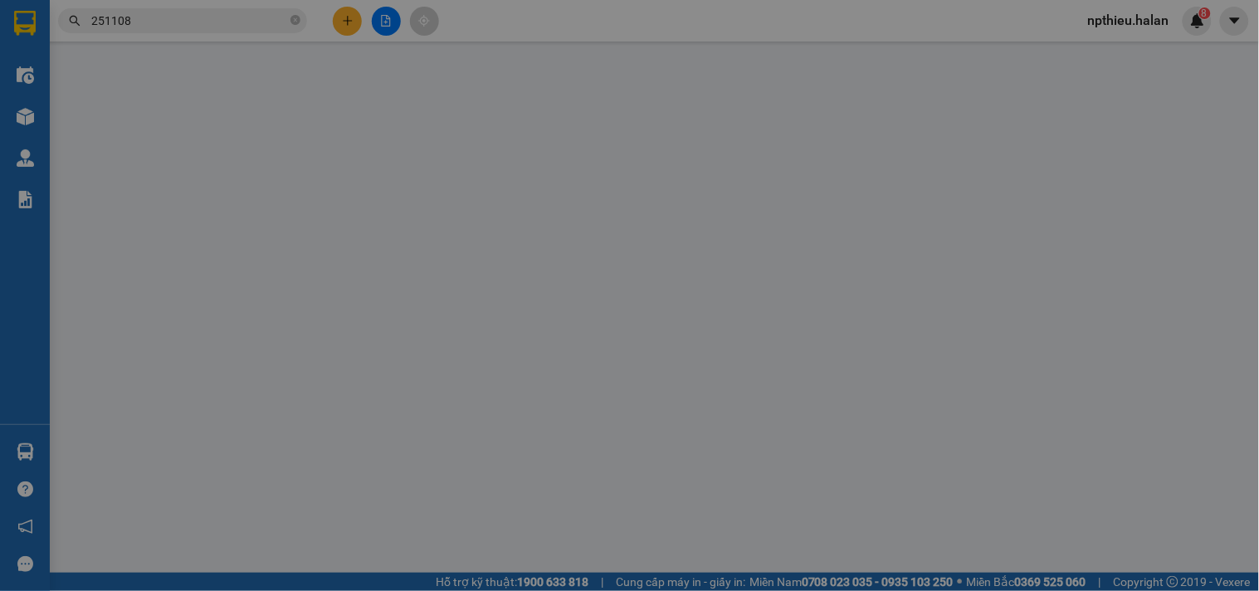
type input "0819701234"
type input "An Trust"
type input "0982464232"
type input "THẢO"
type input "35.000"
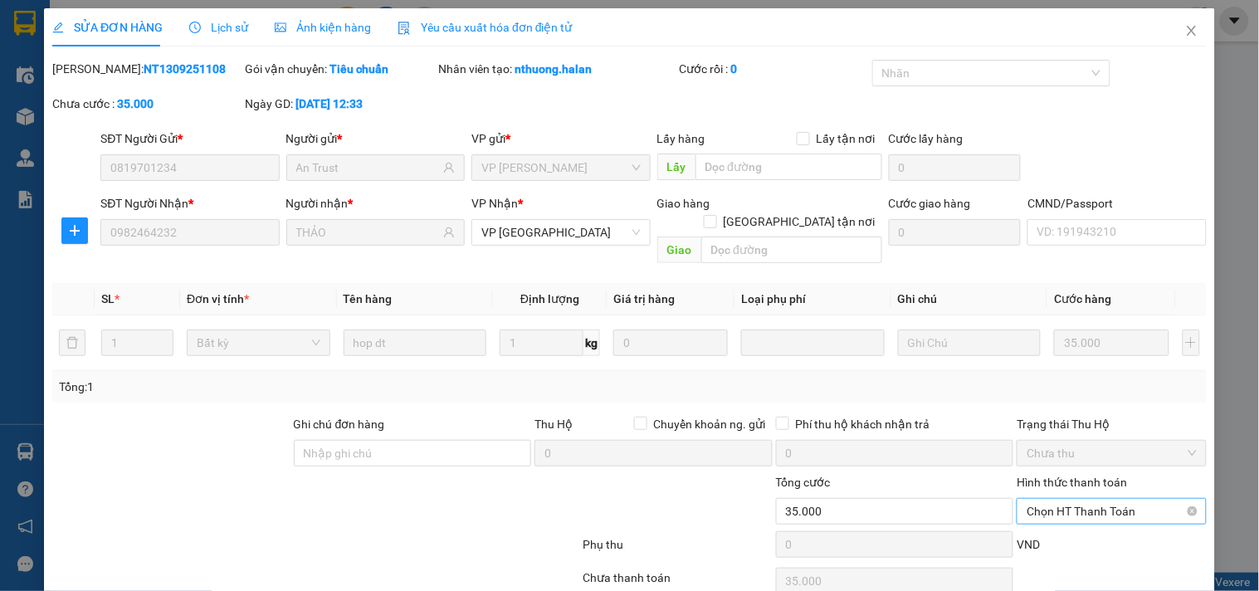
click at [1056, 500] on span "Chọn HT Thanh Toán" at bounding box center [1110, 511] width 169 height 25
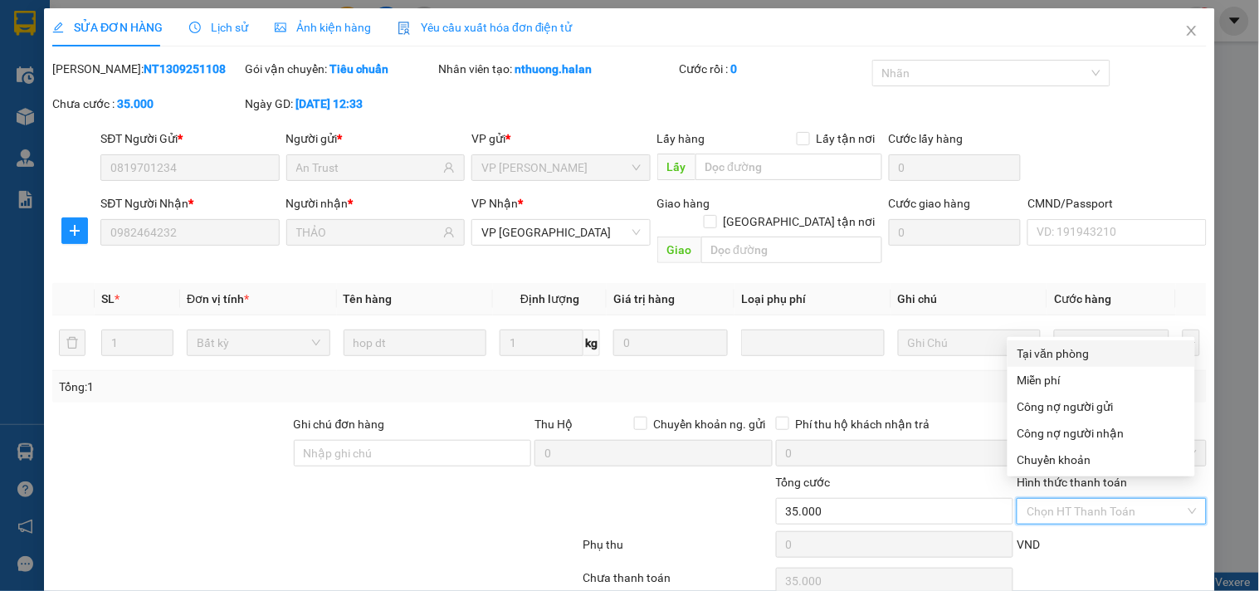
click at [1039, 354] on div "Tại văn phòng" at bounding box center [1101, 353] width 168 height 18
type input "0"
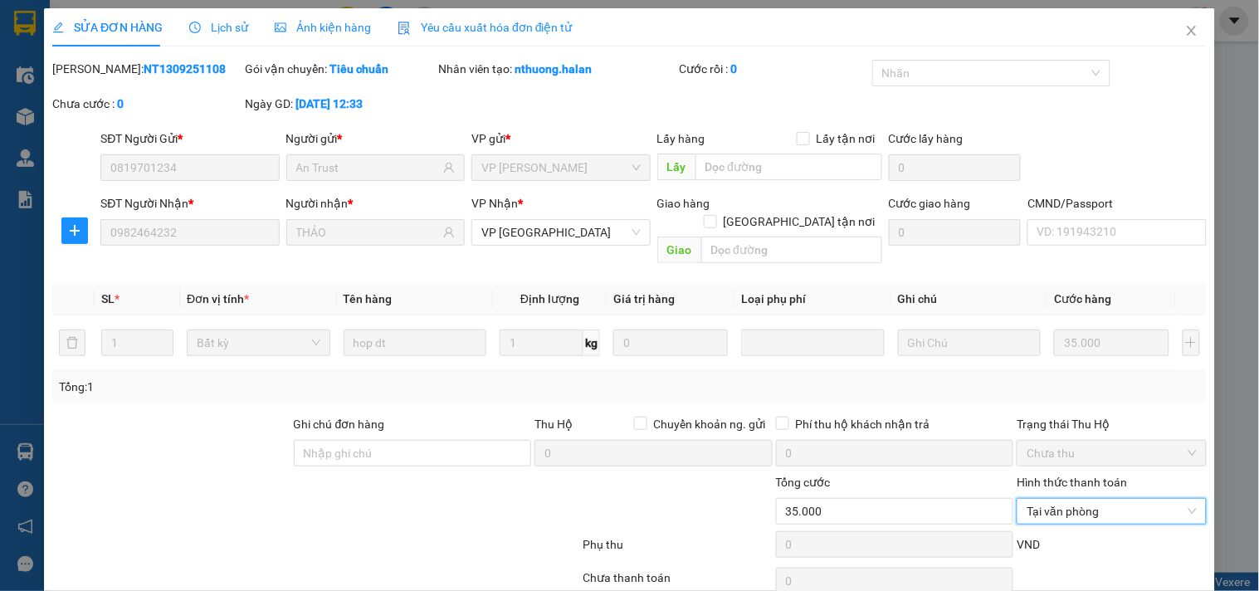
scroll to position [60, 0]
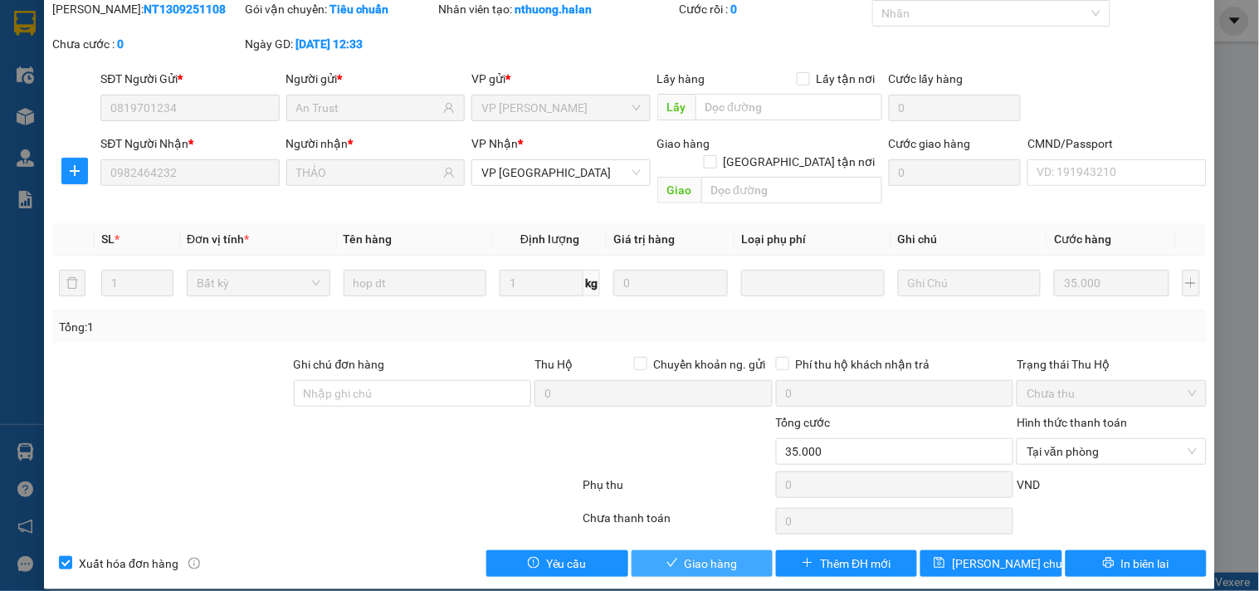
click at [666, 558] on icon "check" at bounding box center [671, 562] width 11 height 8
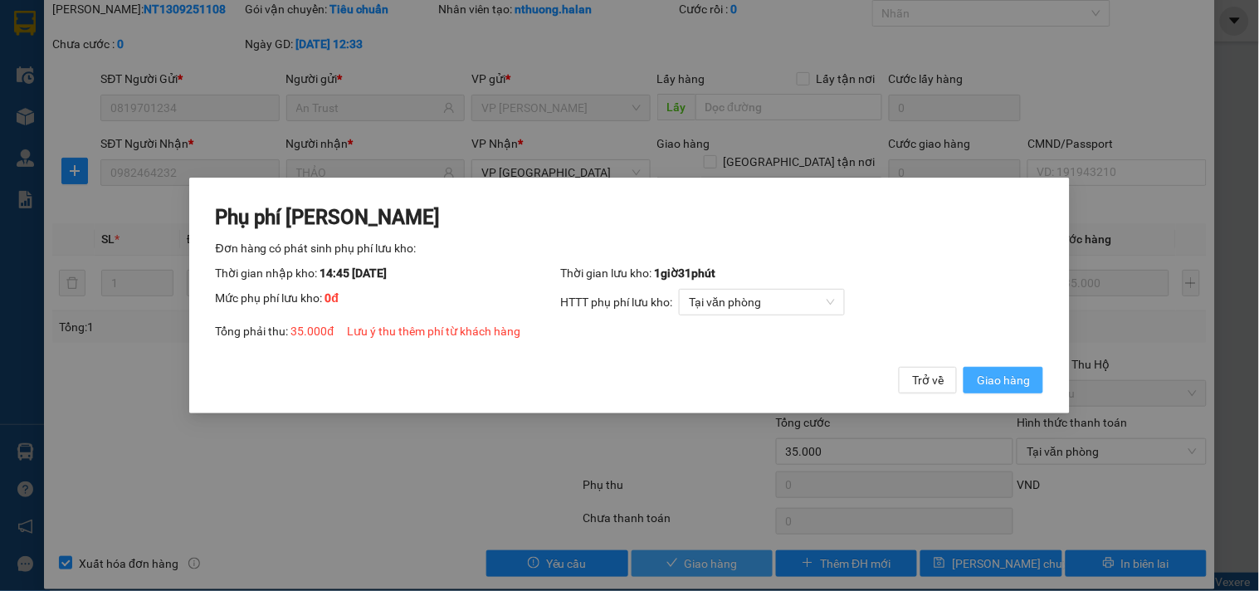
click at [992, 380] on span "Giao hàng" at bounding box center [1003, 380] width 53 height 18
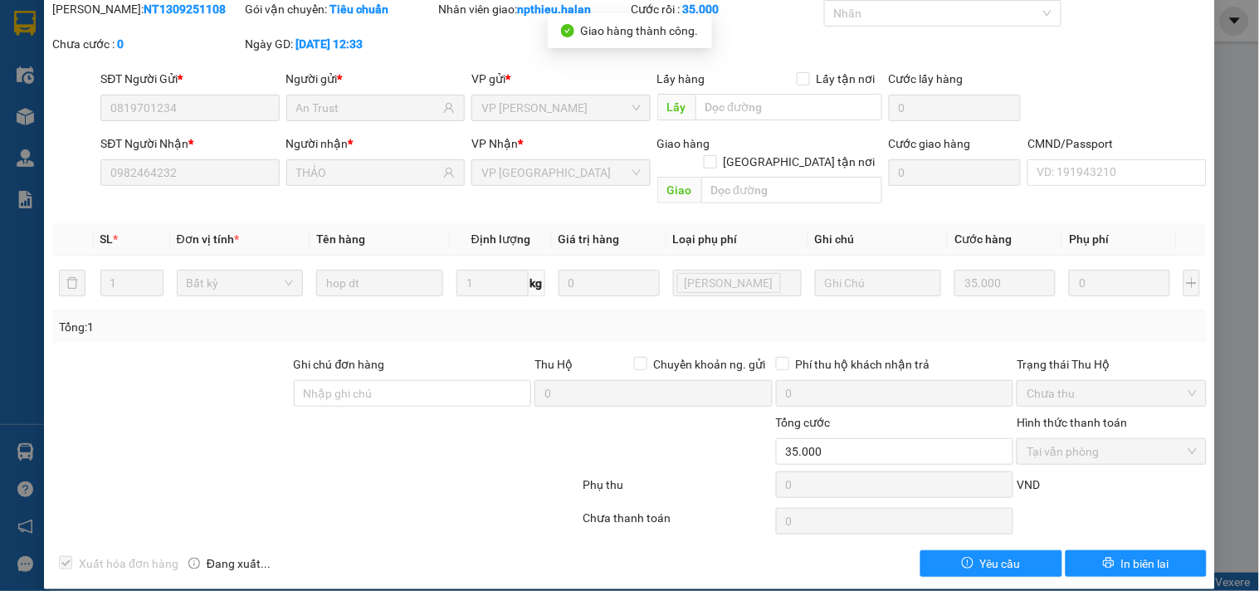
scroll to position [0, 0]
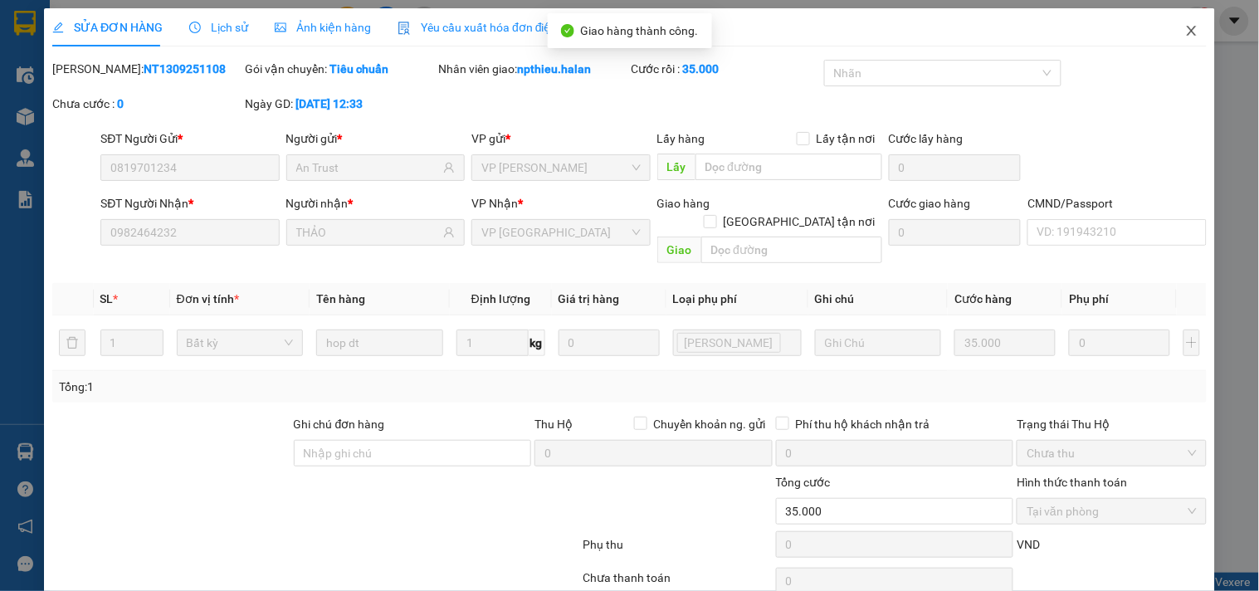
click at [1185, 30] on icon "close" at bounding box center [1191, 30] width 13 height 13
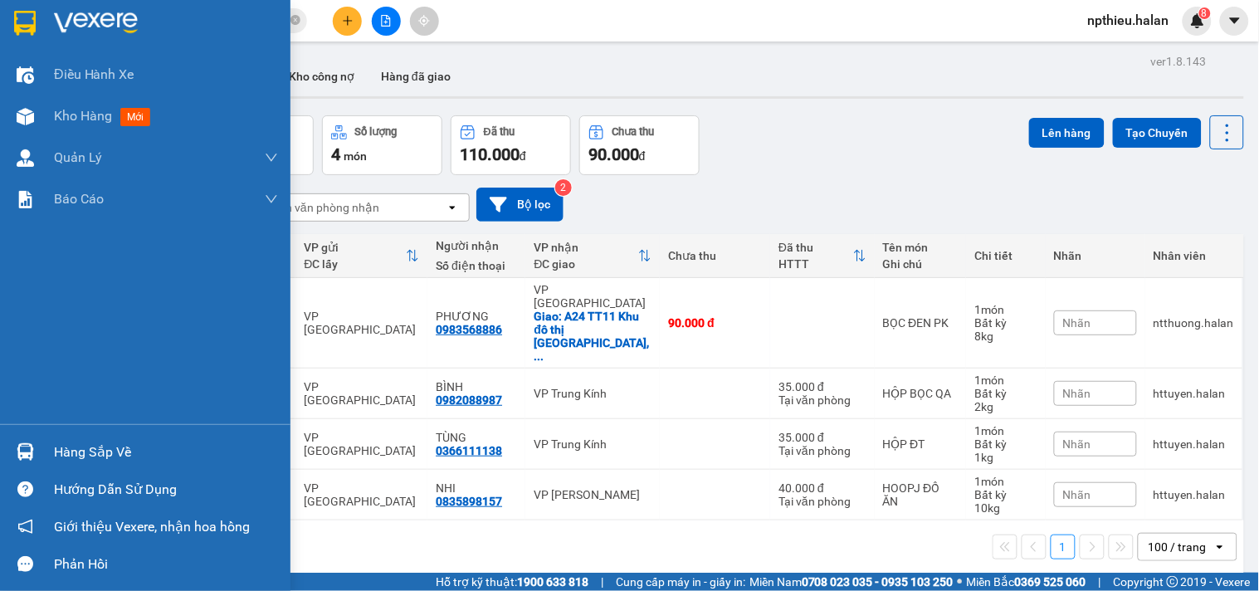
click at [66, 446] on div "Hàng sắp về" at bounding box center [166, 452] width 224 height 25
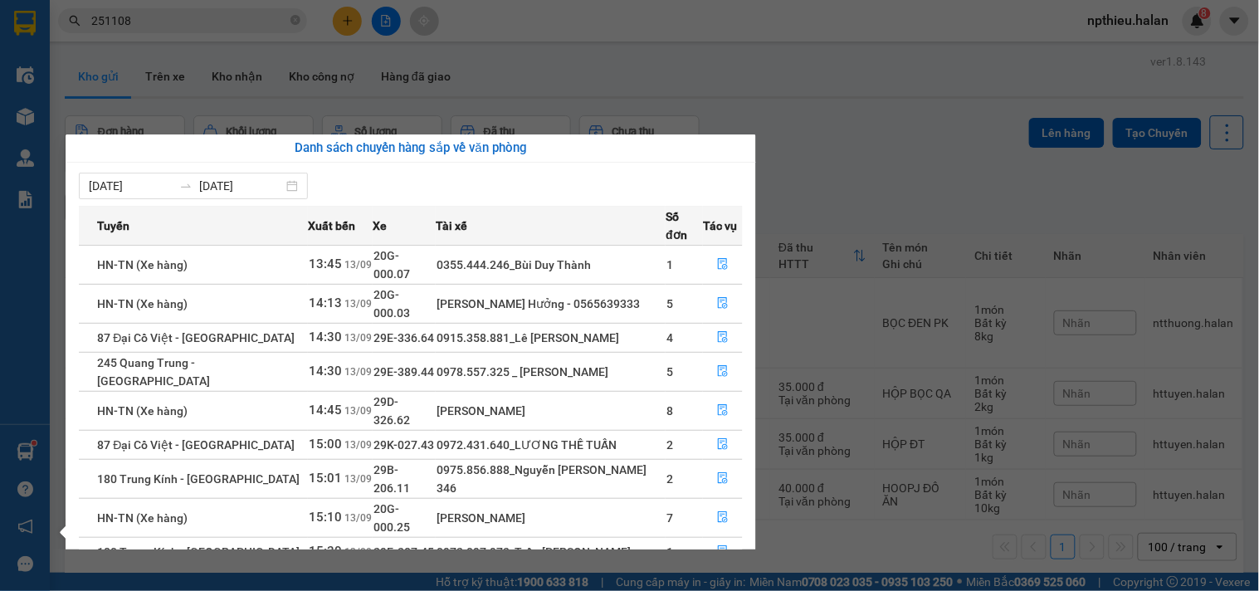
click at [583, 110] on section "Kết quả tìm kiếm ( 240 ) Bộ lọc Mã ĐH Trạng thái Món hàng Thu hộ Tổng cước Chưa…" at bounding box center [629, 295] width 1259 height 591
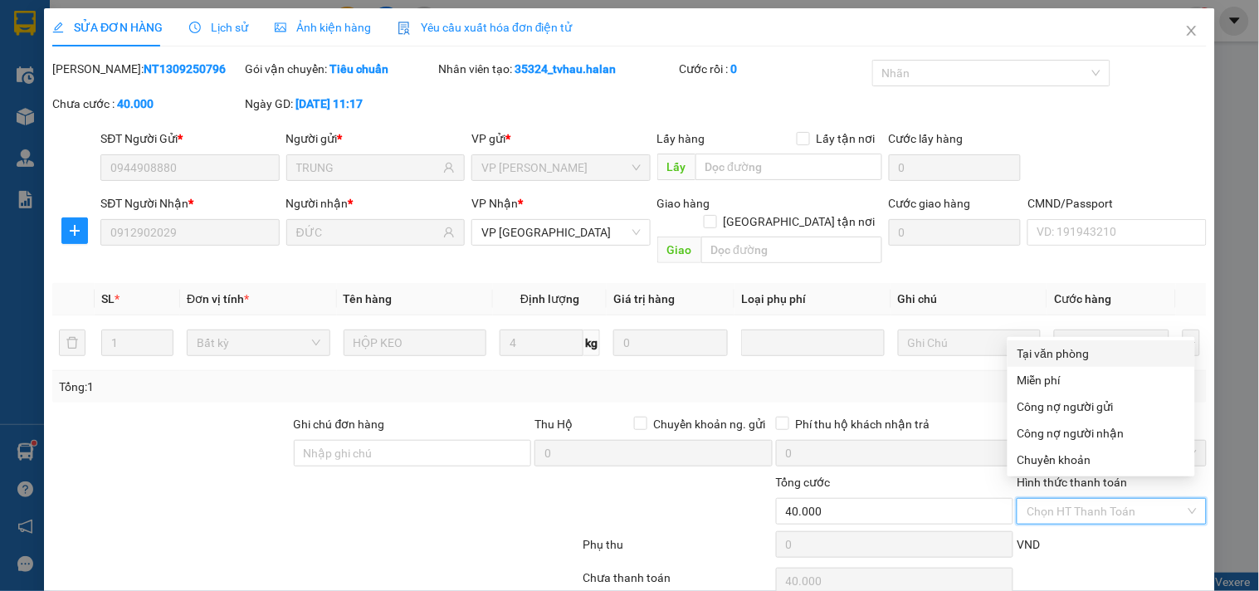
click at [1062, 351] on div "Tại văn phòng" at bounding box center [1101, 353] width 168 height 18
type input "0"
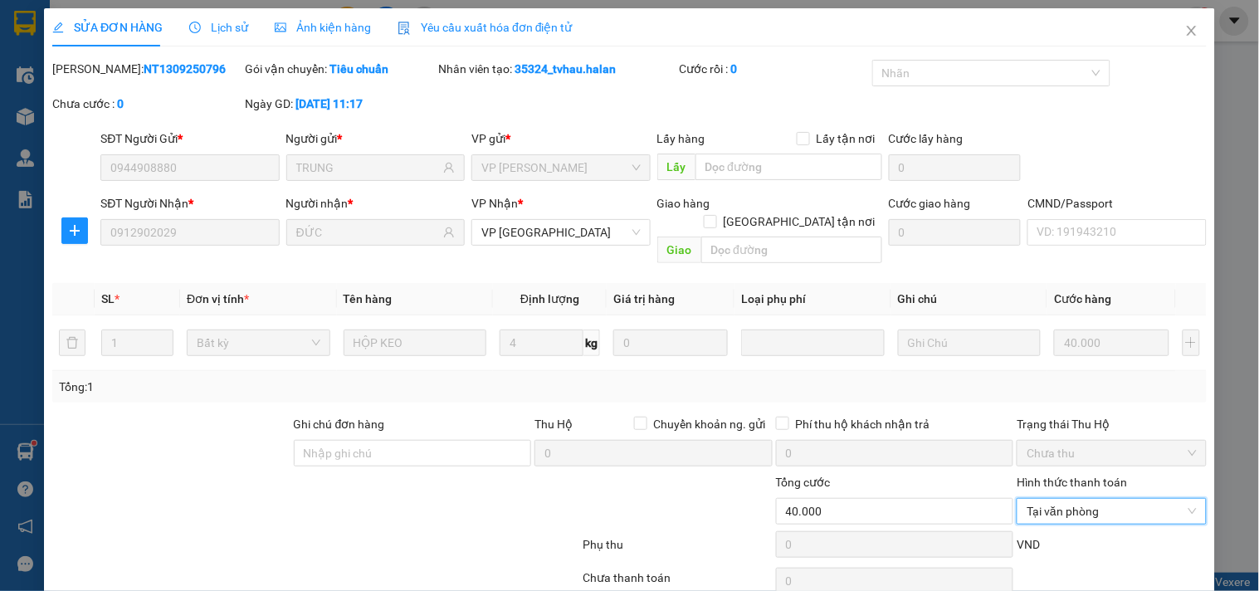
scroll to position [60, 0]
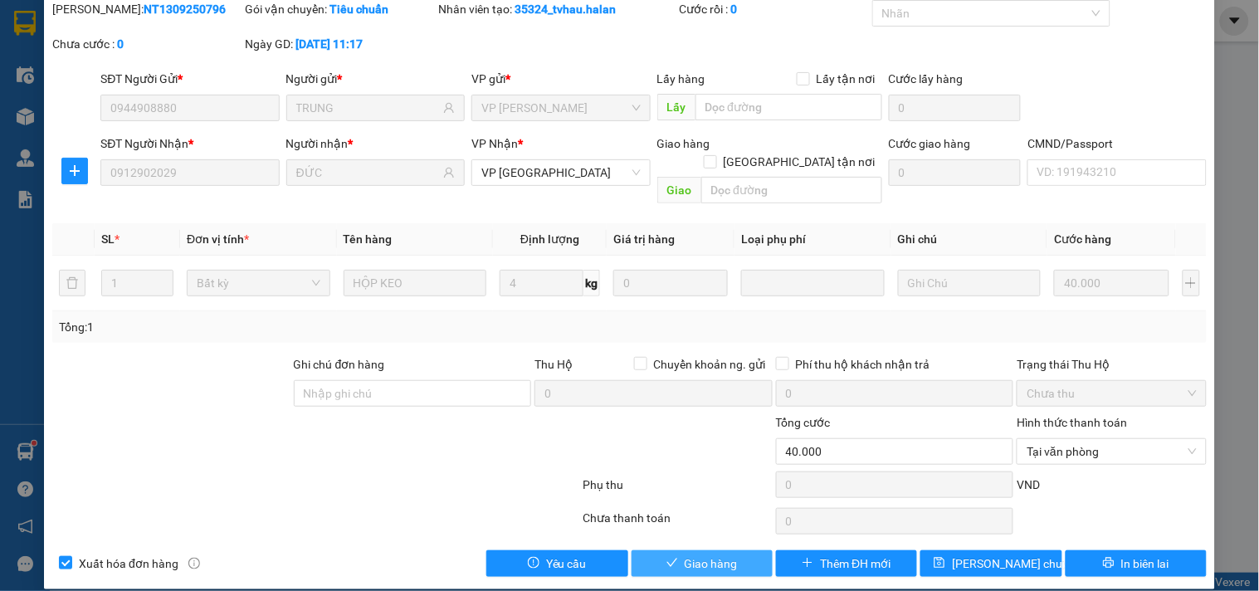
click at [712, 554] on button "Giao hàng" at bounding box center [701, 563] width 141 height 27
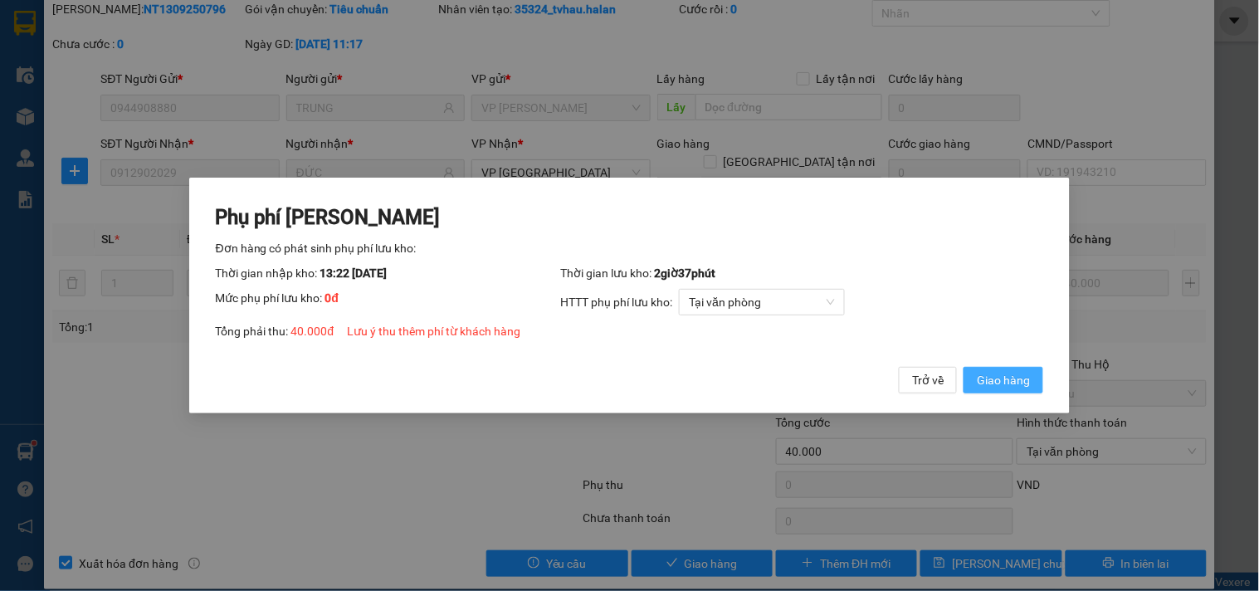
click at [1015, 374] on span "Giao hàng" at bounding box center [1003, 380] width 53 height 18
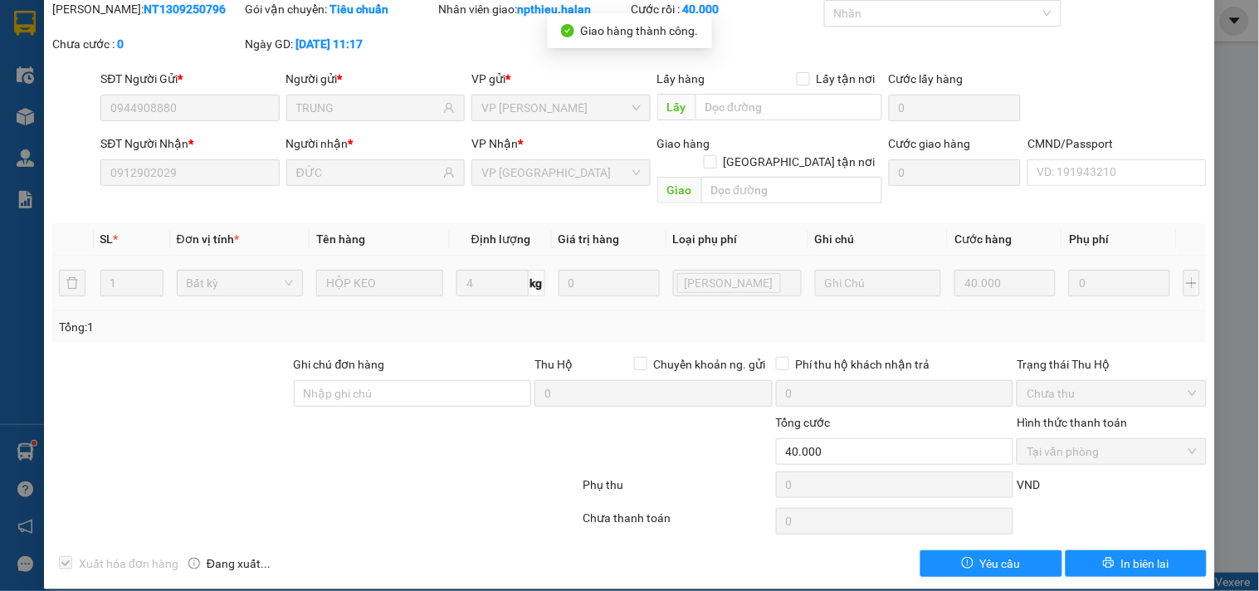
scroll to position [0, 0]
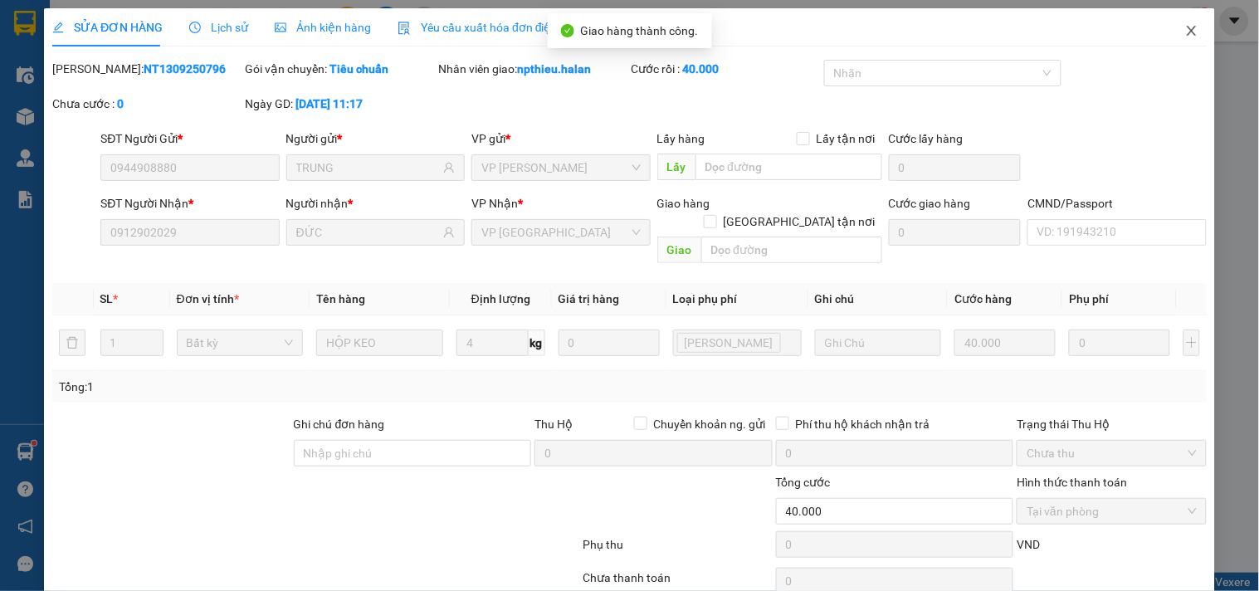
click at [1185, 32] on icon "close" at bounding box center [1191, 30] width 13 height 13
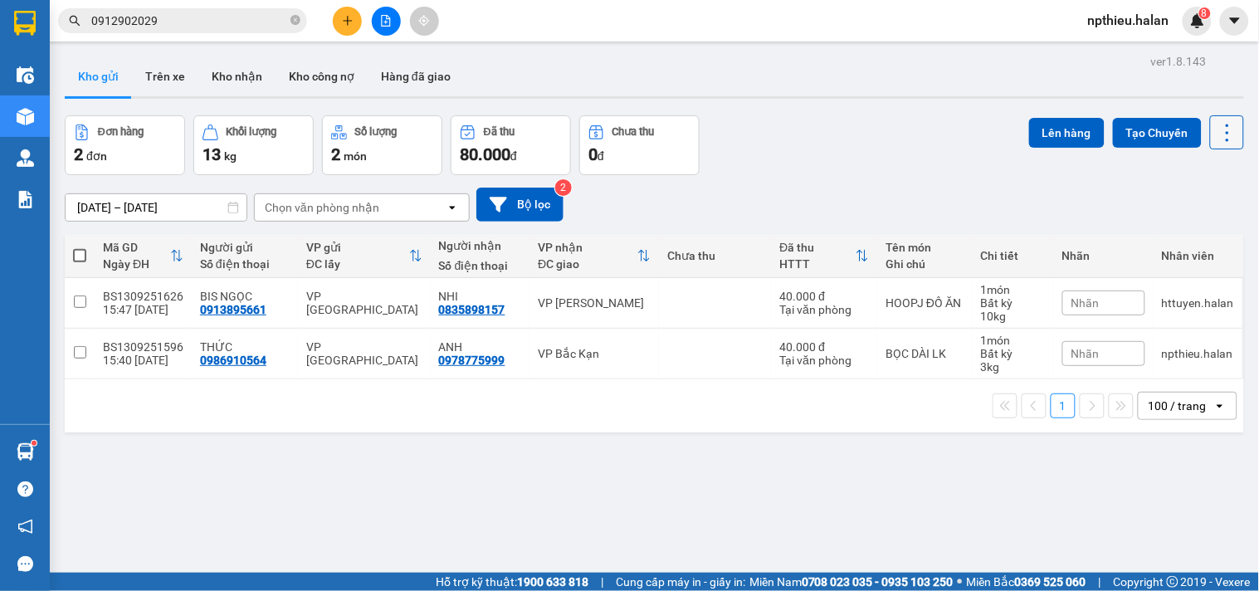
click at [1216, 129] on icon at bounding box center [1227, 132] width 23 height 23
click at [1189, 234] on span "Làm mới" at bounding box center [1190, 237] width 46 height 17
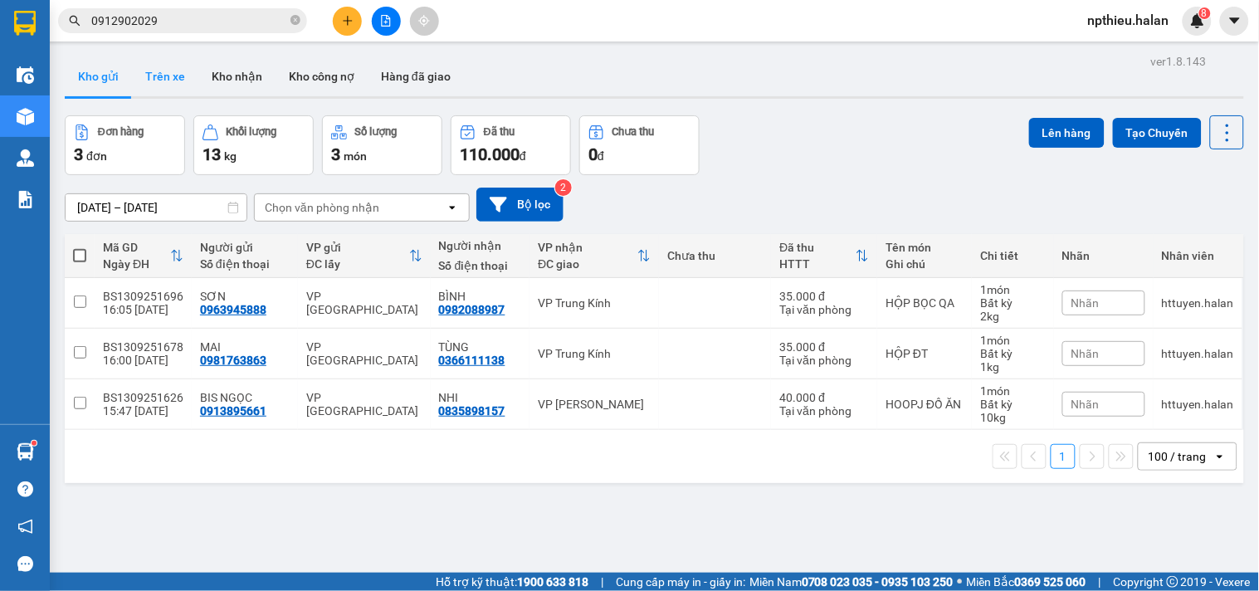
click at [174, 71] on button "Trên xe" at bounding box center [165, 76] width 66 height 40
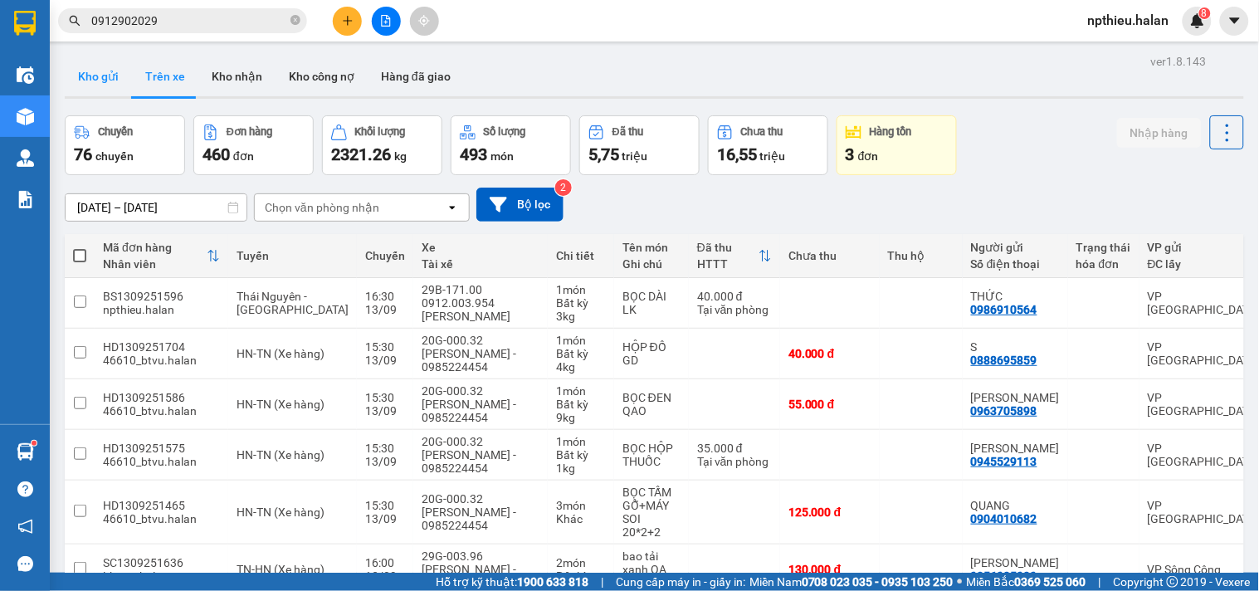
click at [103, 71] on button "Kho gửi" at bounding box center [98, 76] width 67 height 40
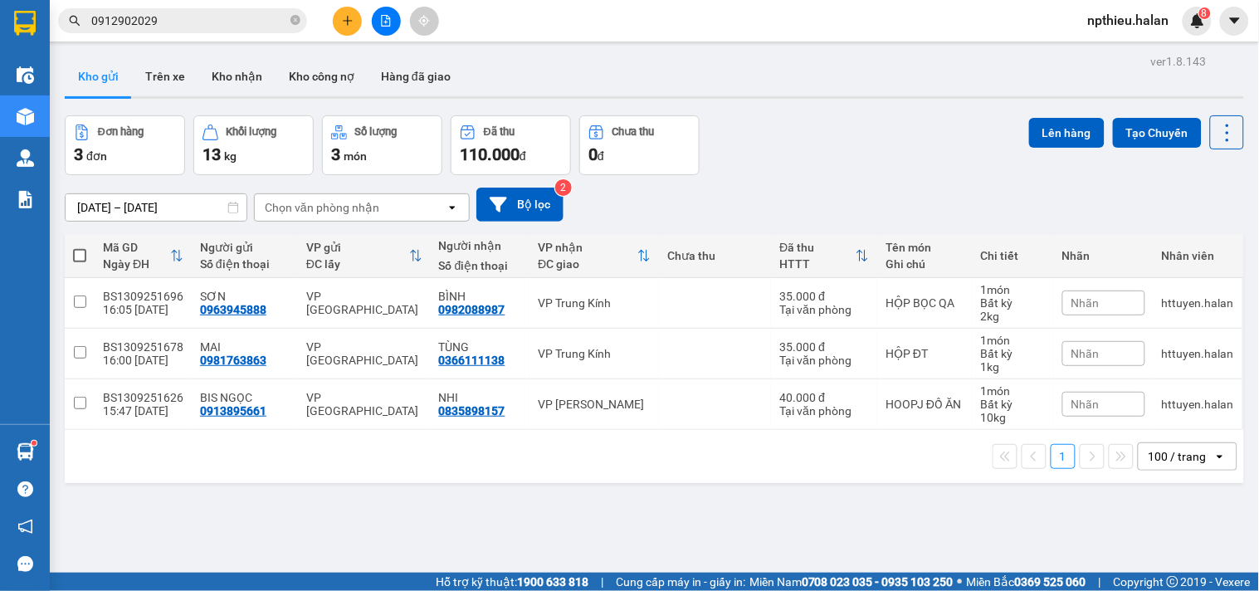
click at [228, 7] on div "Kết quả tìm kiếm ( 77 ) Bộ lọc Mã ĐH Trạng thái Món hàng Thu hộ Tổng cước Chưa …" at bounding box center [162, 21] width 324 height 29
click at [227, 7] on div "Kết quả tìm kiếm ( 77 ) Bộ lọc Mã ĐH Trạng thái Món hàng Thu hộ Tổng cước Chưa …" at bounding box center [162, 21] width 324 height 29
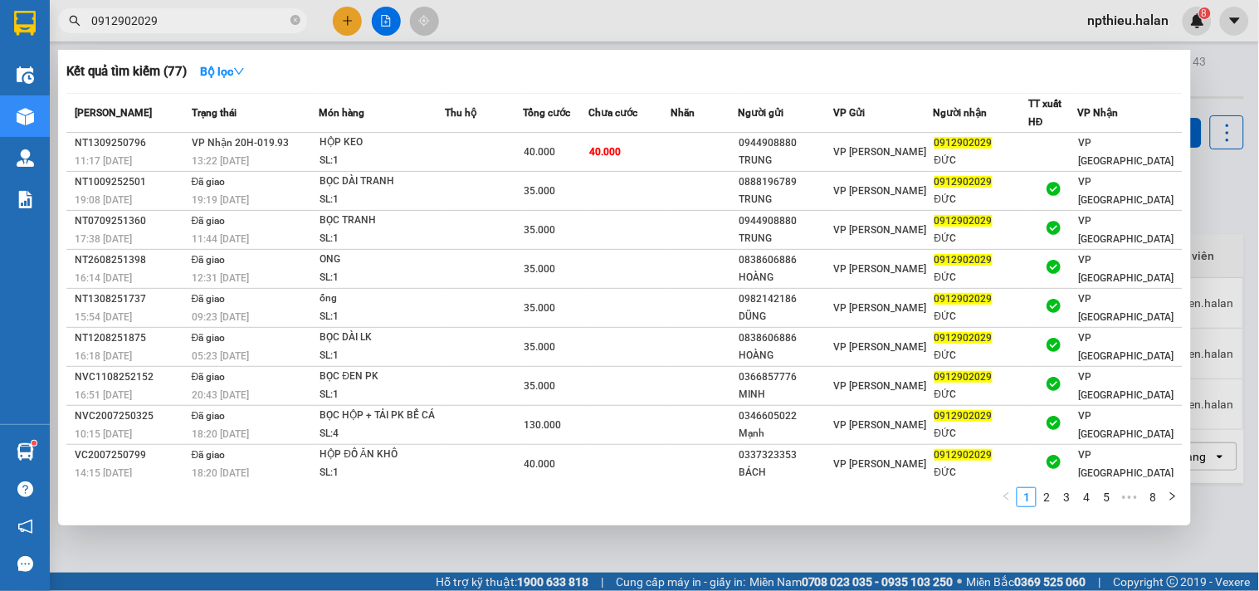
click at [212, 31] on span "0912902029" at bounding box center [182, 20] width 249 height 25
click at [209, 19] on input "0912902029" at bounding box center [189, 21] width 196 height 18
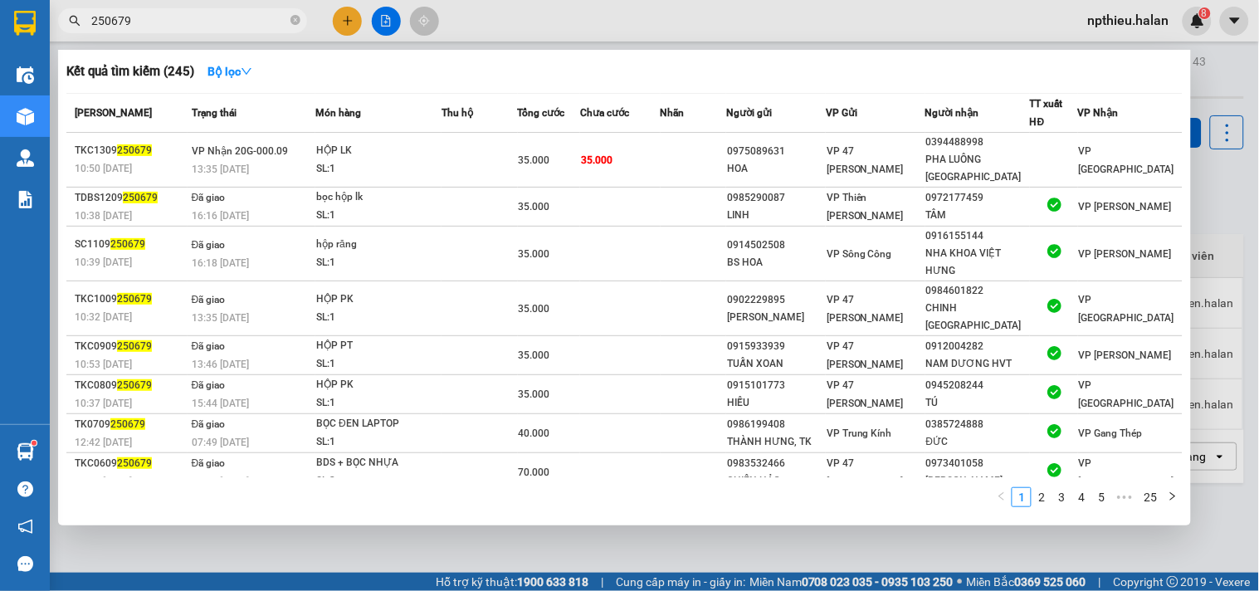
type input "250679"
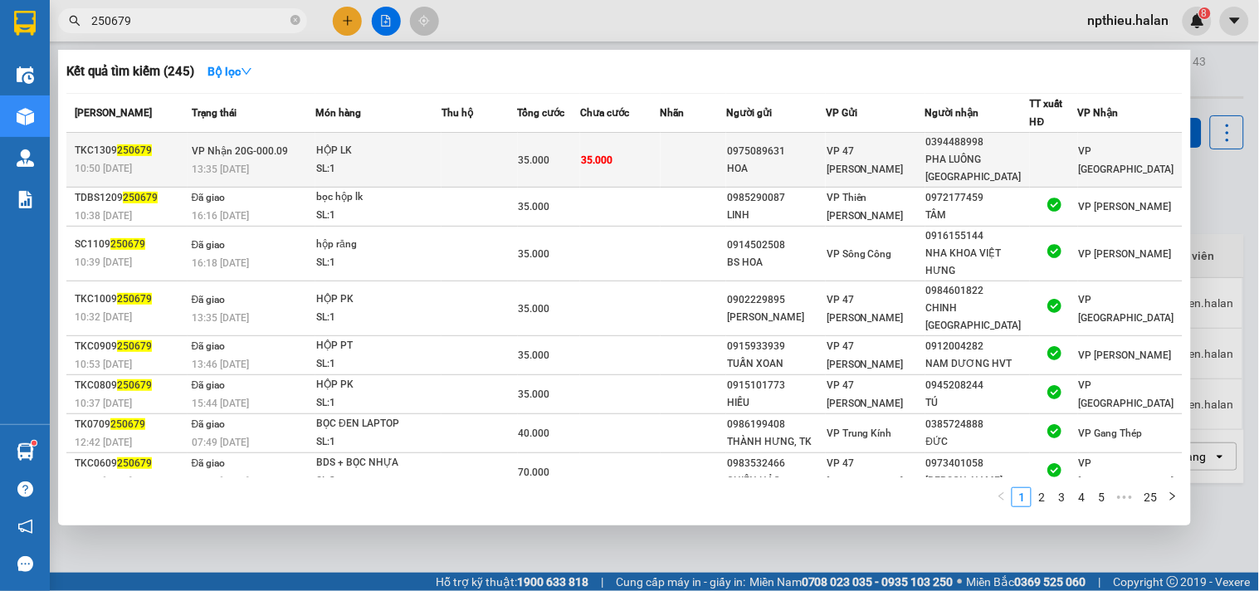
click at [500, 148] on td at bounding box center [479, 160] width 76 height 55
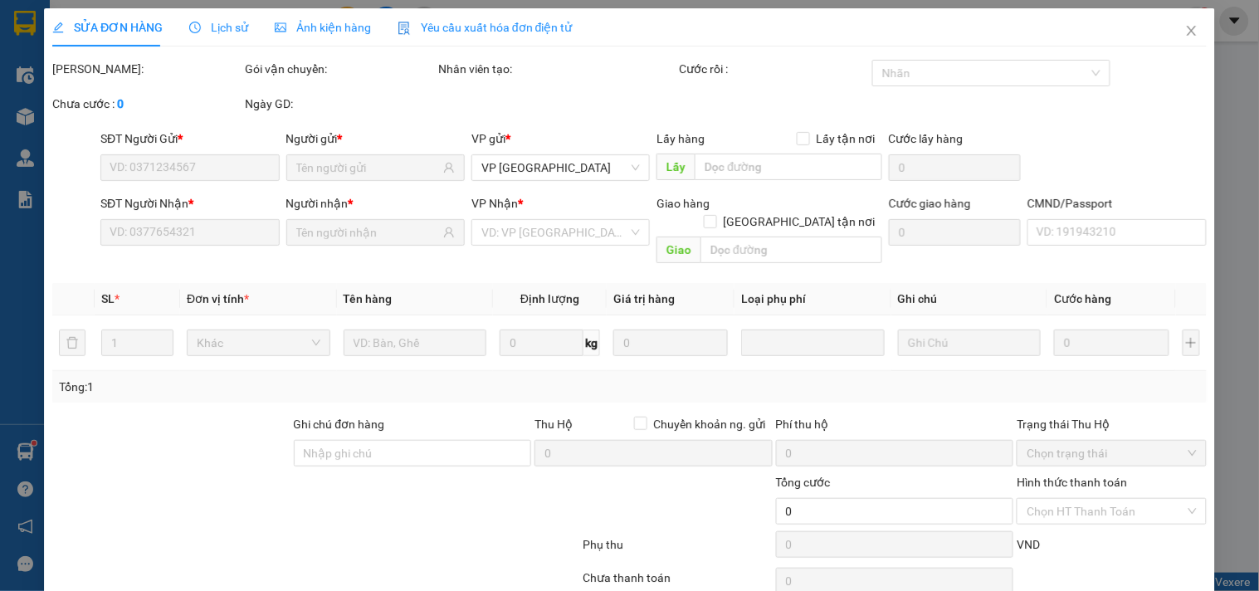
type input "0975089631"
type input "HOA"
type input "0394488998"
type input "PHA LUÔNG [GEOGRAPHIC_DATA]"
type input "35.000"
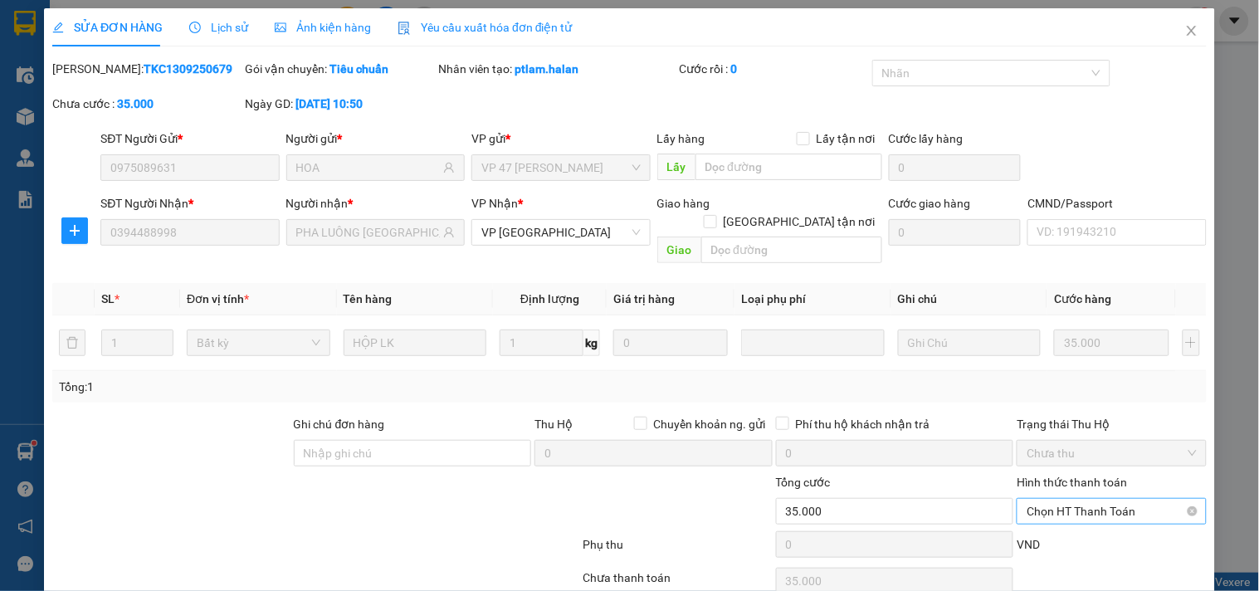
click at [1062, 499] on span "Chọn HT Thanh Toán" at bounding box center [1110, 511] width 169 height 25
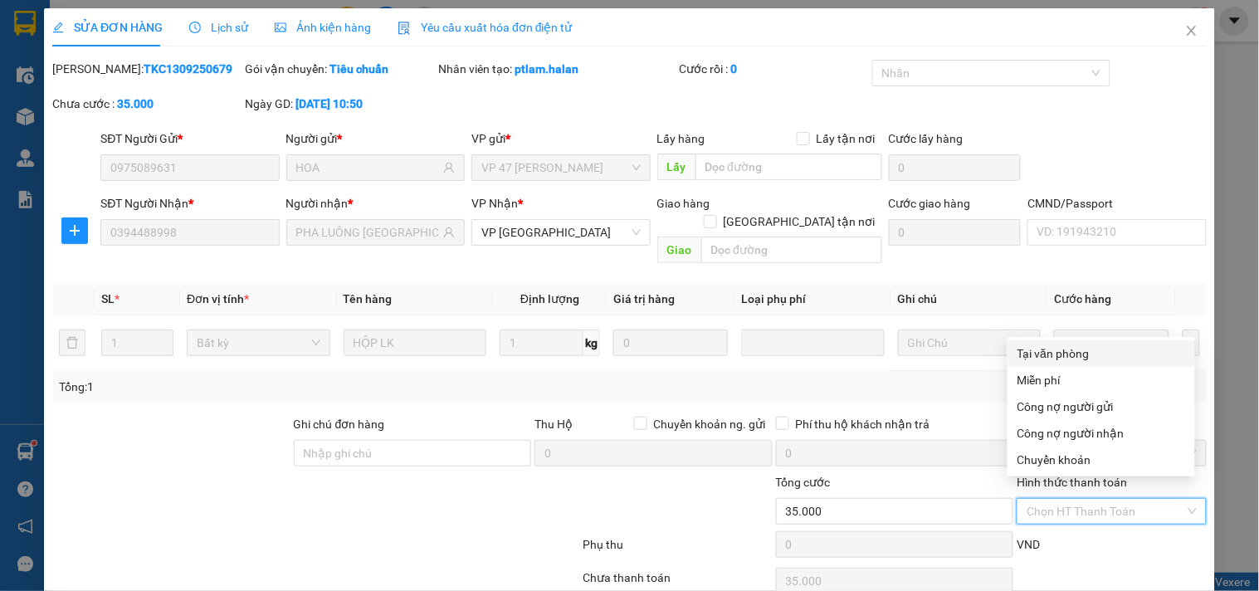
click at [1049, 346] on div "Tại văn phòng" at bounding box center [1101, 353] width 168 height 18
type input "0"
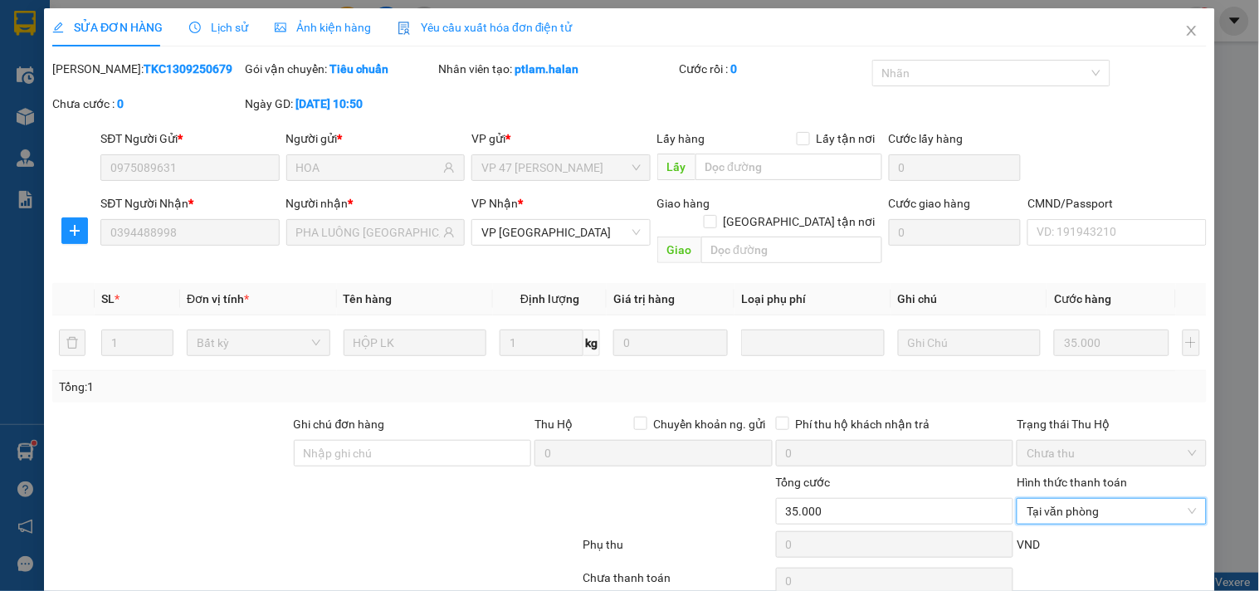
scroll to position [60, 0]
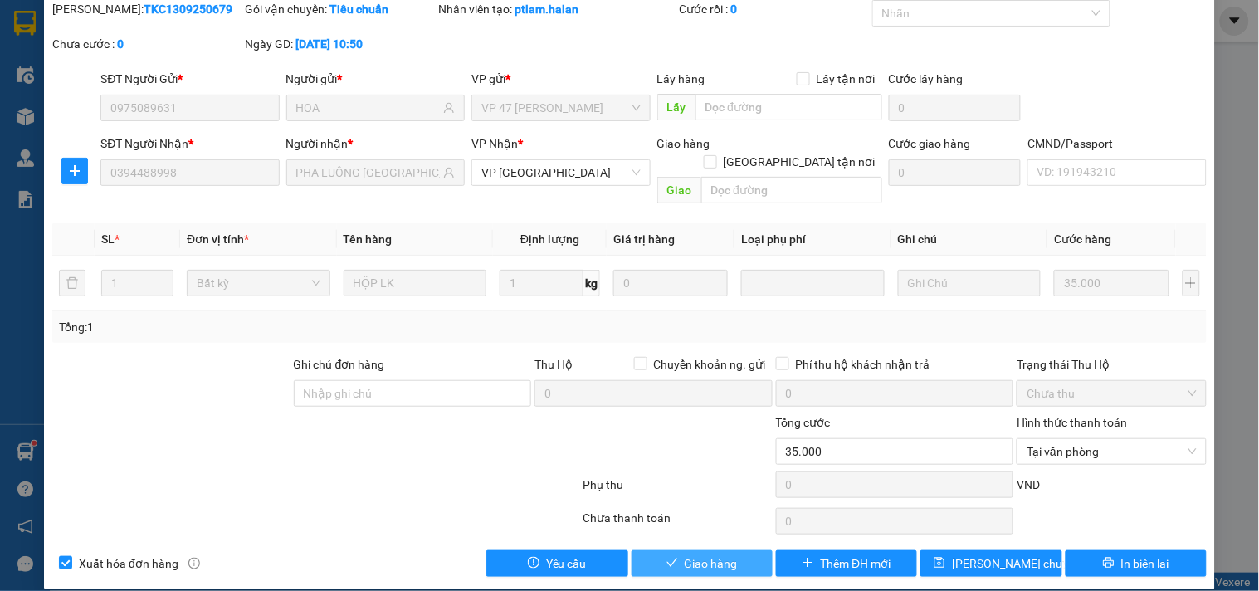
click at [719, 554] on span "Giao hàng" at bounding box center [711, 563] width 53 height 18
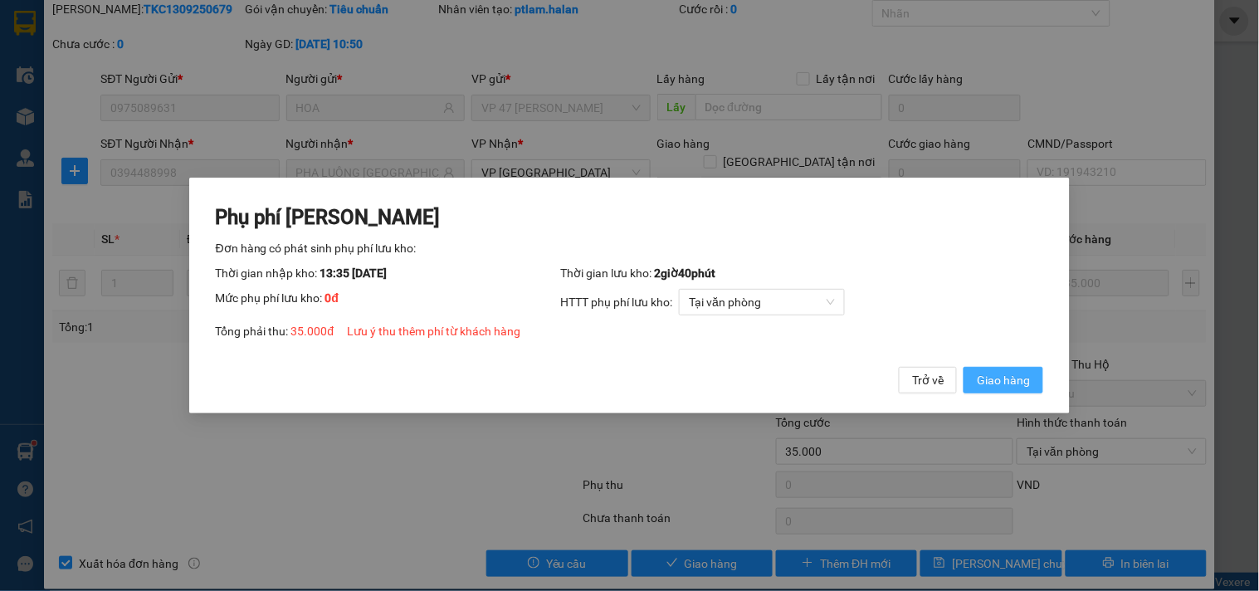
click at [992, 375] on span "Giao hàng" at bounding box center [1003, 380] width 53 height 18
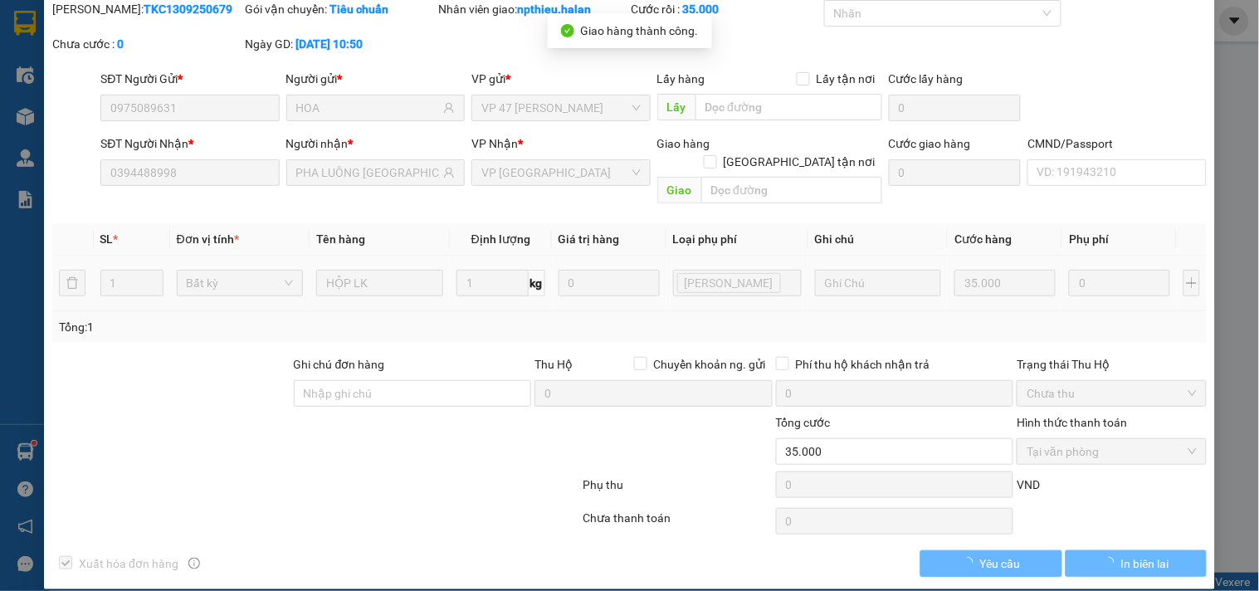
scroll to position [0, 0]
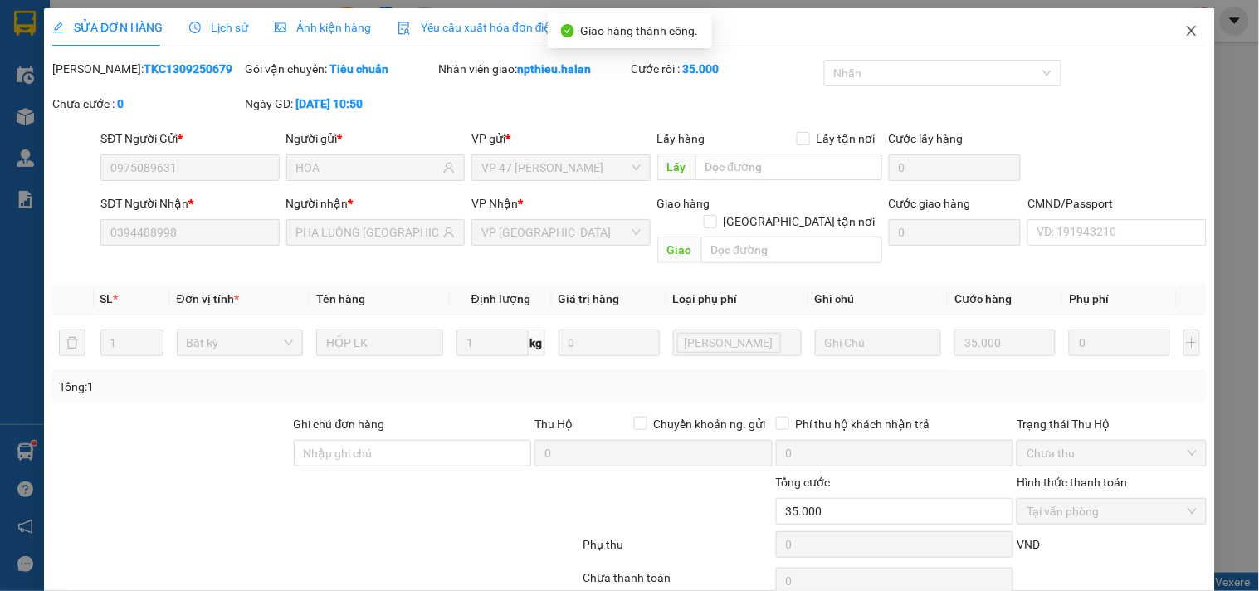
click at [1185, 28] on icon "close" at bounding box center [1191, 30] width 13 height 13
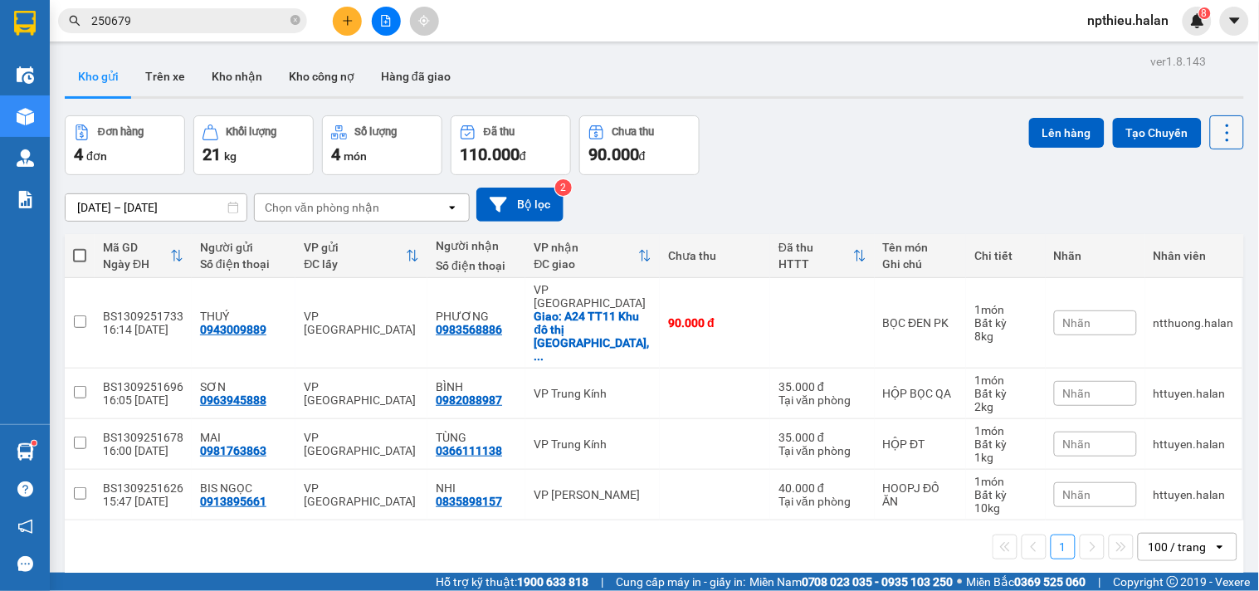
click at [1221, 127] on icon at bounding box center [1227, 132] width 23 height 23
click at [1192, 234] on span "Làm mới" at bounding box center [1190, 237] width 46 height 17
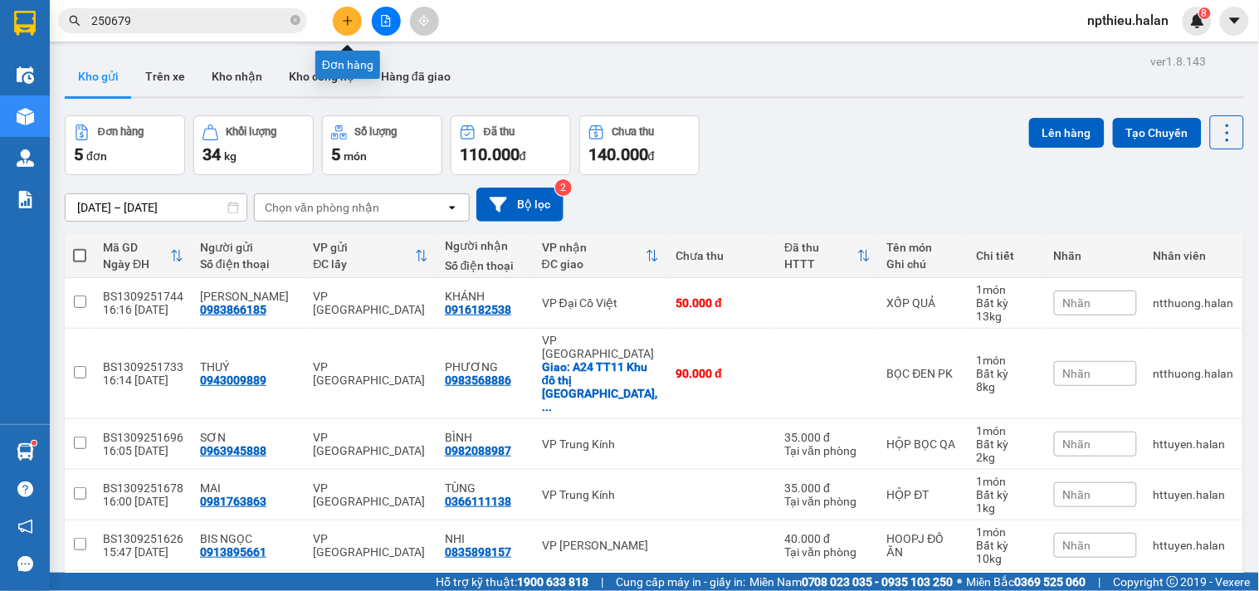
click at [349, 17] on icon "plus" at bounding box center [348, 21] width 12 height 12
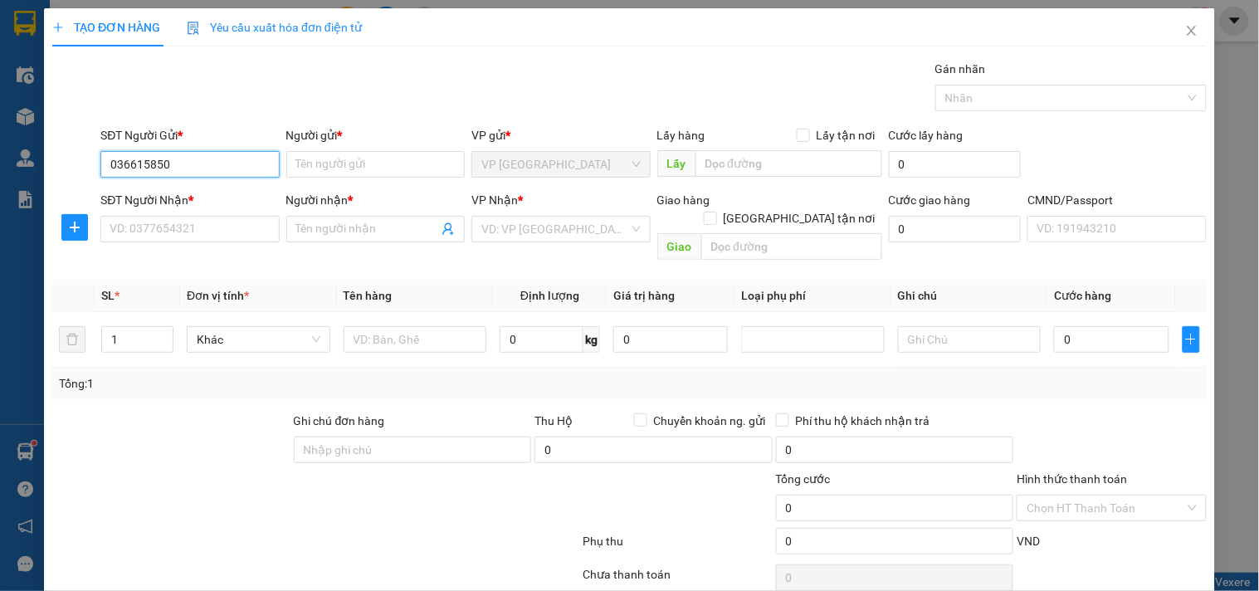
type input "0366158505"
click at [211, 197] on div "0366158505 - HƯƠNG" at bounding box center [188, 197] width 157 height 18
type input "HƯƠNG"
type input "0366158505"
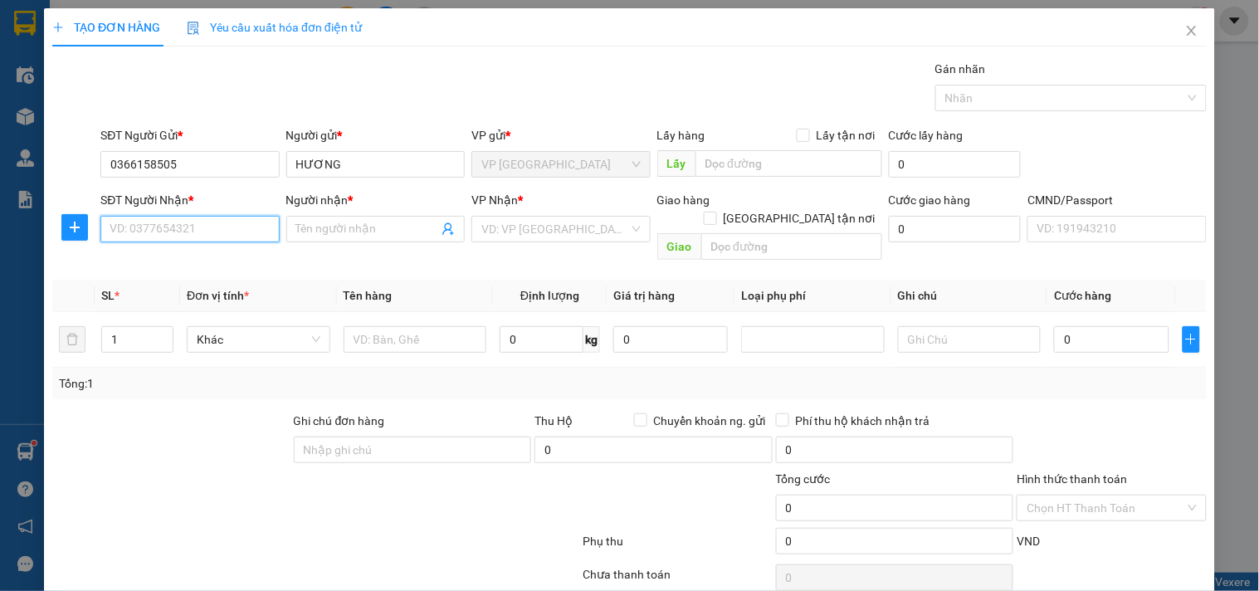
click at [197, 228] on input "SĐT Người Nhận *" at bounding box center [189, 229] width 178 height 27
click at [199, 259] on div "0396452727 - HUY" at bounding box center [188, 262] width 157 height 18
type input "0396452727"
type input "HUY"
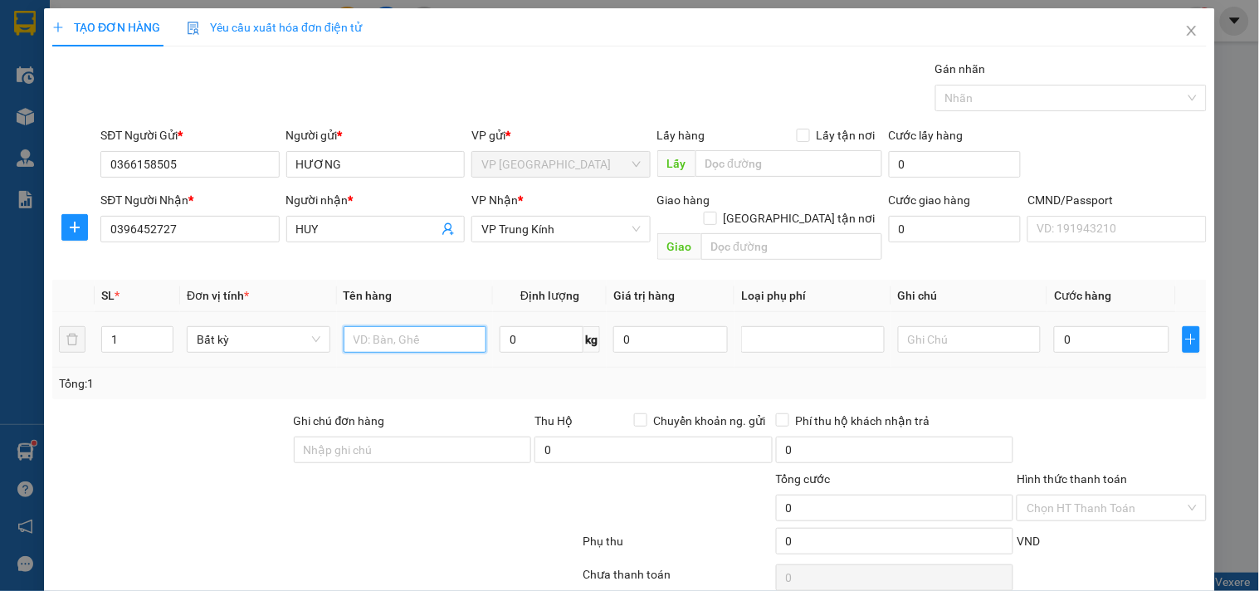
click at [372, 326] on input "text" at bounding box center [416, 339] width 144 height 27
click at [373, 329] on input "BOC ĐỒ" at bounding box center [416, 339] width 144 height 27
click at [445, 326] on input "BOC VÀNG ĐỒ" at bounding box center [416, 339] width 144 height 27
type input "BOC VÀNG ĐỒ ĂN"
click at [532, 326] on input "0" at bounding box center [542, 339] width 84 height 27
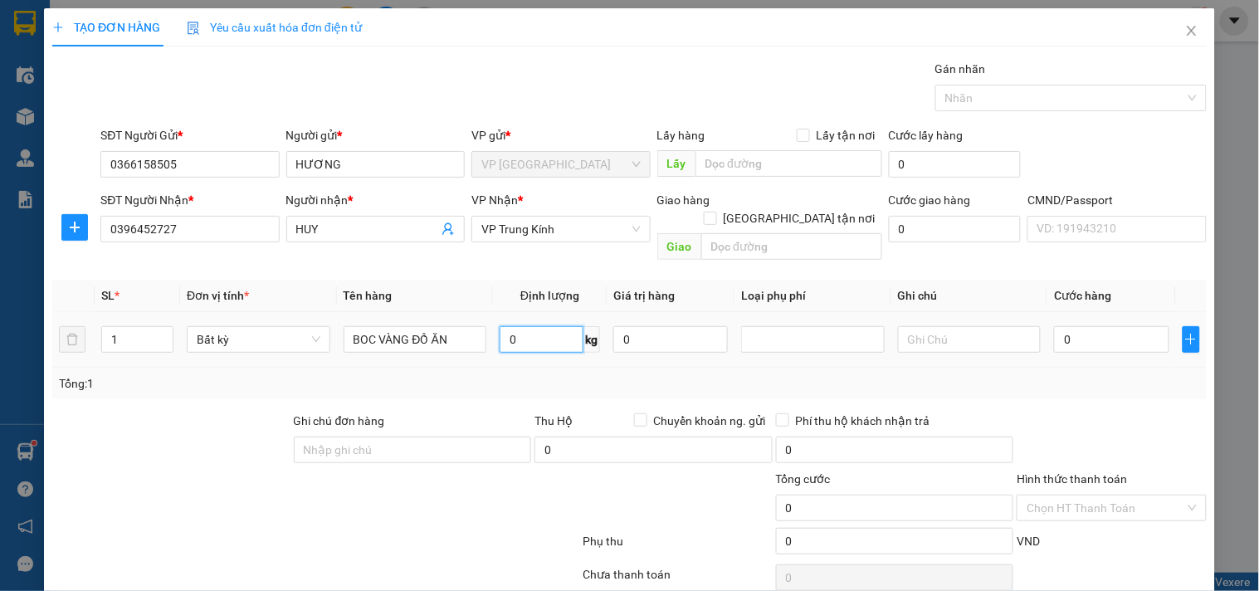
click at [532, 326] on input "0" at bounding box center [542, 339] width 84 height 27
type input "7"
type input "40.000"
click at [1069, 495] on input "Hình thức thanh toán" at bounding box center [1105, 507] width 158 height 25
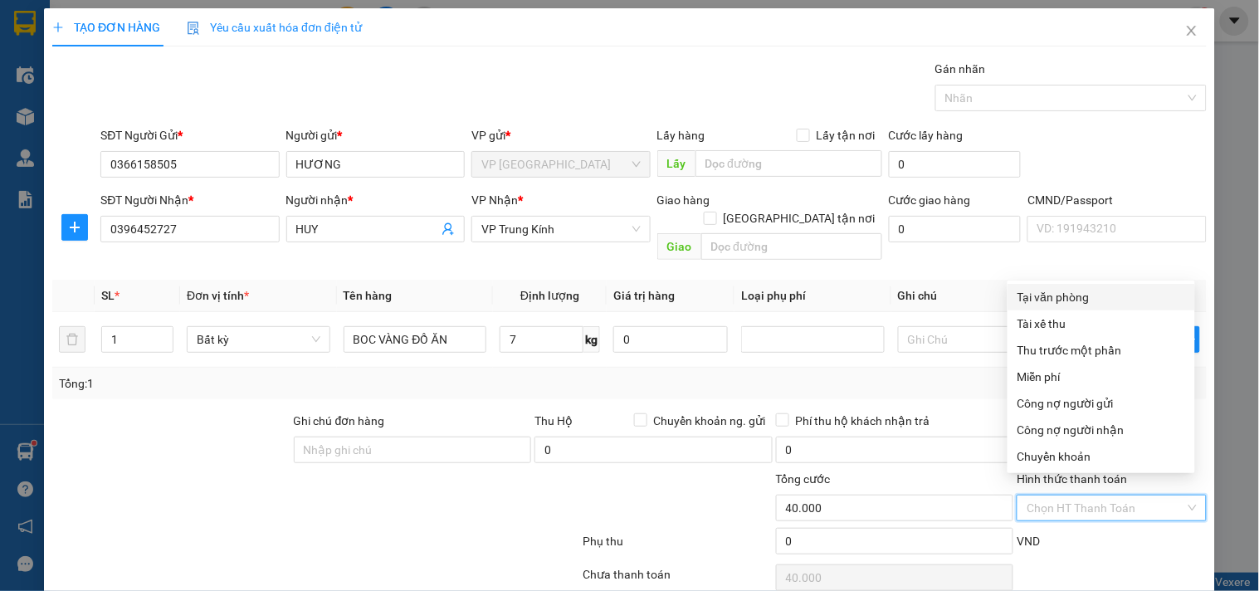
click at [1049, 299] on div "Tại văn phòng" at bounding box center [1101, 297] width 168 height 18
type input "0"
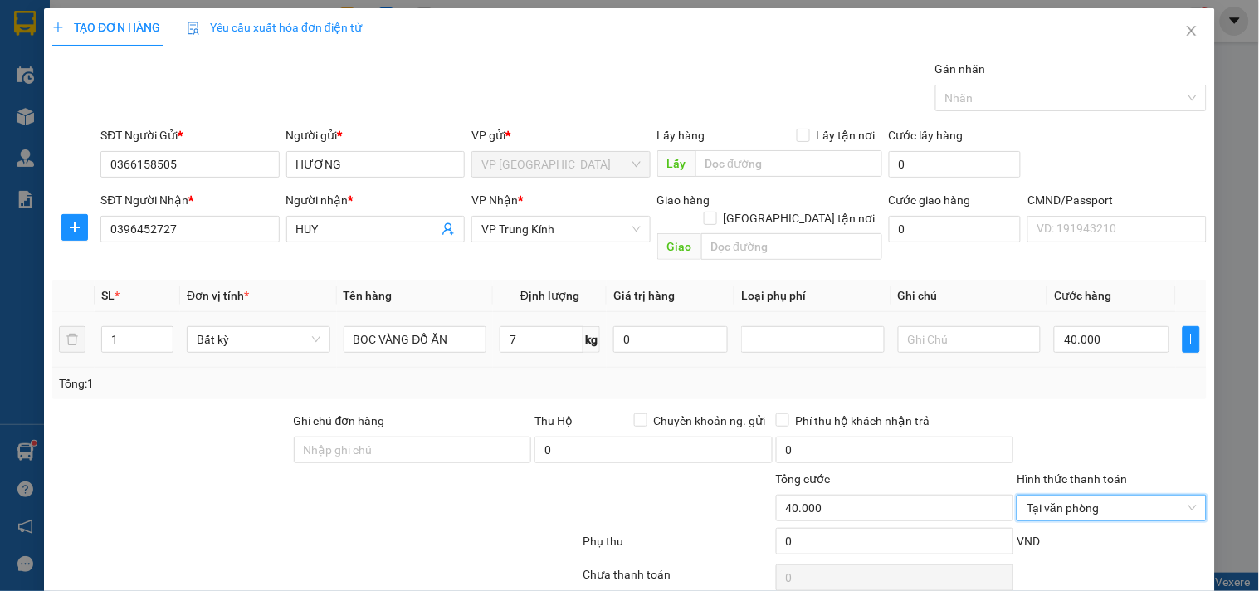
scroll to position [56, 0]
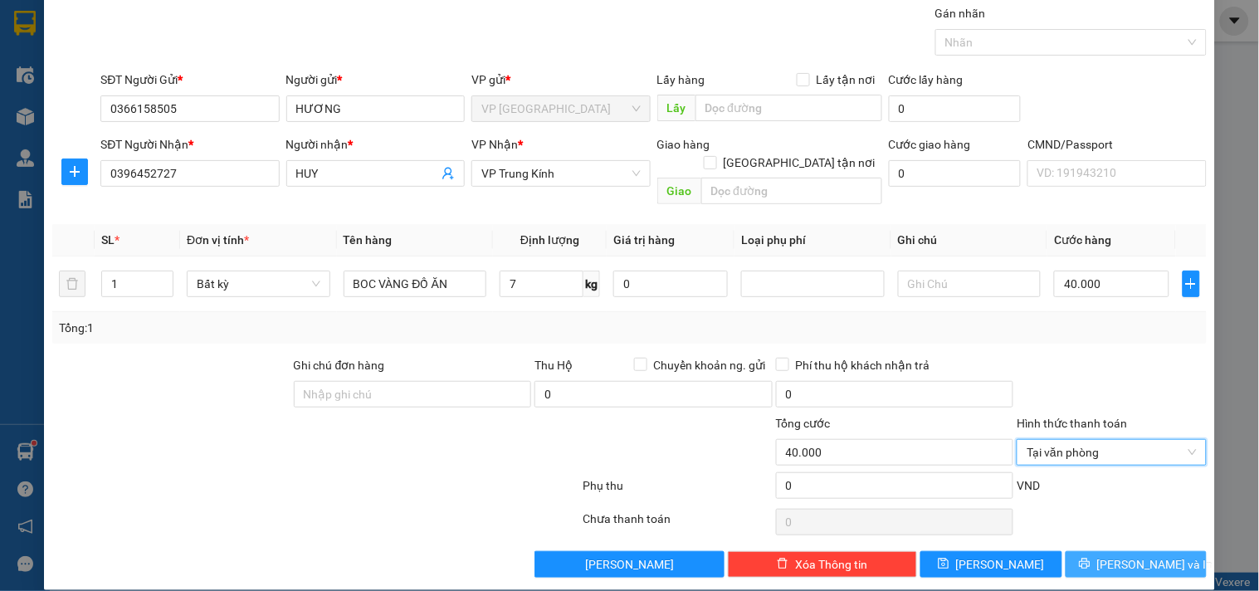
click at [1090, 558] on icon "printer" at bounding box center [1085, 564] width 12 height 12
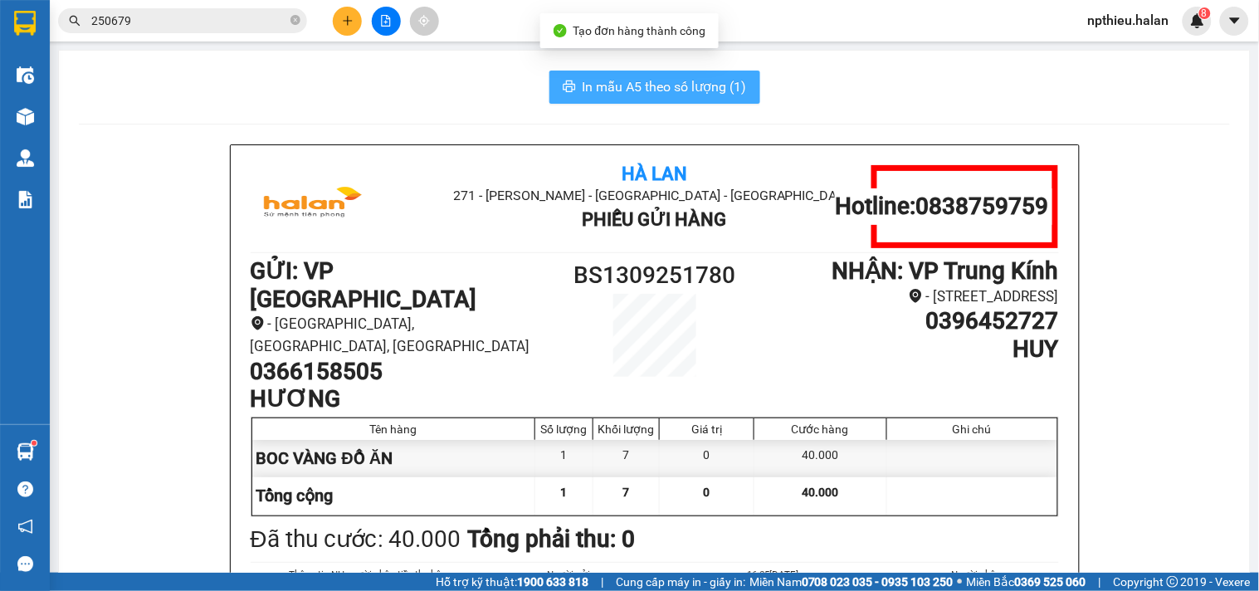
click at [627, 85] on span "In mẫu A5 theo số lượng (1)" at bounding box center [665, 86] width 164 height 21
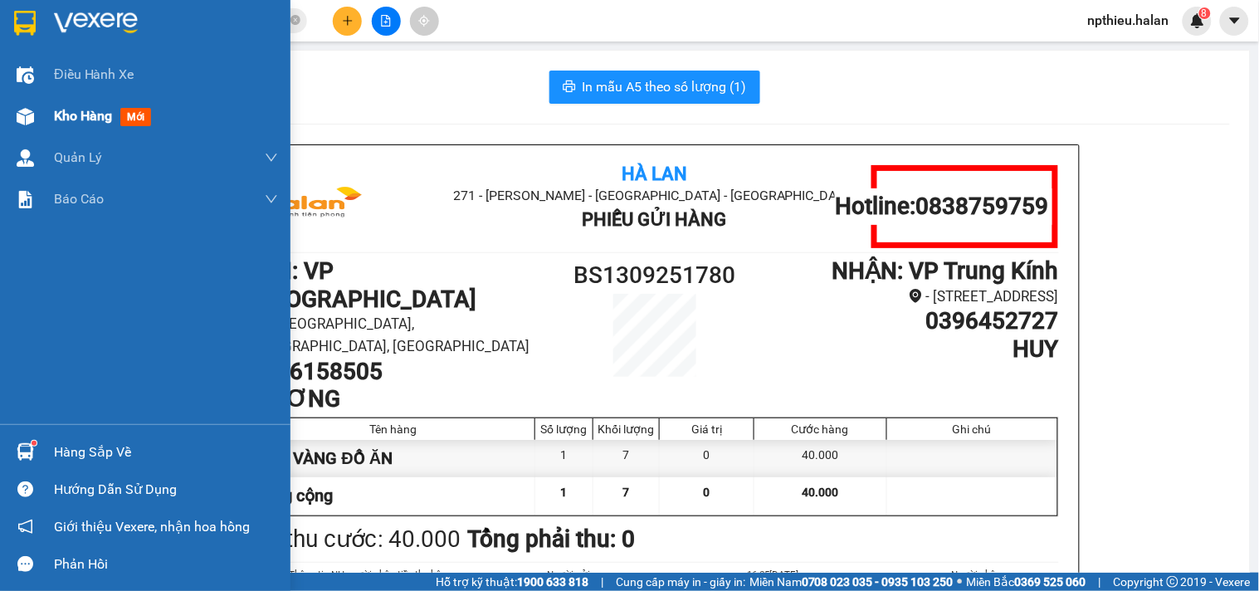
click at [59, 113] on span "Kho hàng" at bounding box center [83, 116] width 58 height 16
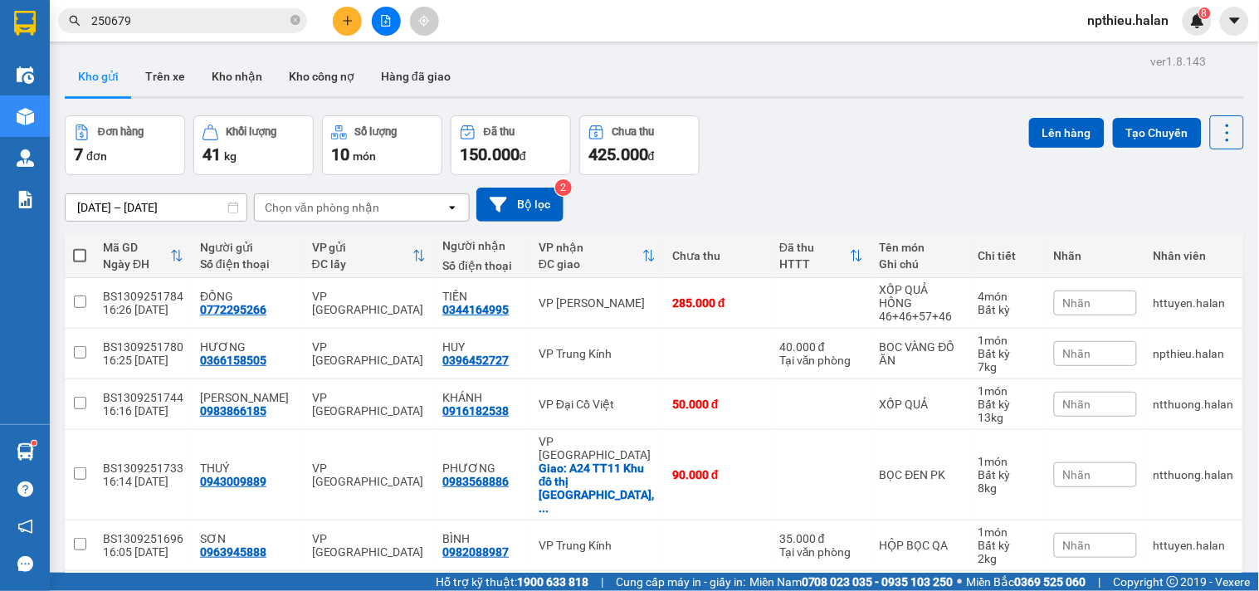
click at [329, 200] on div "Chọn văn phòng nhận" at bounding box center [350, 207] width 191 height 27
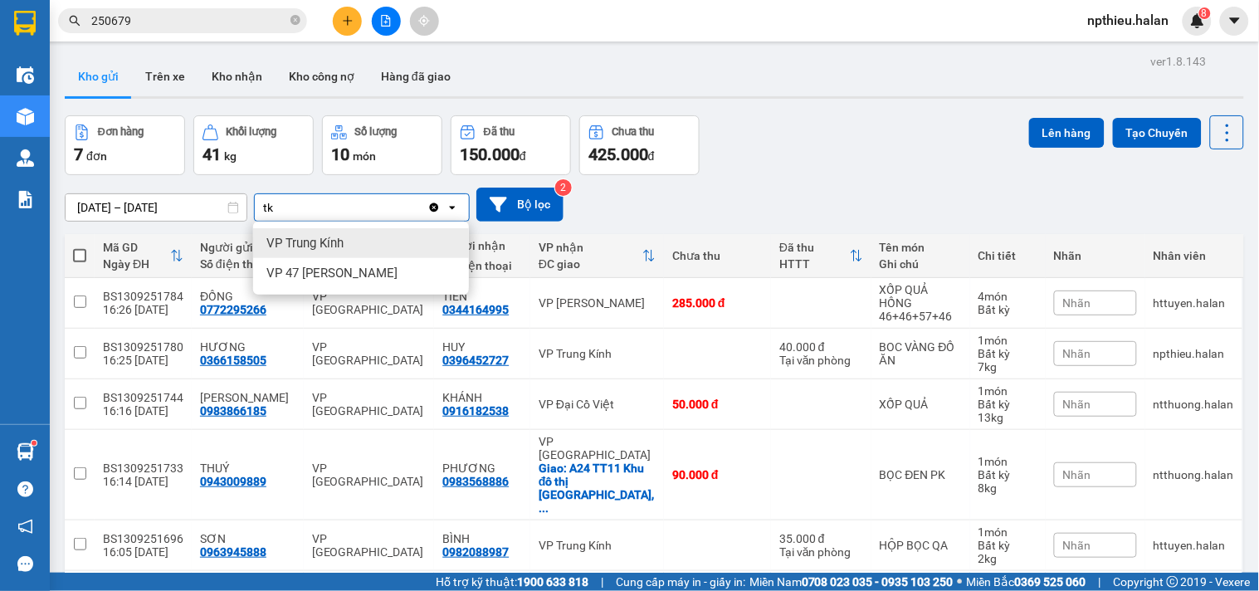
type input "tk"
drag, startPoint x: 344, startPoint y: 236, endPoint x: 415, endPoint y: 231, distance: 70.7
click at [346, 236] on div "VP Trung Kính" at bounding box center [361, 243] width 216 height 30
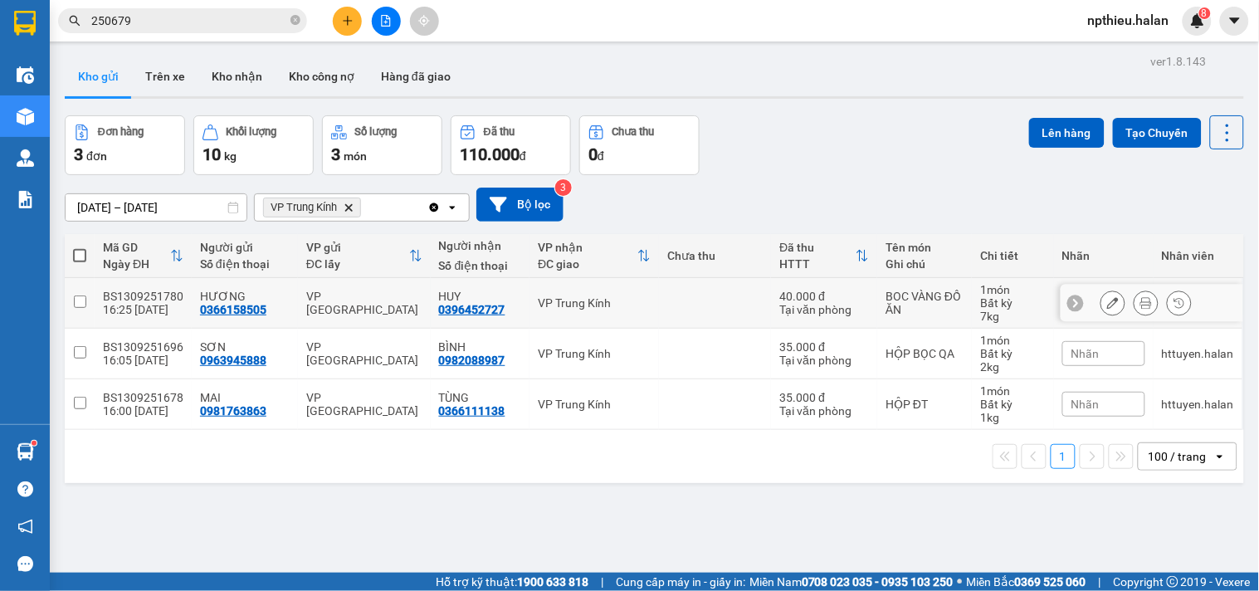
click at [75, 295] on input "checkbox" at bounding box center [80, 301] width 12 height 12
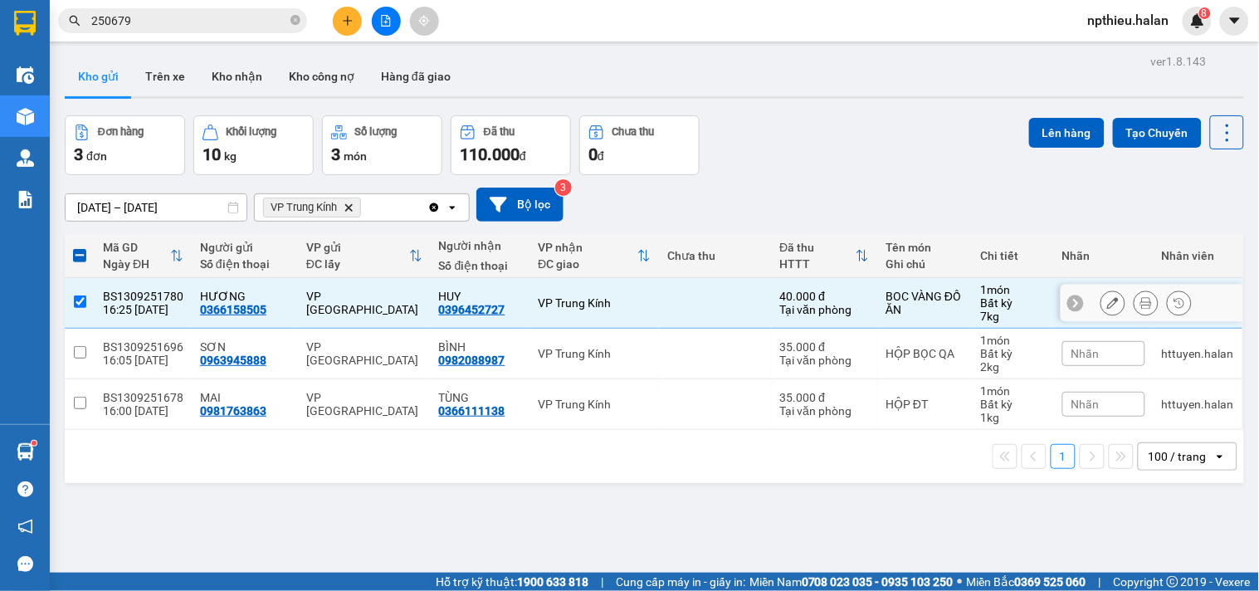
click at [80, 299] on input "checkbox" at bounding box center [80, 301] width 12 height 12
checkbox input "false"
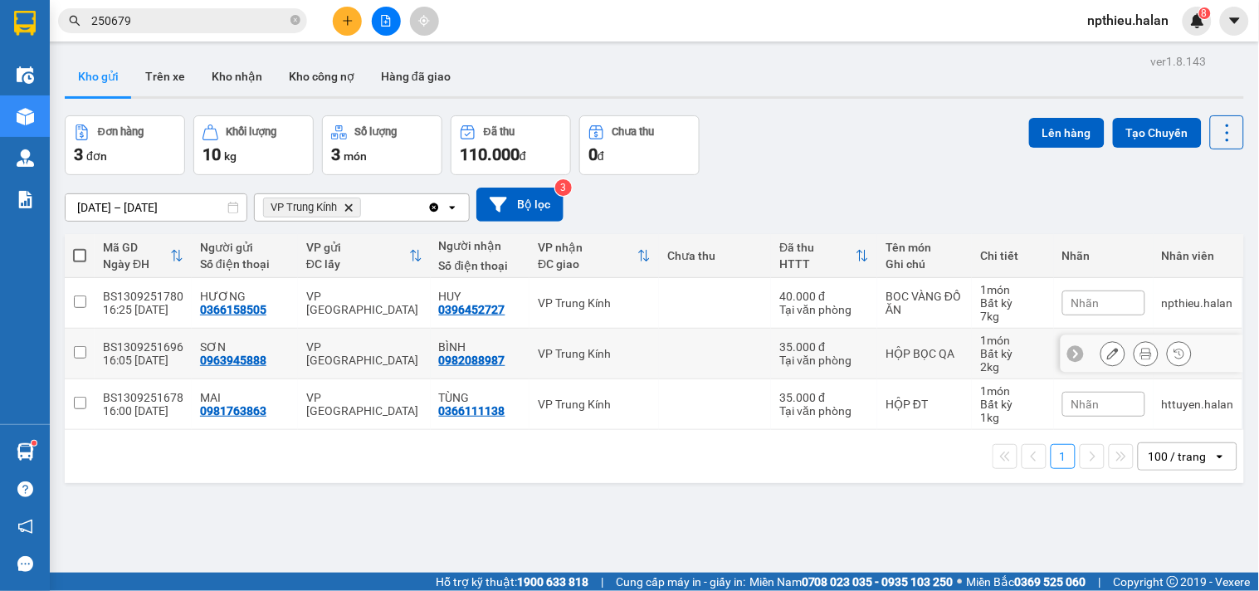
click at [80, 357] on input "checkbox" at bounding box center [80, 352] width 12 height 12
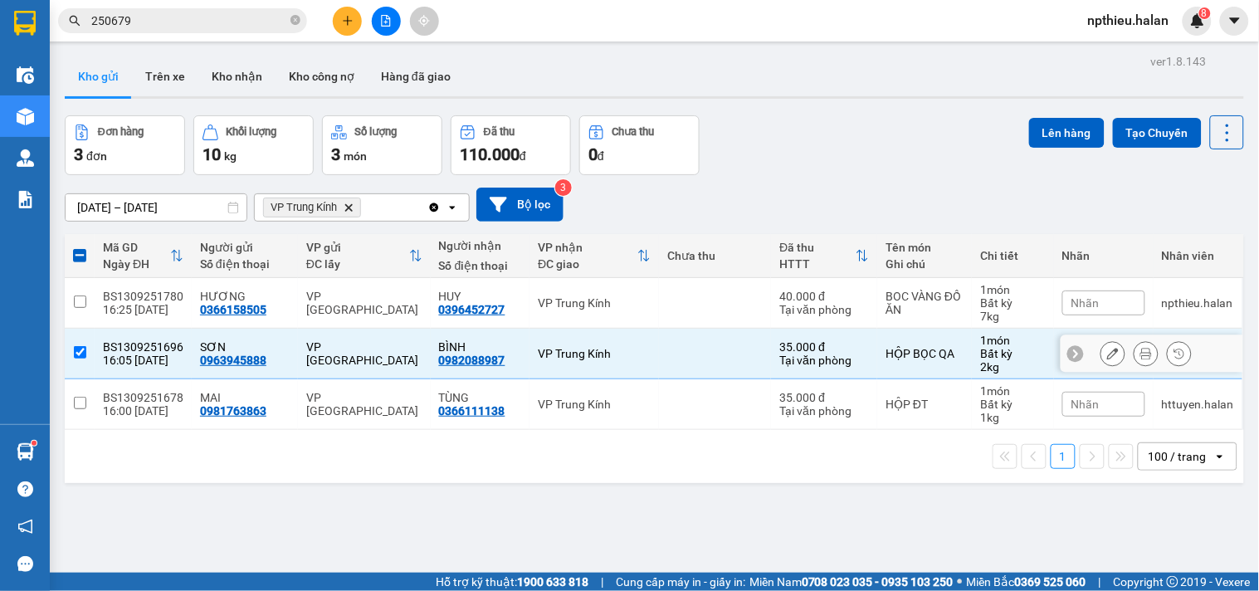
click at [85, 353] on input "checkbox" at bounding box center [80, 352] width 12 height 12
checkbox input "false"
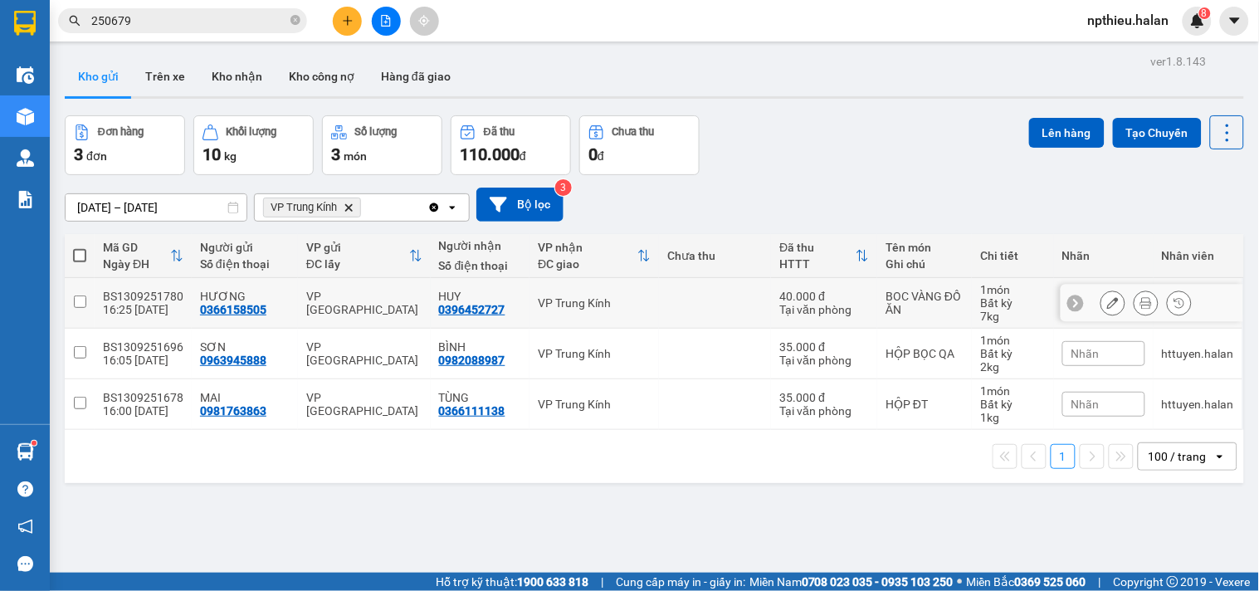
click at [83, 308] on input "checkbox" at bounding box center [80, 301] width 12 height 12
checkbox input "true"
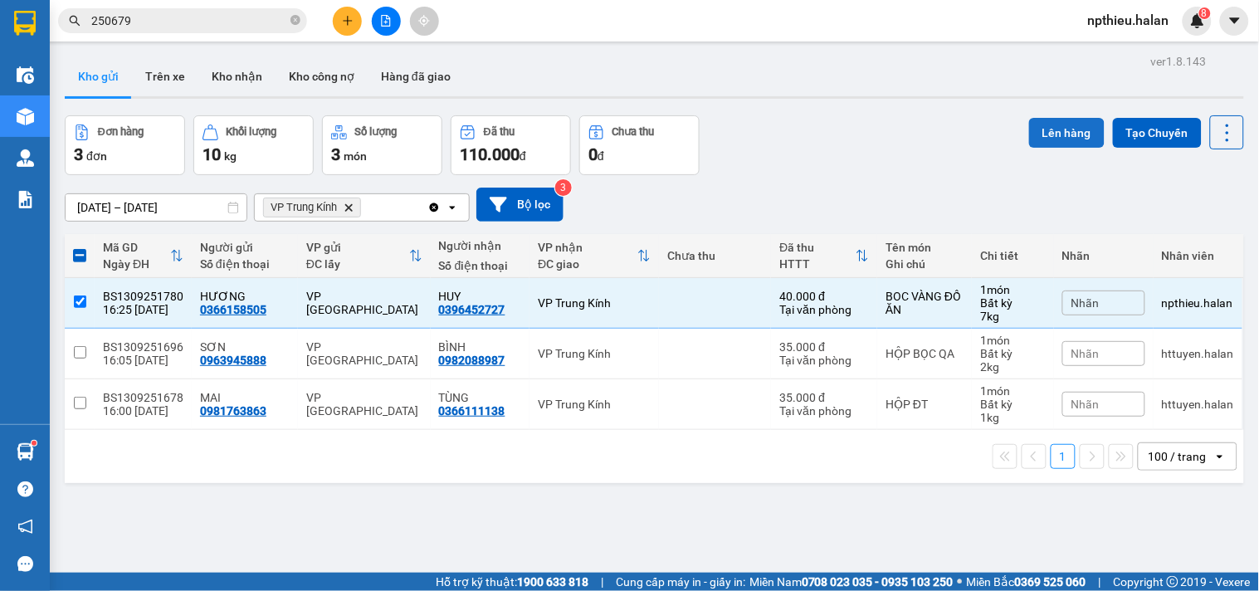
click at [1031, 134] on button "Lên hàng" at bounding box center [1067, 133] width 76 height 30
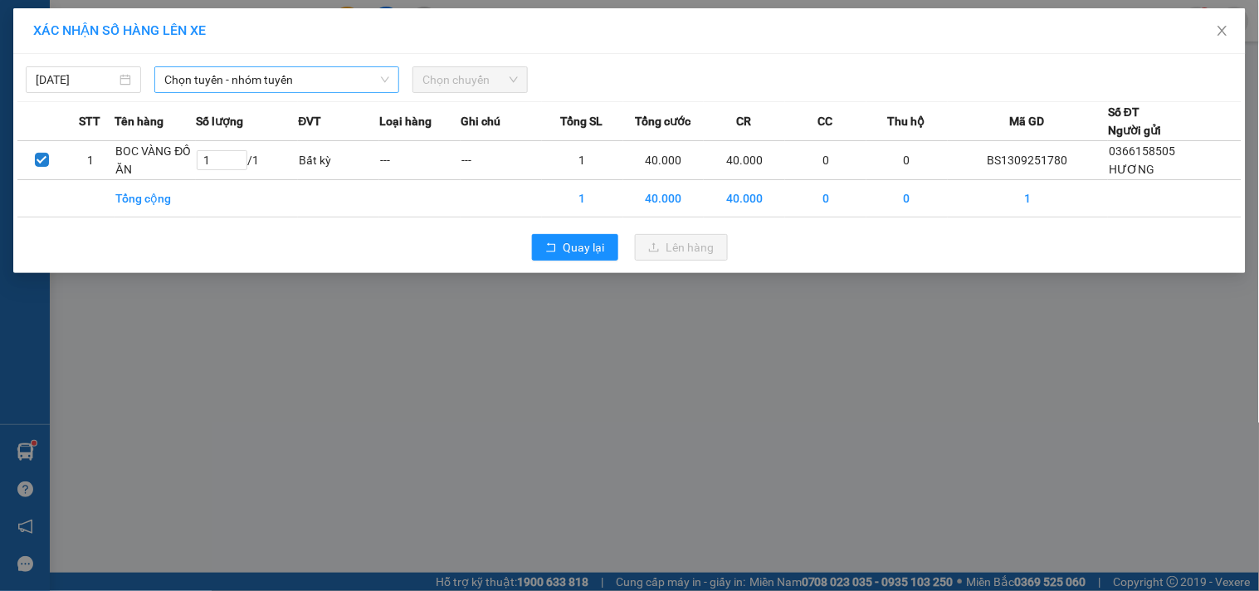
click at [329, 76] on span "Chọn tuyến - nhóm tuyến" at bounding box center [276, 79] width 225 height 25
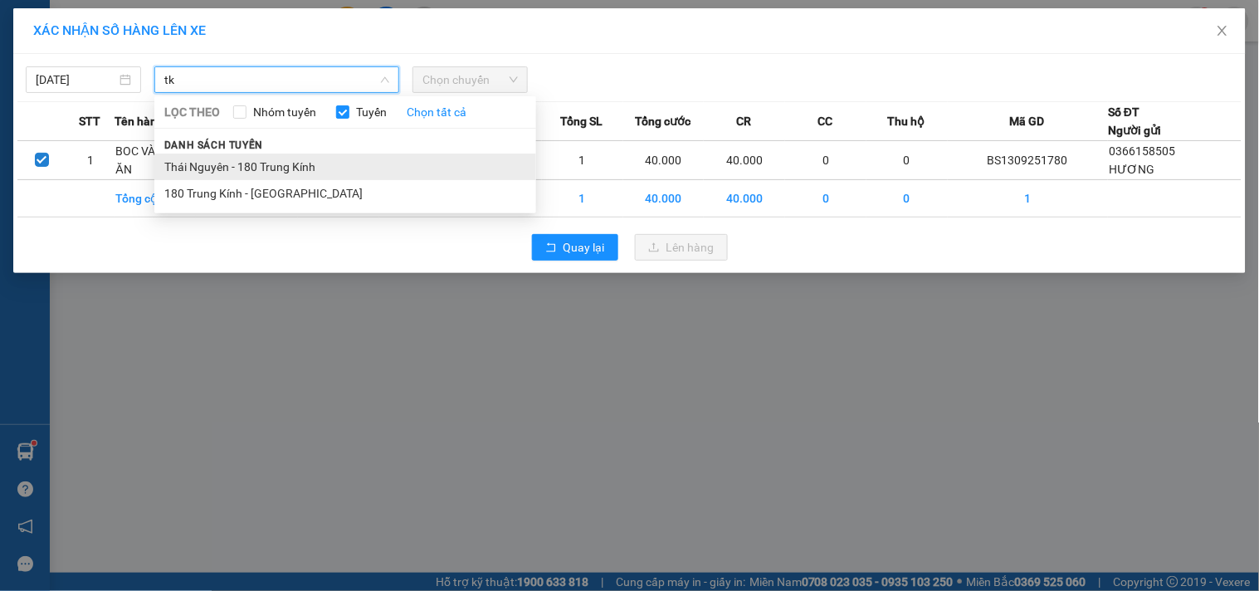
type input "tk"
click at [250, 168] on li "Thái Nguyên - 180 Trung Kính" at bounding box center [345, 167] width 382 height 27
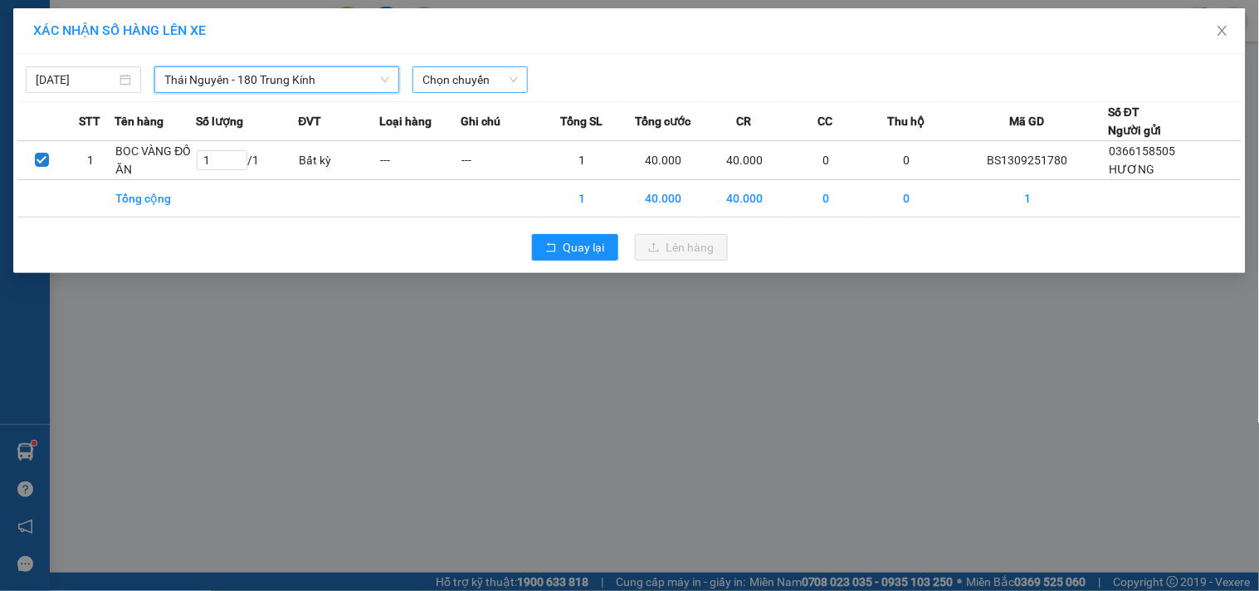
click at [492, 73] on span "Chọn chuyến" at bounding box center [469, 79] width 95 height 25
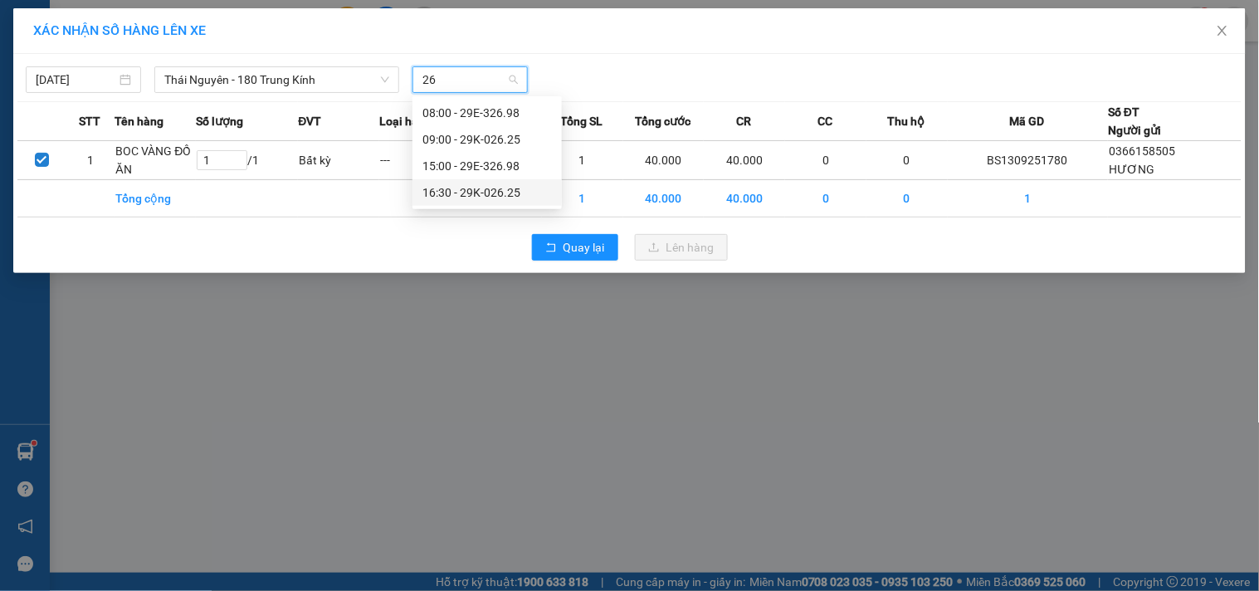
type input "262"
click at [492, 137] on div "16:30 - 29K-026.25" at bounding box center [486, 139] width 129 height 18
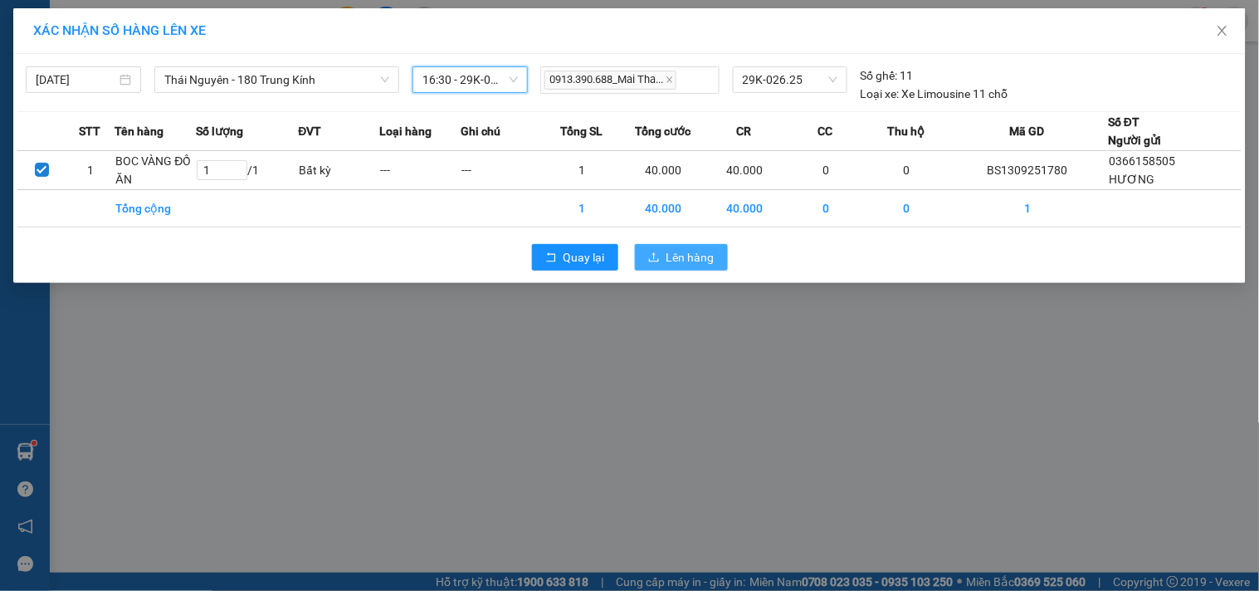
click at [704, 250] on span "Lên hàng" at bounding box center [690, 257] width 48 height 18
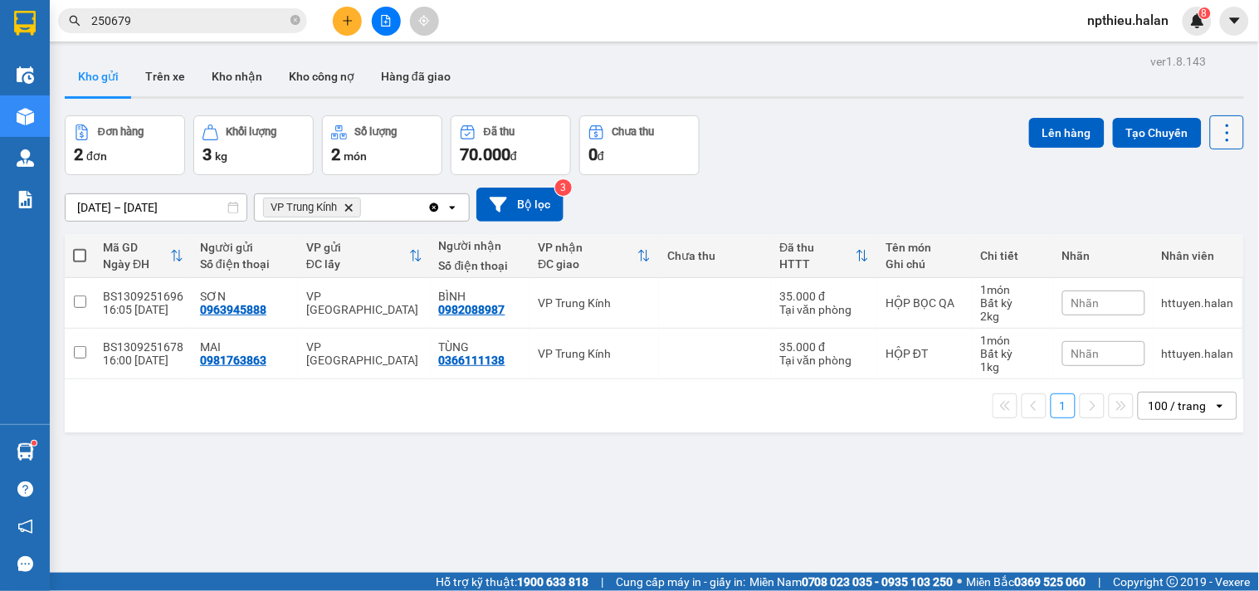
click at [1216, 138] on icon at bounding box center [1227, 132] width 23 height 23
click at [1184, 232] on span "Làm mới" at bounding box center [1190, 237] width 46 height 17
click at [347, 208] on icon "Delete" at bounding box center [349, 207] width 10 height 10
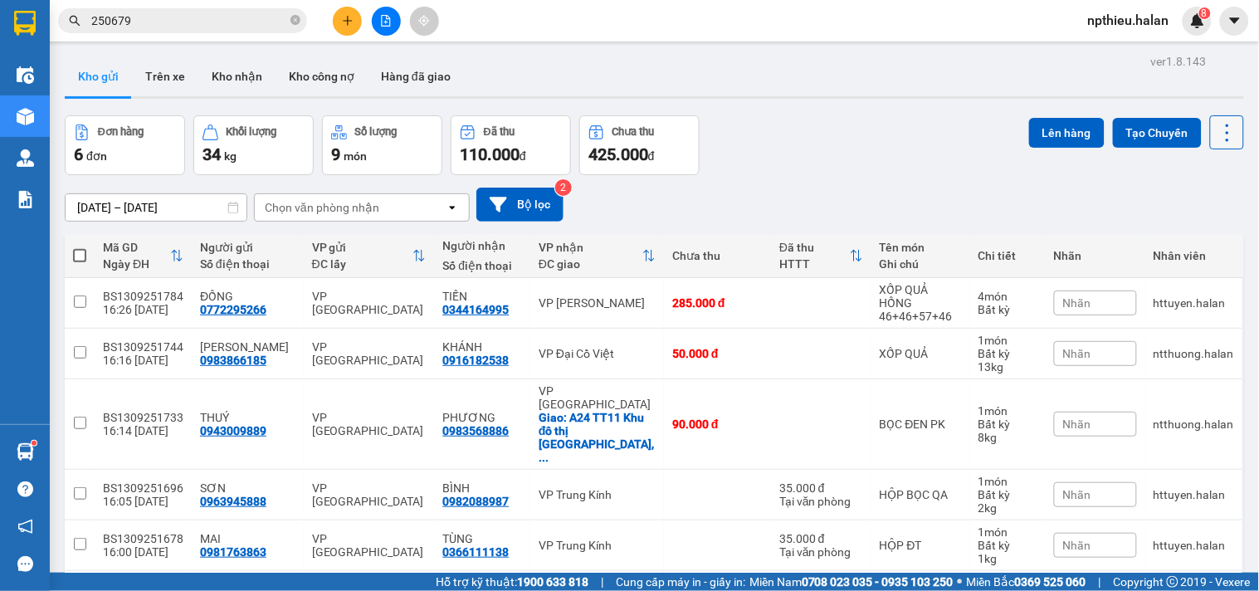
click at [1226, 126] on icon at bounding box center [1227, 132] width 3 height 17
click at [1192, 227] on li "Làm mới" at bounding box center [1182, 237] width 124 height 30
click at [1217, 125] on icon at bounding box center [1227, 132] width 23 height 23
click at [1178, 232] on span "Làm mới" at bounding box center [1190, 237] width 46 height 17
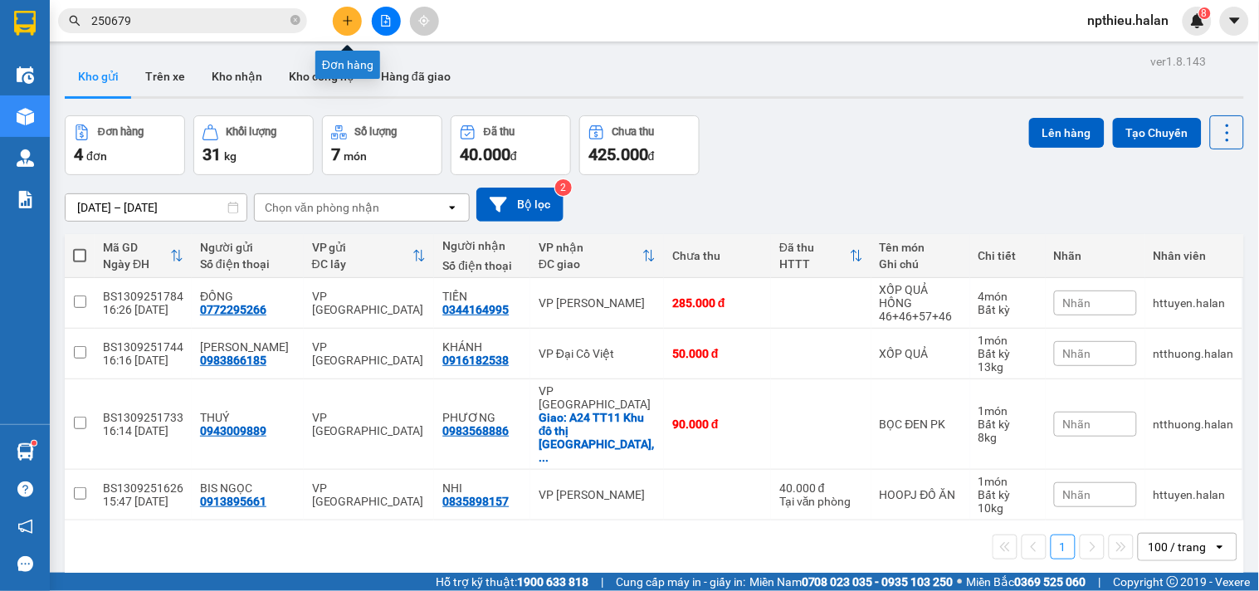
click at [346, 17] on icon "plus" at bounding box center [348, 21] width 12 height 12
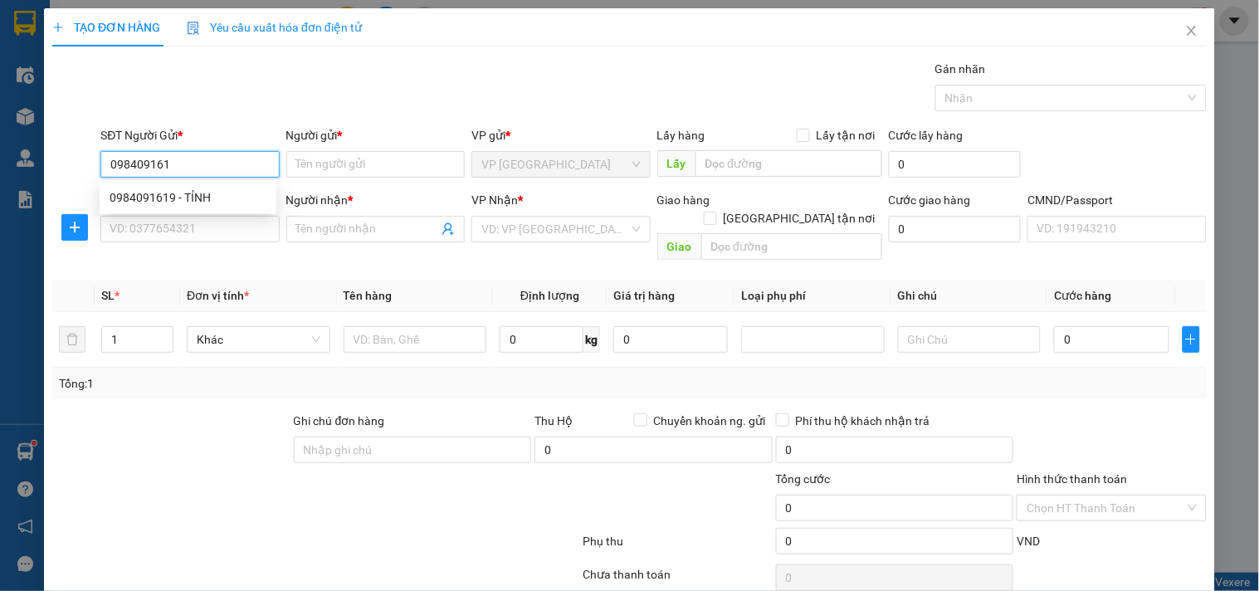
type input "0984091619"
click at [194, 197] on div "0984091619 - TỈNH" at bounding box center [188, 197] width 157 height 18
type input "TỈNH"
type input "0984091619"
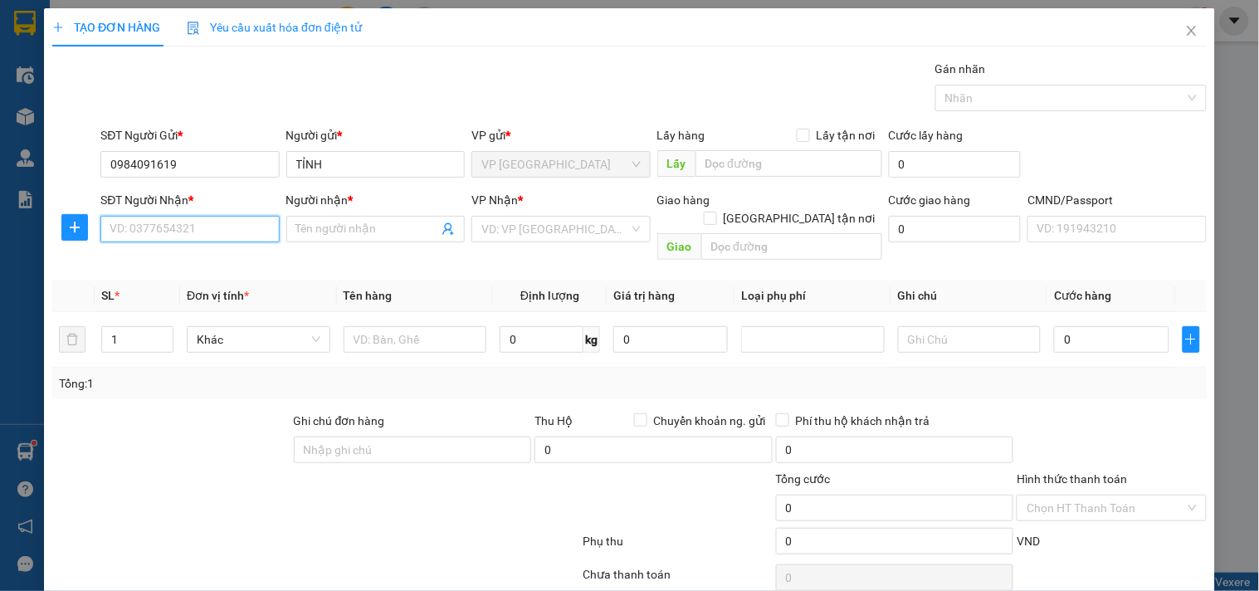
click at [193, 220] on input "SĐT Người Nhận *" at bounding box center [189, 229] width 178 height 27
type input "0982120286"
drag, startPoint x: 188, startPoint y: 256, endPoint x: 308, endPoint y: 257, distance: 119.5
click at [188, 257] on div "0982120286 - LA BÔ CẦN THƠ" at bounding box center [190, 262] width 161 height 18
type input "LA BÔ CẦN THƠ"
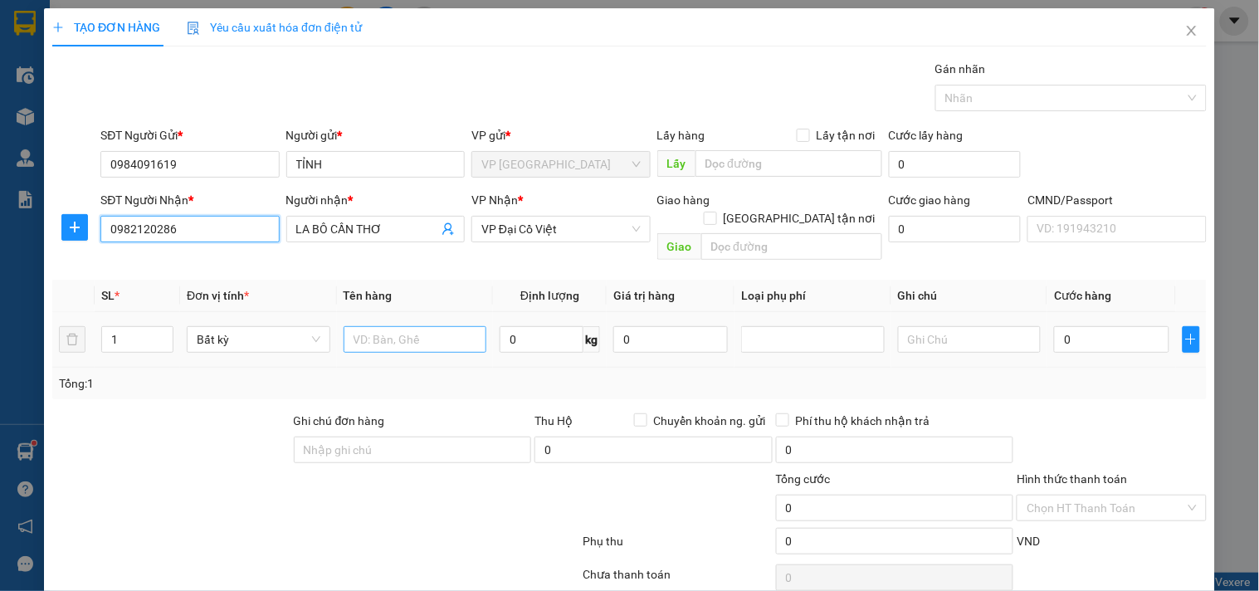
type input "0982120286"
click at [420, 326] on input "text" at bounding box center [416, 339] width 144 height 27
type input "hộp răng"
click at [526, 326] on input "0" at bounding box center [542, 339] width 84 height 27
type input "1"
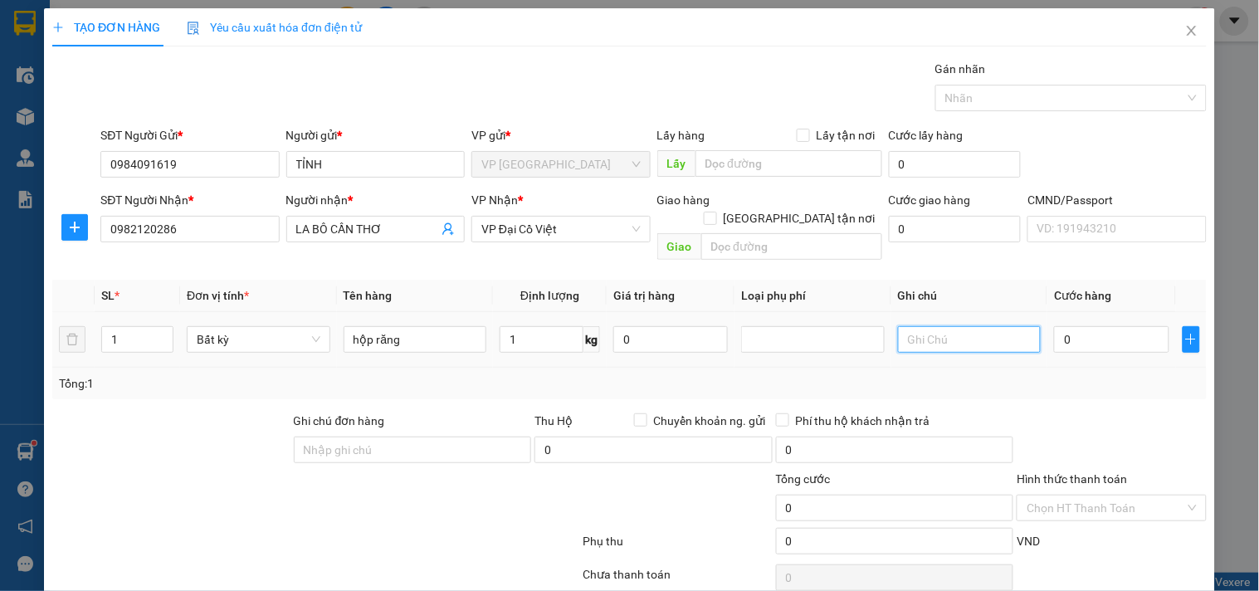
type input "35.000"
click at [1048, 495] on input "Hình thức thanh toán" at bounding box center [1105, 507] width 158 height 25
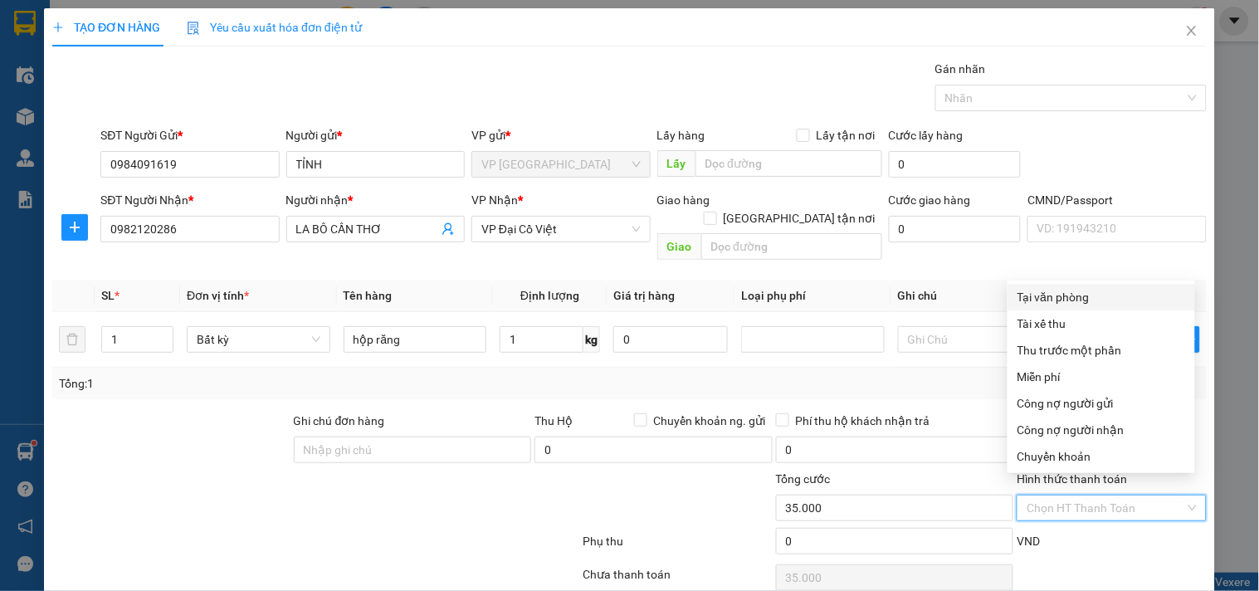
click at [1041, 295] on div "Tại văn phòng" at bounding box center [1101, 297] width 168 height 18
type input "0"
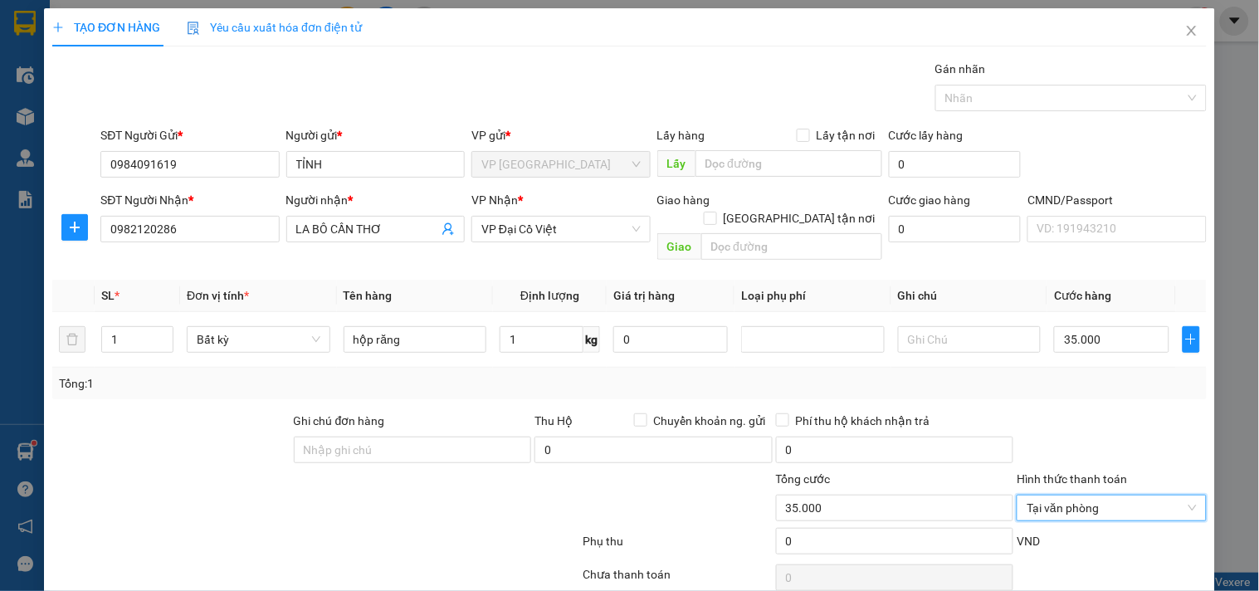
scroll to position [56, 0]
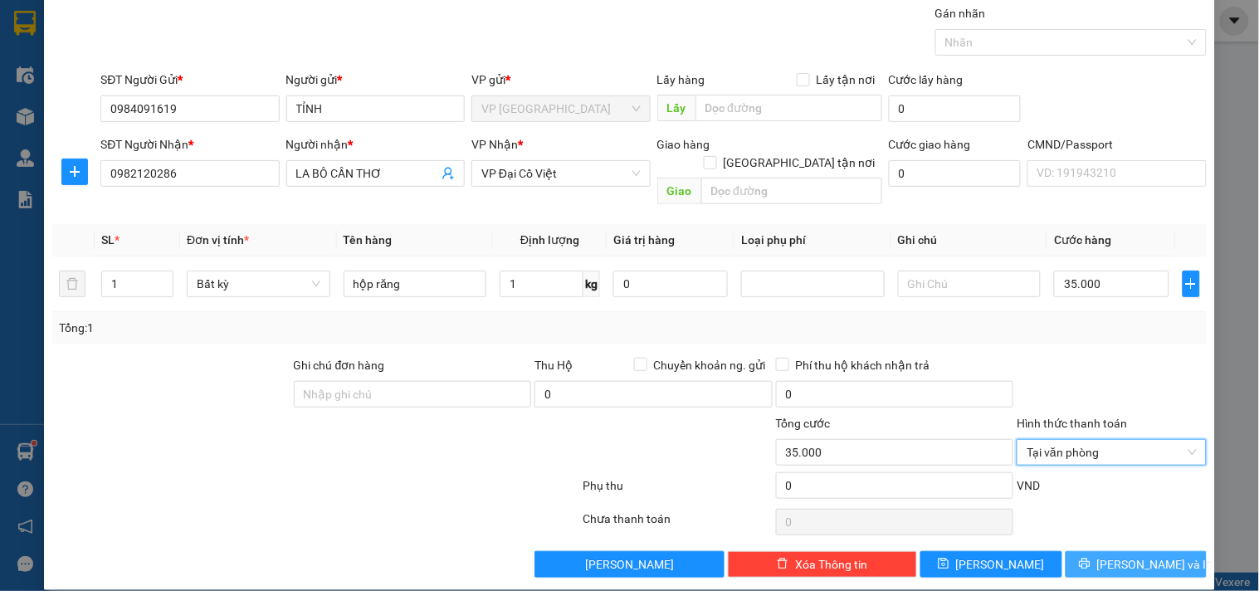
click at [1106, 551] on button "[PERSON_NAME] và In" at bounding box center [1135, 564] width 141 height 27
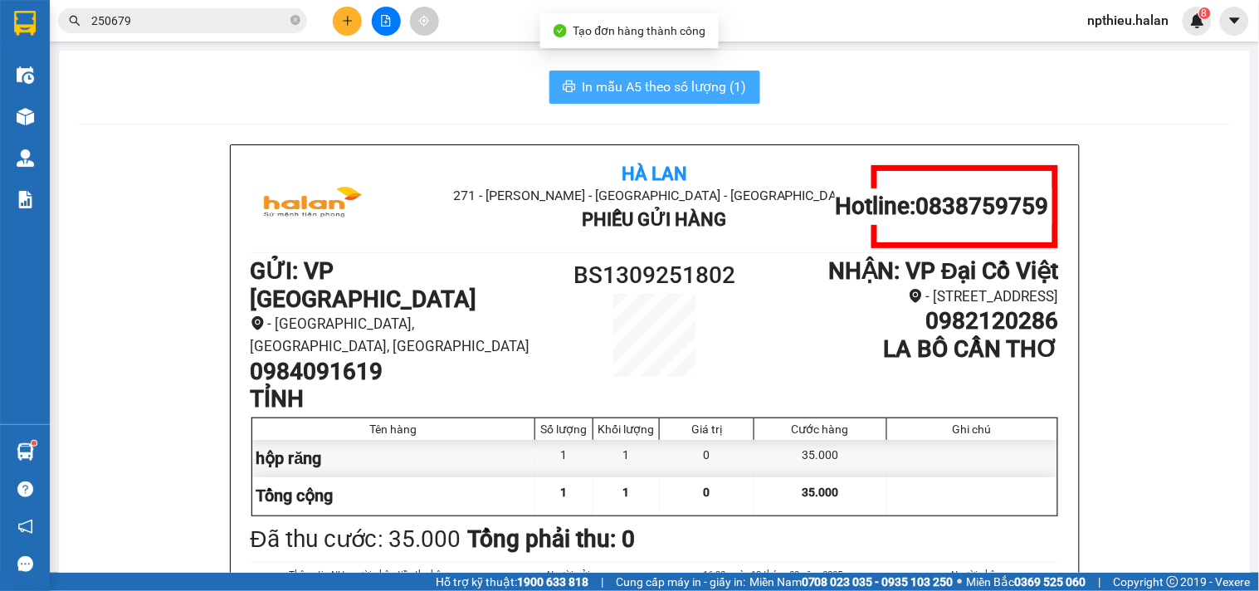
drag, startPoint x: 598, startPoint y: 86, endPoint x: 784, endPoint y: 158, distance: 199.4
click at [606, 85] on span "In mẫu A5 theo số lượng (1)" at bounding box center [665, 86] width 164 height 21
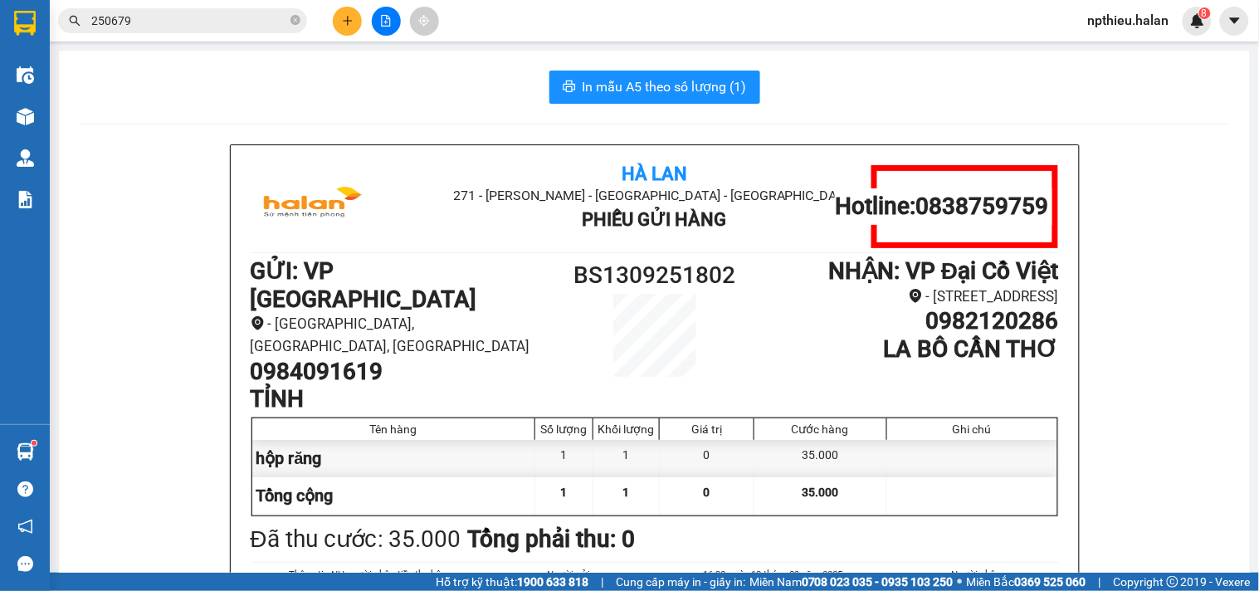
scroll to position [92, 0]
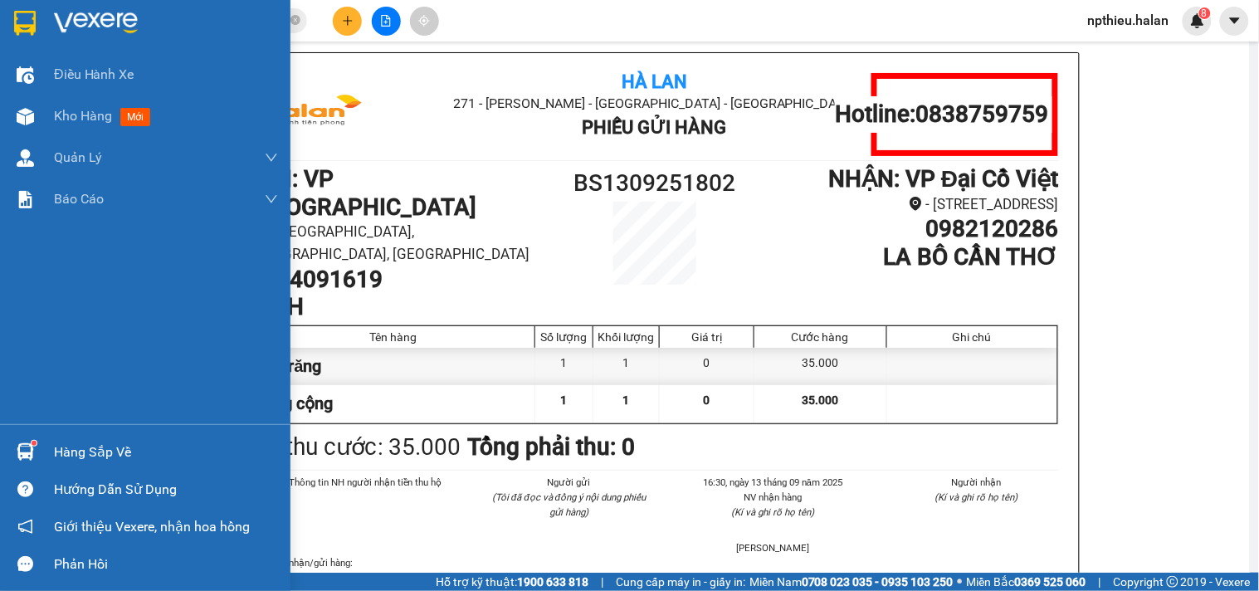
click at [86, 441] on div "Hàng sắp về" at bounding box center [166, 452] width 224 height 25
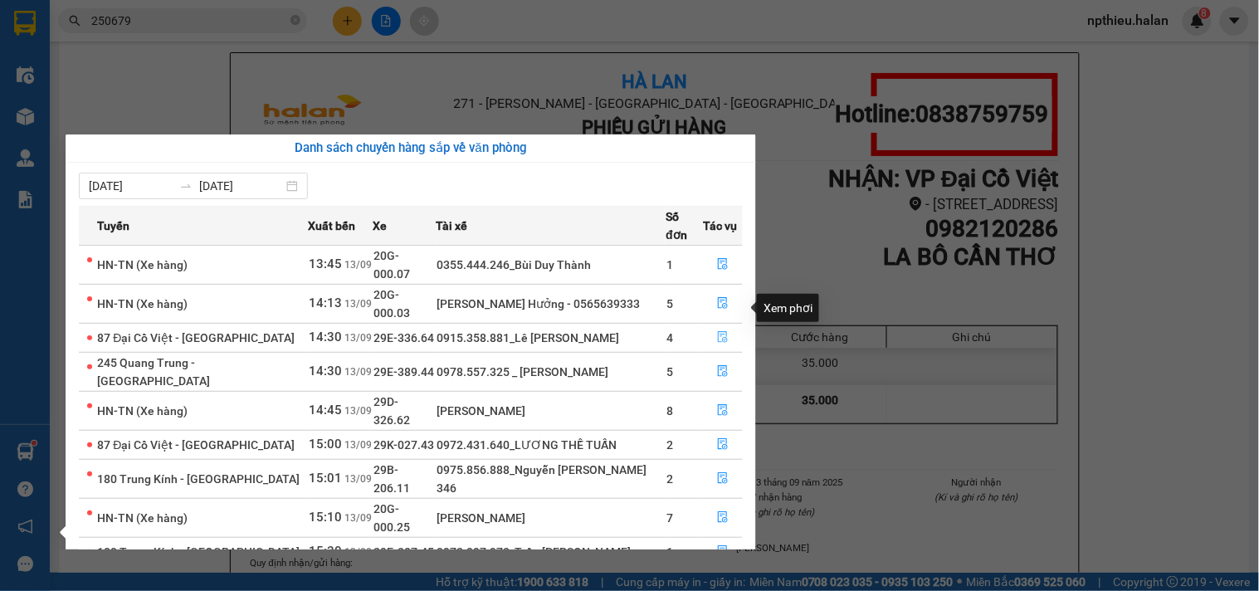
click at [722, 331] on icon "file-done" at bounding box center [723, 337] width 10 height 12
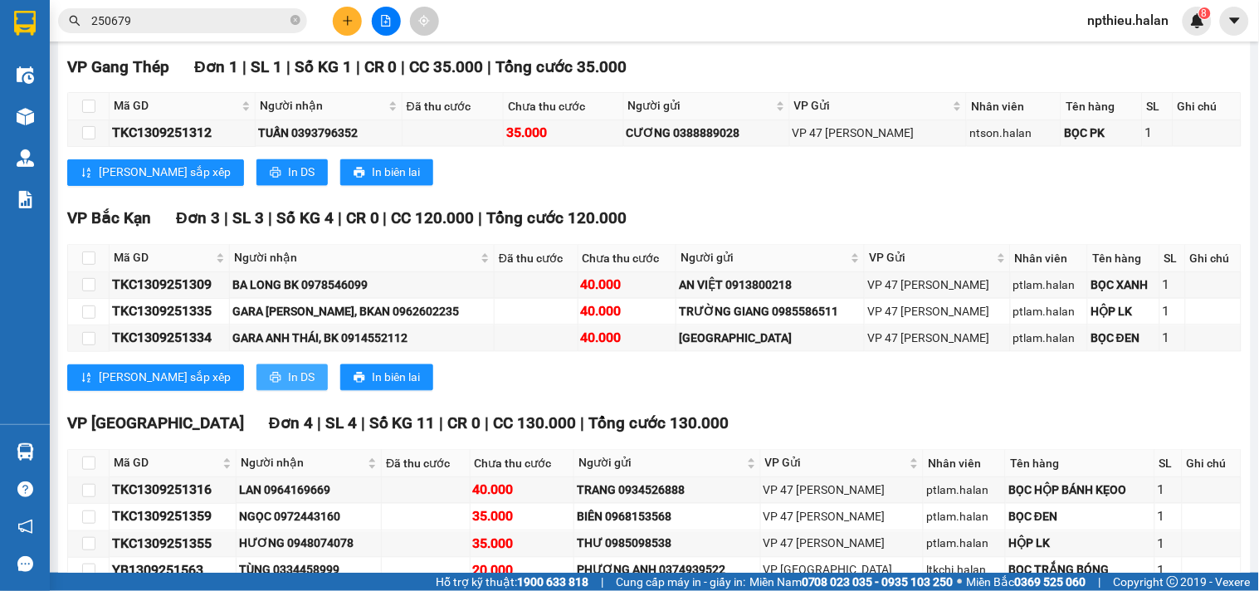
scroll to position [922, 0]
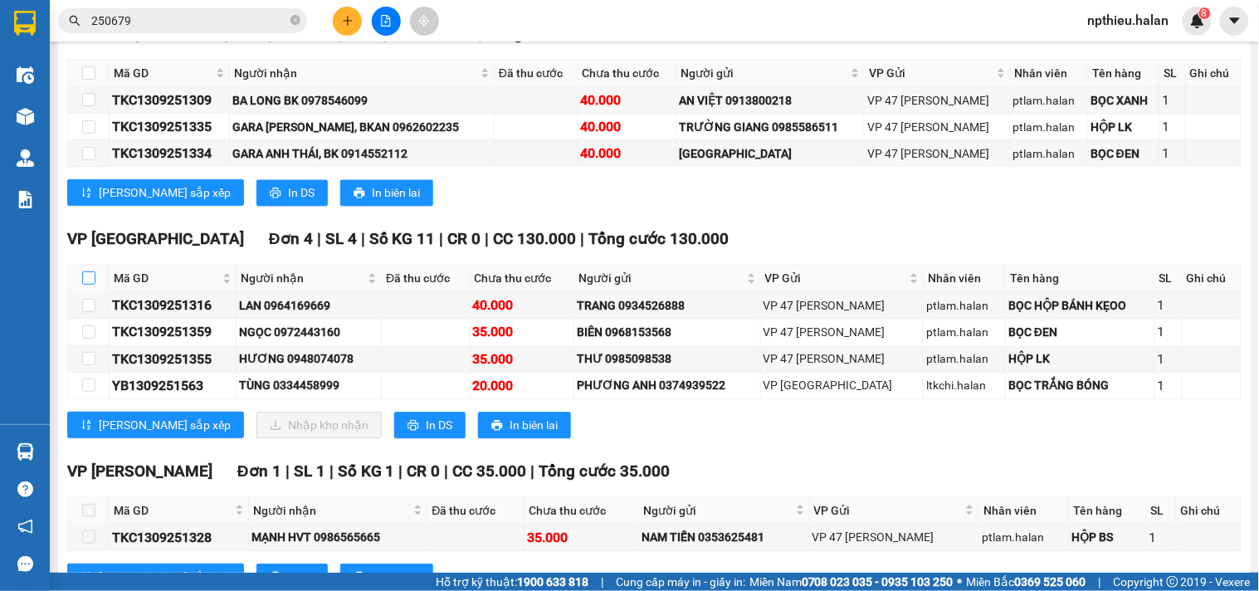
click at [86, 285] on input "checkbox" at bounding box center [88, 277] width 13 height 13
checkbox input "true"
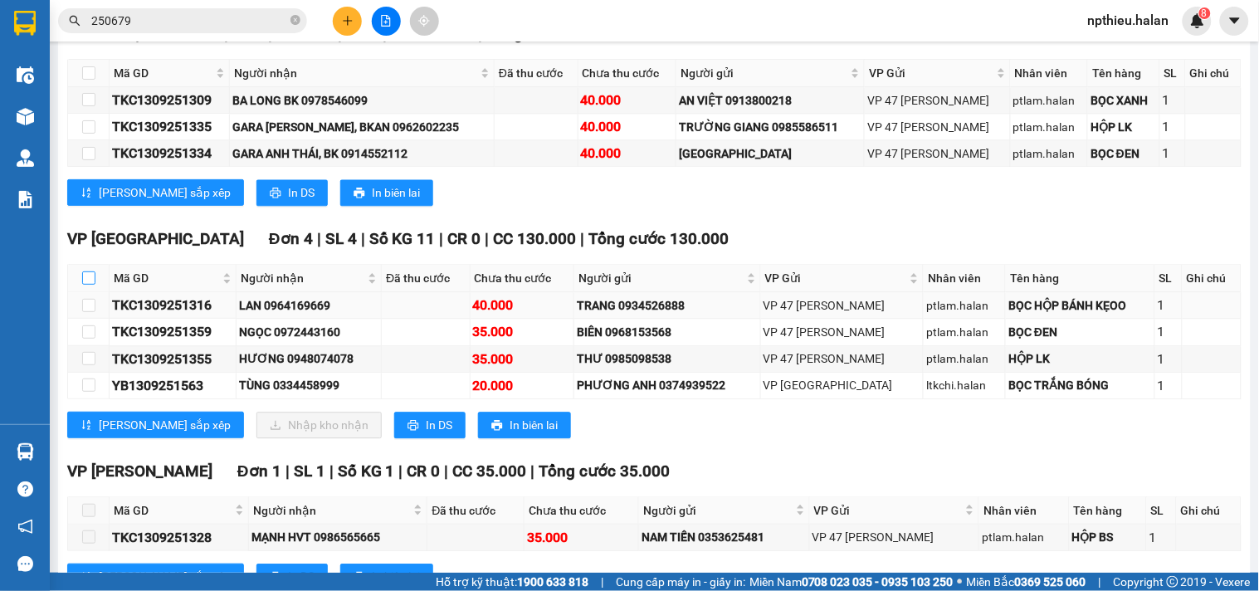
checkbox input "true"
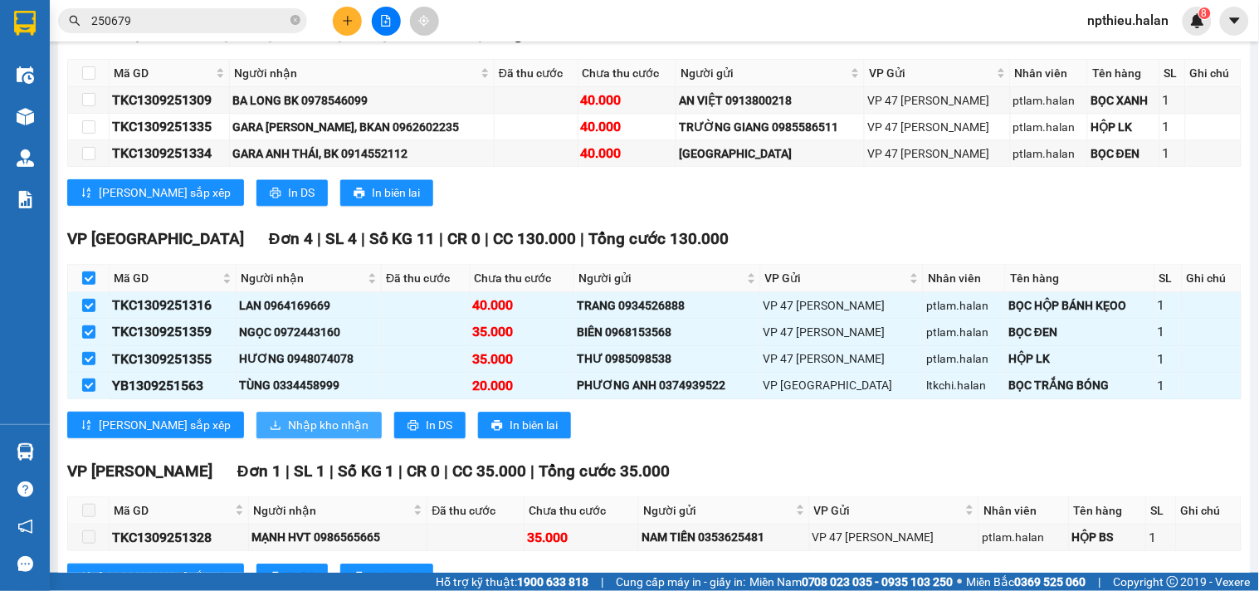
click at [288, 434] on span "Nhập kho nhận" at bounding box center [328, 425] width 80 height 18
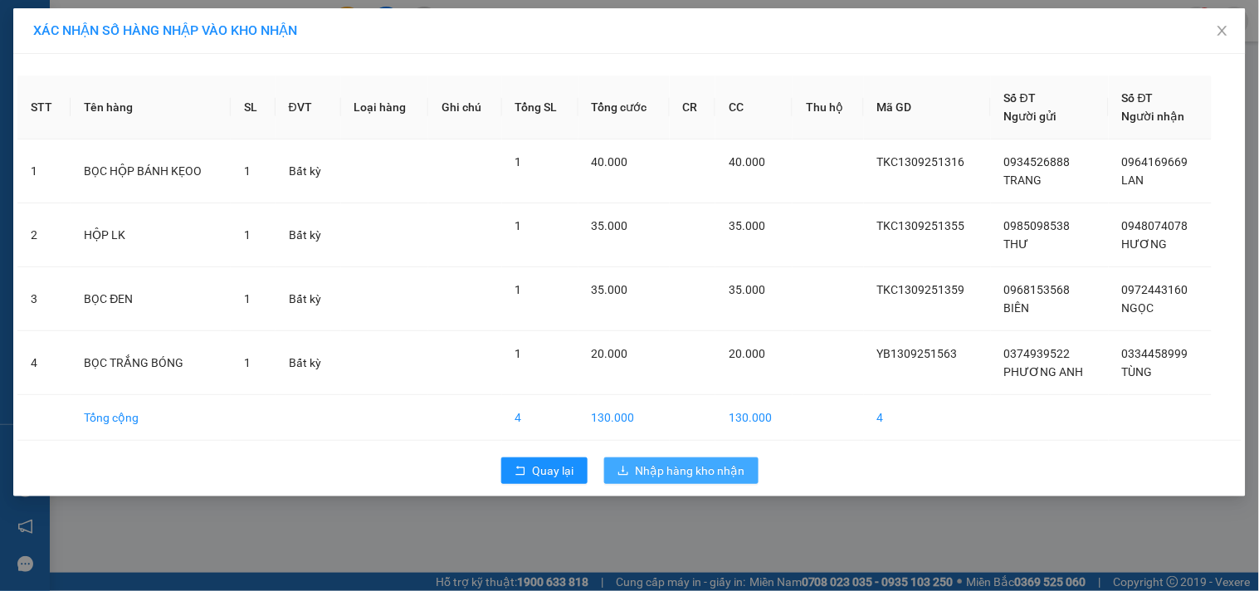
click at [692, 474] on span "Nhập hàng kho nhận" at bounding box center [691, 470] width 110 height 18
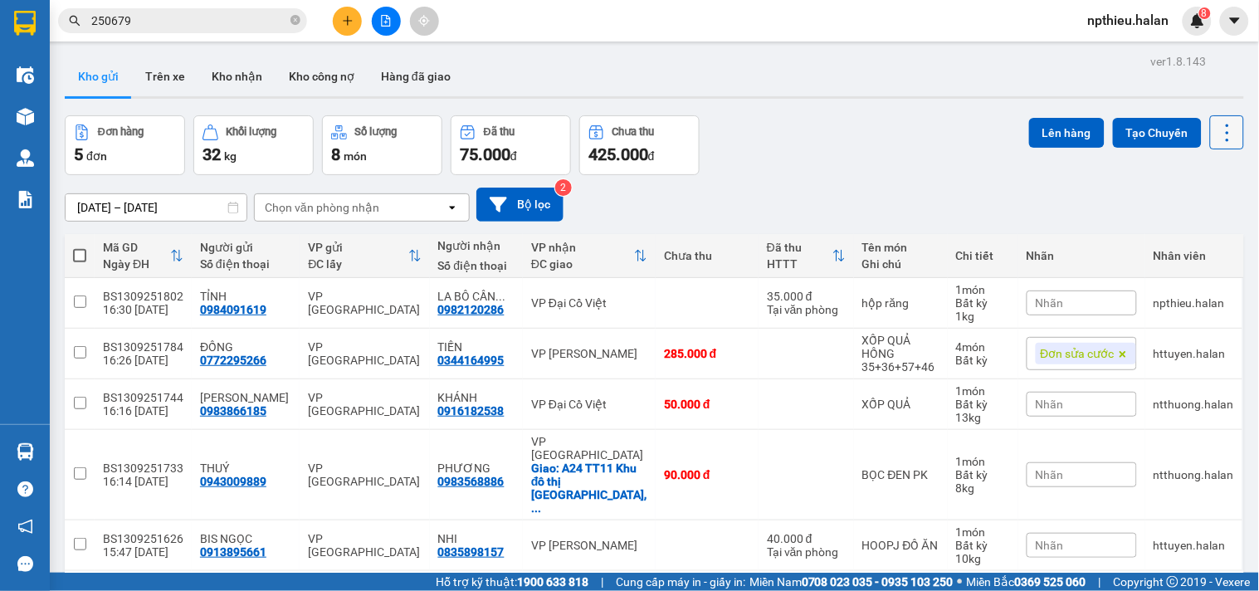
click at [1216, 128] on icon at bounding box center [1227, 132] width 23 height 23
click at [1191, 242] on span "Làm mới" at bounding box center [1190, 237] width 46 height 17
click at [1107, 349] on icon at bounding box center [1113, 354] width 12 height 12
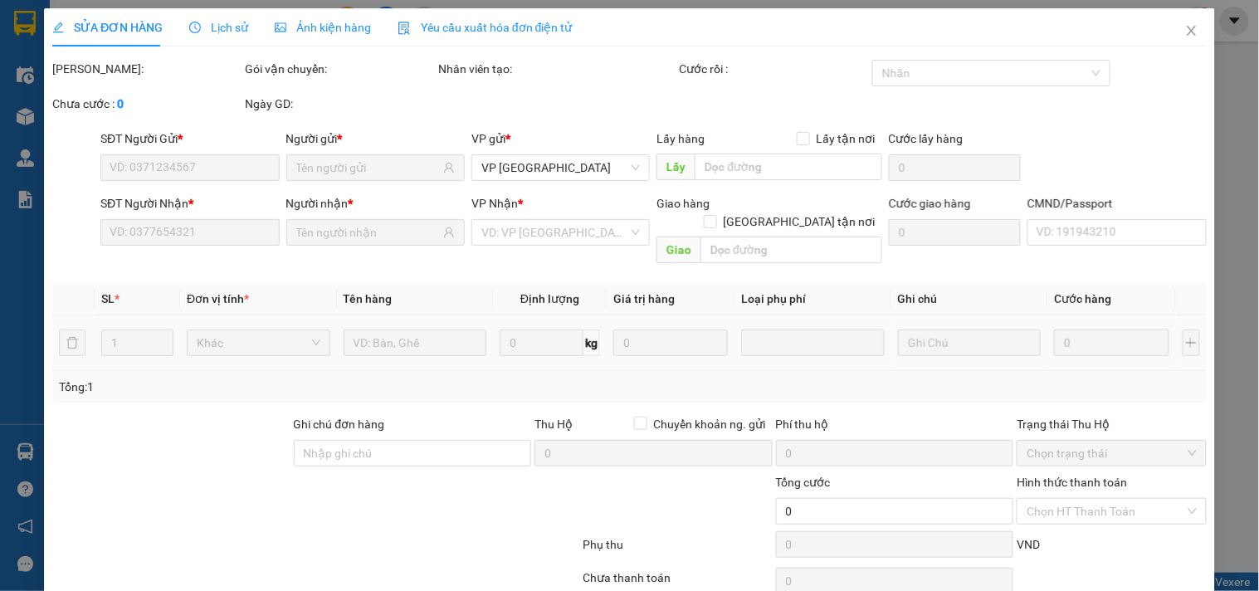
type input "0772295266"
type input "0344164995"
type input "285.000"
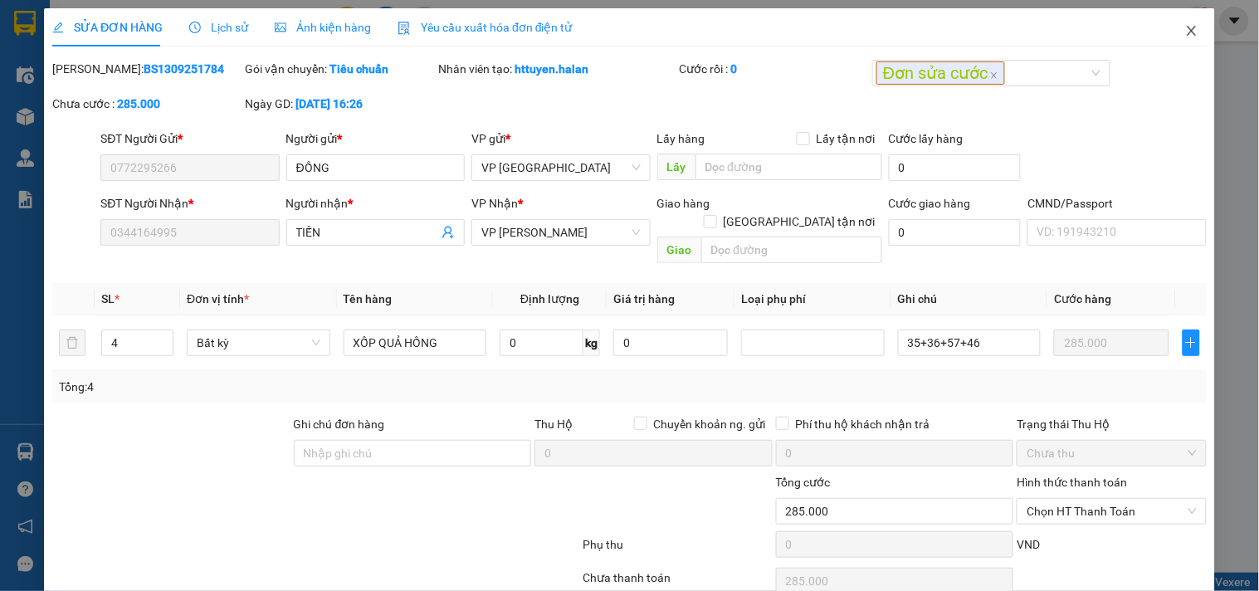
click at [1185, 33] on icon "close" at bounding box center [1191, 30] width 13 height 13
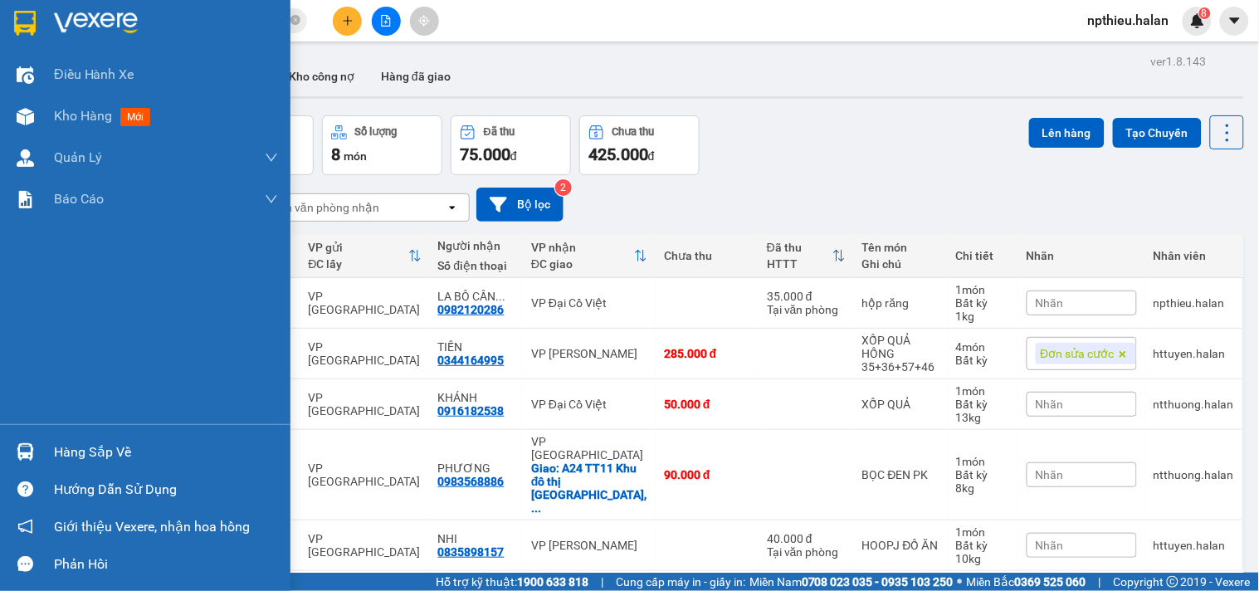
click at [95, 445] on div "Hàng sắp về" at bounding box center [166, 452] width 224 height 25
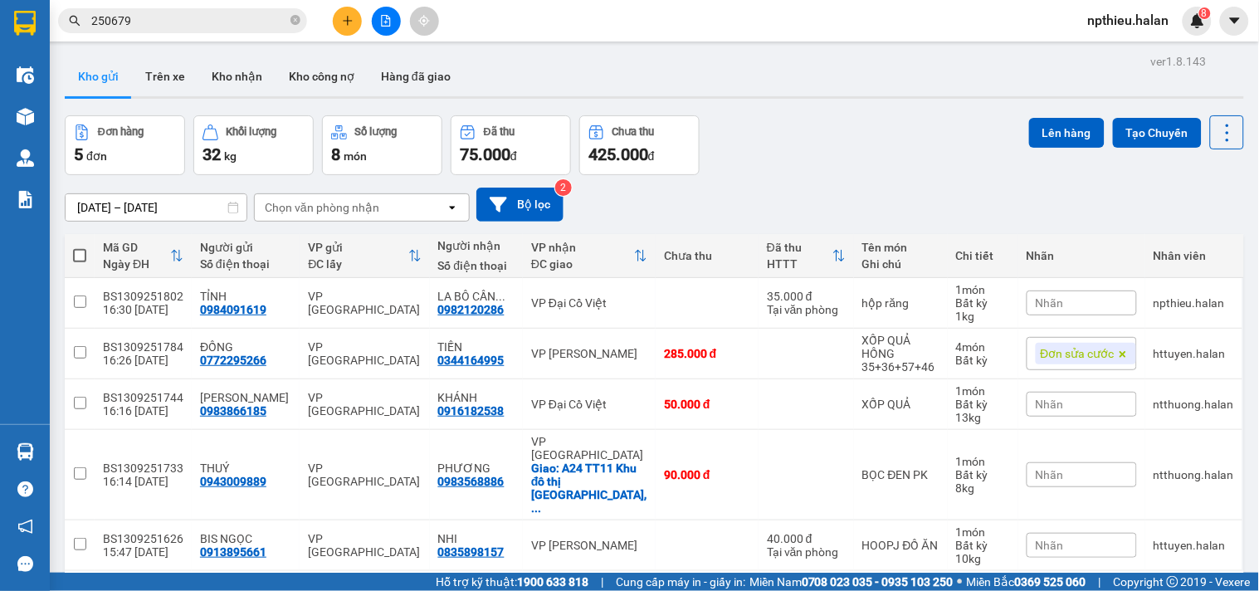
click at [249, 21] on section "Kết quả tìm kiếm ( 245 ) Bộ lọc Mã ĐH Trạng thái Món hàng Thu hộ Tổng cước Chưa…" at bounding box center [629, 295] width 1259 height 591
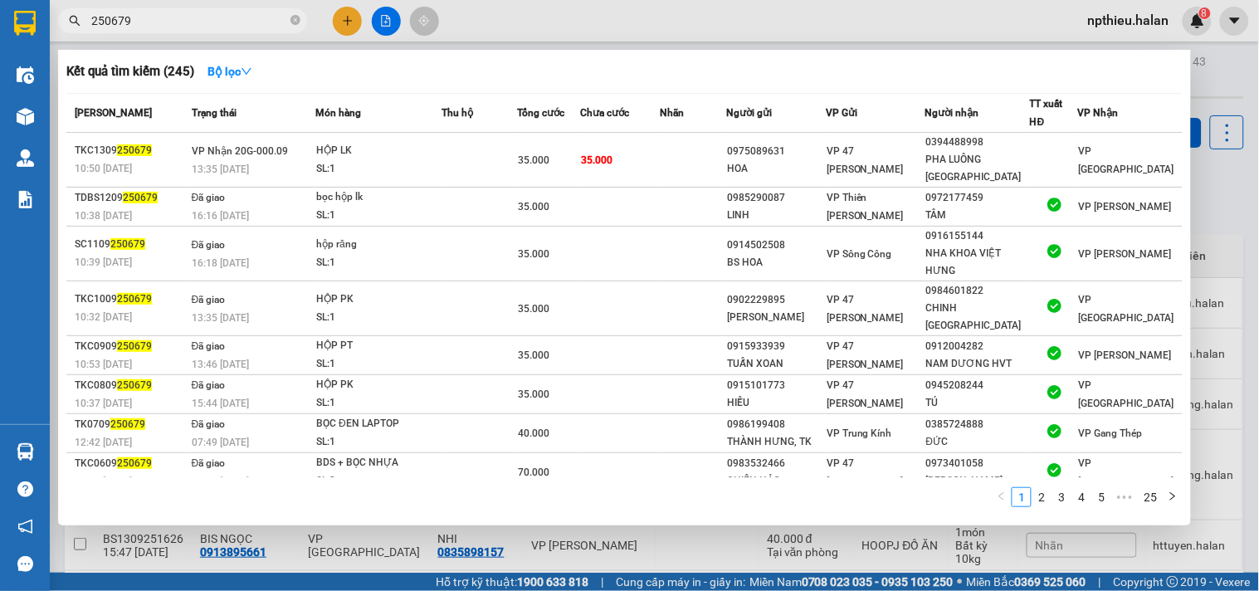
click at [247, 21] on input "250679" at bounding box center [189, 21] width 196 height 18
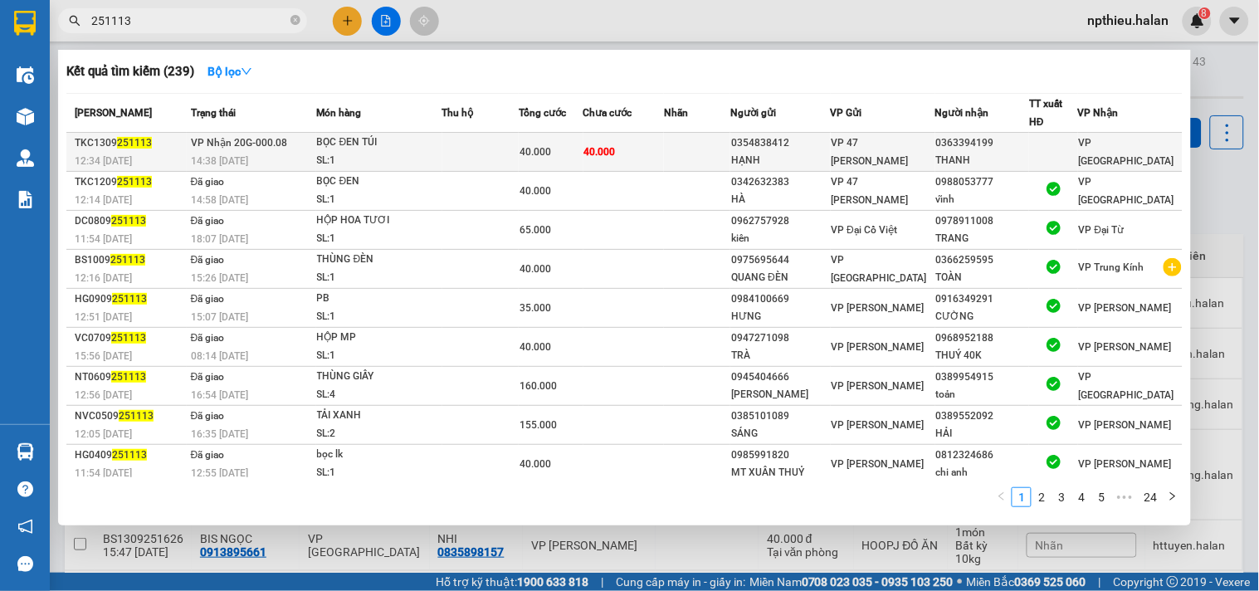
type input "251113"
click at [557, 142] on td "40.000" at bounding box center [551, 152] width 65 height 39
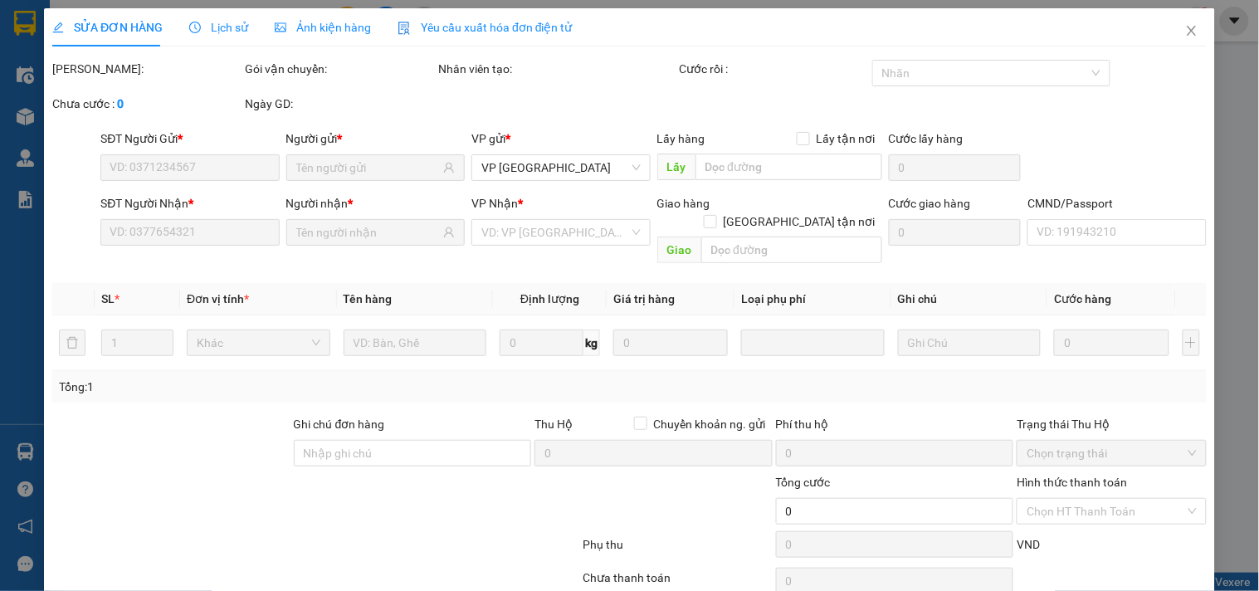
type input "0354838412"
type input "HẠNH"
type input "0363394199"
type input "THANH"
type input "40.000"
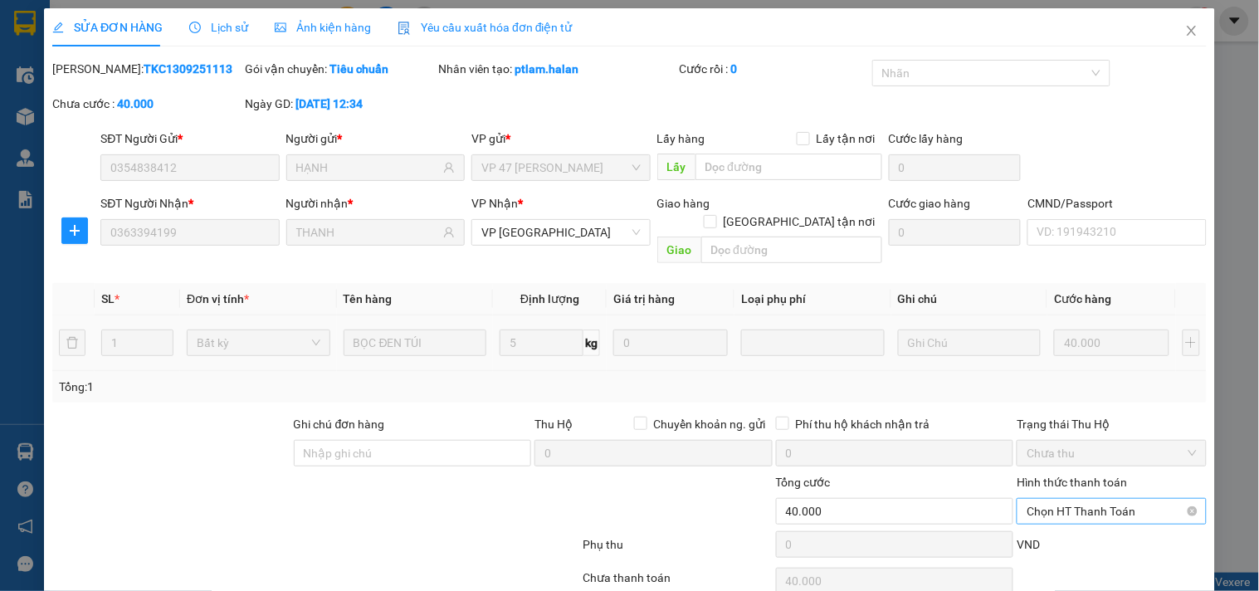
click at [1048, 499] on span "Chọn HT Thanh Toán" at bounding box center [1110, 511] width 169 height 25
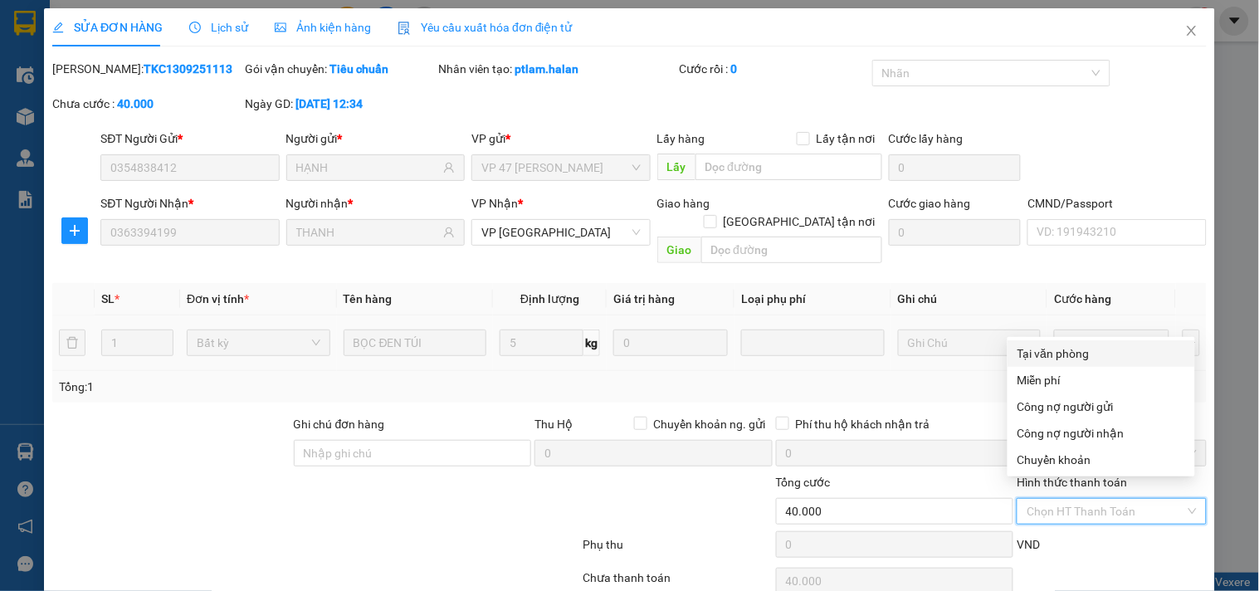
click at [1035, 352] on div "Tại văn phòng" at bounding box center [1101, 353] width 168 height 18
type input "0"
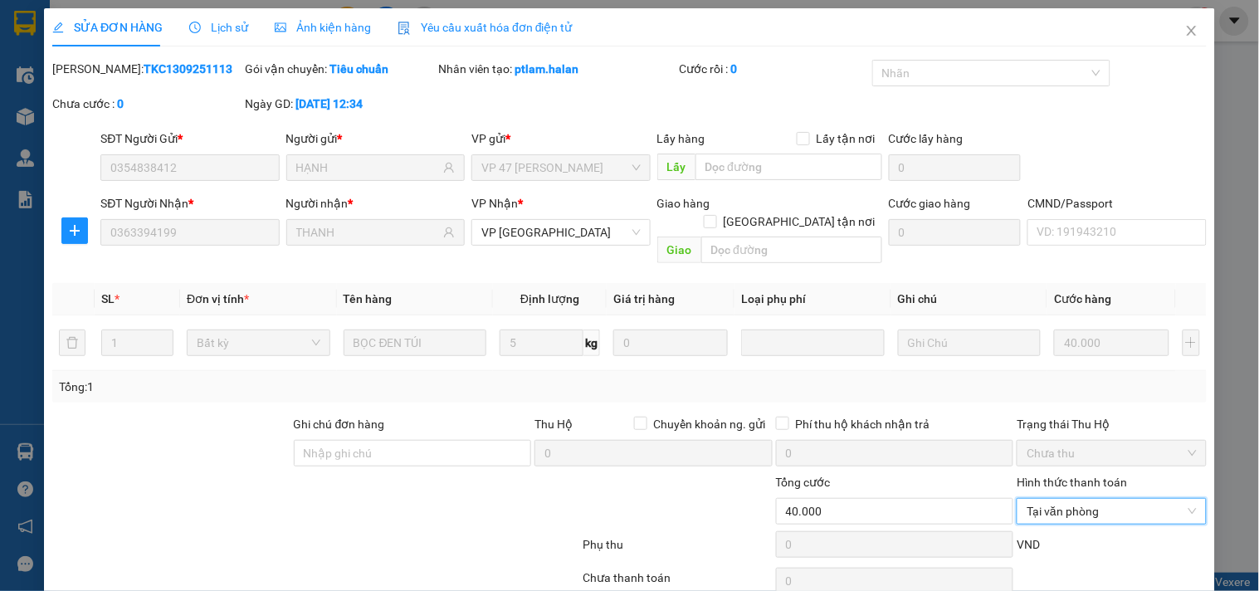
scroll to position [60, 0]
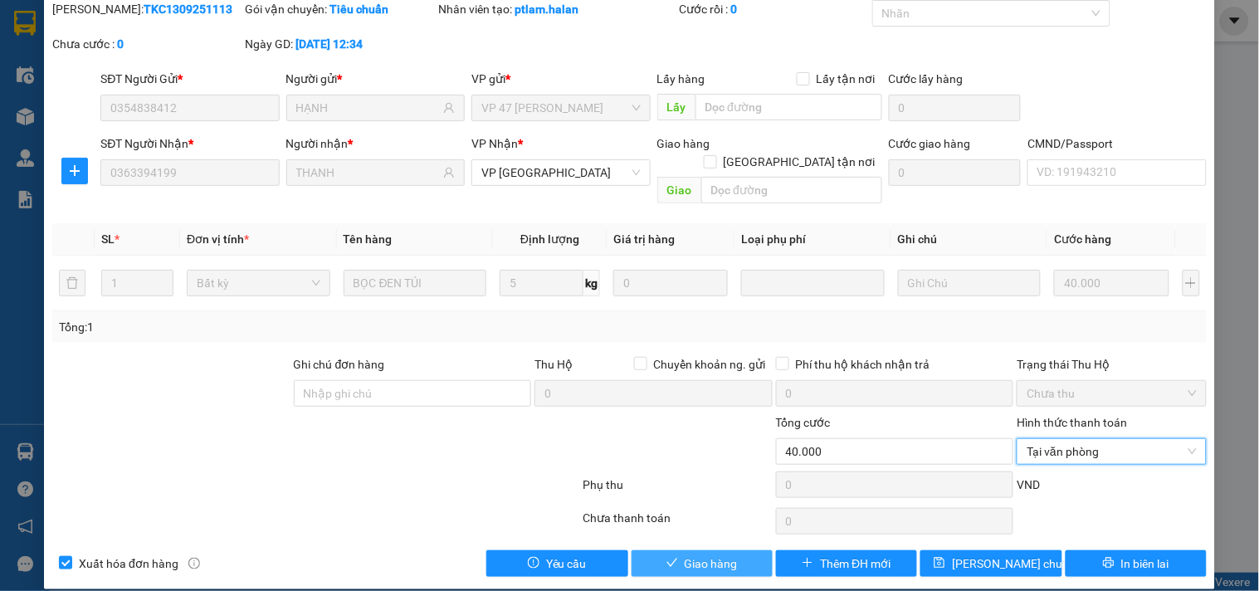
click at [675, 550] on button "Giao hàng" at bounding box center [701, 563] width 141 height 27
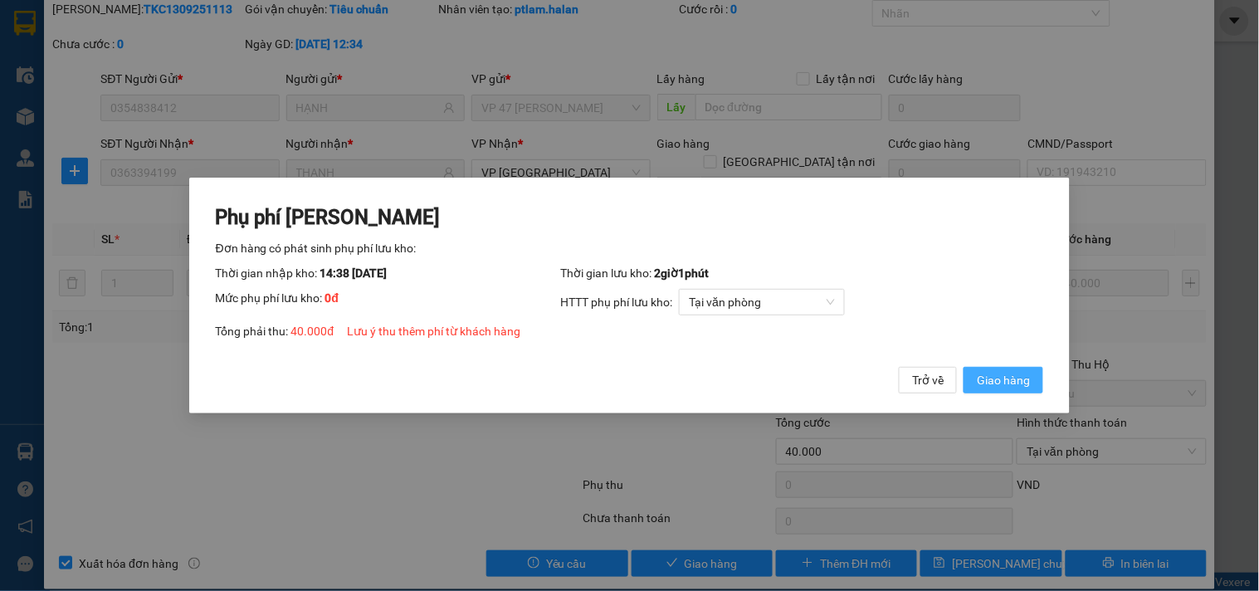
click at [975, 373] on button "Giao hàng" at bounding box center [1003, 380] width 80 height 27
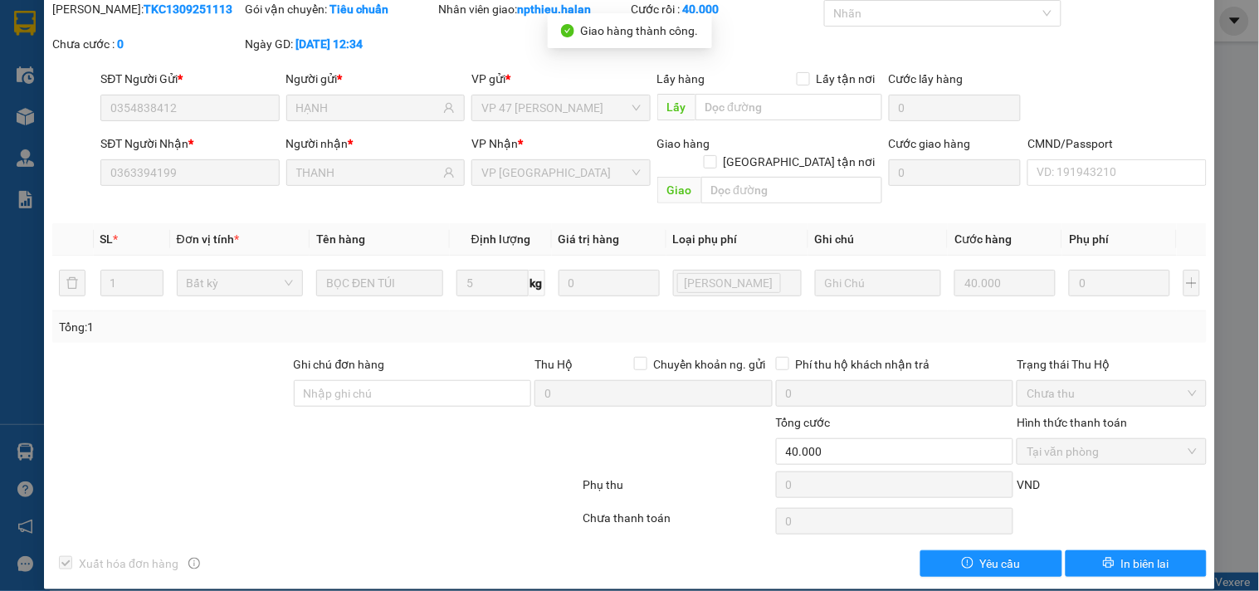
scroll to position [0, 0]
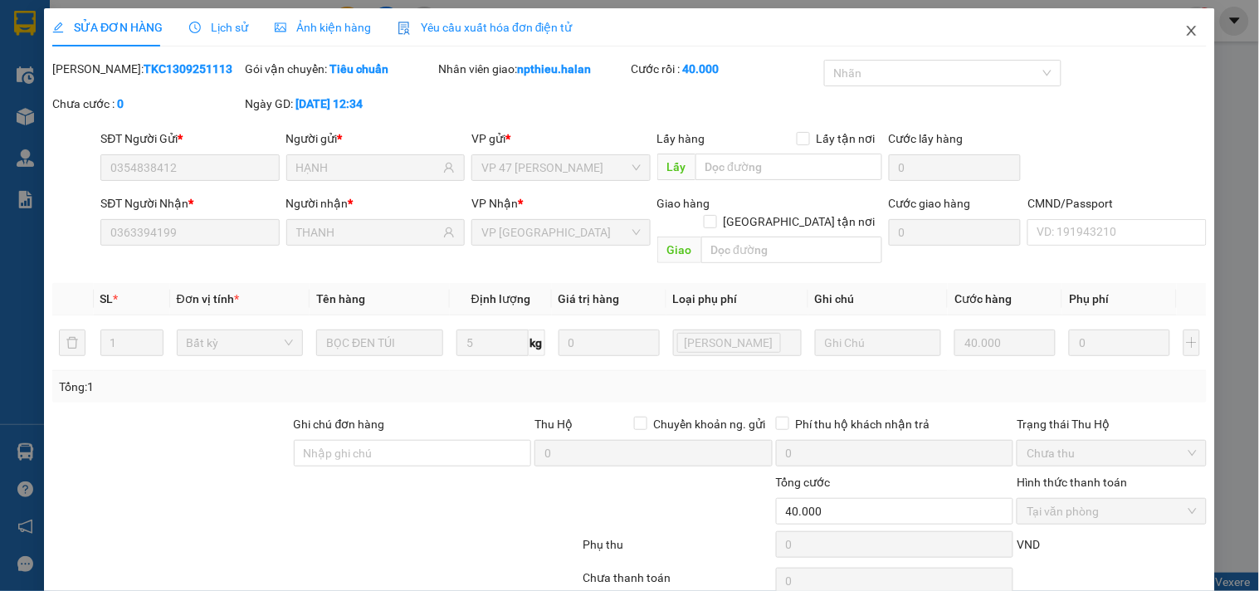
click at [1185, 31] on icon "close" at bounding box center [1191, 30] width 13 height 13
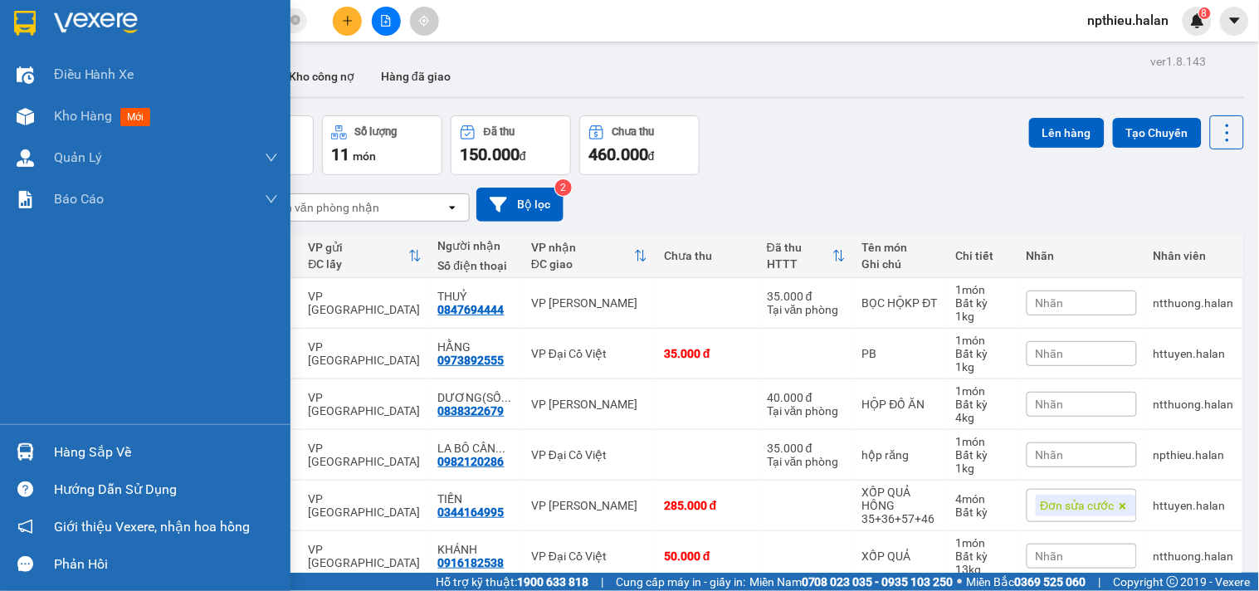
click at [63, 448] on div "Hàng sắp về" at bounding box center [166, 452] width 224 height 25
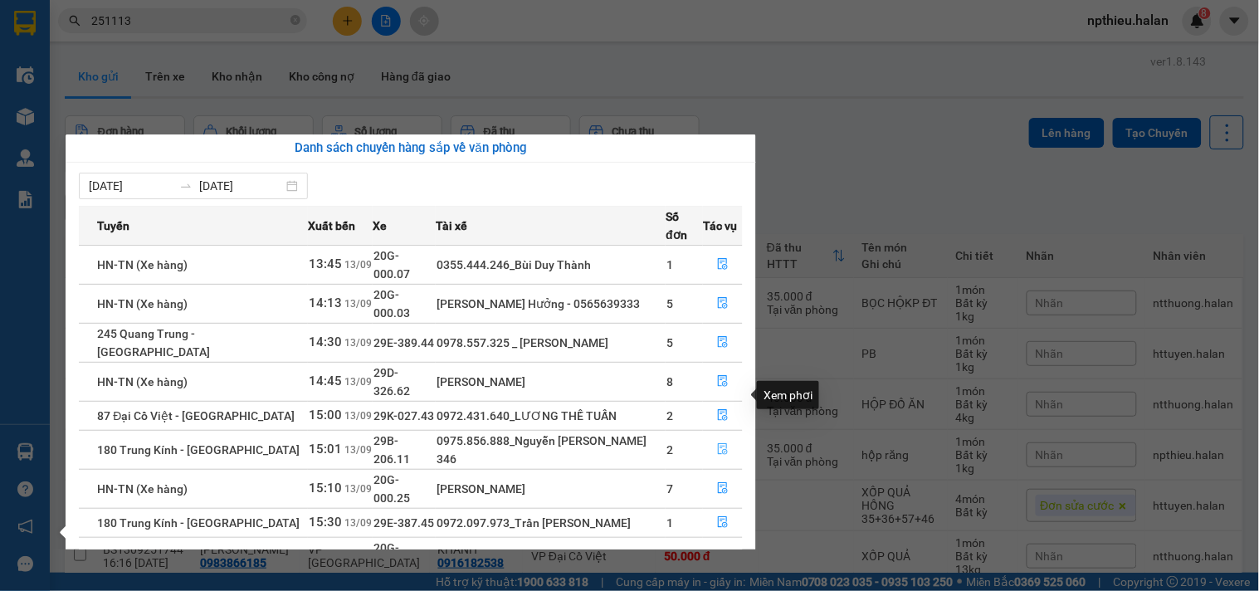
click at [722, 443] on icon "file-done" at bounding box center [723, 449] width 10 height 12
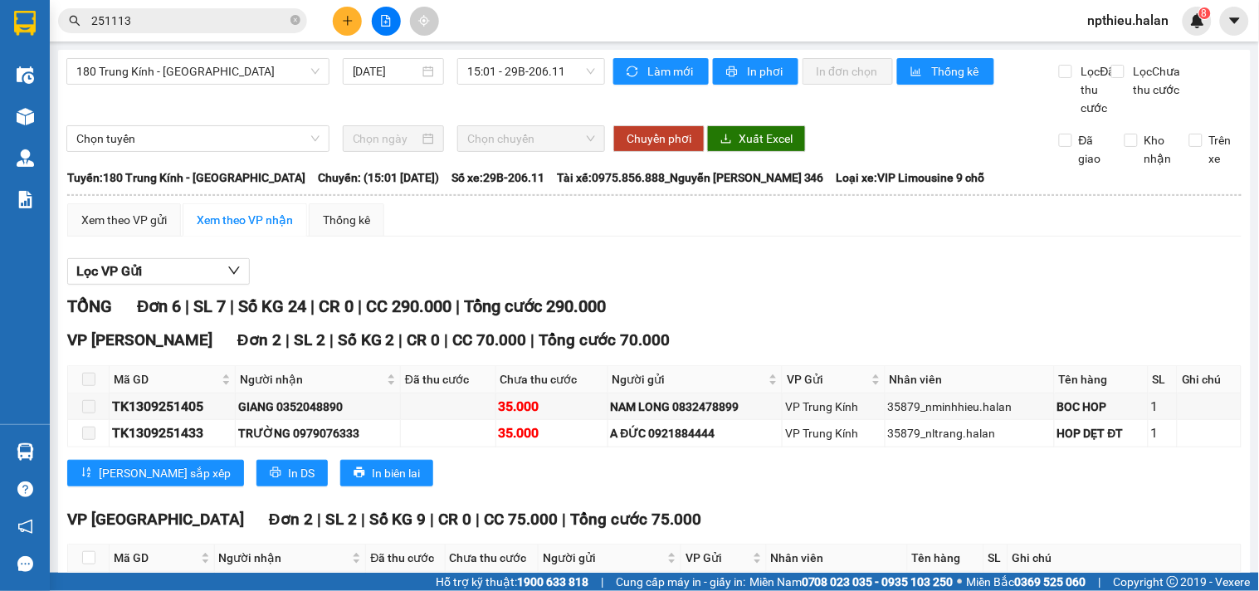
scroll to position [184, 0]
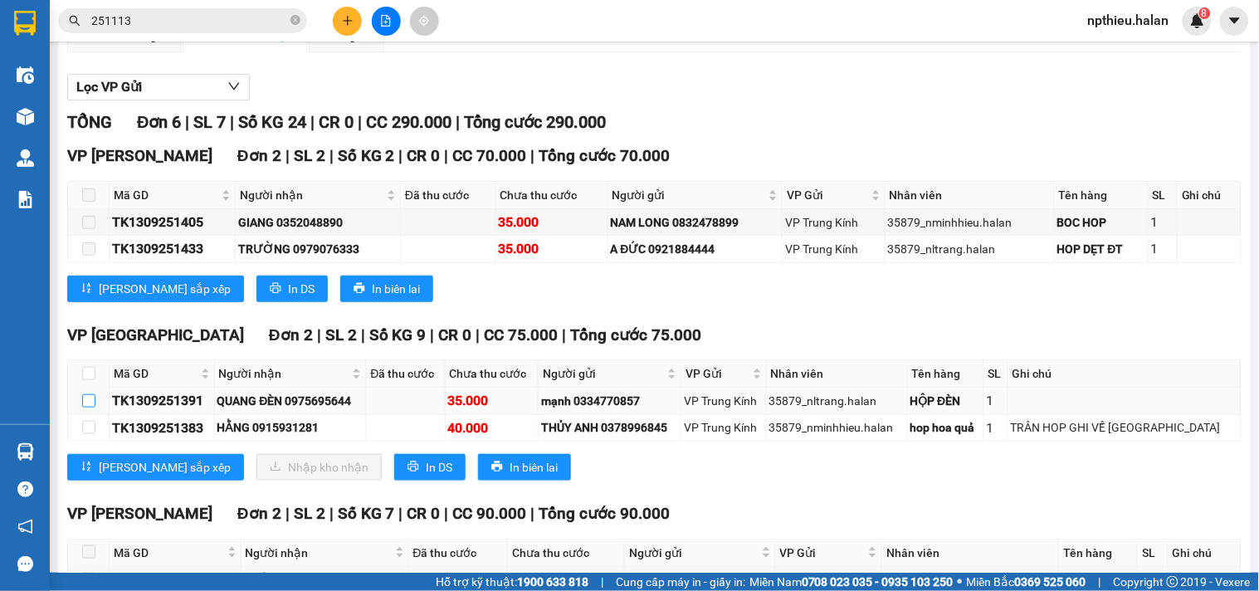
click at [88, 407] on input "checkbox" at bounding box center [88, 400] width 13 height 13
checkbox input "true"
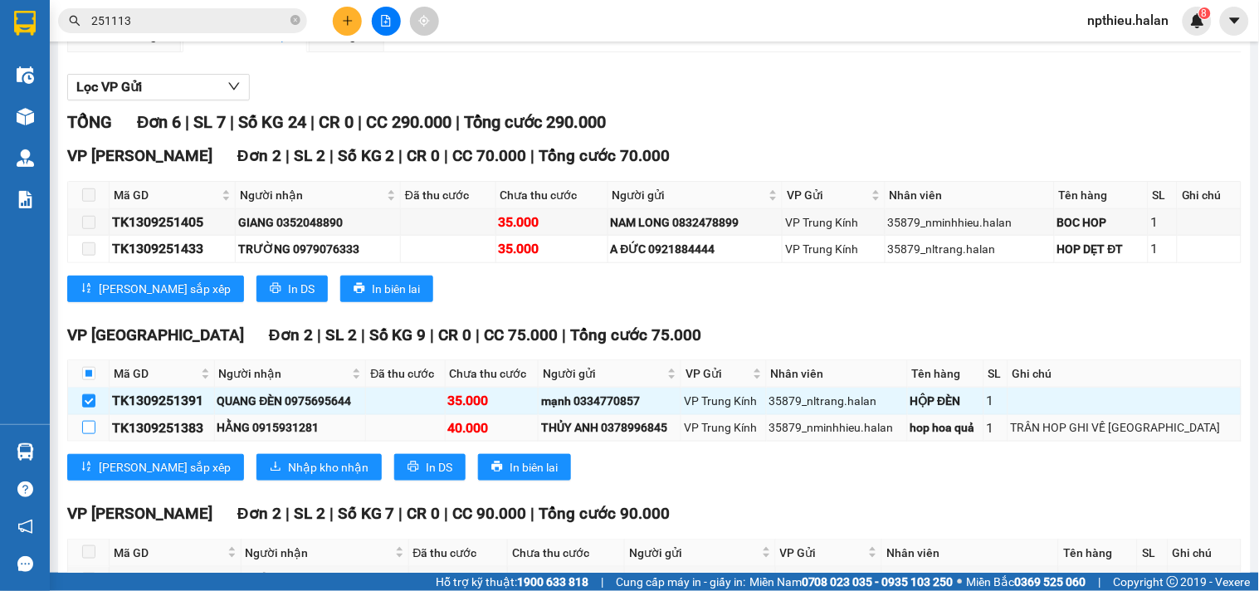
click at [88, 436] on label at bounding box center [88, 427] width 13 height 18
click at [88, 434] on input "checkbox" at bounding box center [88, 427] width 13 height 13
checkbox input "true"
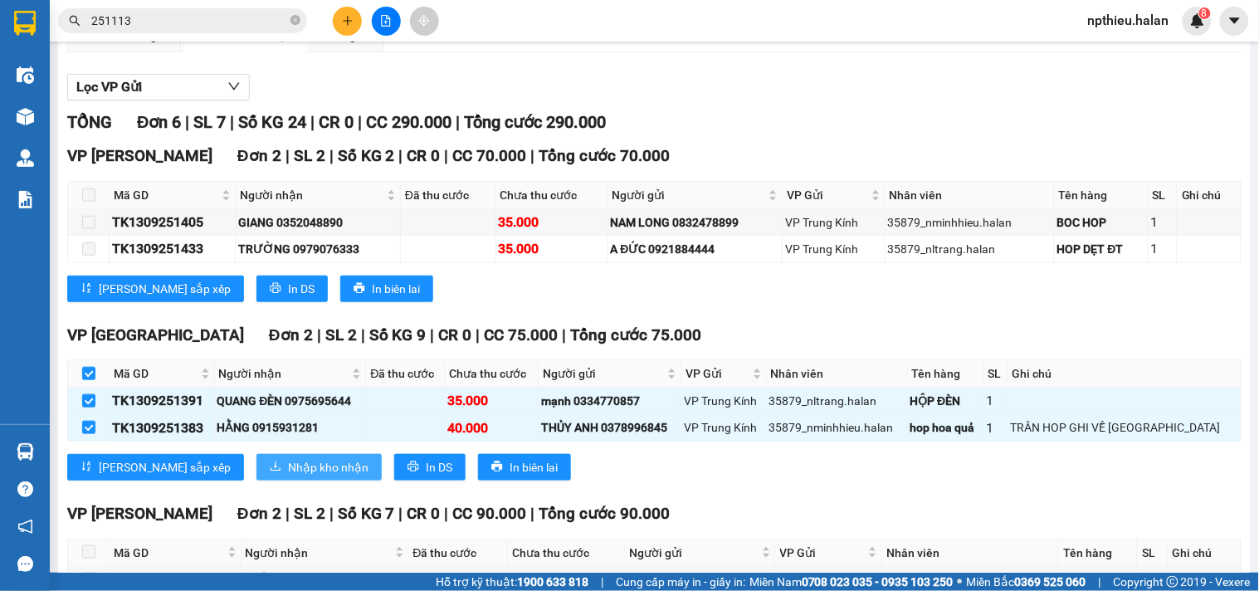
click at [288, 476] on span "Nhập kho nhận" at bounding box center [328, 467] width 80 height 18
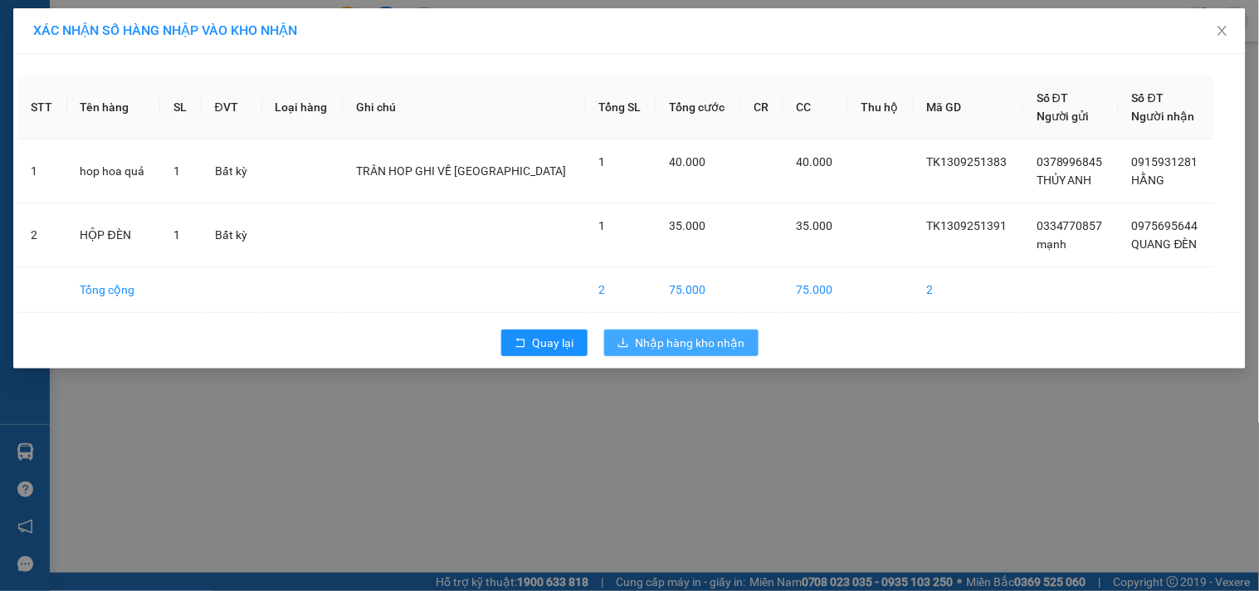
click at [690, 336] on span "Nhập hàng kho nhận" at bounding box center [691, 343] width 110 height 18
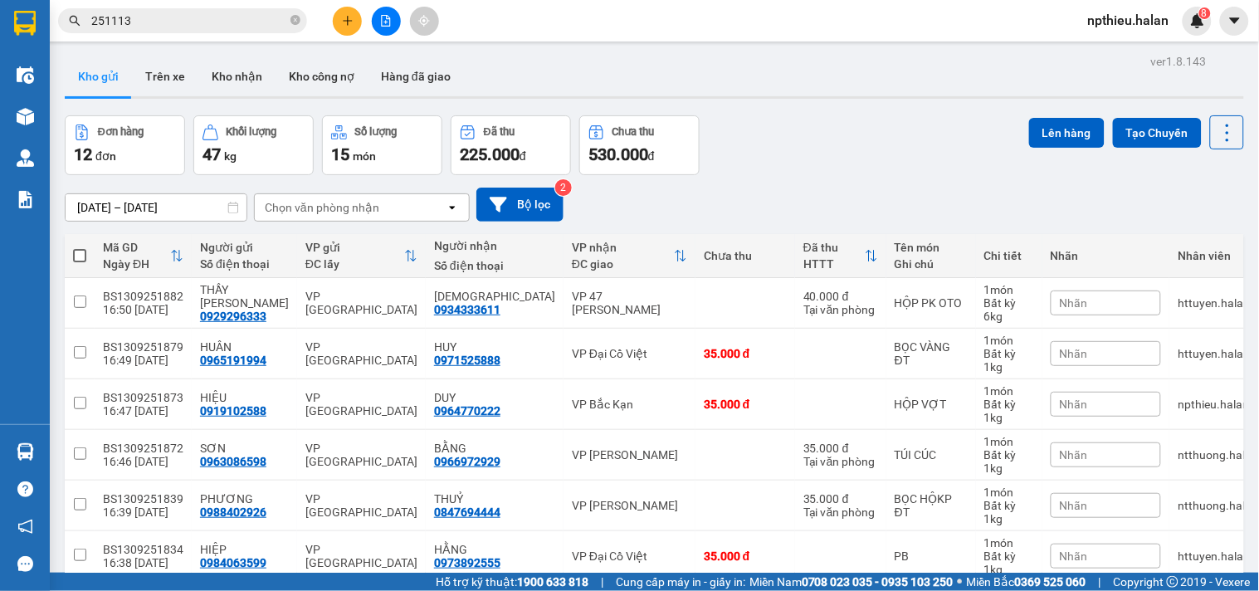
click at [363, 212] on div "Chọn văn phòng nhận" at bounding box center [322, 207] width 115 height 17
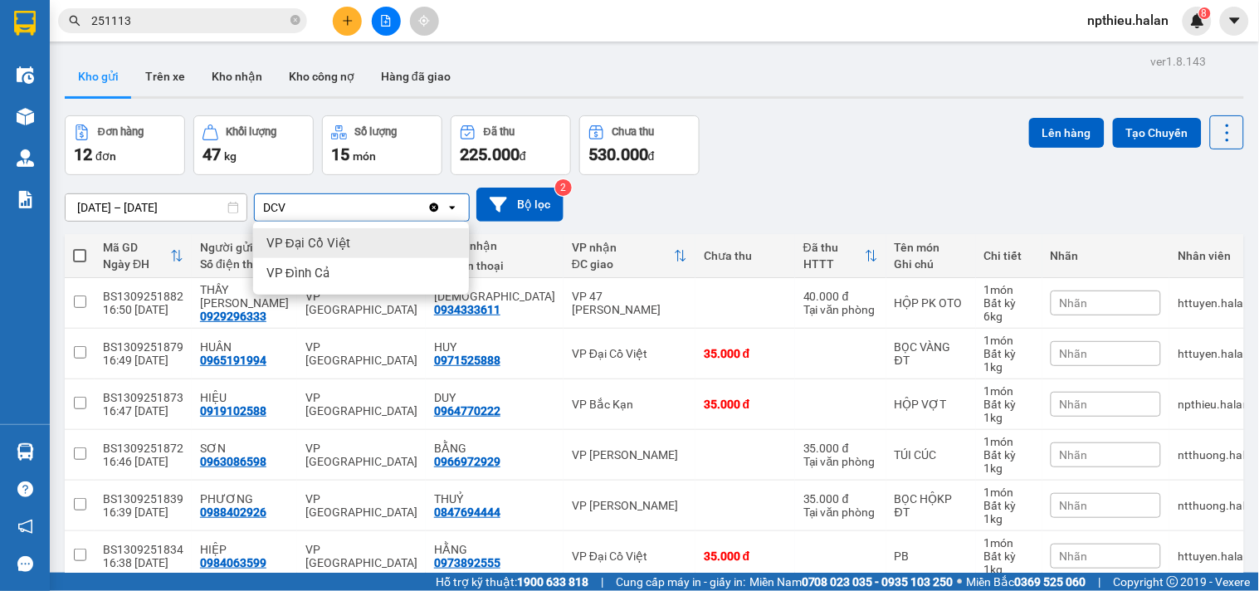
type input "DCV"
click at [320, 245] on span "VP Đại Cồ Việt" at bounding box center [308, 243] width 84 height 17
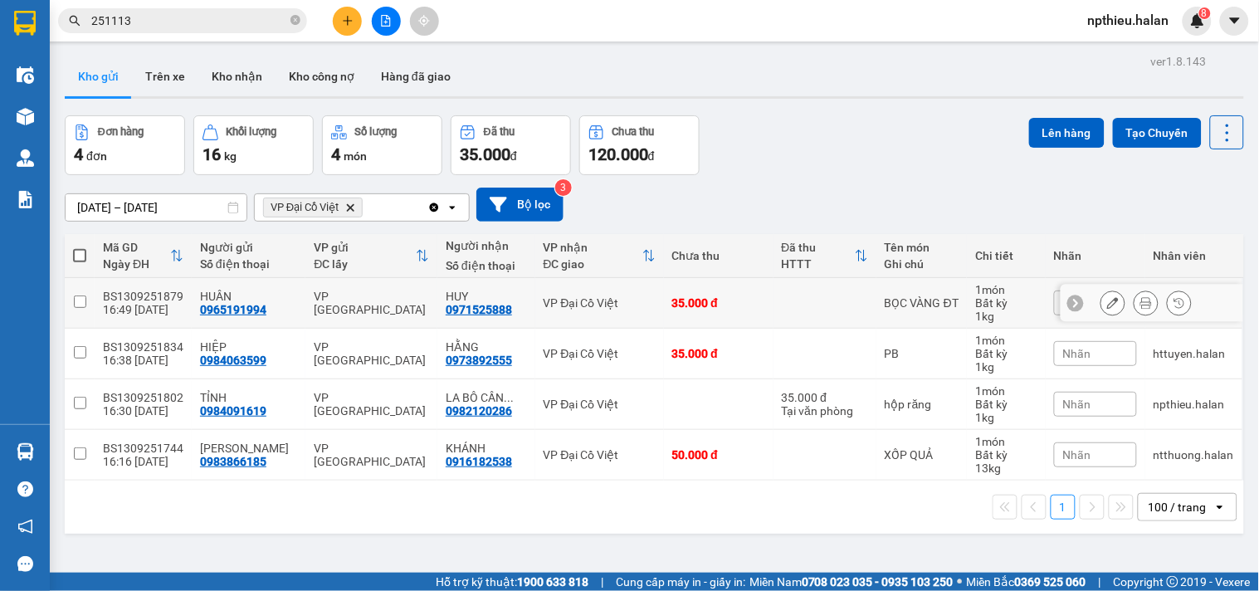
click at [77, 302] on input "checkbox" at bounding box center [80, 301] width 12 height 12
checkbox input "true"
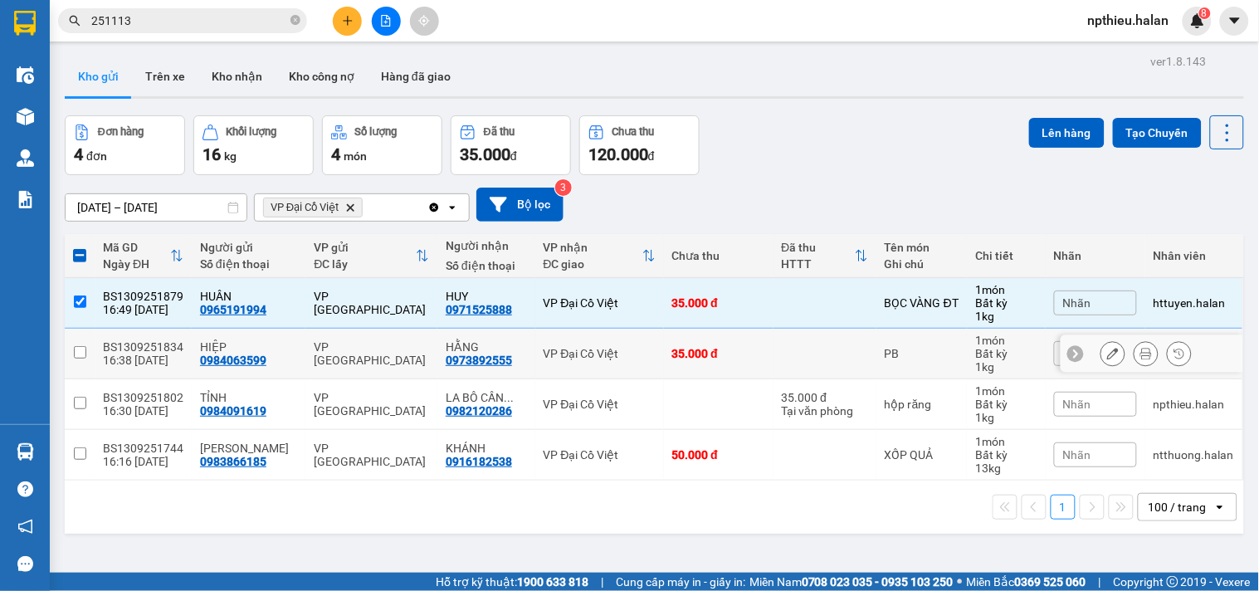
click at [80, 351] on input "checkbox" at bounding box center [80, 352] width 12 height 12
checkbox input "true"
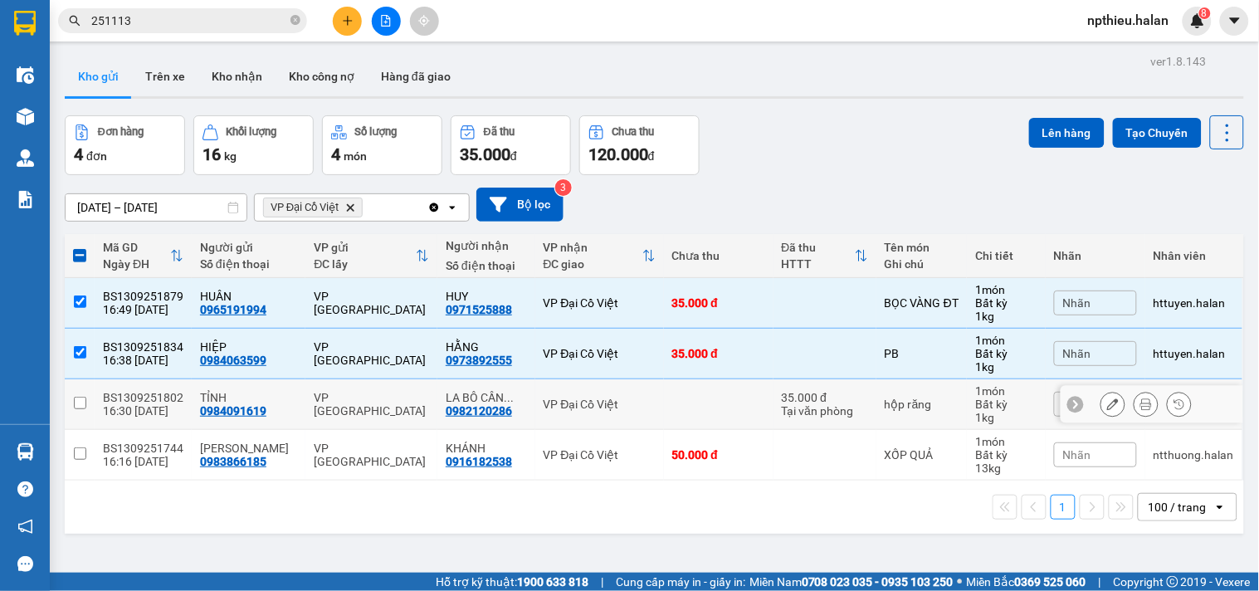
click at [77, 398] on input "checkbox" at bounding box center [80, 403] width 12 height 12
checkbox input "true"
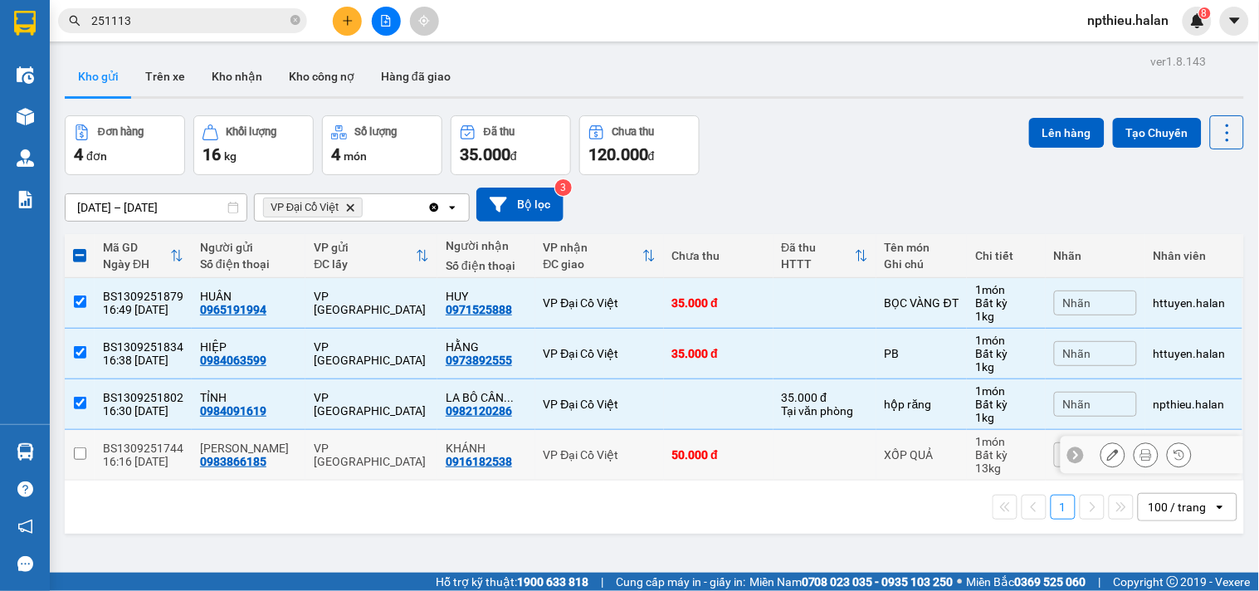
click at [80, 454] on input "checkbox" at bounding box center [80, 453] width 12 height 12
checkbox input "true"
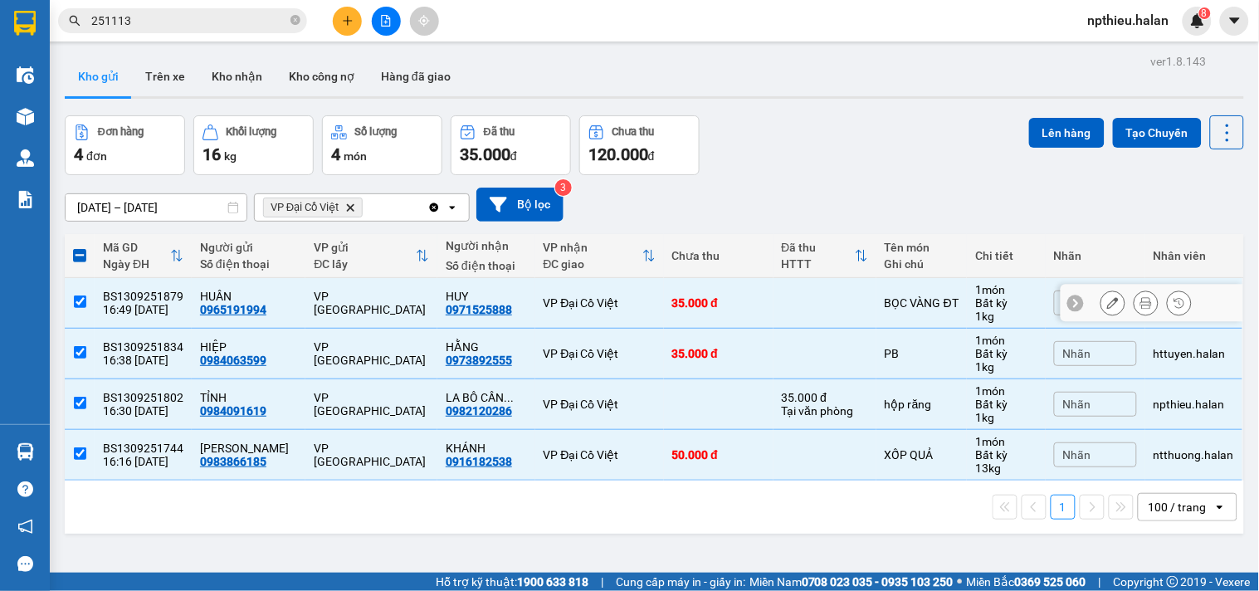
click at [78, 302] on input "checkbox" at bounding box center [80, 301] width 12 height 12
checkbox input "false"
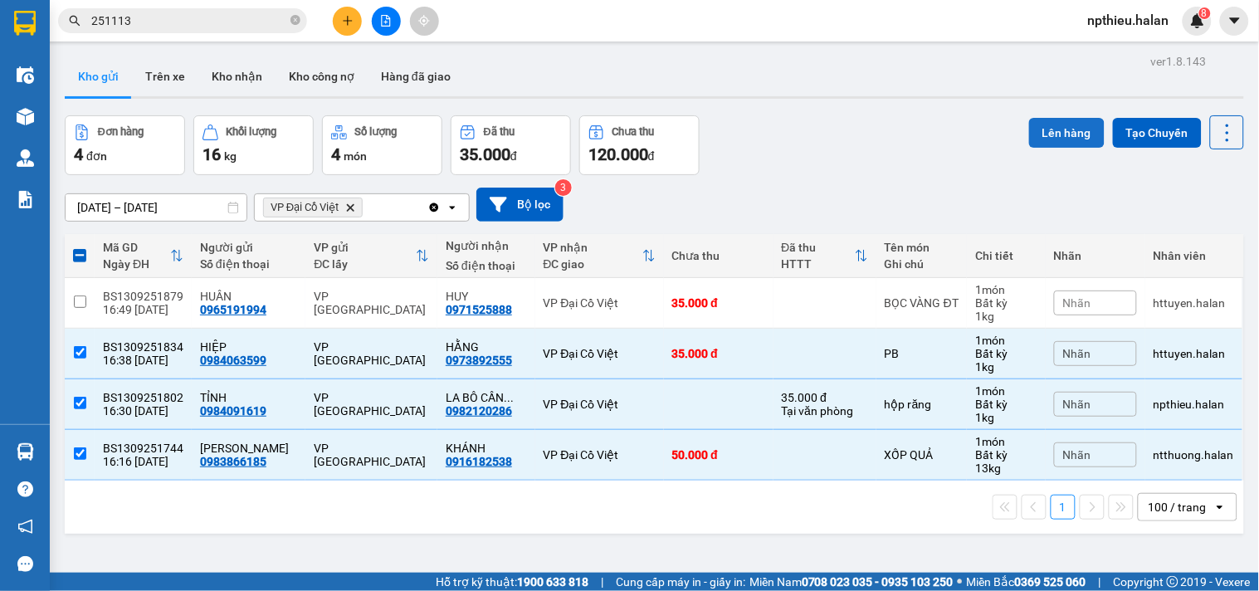
click at [1039, 129] on button "Lên hàng" at bounding box center [1067, 133] width 76 height 30
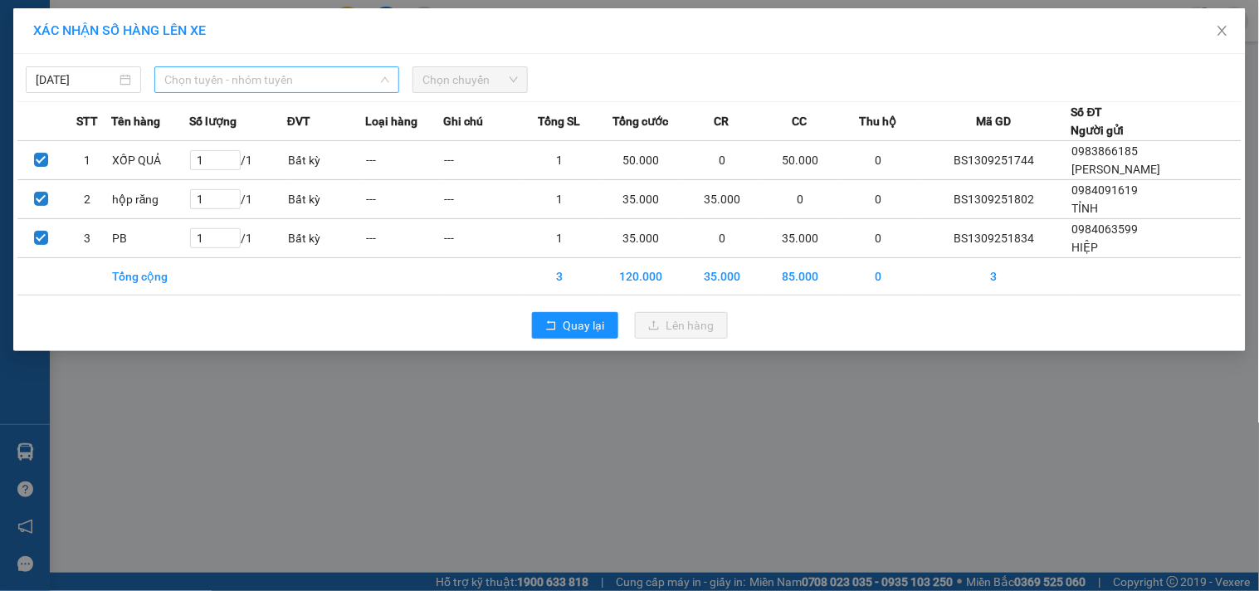
click at [352, 78] on span "Chọn tuyến - nhóm tuyến" at bounding box center [276, 79] width 225 height 25
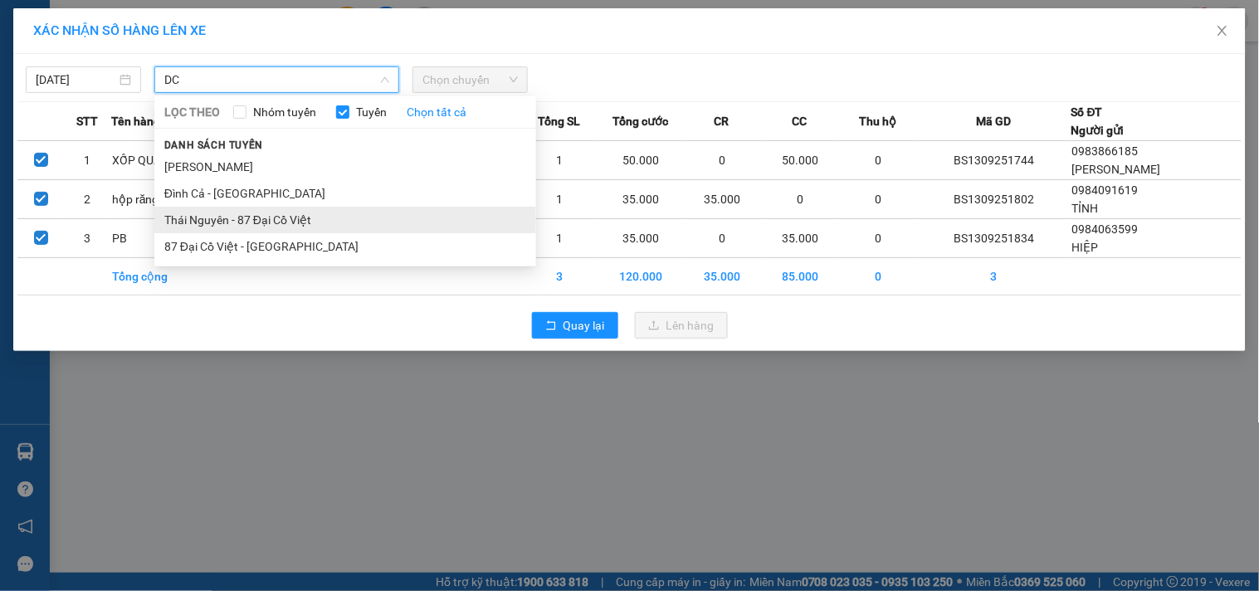
type input "DC"
click at [287, 210] on li "Thái Nguyên - 87 Đại Cồ Việt" at bounding box center [345, 220] width 382 height 27
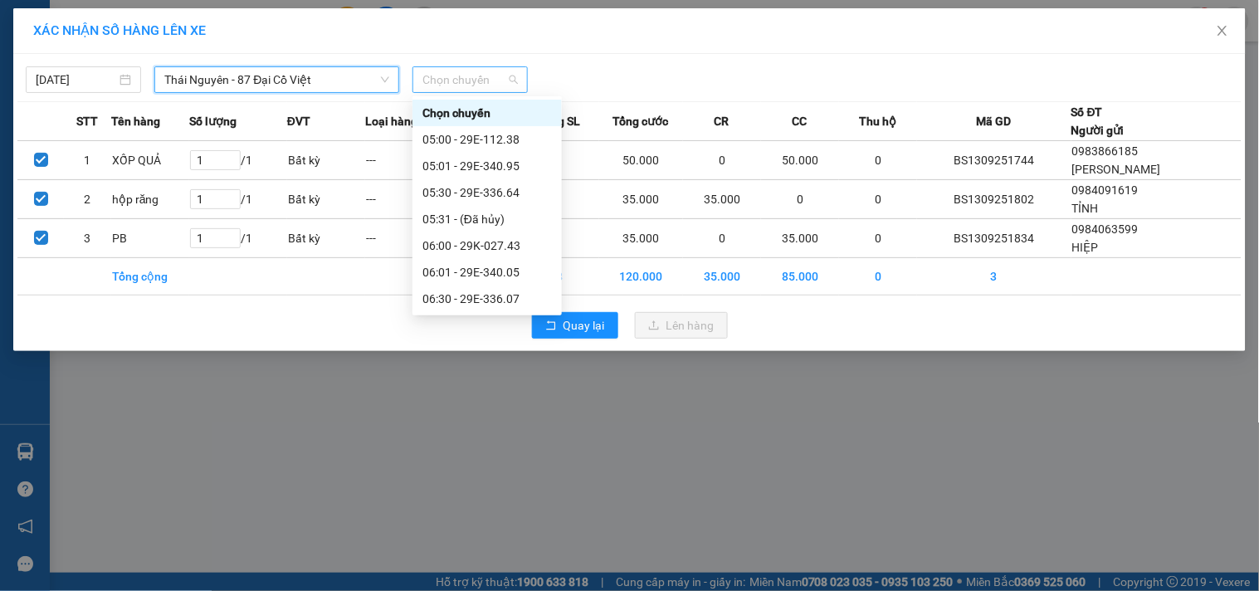
click at [482, 80] on span "Chọn chuyến" at bounding box center [469, 79] width 95 height 25
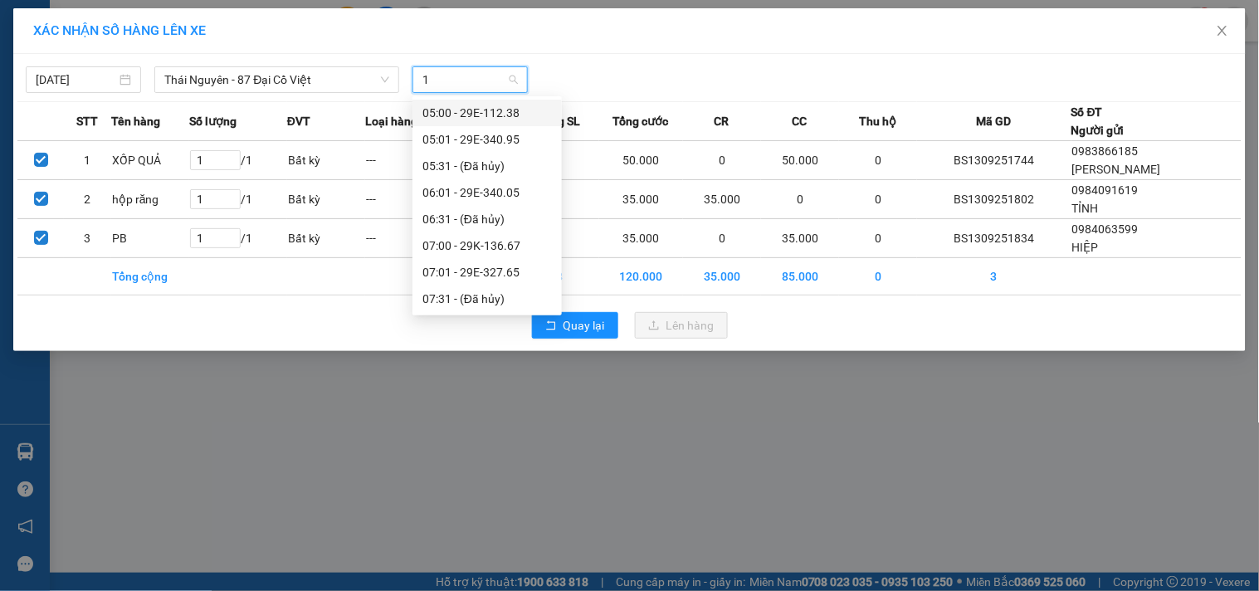
type input "17"
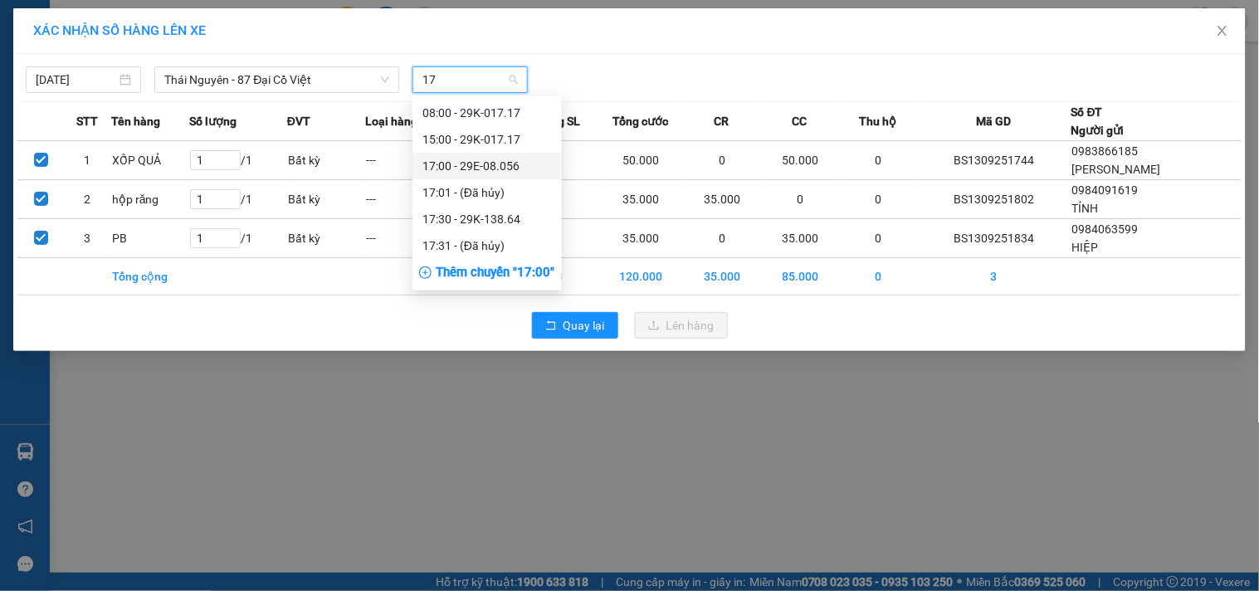
click at [473, 168] on div "17:00 - 29E-08.056" at bounding box center [486, 166] width 129 height 18
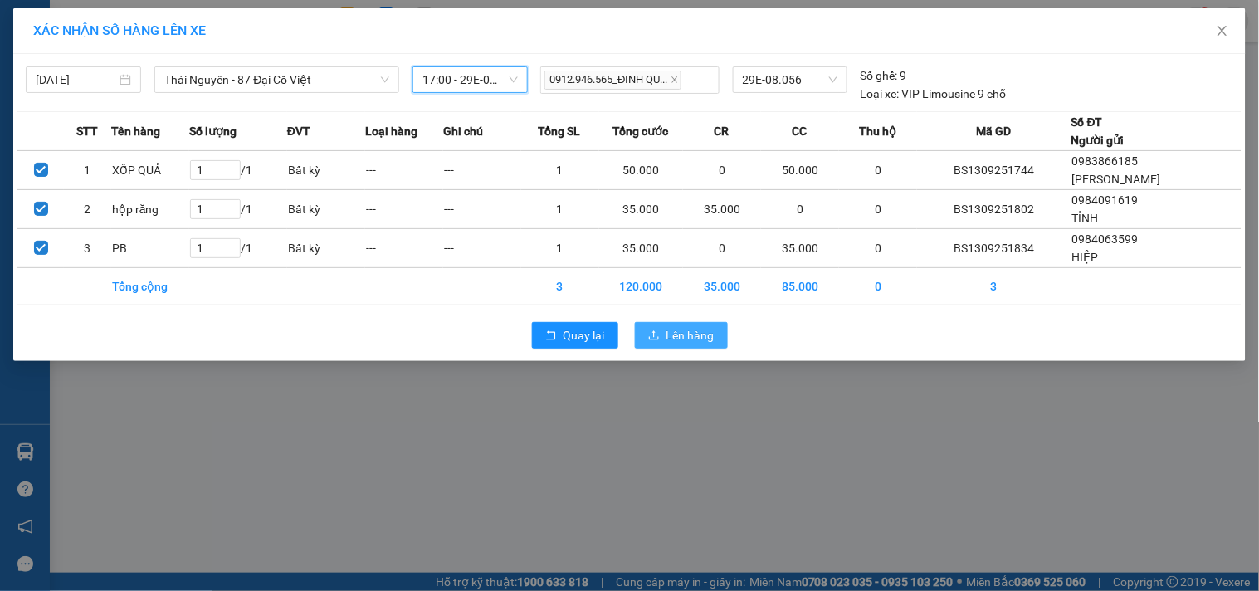
click at [683, 330] on span "Lên hàng" at bounding box center [690, 335] width 48 height 18
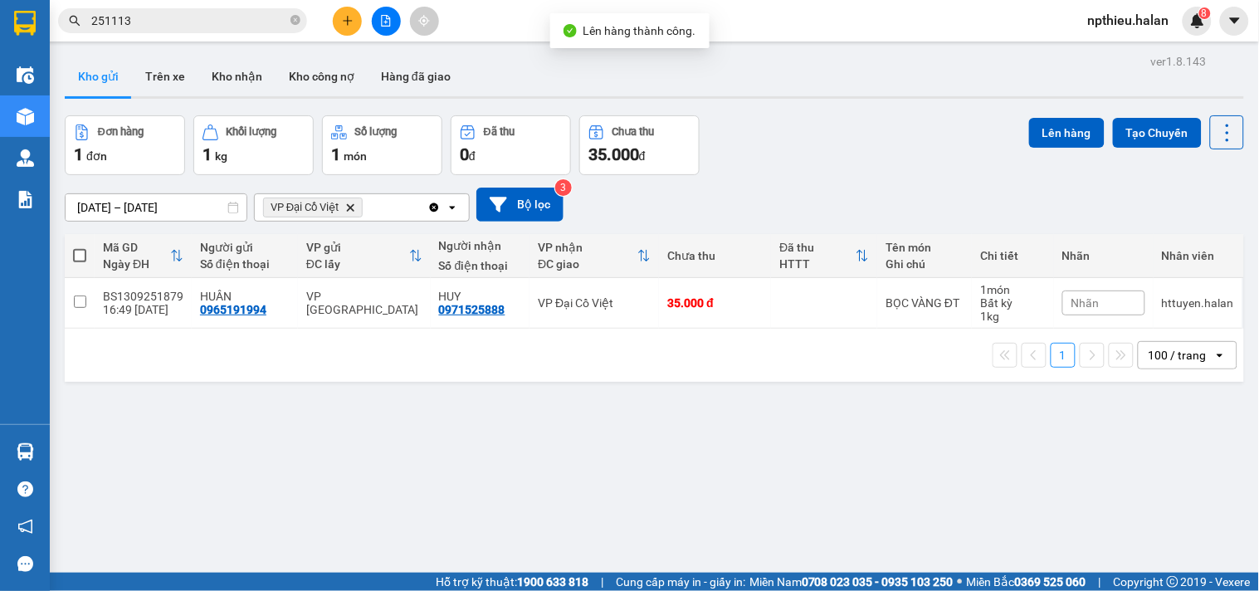
click at [353, 205] on icon "VP Đại Cồ Việt, close by backspace" at bounding box center [350, 206] width 7 height 7
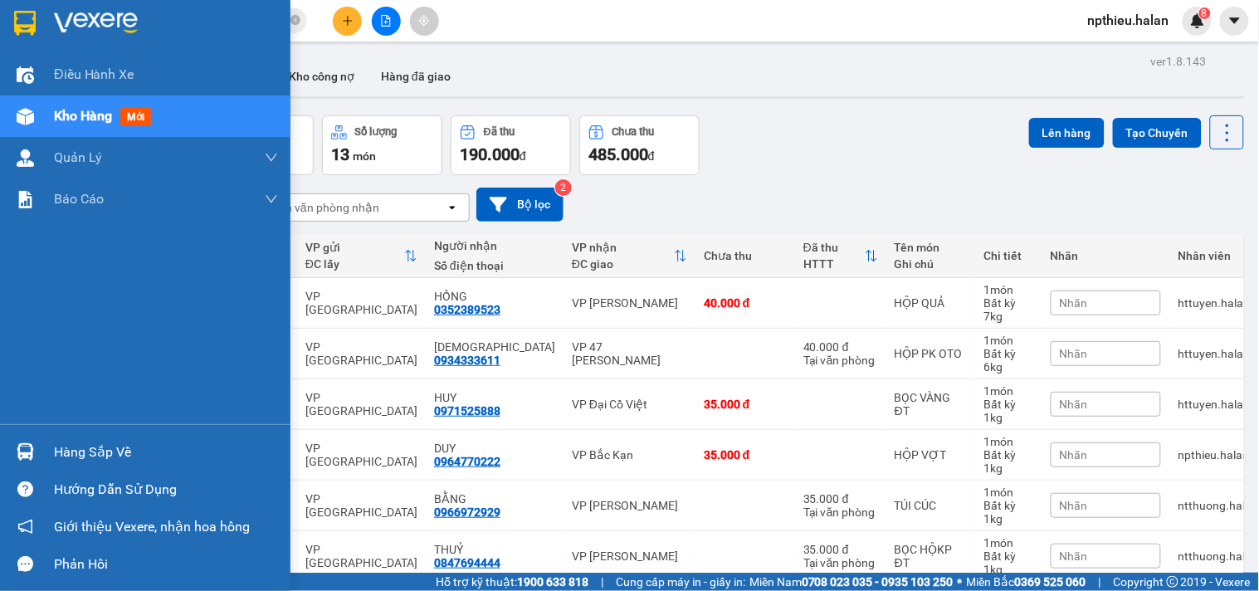
click at [81, 446] on div "Hàng sắp về" at bounding box center [166, 452] width 224 height 25
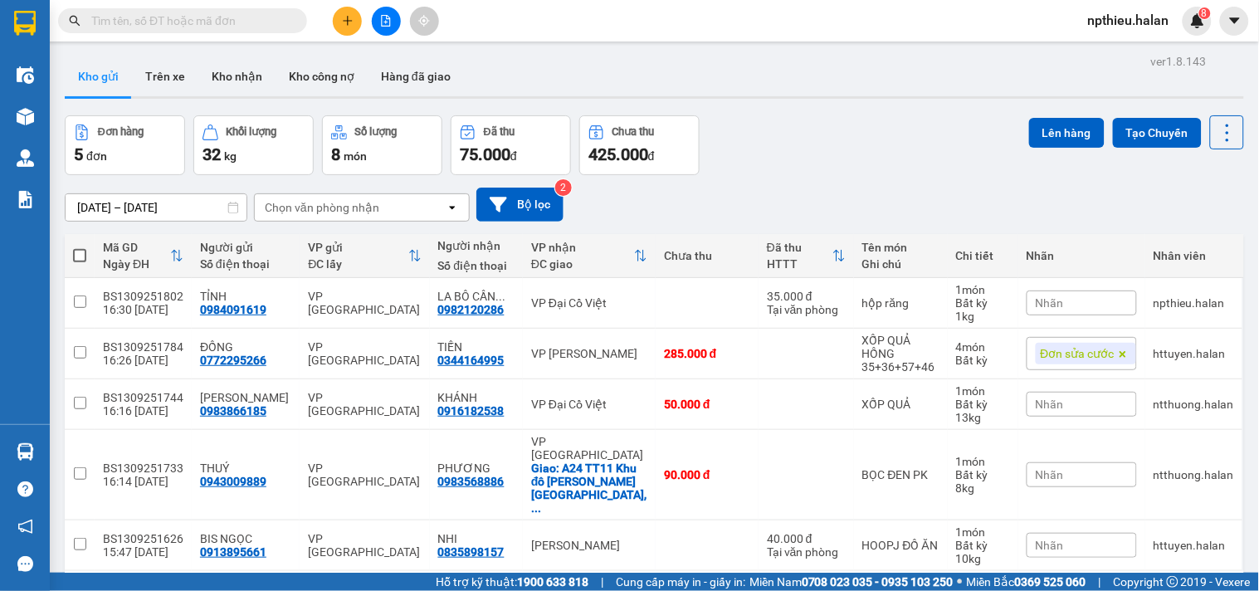
click at [217, 12] on input "text" at bounding box center [189, 21] width 196 height 18
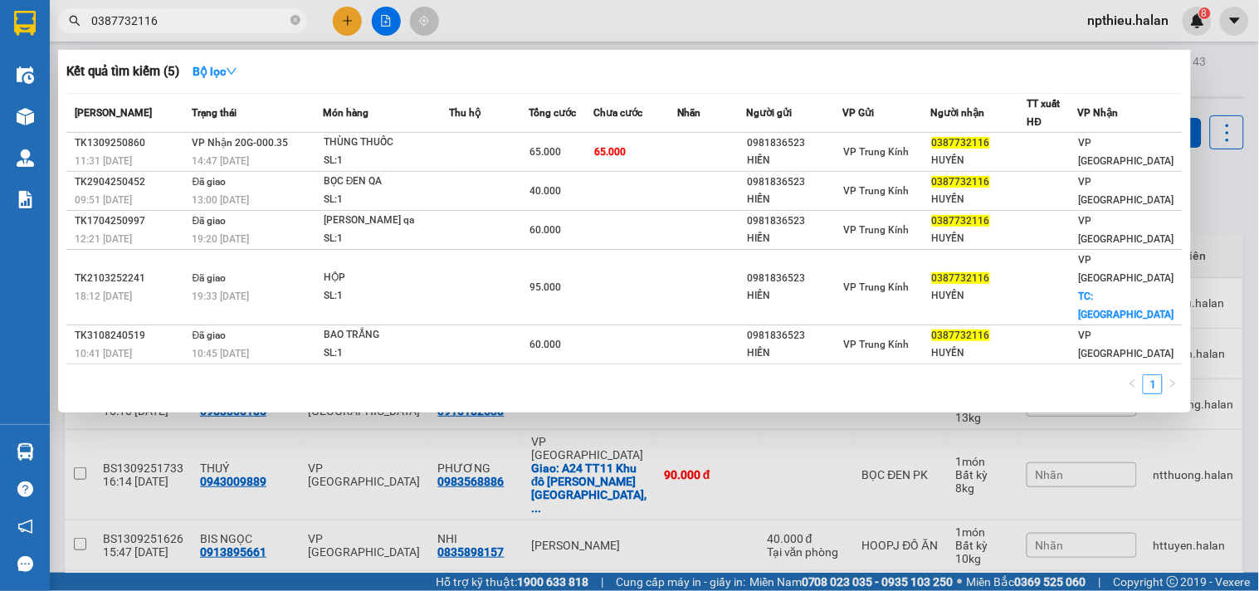
type input "0387732116"
click at [171, 13] on input "0387732116" at bounding box center [189, 21] width 196 height 18
click at [355, 17] on div at bounding box center [629, 295] width 1259 height 591
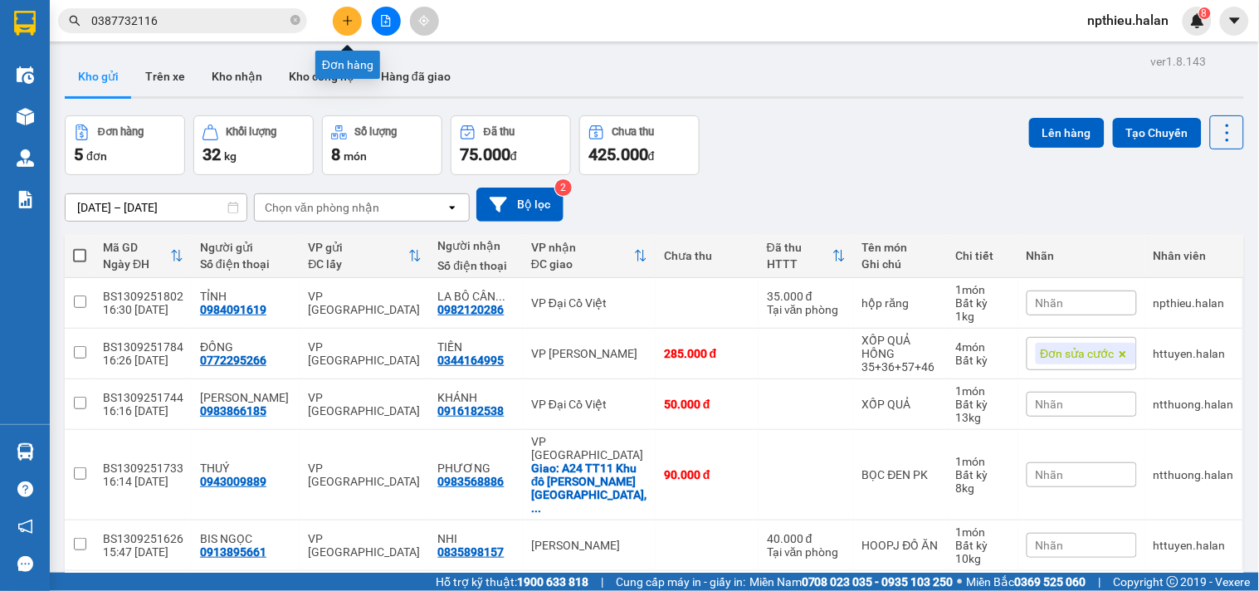
click at [352, 21] on icon "plus" at bounding box center [348, 21] width 12 height 12
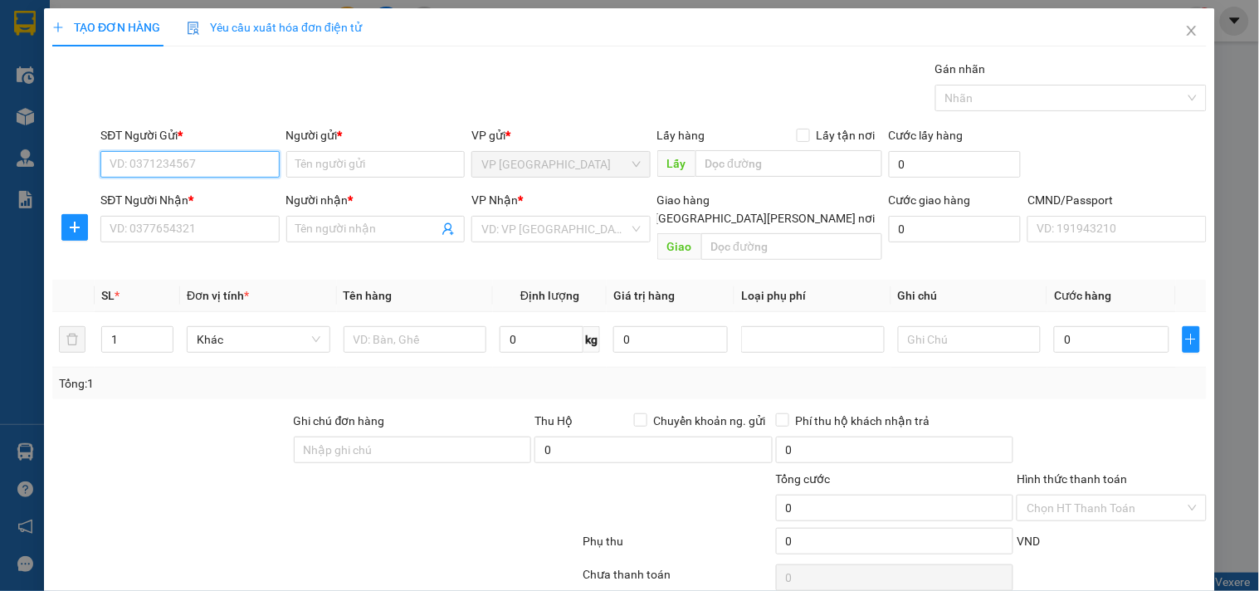
click at [194, 167] on input "SĐT Người Gửi *" at bounding box center [189, 164] width 178 height 27
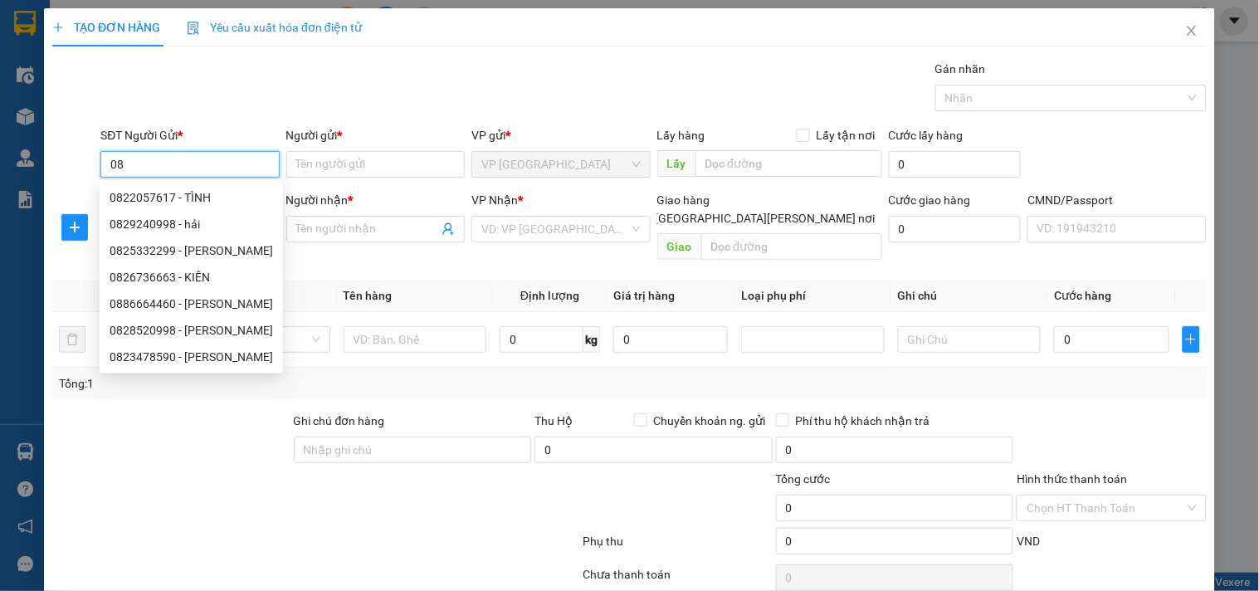
type input "0"
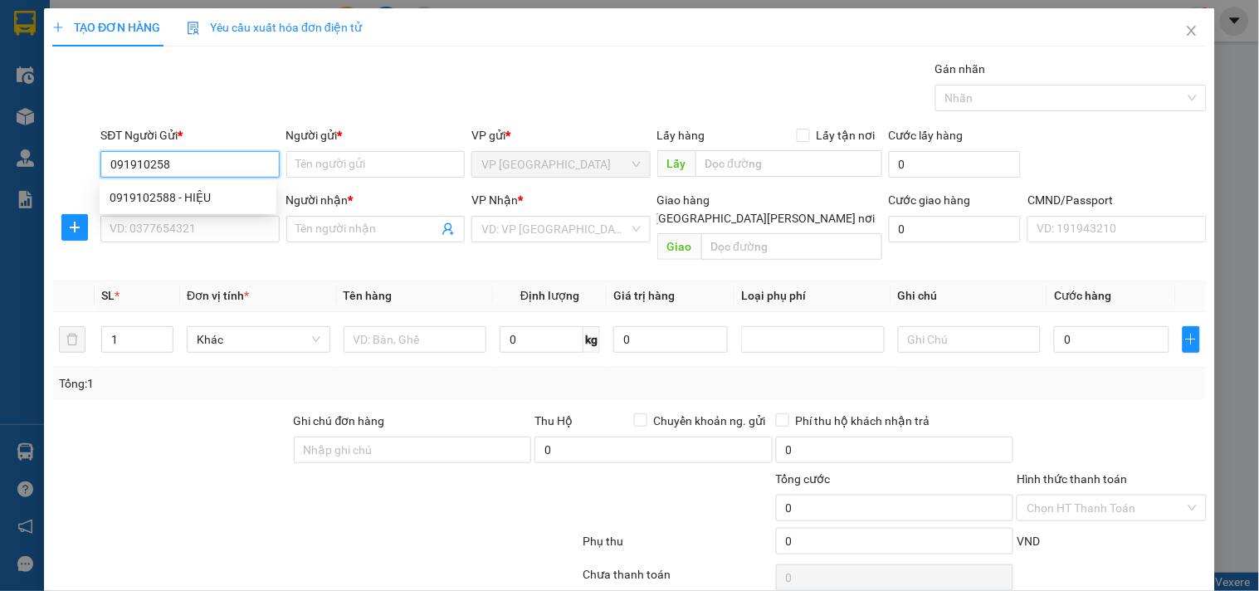
type input "0919102588"
click at [195, 197] on div "0919102588 - HIỆU" at bounding box center [188, 197] width 157 height 18
type input "HIỆU"
type input "0919102588"
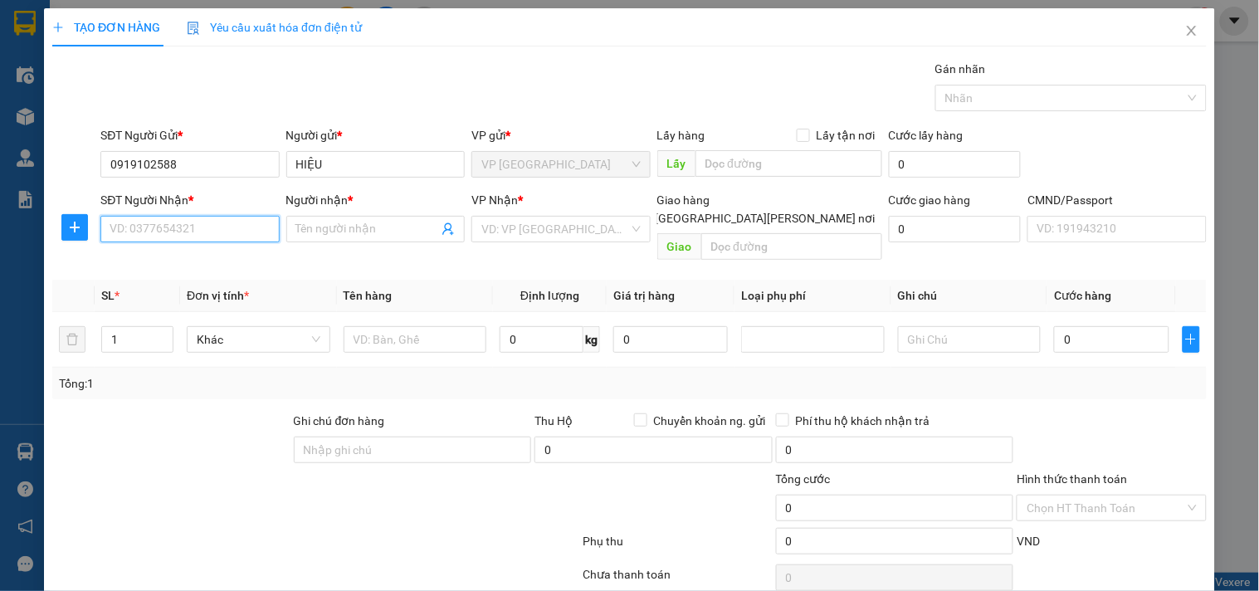
click at [204, 224] on input "SĐT Người Nhận *" at bounding box center [189, 229] width 178 height 27
type input "0964770222"
click at [202, 257] on div "0964770222 - [PERSON_NAME]" at bounding box center [191, 262] width 163 height 18
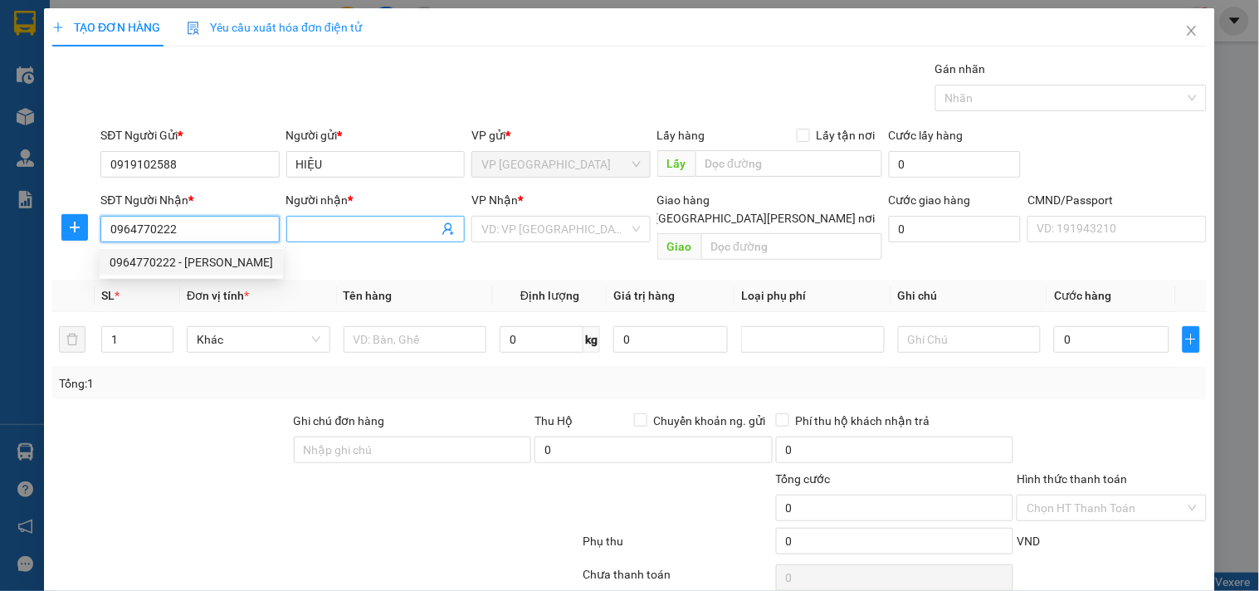
type input "DUY"
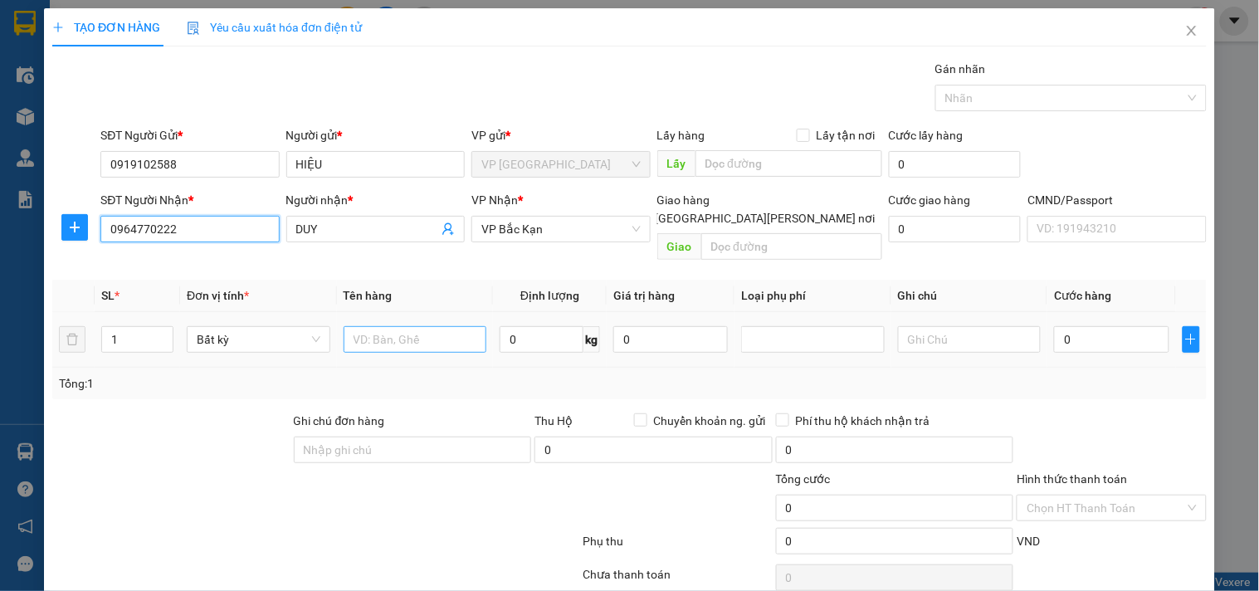
type input "0964770222"
click at [401, 326] on input "text" at bounding box center [416, 339] width 144 height 27
type input "HỘP VỢT"
type input "1"
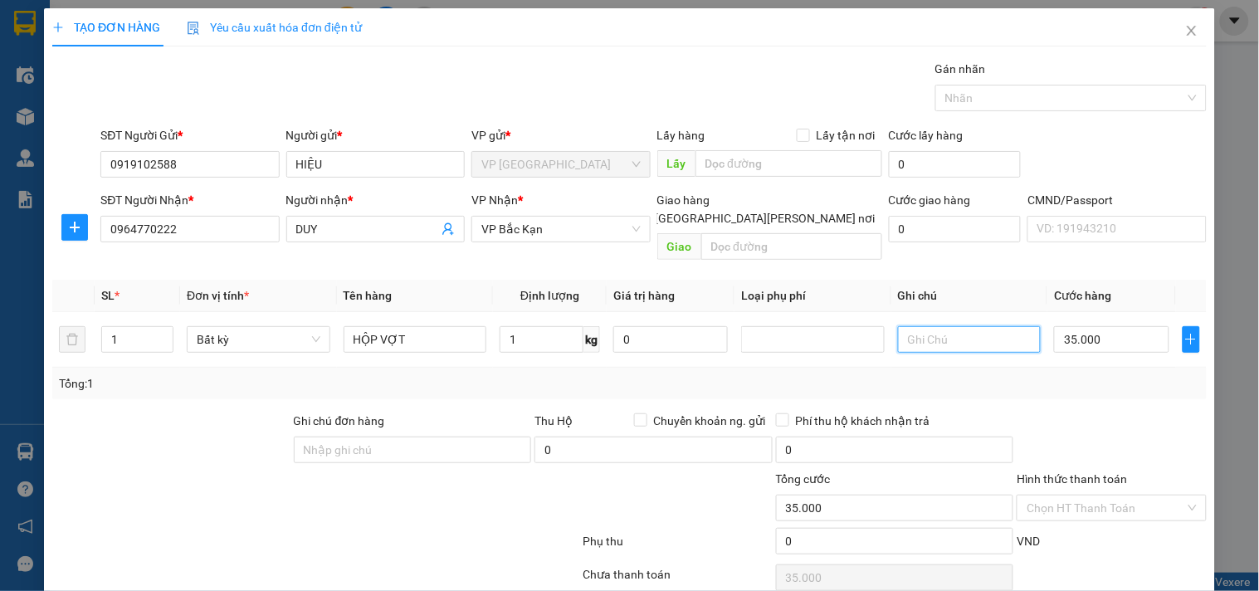
type input "35.000"
click at [1068, 495] on input "Hình thức thanh toán" at bounding box center [1105, 507] width 158 height 25
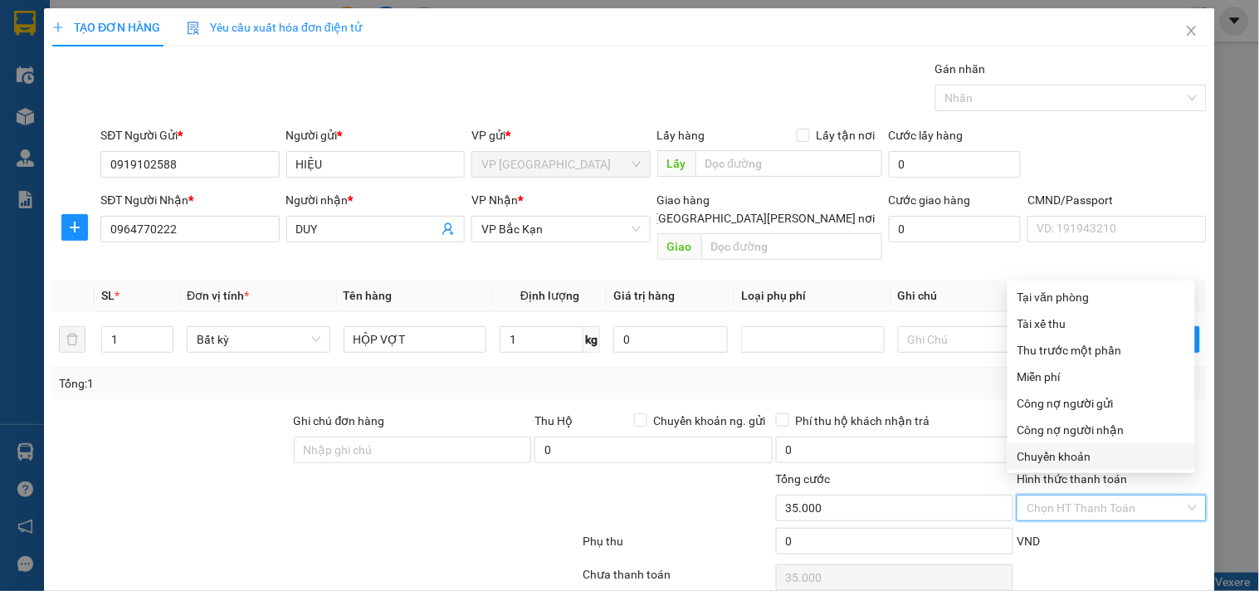
click at [966, 470] on div "Tổng cước" at bounding box center [895, 482] width 238 height 25
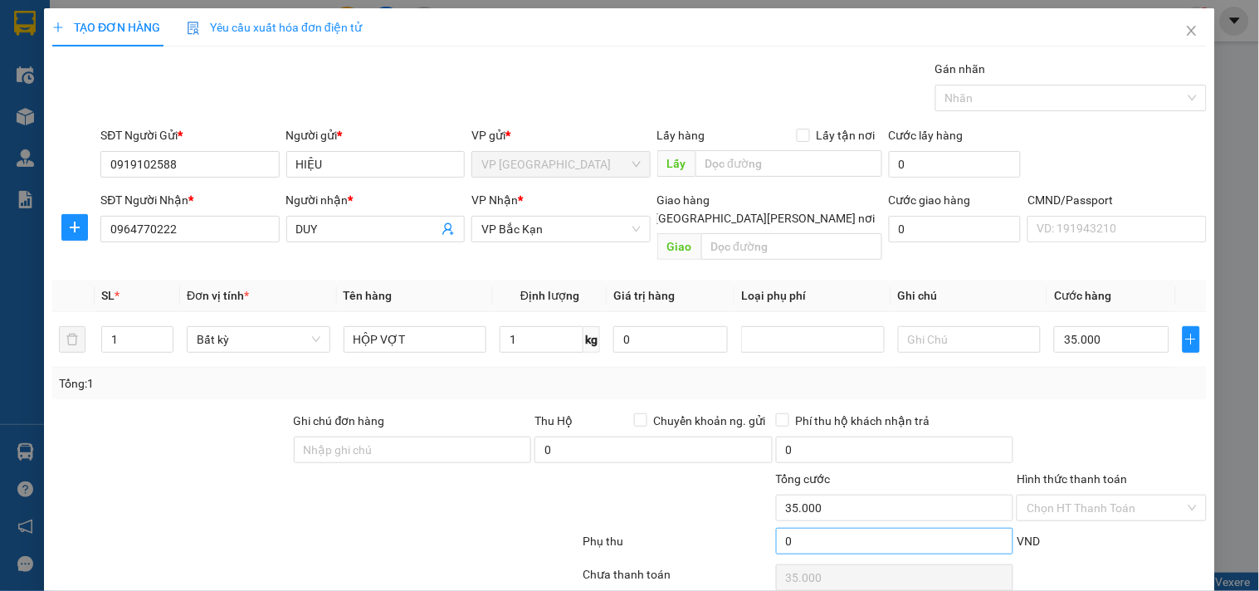
scroll to position [56, 0]
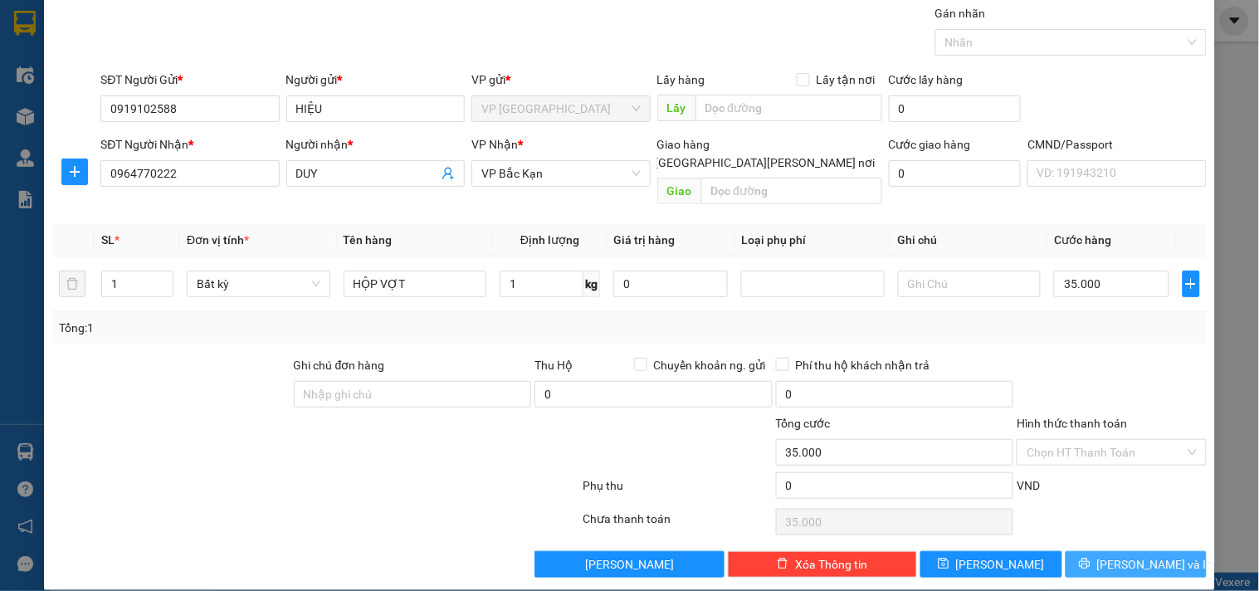
click at [1090, 558] on icon "printer" at bounding box center [1085, 564] width 12 height 12
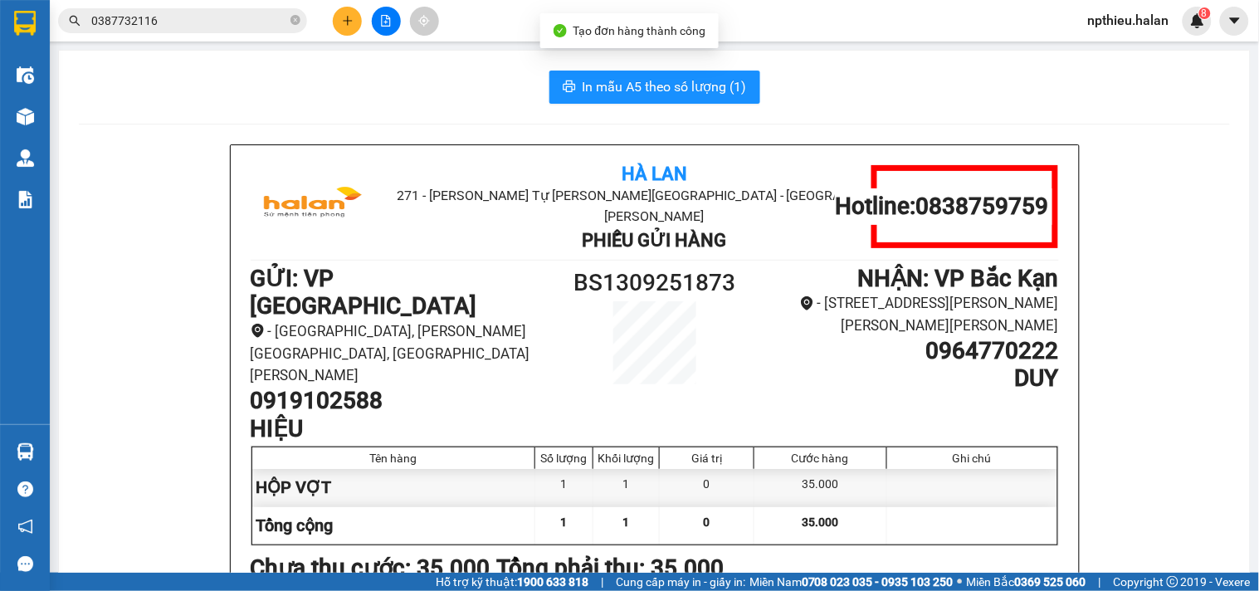
click at [643, 78] on span "In mẫu A5 theo số lượng (1)" at bounding box center [665, 86] width 164 height 21
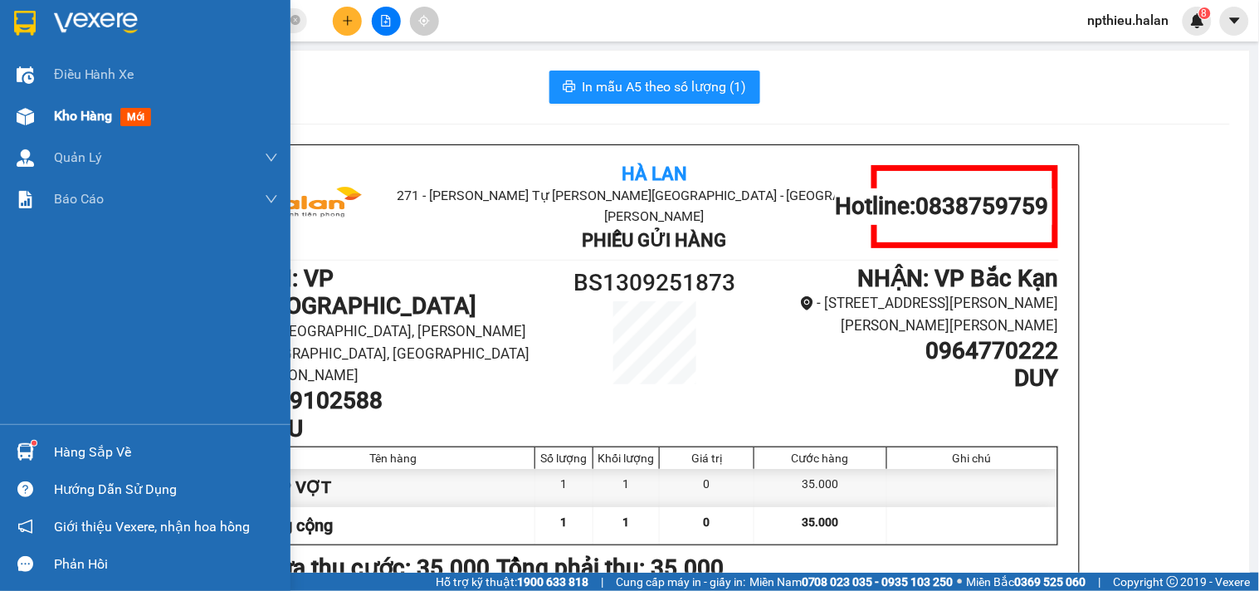
click at [75, 112] on span "Kho hàng" at bounding box center [83, 116] width 58 height 16
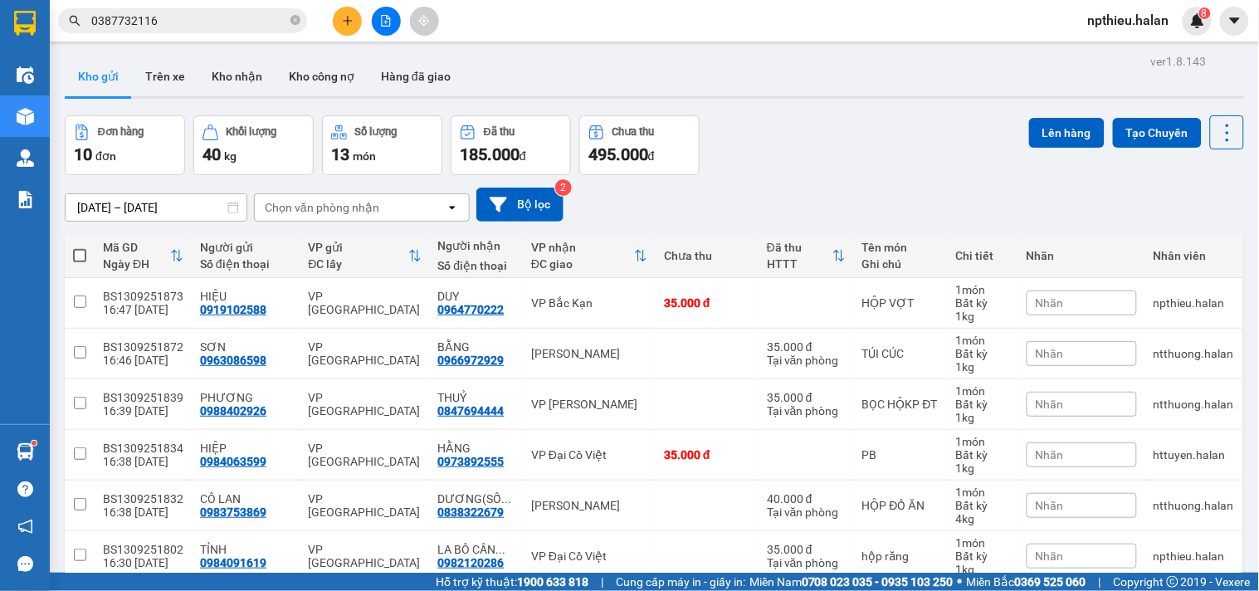
click at [250, 18] on input "0387732116" at bounding box center [189, 21] width 196 height 18
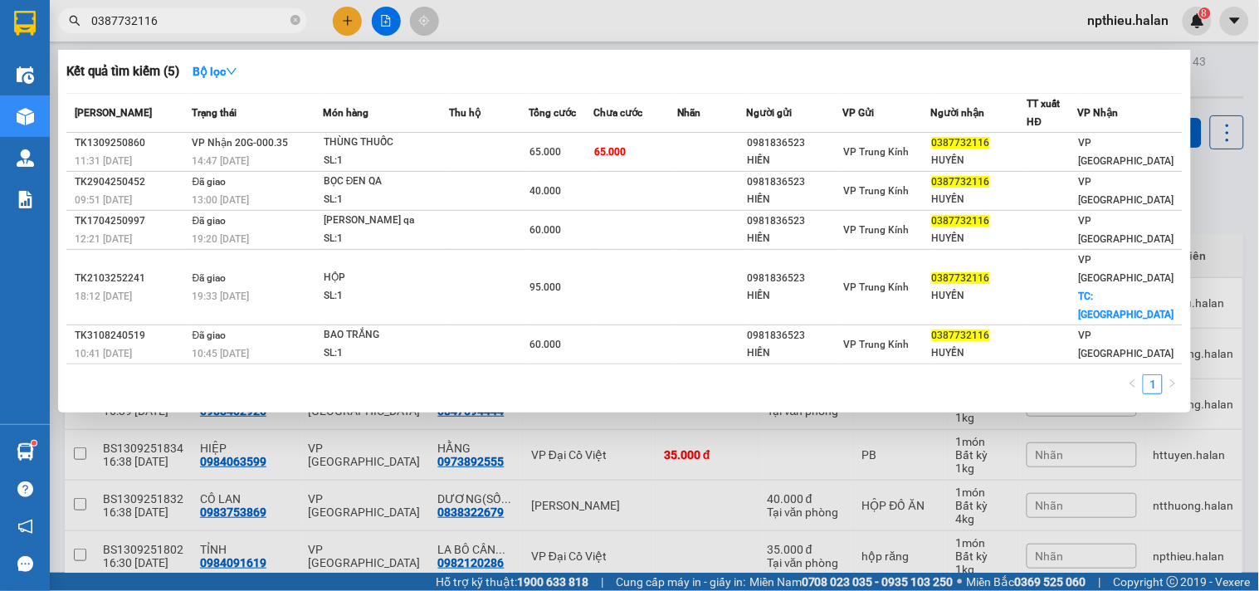
click at [250, 18] on input "0387732116" at bounding box center [189, 21] width 196 height 18
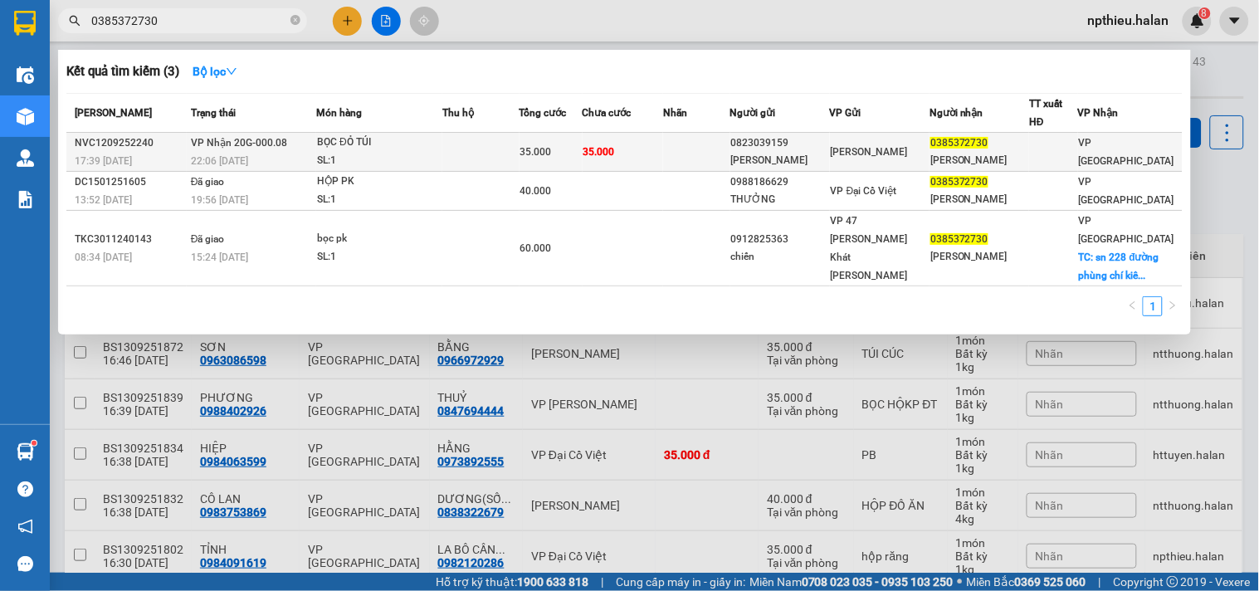
type input "0385372730"
click at [415, 147] on div "BỌC ĐỎ TÚI" at bounding box center [379, 143] width 124 height 18
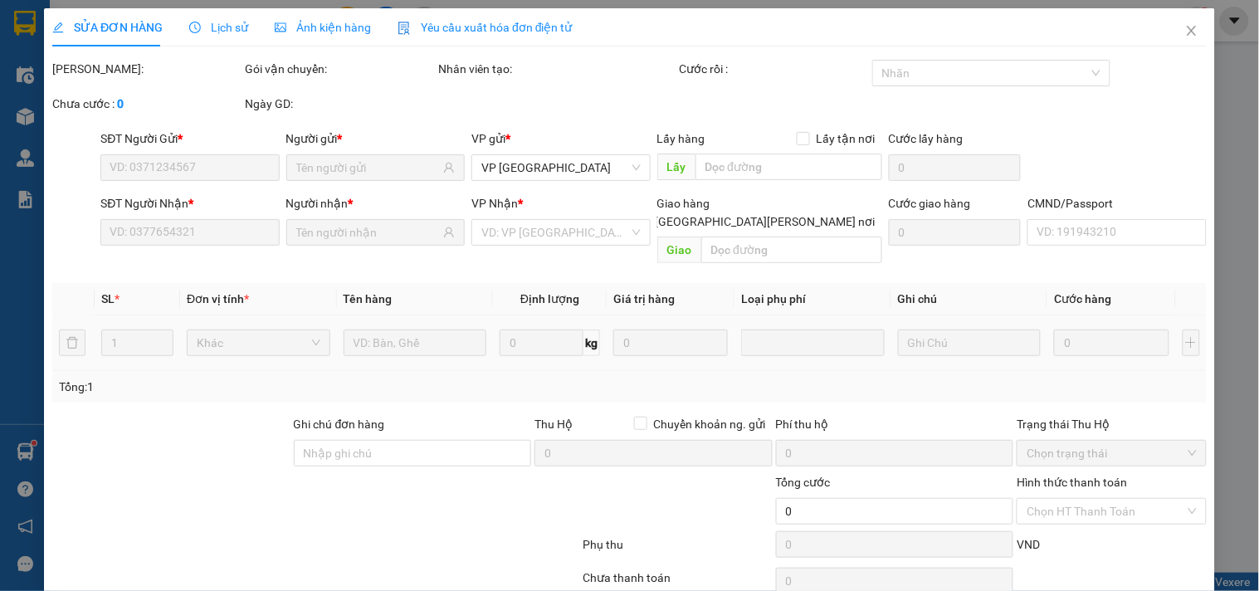
type input "0823039159"
type input "[PERSON_NAME]"
type input "0385372730"
type input "[PERSON_NAME]"
type input "35.000"
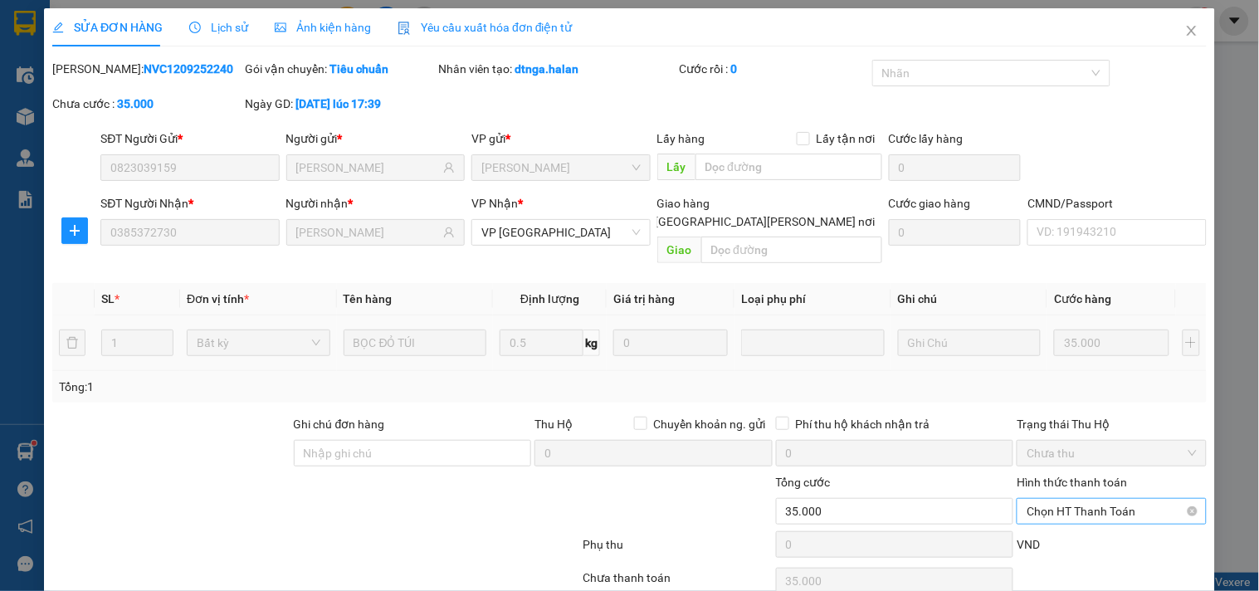
click at [1065, 499] on span "Chọn HT Thanh Toán" at bounding box center [1110, 511] width 169 height 25
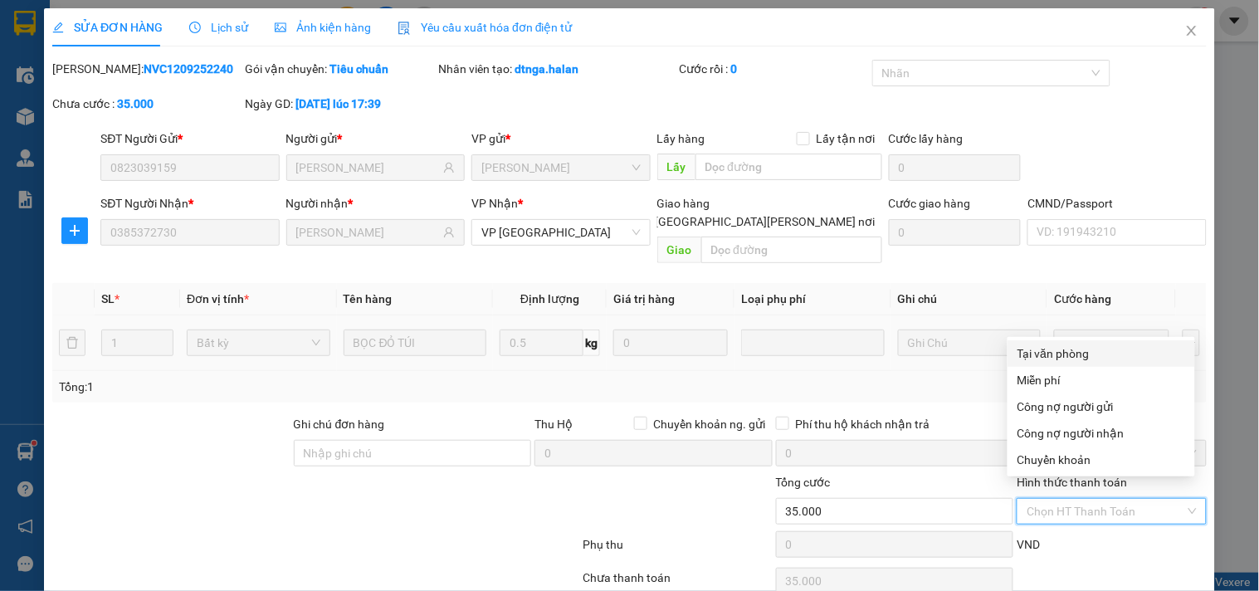
click at [1071, 351] on div "Tại văn phòng" at bounding box center [1101, 353] width 168 height 18
type input "0"
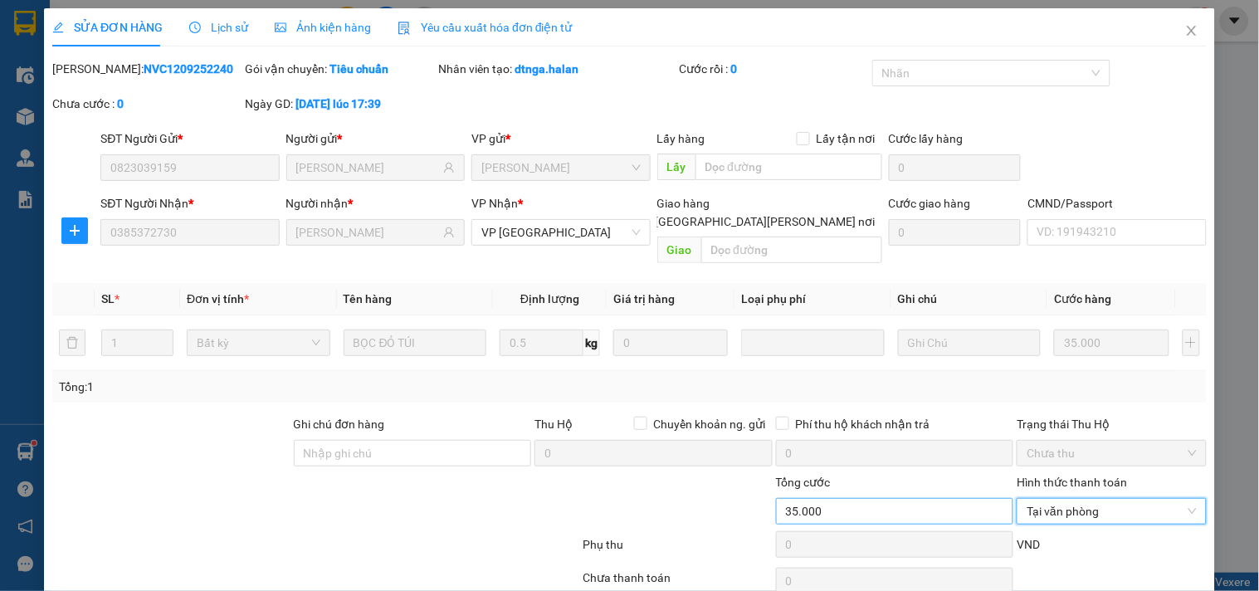
scroll to position [60, 0]
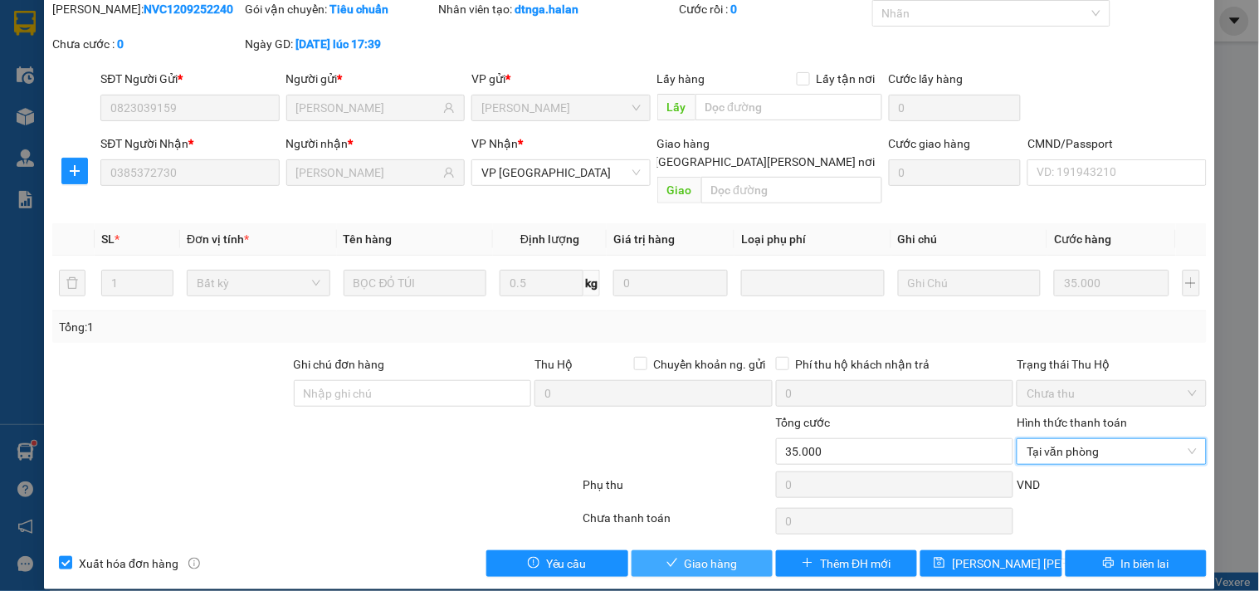
click at [700, 554] on span "Giao hàng" at bounding box center [711, 563] width 53 height 18
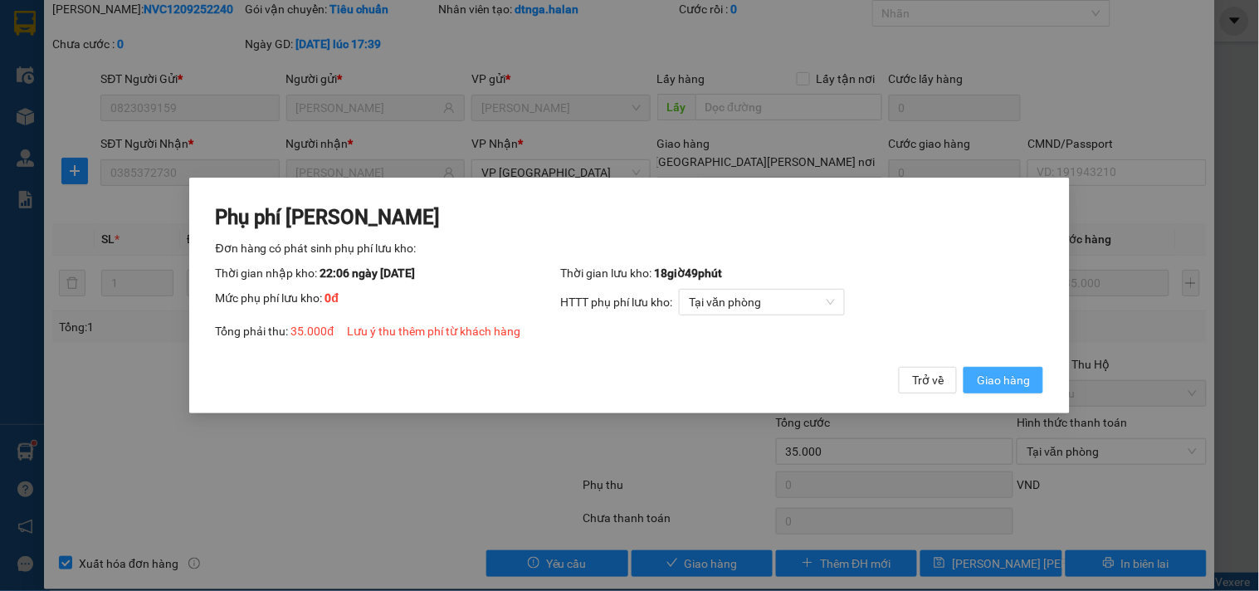
click at [1014, 383] on span "Giao hàng" at bounding box center [1003, 380] width 53 height 18
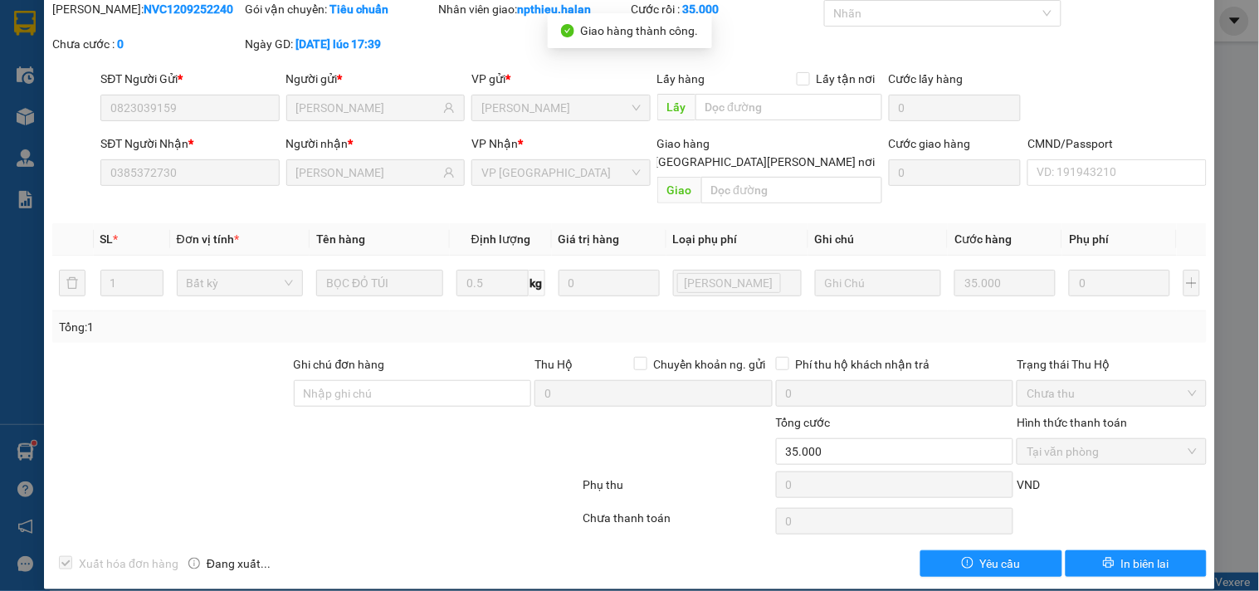
scroll to position [0, 0]
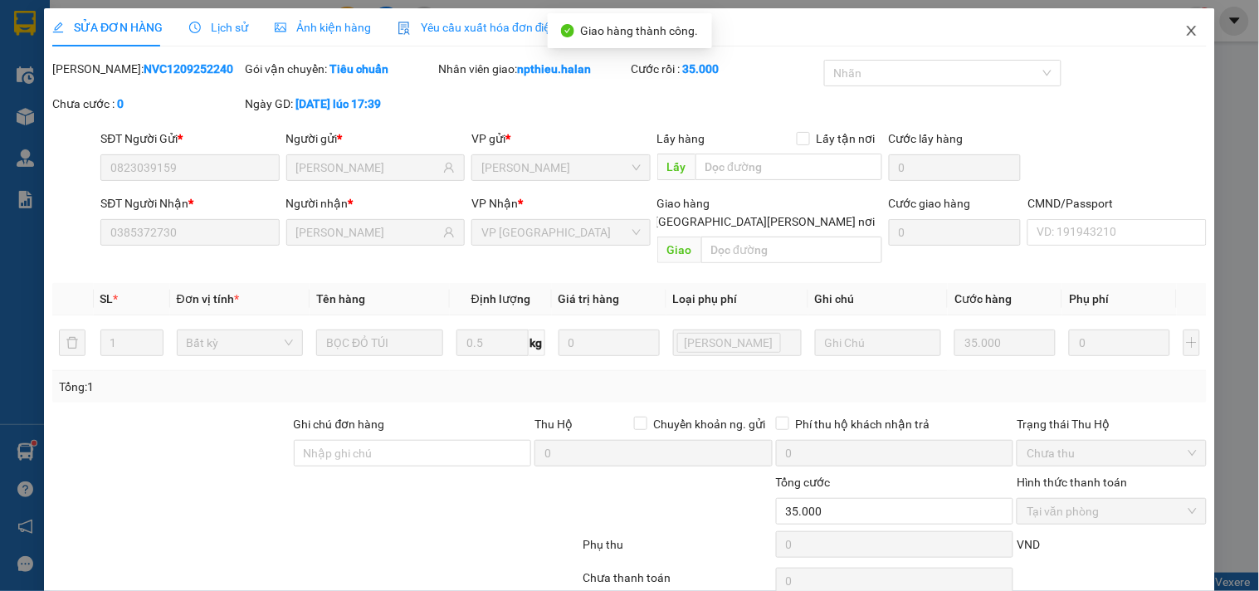
click at [1185, 27] on icon "close" at bounding box center [1191, 30] width 13 height 13
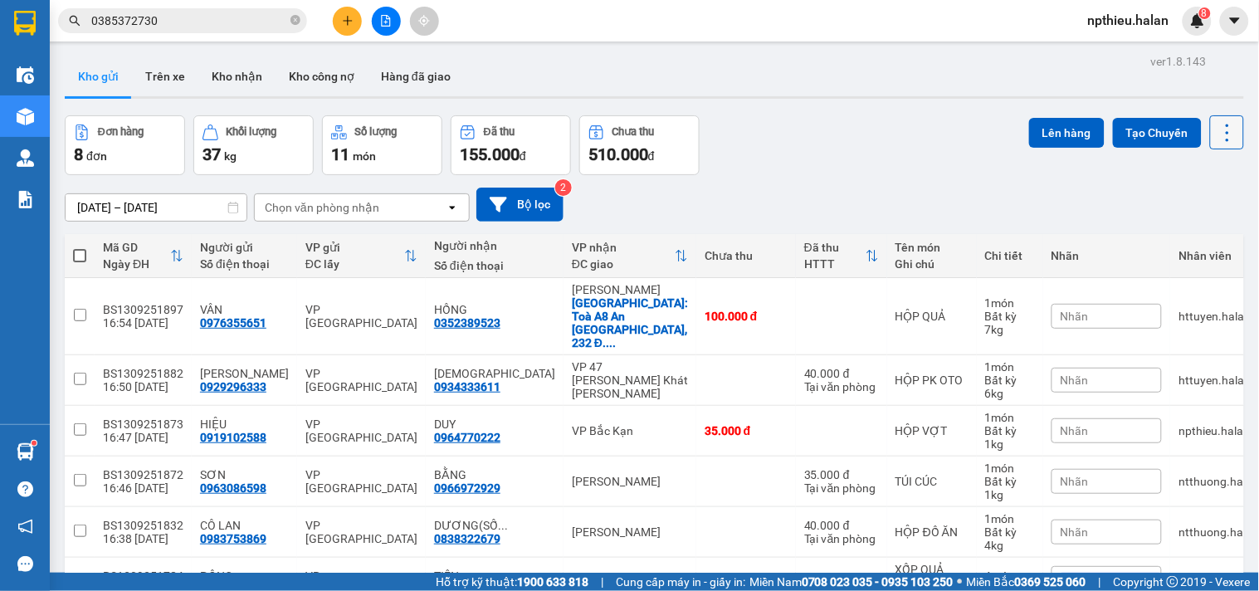
click at [1226, 133] on icon at bounding box center [1227, 132] width 3 height 17
click at [1184, 231] on span "Làm mới" at bounding box center [1190, 237] width 46 height 17
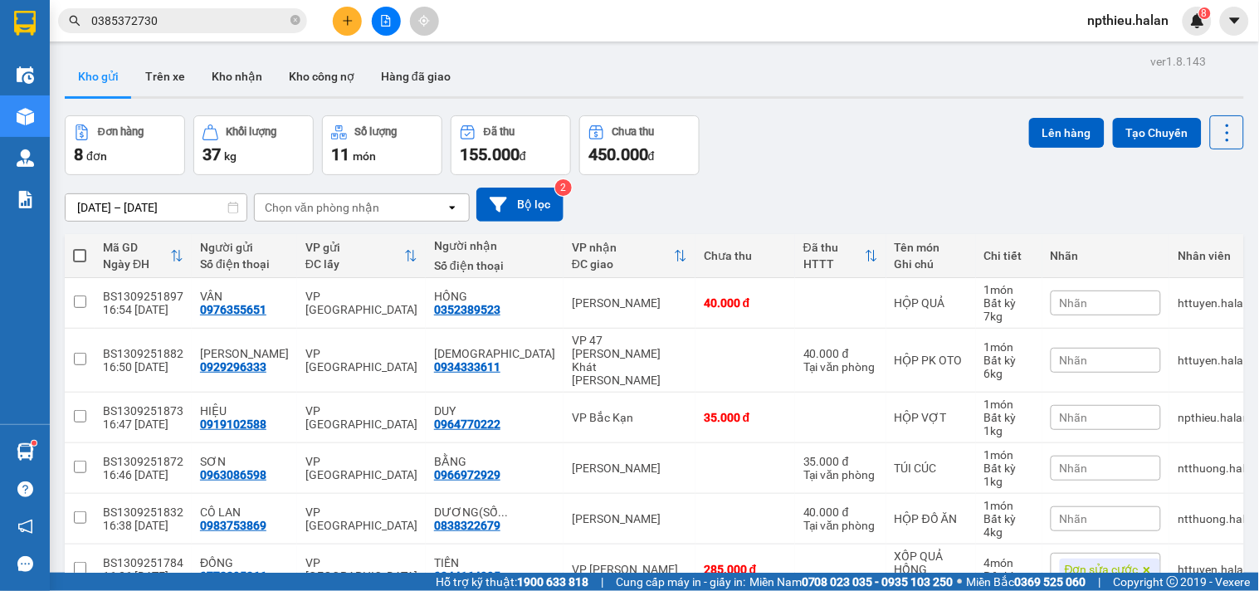
click at [363, 206] on div "Chọn văn phòng nhận" at bounding box center [322, 207] width 115 height 17
type input "HD"
click at [349, 241] on div "VP [GEOGRAPHIC_DATA]" at bounding box center [361, 243] width 216 height 30
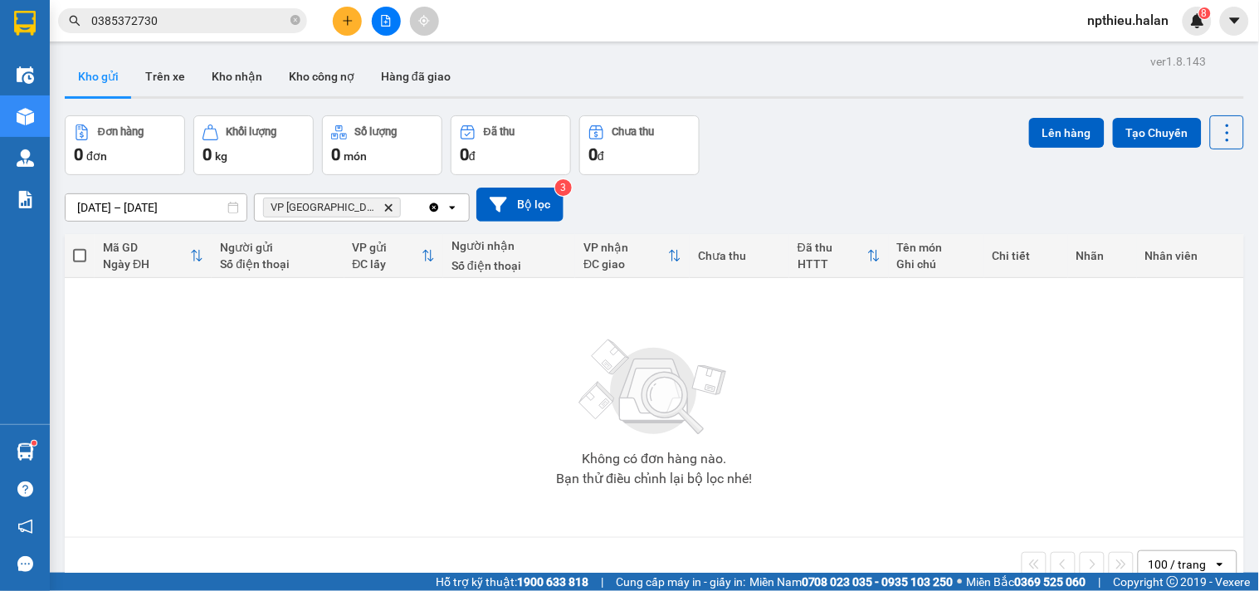
click at [383, 211] on icon "Delete" at bounding box center [388, 207] width 10 height 10
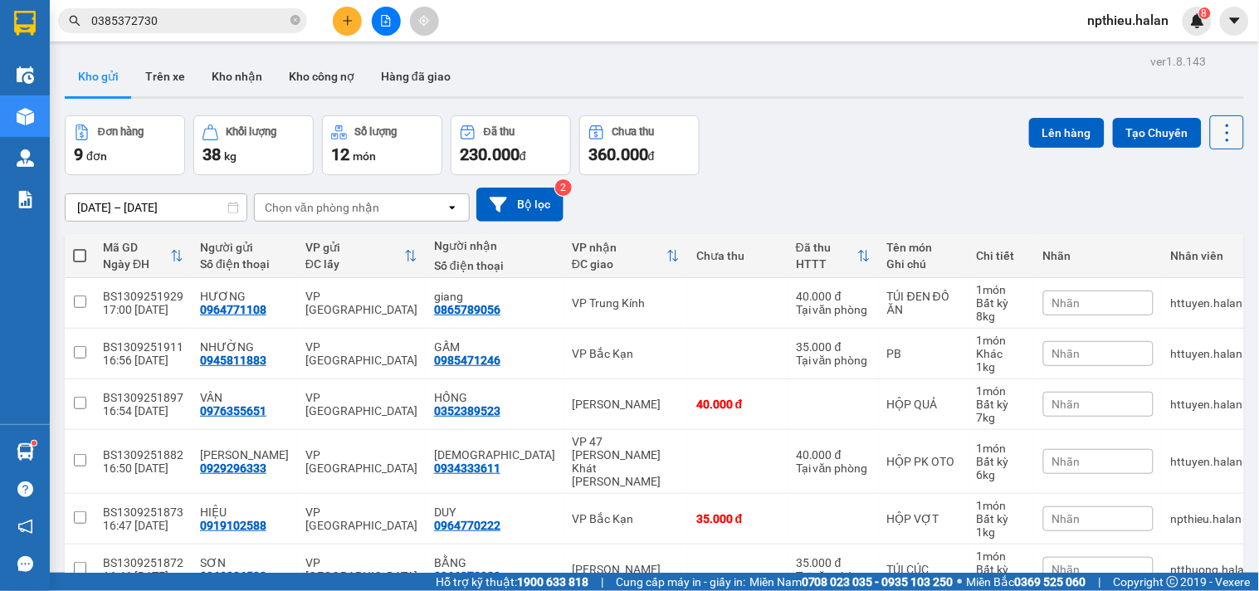
click at [1223, 128] on icon at bounding box center [1227, 132] width 23 height 23
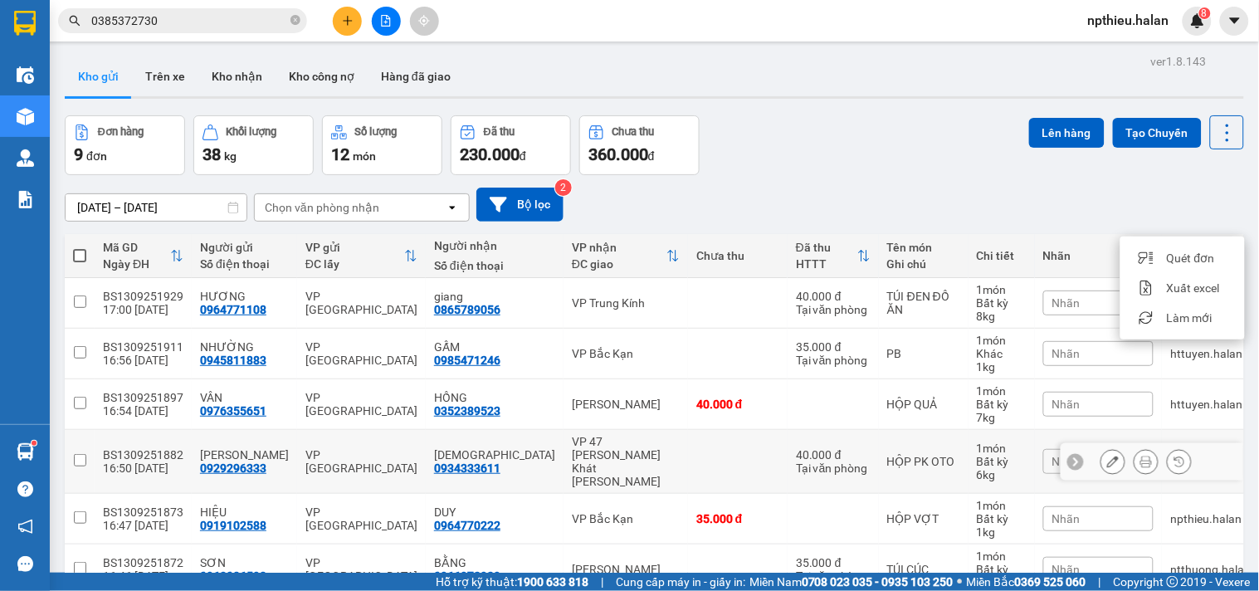
scroll to position [230, 0]
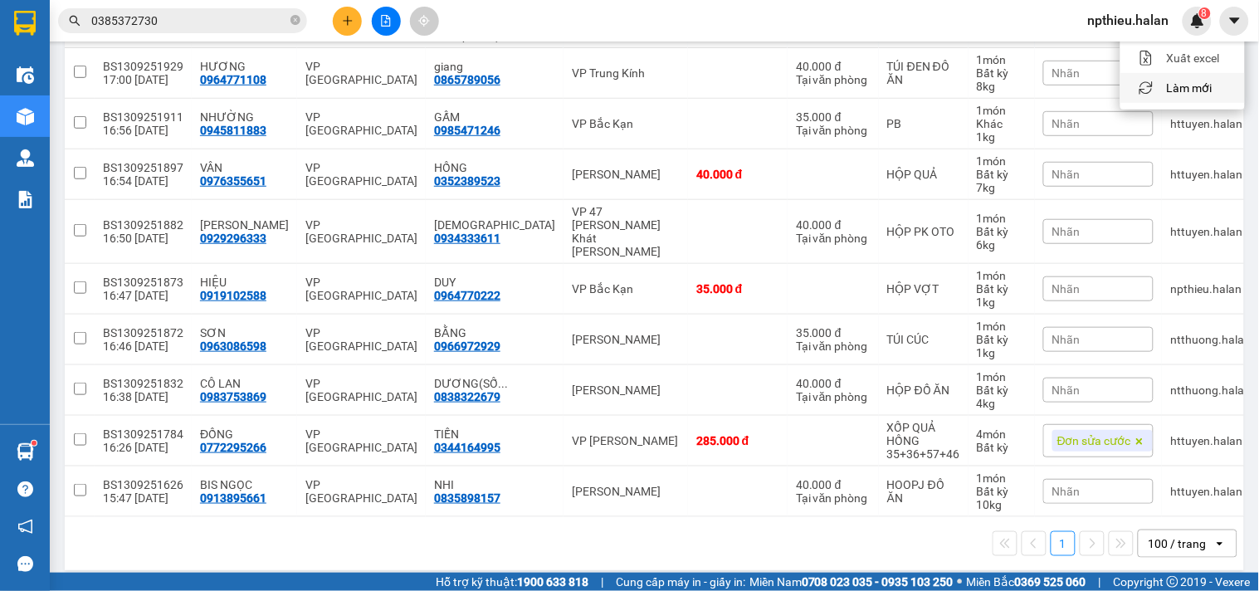
click at [1157, 91] on div "Menu" at bounding box center [1146, 88] width 25 height 16
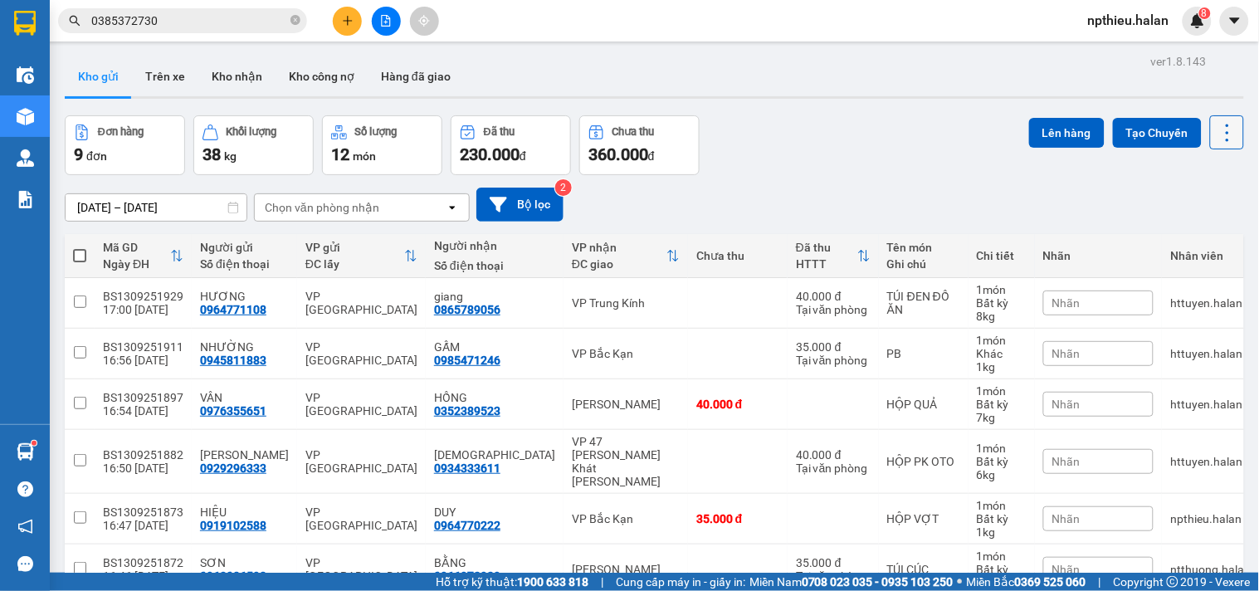
click at [1216, 135] on icon at bounding box center [1227, 132] width 23 height 23
click at [1200, 227] on li "Làm mới" at bounding box center [1182, 237] width 124 height 30
click at [343, 208] on div "Chọn văn phòng nhận" at bounding box center [322, 207] width 115 height 17
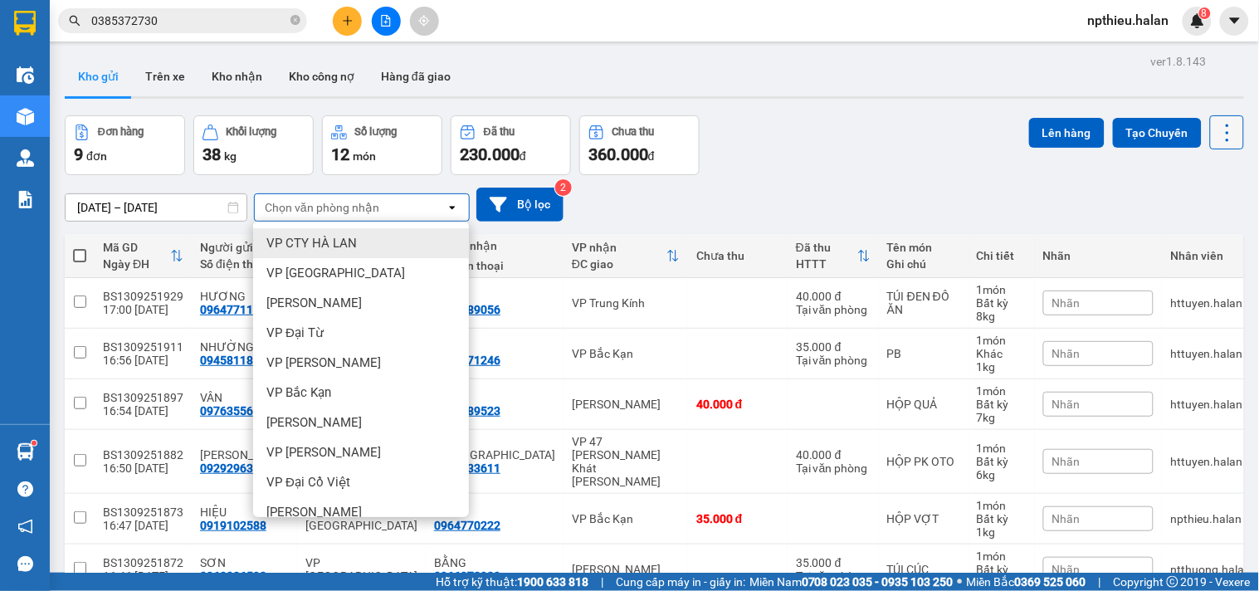
click at [1222, 139] on icon at bounding box center [1227, 132] width 23 height 23
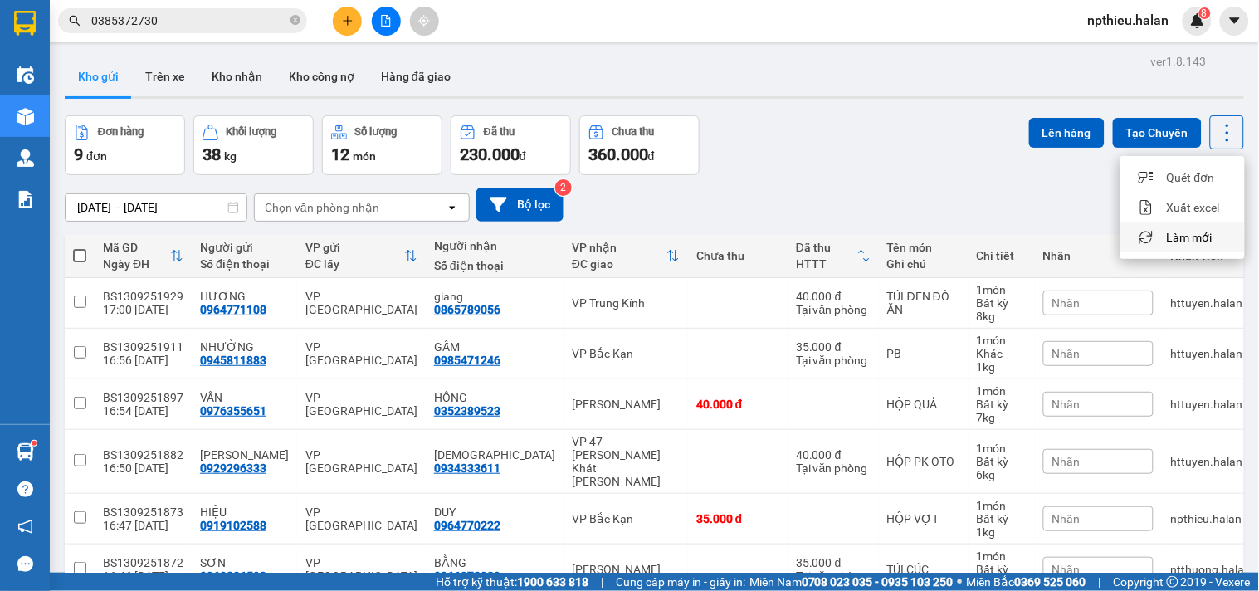
click at [1178, 239] on span "Làm mới" at bounding box center [1190, 237] width 46 height 17
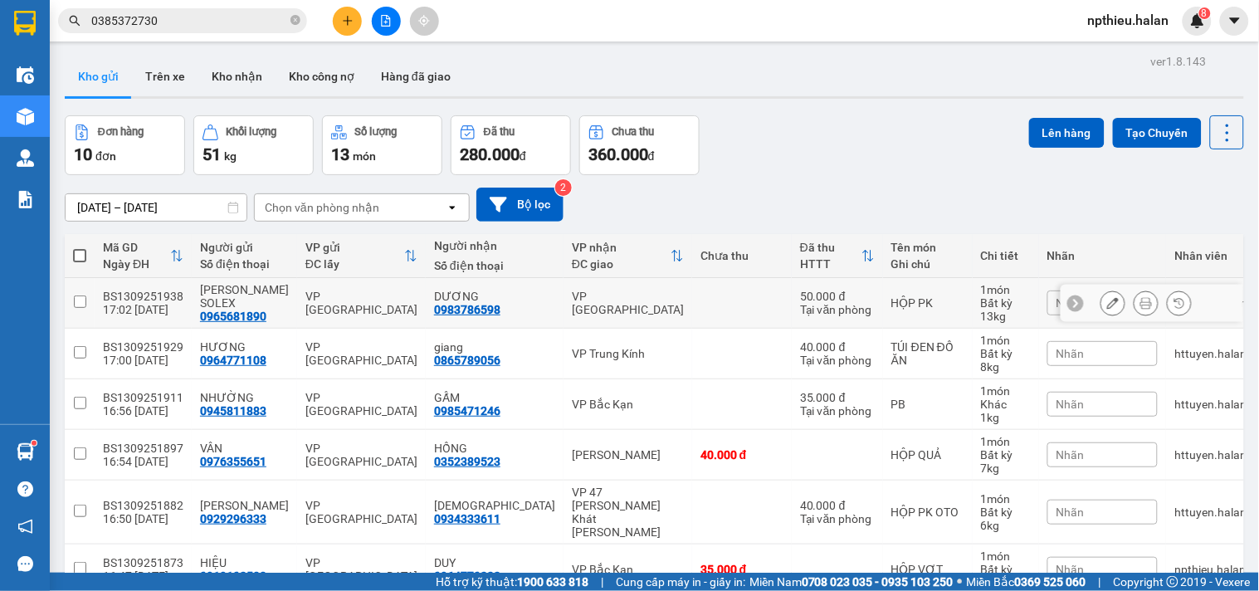
click at [77, 300] on input "checkbox" at bounding box center [80, 301] width 12 height 12
checkbox input "true"
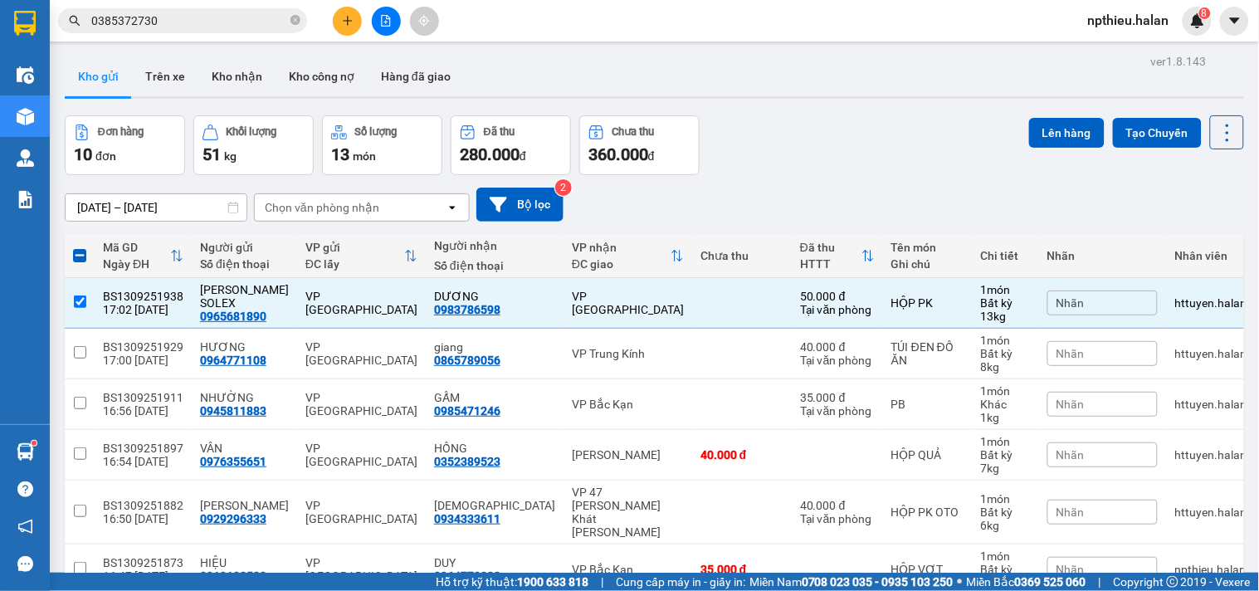
click at [319, 211] on div "Chọn văn phòng nhận" at bounding box center [322, 207] width 115 height 17
type input "HD"
click at [329, 245] on span "VP [GEOGRAPHIC_DATA]" at bounding box center [335, 243] width 139 height 17
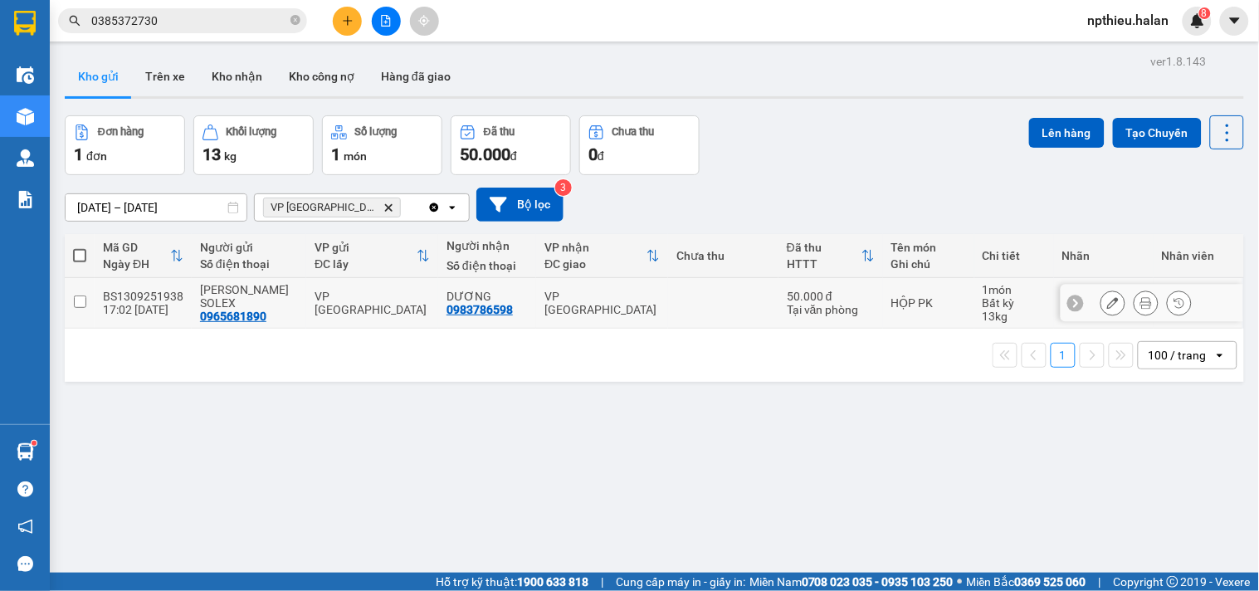
click at [75, 302] on input "checkbox" at bounding box center [80, 301] width 12 height 12
checkbox input "true"
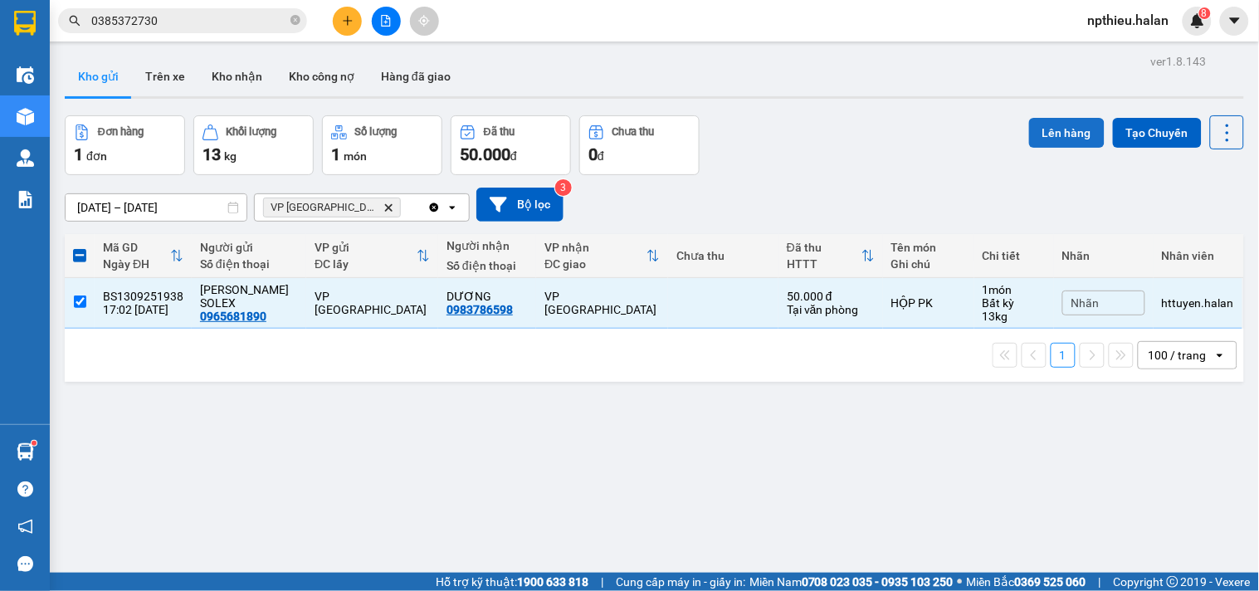
click at [1046, 137] on button "Lên hàng" at bounding box center [1067, 133] width 76 height 30
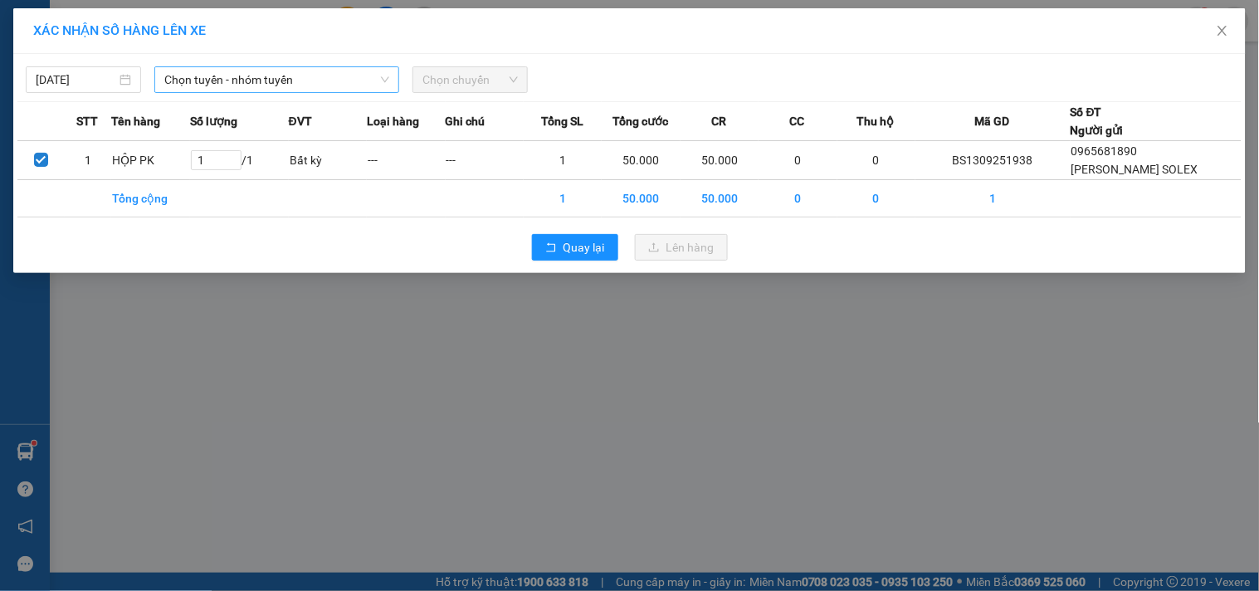
click at [310, 80] on span "Chọn tuyến - nhóm tuyến" at bounding box center [276, 79] width 225 height 25
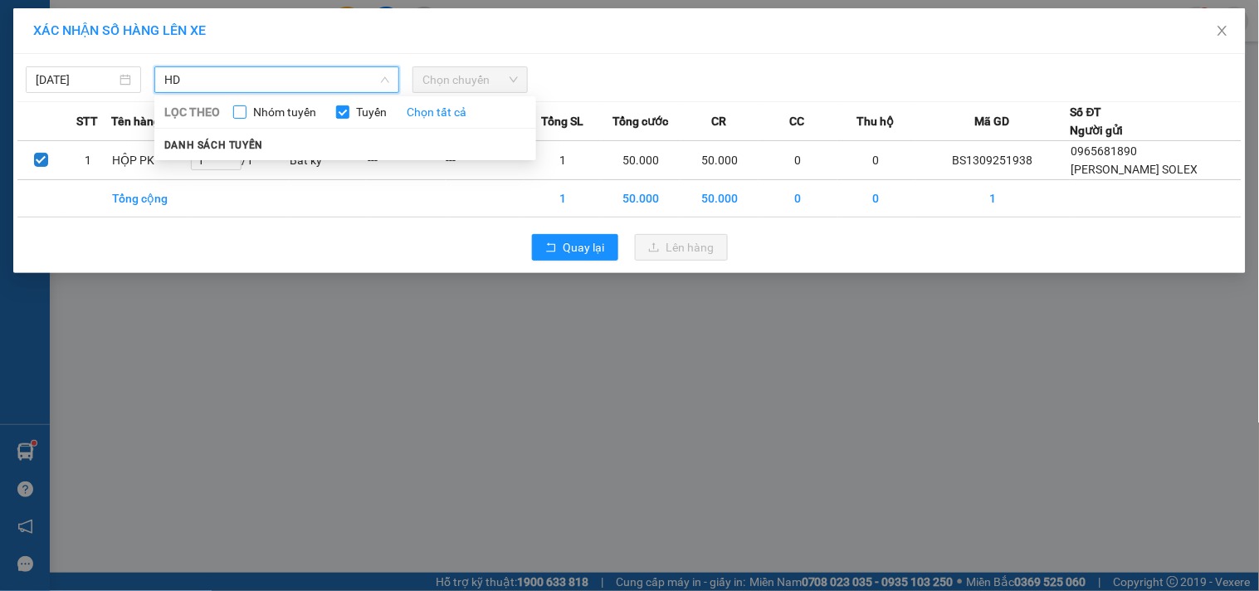
type input "H"
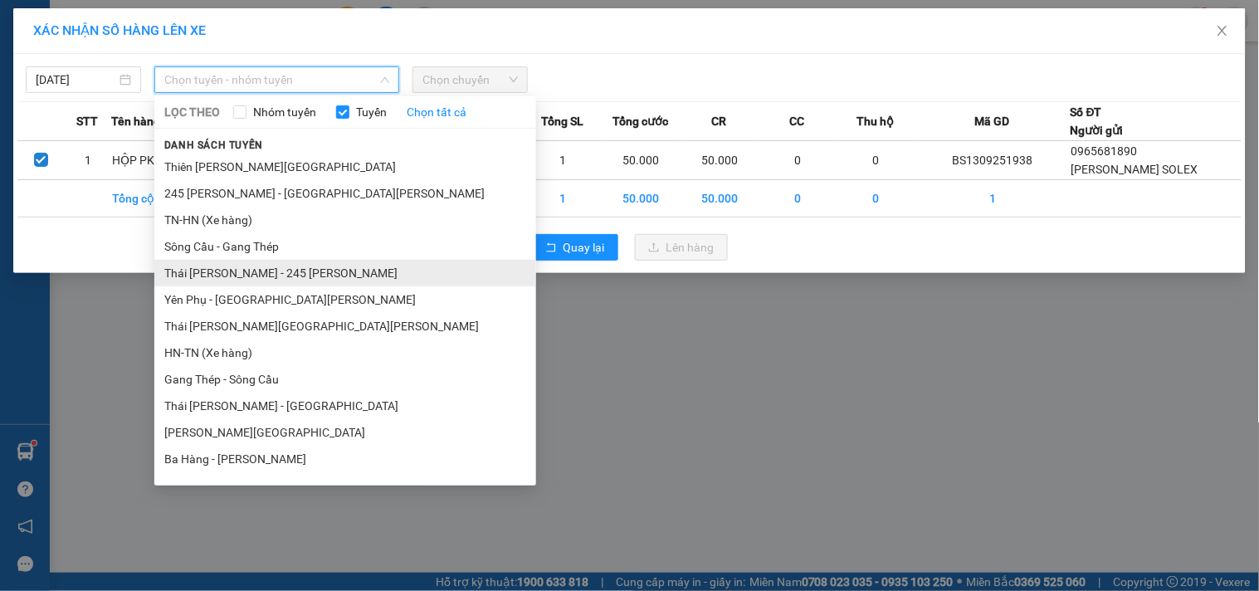
click at [287, 271] on li "Thái [PERSON_NAME] - 245 [PERSON_NAME]" at bounding box center [345, 273] width 382 height 27
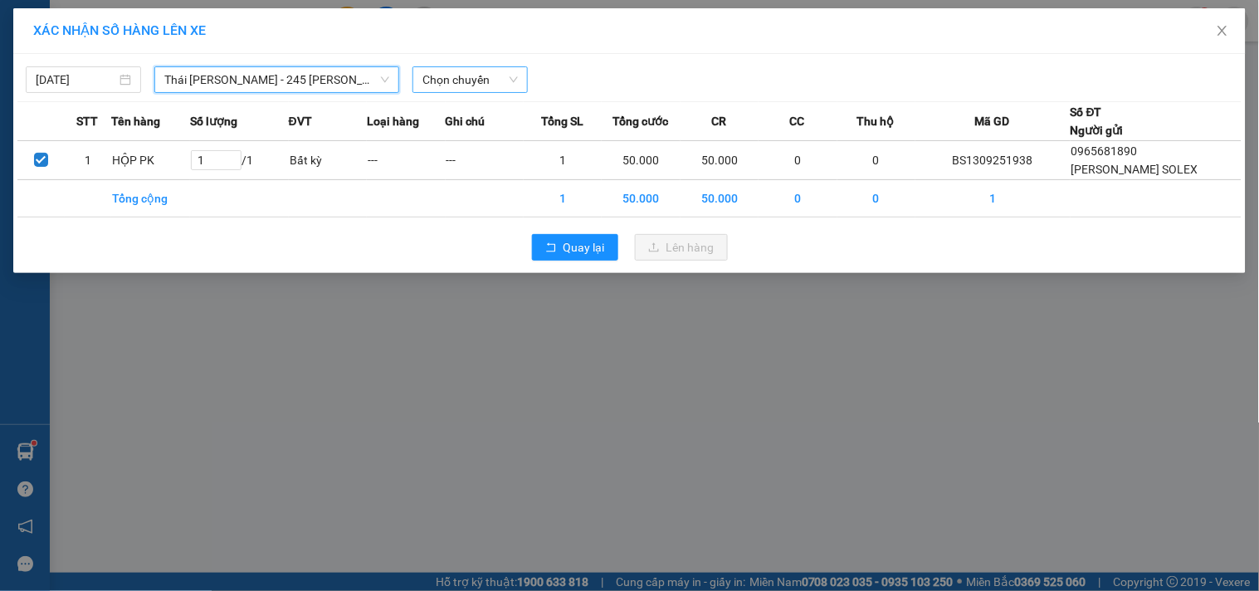
click at [470, 85] on span "Chọn chuyến" at bounding box center [469, 79] width 95 height 25
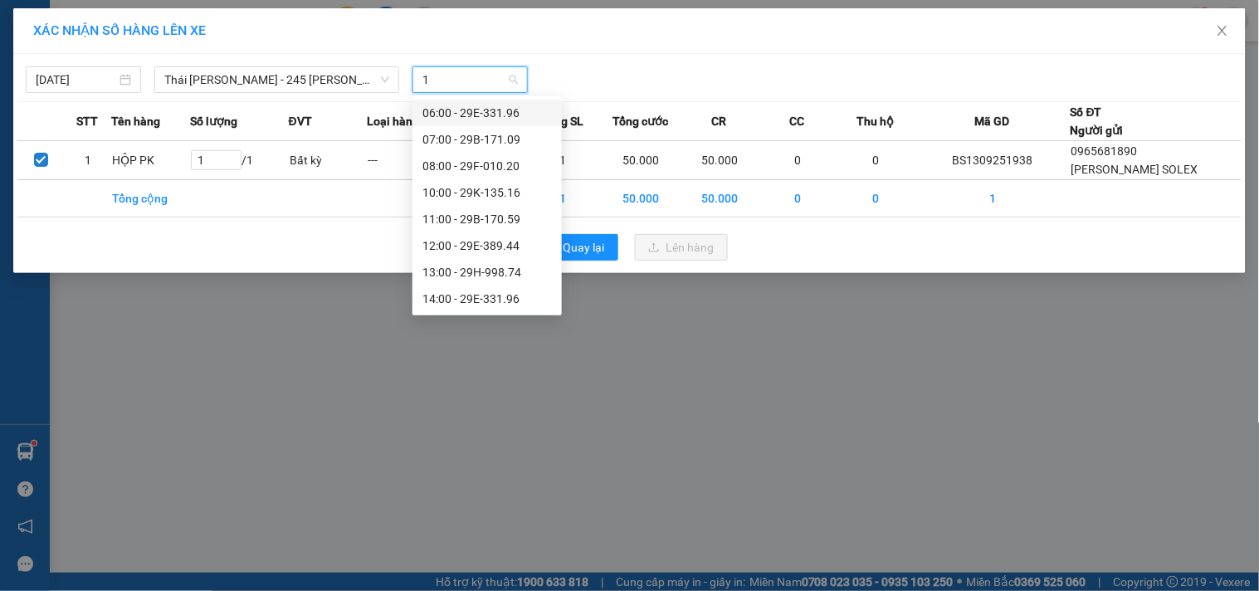
type input "17"
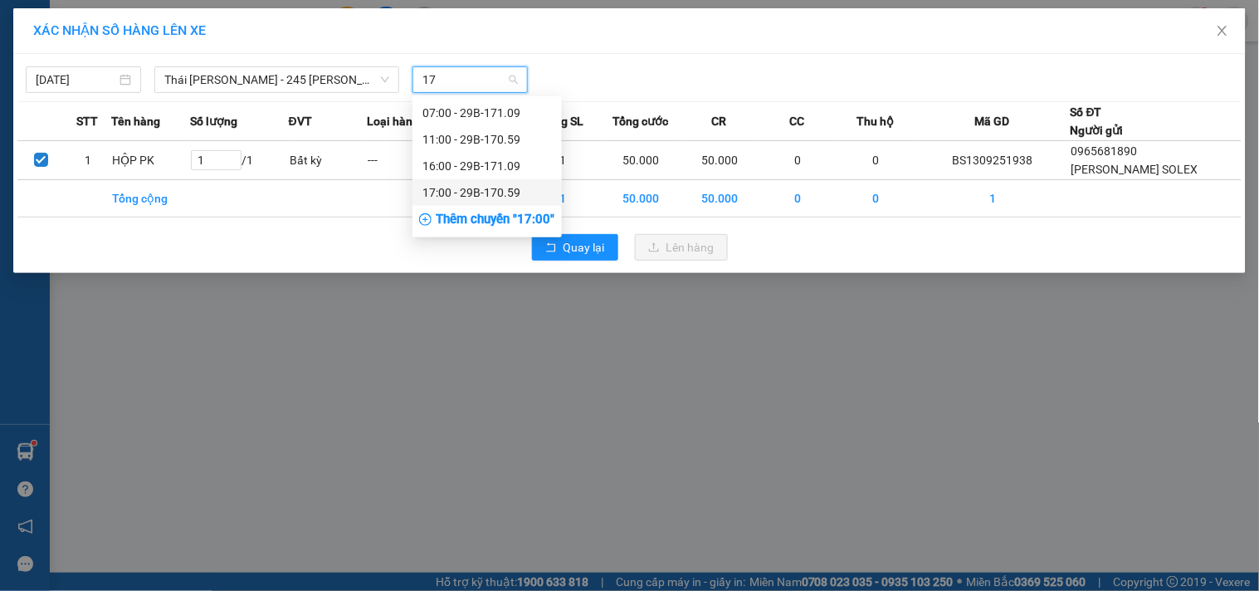
click at [475, 192] on div "17:00 - 29B-170.59" at bounding box center [486, 192] width 129 height 18
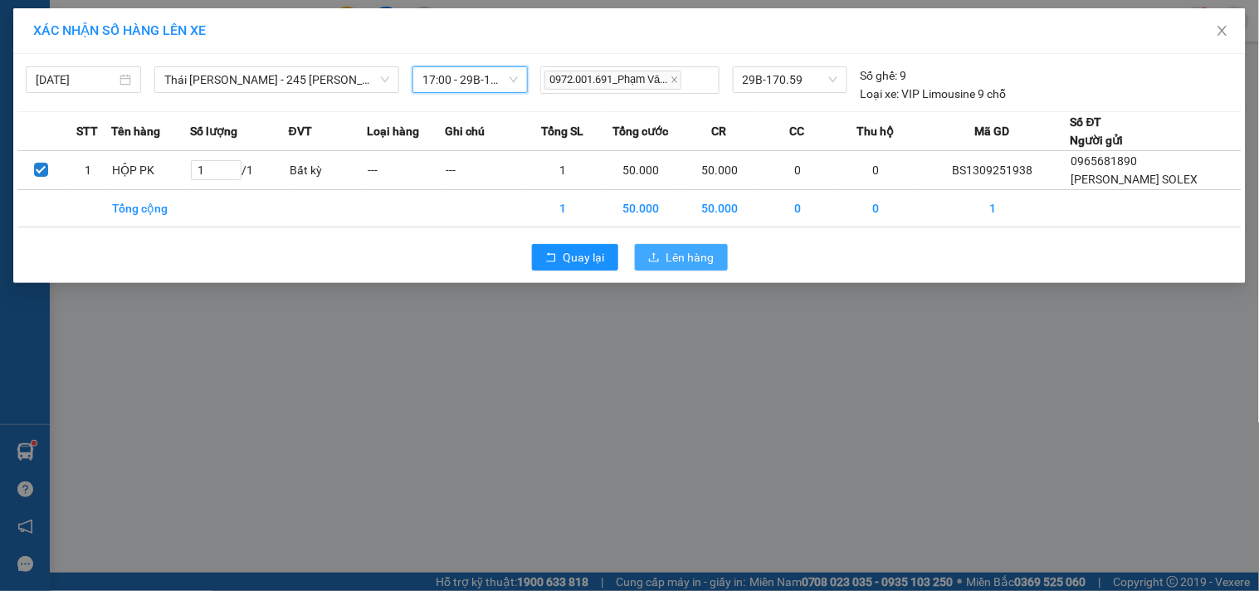
click at [685, 258] on span "Lên hàng" at bounding box center [690, 257] width 48 height 18
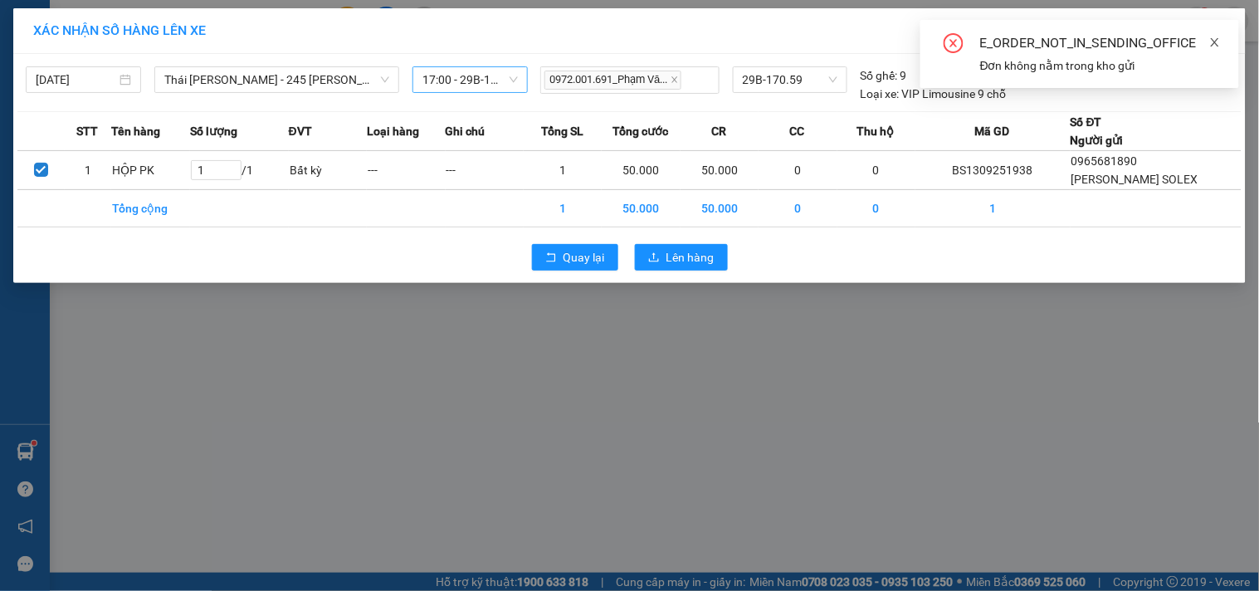
click at [1221, 37] on icon "close" at bounding box center [1215, 43] width 12 height 12
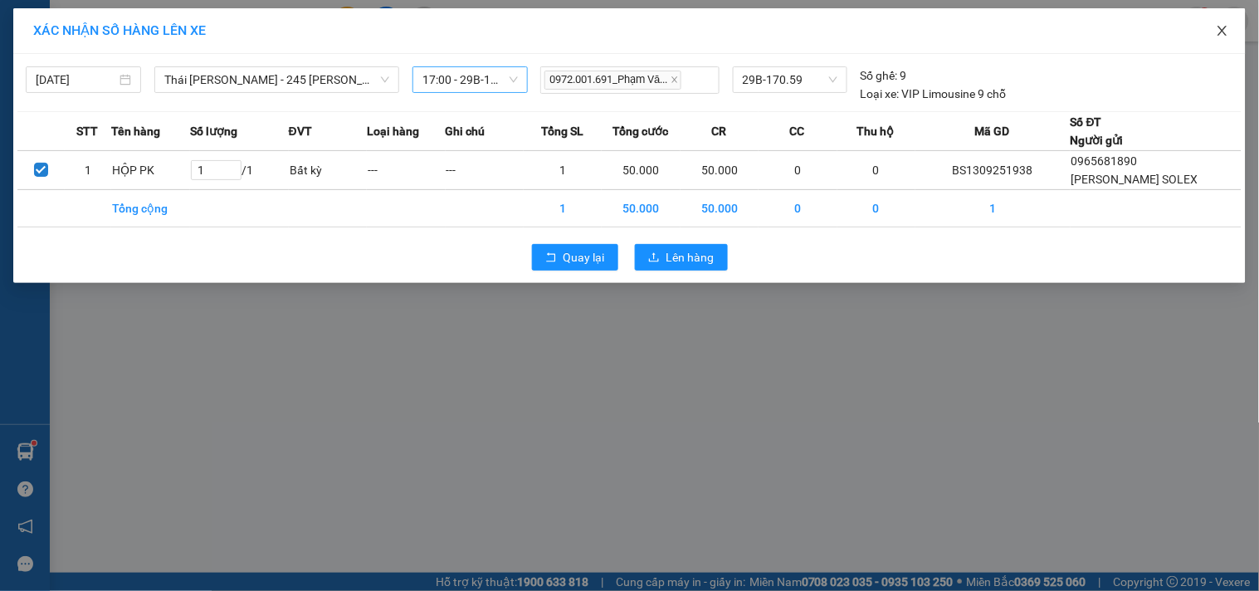
click at [1234, 31] on span "Close" at bounding box center [1222, 31] width 46 height 46
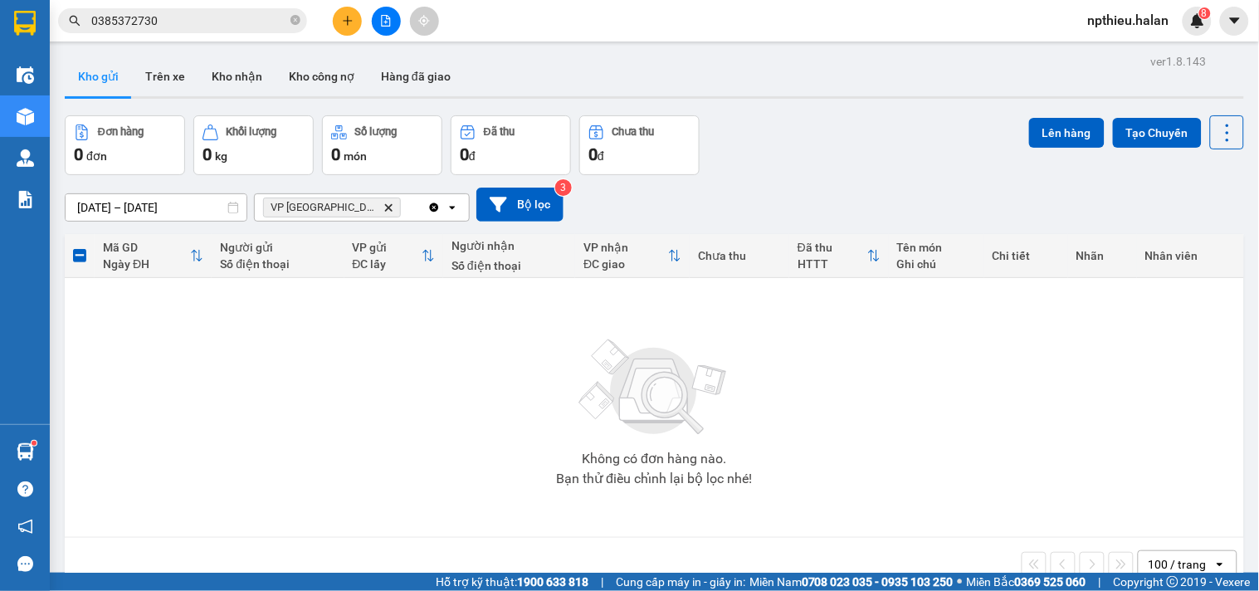
click at [383, 212] on icon "Delete" at bounding box center [388, 207] width 10 height 10
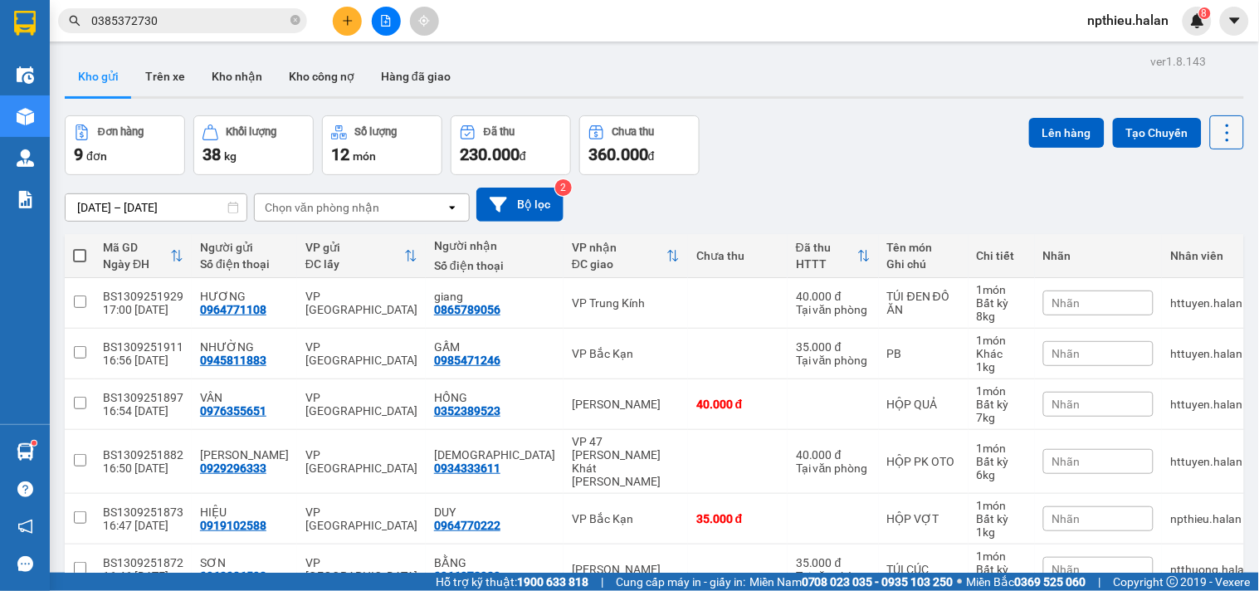
click at [1225, 137] on button at bounding box center [1227, 132] width 34 height 34
click at [1202, 227] on li "Làm mới" at bounding box center [1182, 237] width 124 height 30
click at [1216, 131] on icon at bounding box center [1227, 132] width 23 height 23
click at [1174, 239] on span "Làm mới" at bounding box center [1190, 237] width 46 height 17
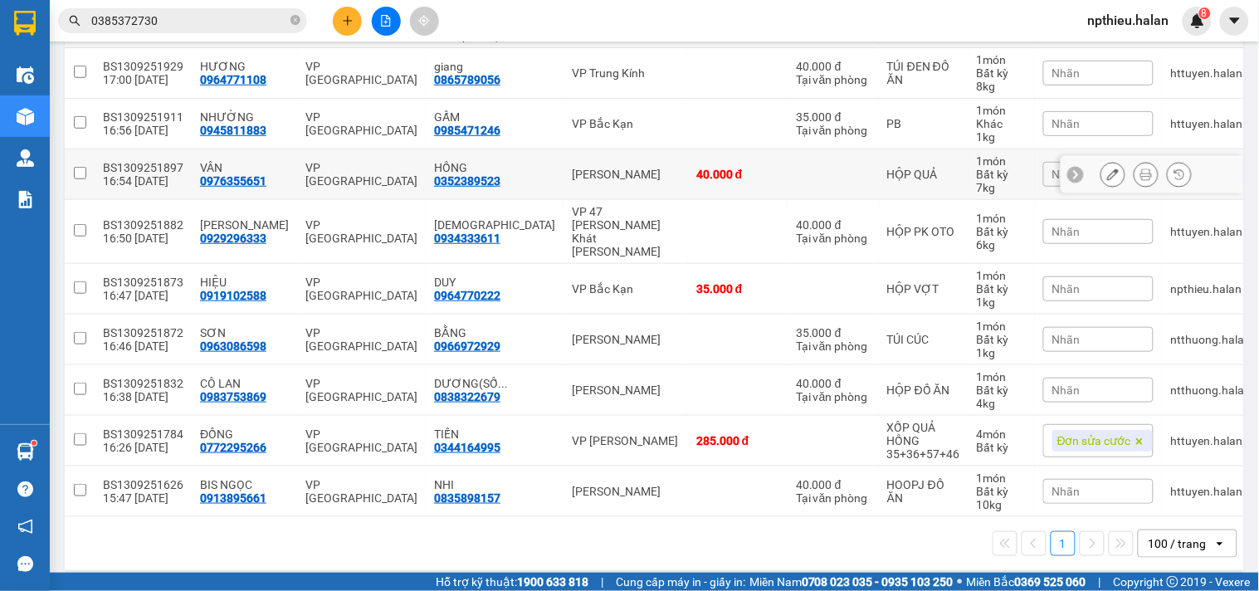
scroll to position [138, 0]
